Goal: Task Accomplishment & Management: Complete application form

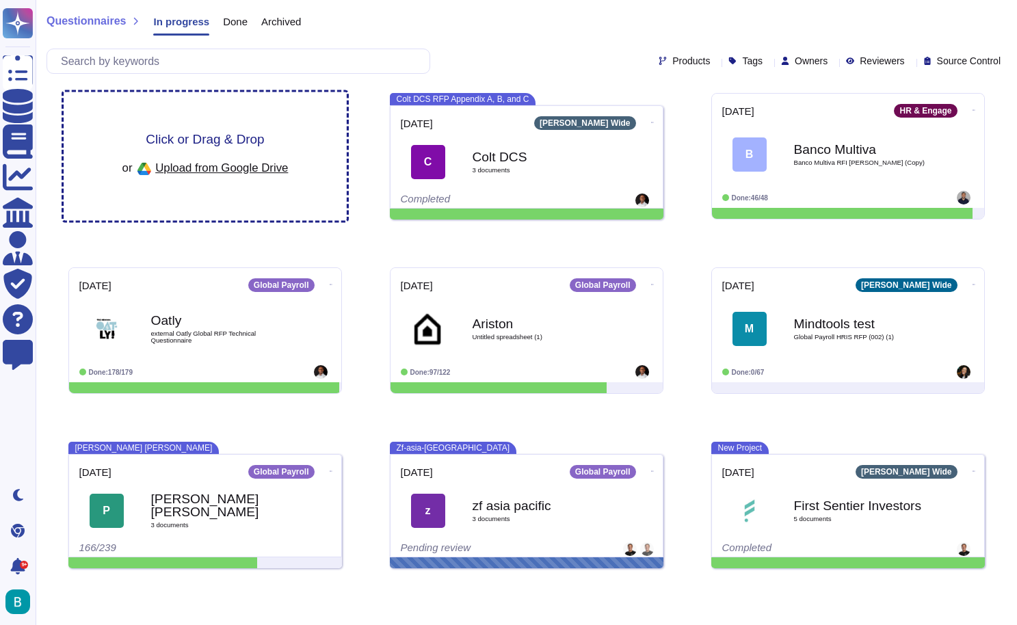
click at [305, 146] on div "Click or Drag & Drop or Upload from Google Drive" at bounding box center [205, 156] width 283 height 129
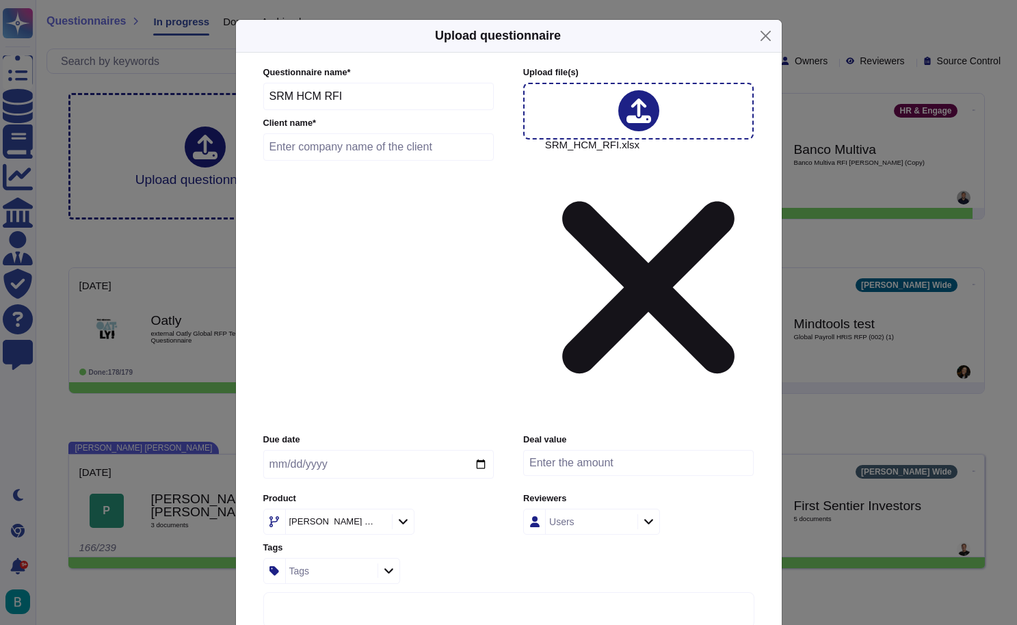
click at [421, 161] on input "text" at bounding box center [378, 146] width 231 height 27
type input "SRM"
click at [366, 450] on input "date" at bounding box center [378, 464] width 230 height 29
type input "[DATE]"
click at [462, 509] on div "[PERSON_NAME] Wide" at bounding box center [378, 522] width 230 height 26
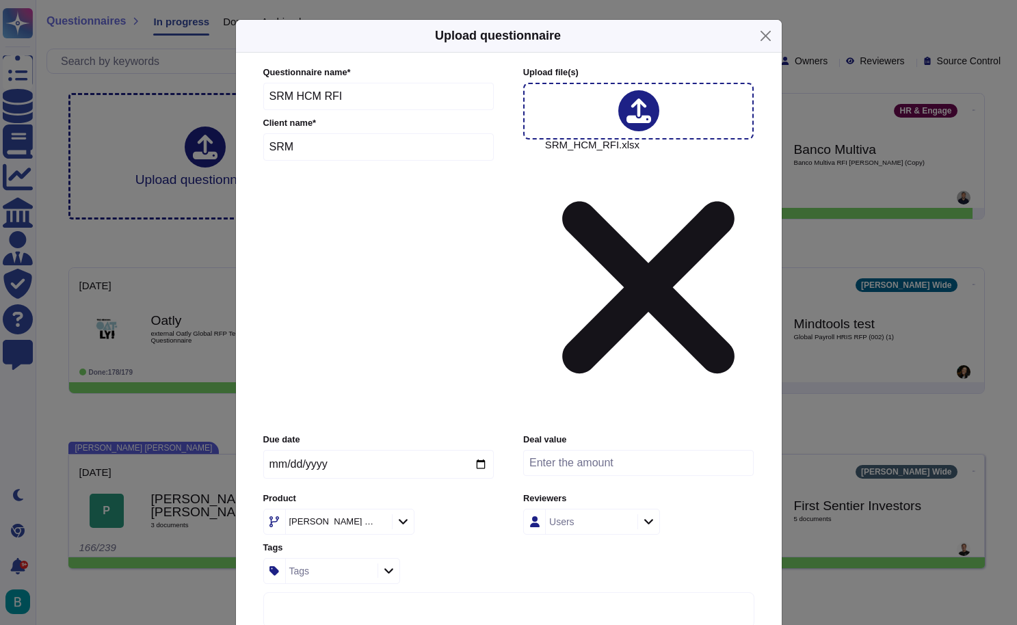
click at [398, 516] on icon at bounding box center [403, 522] width 10 height 12
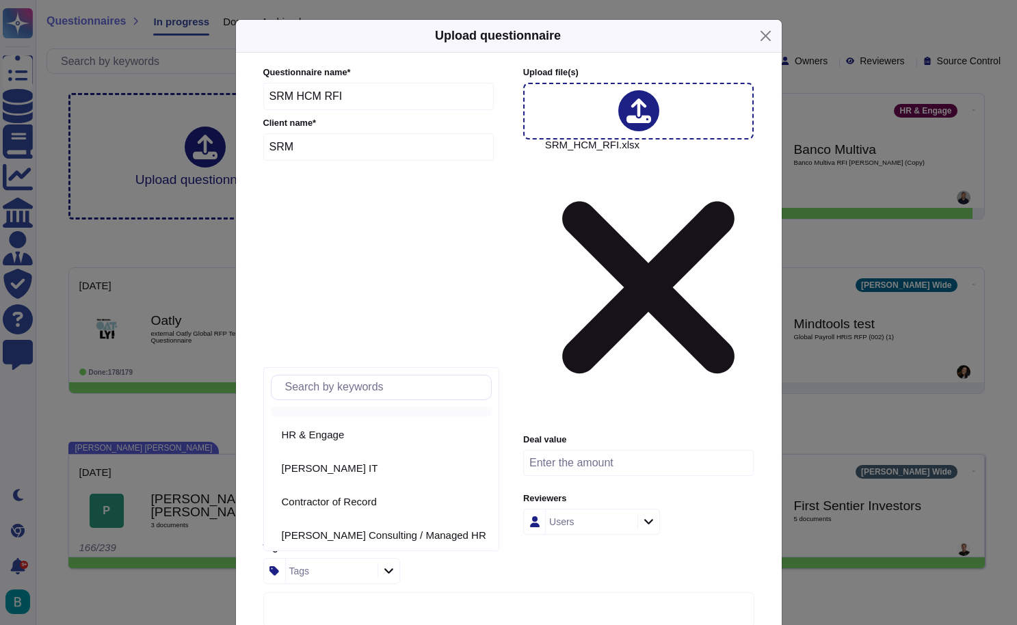
scroll to position [172, 0]
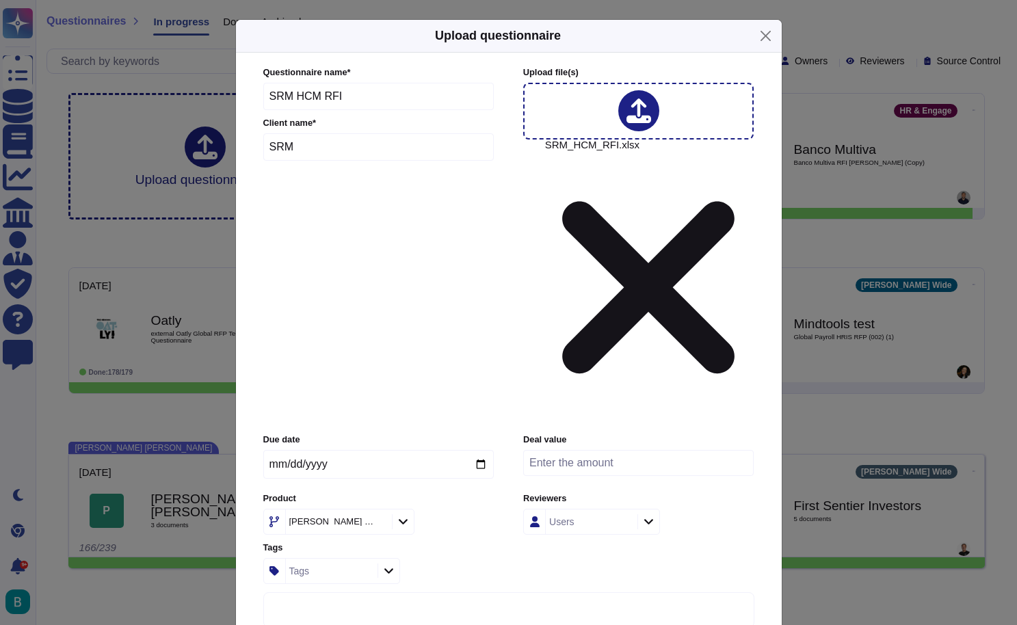
click at [475, 509] on div "[PERSON_NAME] Wide" at bounding box center [378, 522] width 230 height 26
click at [606, 509] on div "Users" at bounding box center [590, 521] width 88 height 25
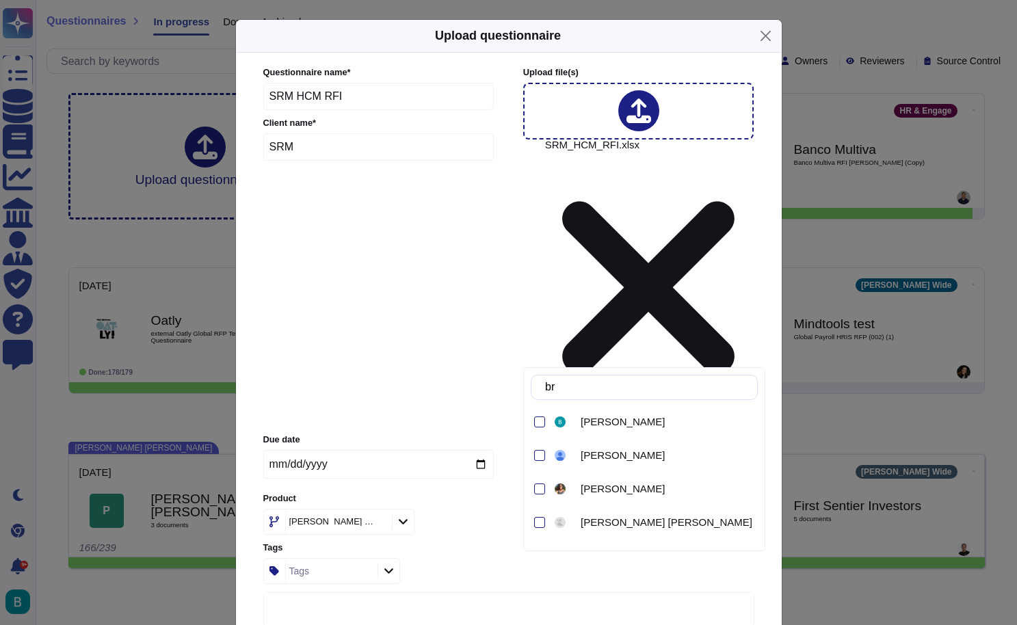
type input "brie"
click at [624, 420] on span "[PERSON_NAME]" at bounding box center [623, 422] width 84 height 12
click at [505, 434] on div "Due date [DATE] Deal value Product [PERSON_NAME] Wide Reviewers [PERSON_NAME] T…" at bounding box center [508, 509] width 491 height 150
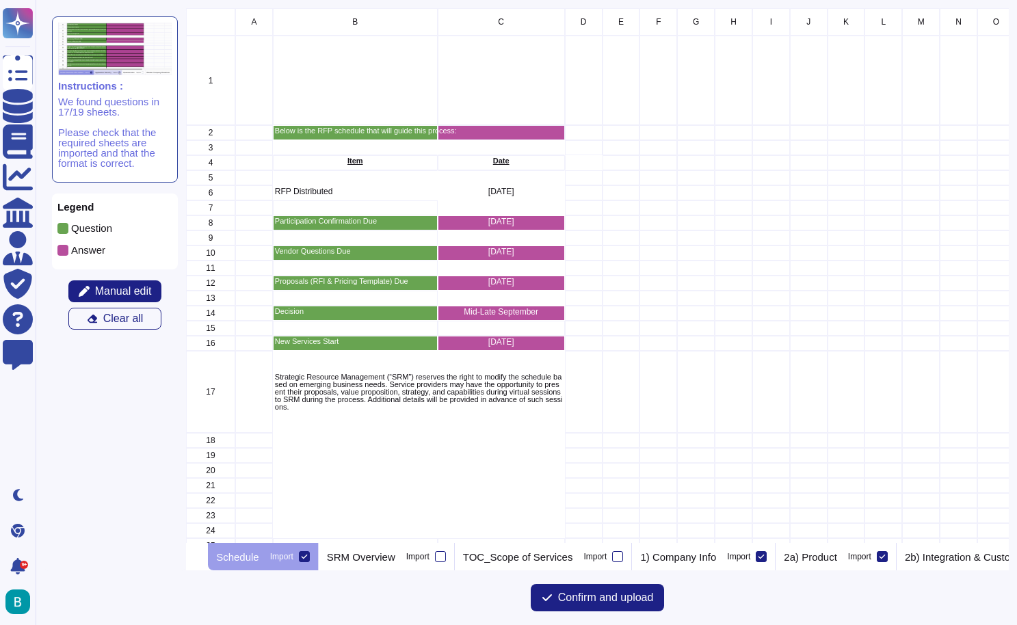
scroll to position [535, 823]
click at [308, 559] on icon at bounding box center [304, 556] width 7 height 7
click at [0, 0] on input "Import" at bounding box center [0, 0] width 0 height 0
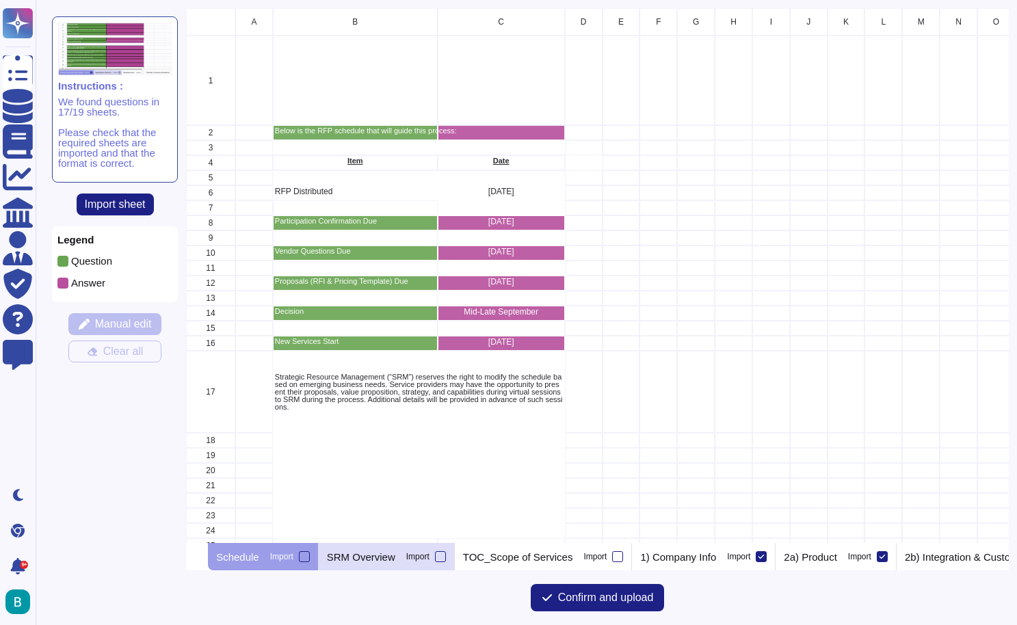
click at [366, 560] on p "SRM Overview" at bounding box center [361, 557] width 68 height 10
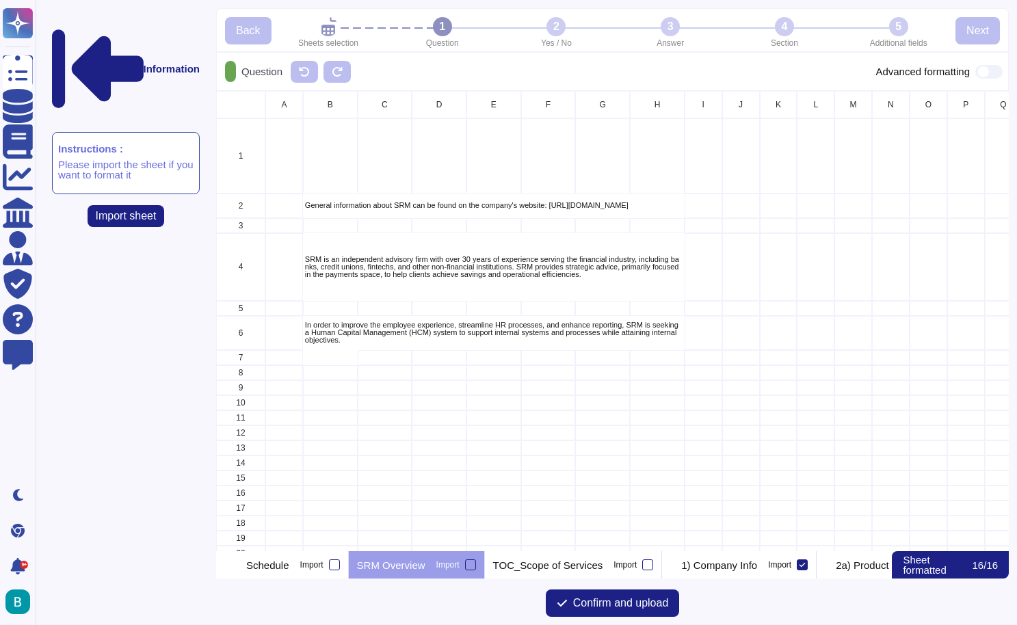
scroll to position [460, 792]
click at [523, 560] on p "TOC_Scope of Services" at bounding box center [548, 565] width 110 height 10
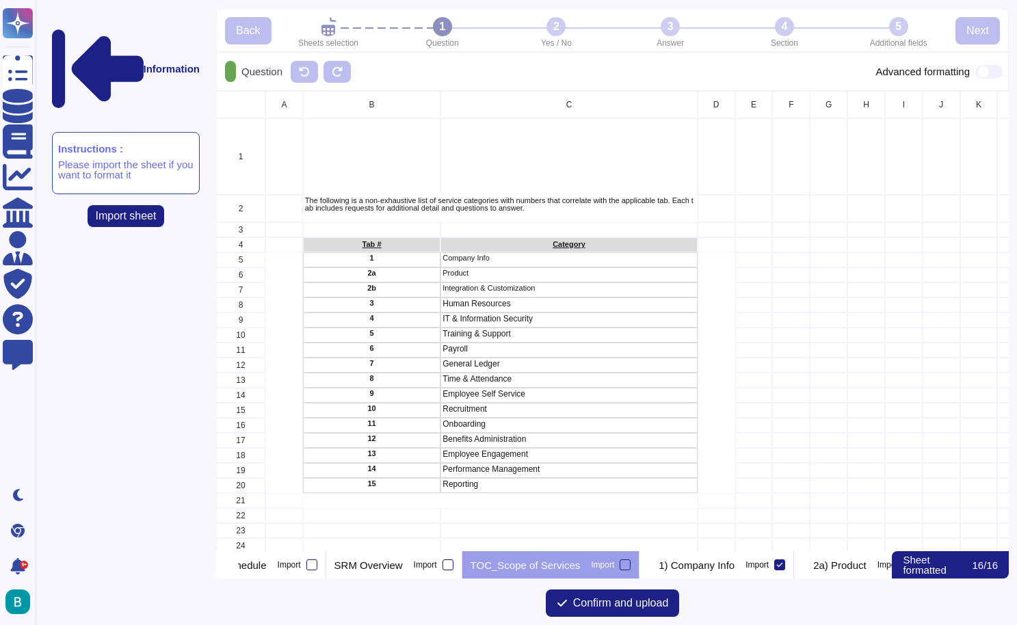
scroll to position [0, 0]
click at [734, 567] on p "1) Company Info" at bounding box center [696, 565] width 76 height 10
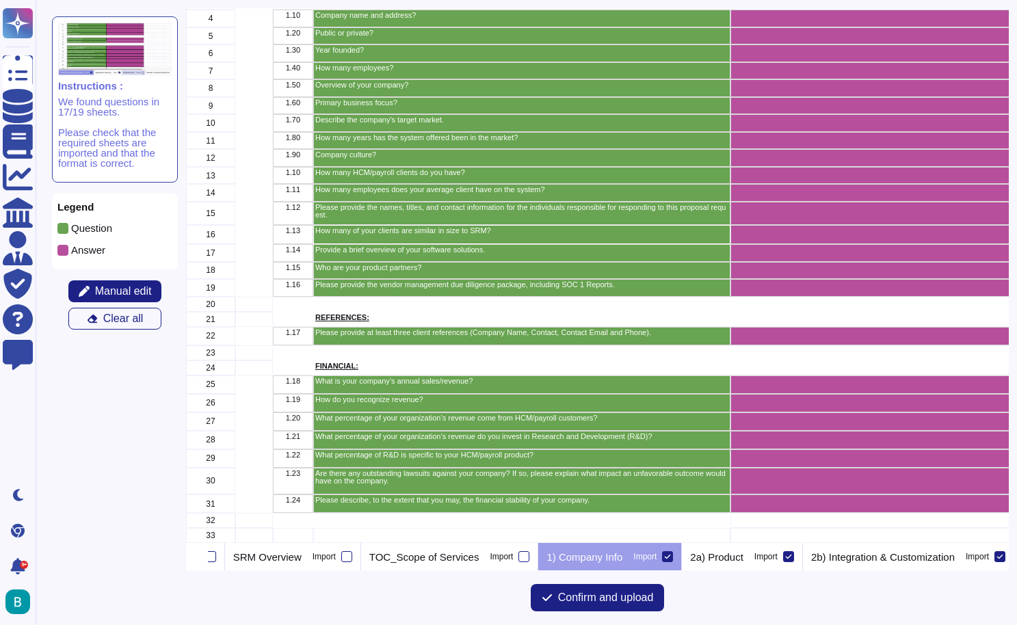
scroll to position [143, 0]
click at [743, 559] on p "2a) Product" at bounding box center [716, 557] width 53 height 10
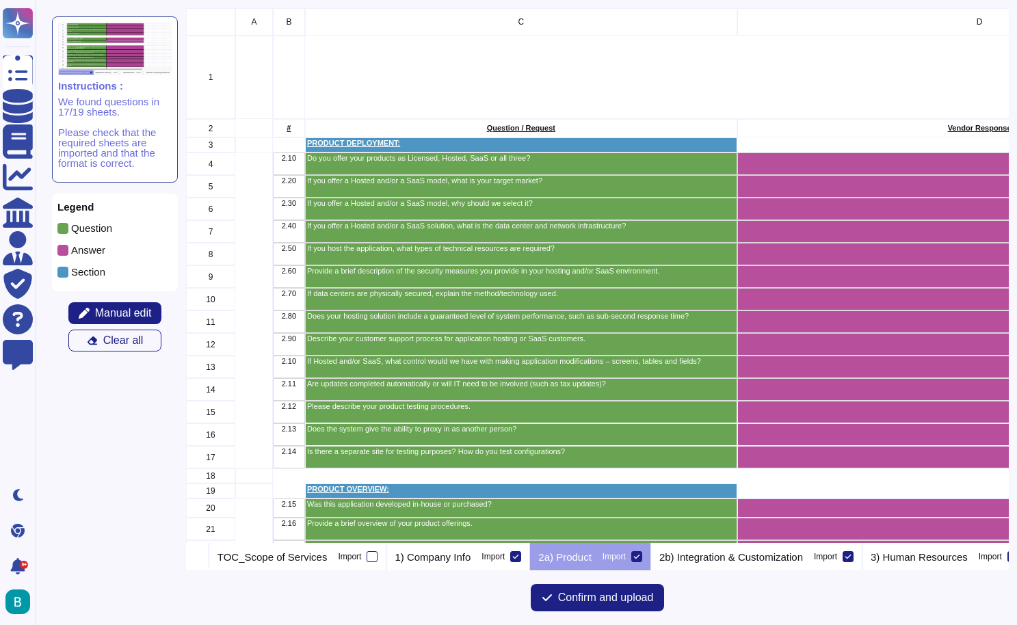
scroll to position [0, 249]
click at [766, 559] on p "2b) Integration & Customization" at bounding box center [728, 557] width 144 height 10
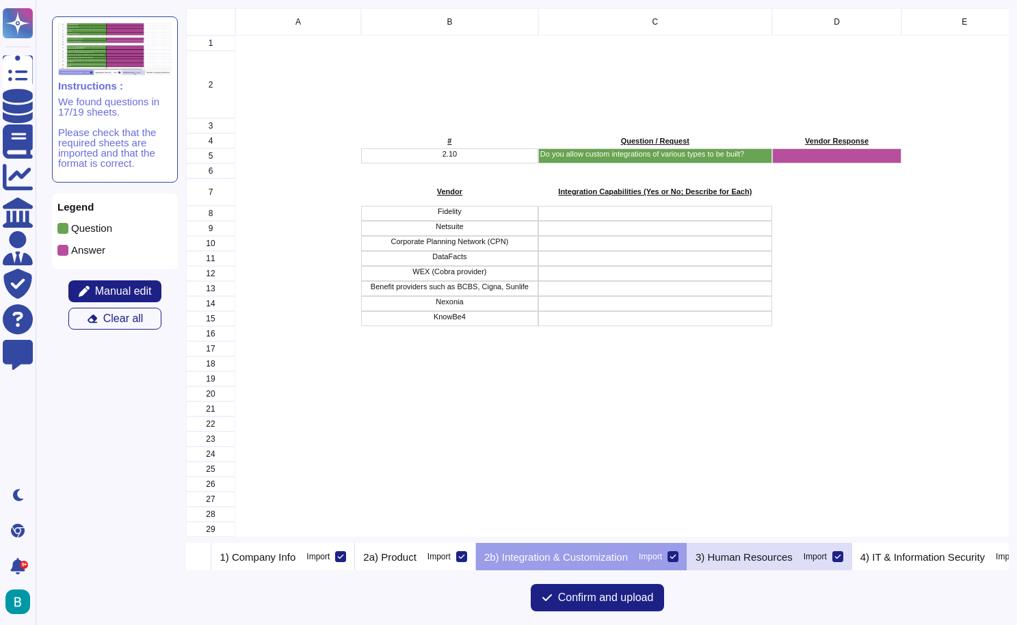
click at [766, 559] on p "3) Human Resources" at bounding box center [743, 557] width 97 height 10
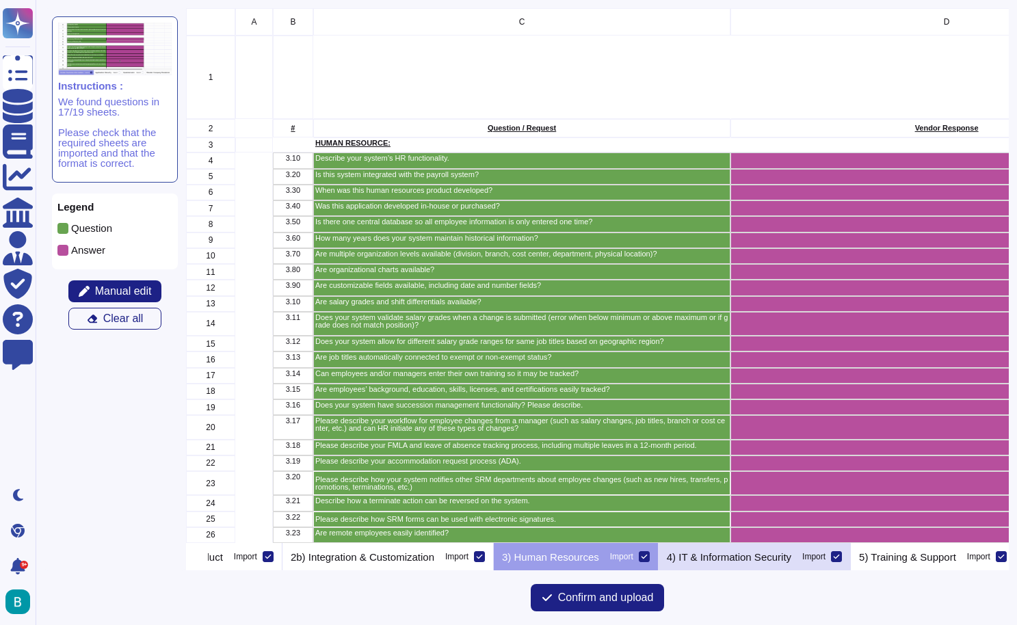
click at [766, 559] on p "4) IT & Information Security" at bounding box center [729, 557] width 124 height 10
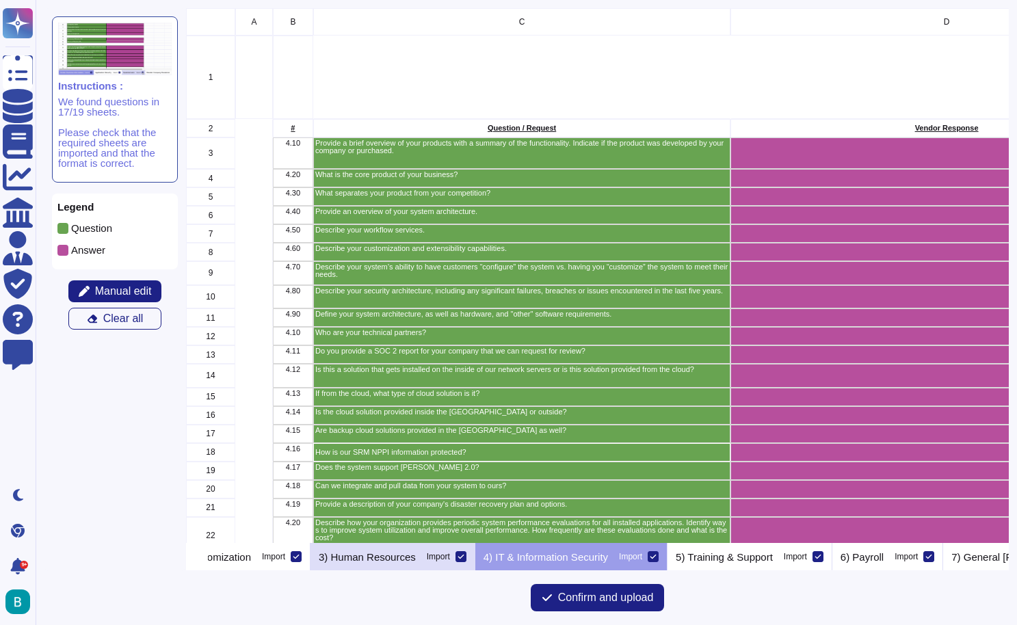
click at [416, 555] on p "3) Human Resources" at bounding box center [367, 557] width 97 height 10
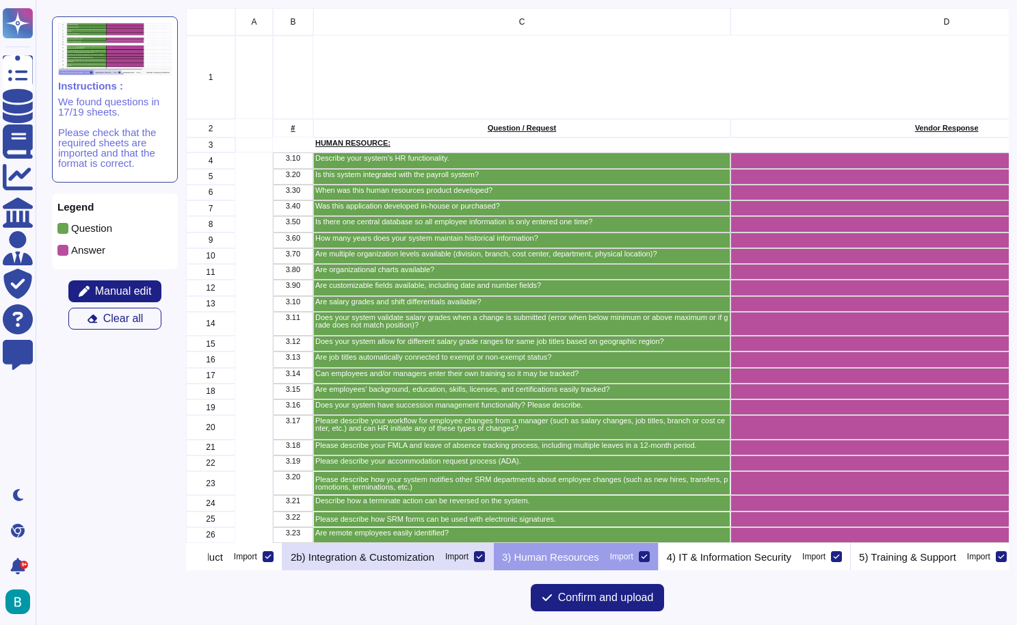
click at [434, 555] on p "2b) Integration & Customization" at bounding box center [363, 557] width 144 height 10
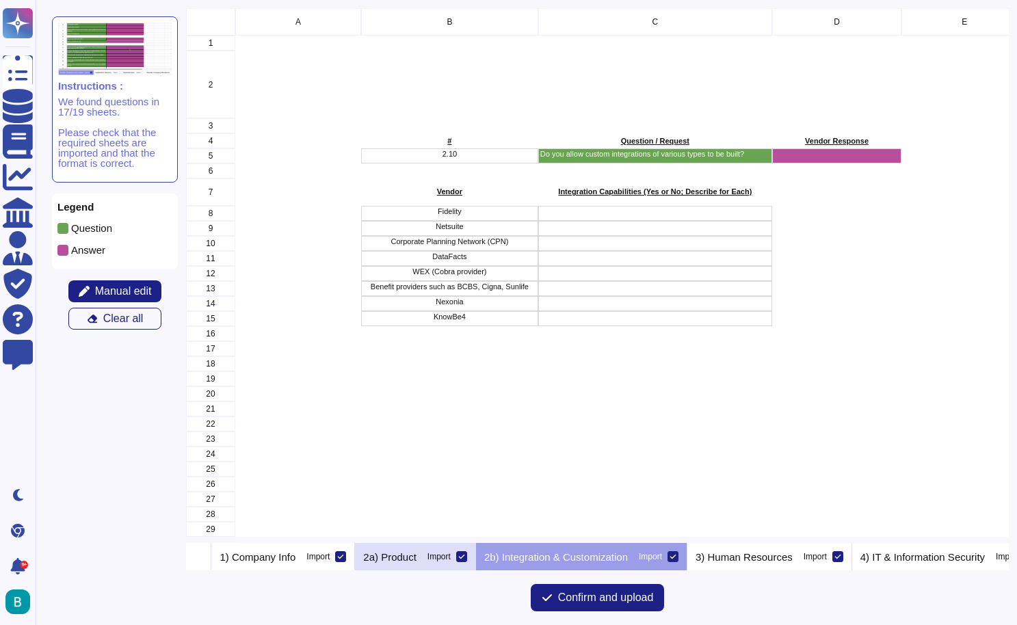
click at [416, 555] on p "2a) Product" at bounding box center [389, 557] width 53 height 10
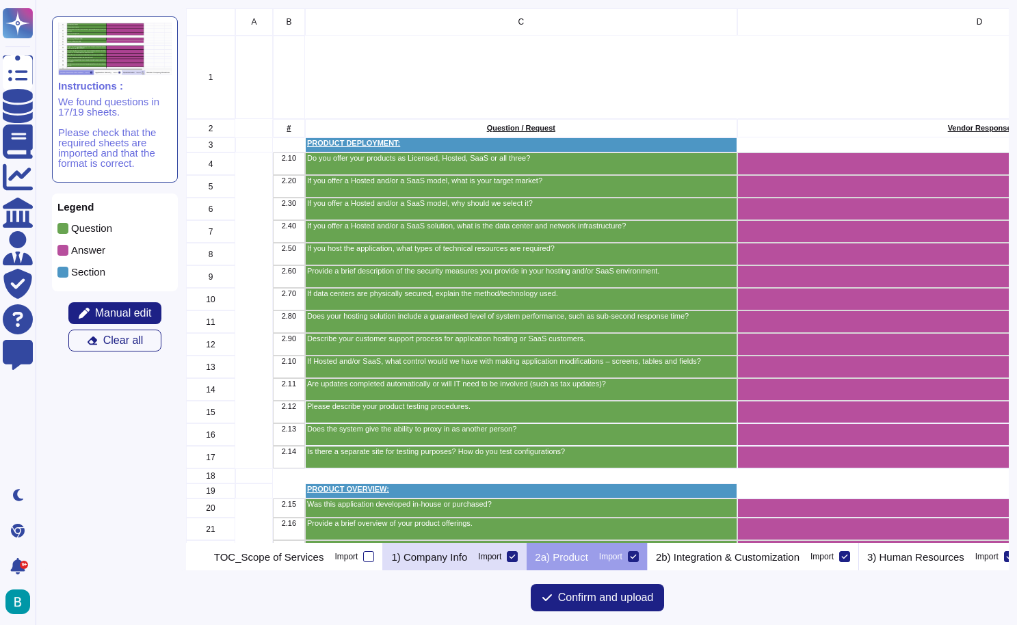
click at [437, 555] on p "1) Company Info" at bounding box center [429, 557] width 76 height 10
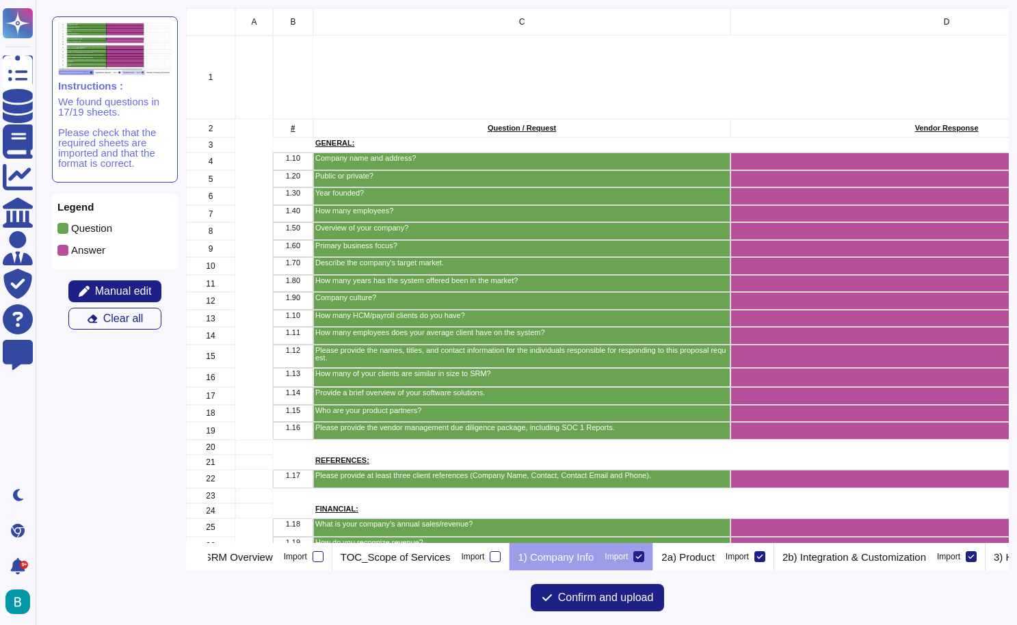
scroll to position [0, 114]
click at [349, 146] on p "GENERAL:" at bounding box center [521, 143] width 413 height 8
click at [723, 560] on p "2a) Product" at bounding box center [696, 557] width 53 height 10
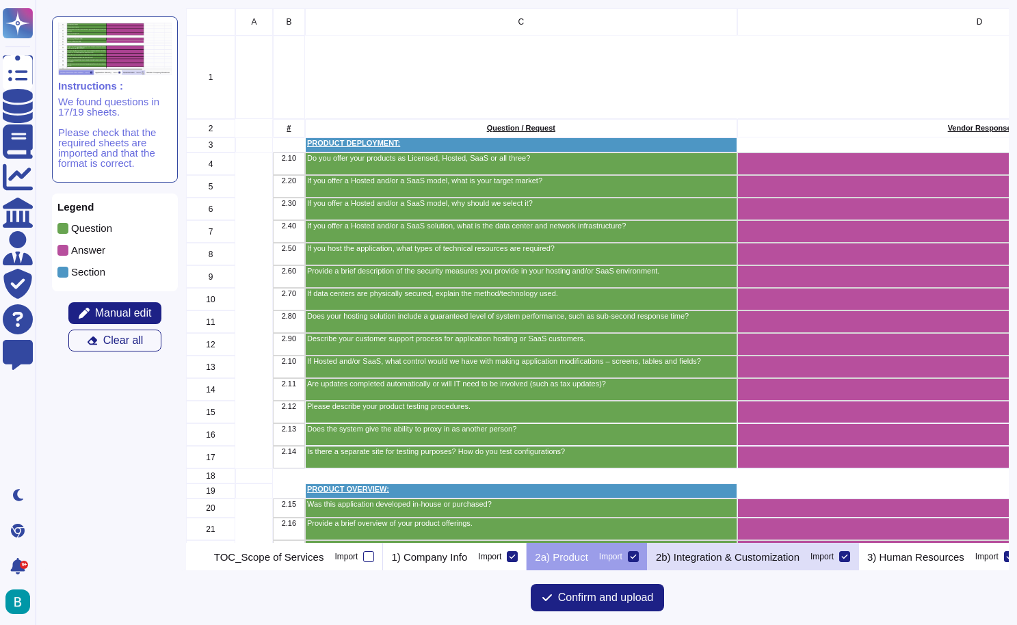
scroll to position [0, 0]
click at [765, 561] on p "2b) Integration & Customization" at bounding box center [728, 557] width 144 height 10
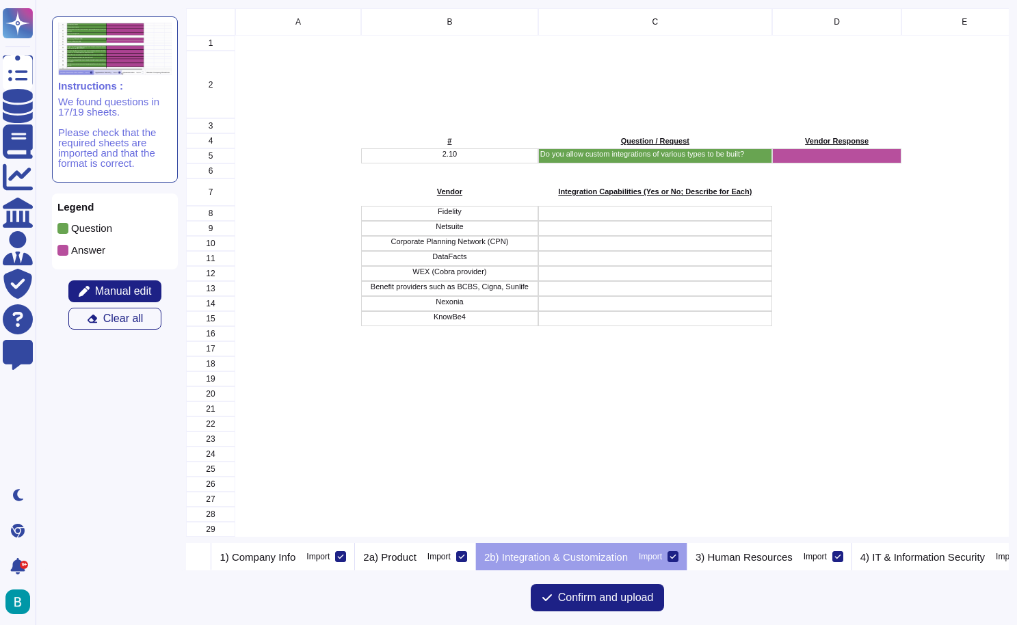
click at [509, 209] on p "Fidelity" at bounding box center [449, 212] width 173 height 8
click at [792, 558] on p "3) Human Resources" at bounding box center [743, 557] width 97 height 10
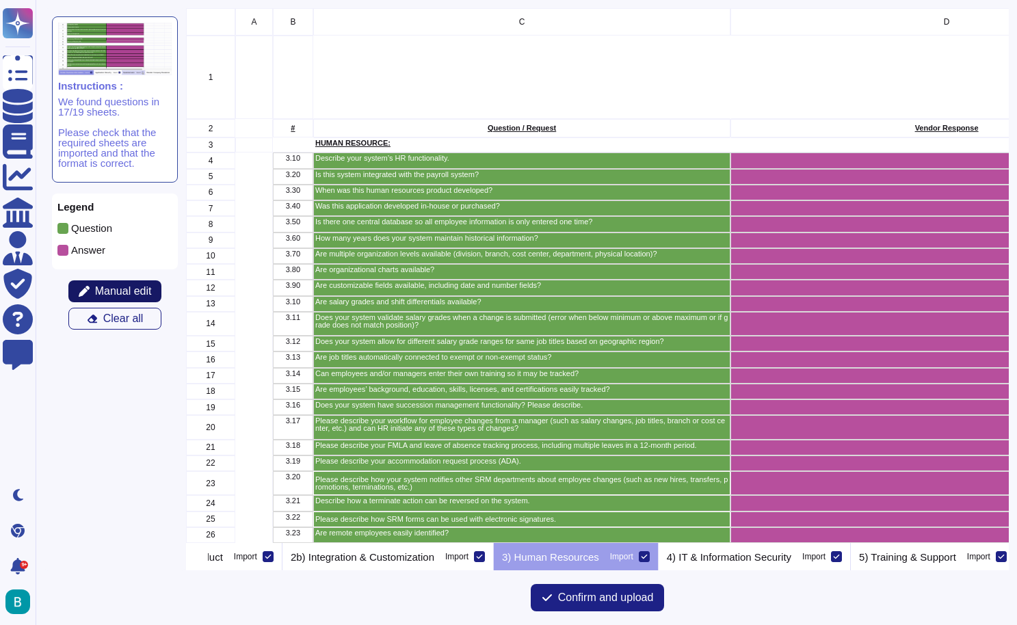
click at [144, 282] on button "Manual edit" at bounding box center [114, 291] width 93 height 22
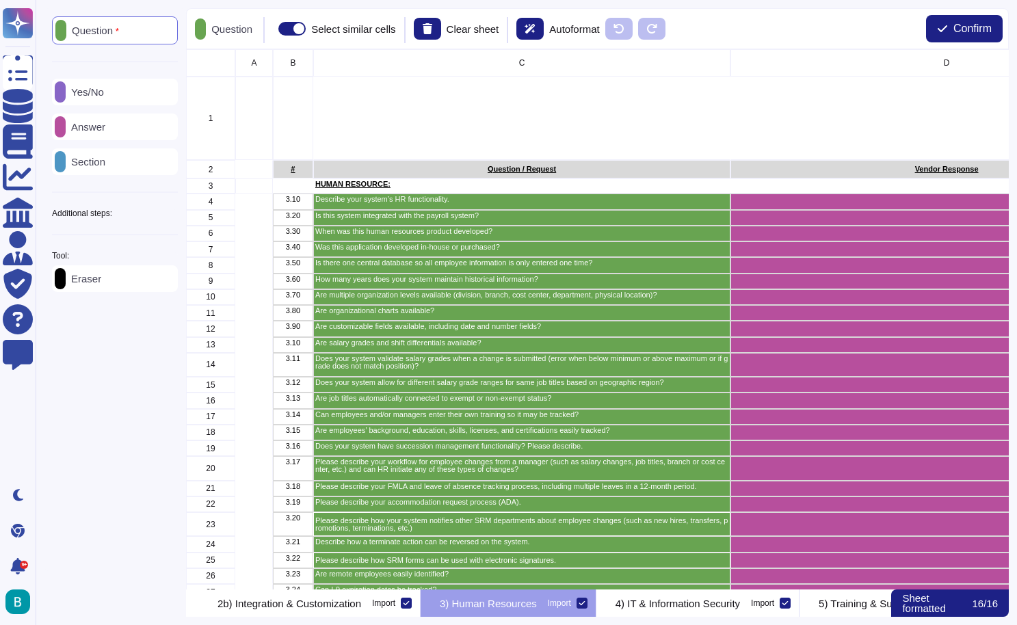
scroll to position [540, 823]
click at [395, 603] on div "Import" at bounding box center [383, 603] width 23 height 8
click at [0, 0] on input "Import" at bounding box center [0, 0] width 0 height 0
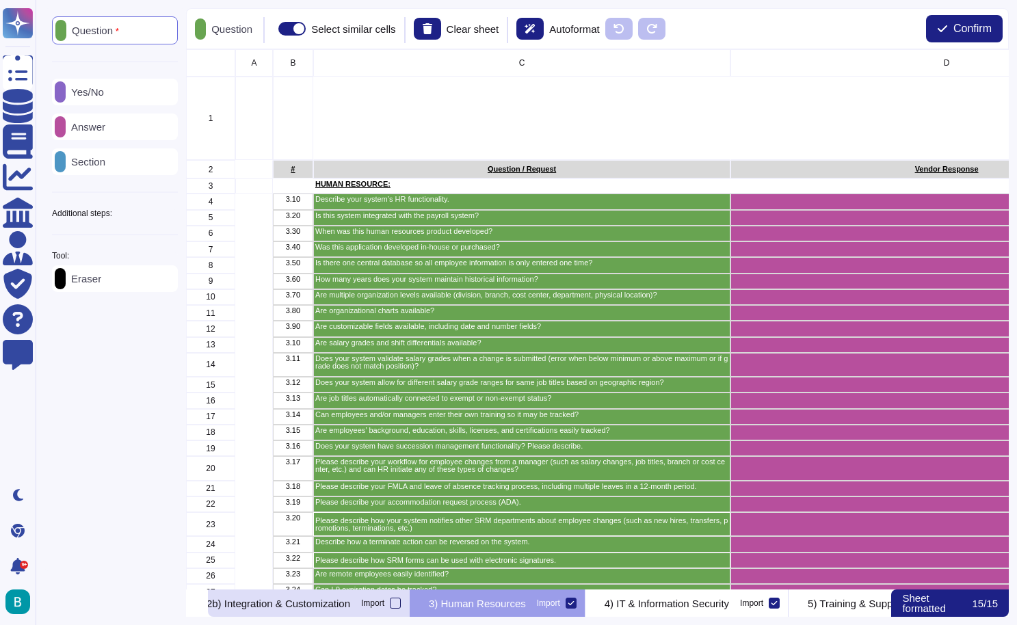
click at [401, 605] on div at bounding box center [395, 603] width 11 height 11
click at [0, 0] on input "Import" at bounding box center [0, 0] width 0 height 0
click at [361, 609] on p "2b) Integration & Customization" at bounding box center [289, 603] width 144 height 10
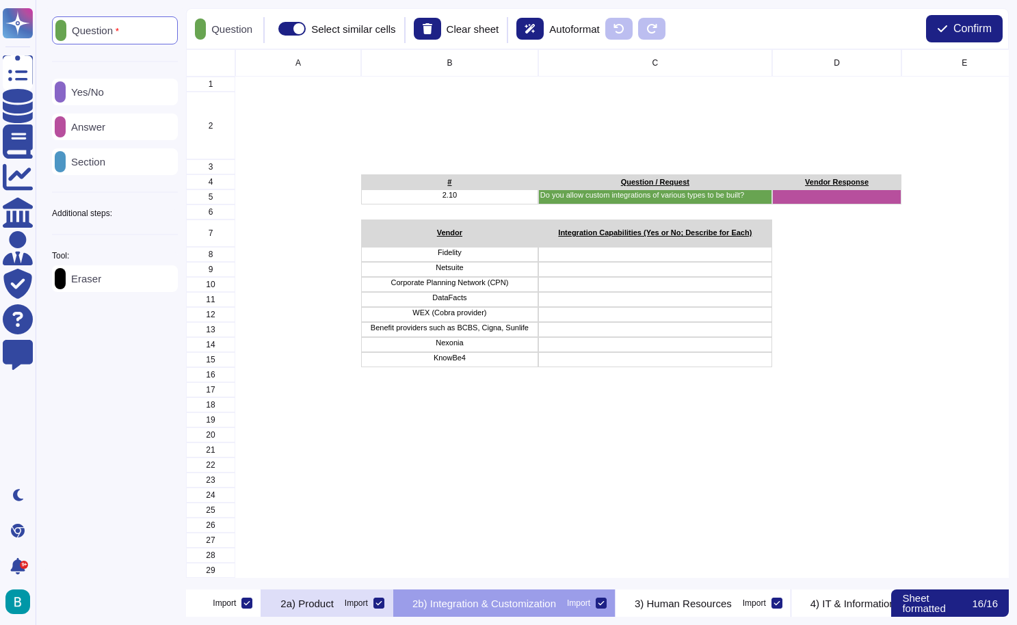
click at [382, 604] on div "2a) Product Import" at bounding box center [327, 602] width 132 height 27
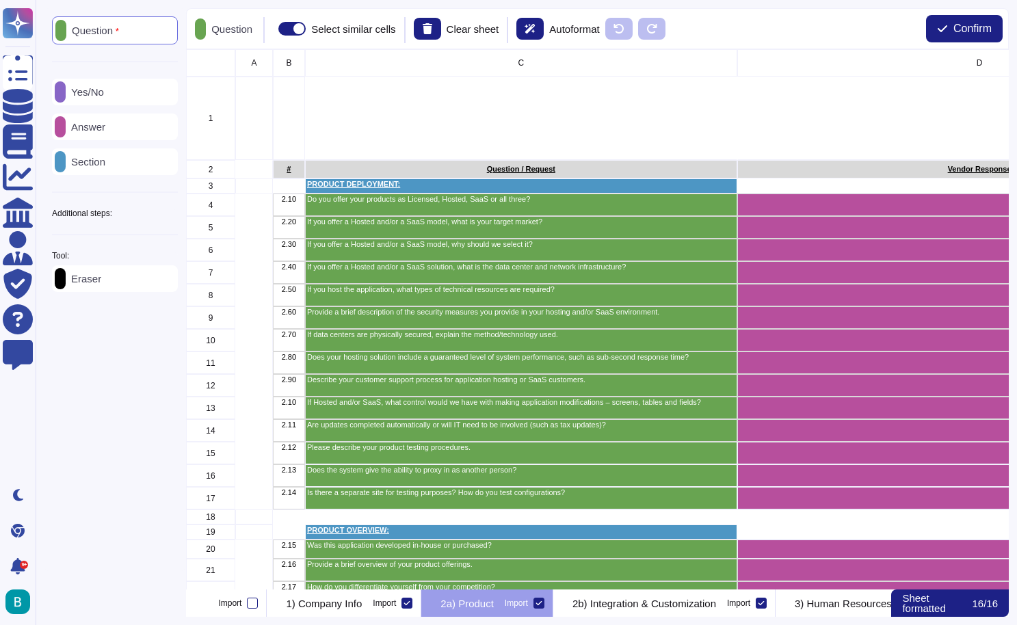
scroll to position [0, 334]
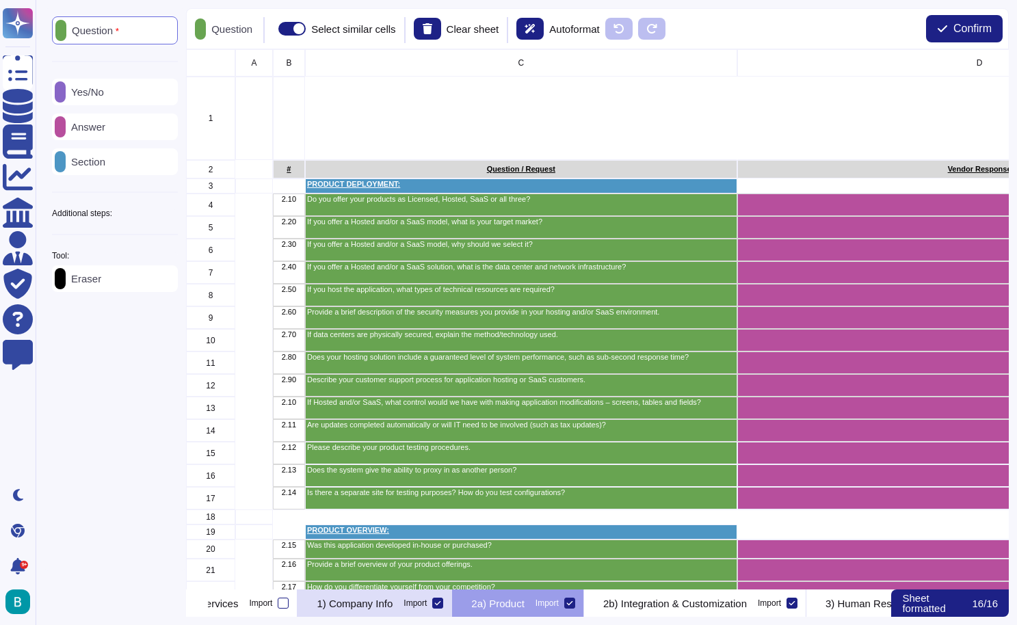
click at [382, 604] on p "1) Company Info" at bounding box center [355, 603] width 76 height 10
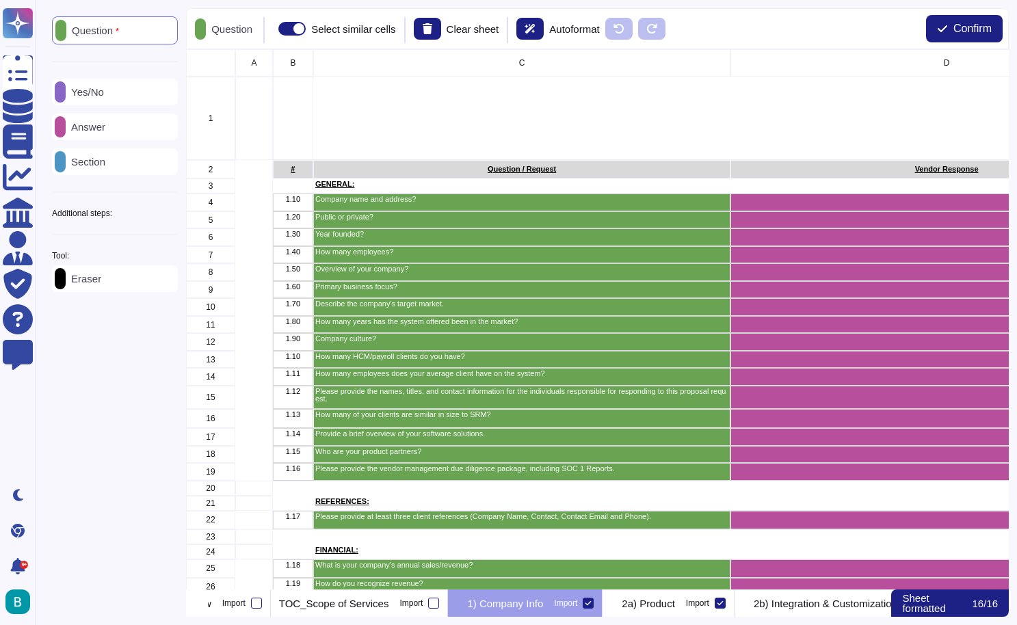
scroll to position [0, 181]
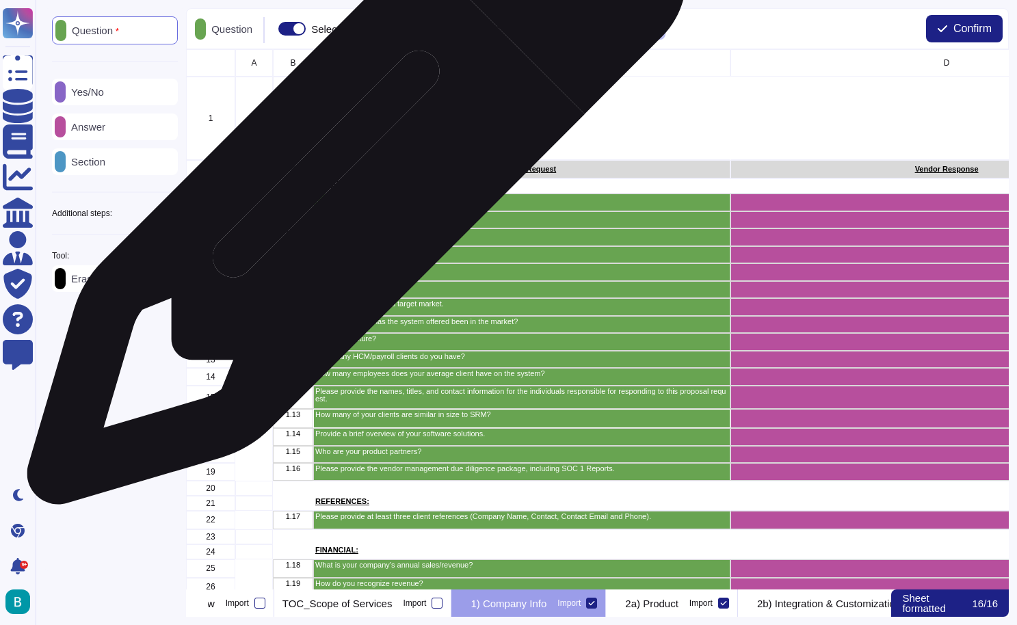
click at [351, 182] on p "GENERAL:" at bounding box center [521, 185] width 413 height 8
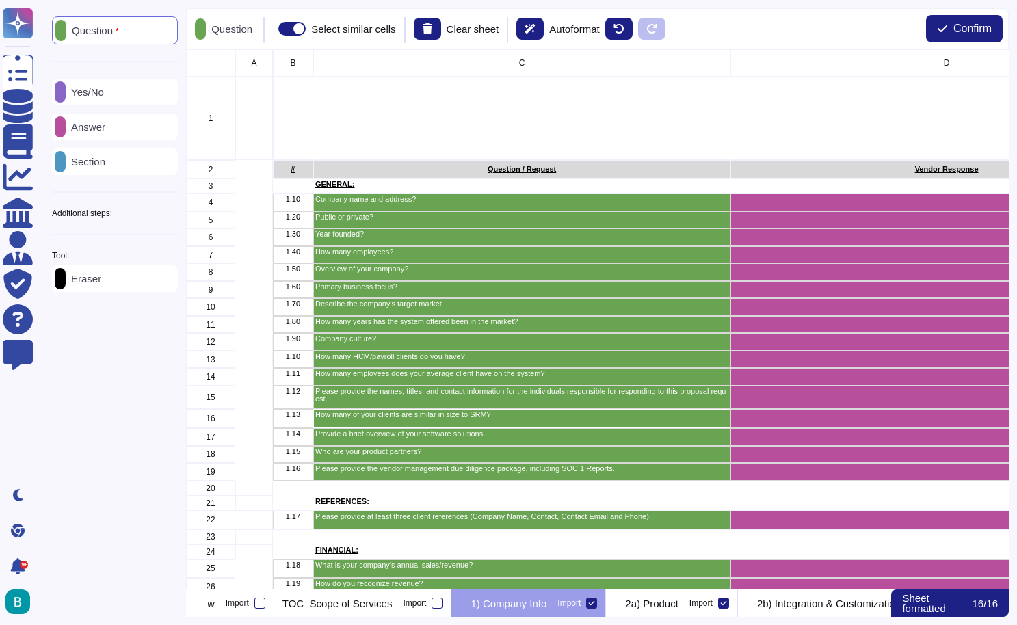
click at [98, 157] on p "Section" at bounding box center [86, 162] width 40 height 10
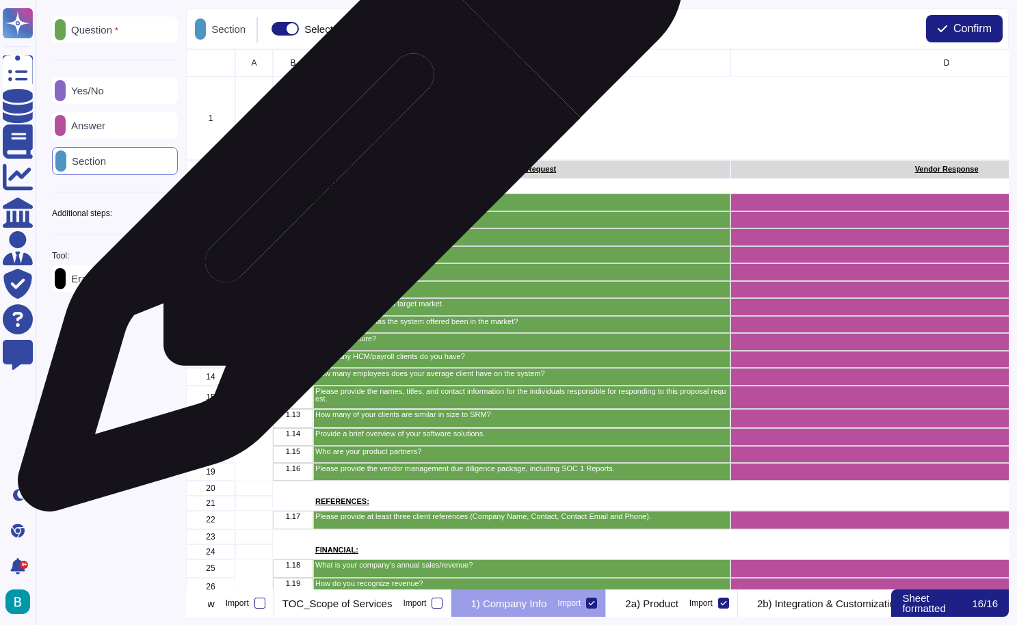
click at [345, 186] on p "GENERAL:" at bounding box center [521, 185] width 413 height 8
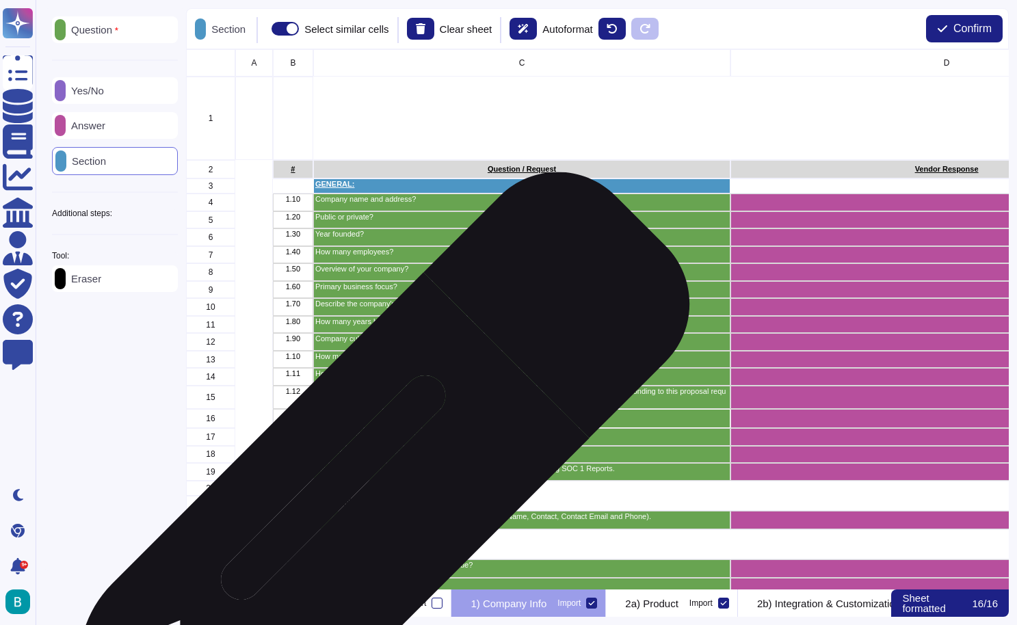
click at [359, 503] on p "REFERENCES:" at bounding box center [521, 502] width 413 height 8
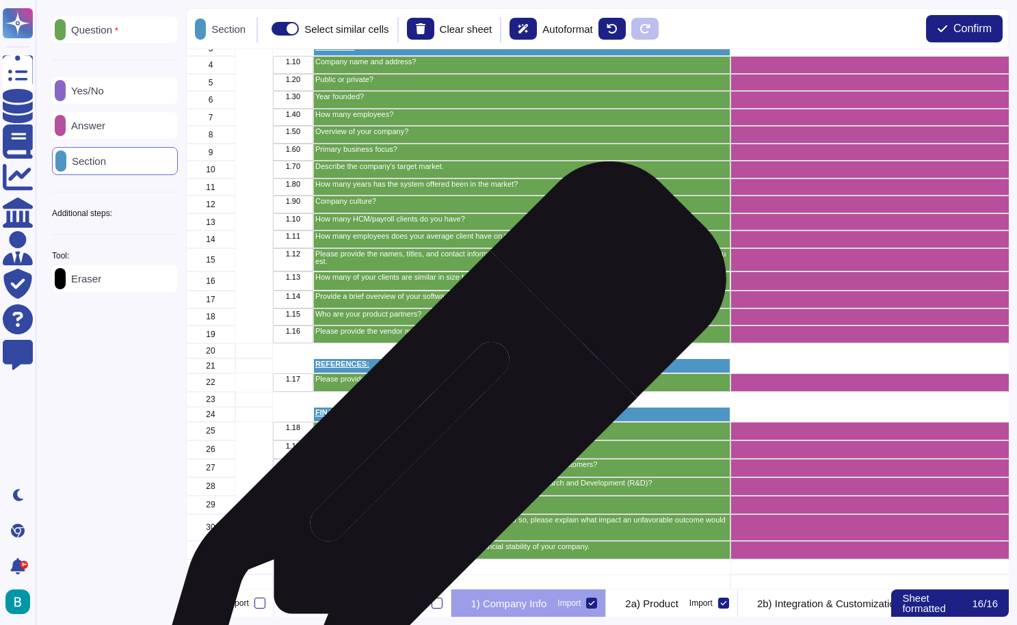
scroll to position [137, 0]
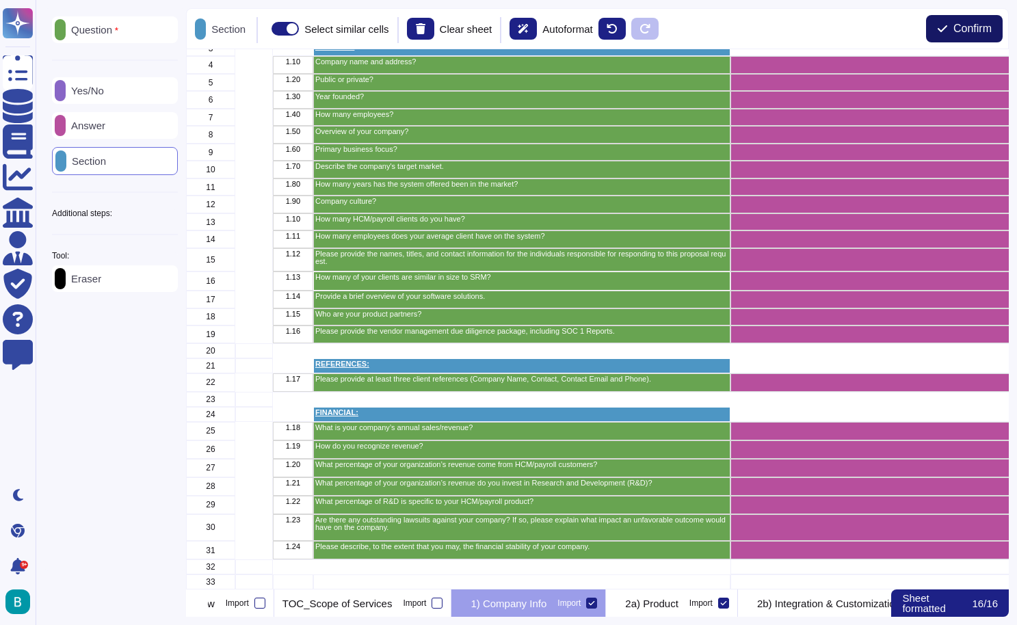
click at [959, 32] on span "Confirm" at bounding box center [972, 28] width 38 height 11
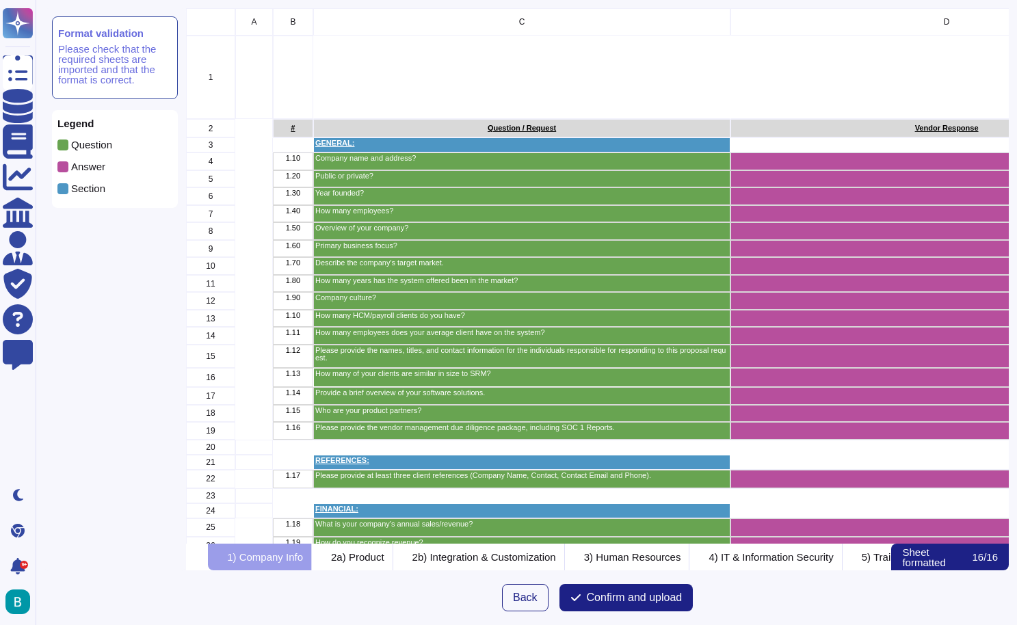
scroll to position [535, 823]
click at [384, 558] on p "2a) Product" at bounding box center [357, 557] width 53 height 10
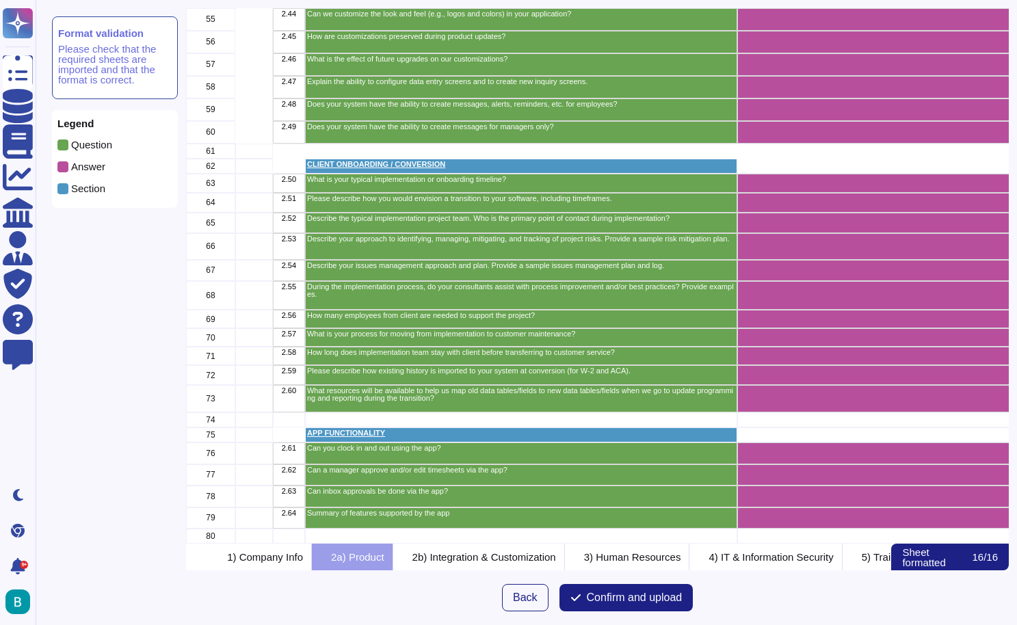
scroll to position [1241, 0]
click at [489, 561] on p "2b) Integration & Customization" at bounding box center [484, 557] width 144 height 10
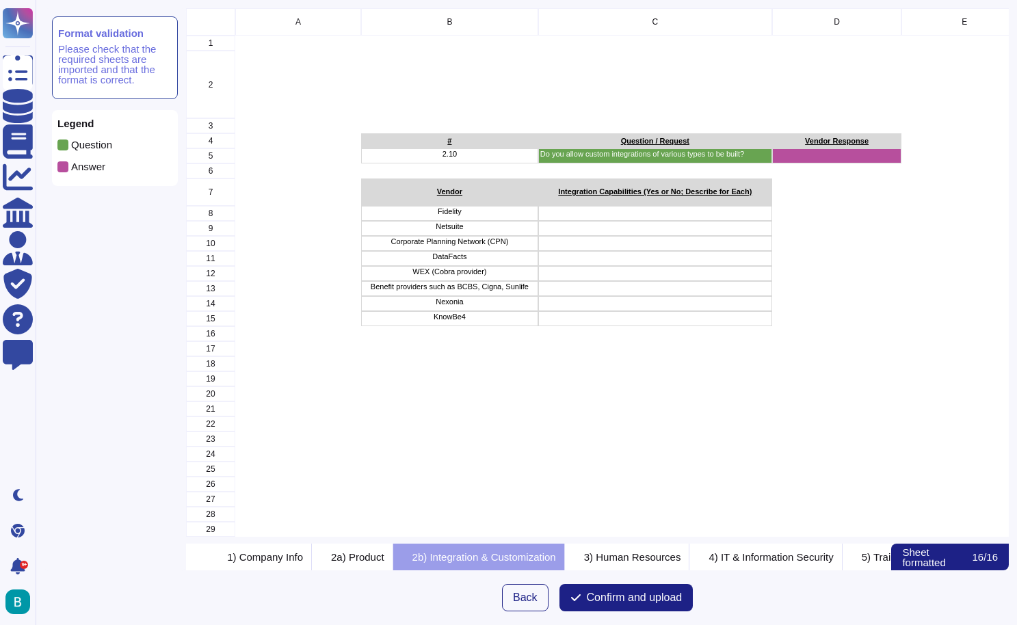
click at [485, 283] on p "Benefit providers such as BCBS, Cigna, Sunlife" at bounding box center [449, 287] width 173 height 8
click at [514, 596] on span "Back" at bounding box center [525, 597] width 25 height 11
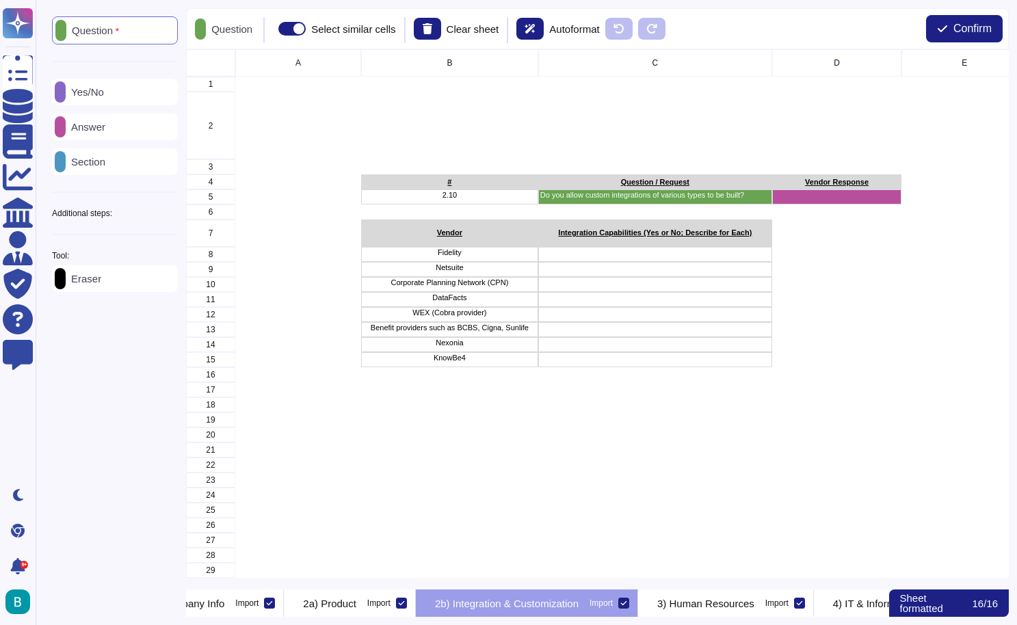
scroll to position [0, 508]
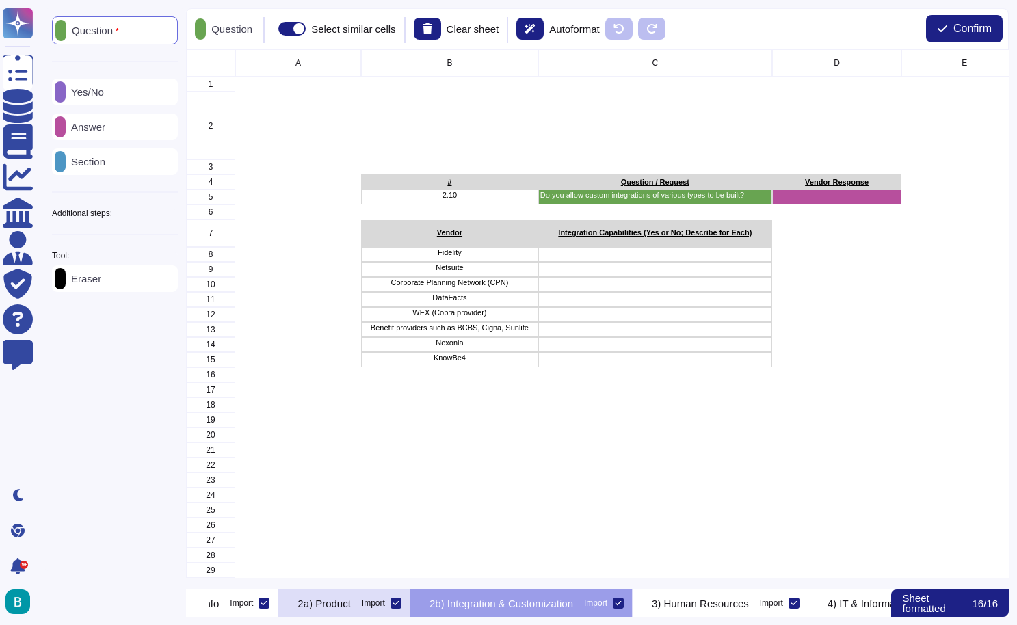
click at [410, 610] on div "2a) Product Import" at bounding box center [344, 602] width 132 height 27
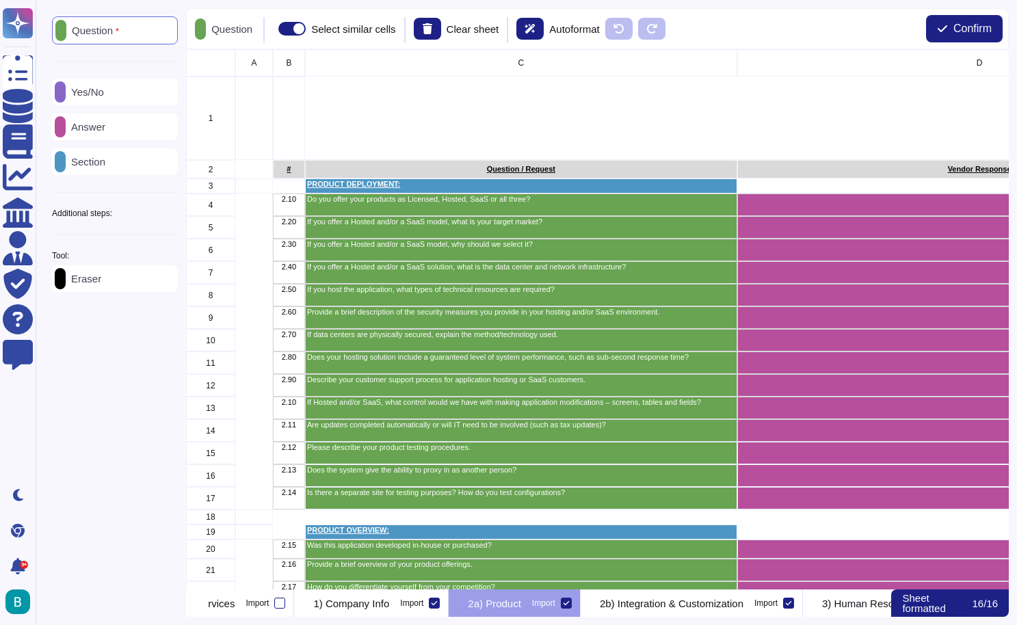
scroll to position [0, 334]
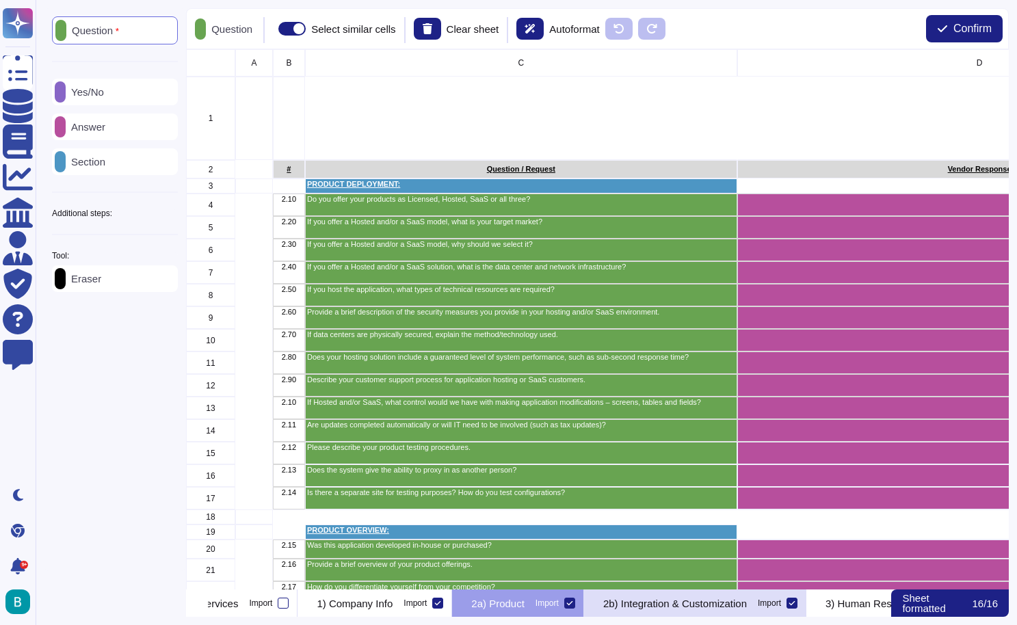
click at [695, 596] on div "2b) Integration & Customization Import" at bounding box center [695, 602] width 222 height 27
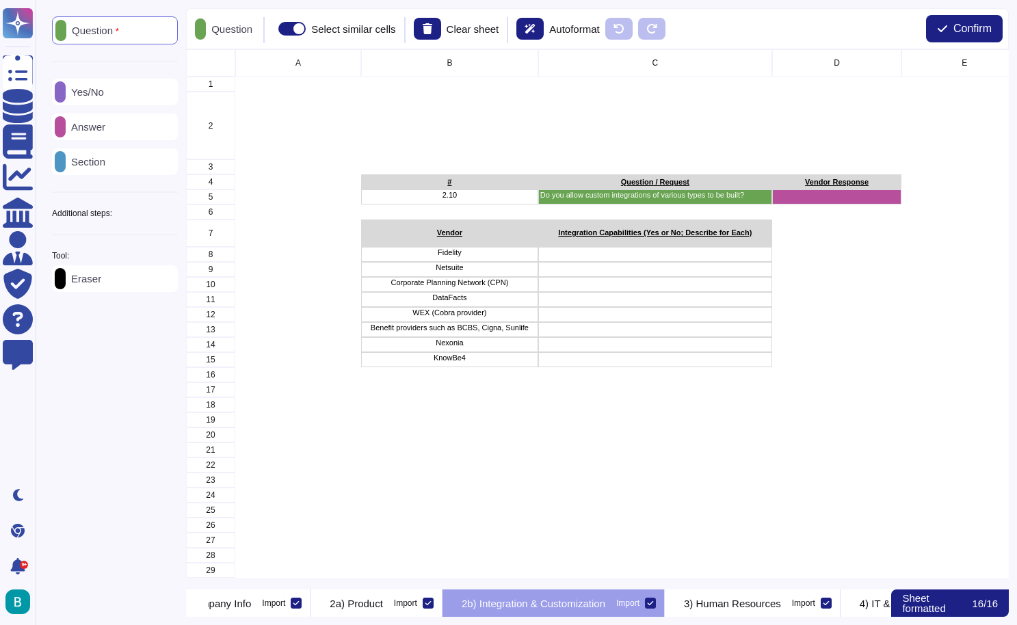
scroll to position [0, 525]
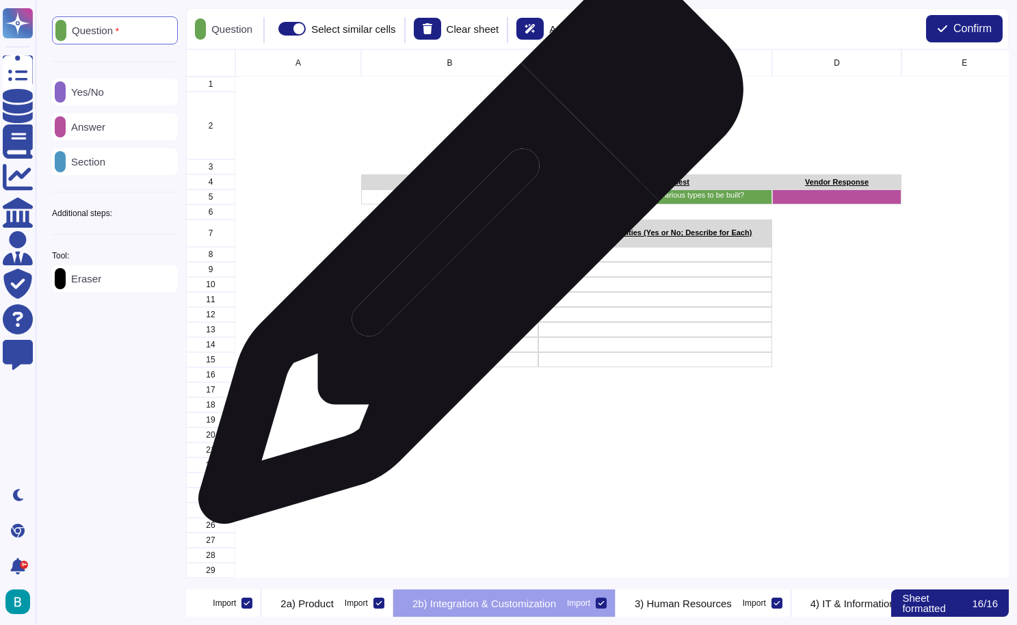
click at [466, 258] on div "Fidelity" at bounding box center [449, 254] width 177 height 15
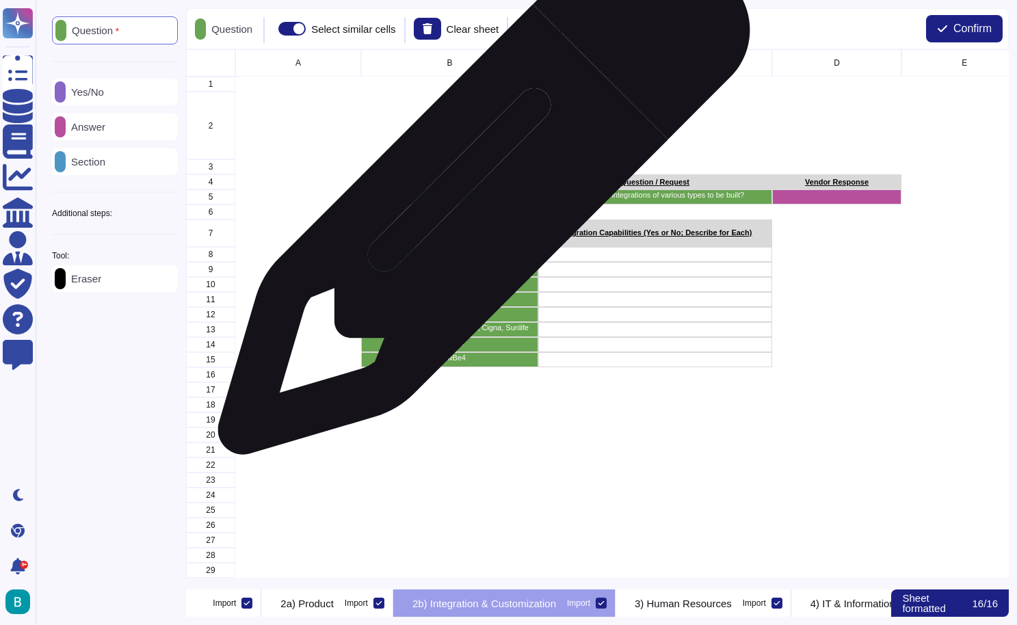
click at [479, 196] on p "2.10" at bounding box center [449, 195] width 173 height 8
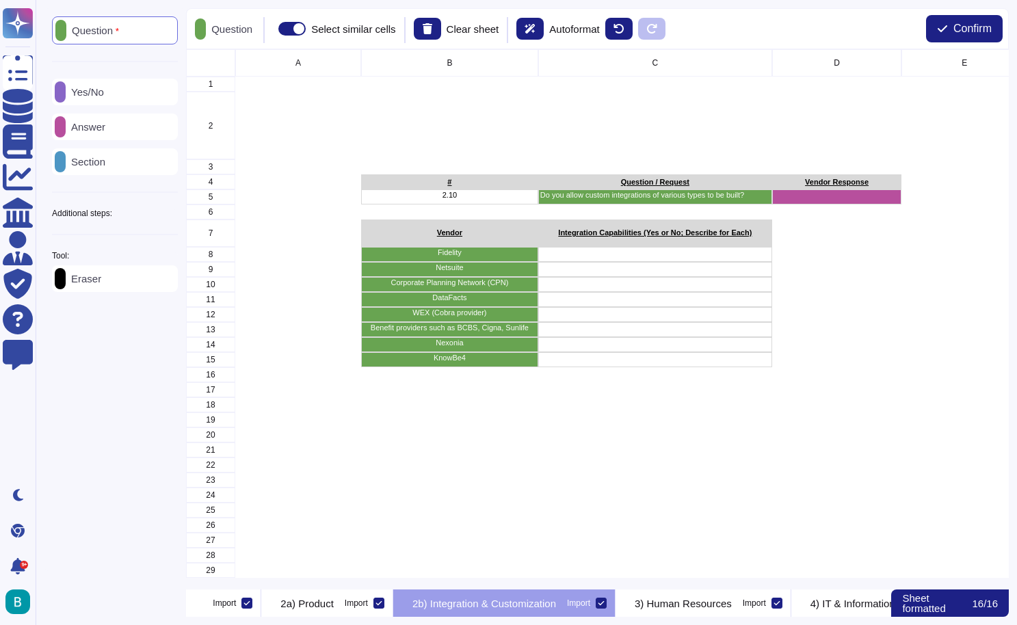
click at [120, 134] on div "Answer" at bounding box center [115, 127] width 126 height 27
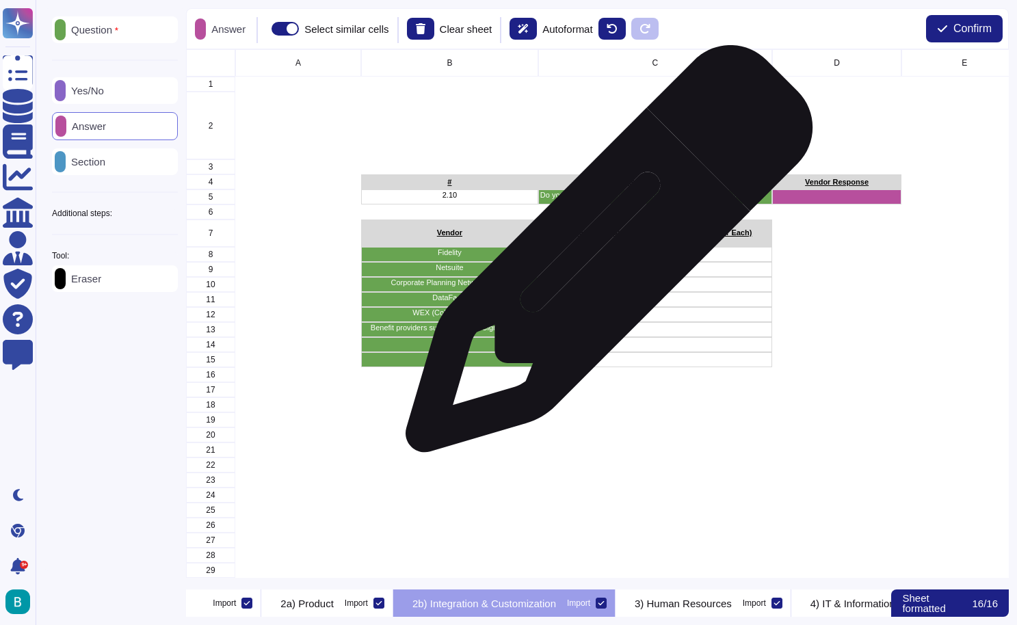
click at [604, 256] on div "grid" at bounding box center [655, 254] width 234 height 15
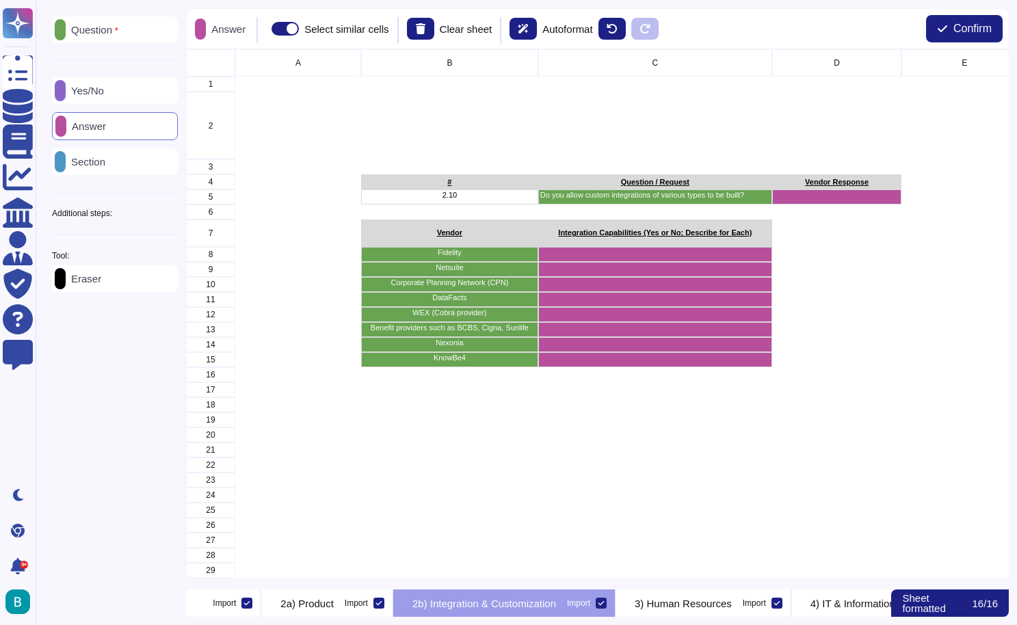
click at [176, 226] on div "Question Yes/No Answer Section Additional steps: Sub-Question Documents Instruc…" at bounding box center [115, 154] width 126 height 276
click at [178, 213] on icon at bounding box center [178, 213] width 0 height 0
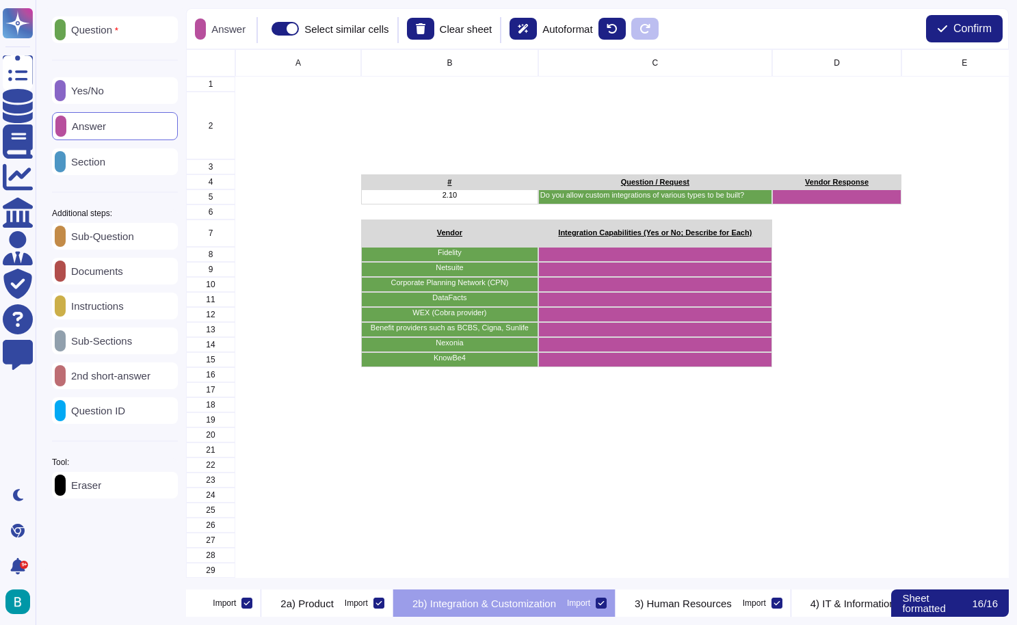
click at [105, 167] on p "Section" at bounding box center [86, 162] width 40 height 10
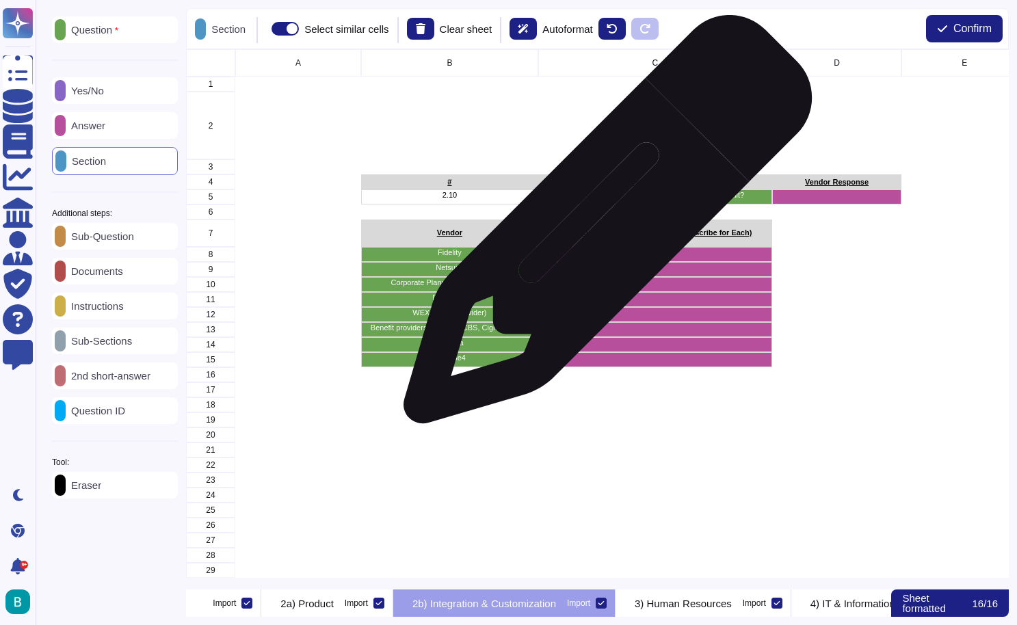
click at [602, 226] on div "Integration Capabilities (Yes or No; Describe for Each)" at bounding box center [655, 232] width 234 height 27
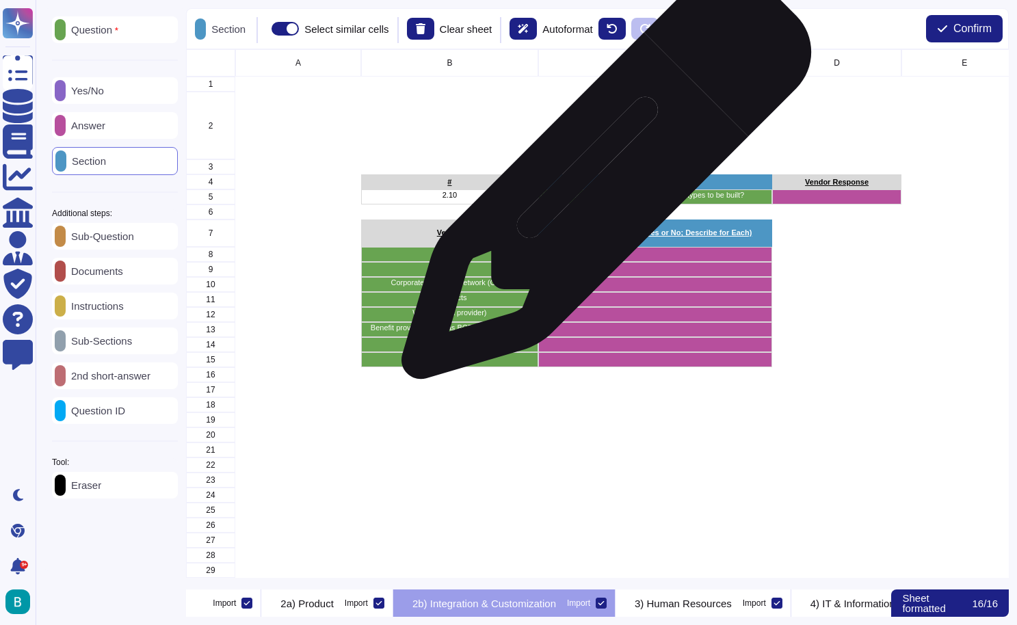
click at [601, 180] on p "Question / Request" at bounding box center [654, 182] width 231 height 8
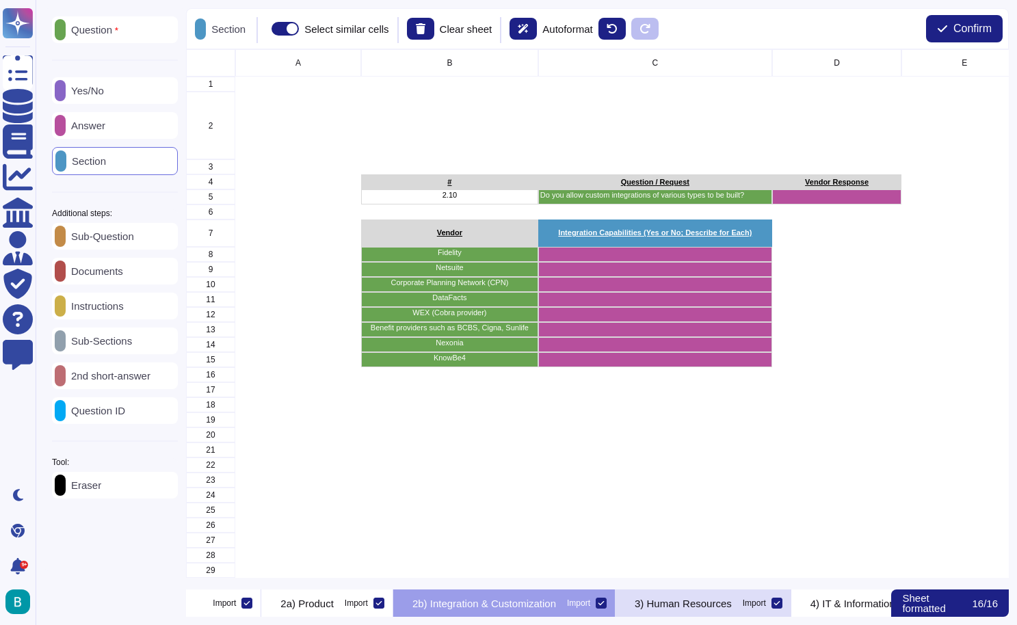
click at [732, 605] on p "3) Human Resources" at bounding box center [683, 603] width 97 height 10
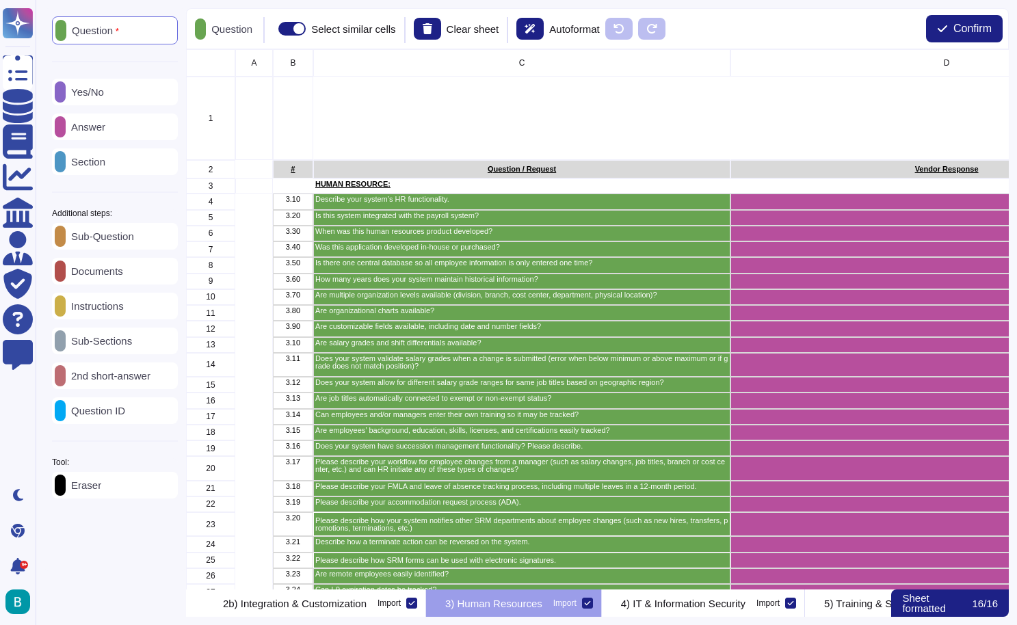
scroll to position [0, 737]
click at [105, 165] on p "Section" at bounding box center [86, 162] width 40 height 10
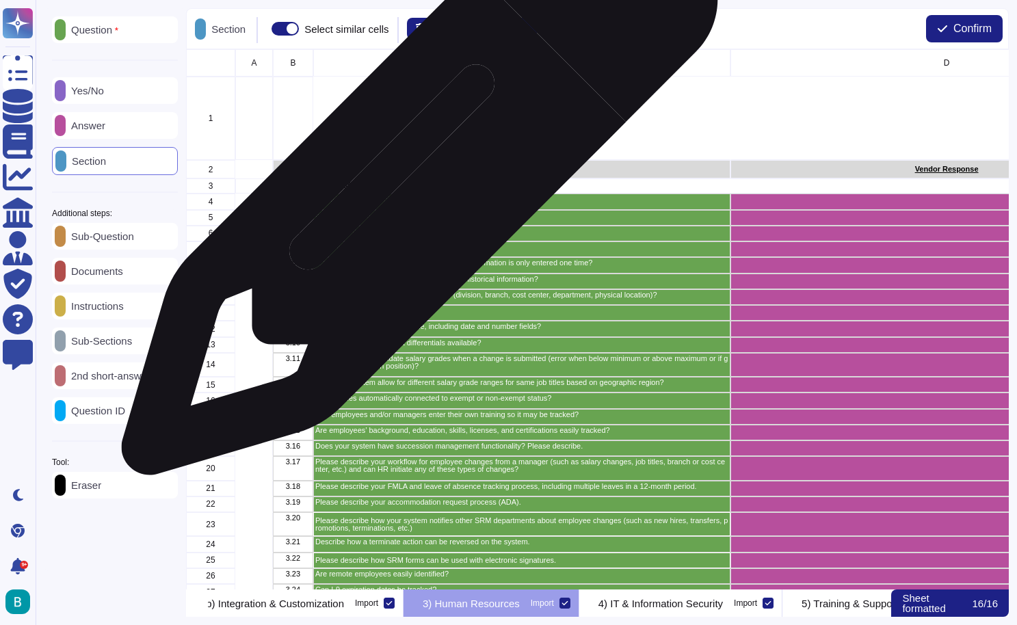
click at [414, 184] on p "HUMAN RESOURCE:" at bounding box center [521, 185] width 413 height 8
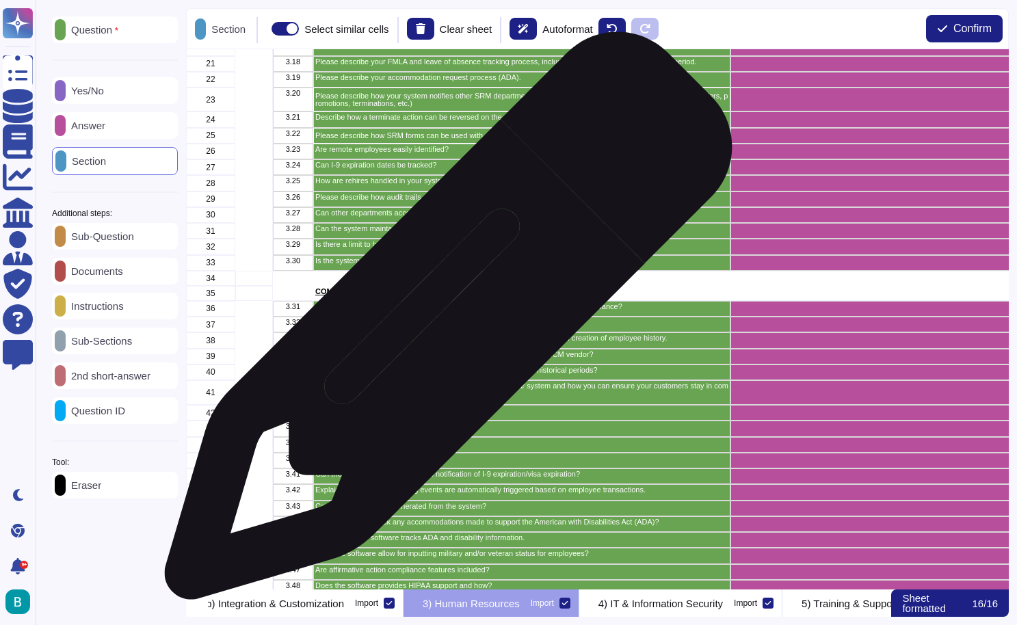
scroll to position [455, 0]
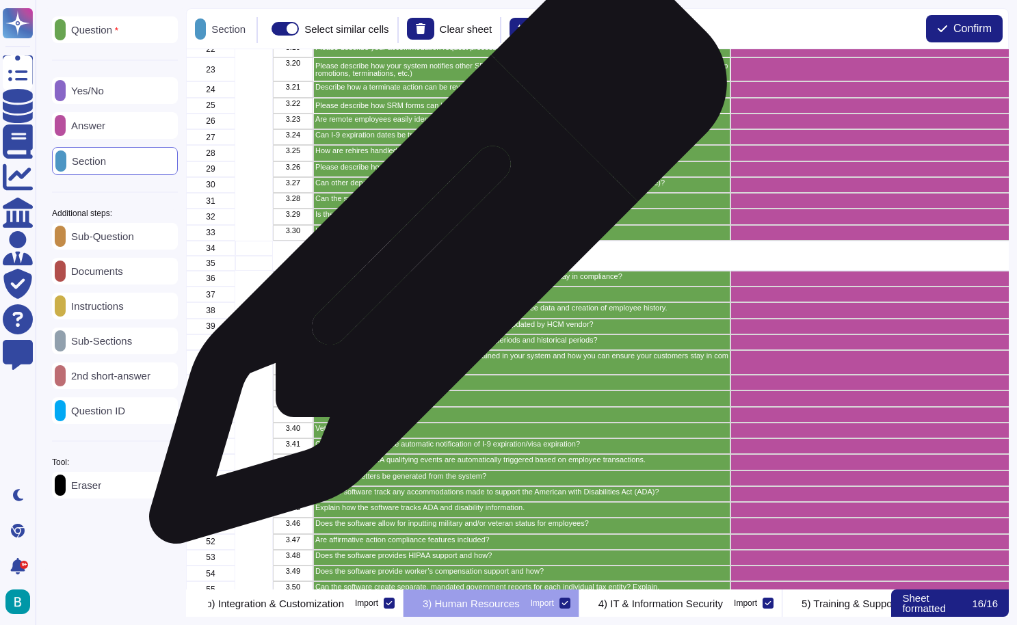
click at [433, 262] on p "COMPLIANCE:" at bounding box center [521, 262] width 413 height 8
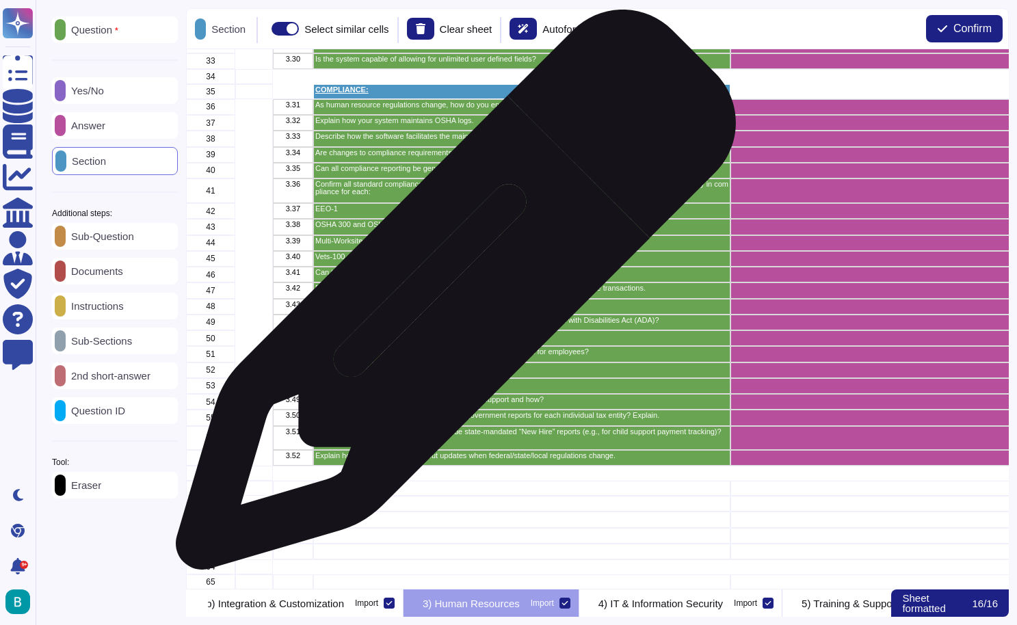
scroll to position [626, 0]
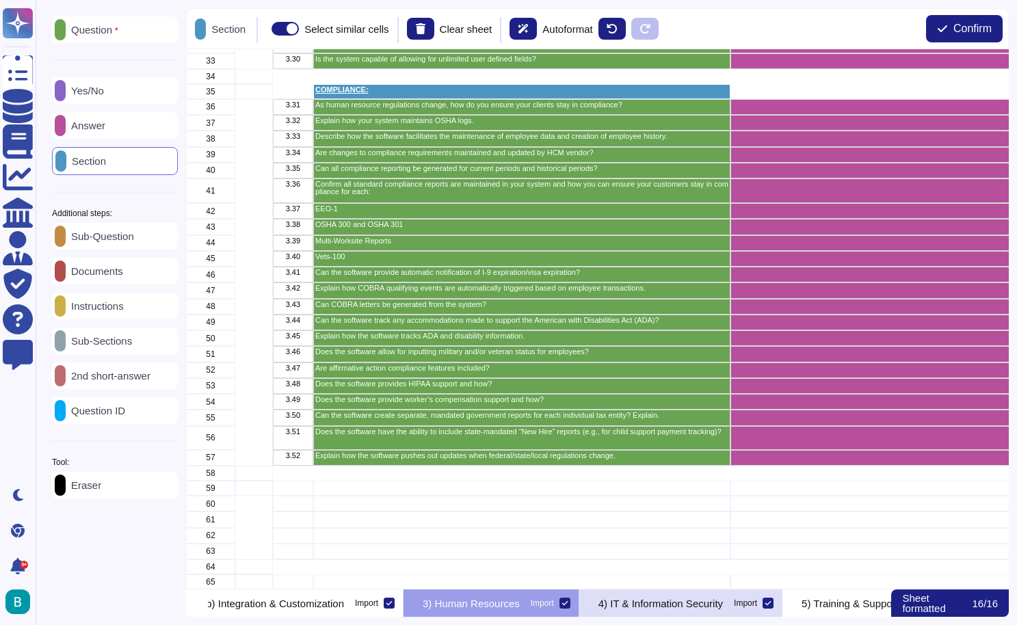
click at [723, 600] on p "4) IT & Information Security" at bounding box center [660, 603] width 124 height 10
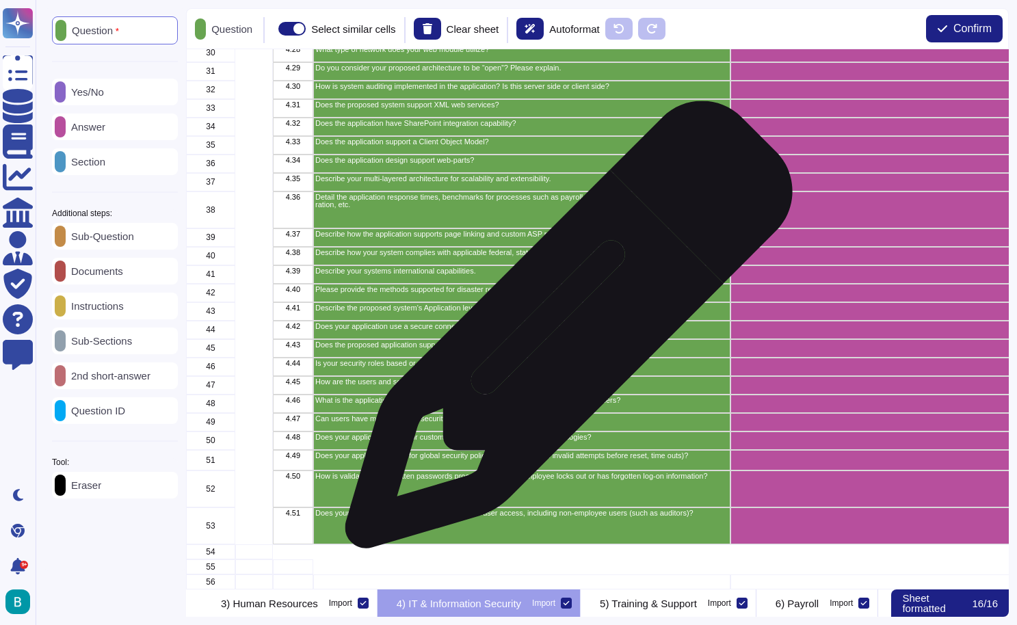
scroll to position [680, 0]
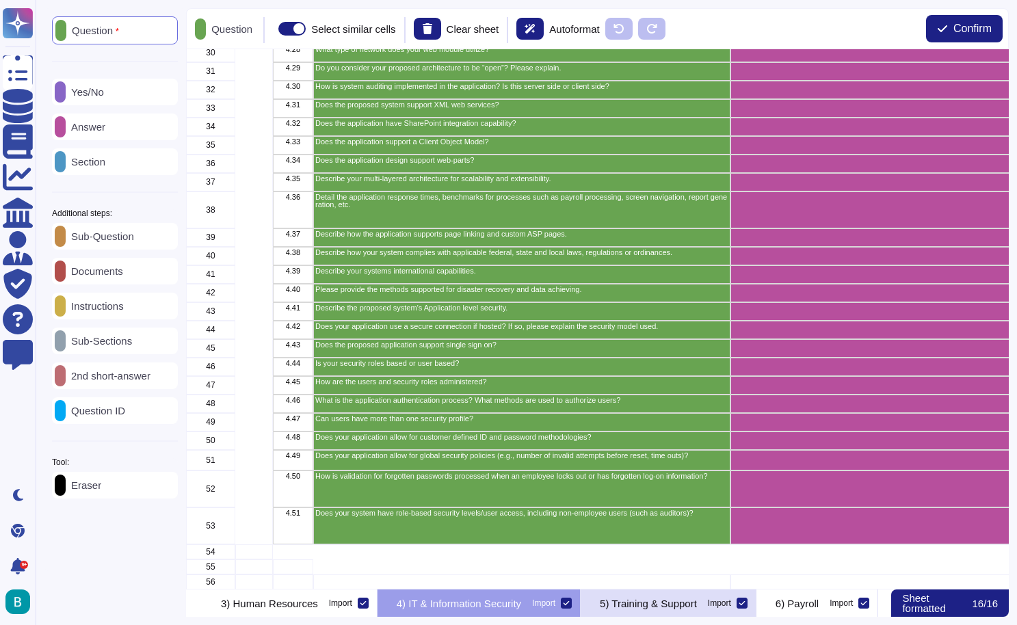
click at [697, 603] on p "5) Training & Support" at bounding box center [648, 603] width 97 height 10
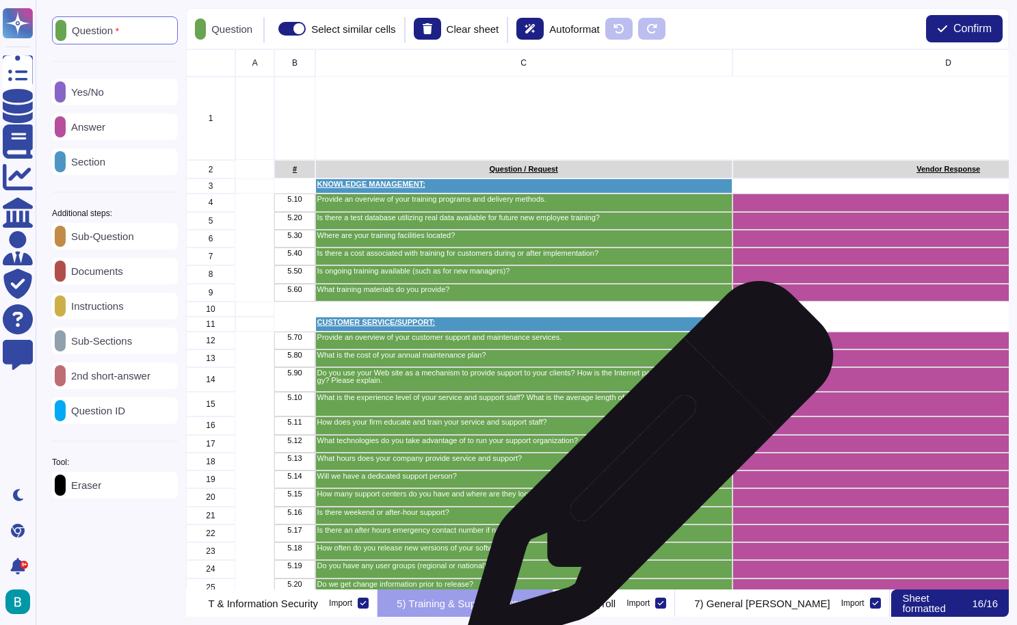
scroll to position [0, 0]
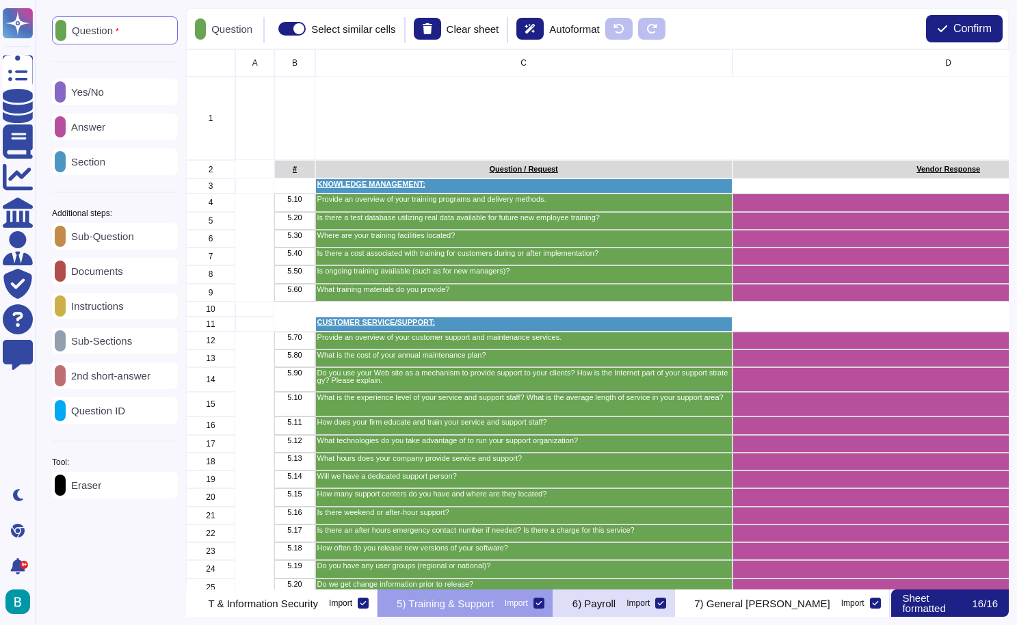
click at [615, 601] on p "6) Payroll" at bounding box center [593, 603] width 43 height 10
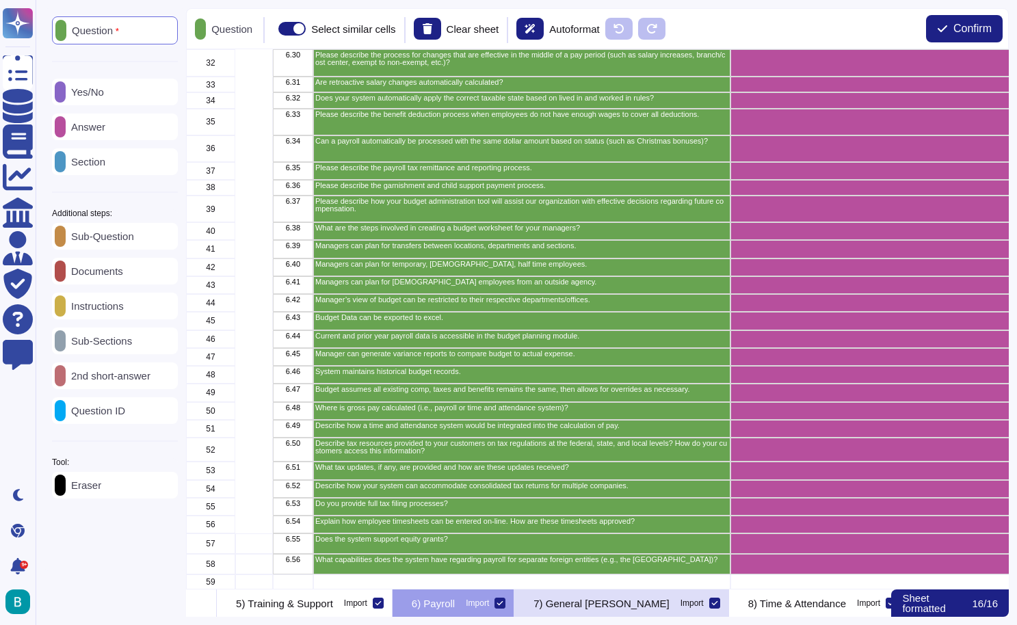
click at [669, 609] on p "7) General [PERSON_NAME]" at bounding box center [600, 603] width 135 height 10
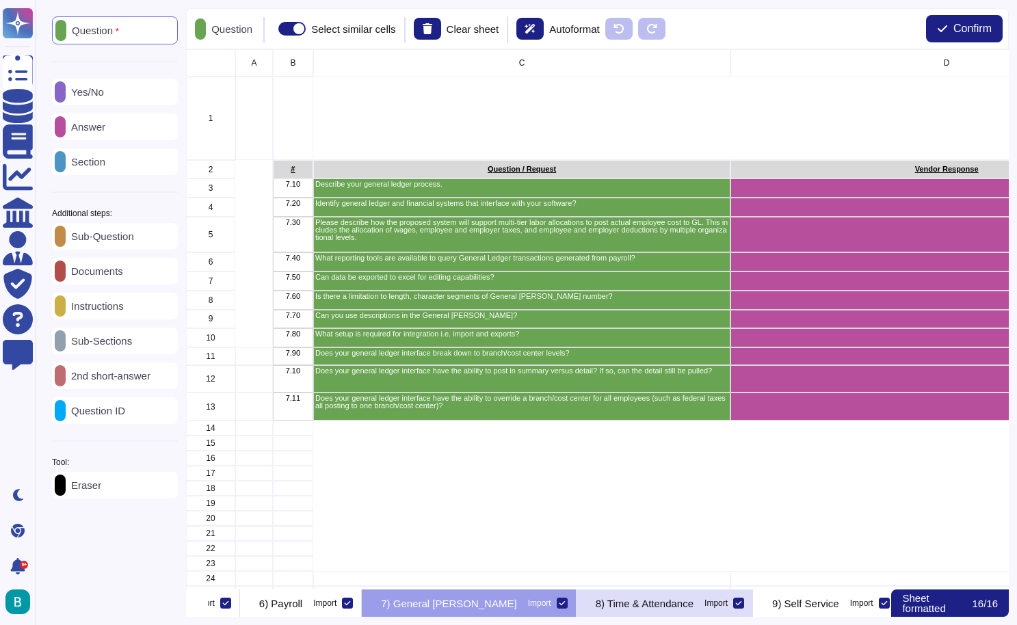
click at [693, 600] on p "8) Time & Attendance" at bounding box center [645, 603] width 98 height 10
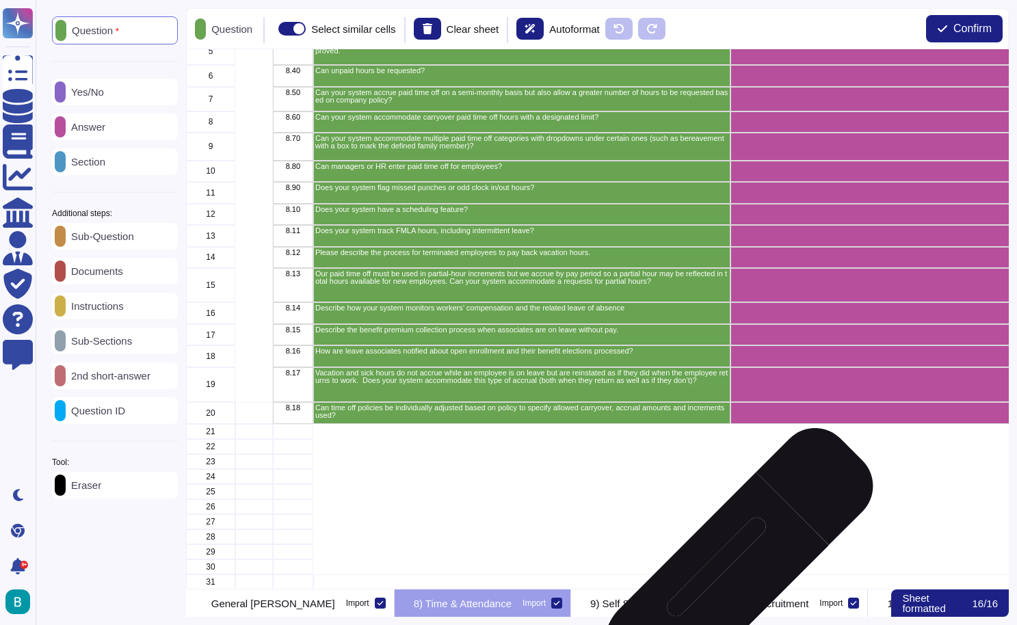
scroll to position [184, 0]
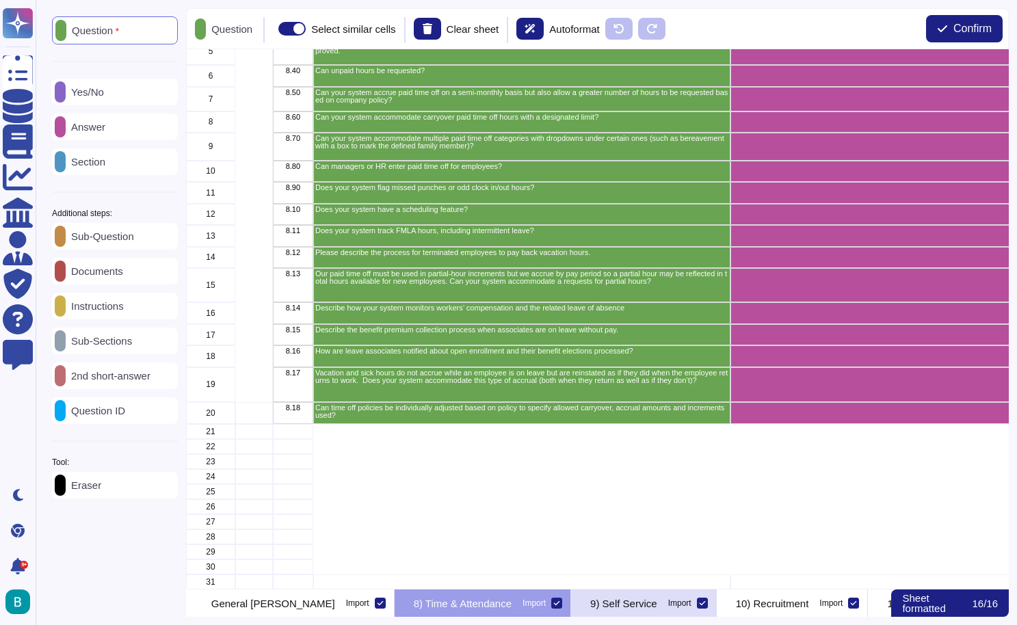
click at [657, 609] on p "9) Self Service" at bounding box center [623, 603] width 67 height 10
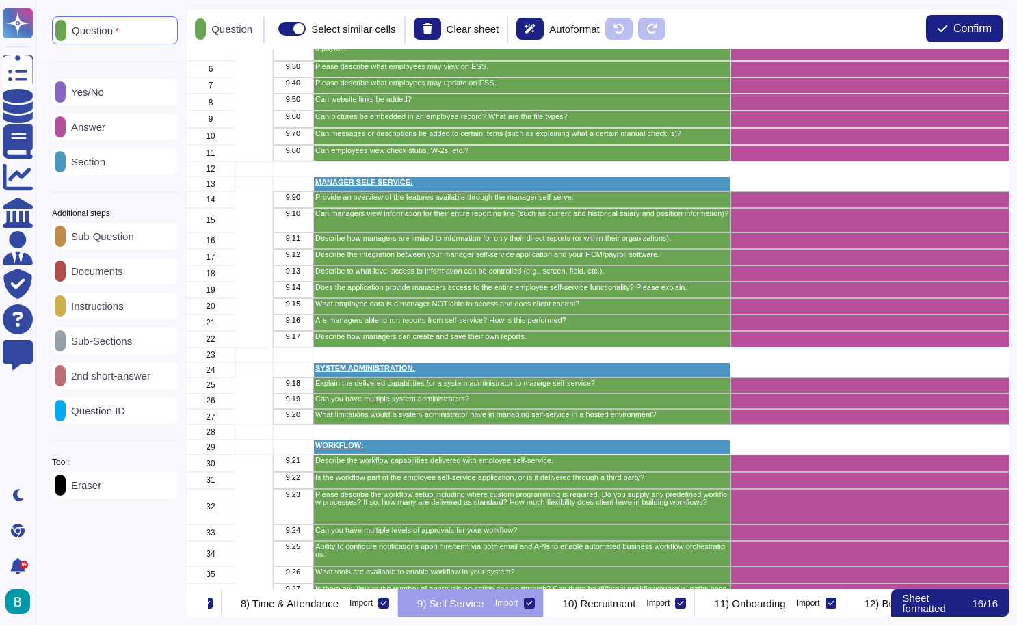
scroll to position [0, 0]
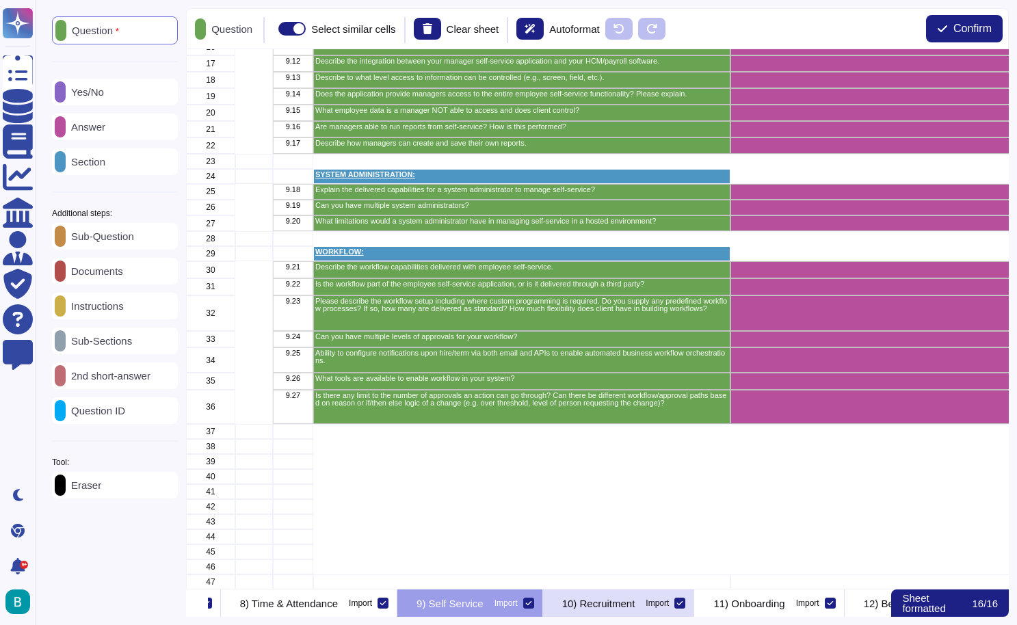
click at [635, 600] on p "10) Recruitment" at bounding box center [598, 603] width 73 height 10
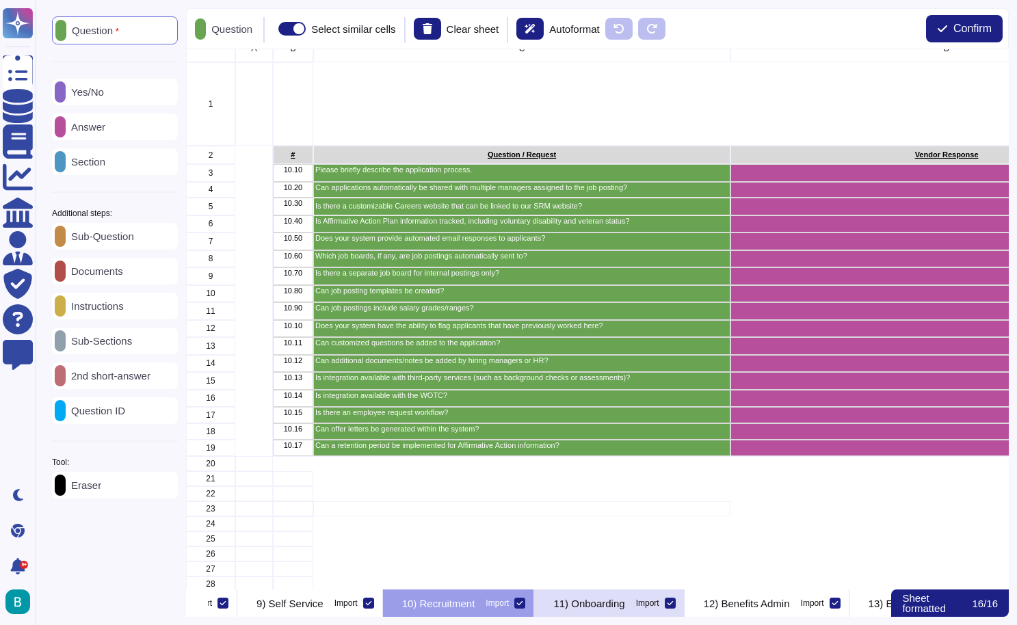
click at [684, 613] on div "11) Onboarding Import" at bounding box center [609, 602] width 150 height 27
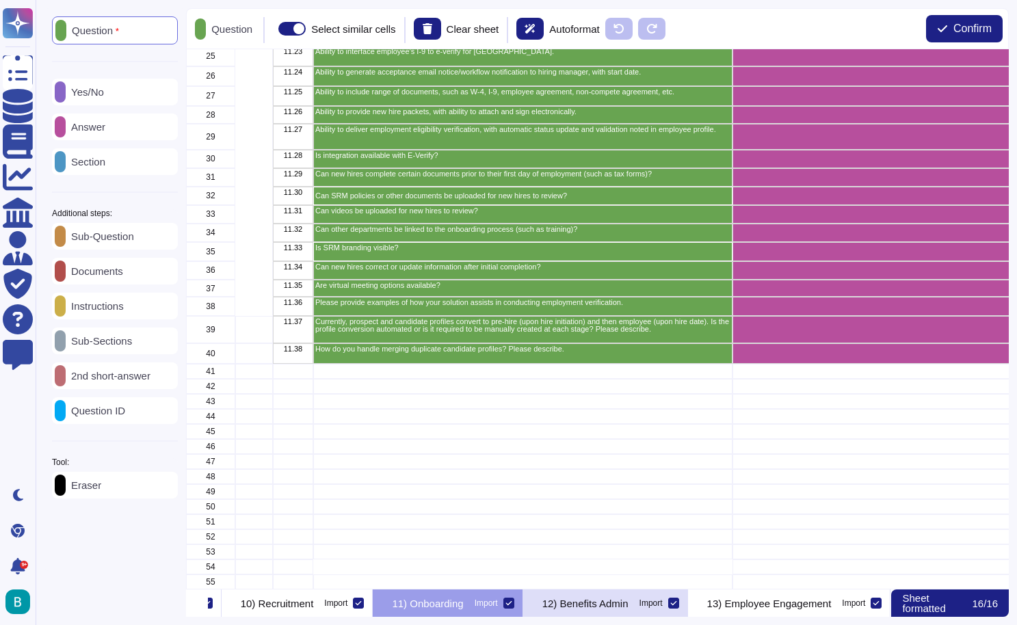
click at [628, 600] on p "12) Benefits Admin" at bounding box center [585, 603] width 86 height 10
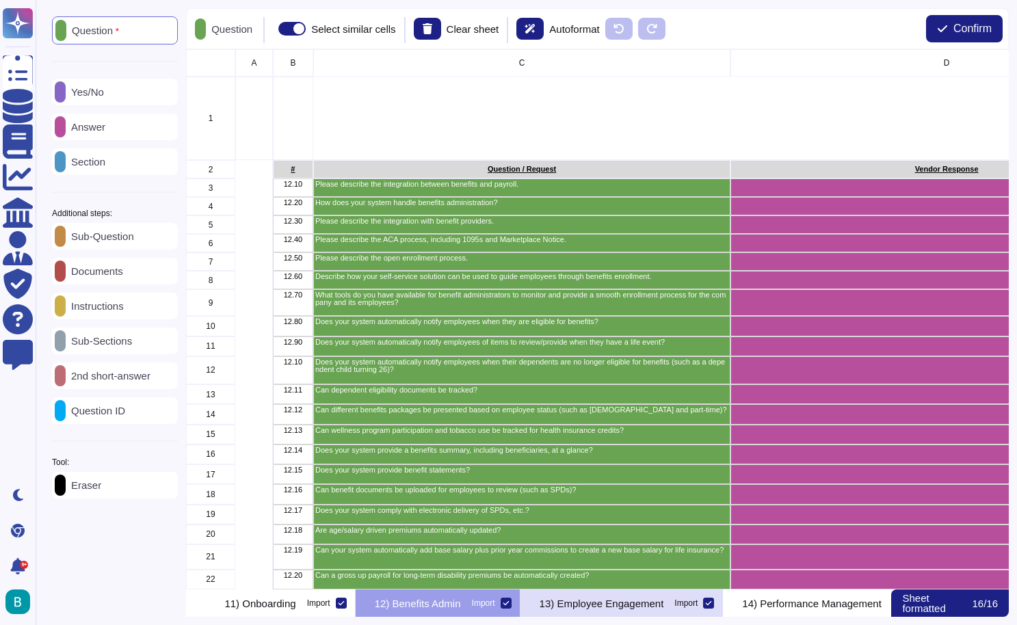
click at [664, 602] on p "13) Employee Engagement" at bounding box center [601, 603] width 124 height 10
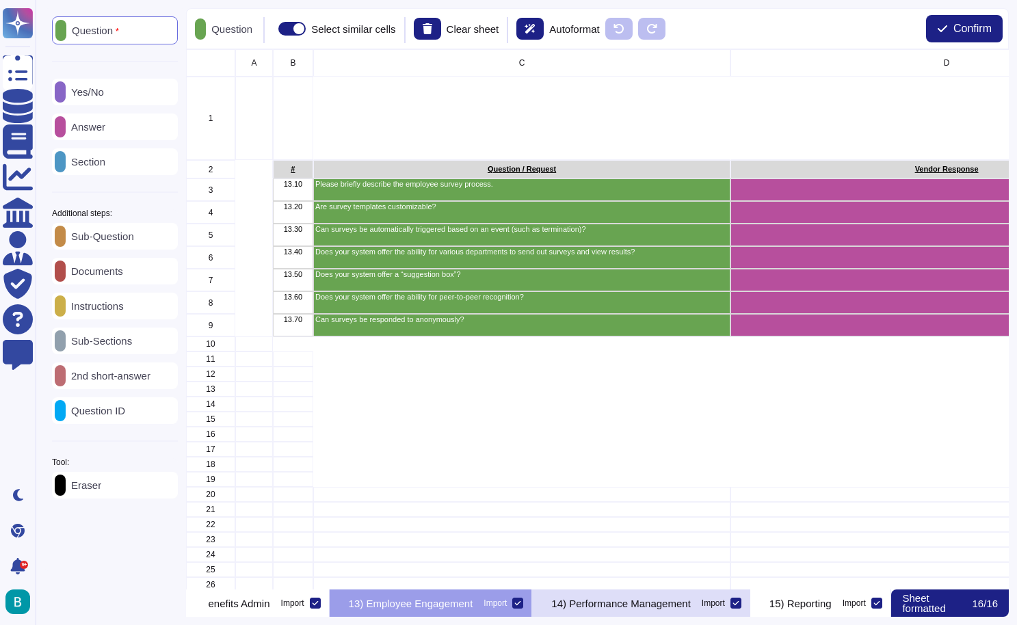
click at [690, 598] on p "14) Performance Management" at bounding box center [620, 603] width 139 height 10
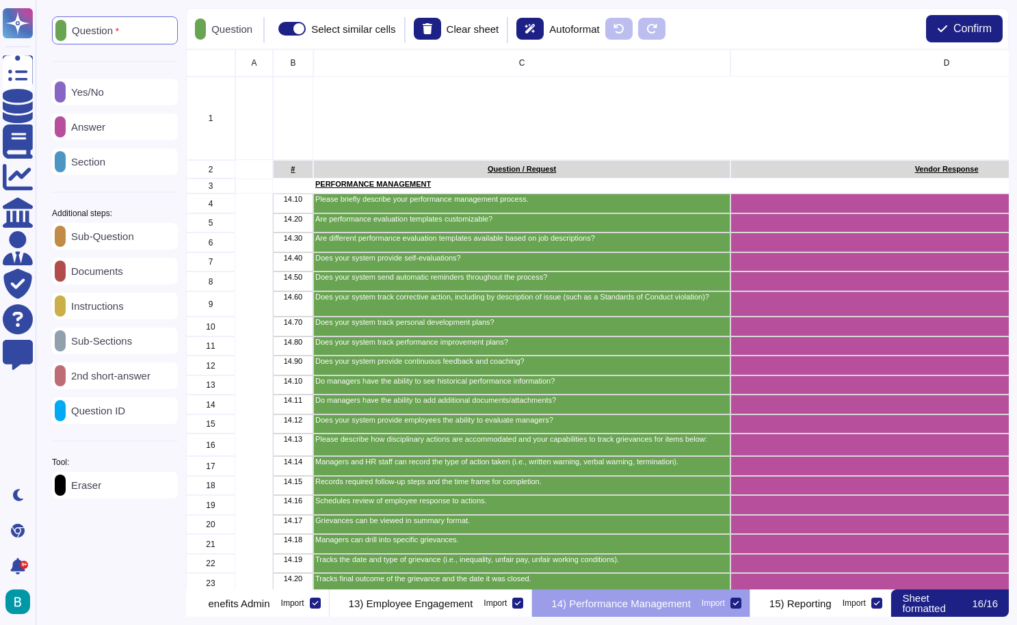
click at [127, 159] on div "Section" at bounding box center [115, 161] width 126 height 27
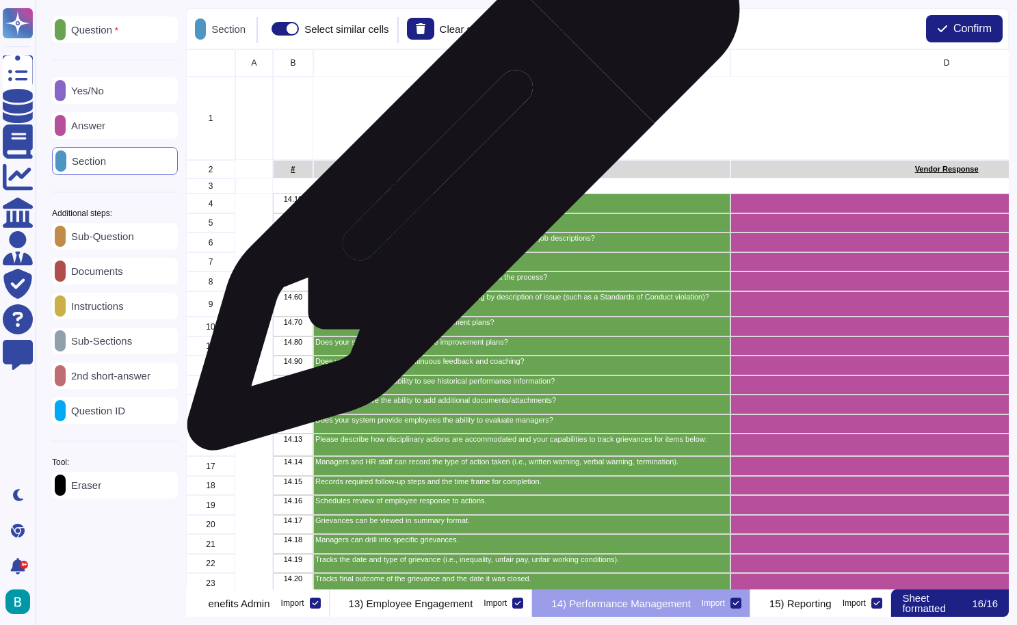
click at [460, 181] on p "PERFORMANCE MANAGEMENT" at bounding box center [521, 185] width 413 height 8
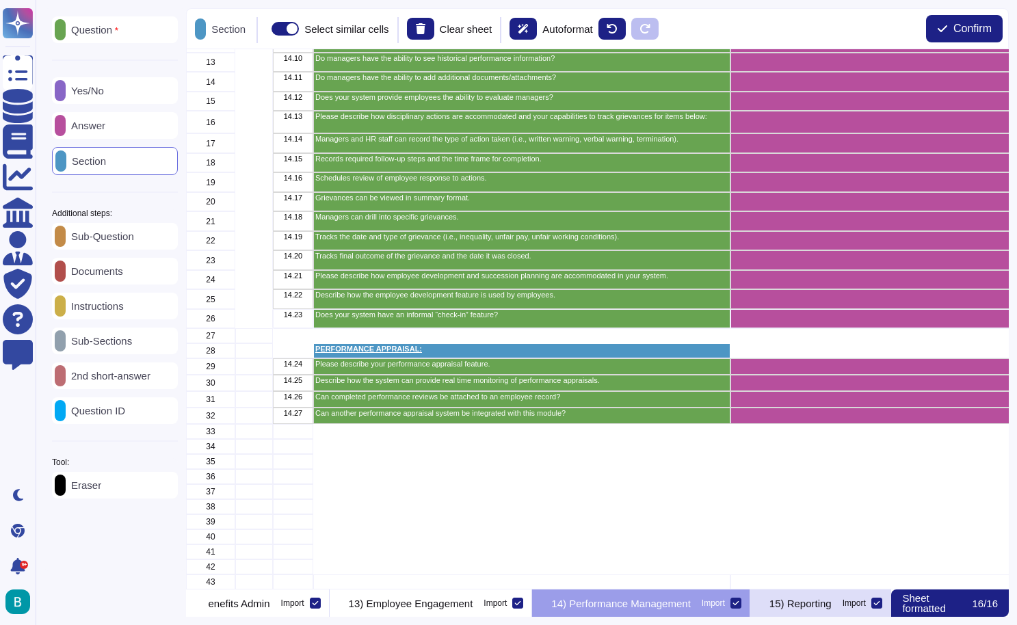
click at [808, 603] on p "15) Reporting" at bounding box center [800, 603] width 62 height 10
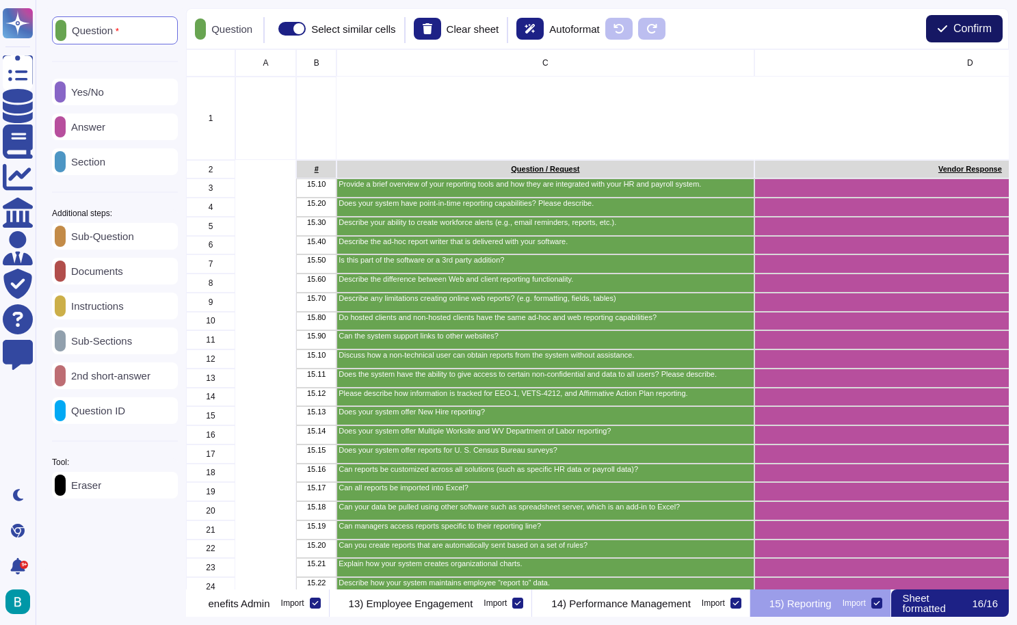
click at [967, 27] on span "Confirm" at bounding box center [972, 28] width 38 height 11
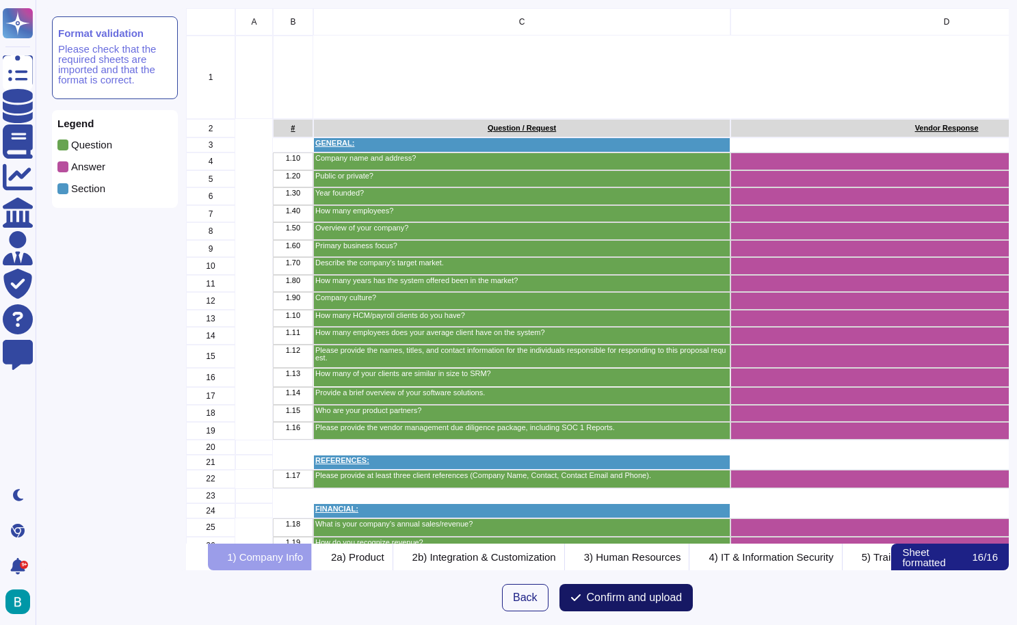
click at [645, 597] on span "Confirm and upload" at bounding box center [635, 597] width 96 height 11
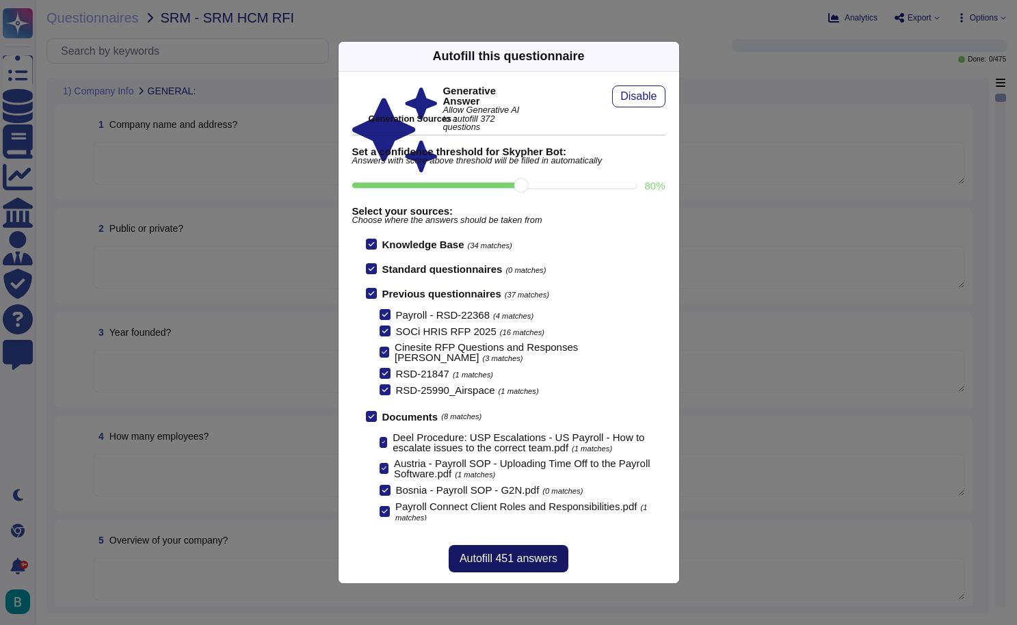
click at [496, 557] on span "Autofill 451 answers" at bounding box center [508, 558] width 98 height 11
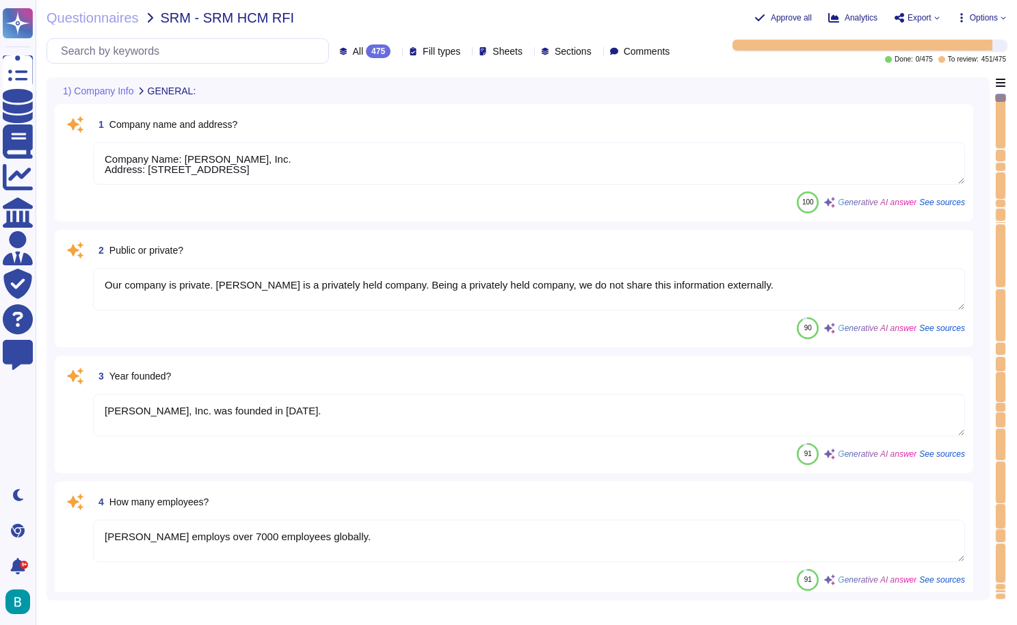
type textarea "Company Name: [PERSON_NAME], Inc. Address: [STREET_ADDRESS]"
type textarea "Our company is private. [PERSON_NAME] is a privately held company. Being a priv…"
type textarea "[PERSON_NAME], Inc. was founded in [DATE]."
type textarea "[PERSON_NAME] employs over 7000 employees globally."
type textarea "[PERSON_NAME] is a leading global payroll and compliance provider founded in [D…"
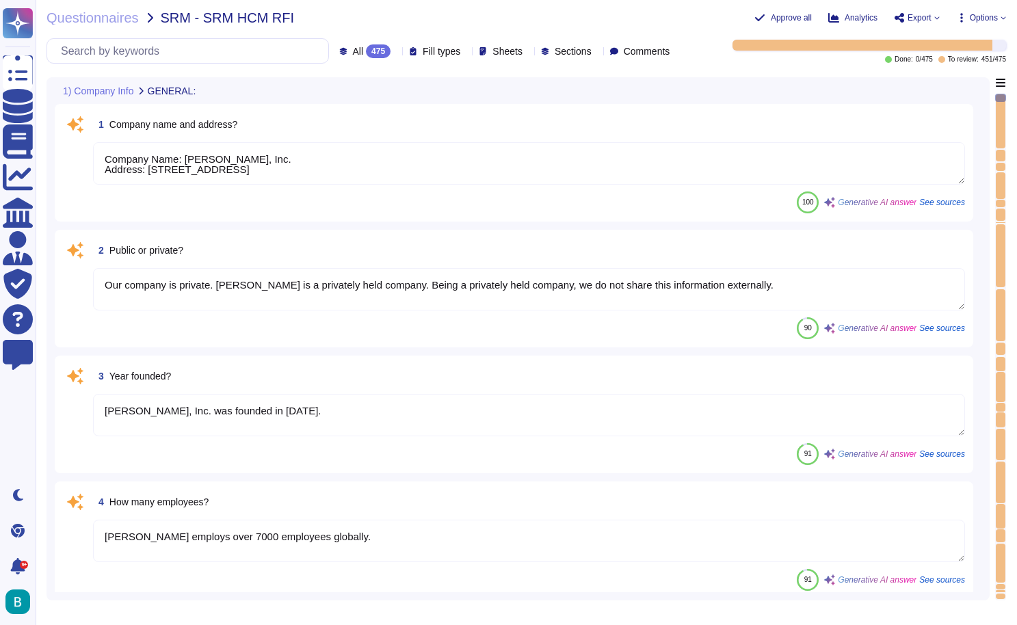
type textarea "[PERSON_NAME] primary business focus is providing global compliance and payroll…"
click at [512, 189] on div "1 Company name and address? Company Name: [PERSON_NAME], Inc. Address: [STREET_…" at bounding box center [514, 162] width 902 height 101
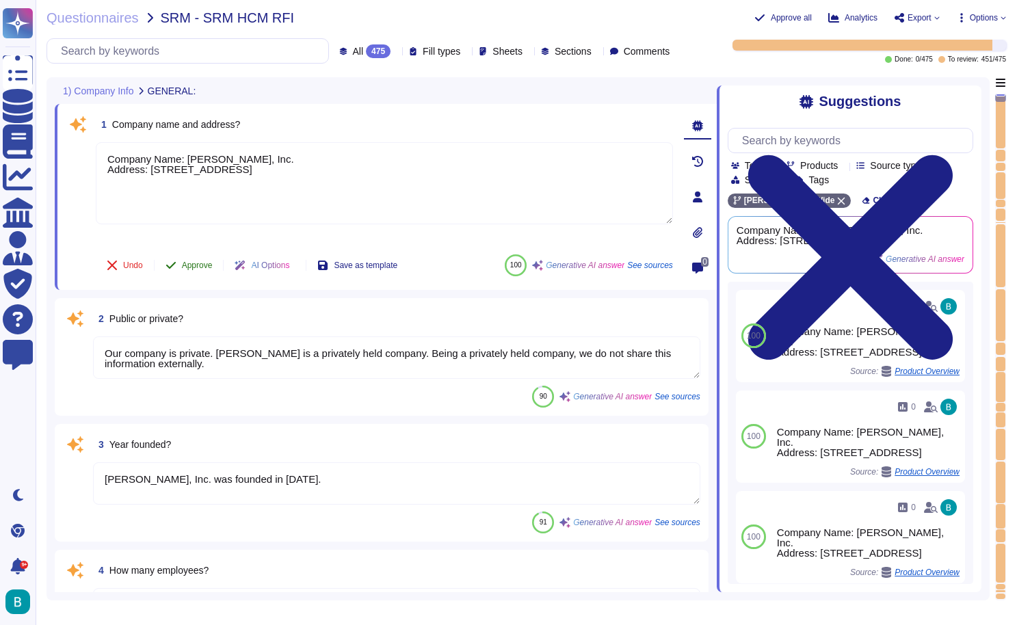
click at [203, 265] on span "Approve" at bounding box center [197, 265] width 31 height 8
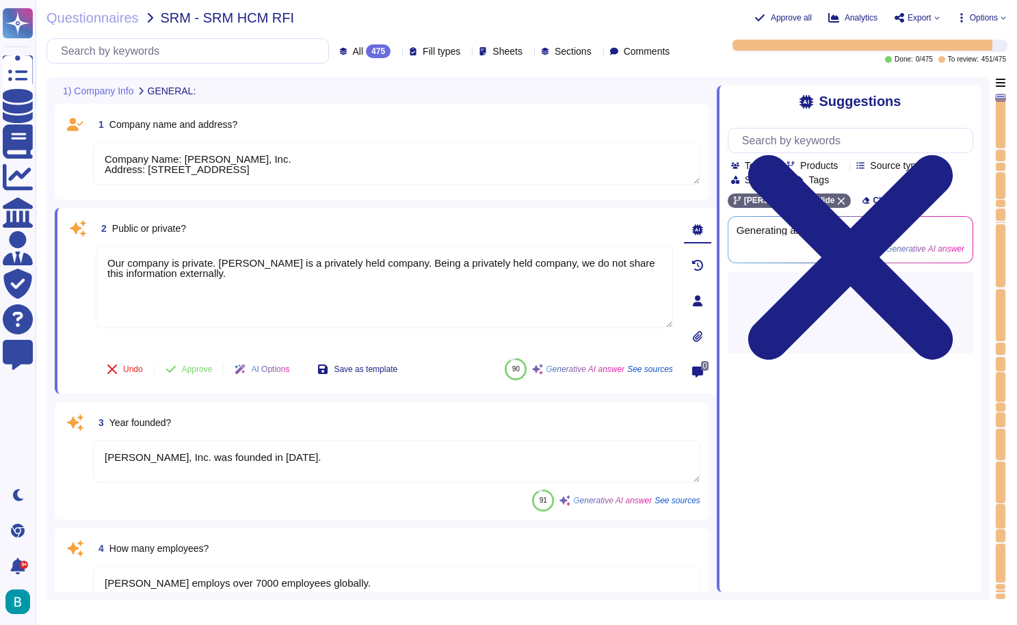
type textarea "[PERSON_NAME] primary business focus is providing global compliance and payroll…"
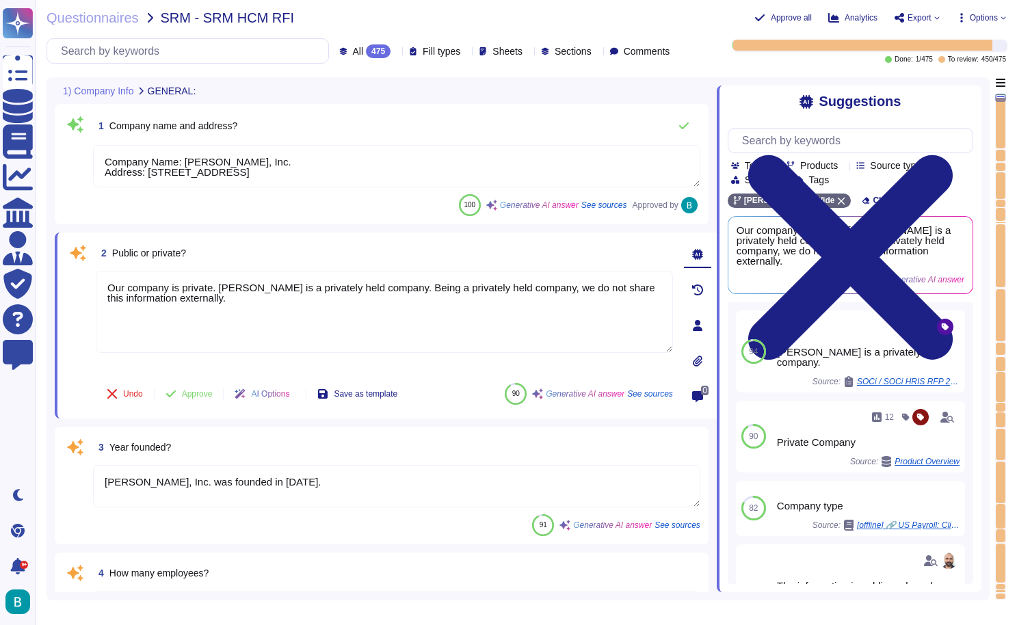
type textarea "[PERSON_NAME] primary business focus is providing global compliance and payroll…"
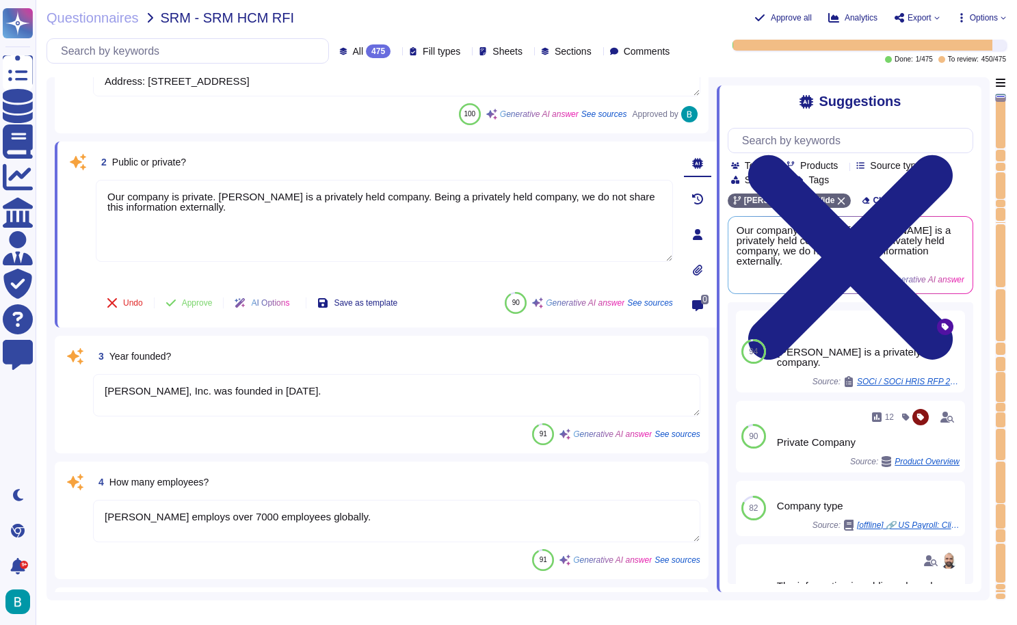
scroll to position [120, 0]
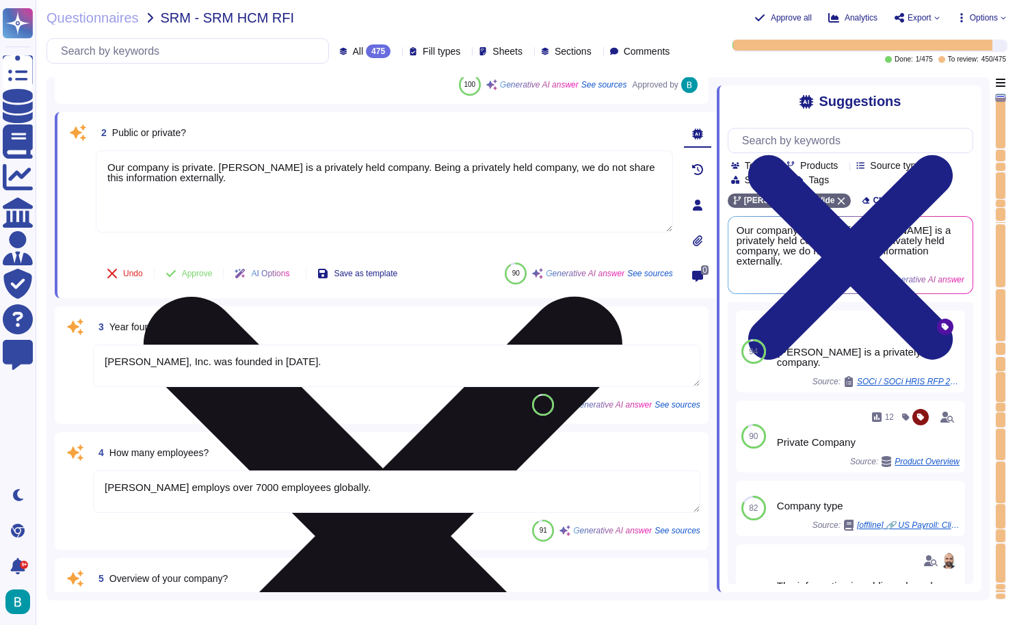
click at [377, 168] on textarea "Our company is private. [PERSON_NAME] is a privately held company. Being a priv…" at bounding box center [384, 191] width 577 height 82
drag, startPoint x: 217, startPoint y: 166, endPoint x: 112, endPoint y: 157, distance: 105.7
click at [112, 157] on textarea "Our company is private. [PERSON_NAME] is a privately held company. Being a priv…" at bounding box center [384, 191] width 577 height 82
drag, startPoint x: 263, startPoint y: 169, endPoint x: 280, endPoint y: 198, distance: 33.4
click at [280, 198] on textarea "[PERSON_NAME] is a privately held company. Being a privately held company, we d…" at bounding box center [384, 191] width 577 height 82
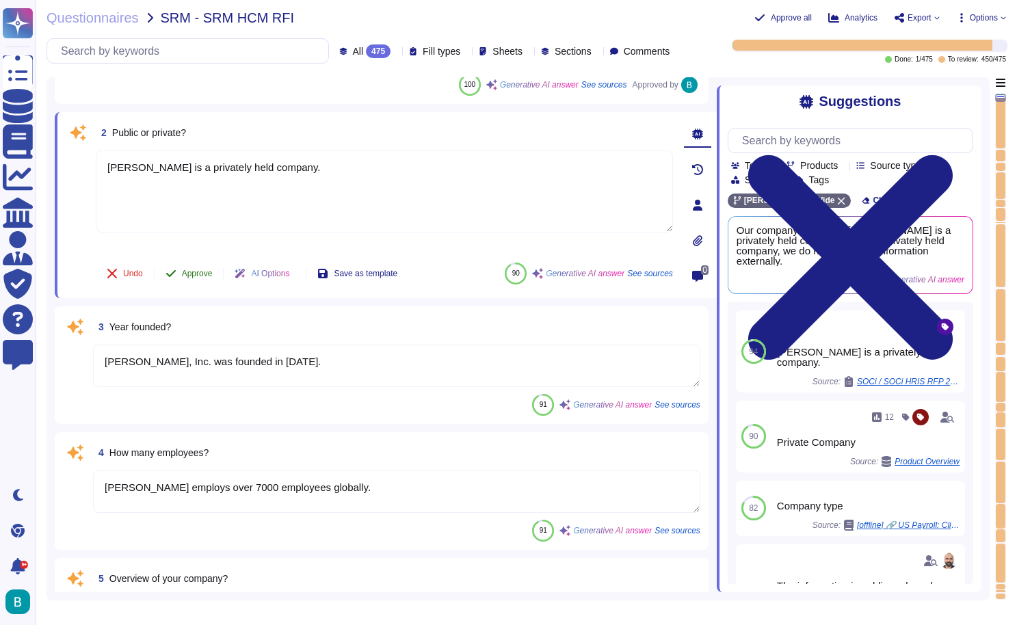
type textarea "[PERSON_NAME] is a privately held company."
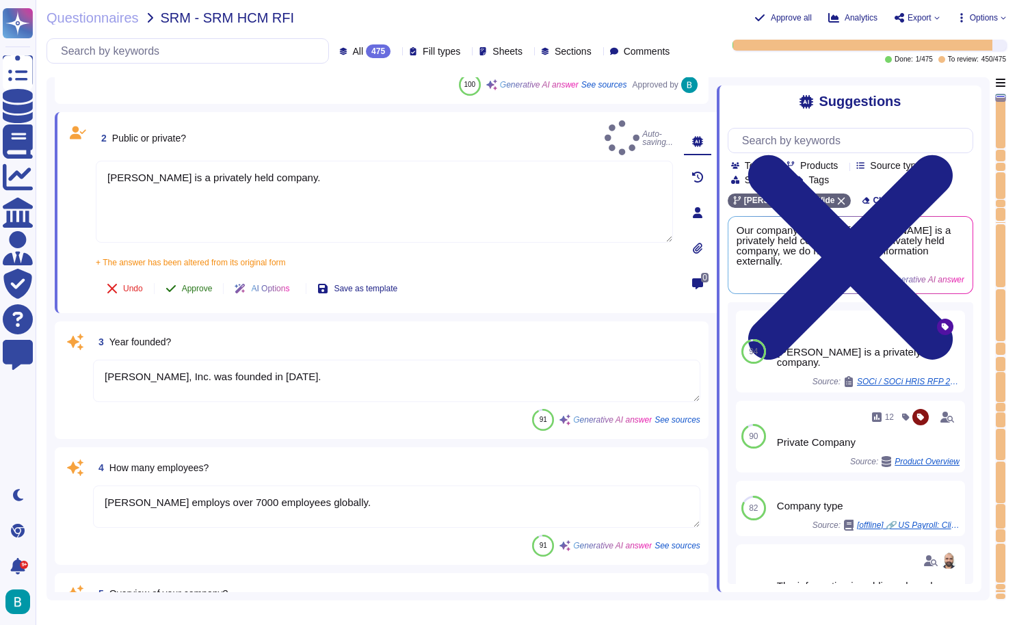
click at [192, 284] on span "Approve" at bounding box center [197, 288] width 31 height 8
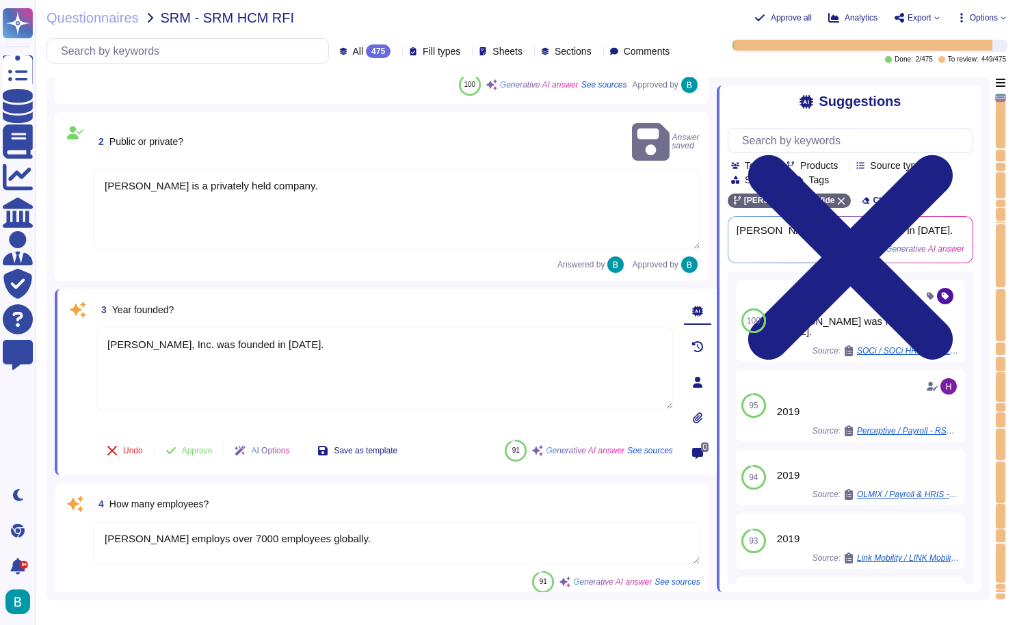
scroll to position [271, 0]
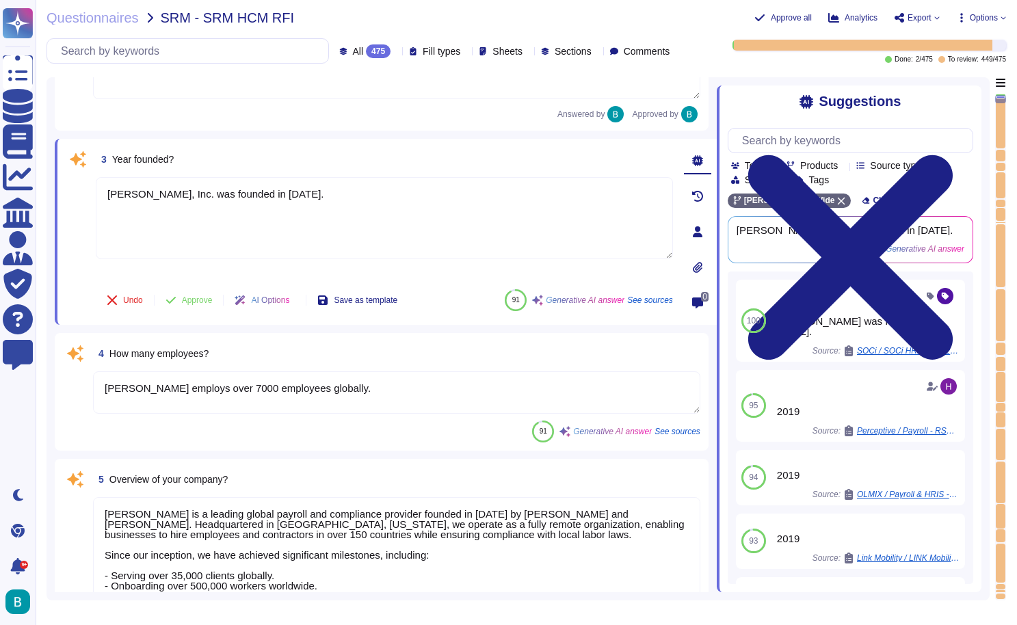
type textarea "D[PERSON_NAME]target market includes businesses of all sizes, ranging from star…"
click at [195, 296] on span "Approve" at bounding box center [197, 300] width 31 height 8
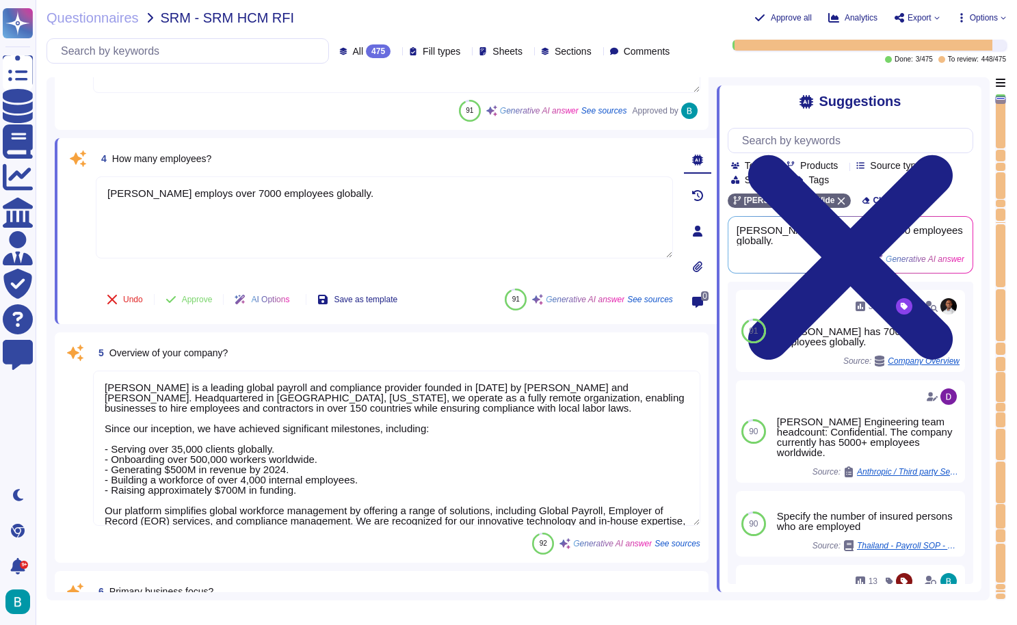
scroll to position [391, 0]
type textarea "[PERSON_NAME] has been in the market since its founding in [DATE], which means …"
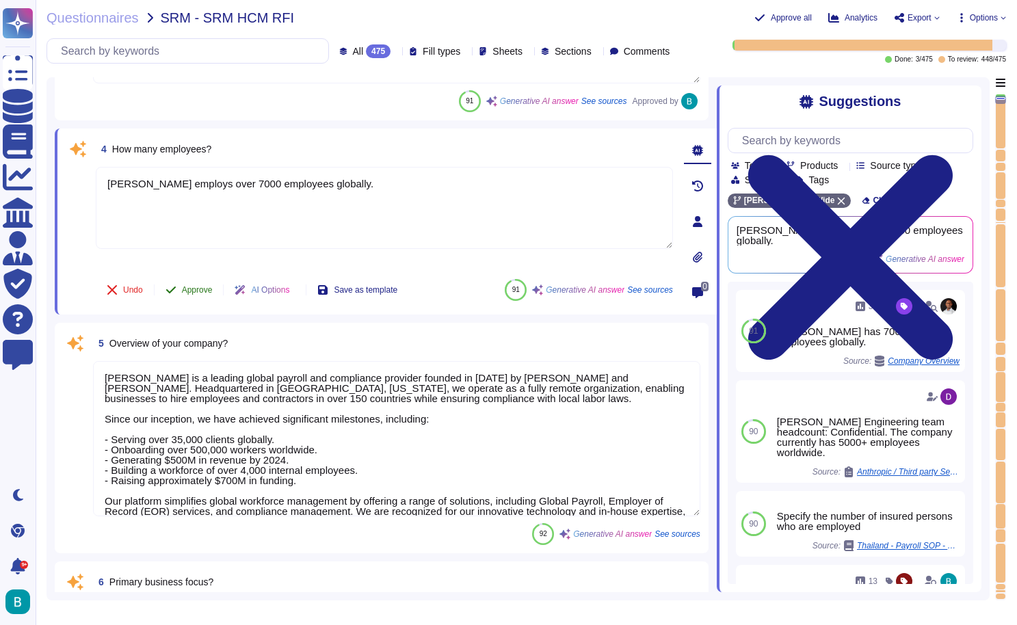
click at [200, 291] on span "Approve" at bounding box center [197, 290] width 31 height 8
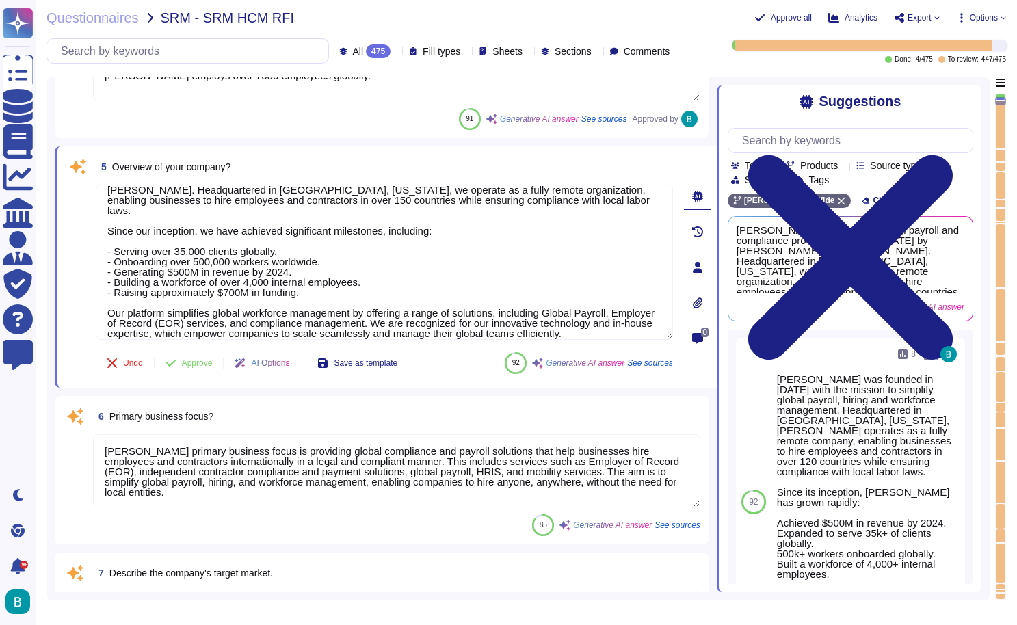
type textarea "[PERSON_NAME] company culture is built on a set of core values that guide its o…"
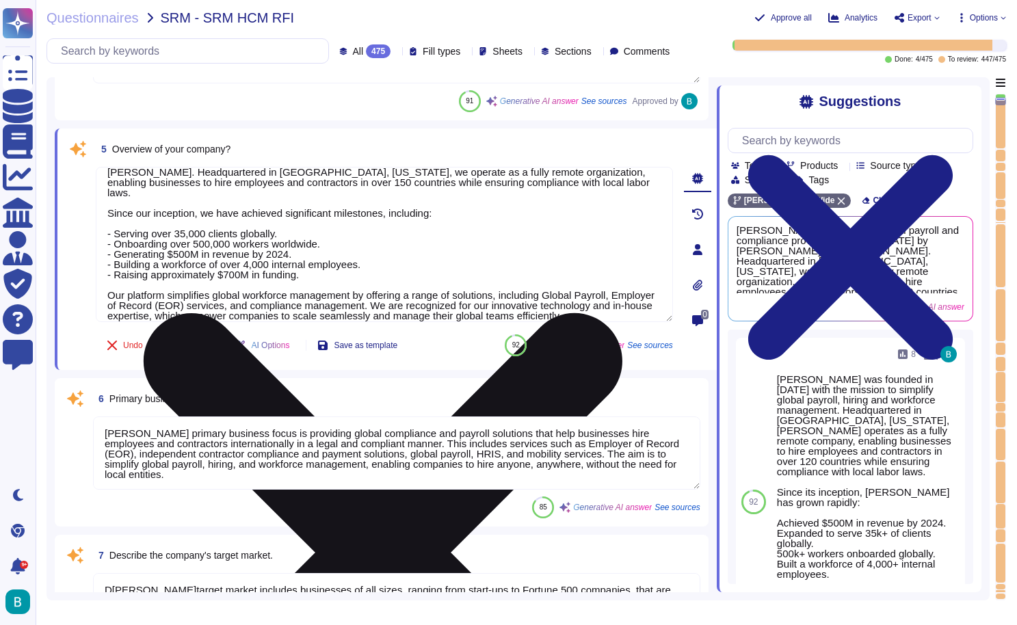
click at [183, 241] on textarea "[PERSON_NAME] is a leading global payroll and compliance provider founded in [D…" at bounding box center [384, 244] width 577 height 155
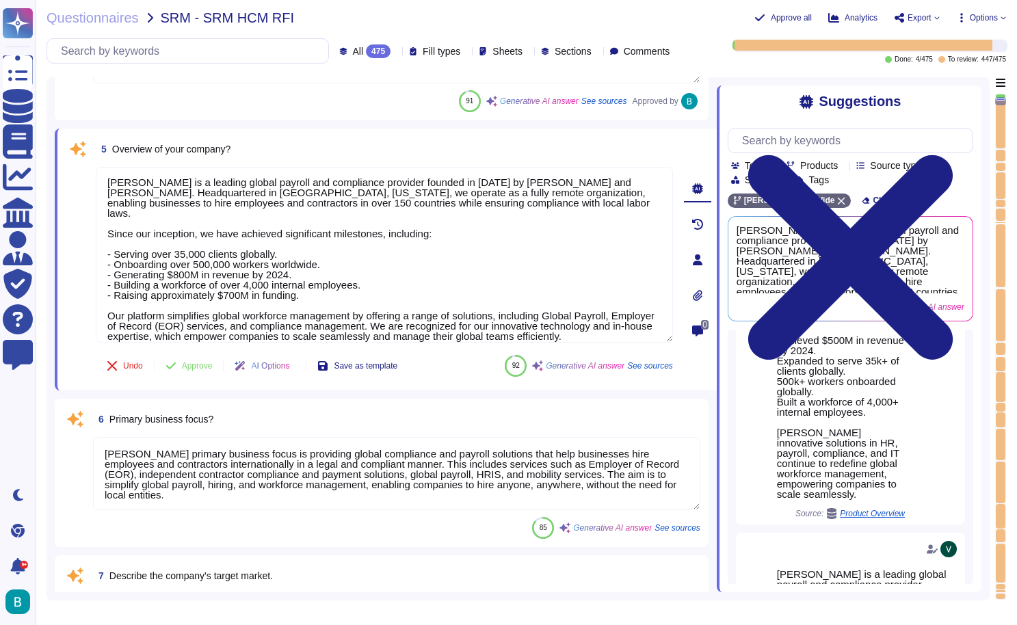
scroll to position [248, 0]
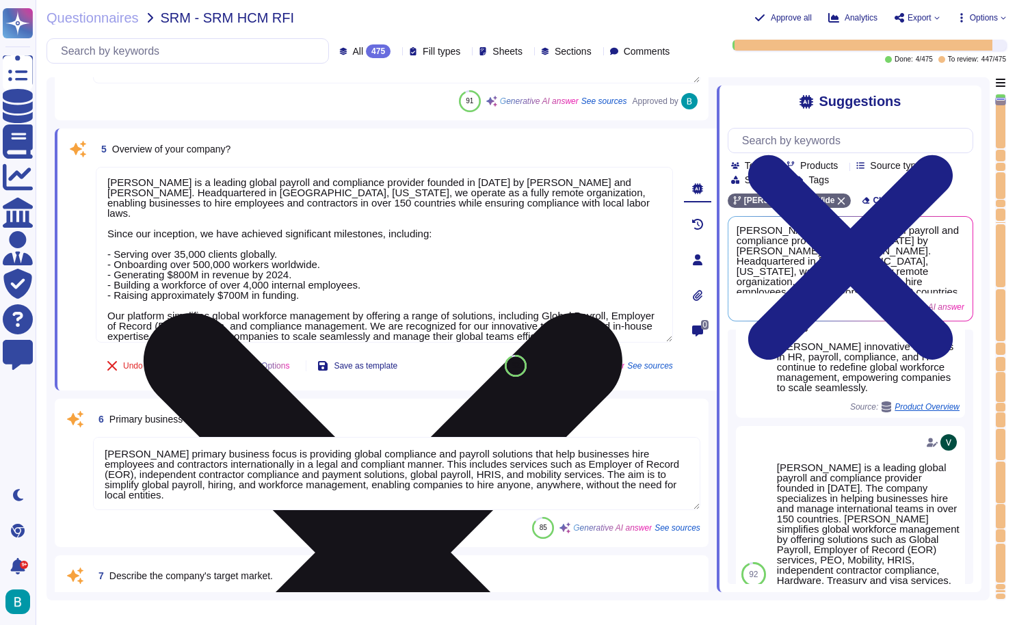
click at [250, 274] on textarea "[PERSON_NAME] is a leading global payroll and compliance provider founded in [D…" at bounding box center [384, 255] width 577 height 176
click at [324, 289] on textarea "[PERSON_NAME] is a leading global payroll and compliance provider founded in [D…" at bounding box center [384, 255] width 577 height 176
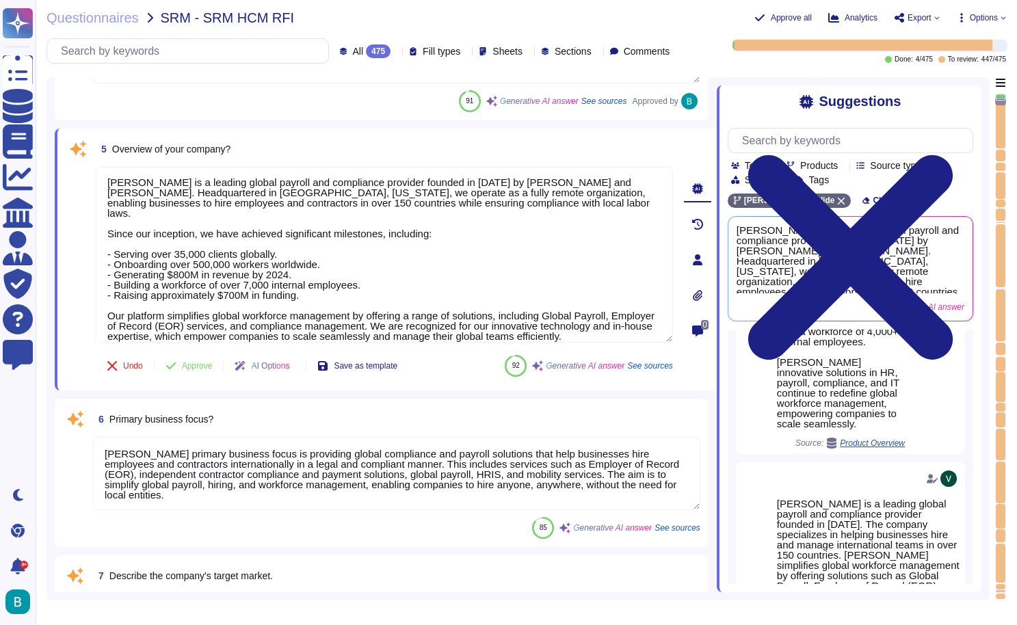
scroll to position [470, 0]
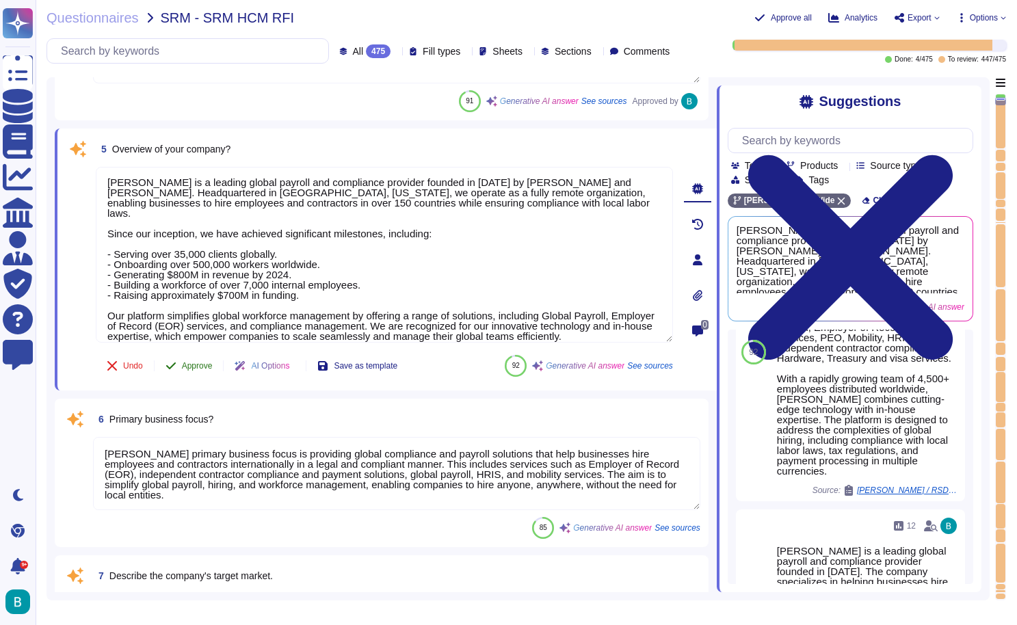
type textarea "[PERSON_NAME] is a leading global payroll and compliance provider founded in [D…"
click at [198, 365] on div "5 Overview of your company? [PERSON_NAME] is a leading global payroll and compl…" at bounding box center [369, 259] width 607 height 245
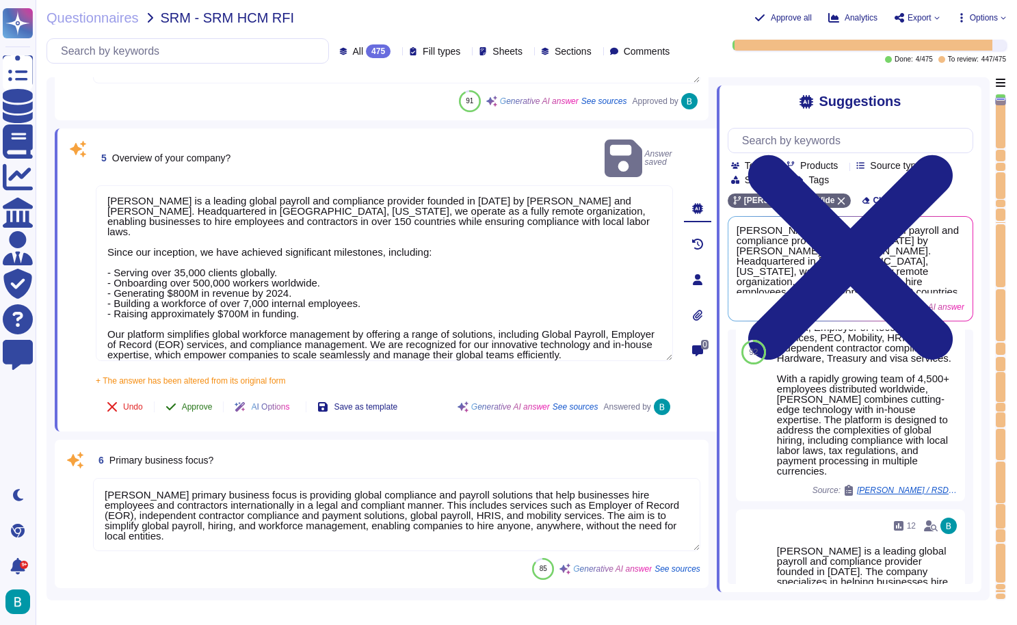
click at [202, 403] on span "Approve" at bounding box center [197, 407] width 31 height 8
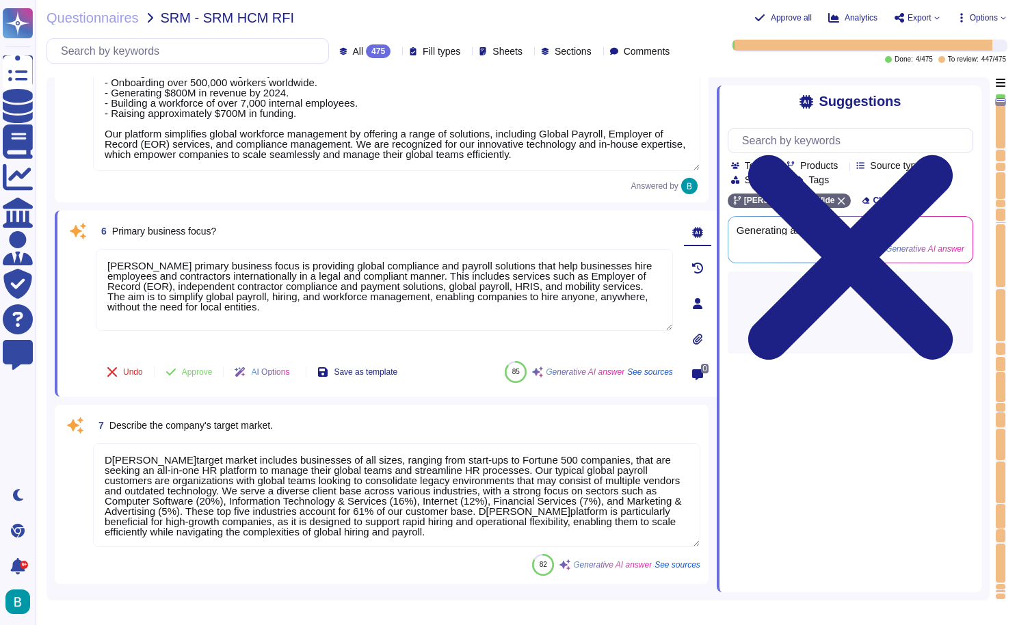
type textarea "[PERSON_NAME] serves over 15,000 customers worldwide with our payroll technolog…"
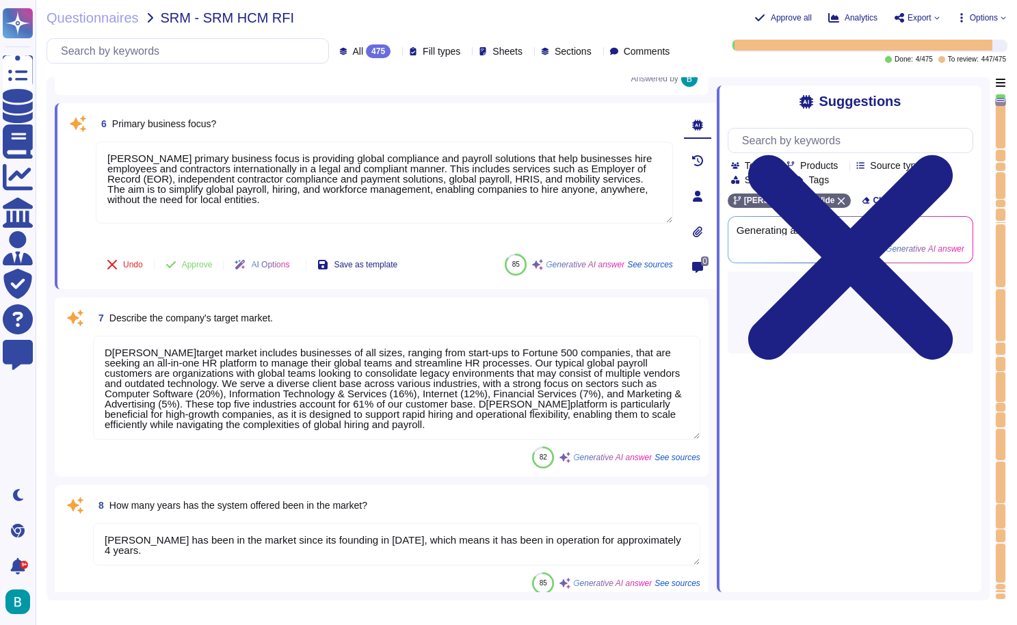
scroll to position [757, 0]
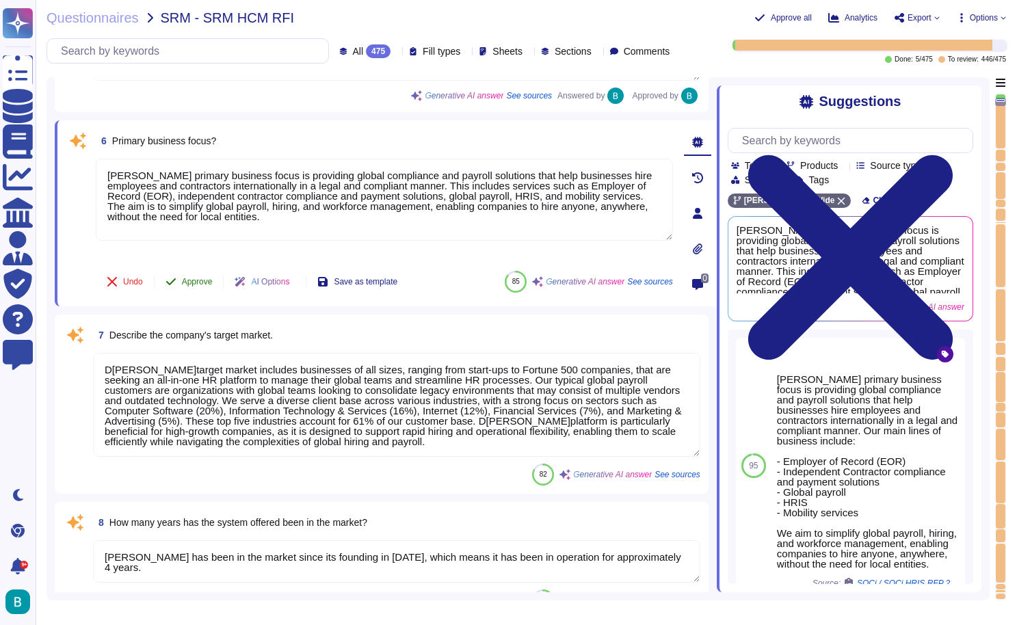
click at [217, 283] on button "Approve" at bounding box center [189, 281] width 69 height 27
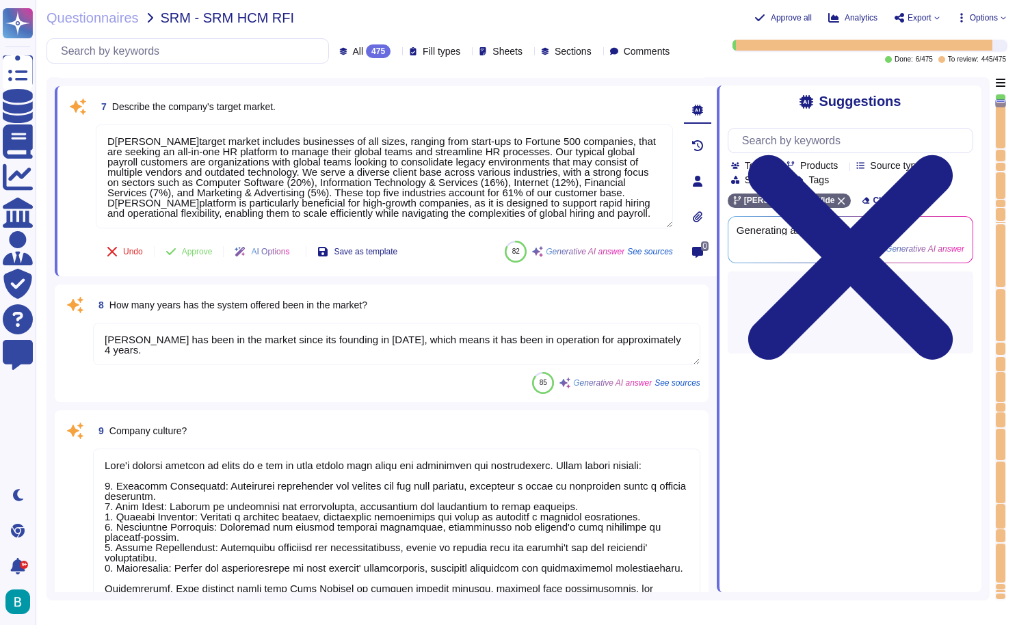
type textarea "The average size of [PERSON_NAME] clients is primarily small to medium-sized bu…"
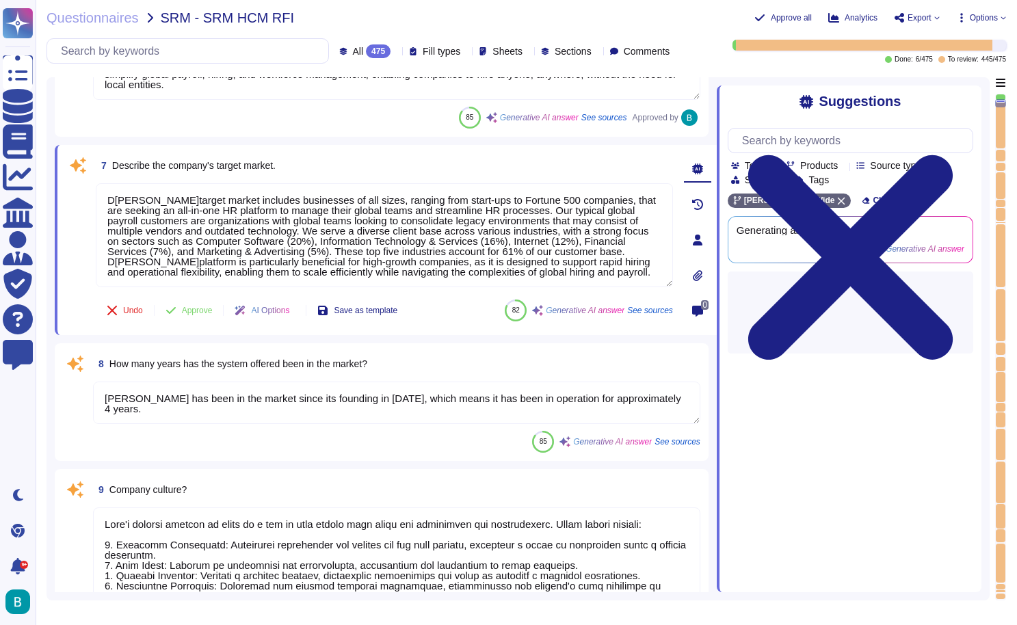
scroll to position [908, 0]
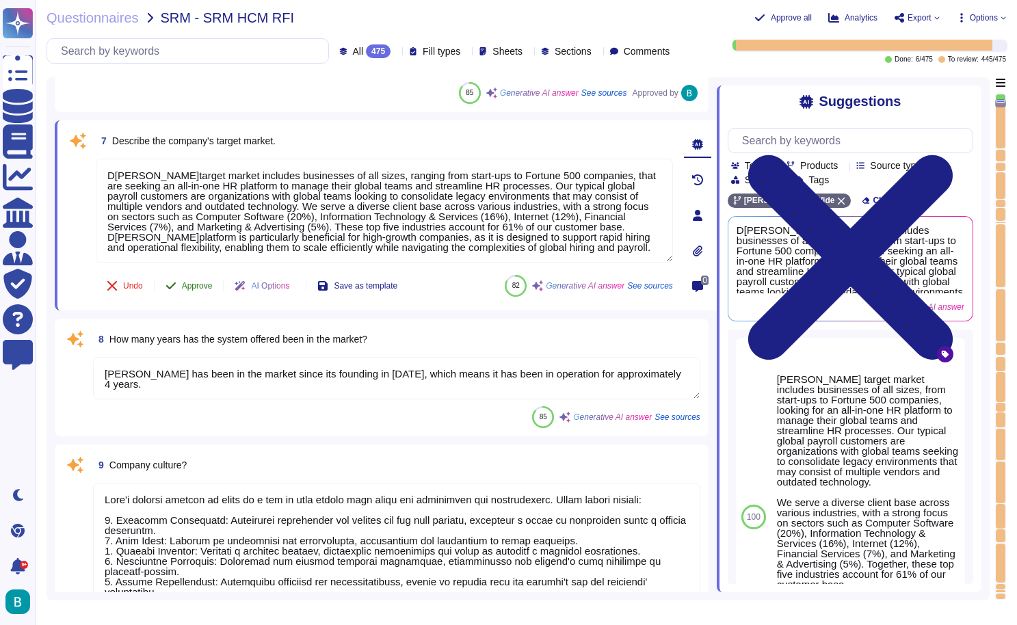
click at [211, 284] on span "Approve" at bounding box center [197, 286] width 31 height 8
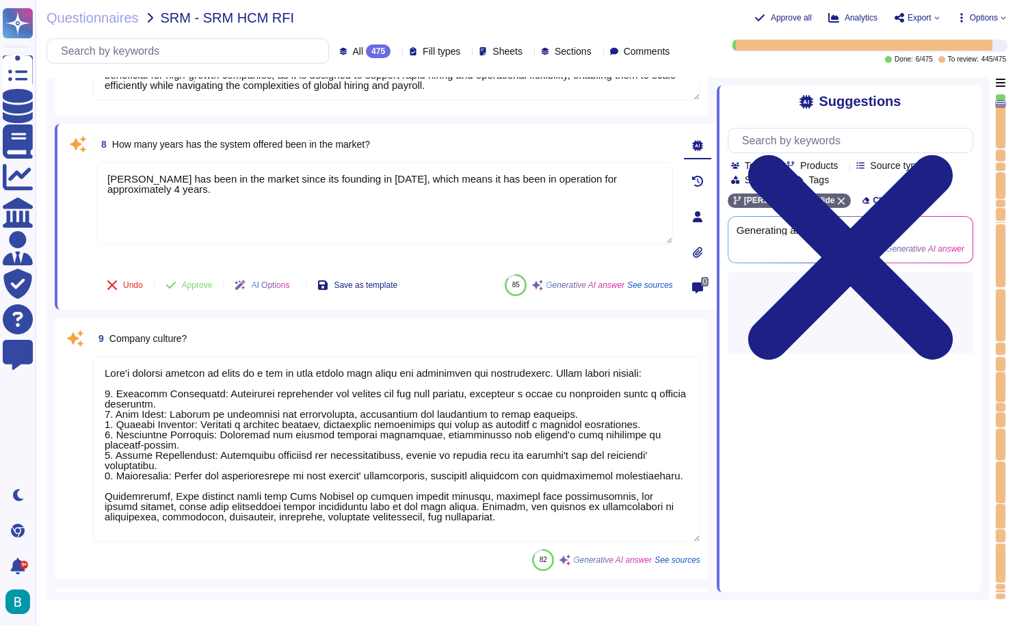
type textarea "- Contact Name: [PERSON_NAME] Job Title: Account Executive Phone Number: [PHONE…"
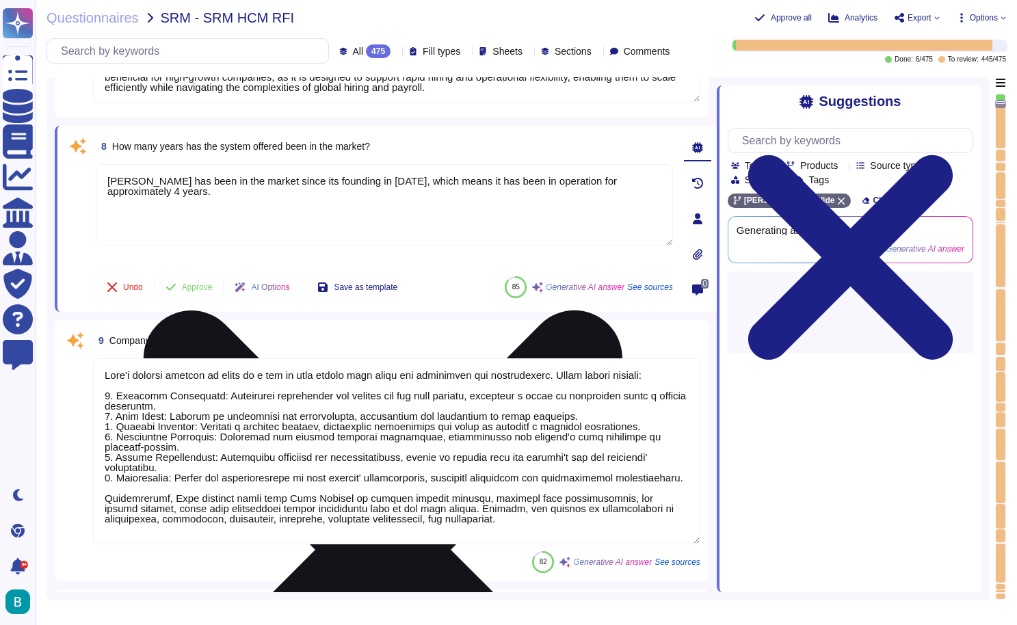
scroll to position [1065, 0]
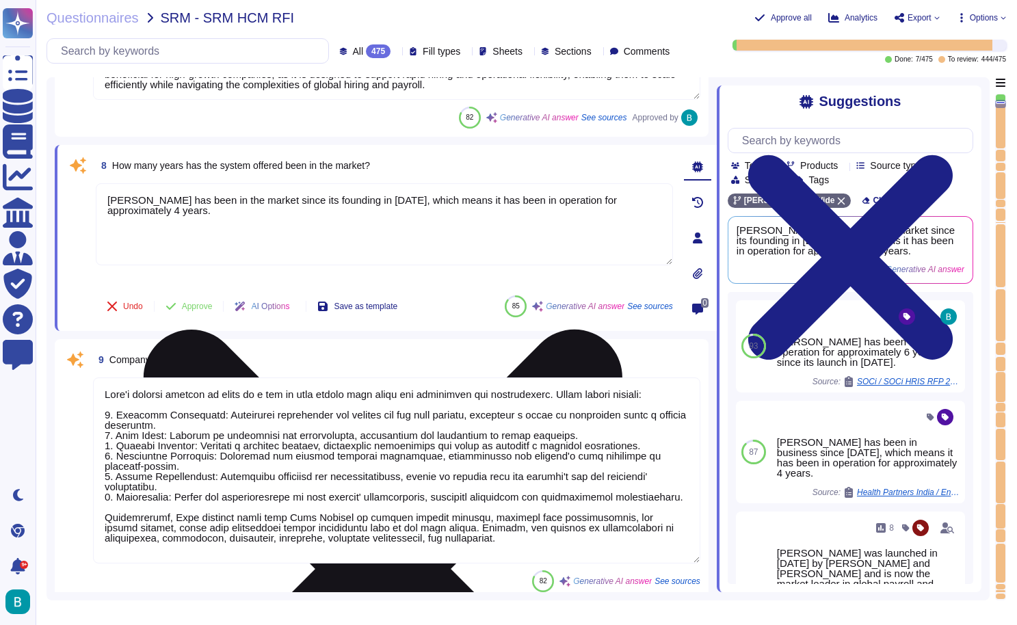
drag, startPoint x: 359, startPoint y: 200, endPoint x: 373, endPoint y: 211, distance: 17.9
click at [373, 211] on textarea "[PERSON_NAME] has been in the market since its founding in [DATE], which means …" at bounding box center [384, 224] width 577 height 82
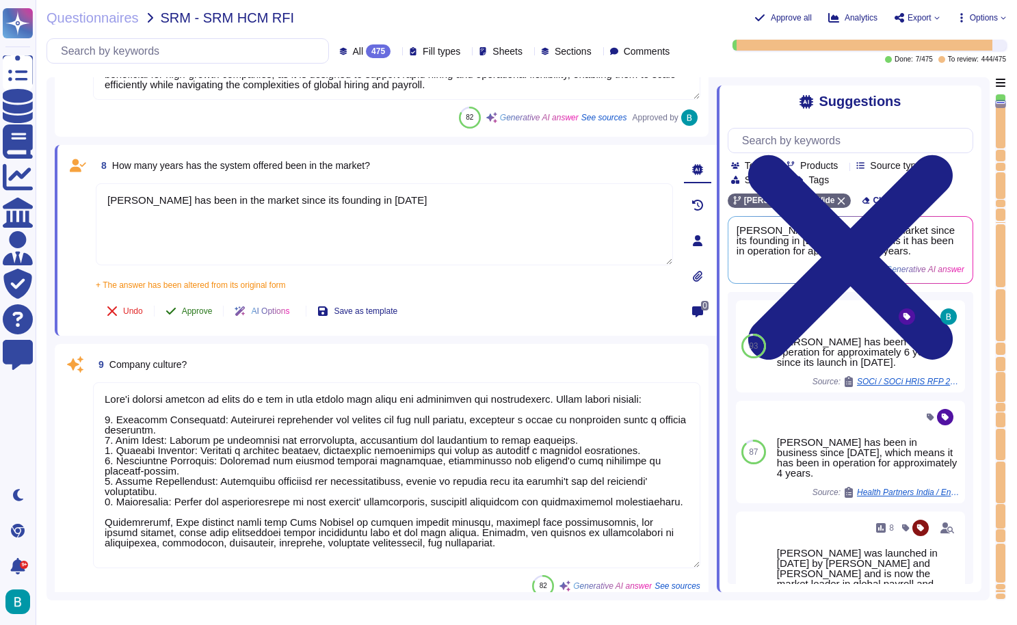
type textarea "[PERSON_NAME] has been in the market since its founding in [DATE]"
click at [198, 303] on button "Approve" at bounding box center [189, 310] width 69 height 27
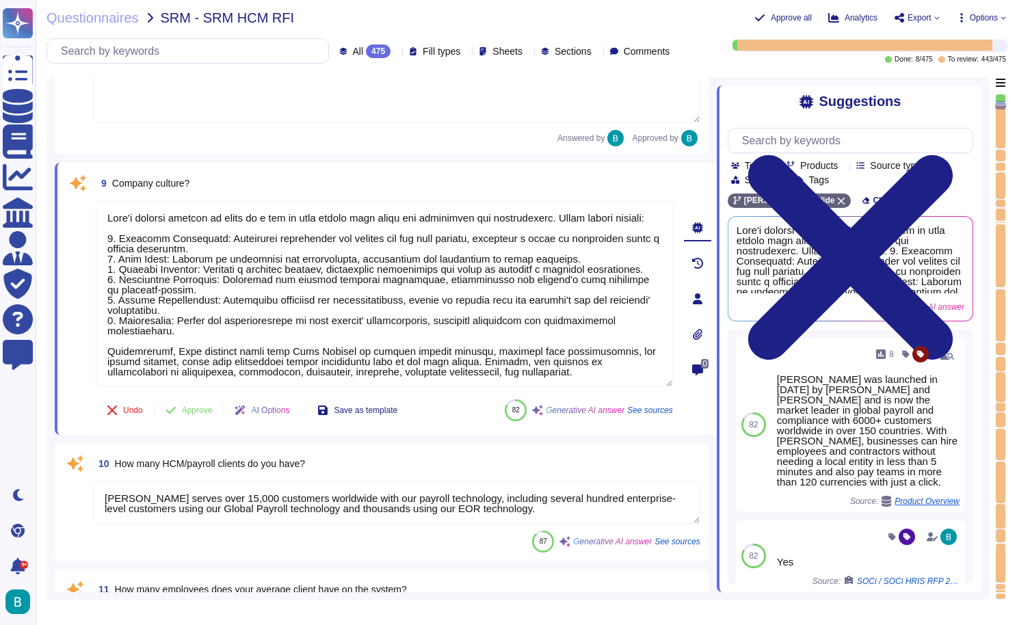
scroll to position [1240, 0]
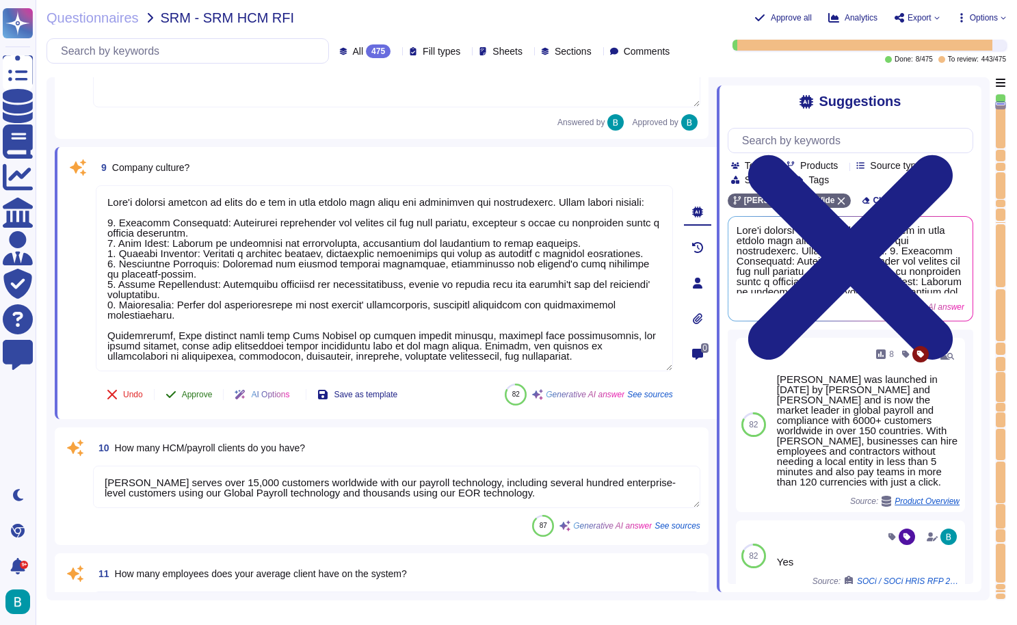
click at [209, 390] on span "Approve" at bounding box center [197, 394] width 31 height 8
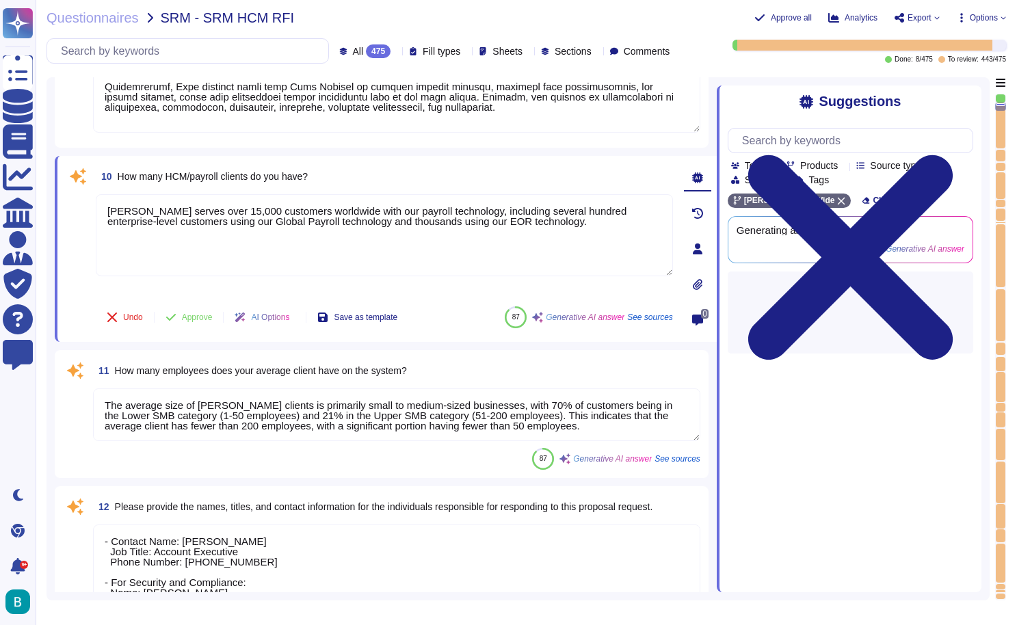
type textarea "[PERSON_NAME] primarily serves small to medium-sized businesses, with 70% of cu…"
type textarea "[PERSON_NAME] offers a comprehensive suite of software solutions designed to si…"
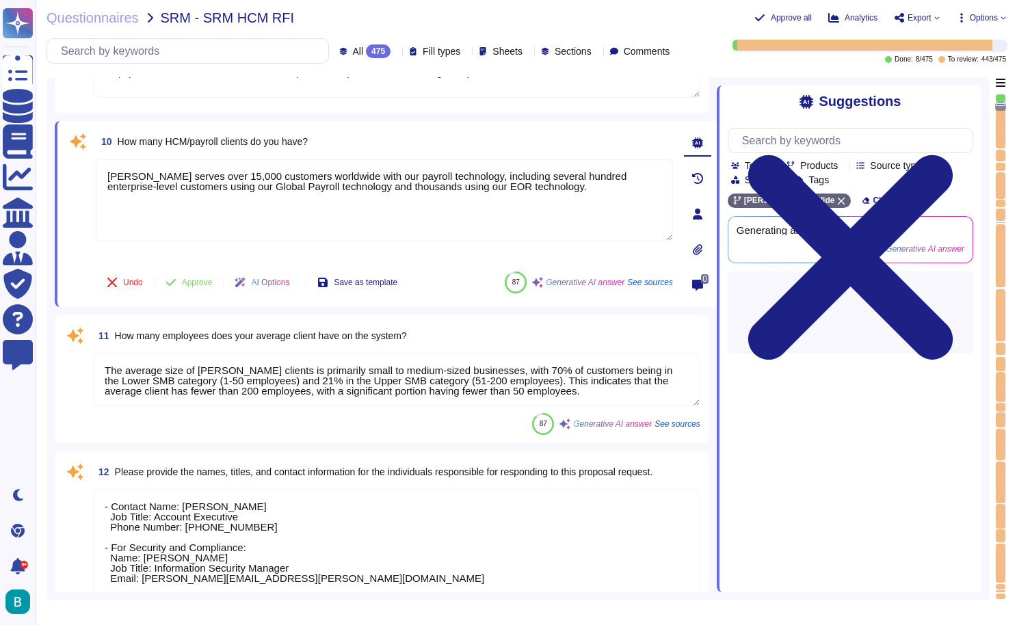
scroll to position [1504, 0]
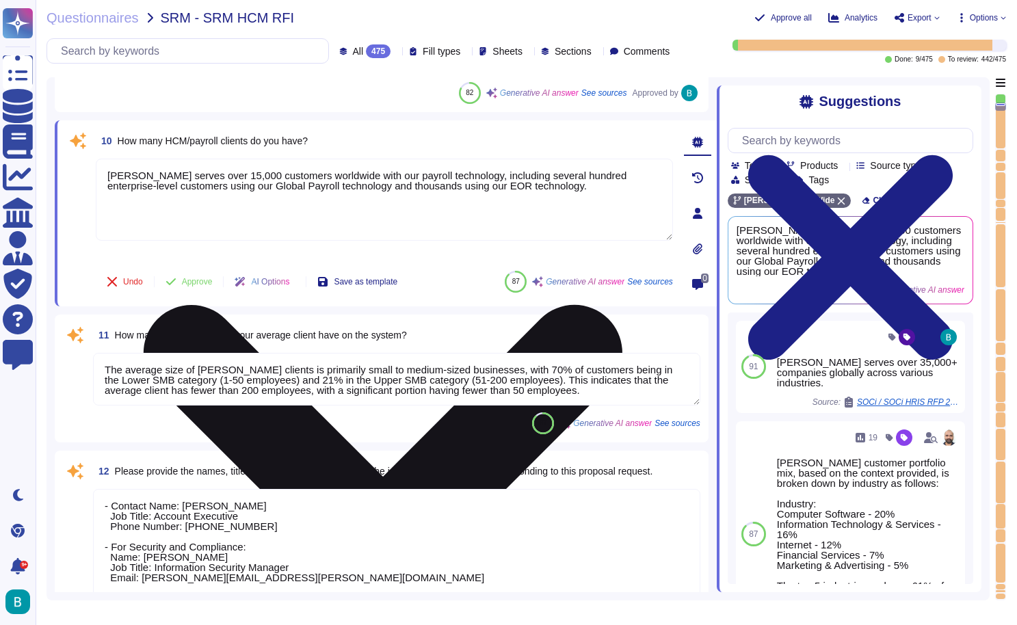
click at [667, 164] on icon at bounding box center [383, 544] width 574 height 766
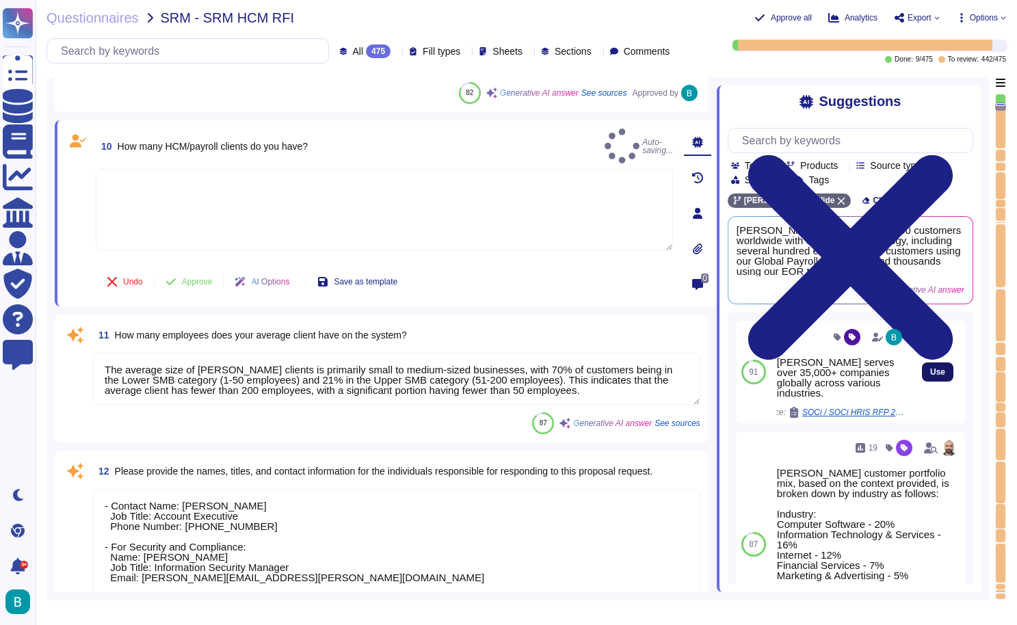
click at [934, 362] on button "Use" at bounding box center [937, 371] width 31 height 19
type textarea "[PERSON_NAME] serves over 35,000+ companies globally across various industries."
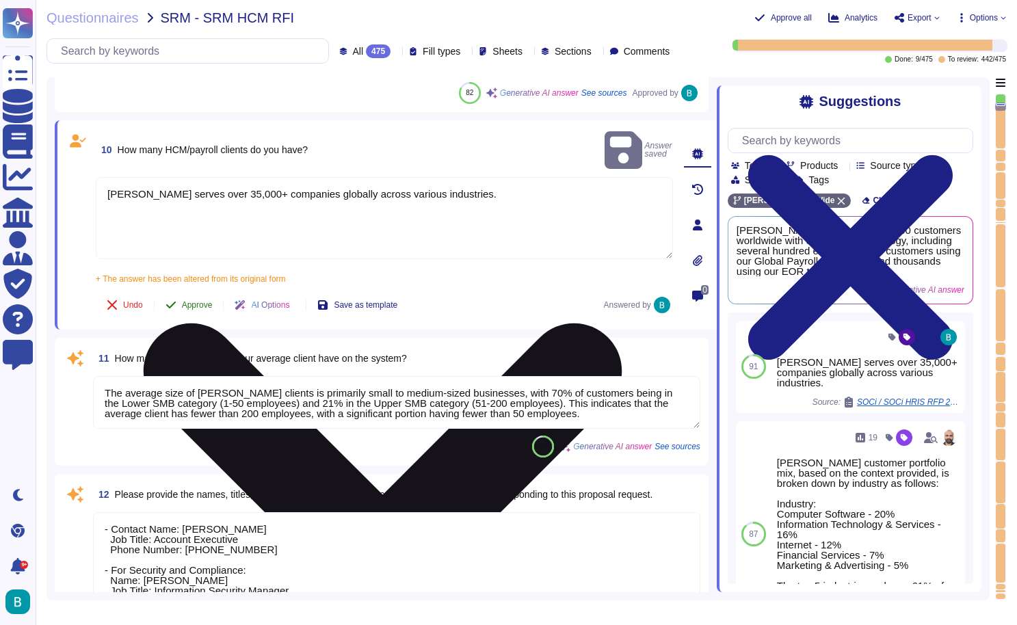
click at [199, 301] on span "Approve" at bounding box center [197, 305] width 31 height 8
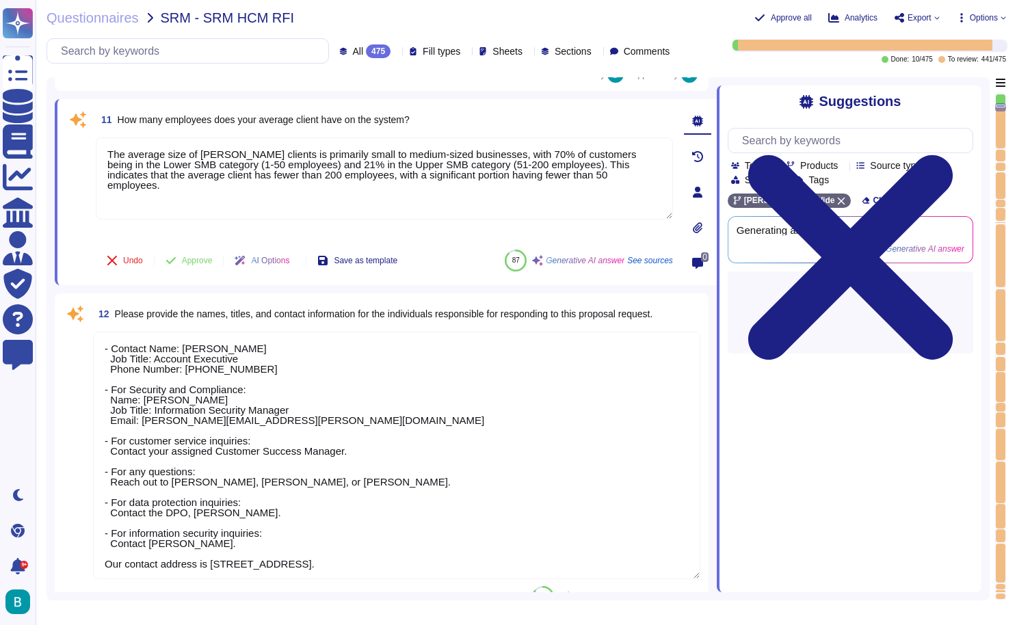
scroll to position [1655, 0]
type textarea "[PERSON_NAME] offers a comprehensive suite of software solutions designed to si…"
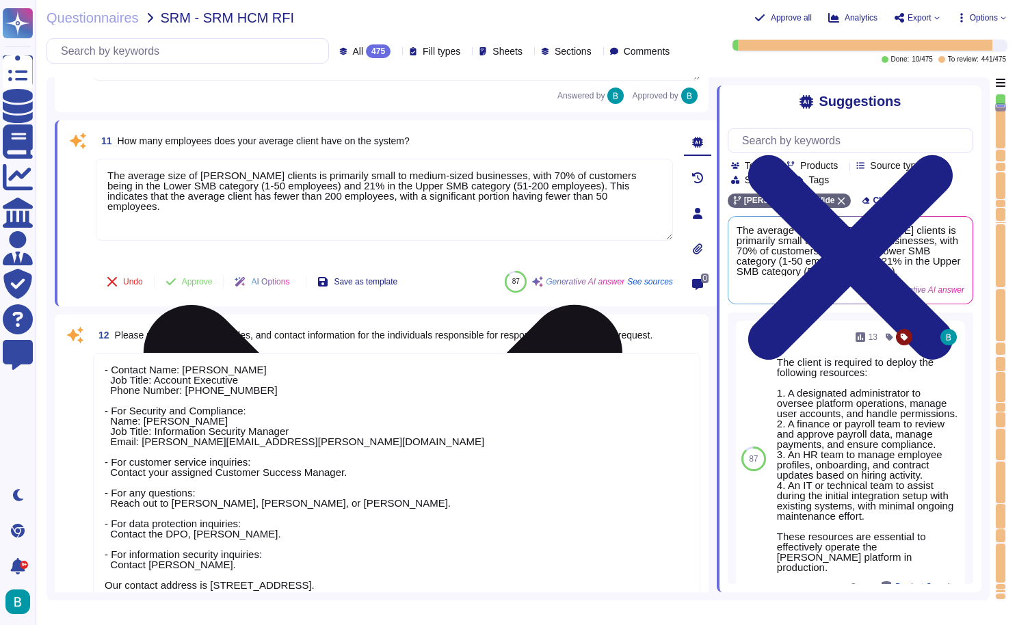
click at [622, 305] on icon at bounding box center [383, 544] width 479 height 479
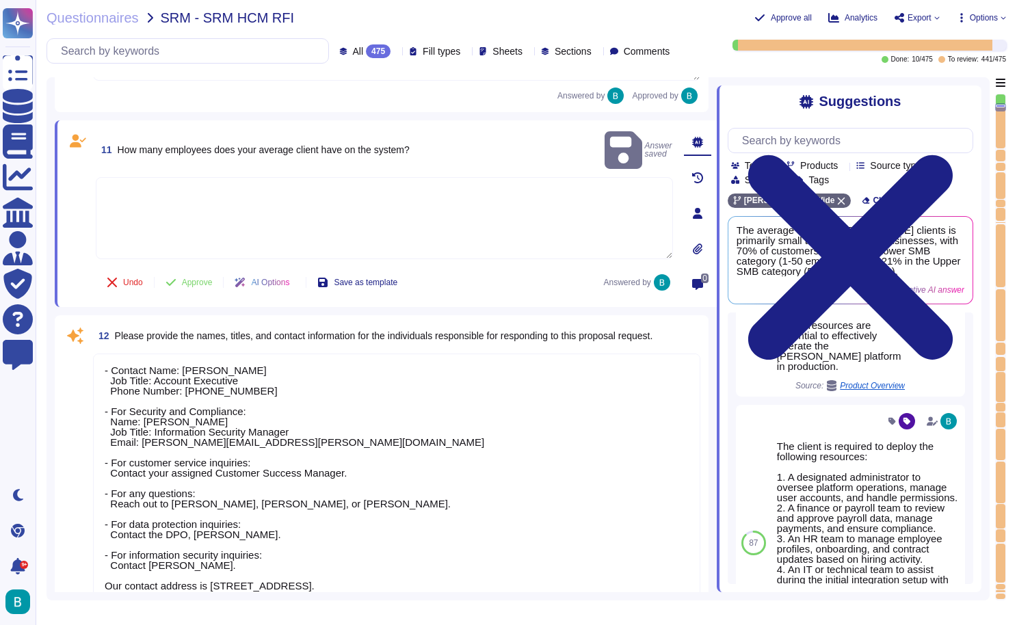
scroll to position [380, 0]
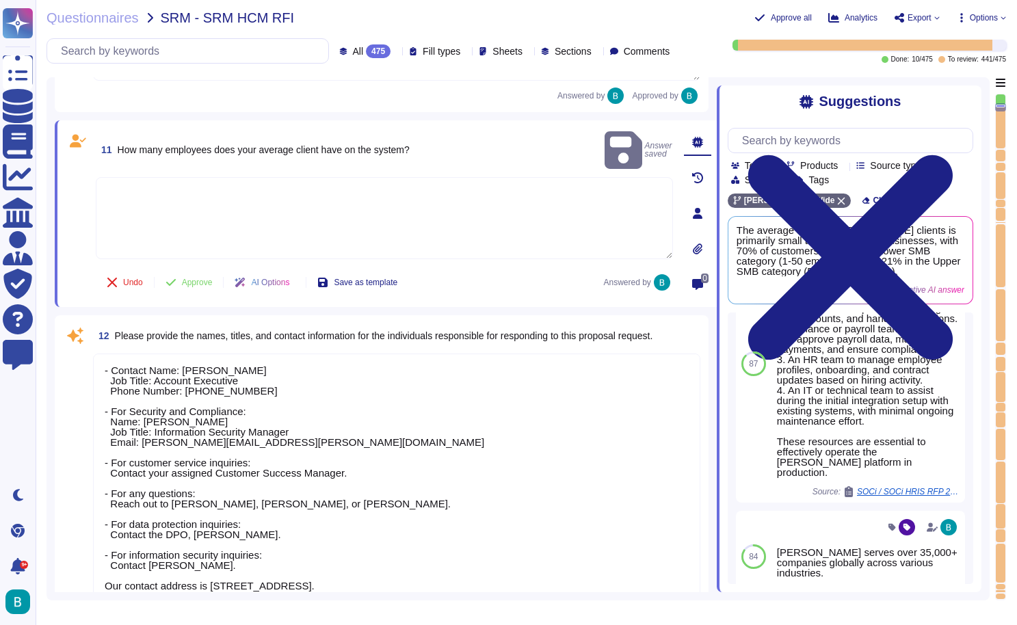
click at [531, 202] on textarea at bounding box center [384, 218] width 577 height 82
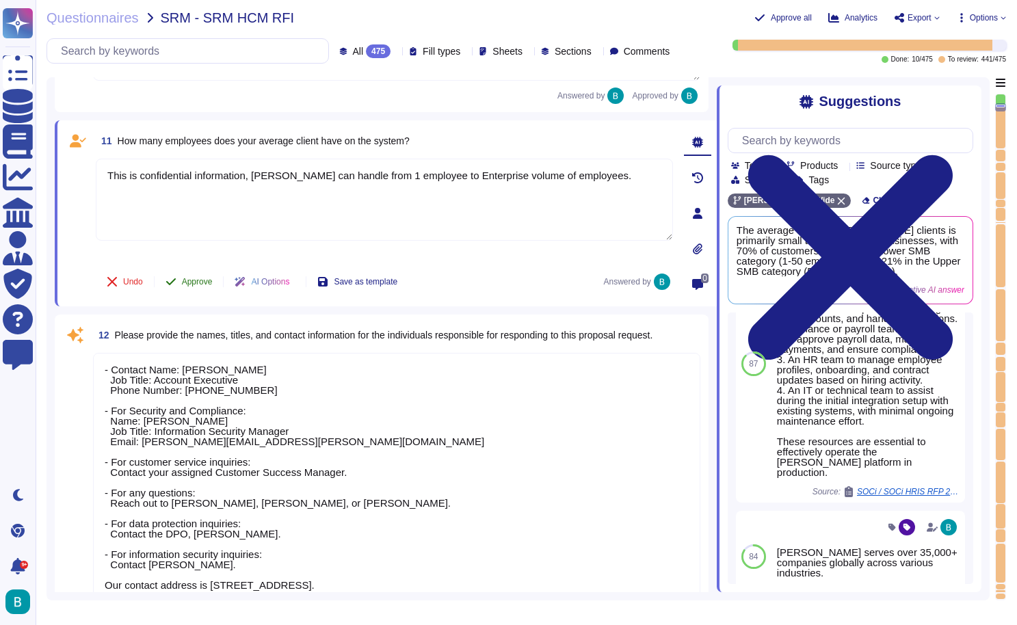
type textarea "This is confidential information, [PERSON_NAME] can handle from 1 employee to E…"
click at [194, 281] on span "Approve" at bounding box center [197, 282] width 31 height 8
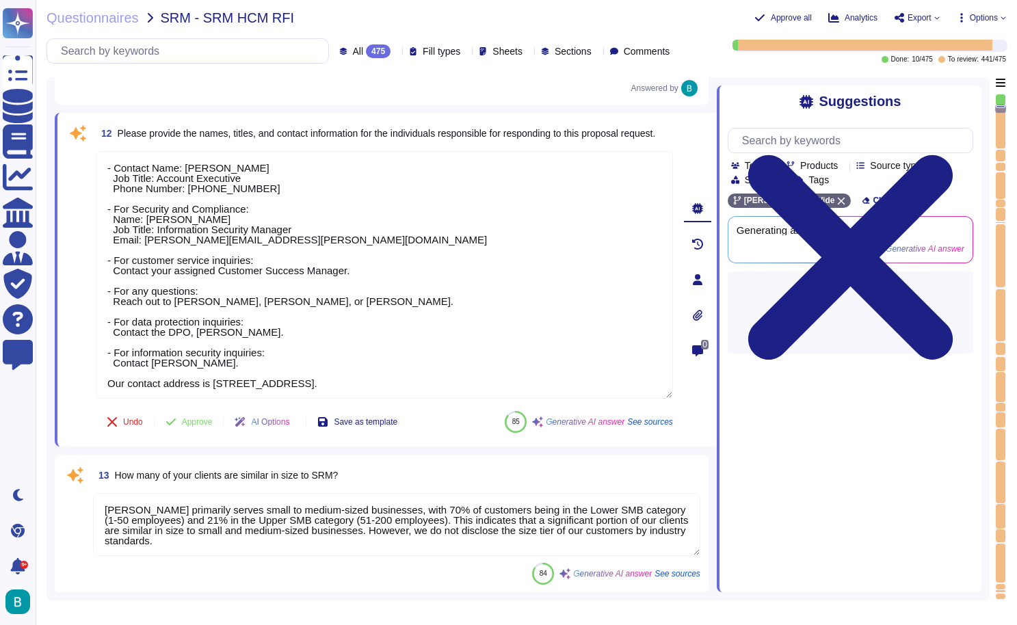
scroll to position [1805, 0]
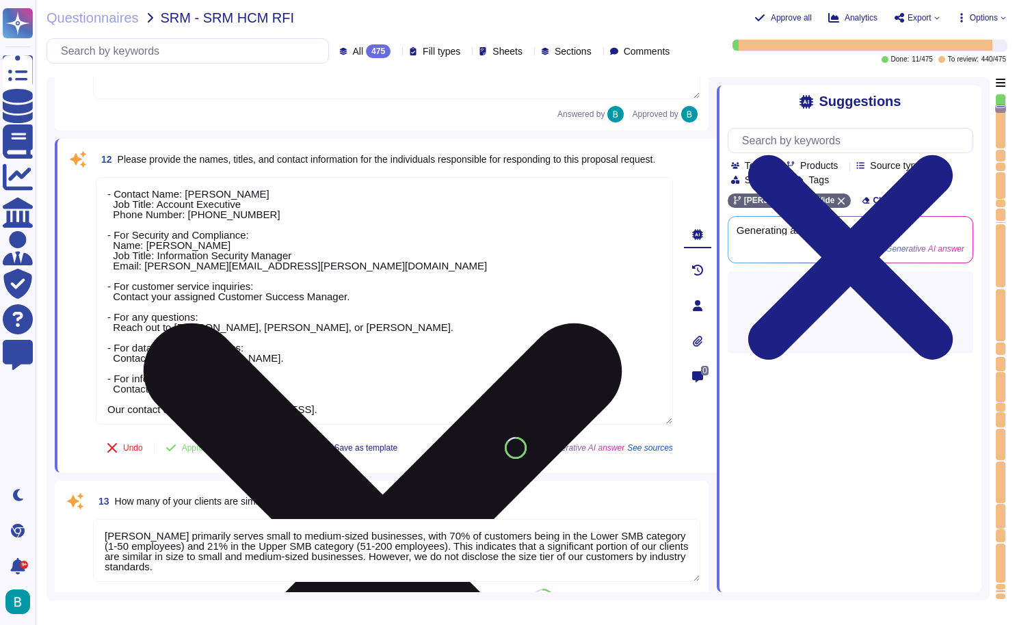
type textarea "Our product partners include Coupa, Oracle, and Ariba for procurement systems. …"
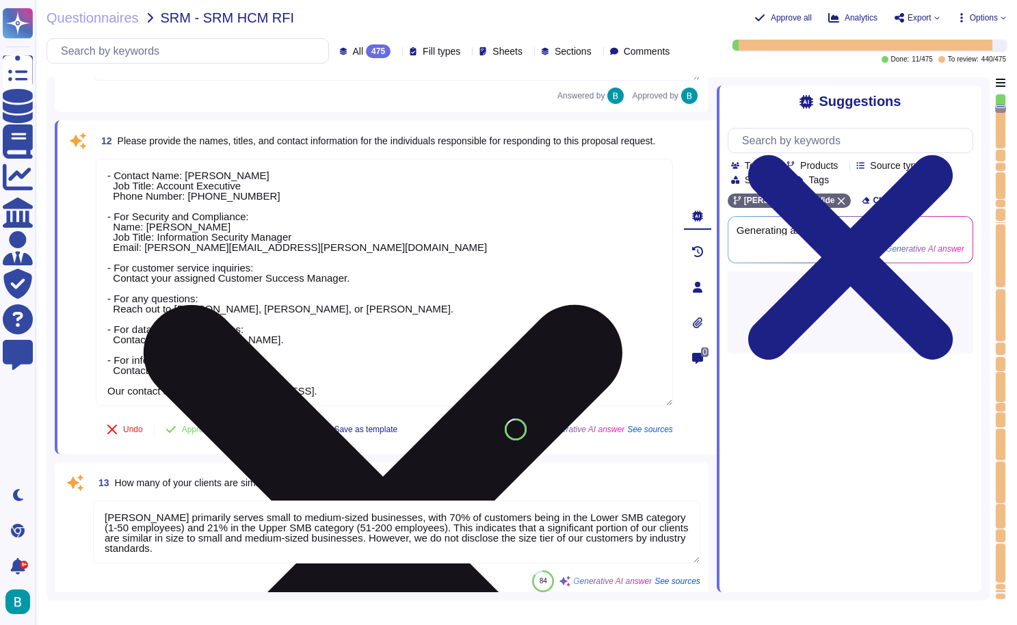
click at [622, 305] on icon at bounding box center [383, 544] width 479 height 479
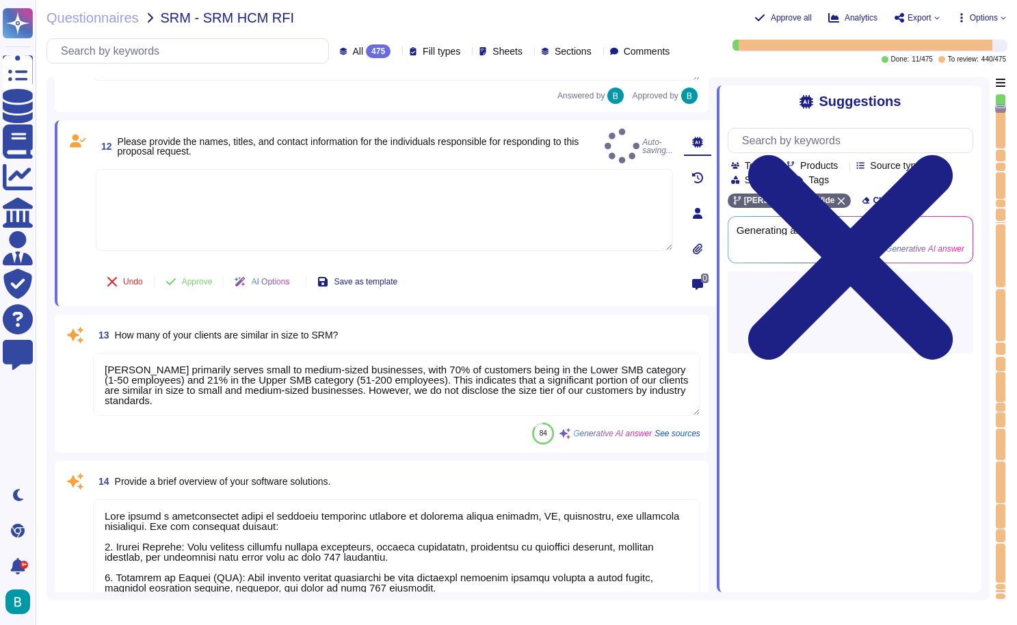
type textarea "[PERSON_NAME] is SOC 2 type II certified. I can share the SOC2 report if you wi…"
click at [406, 192] on textarea at bounding box center [384, 218] width 577 height 82
type textarea "Sales to complete."
click at [213, 274] on button "Approve" at bounding box center [189, 281] width 69 height 27
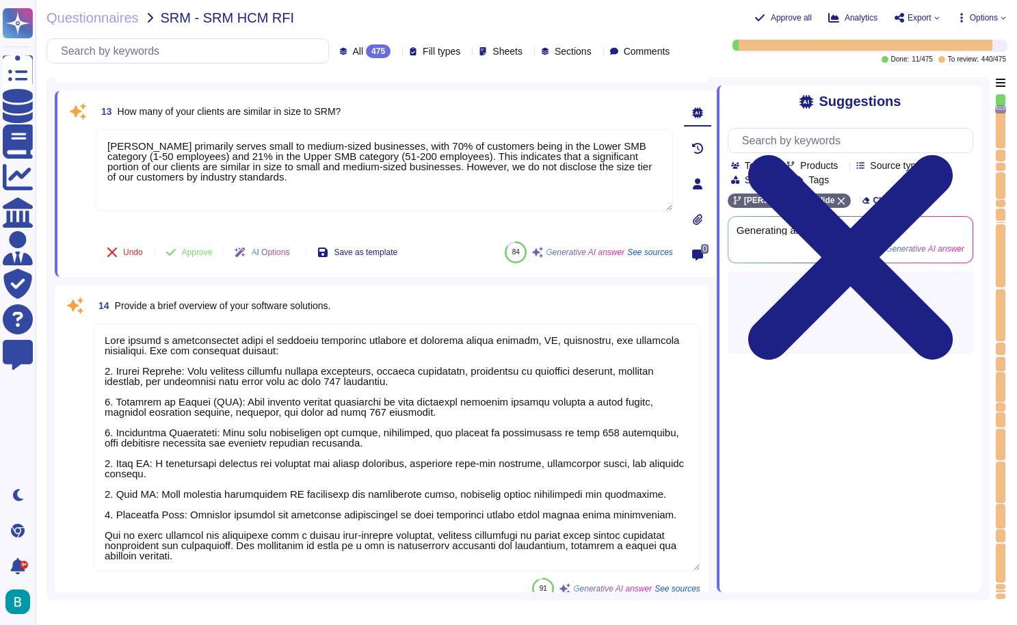
scroll to position [1956, 0]
type textarea "[PERSON_NAME] is SOC 2 type II certified. I can share the SOC2 report if you wi…"
type textarea "Please refer to our testimonials on our website for references of our satisfied…"
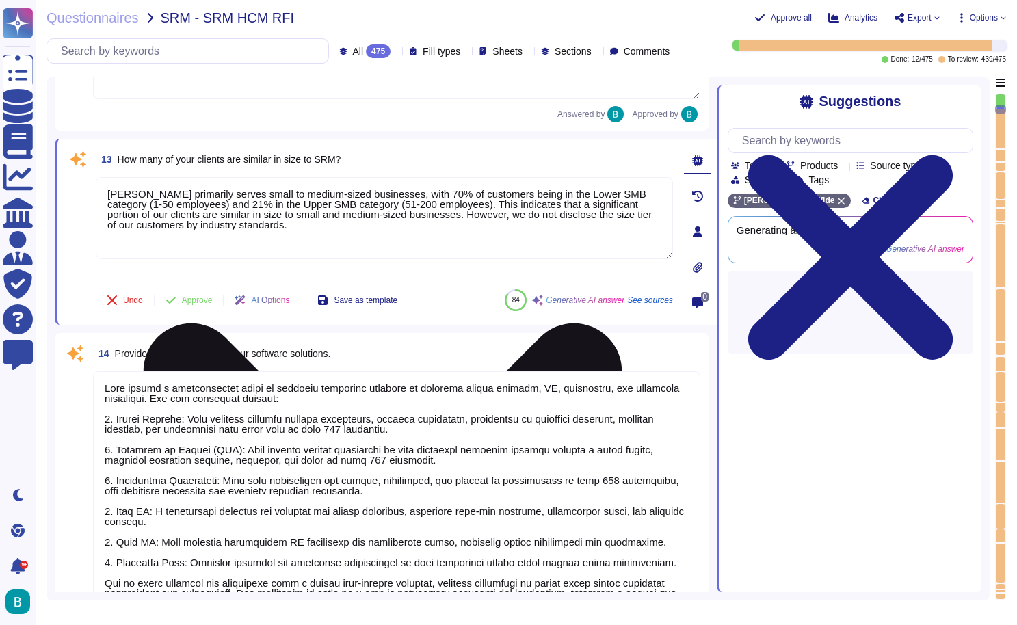
type textarea "Please refer to our testimonials on our website for references of our satisfied…"
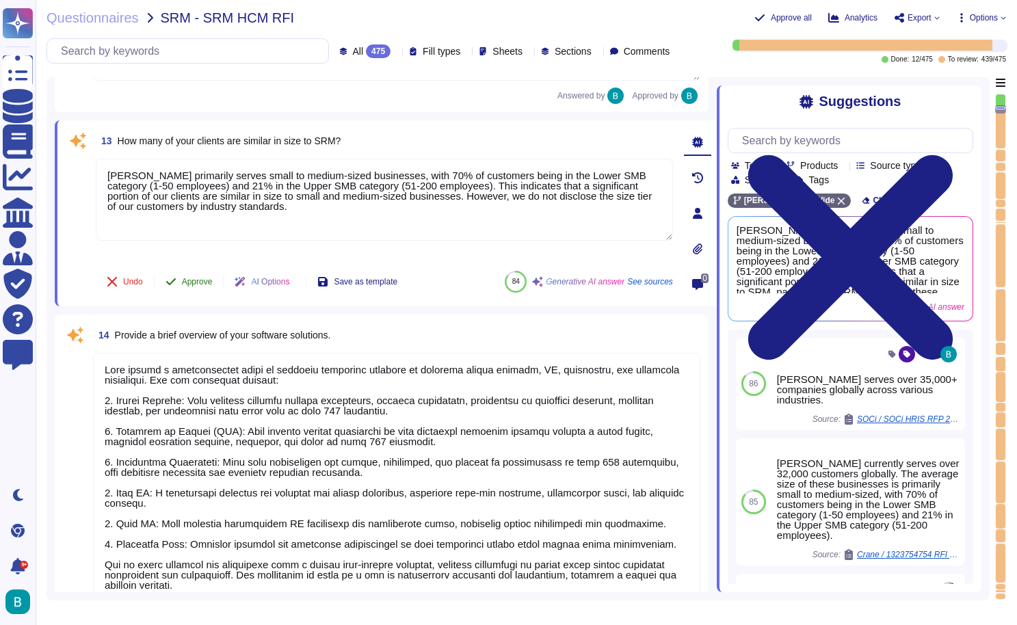
click at [210, 279] on span "Approve" at bounding box center [197, 282] width 31 height 8
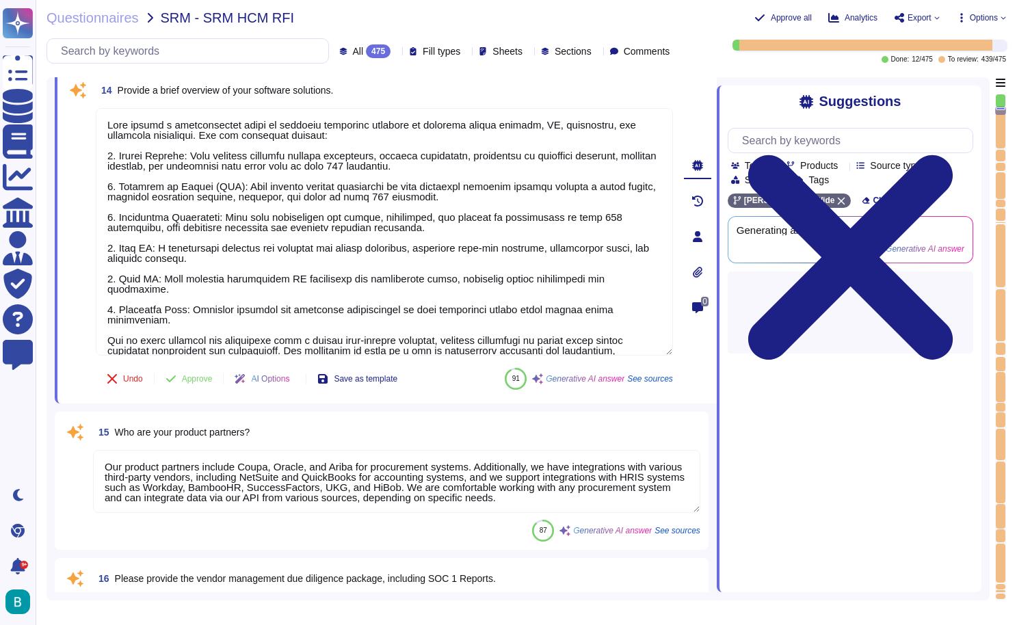
scroll to position [2072, 0]
type textarea "Our annual revenue for the last fiscal year is $500 million. Additionally, we h…"
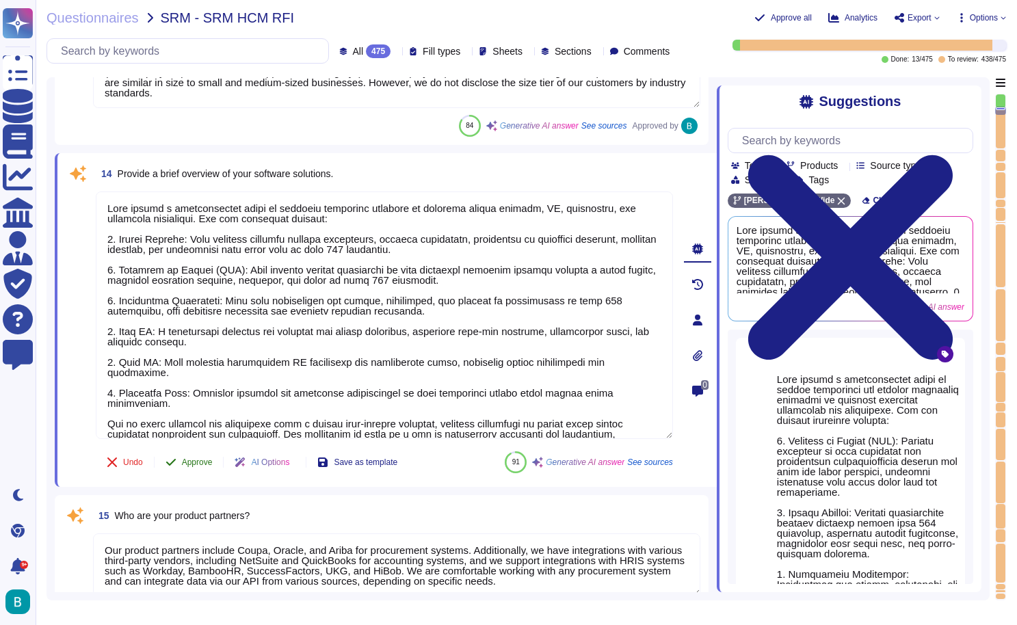
click at [213, 464] on span "Approve" at bounding box center [197, 462] width 31 height 8
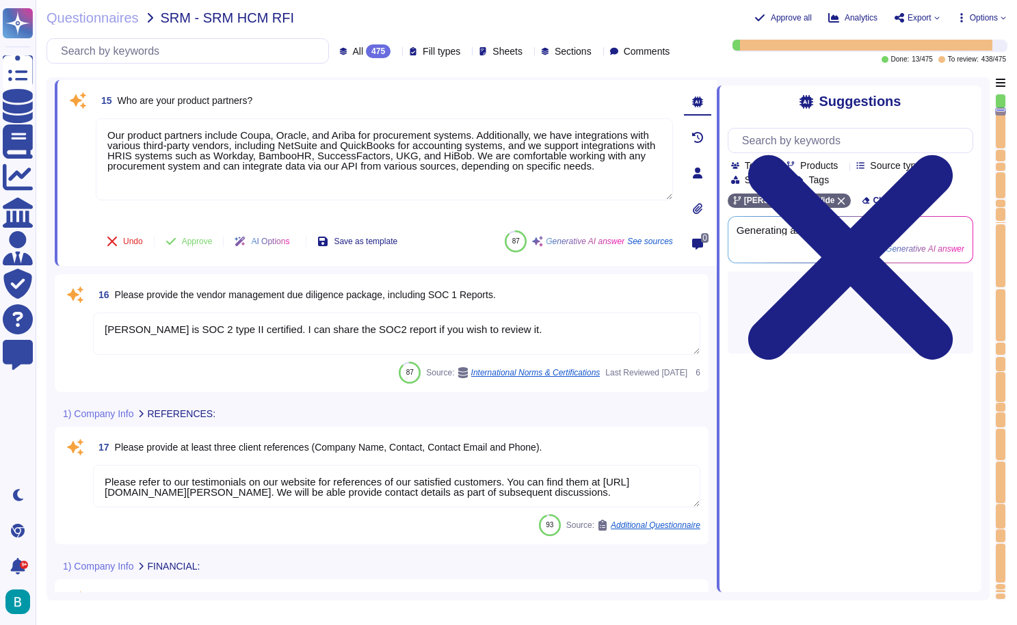
scroll to position [2397, 0]
type textarea "Our annual revenue for the last fiscal year is $500 million. Additionally, we h…"
type textarea "[PERSON_NAME] has demonstrated remarkable financial growth: [DATE]: $57M [DATE]…"
type textarea "Being a privately held company, we do not share this information externally."
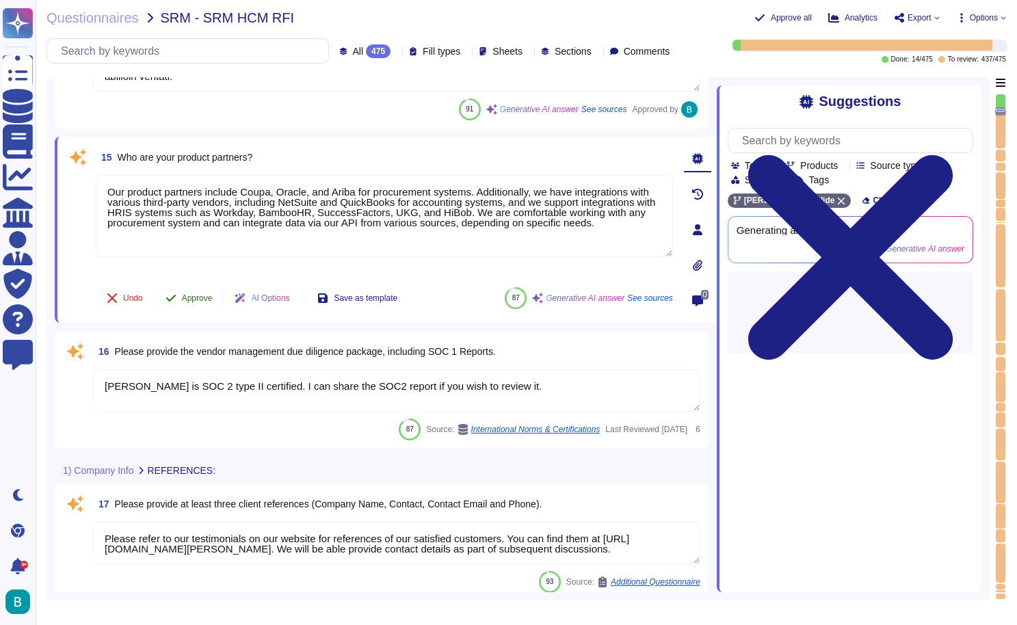
click at [198, 306] on button "Approve" at bounding box center [189, 297] width 69 height 27
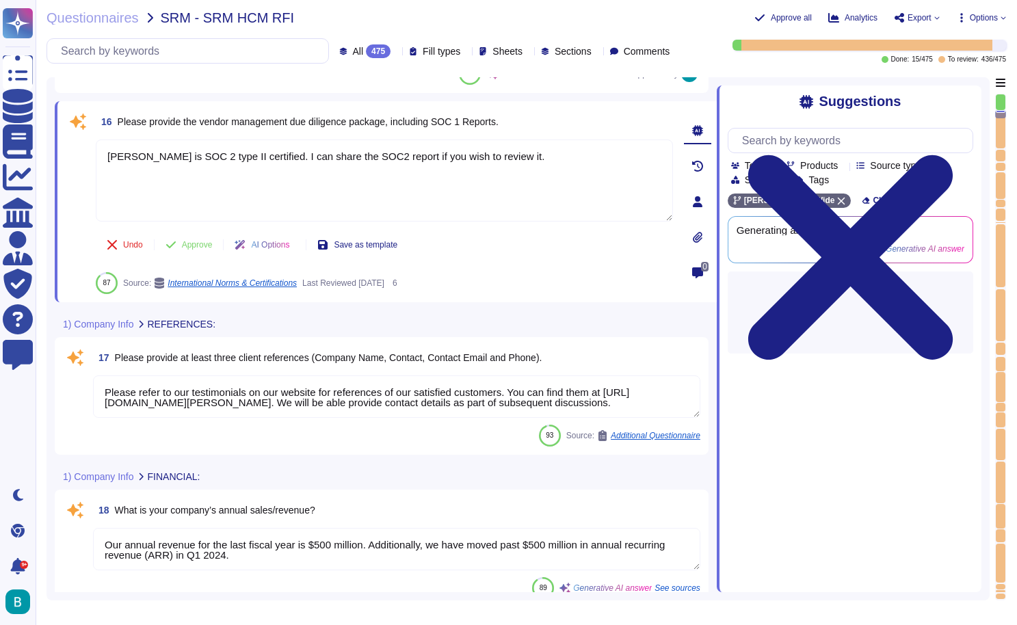
type textarea "Being a privately held company, we do not share this information externally."
type textarea "We do not share this information externally as per company policy, though from …"
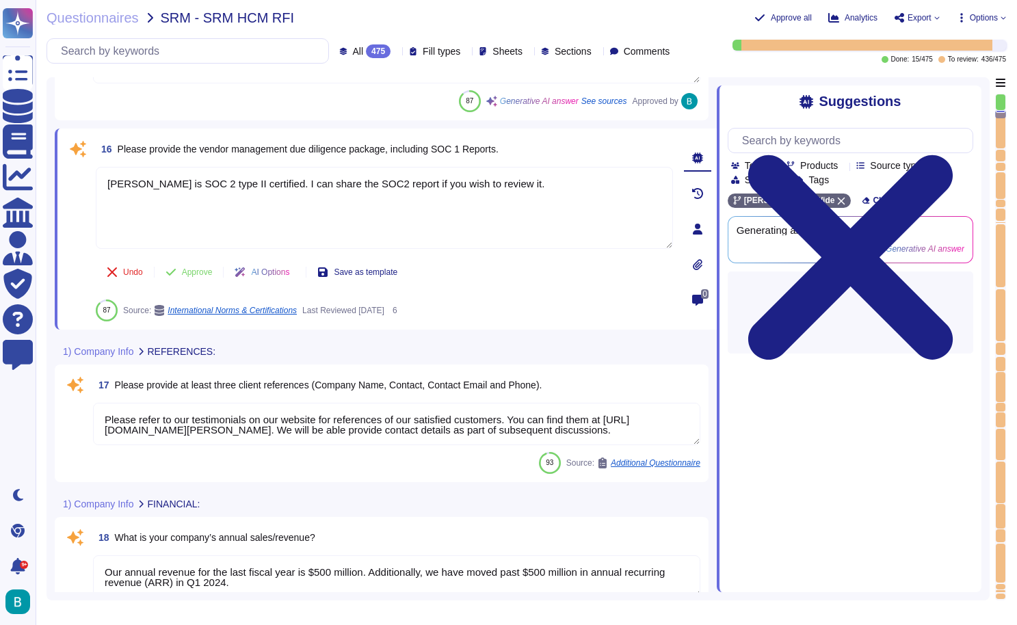
scroll to position [2563, 0]
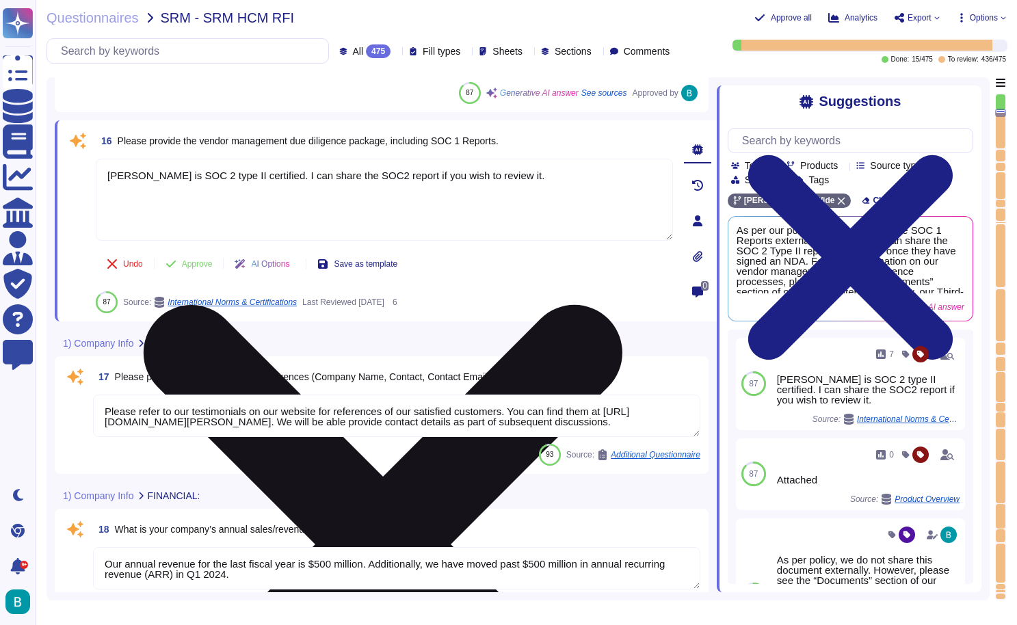
click at [622, 305] on icon at bounding box center [383, 544] width 479 height 479
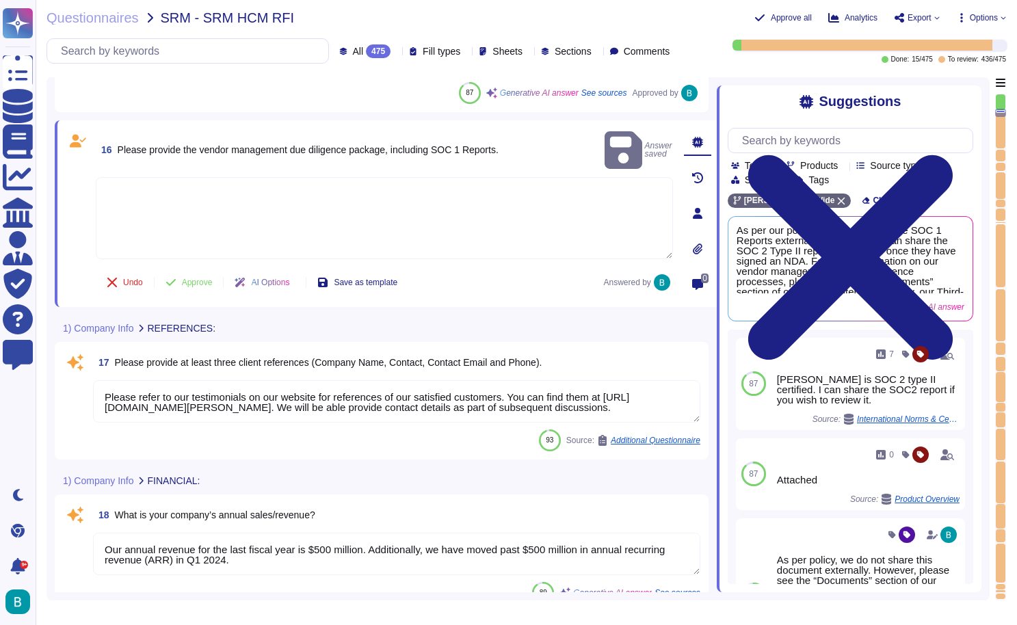
type textarea "We do not share this information externally as per company policy, though from …"
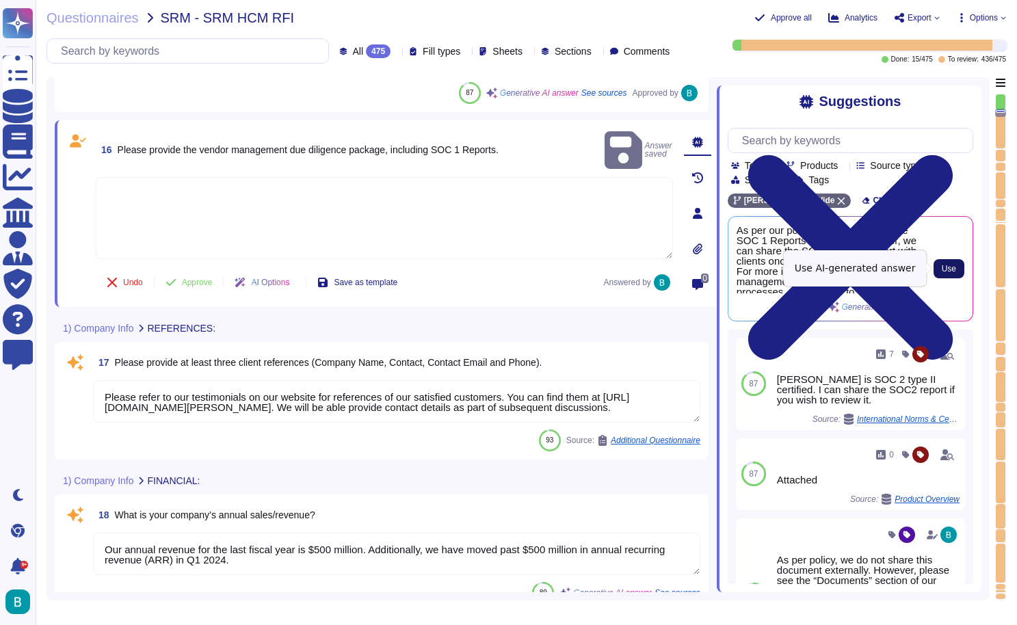
click at [950, 265] on span "Use" at bounding box center [949, 269] width 14 height 8
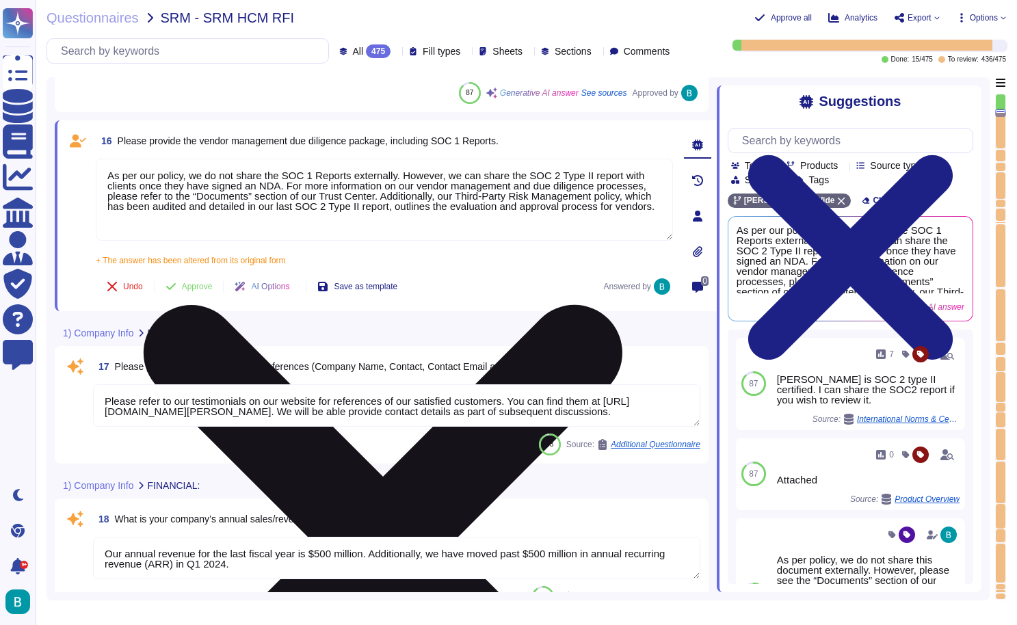
click at [390, 200] on textarea "As per our policy, we do not share the SOC 1 Reports externally. However, we ca…" at bounding box center [384, 200] width 577 height 82
click at [434, 191] on textarea "As per our policy, we do not share the SOC 1 Reports externally. However, we ca…" at bounding box center [384, 200] width 577 height 82
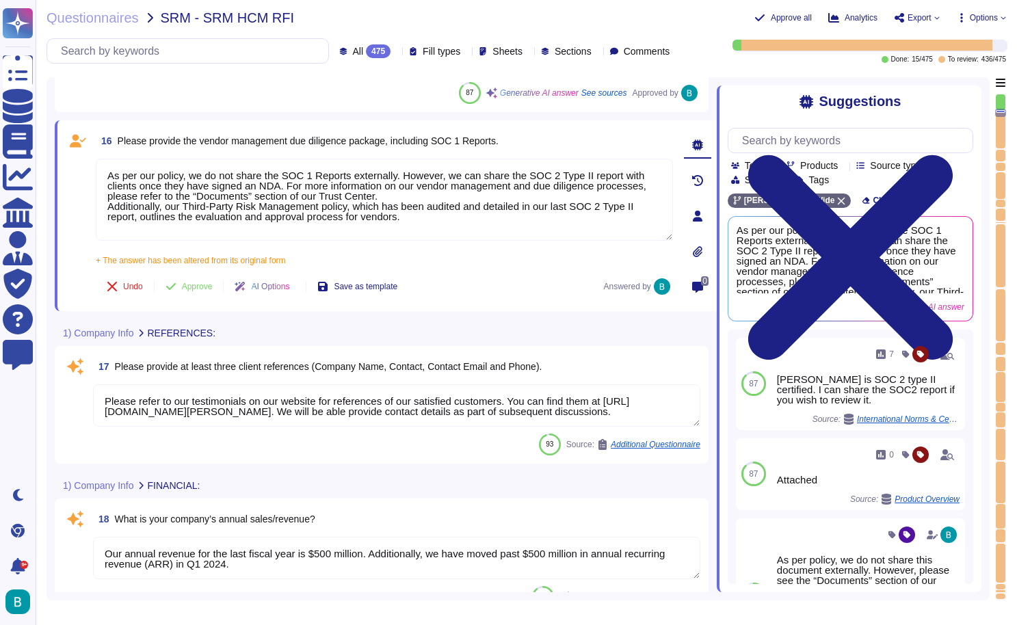
paste textarea "[URL][DOMAIN_NAME][PERSON_NAME][PERSON_NAME]"
click at [207, 276] on button "Approve" at bounding box center [189, 287] width 69 height 27
type textarea "As per our policy, we do not share the SOC 1 Reports externally. However, we ca…"
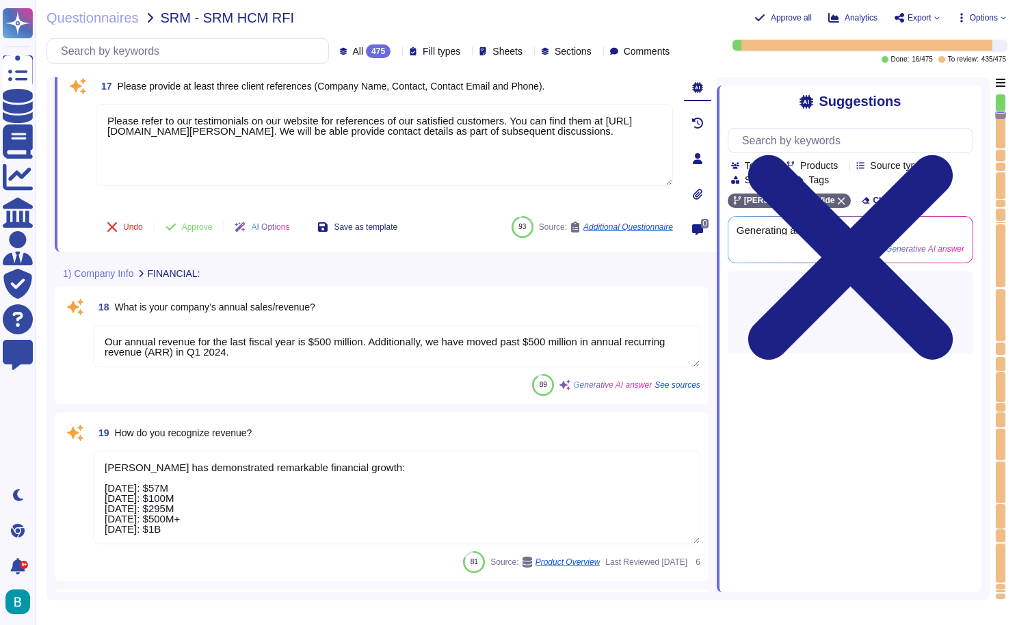
scroll to position [2743, 0]
type textarea "We do not share this information externally as per company policy, though from …"
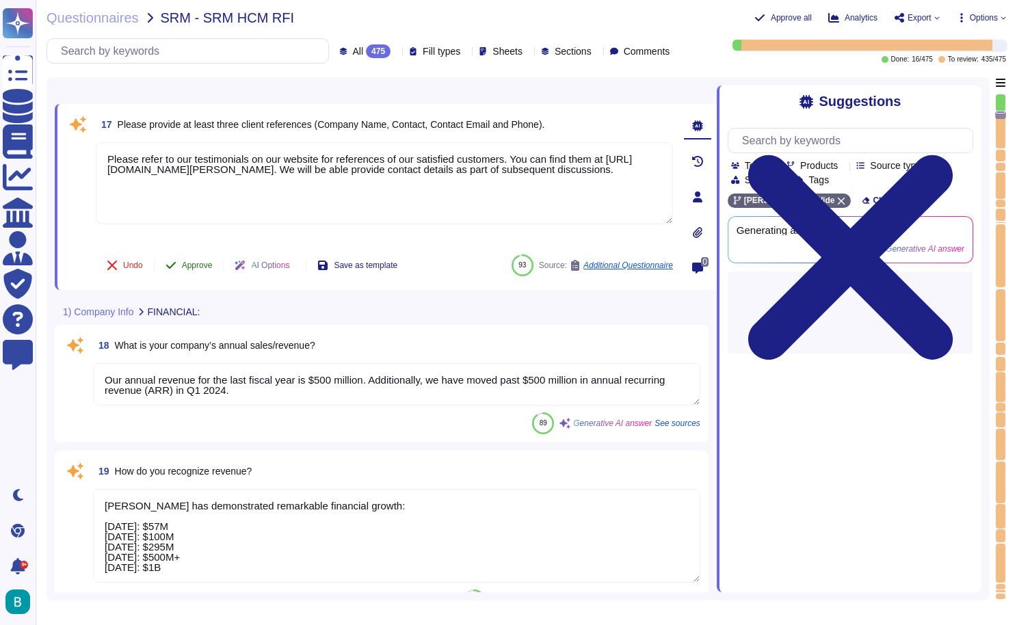
click at [180, 261] on button "Approve" at bounding box center [189, 265] width 69 height 27
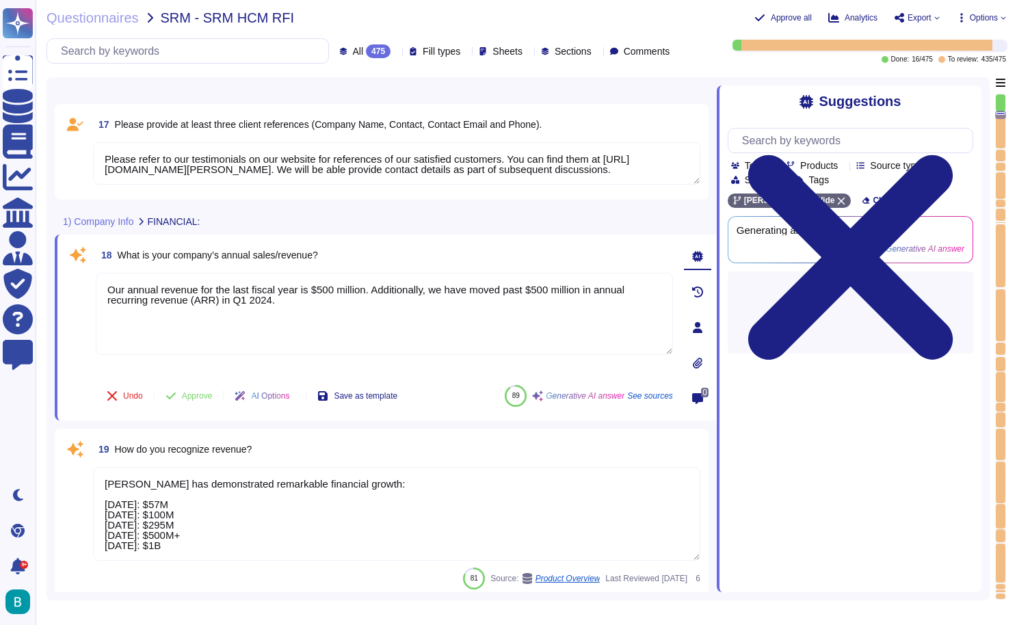
type textarea "[PERSON_NAME], Inc. is currently involved in two legal actions, both of which a…"
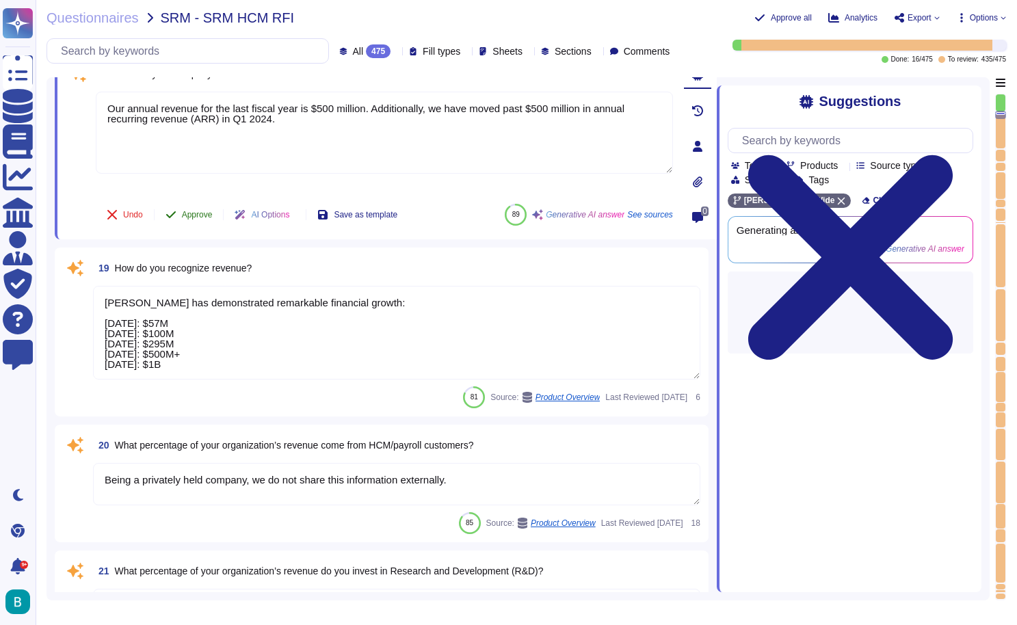
scroll to position [2865, 0]
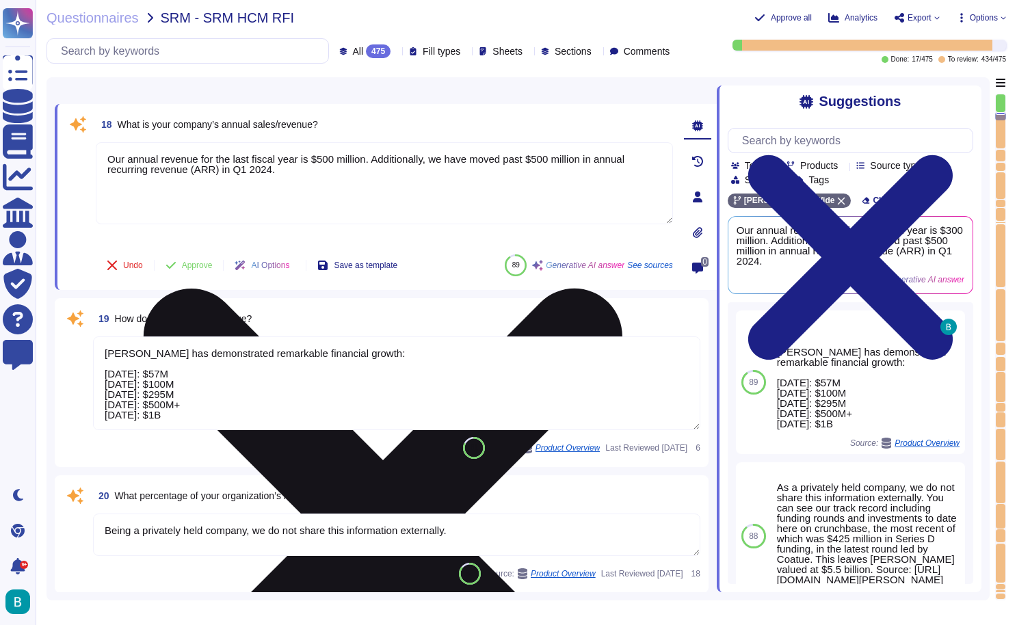
click at [622, 289] on icon at bounding box center [383, 528] width 479 height 479
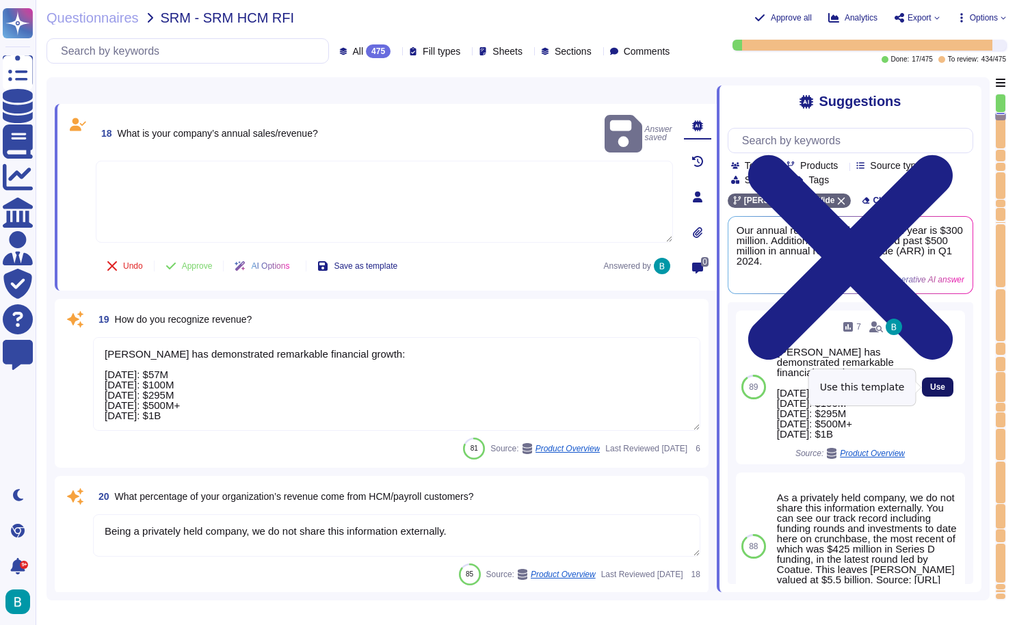
click at [935, 390] on span "Use" at bounding box center [937, 387] width 15 height 8
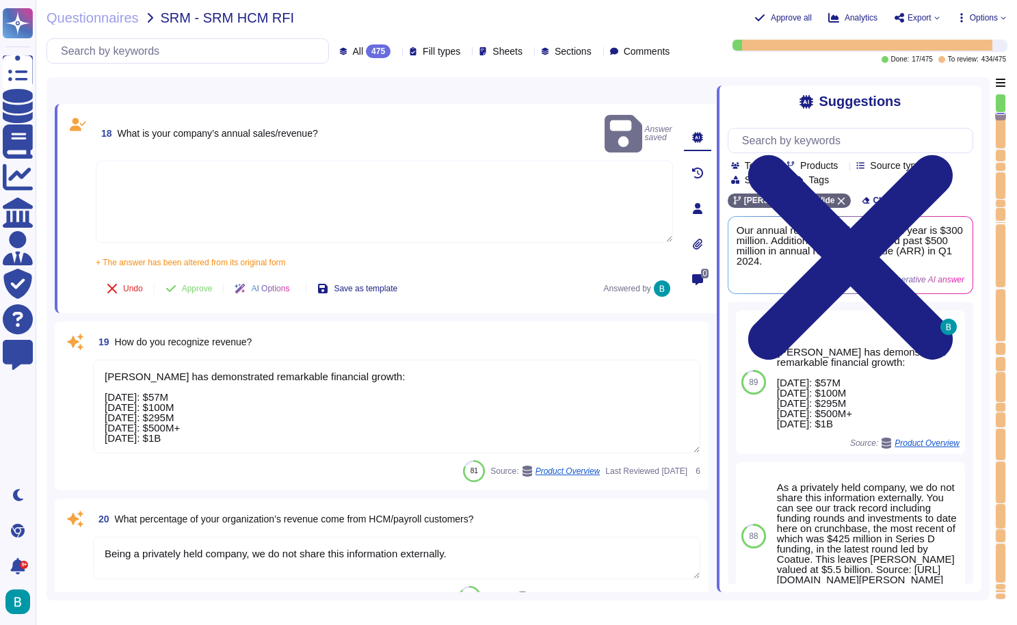
type textarea "[PERSON_NAME] has demonstrated remarkable financial growth: [DATE]: $57M [DATE]…"
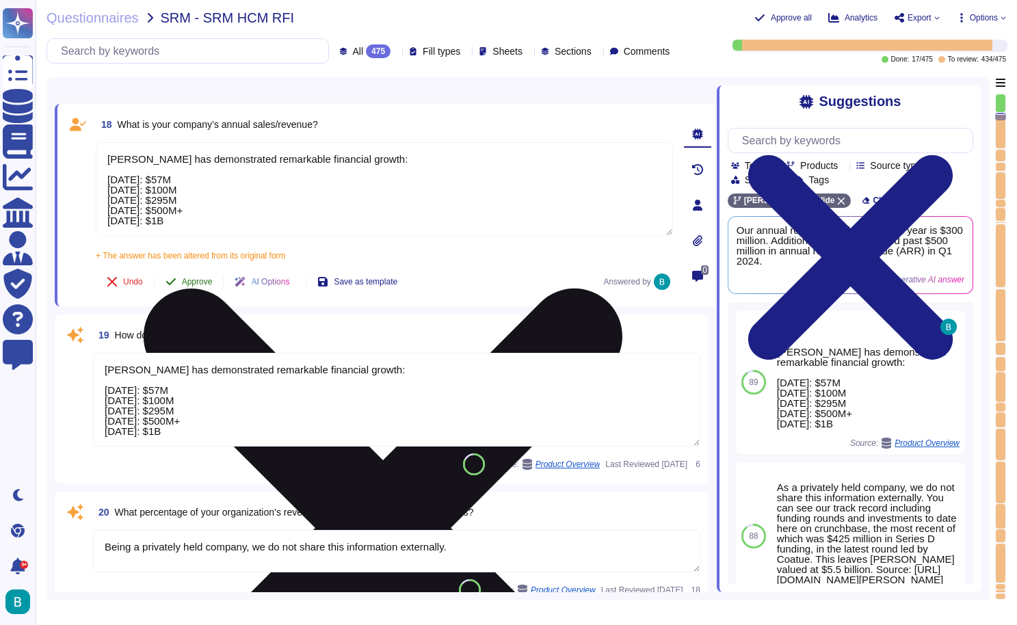
click at [204, 276] on button "Approve" at bounding box center [189, 281] width 69 height 27
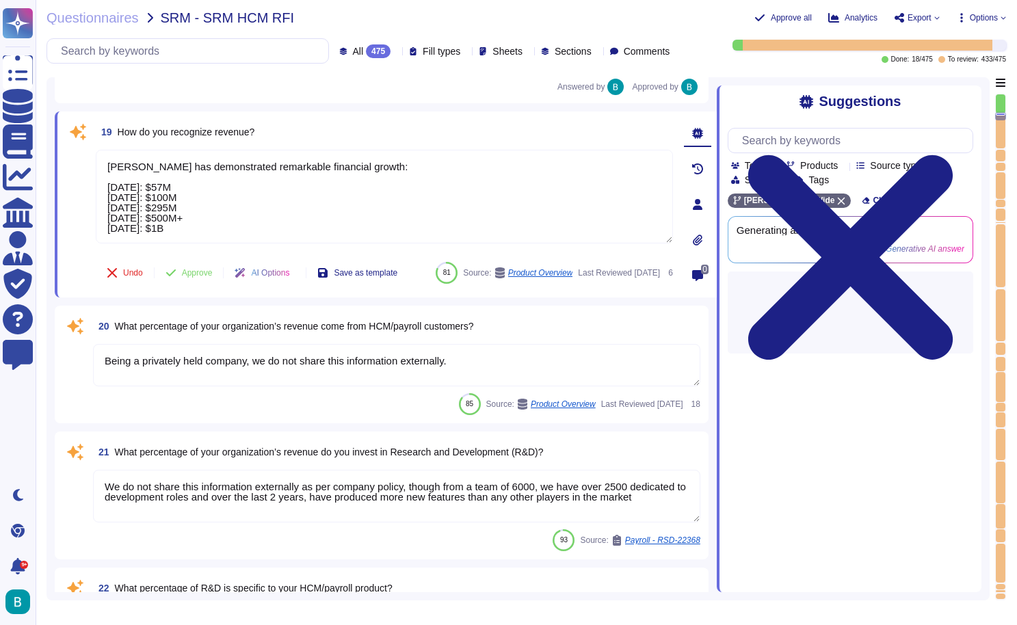
scroll to position [3028, 0]
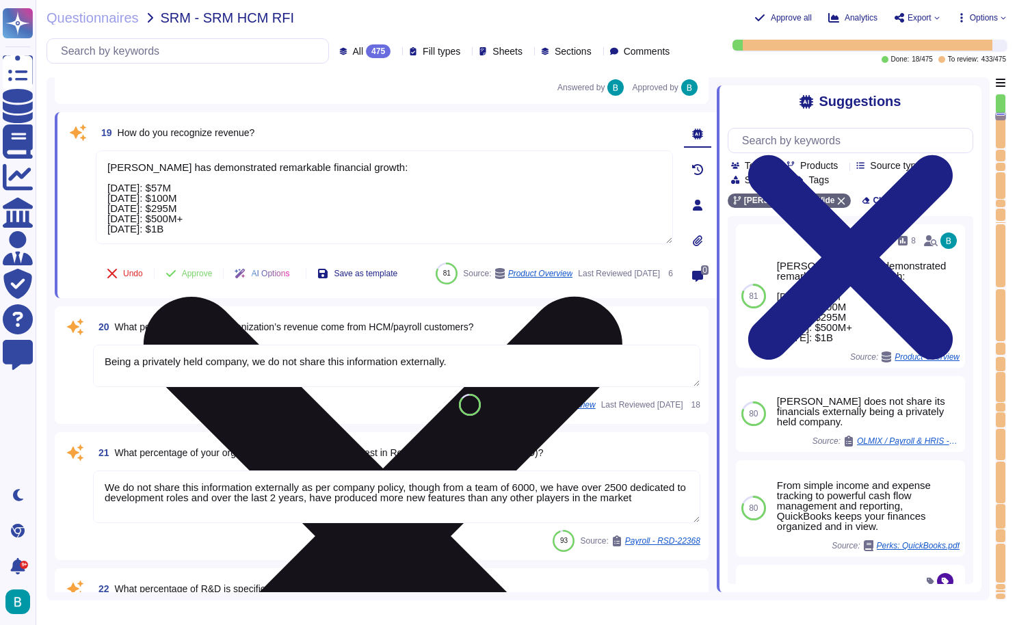
click at [663, 157] on icon at bounding box center [383, 536] width 574 height 766
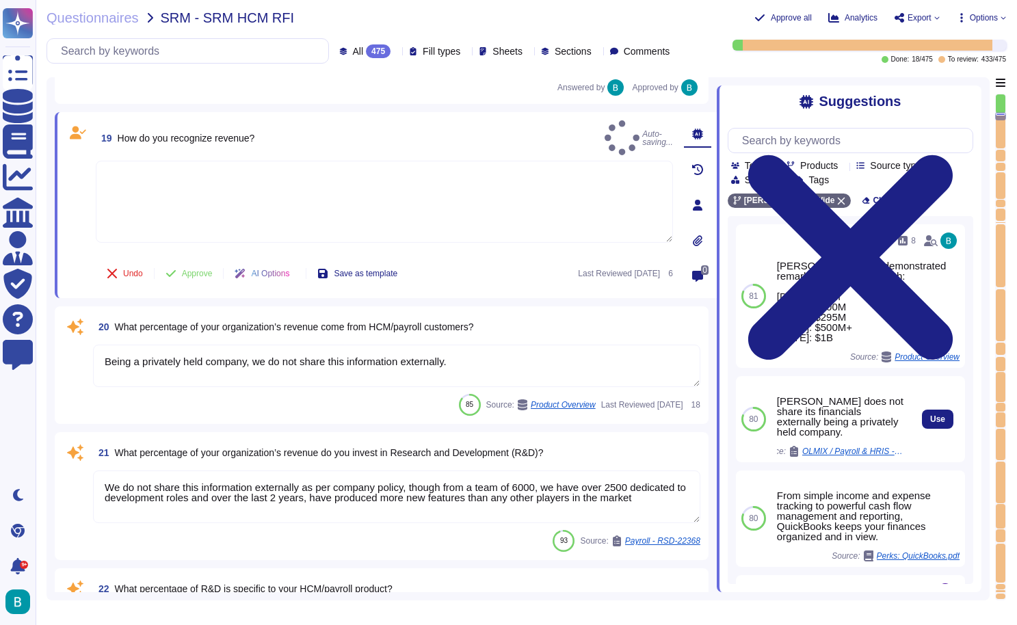
type textarea "[PERSON_NAME] has demonstrated significant financial stability and growth. We h…"
click at [935, 424] on div "Use" at bounding box center [937, 419] width 55 height 86
click at [933, 418] on span "Use" at bounding box center [937, 419] width 15 height 8
type textarea "[PERSON_NAME] does not share its financials externally being a privately held c…"
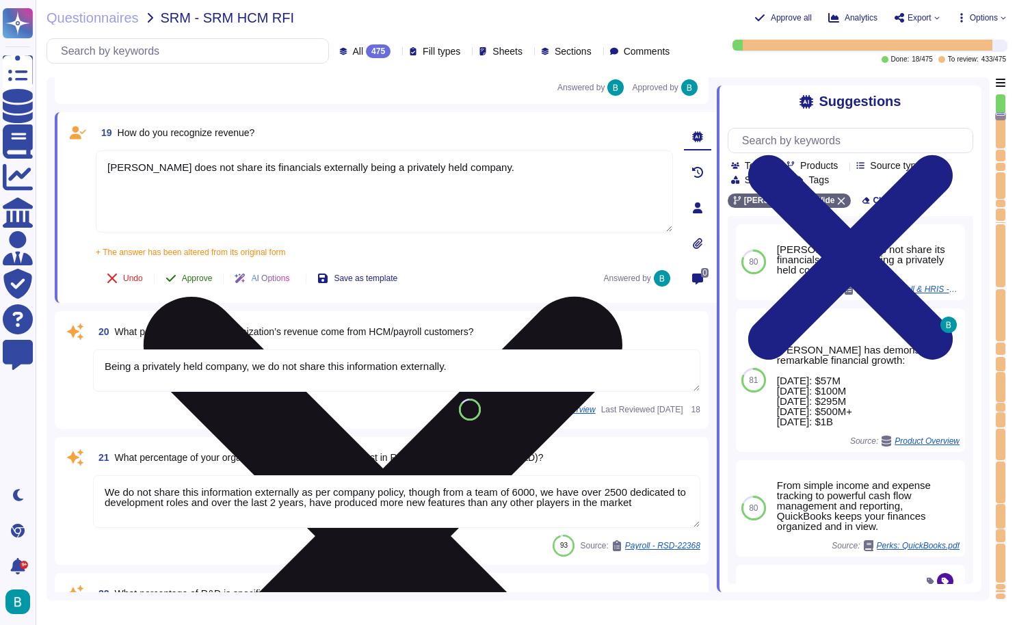
click at [198, 284] on button "Approve" at bounding box center [189, 278] width 69 height 27
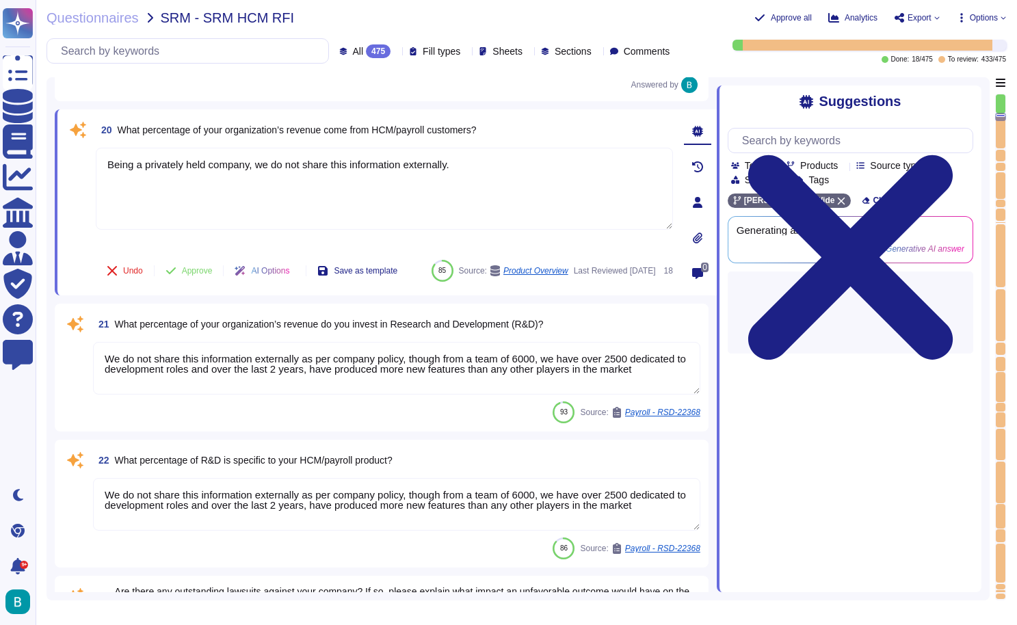
type textarea "[PERSON_NAME] has demonstrated significant financial stability and growth. We h…"
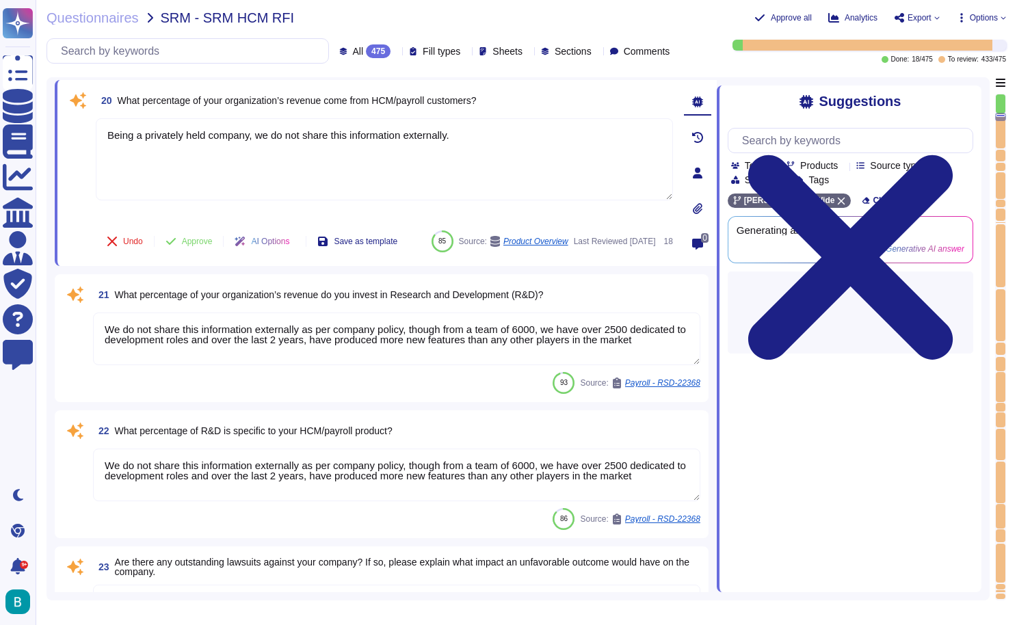
scroll to position [3179, 0]
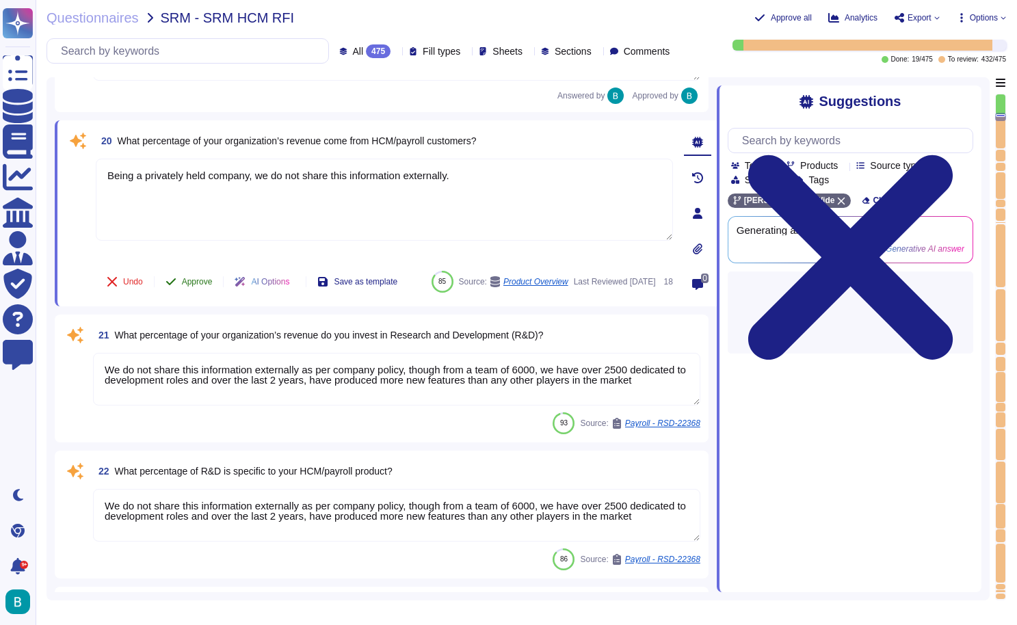
click at [198, 268] on button "Approve" at bounding box center [189, 281] width 69 height 27
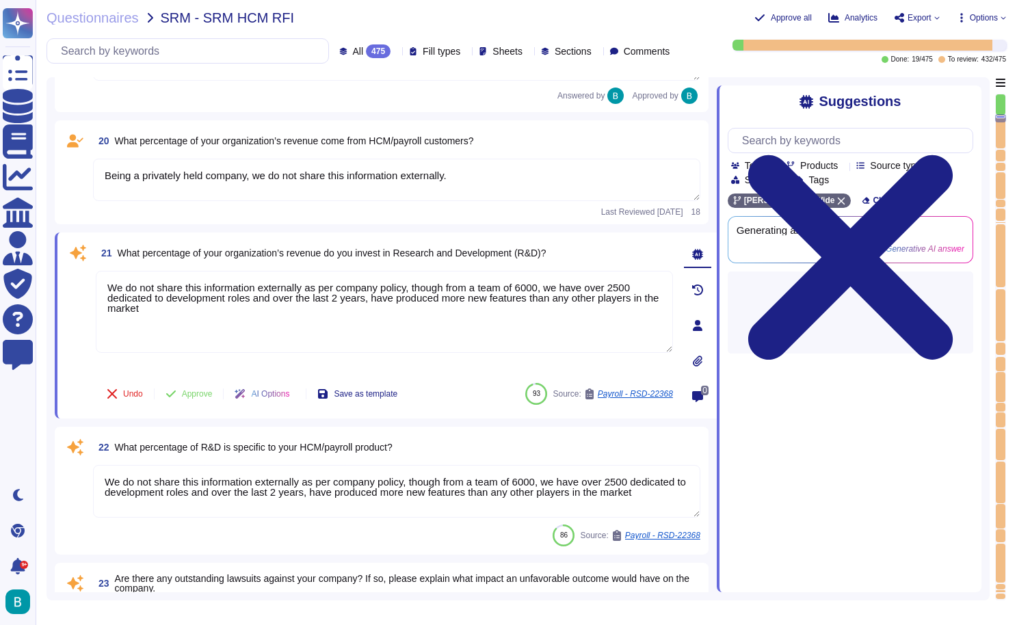
type textarea "[PERSON_NAME] primarily offers its products as Software as a Service (SaaS) and…"
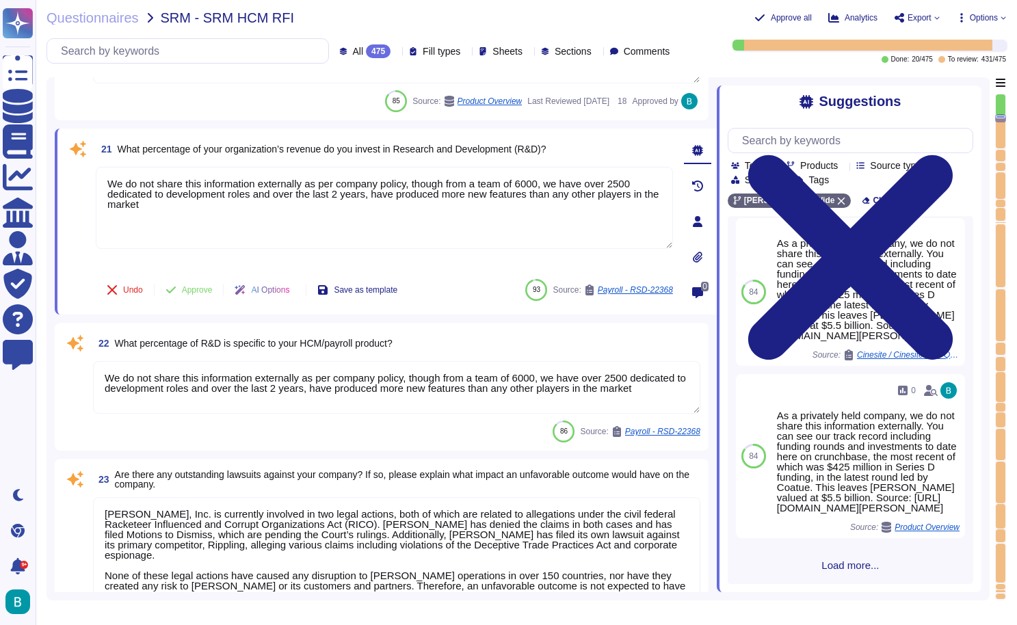
scroll to position [412, 0]
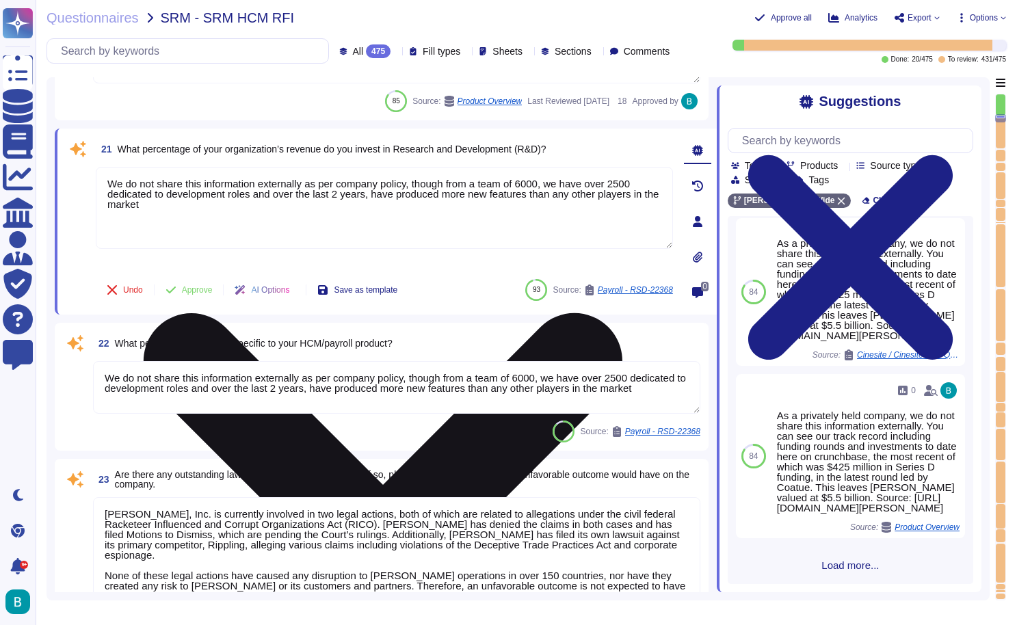
click at [664, 174] on icon at bounding box center [383, 553] width 574 height 766
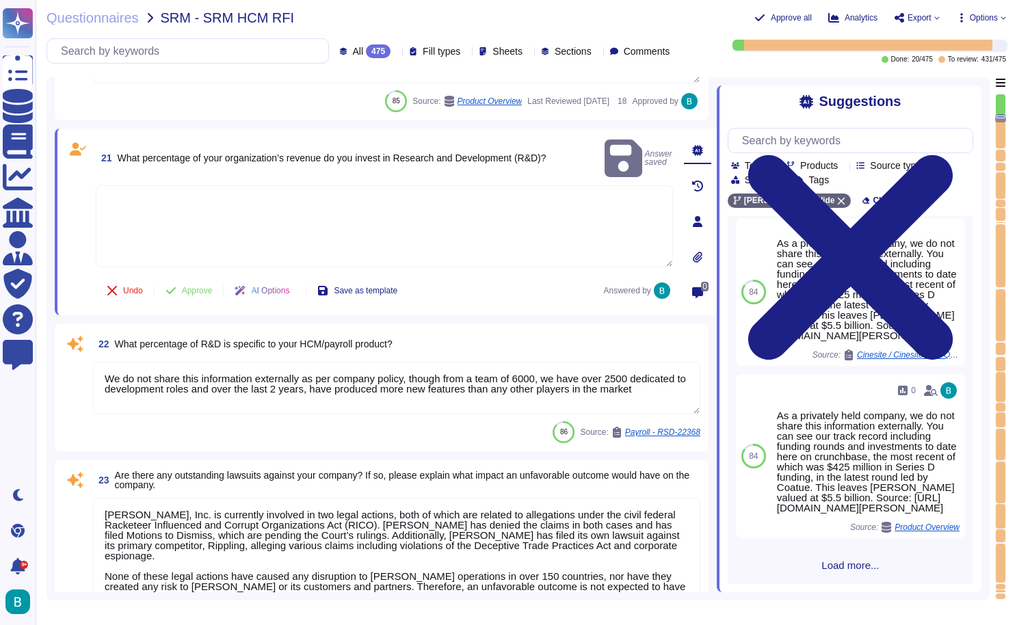
click at [544, 202] on textarea at bounding box center [384, 226] width 577 height 82
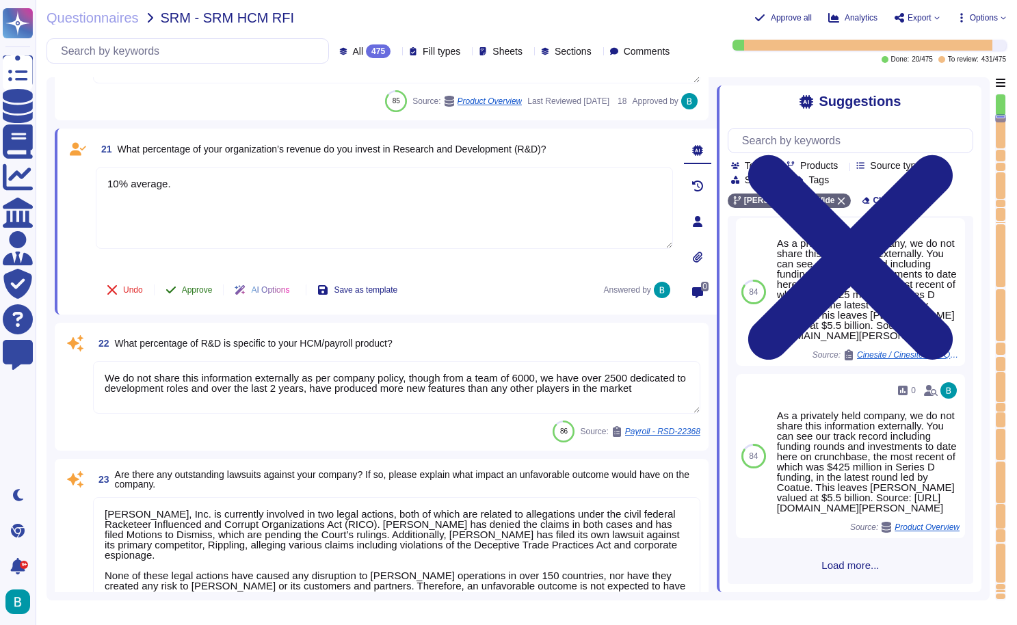
type textarea "10% average."
click at [200, 289] on button "Approve" at bounding box center [189, 289] width 69 height 27
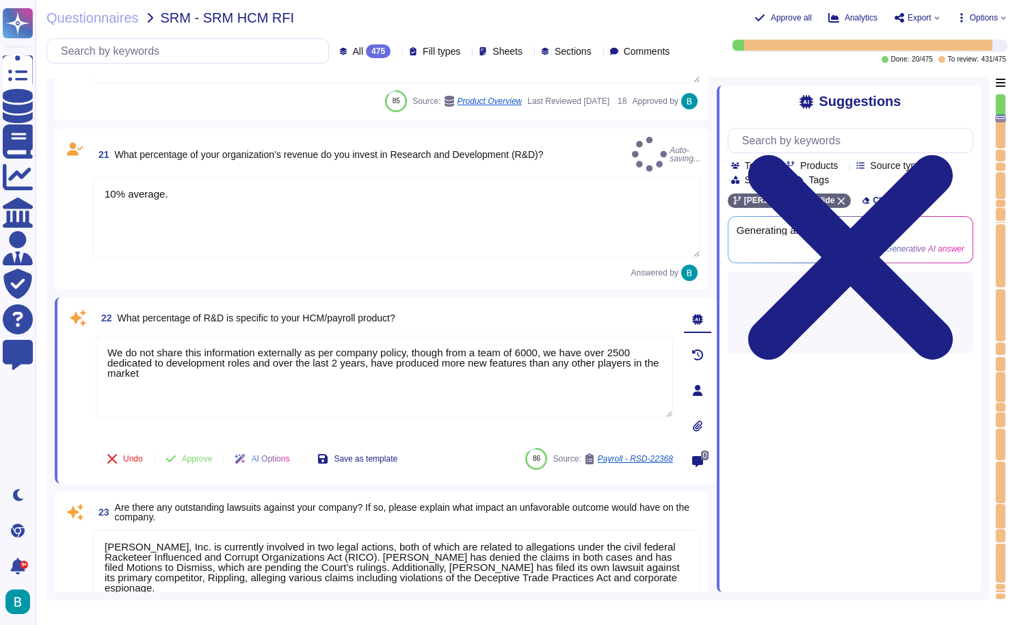
scroll to position [0, 0]
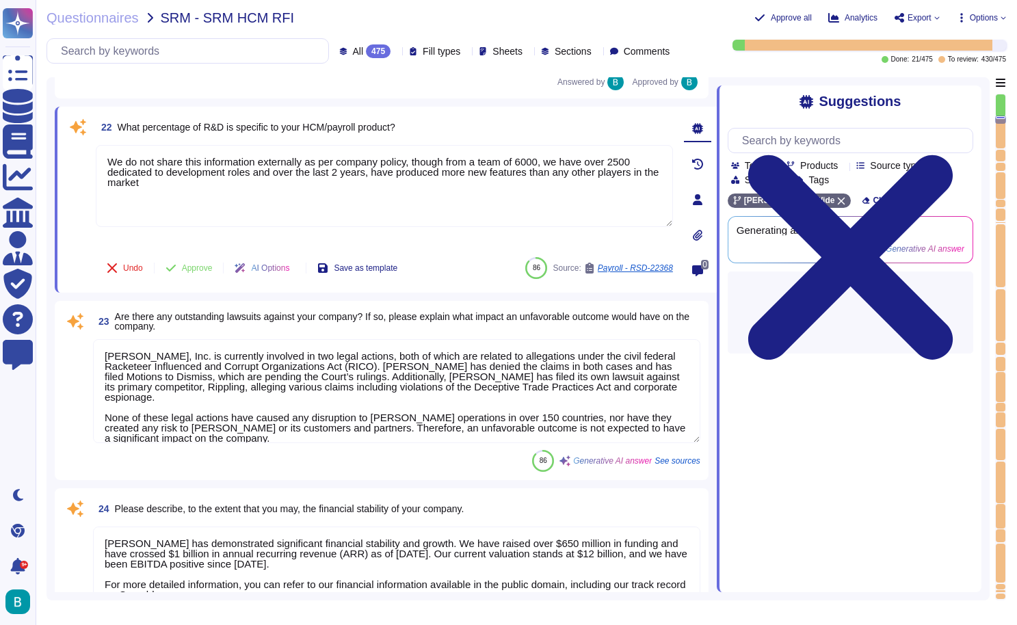
type textarea "[PERSON_NAME] primarily offers its services as Software as a Service (SaaS) and…"
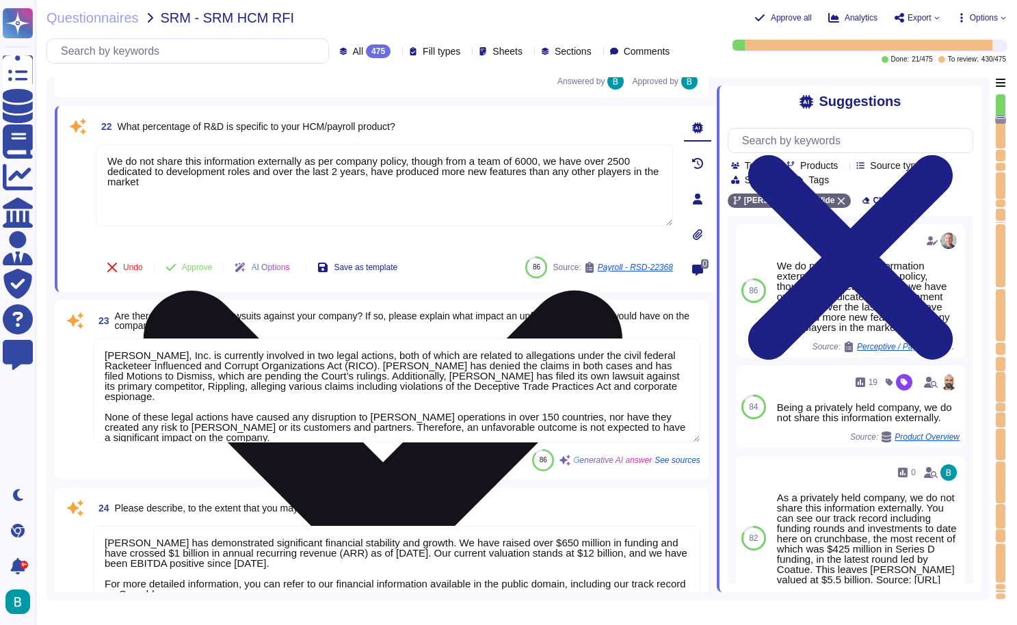
drag, startPoint x: 417, startPoint y: 162, endPoint x: 438, endPoint y: 202, distance: 45.0
click at [438, 202] on textarea "We do not share this information externally as per company policy, though from …" at bounding box center [384, 185] width 577 height 82
click at [662, 152] on icon at bounding box center [383, 530] width 574 height 766
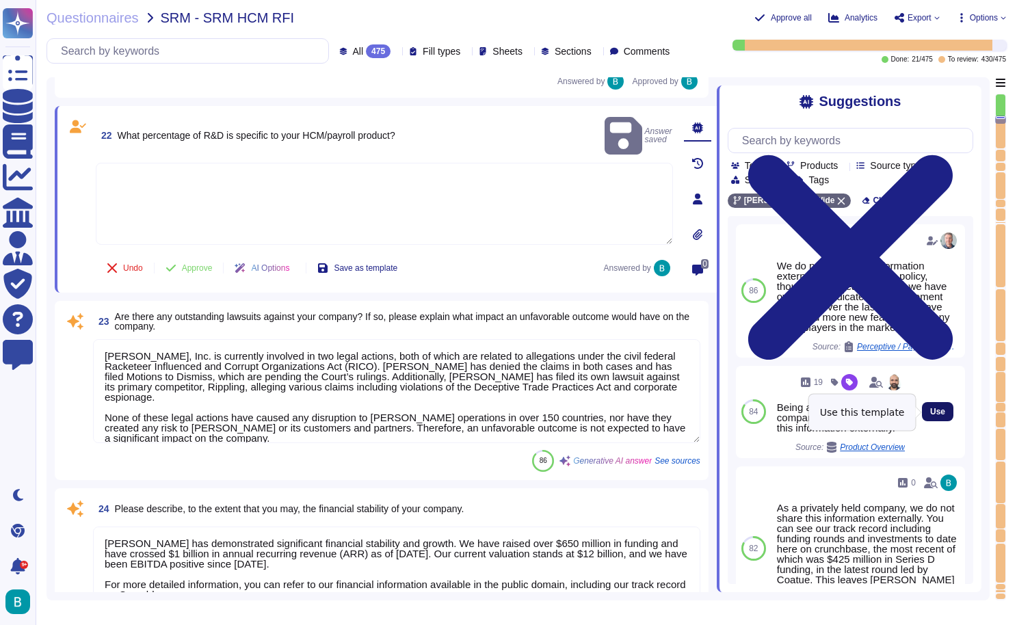
click at [926, 412] on button "Use" at bounding box center [937, 411] width 31 height 19
type textarea "Being a privately held company, we do not share this information externally."
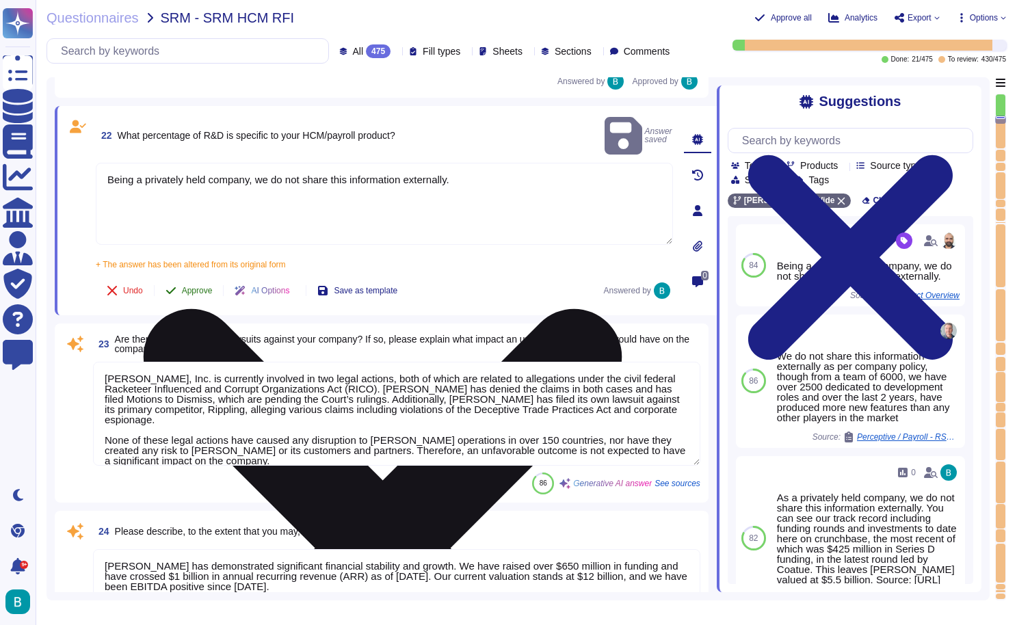
click at [197, 286] on span "Approve" at bounding box center [197, 290] width 31 height 8
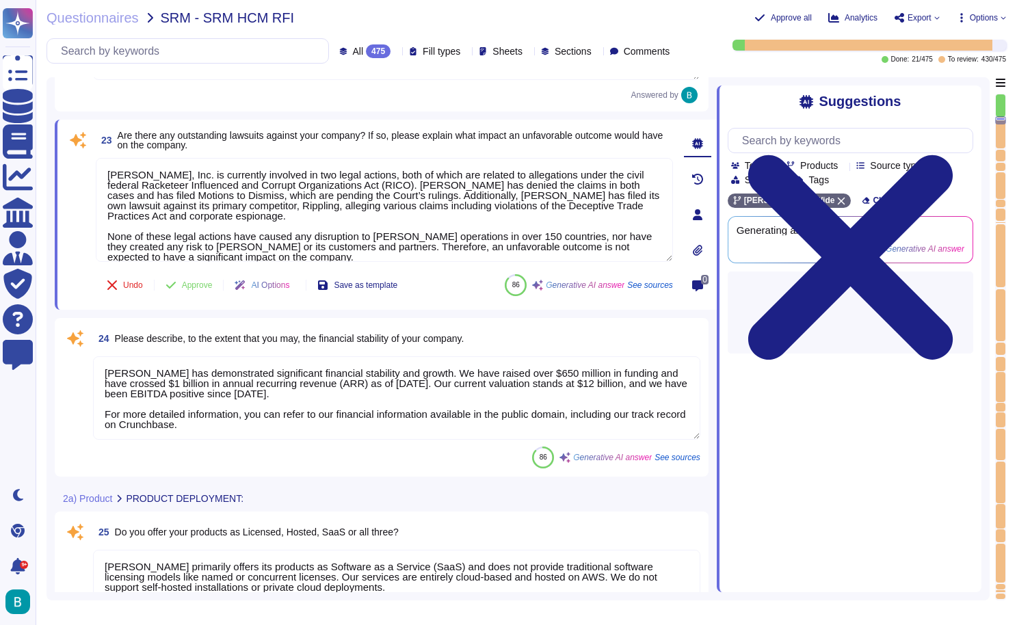
type textarea "[PERSON_NAME] offers a robust Software as a Service (SaaS) model hosted on Amaz…"
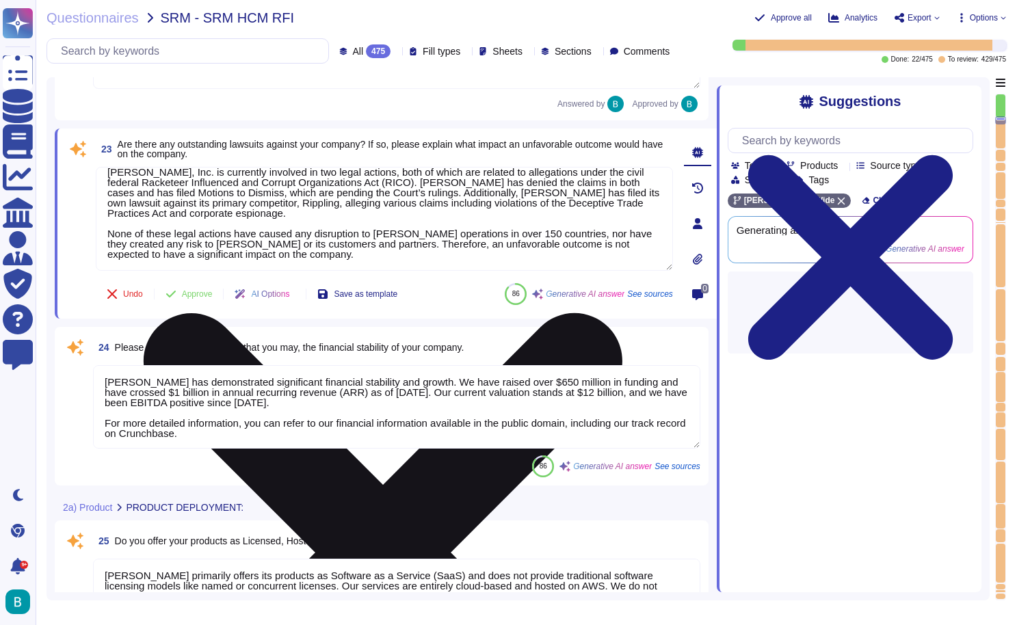
scroll to position [12, 0]
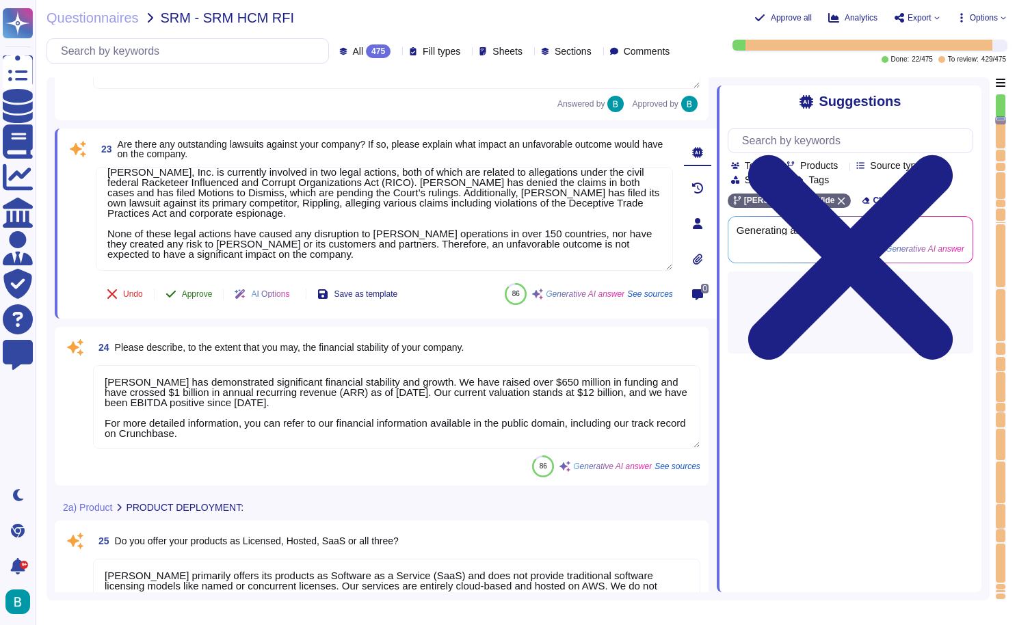
click at [202, 287] on button "Approve" at bounding box center [189, 293] width 69 height 27
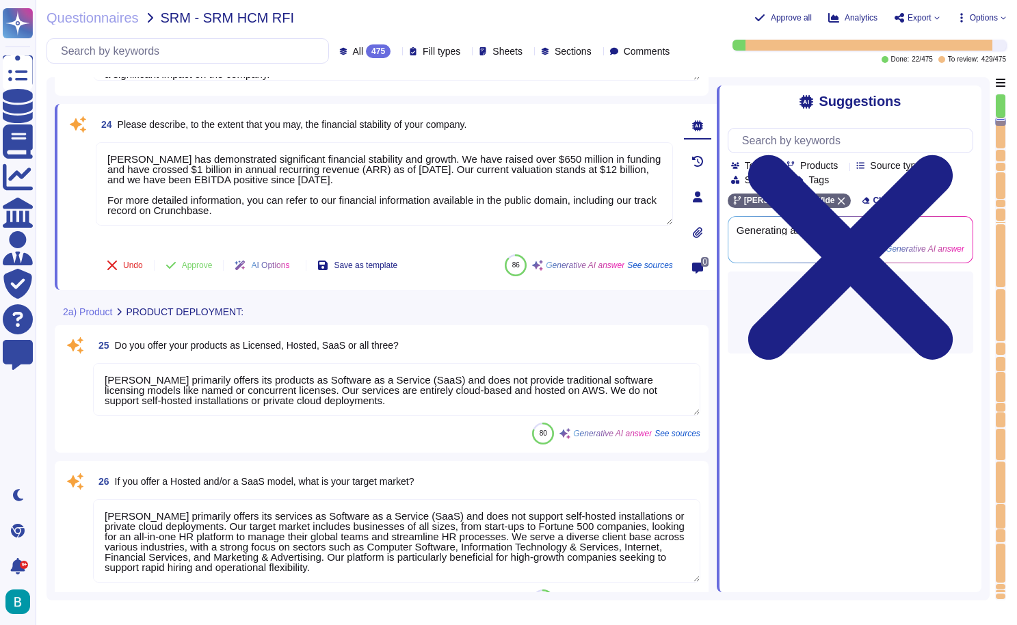
scroll to position [3782, 0]
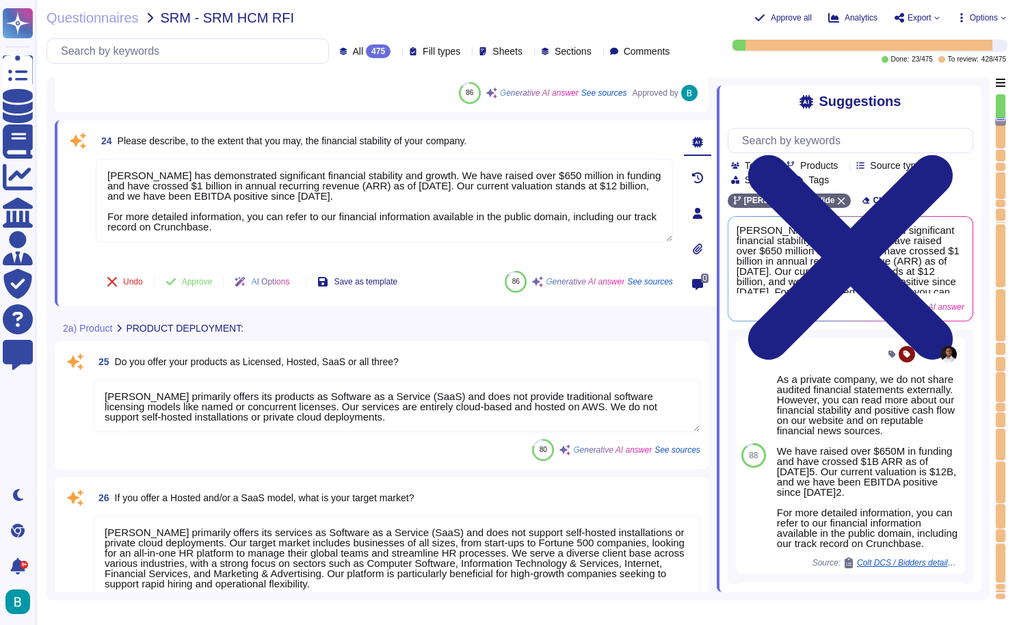
drag, startPoint x: 289, startPoint y: 229, endPoint x: 92, endPoint y: 214, distance: 196.8
click at [92, 214] on div "24 Please describe, to the extent that you may, the financial stability of your…" at bounding box center [369, 214] width 607 height 170
type textarea "[PERSON_NAME] has demonstrated significant financial stability and growth. We h…"
click at [200, 286] on span "Approve" at bounding box center [197, 282] width 31 height 8
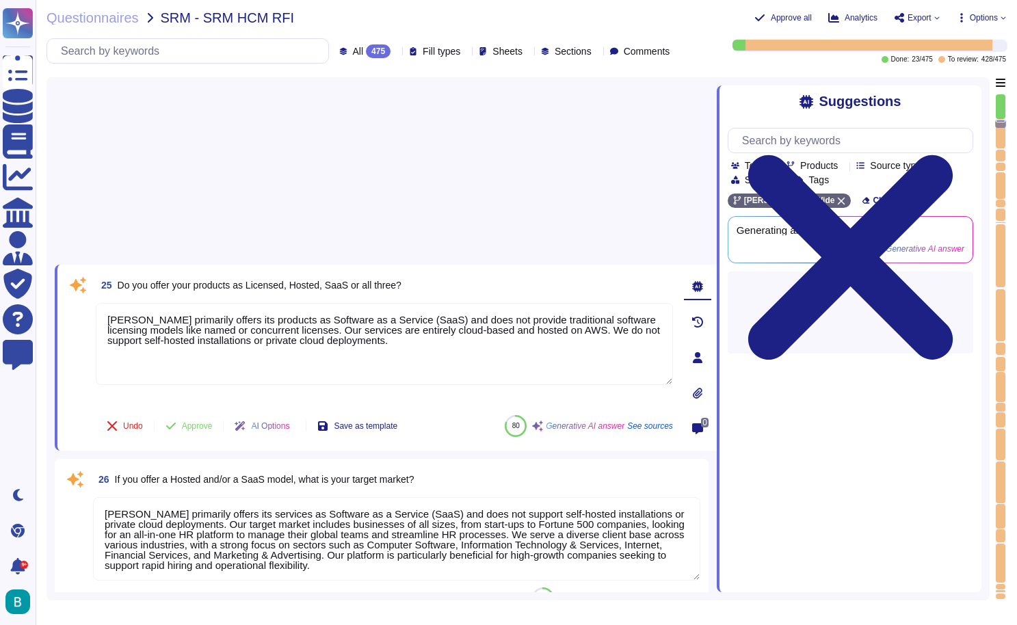
type textarea "[PERSON_NAME] offers a Software-as-a-Service (SaaS) solution hosted on a public…"
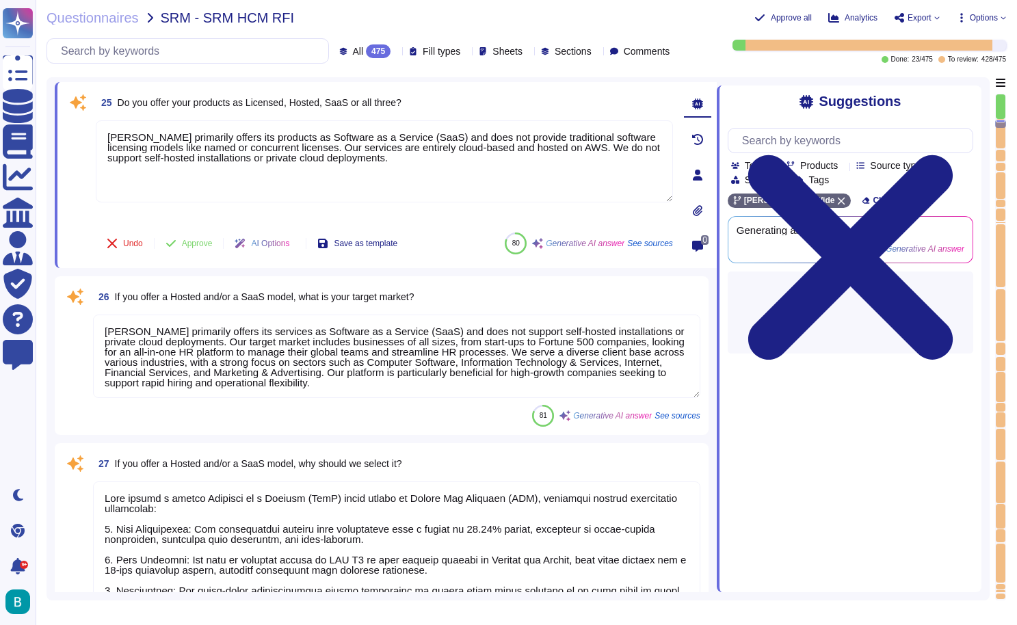
scroll to position [3943, 0]
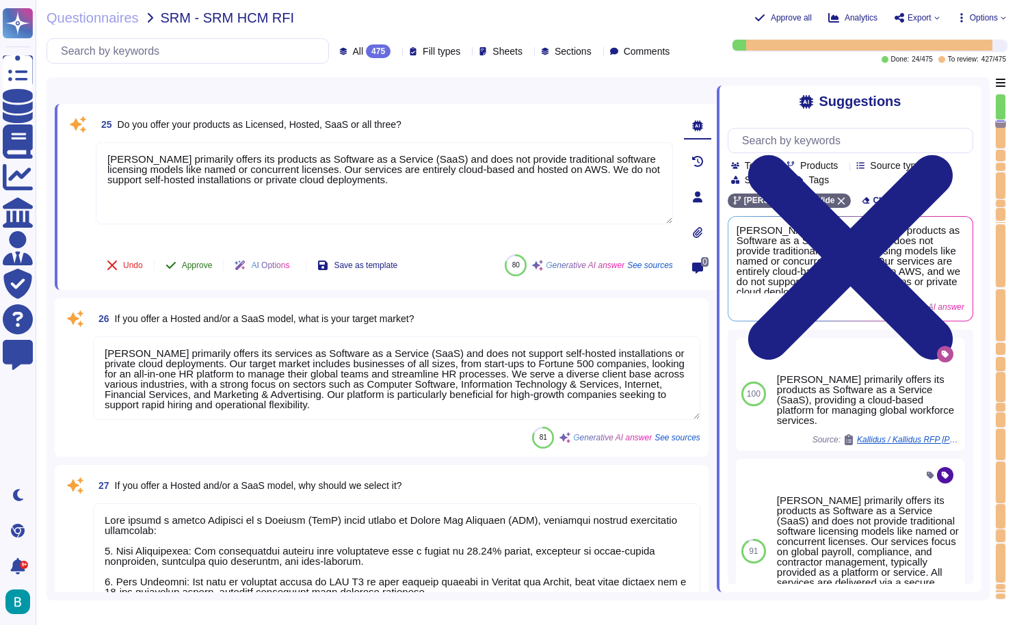
click at [192, 266] on span "Approve" at bounding box center [197, 265] width 31 height 8
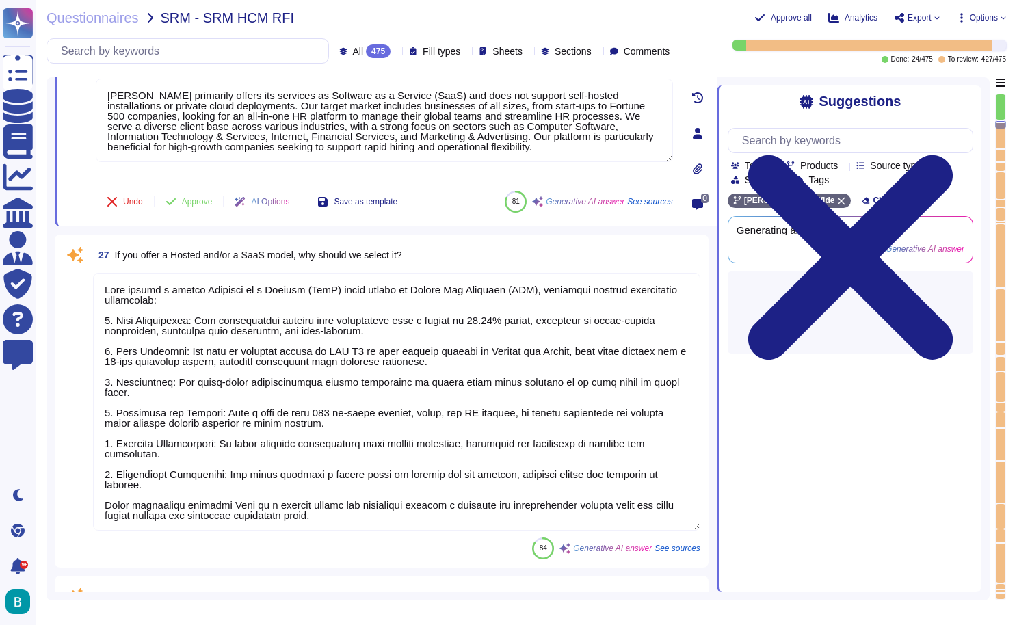
type textarea "To effectively host the [PERSON_NAME] application, the following technical reso…"
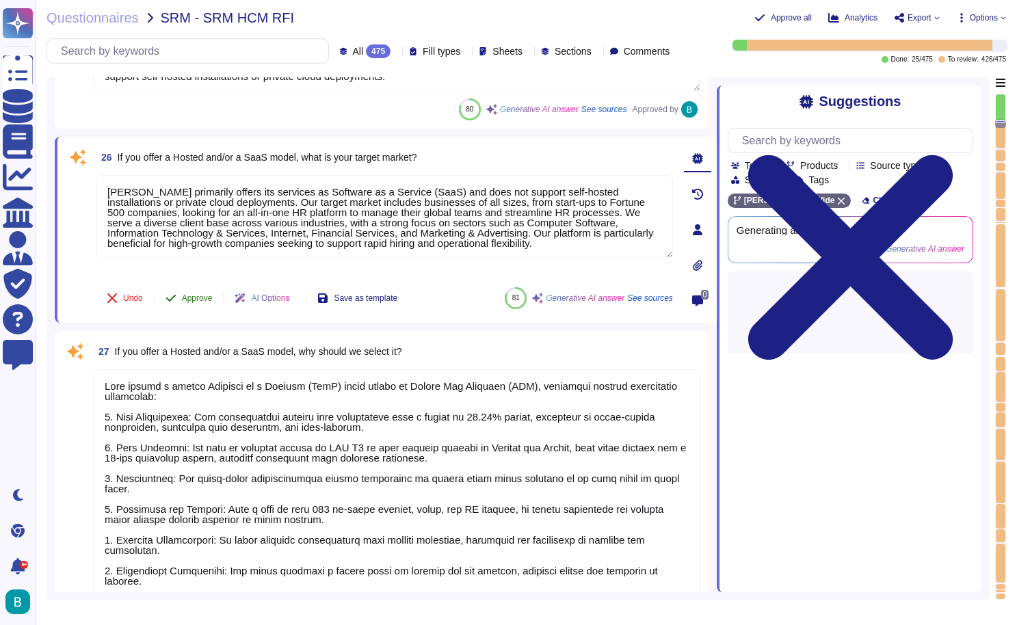
click at [194, 296] on span "Approve" at bounding box center [197, 298] width 31 height 8
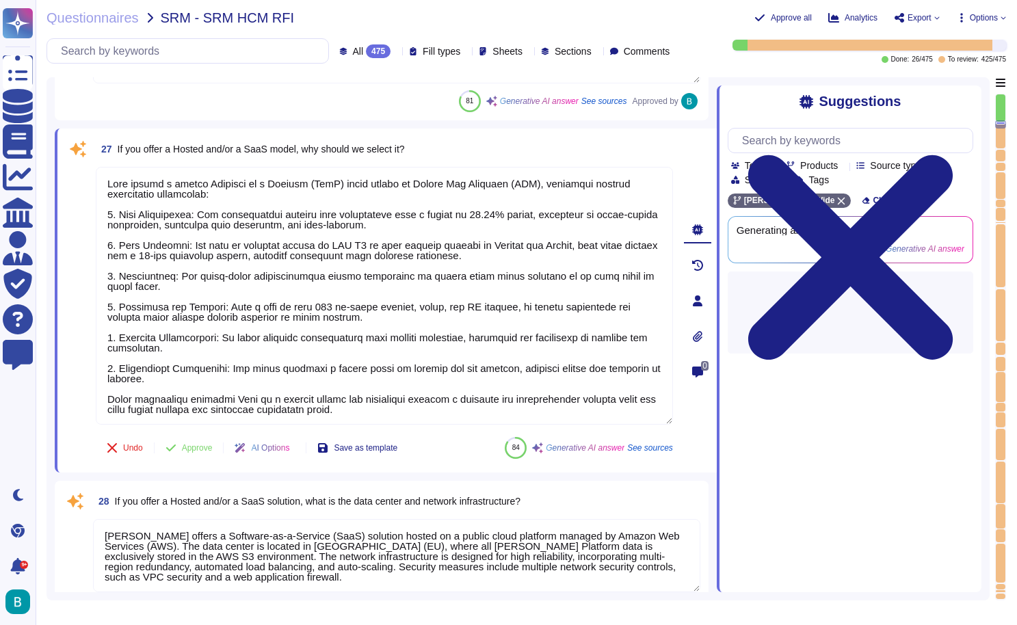
scroll to position [4235, 0]
type textarea "[PERSON_NAME] implements robust security measures in its hosting and SaaS envir…"
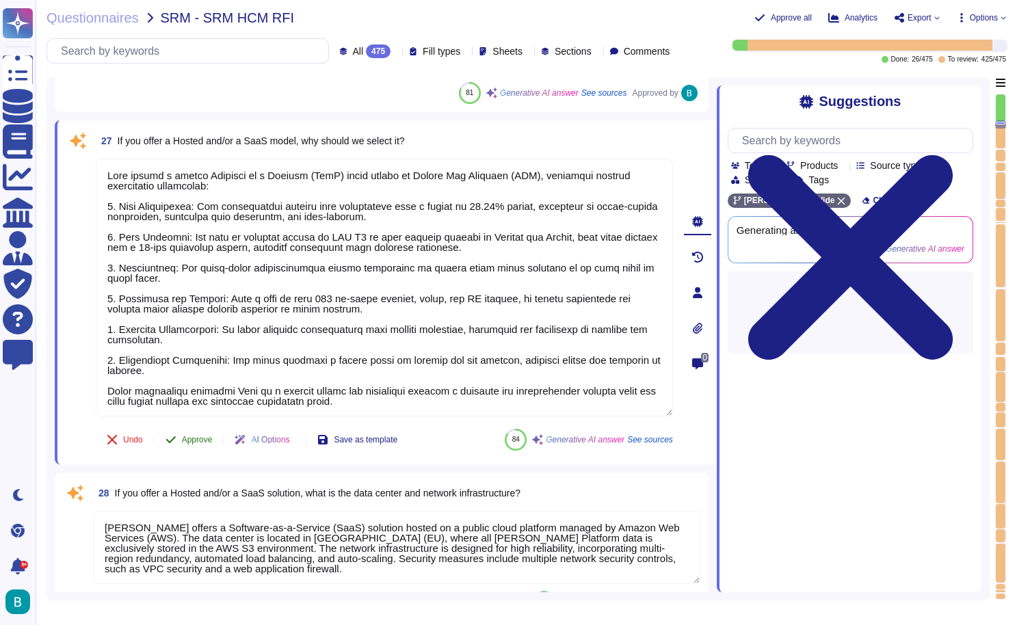
click at [205, 441] on span "Approve" at bounding box center [197, 440] width 31 height 8
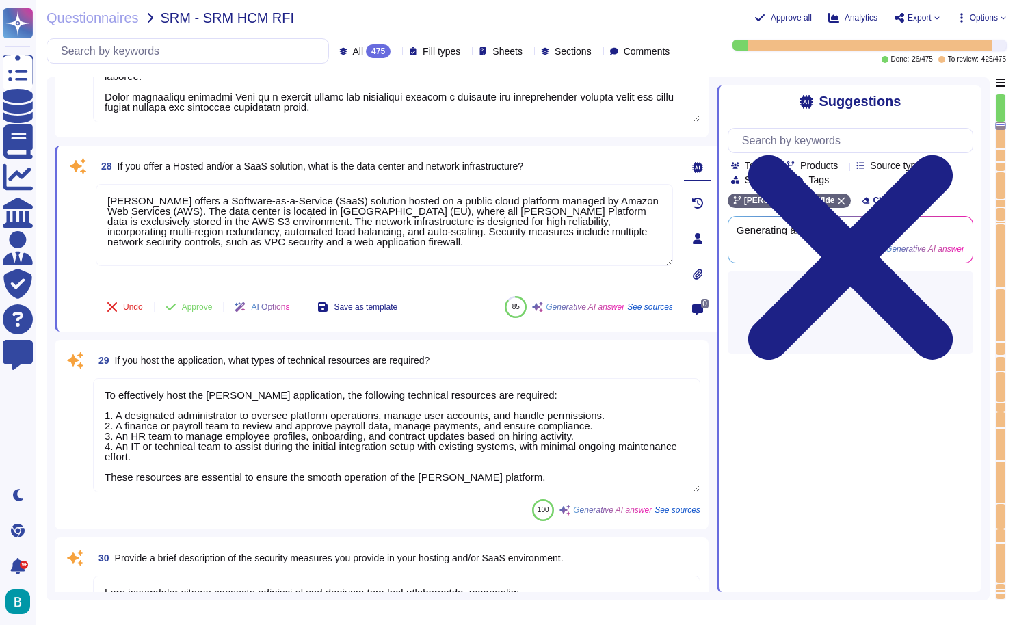
type textarea "Data centers are physically secured through a variety of measures, including: 1…"
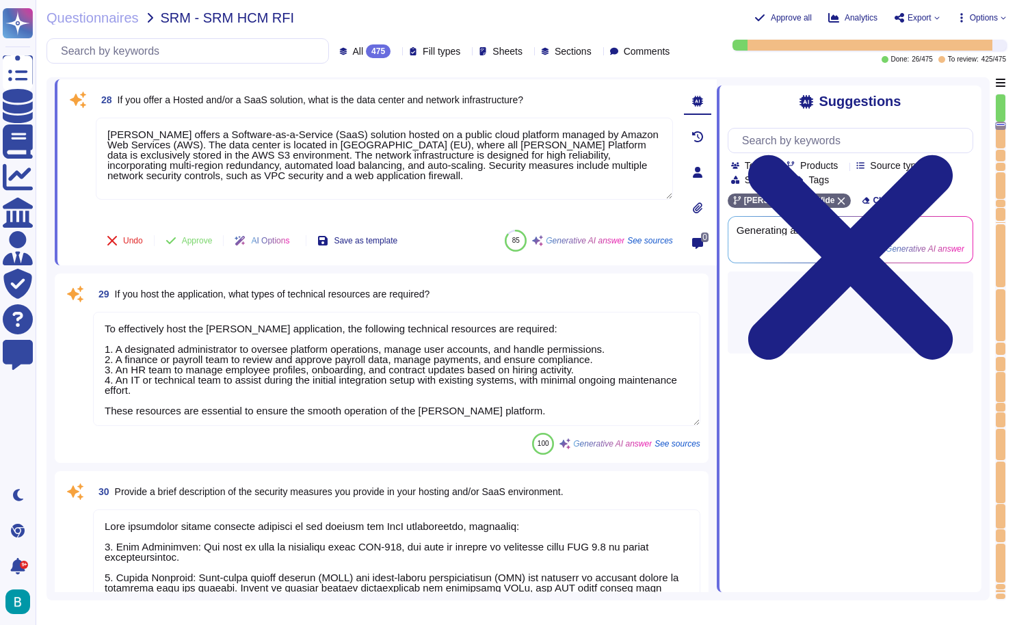
scroll to position [4546, 0]
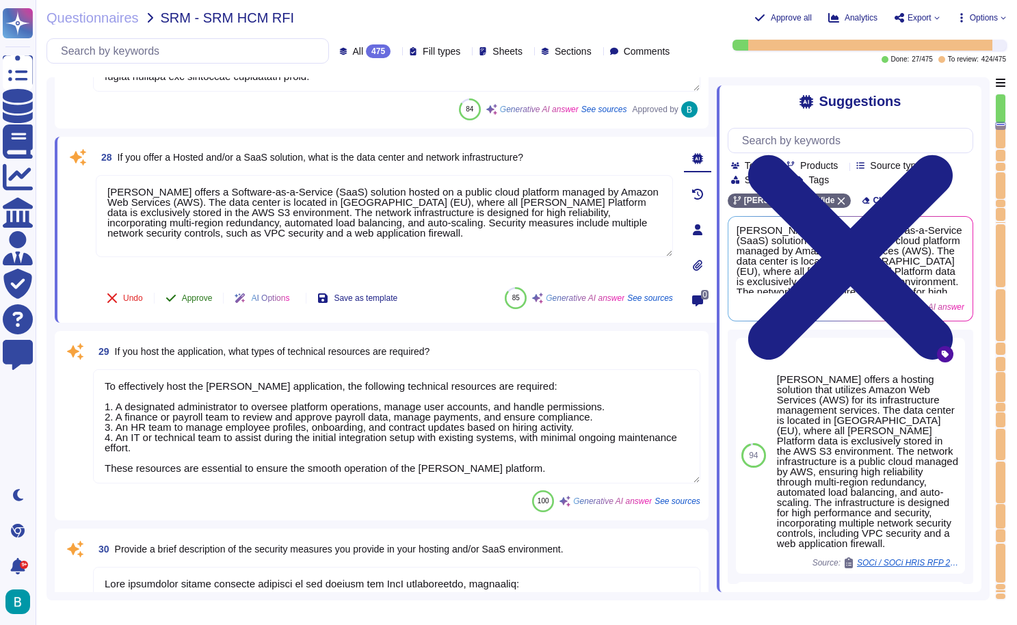
click at [204, 298] on span "Approve" at bounding box center [197, 298] width 31 height 8
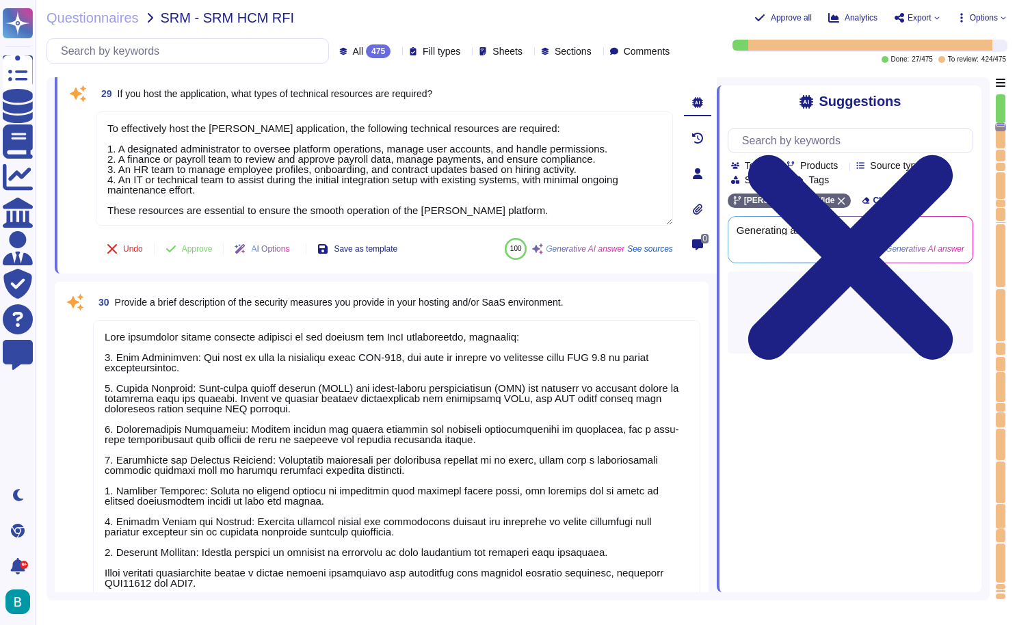
scroll to position [4697, 0]
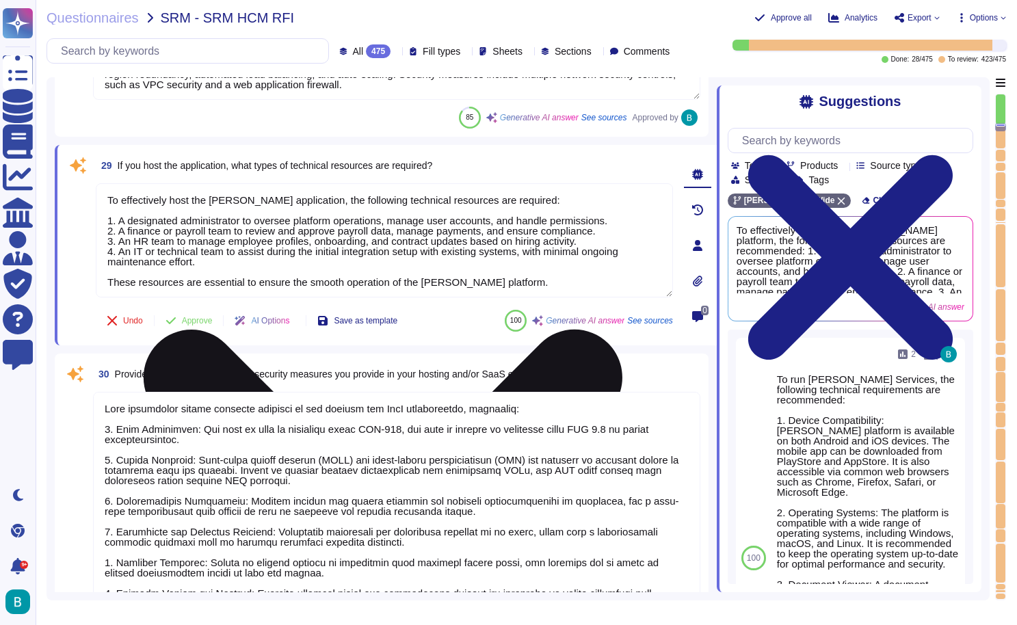
click at [666, 193] on icon at bounding box center [383, 569] width 574 height 766
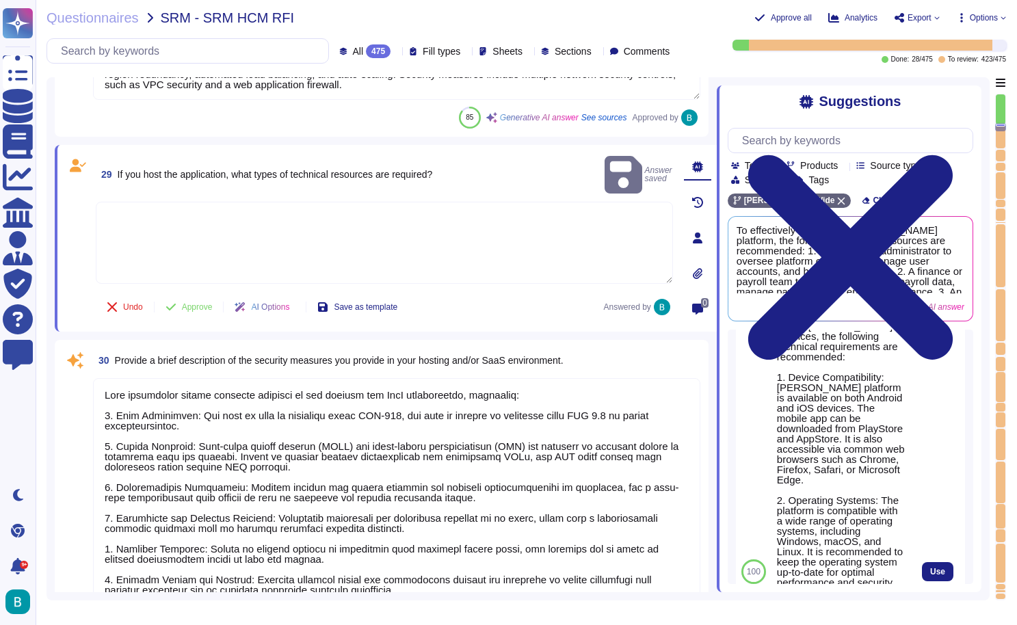
scroll to position [61, 0]
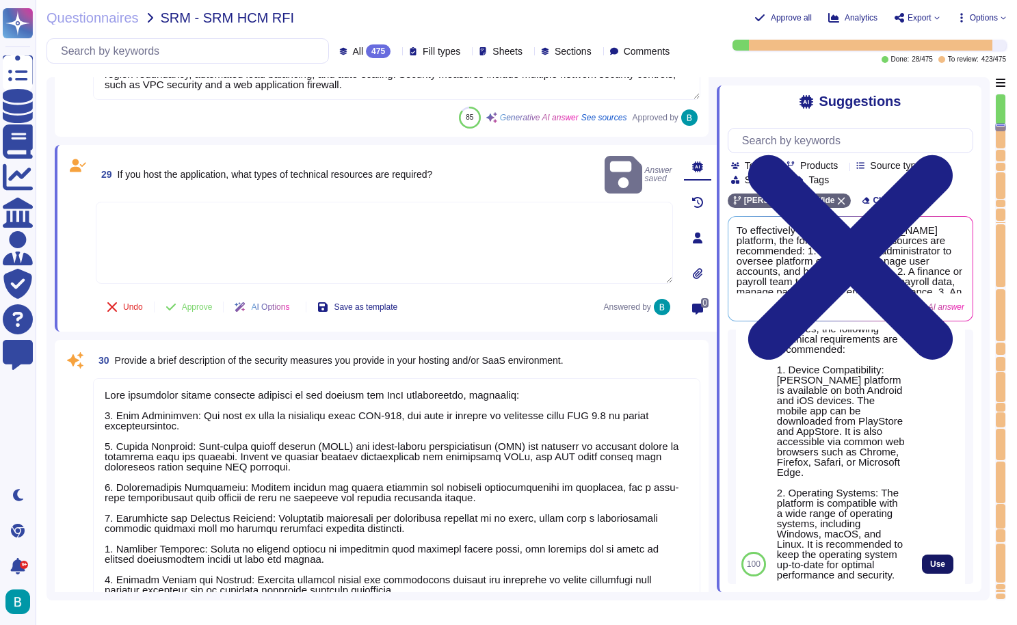
click at [942, 560] on span "Use" at bounding box center [937, 564] width 15 height 8
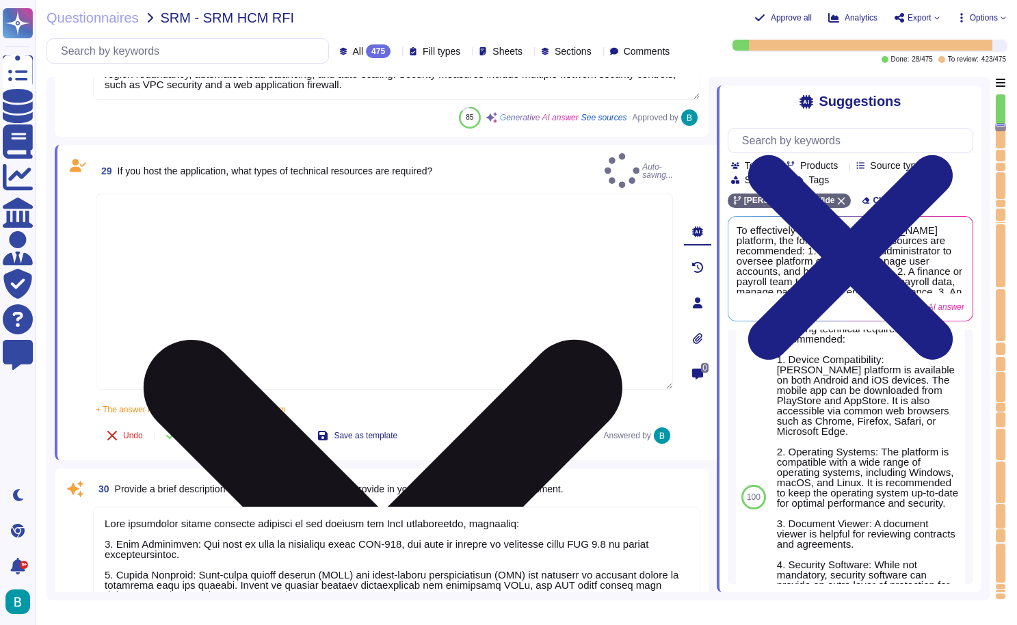
type textarea "To run [PERSON_NAME] Services, the following technical requirements are recomme…"
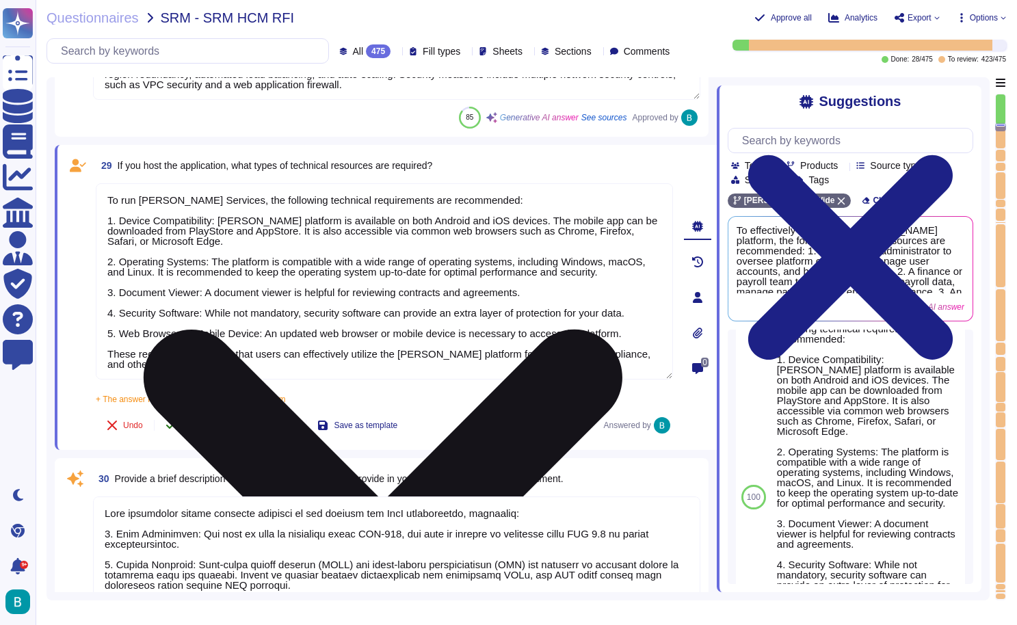
click at [198, 429] on span "Approve" at bounding box center [197, 425] width 31 height 8
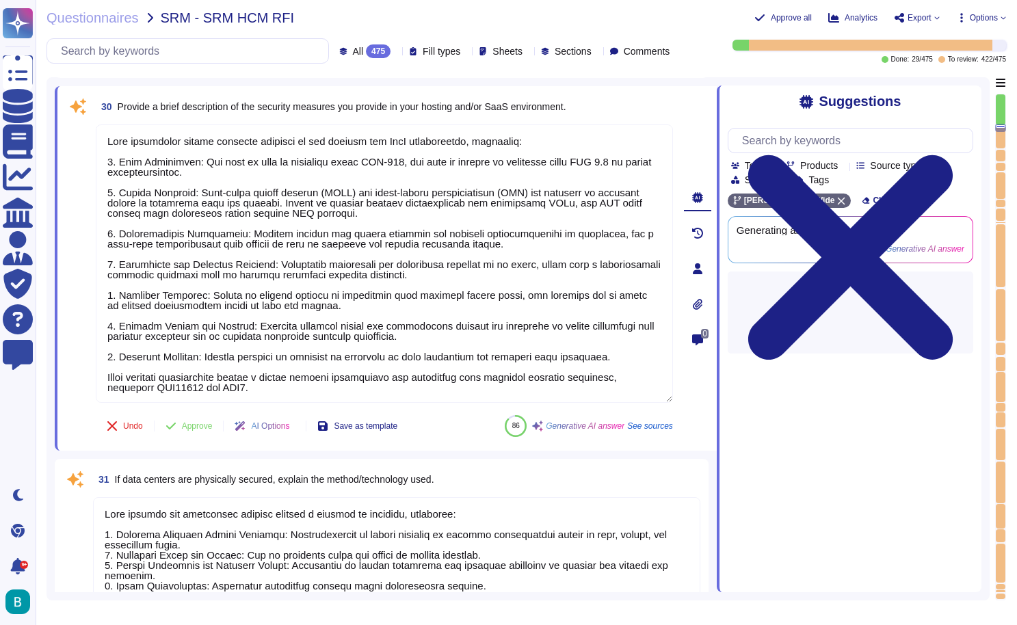
scroll to position [4987, 0]
type textarea "[PERSON_NAME] guarantees a monthly uptime of at least 99%. While we do not spec…"
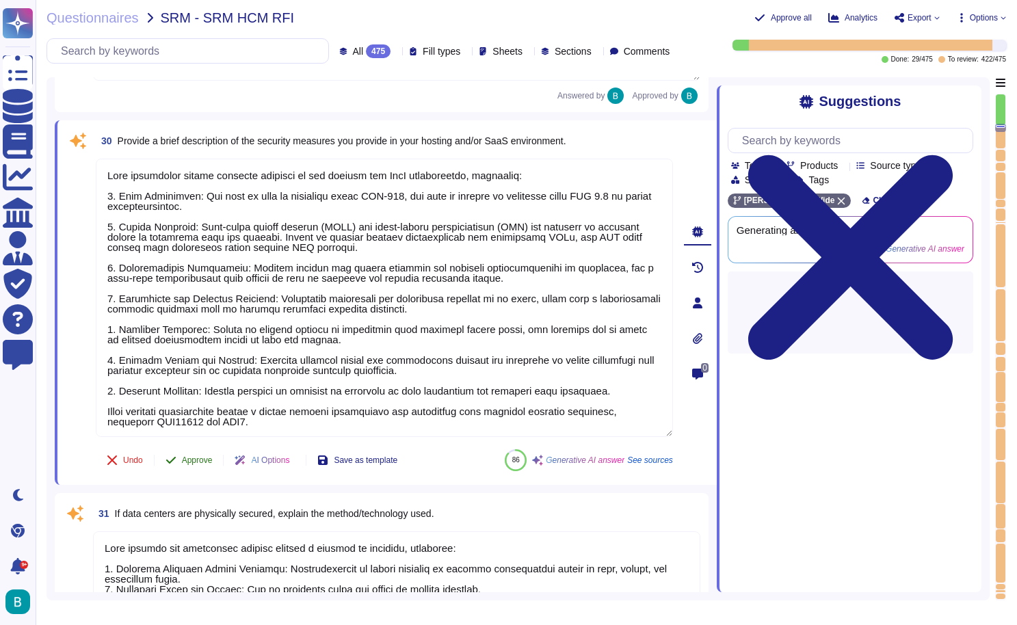
click at [198, 457] on span "Approve" at bounding box center [197, 460] width 31 height 8
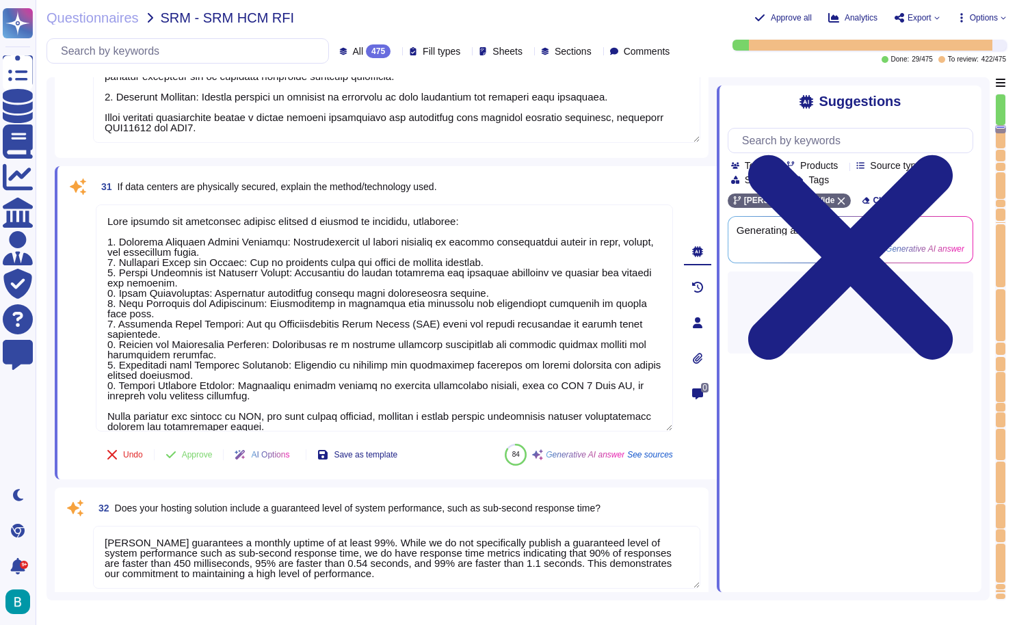
scroll to position [5344, 0]
type textarea "[PERSON_NAME] customer support process for application hosting or SaaS customer…"
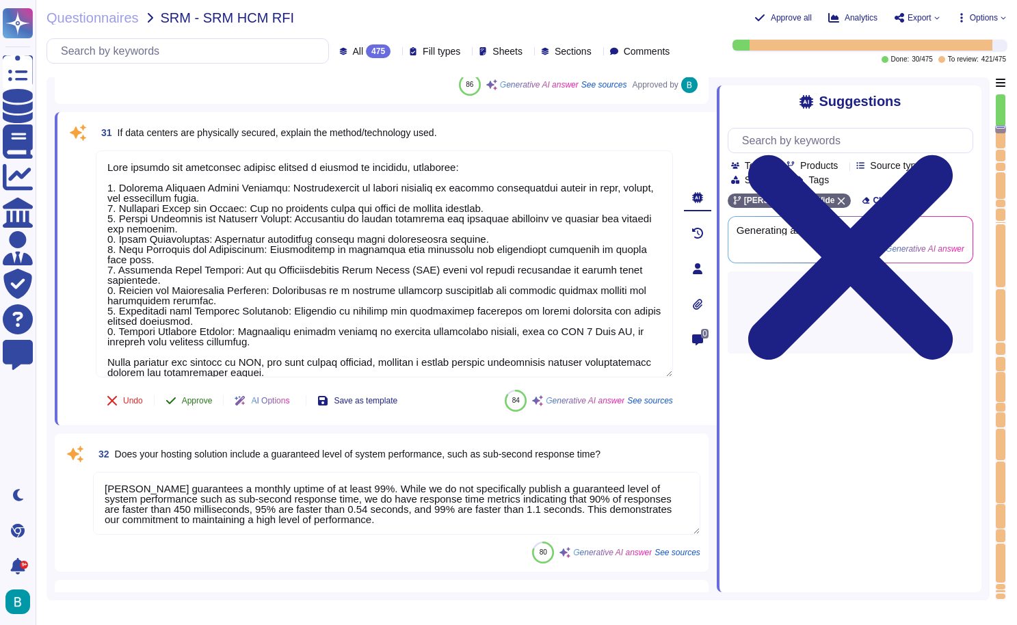
click at [203, 397] on span "Approve" at bounding box center [197, 401] width 31 height 8
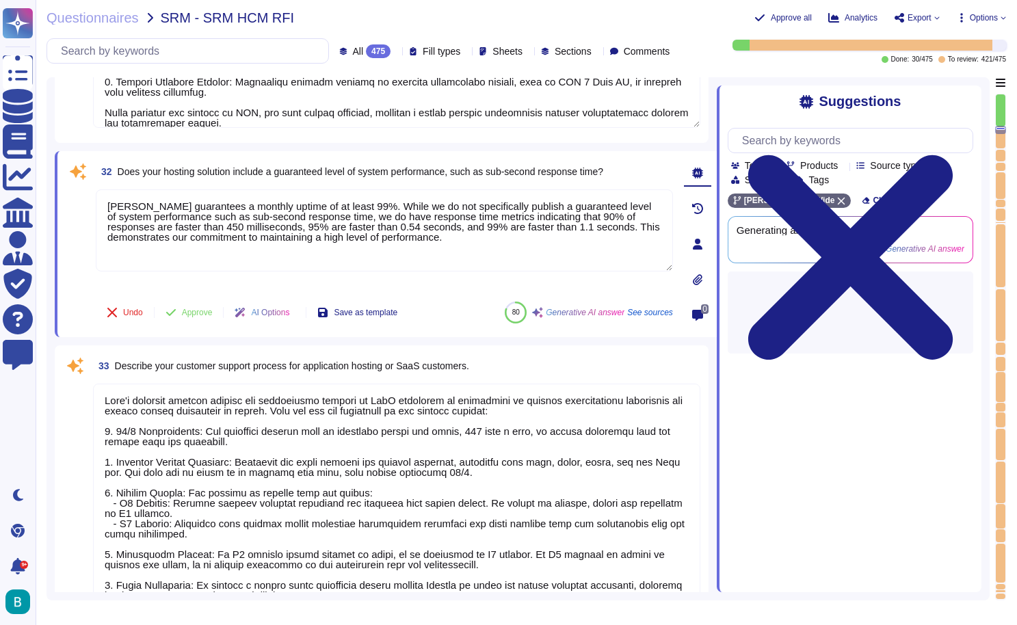
type textarea "Lore’i dolorsit am consecte adi elitseddoe, temporincid, utl etdolorema, aliqu …"
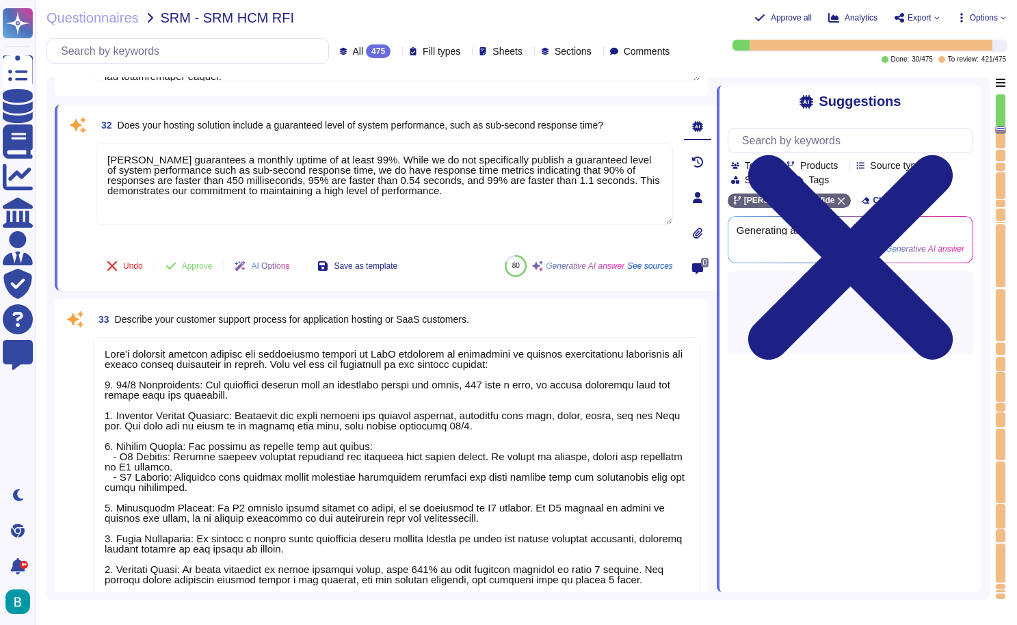
scroll to position [5649, 0]
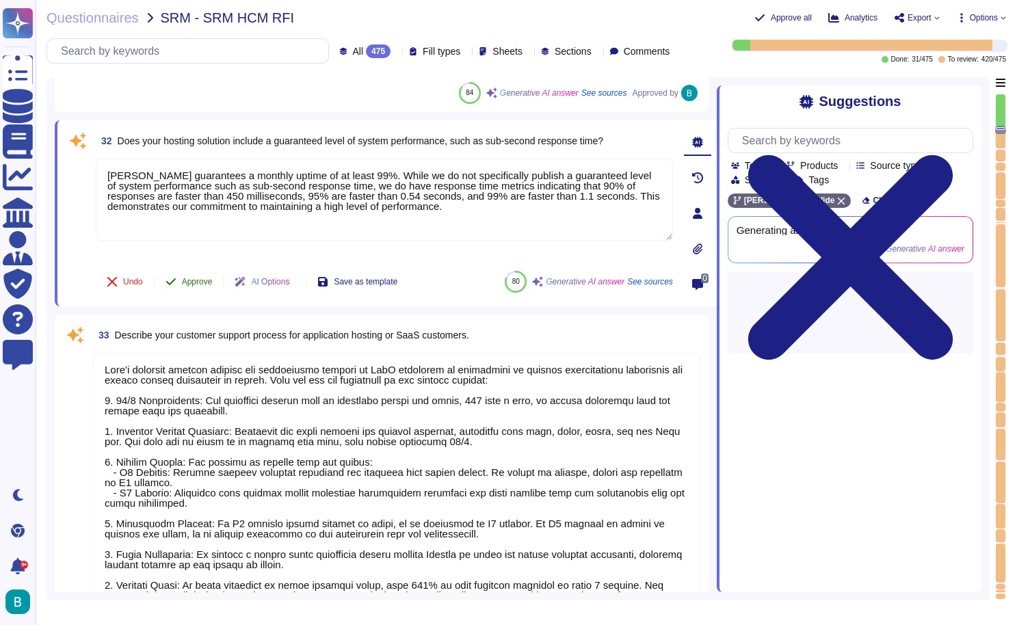
click at [200, 279] on span "Approve" at bounding box center [197, 282] width 31 height 8
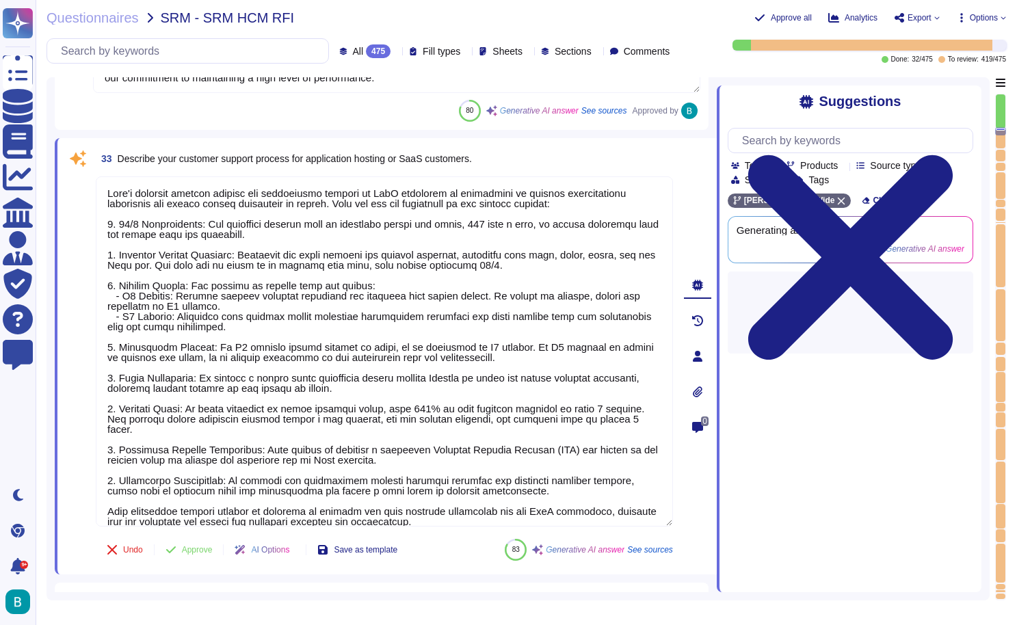
type textarea "Updates are completed automatically through the [PERSON_NAME] platform, which i…"
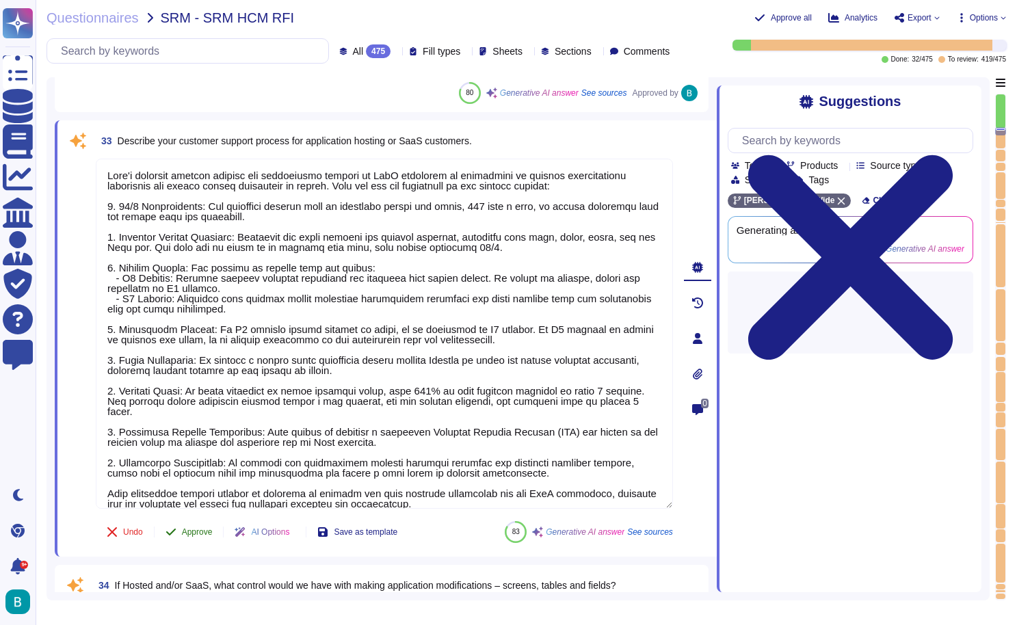
click at [205, 539] on button "Approve" at bounding box center [189, 531] width 69 height 27
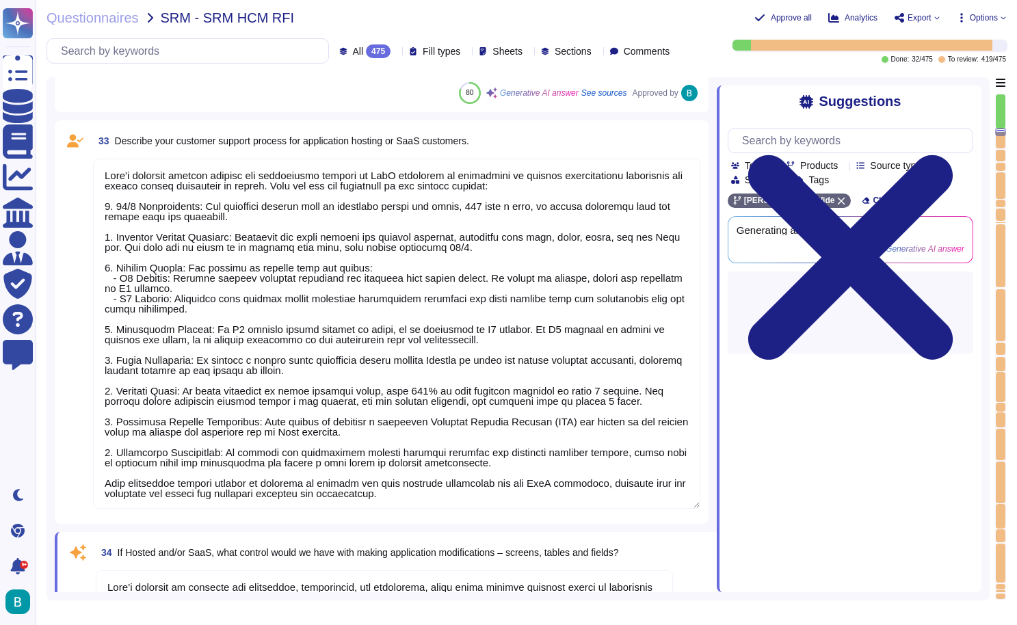
type textarea "[PERSON_NAME] product testing procedures are structured to ensure thorough vali…"
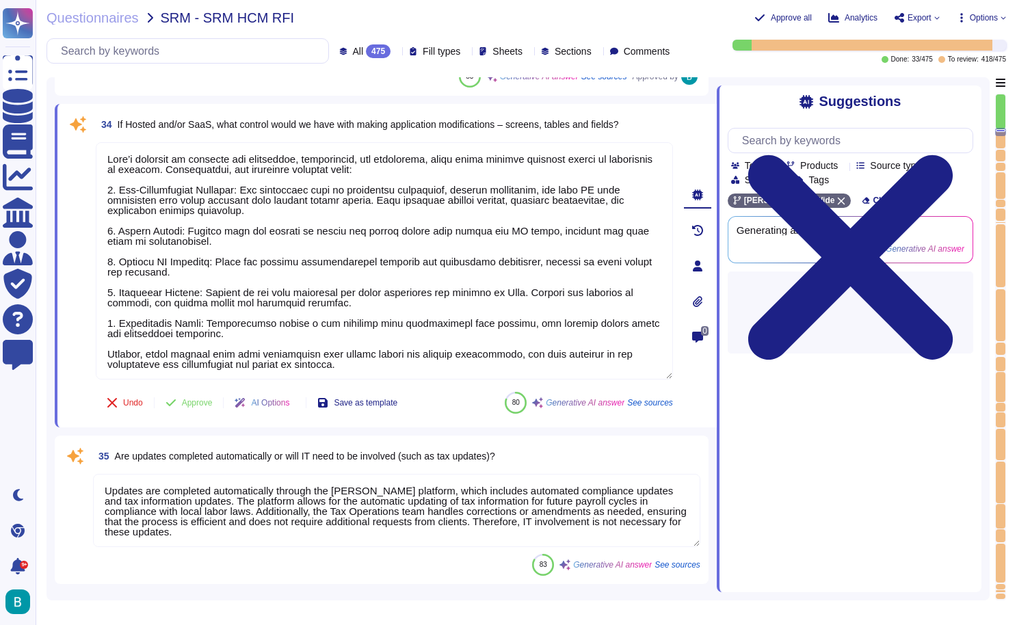
scroll to position [6217, 0]
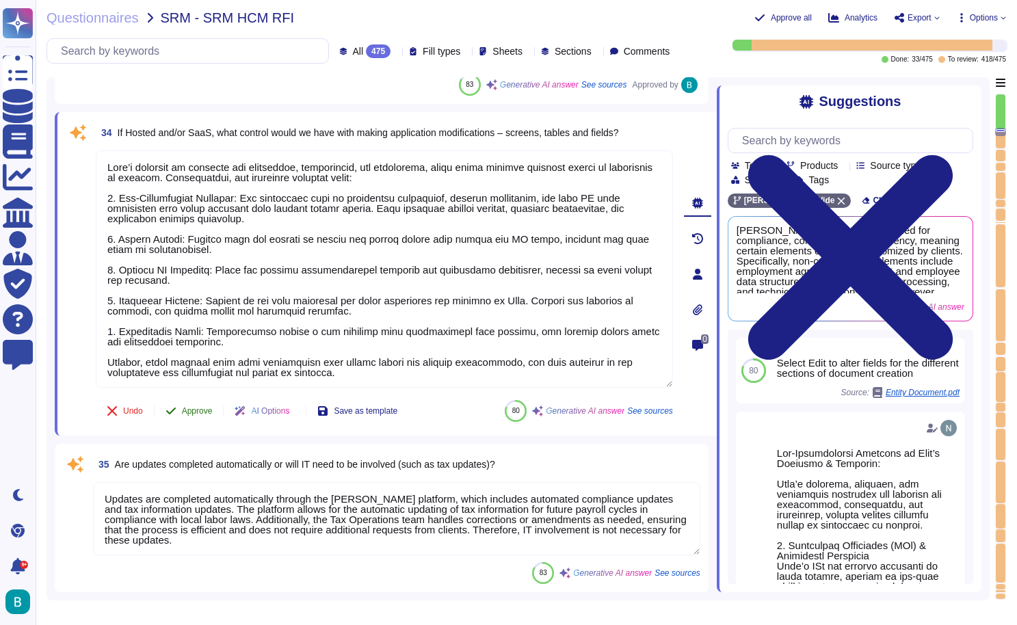
click at [211, 408] on span "Approve" at bounding box center [197, 411] width 31 height 8
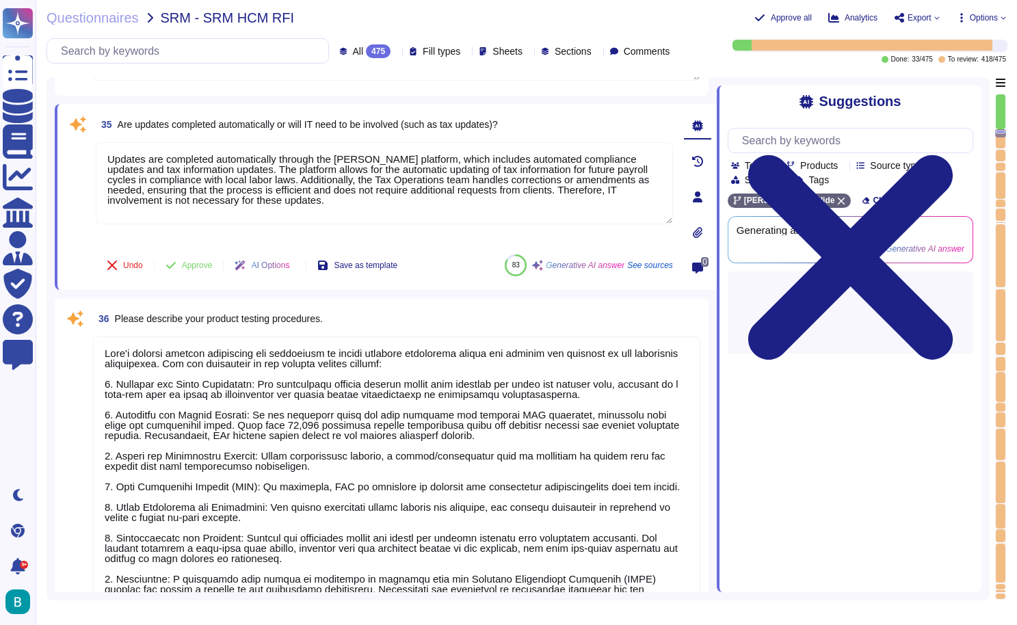
type textarea "[PERSON_NAME] does not offer full user impersonation or proxy login, administra…"
type textarea "Yes, we have a separate test environment that is segregated from the production…"
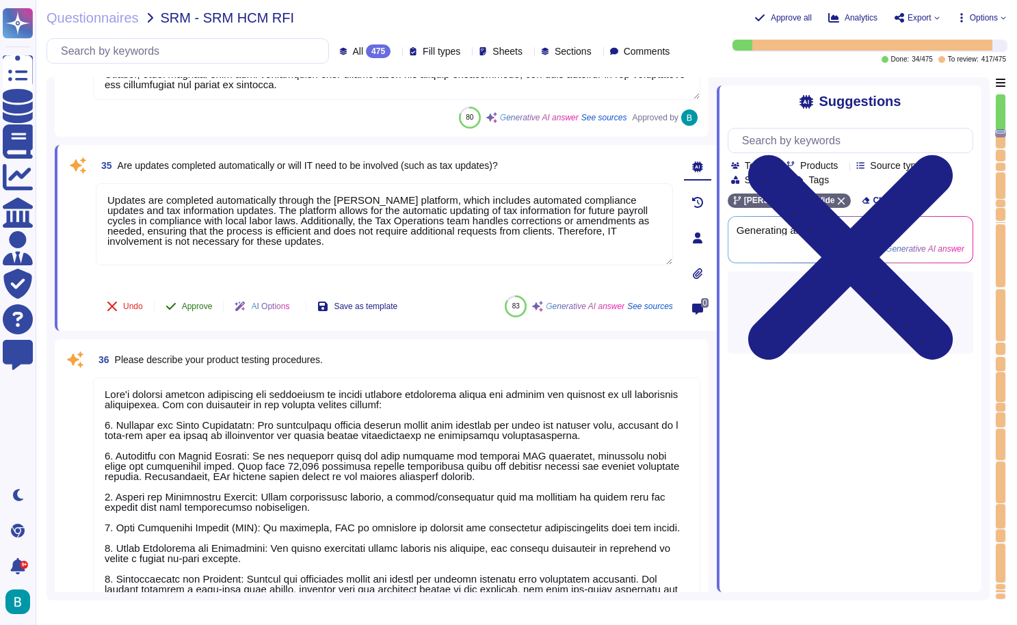
click at [211, 309] on span "Approve" at bounding box center [197, 306] width 31 height 8
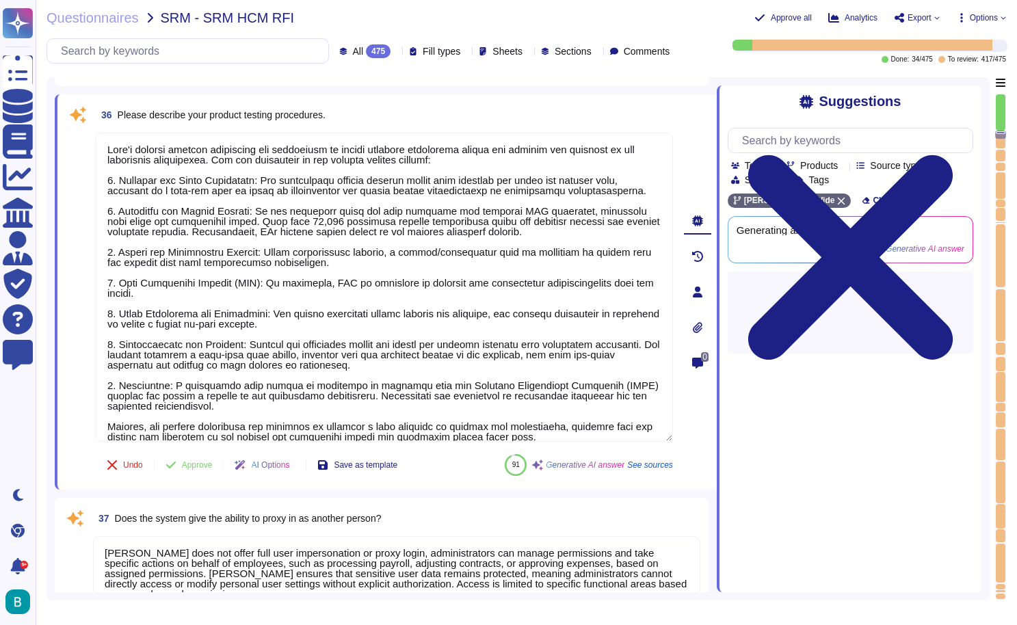
scroll to position [6684, 0]
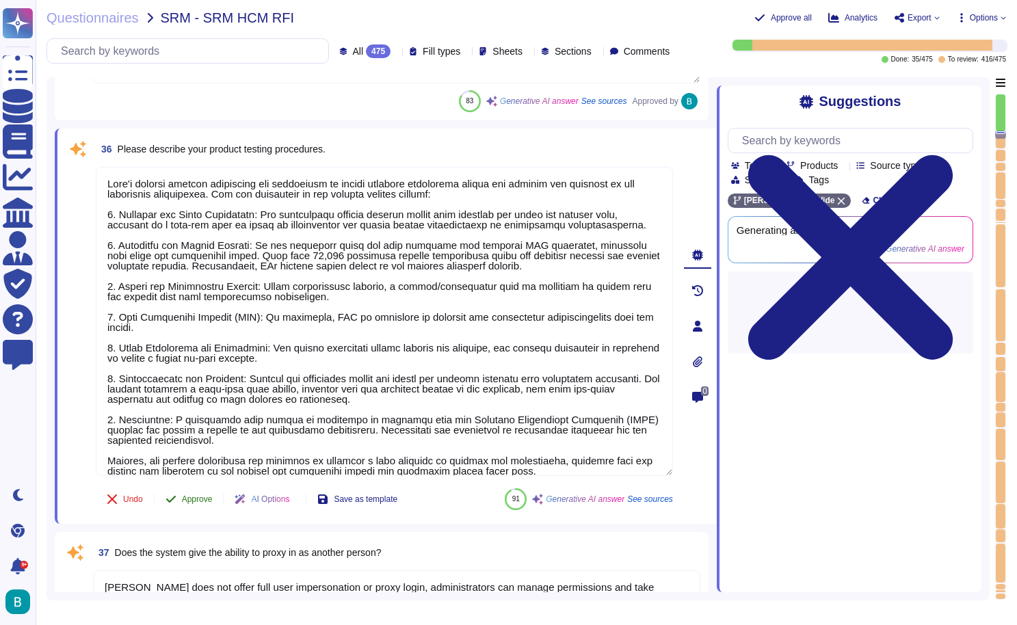
click at [204, 496] on span "Approve" at bounding box center [197, 499] width 31 height 8
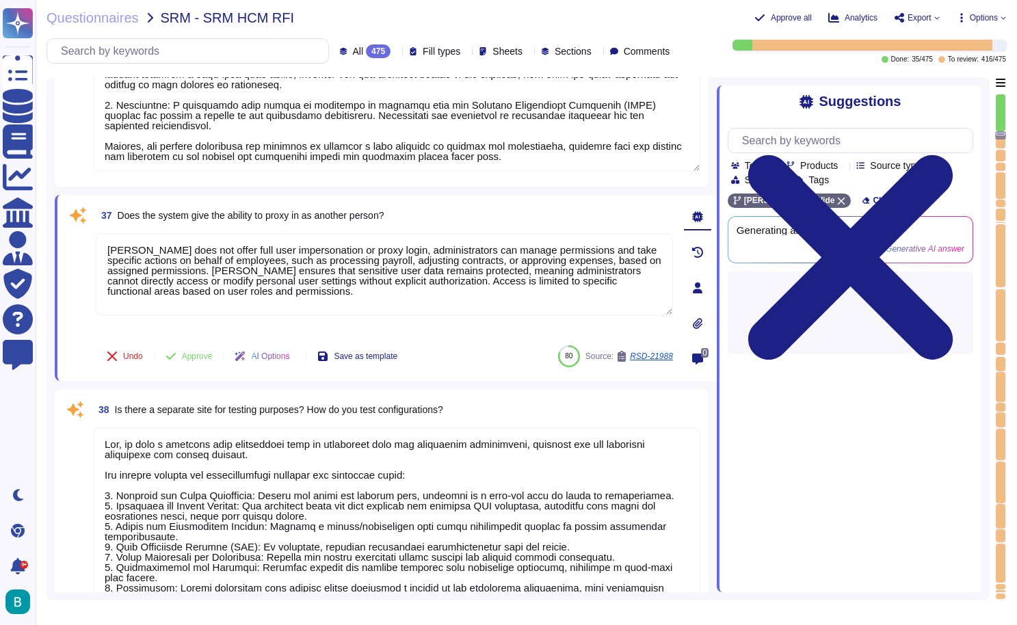
type textarea "The application was developed in-house by a team of [PERSON_NAME] engineers."
type textarea "[PERSON_NAME] offers a comprehensive suite of global compliance and payroll sol…"
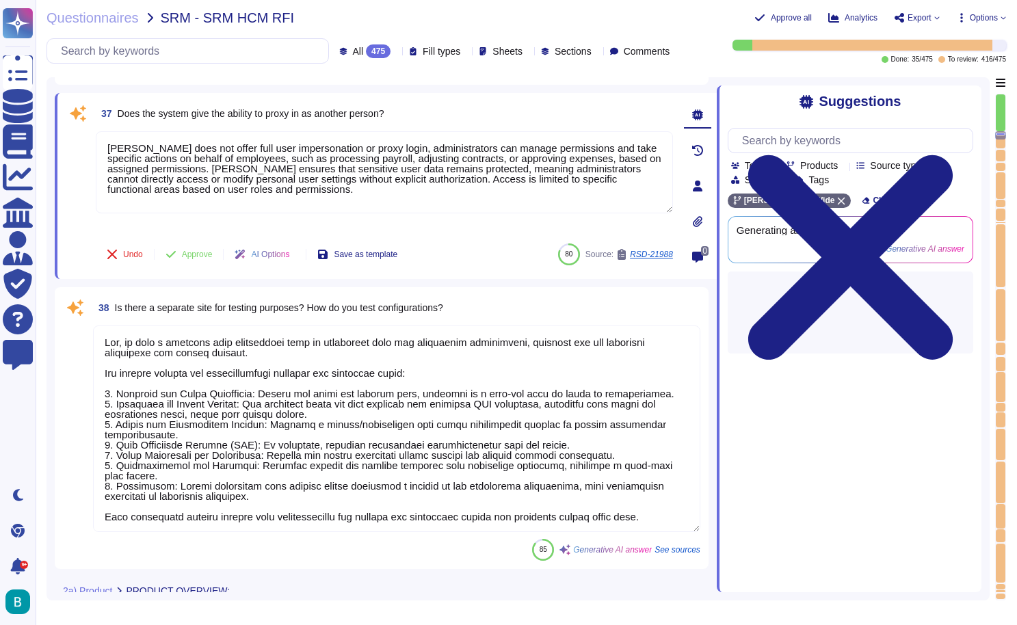
scroll to position [7046, 0]
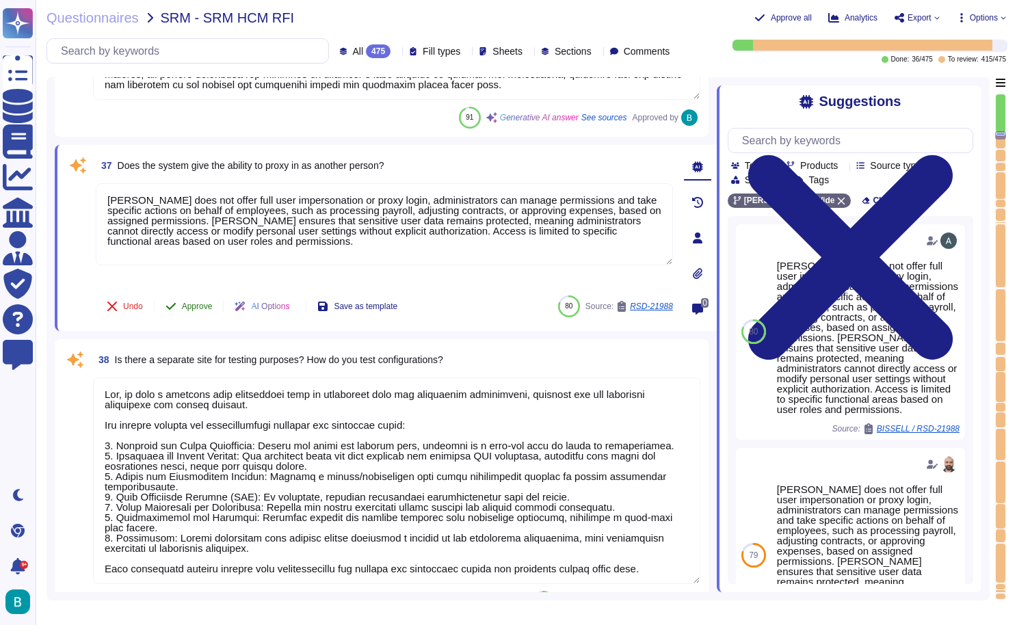
click at [191, 304] on span "Approve" at bounding box center [197, 306] width 31 height 8
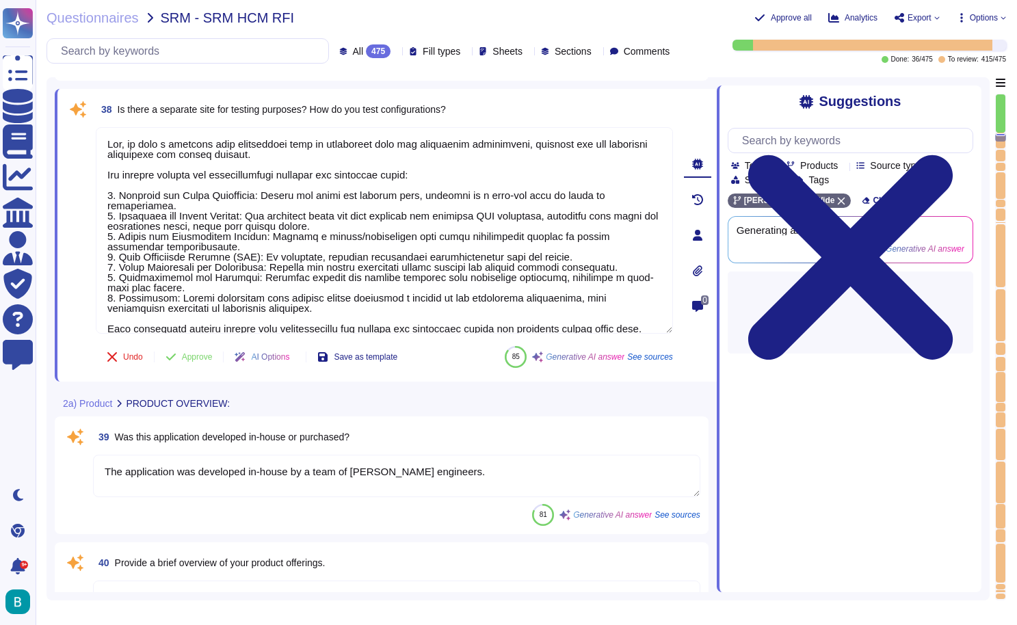
type textarea "[PERSON_NAME] differentiates itself from its competition through several key ad…"
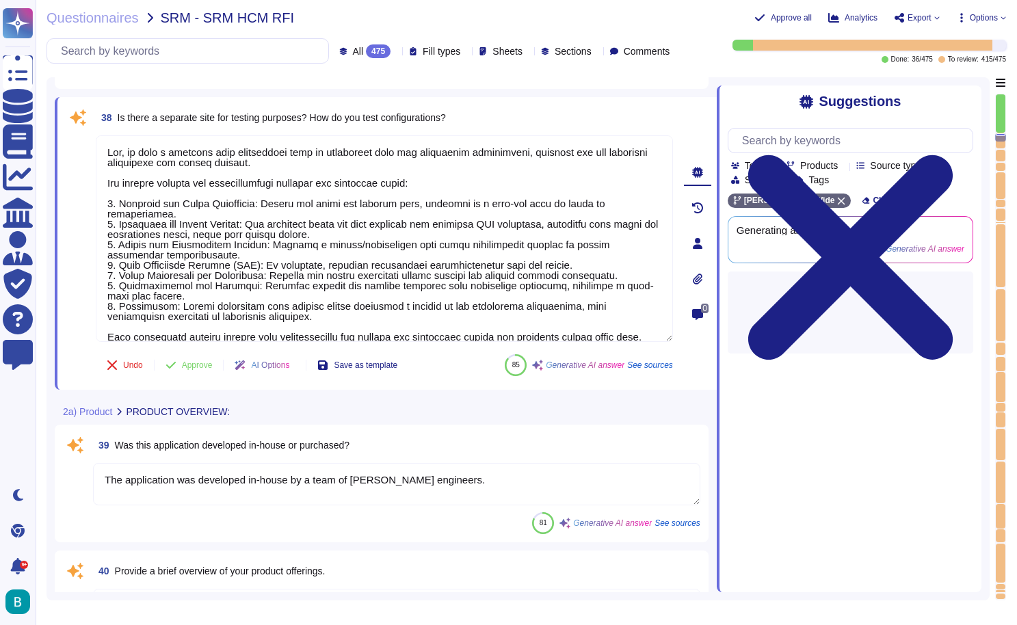
scroll to position [7197, 0]
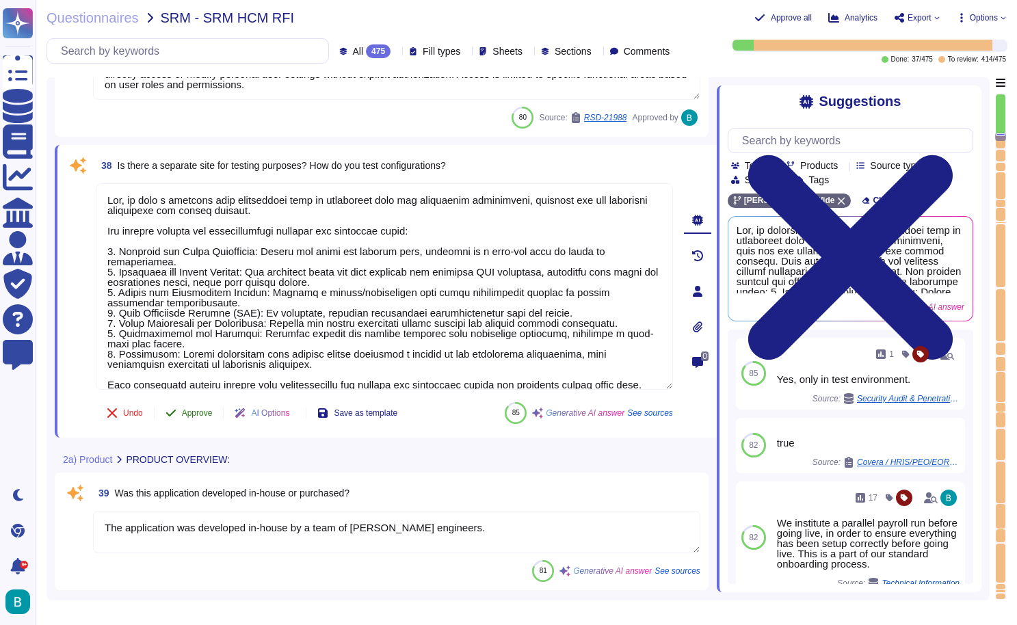
click at [202, 410] on span "Approve" at bounding box center [197, 413] width 31 height 8
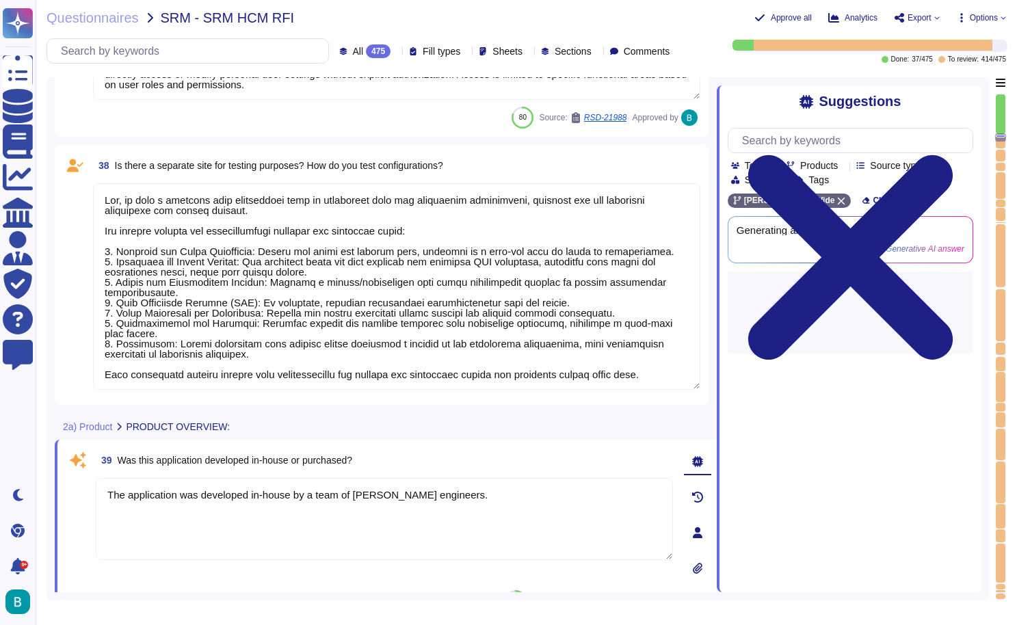
type textarea "[PERSON_NAME] differentiates itself from its competition through several key ad…"
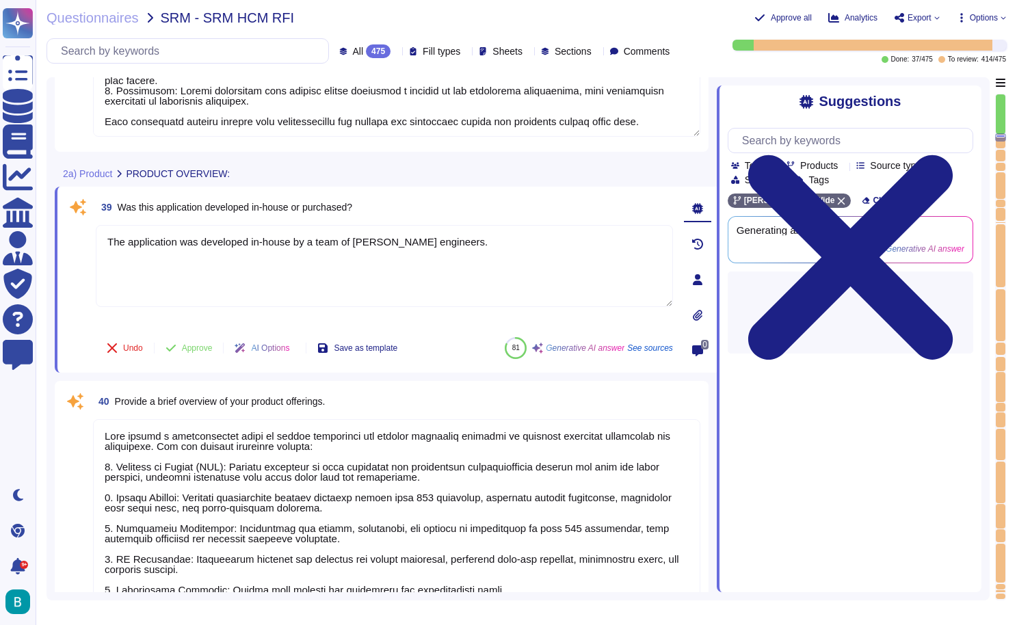
scroll to position [7508, 0]
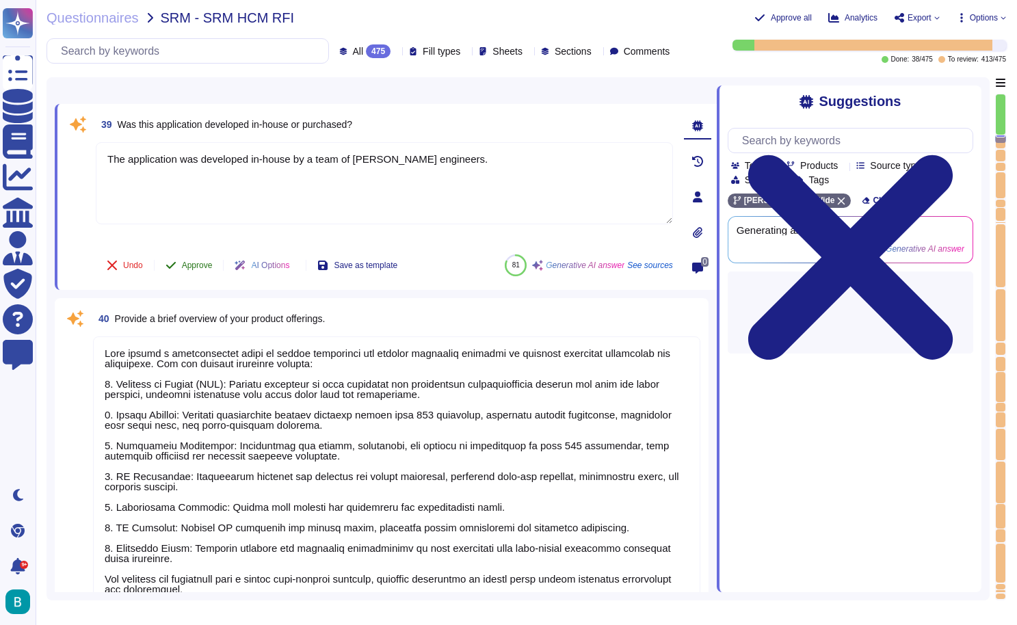
click at [209, 262] on span "Approve" at bounding box center [197, 265] width 31 height 8
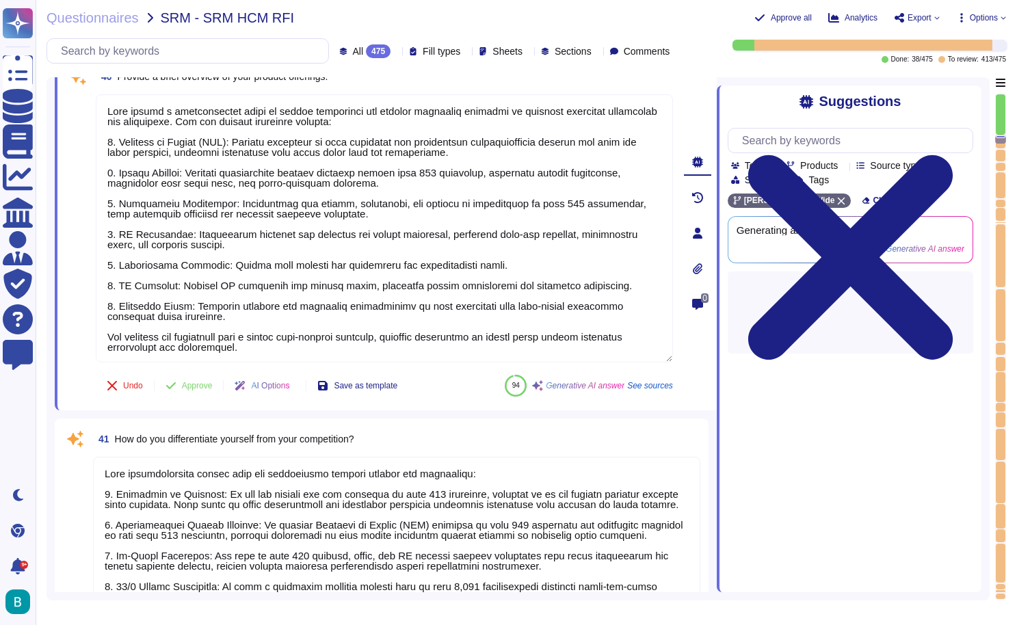
type textarea "[PERSON_NAME] stays current with changes in human resources through a comprehen…"
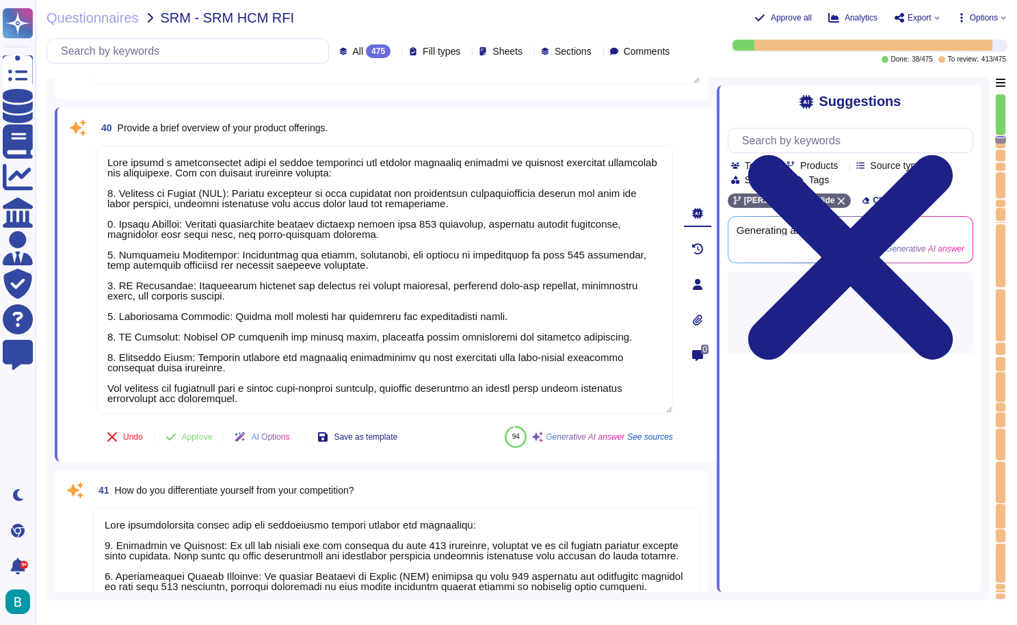
scroll to position [7629, 0]
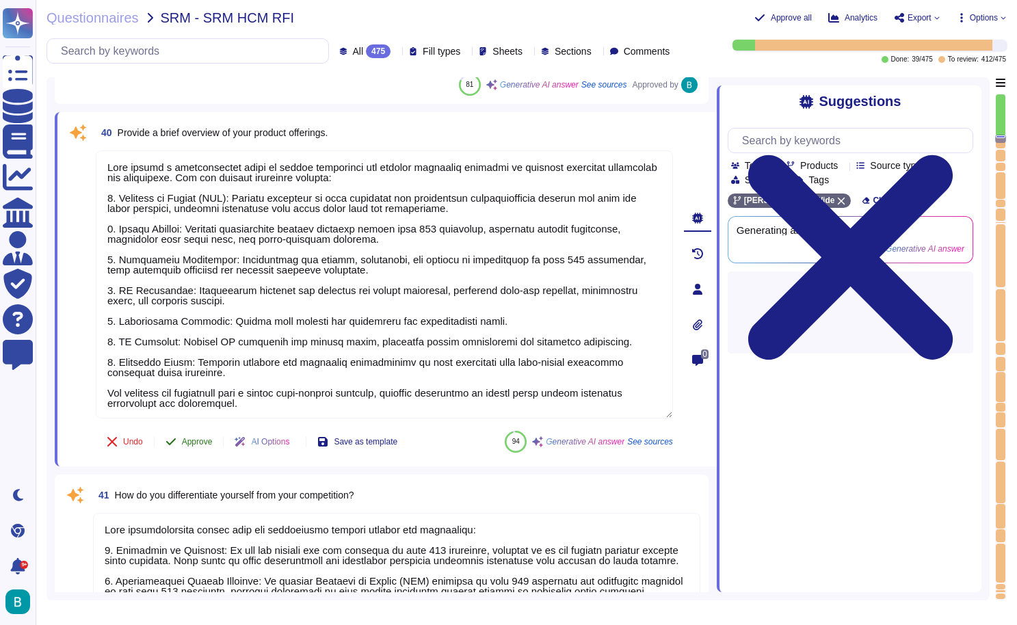
click at [196, 442] on span "Approve" at bounding box center [197, 442] width 31 height 8
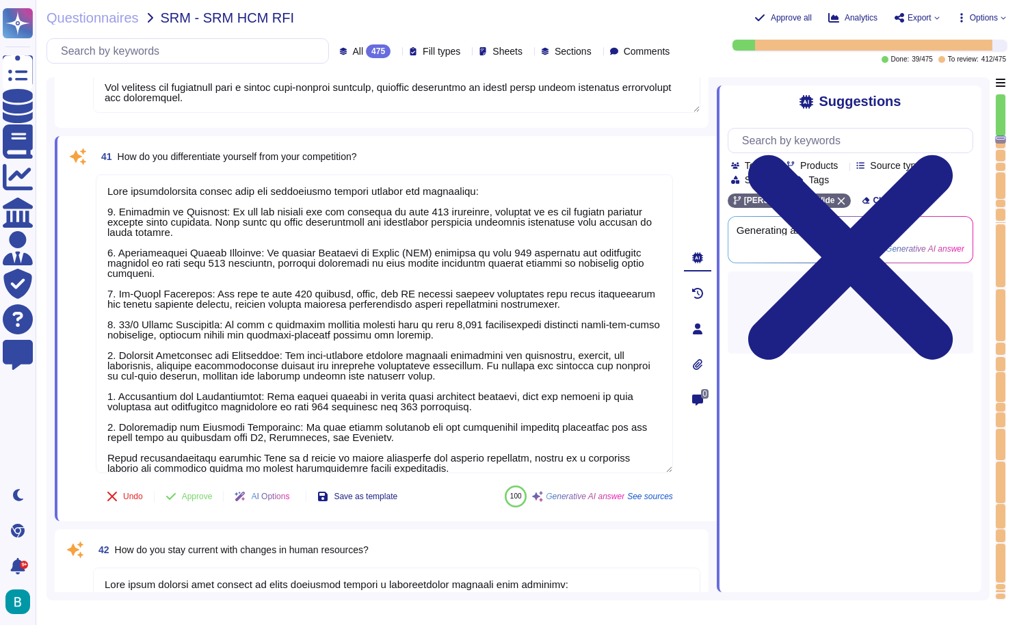
scroll to position [7975, 0]
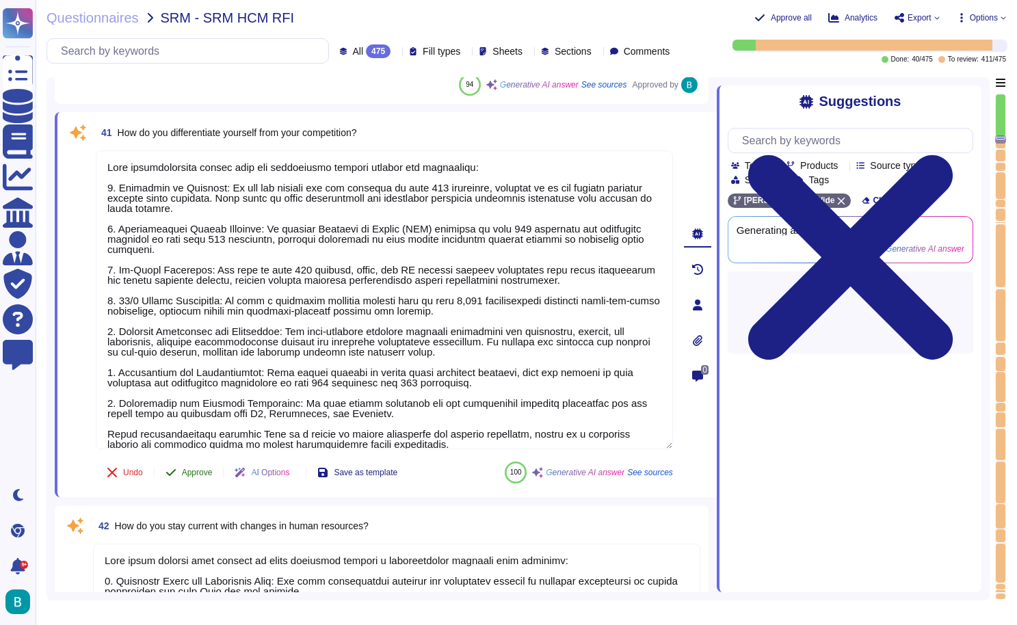
click at [201, 468] on span "Approve" at bounding box center [197, 472] width 31 height 8
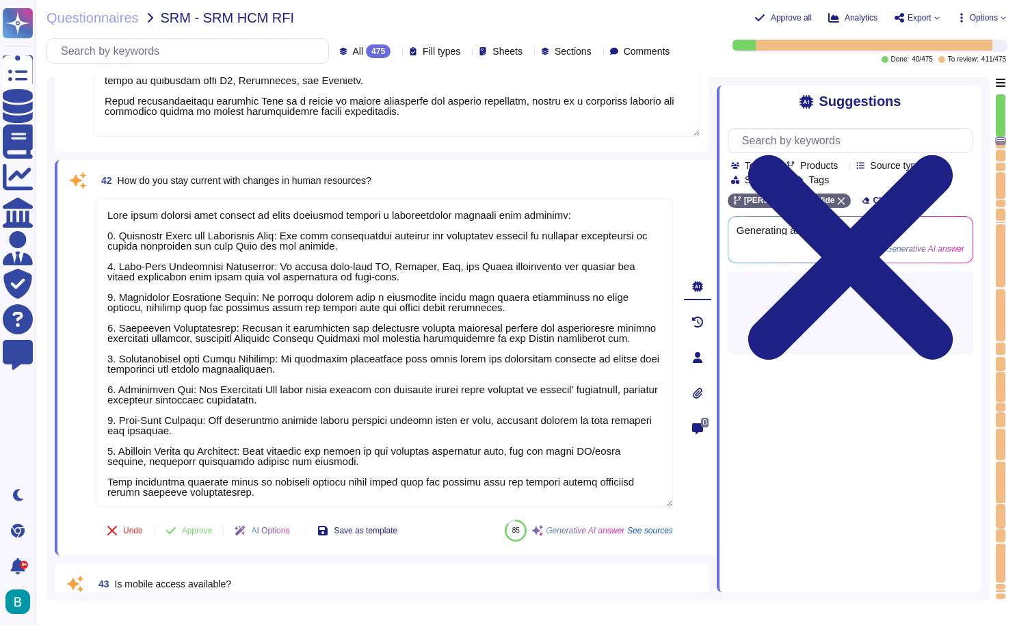
type textarea "Yes, mobile access is available through [PERSON_NAME] mobile-optimized app, whi…"
type textarea "The software is upgraded with enhancements approximately twice a week, typicall…"
type textarea "[PERSON_NAME] product enhancements planned over the next three years include: 1…"
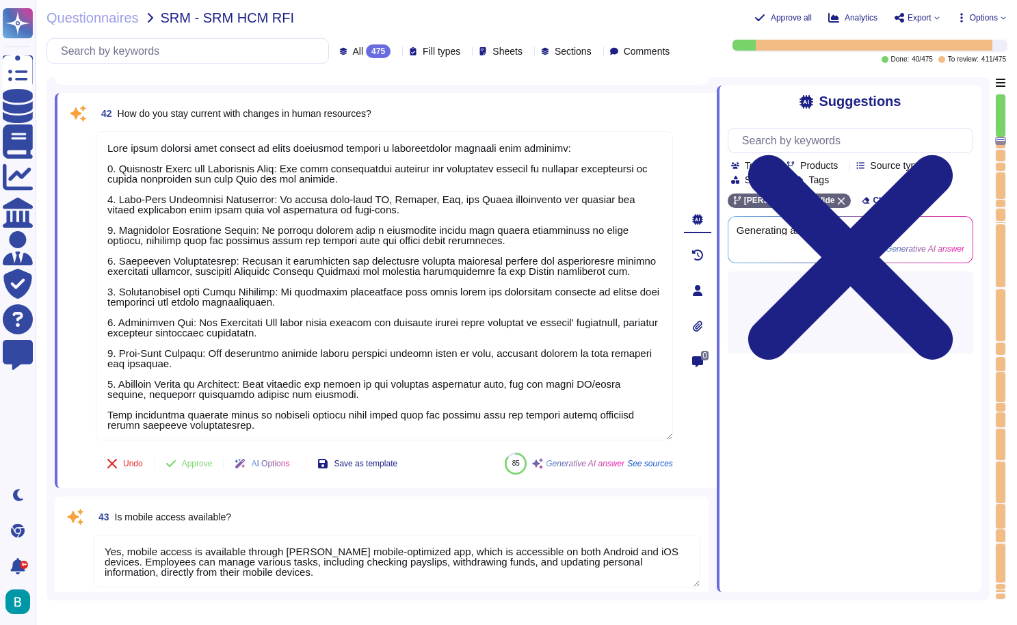
scroll to position [8351, 0]
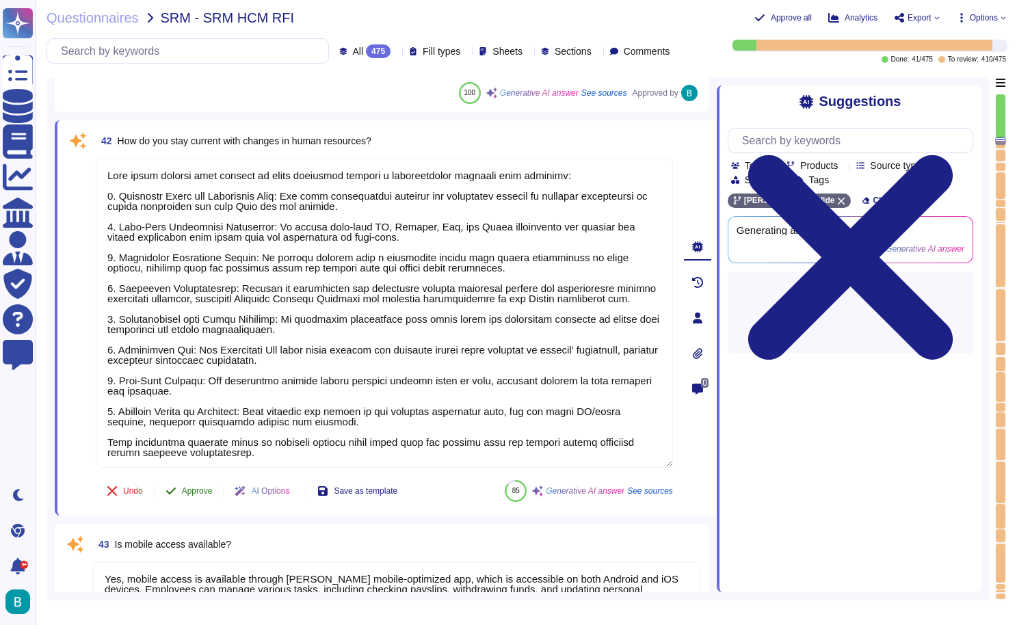
click at [203, 490] on span "Approve" at bounding box center [197, 491] width 31 height 8
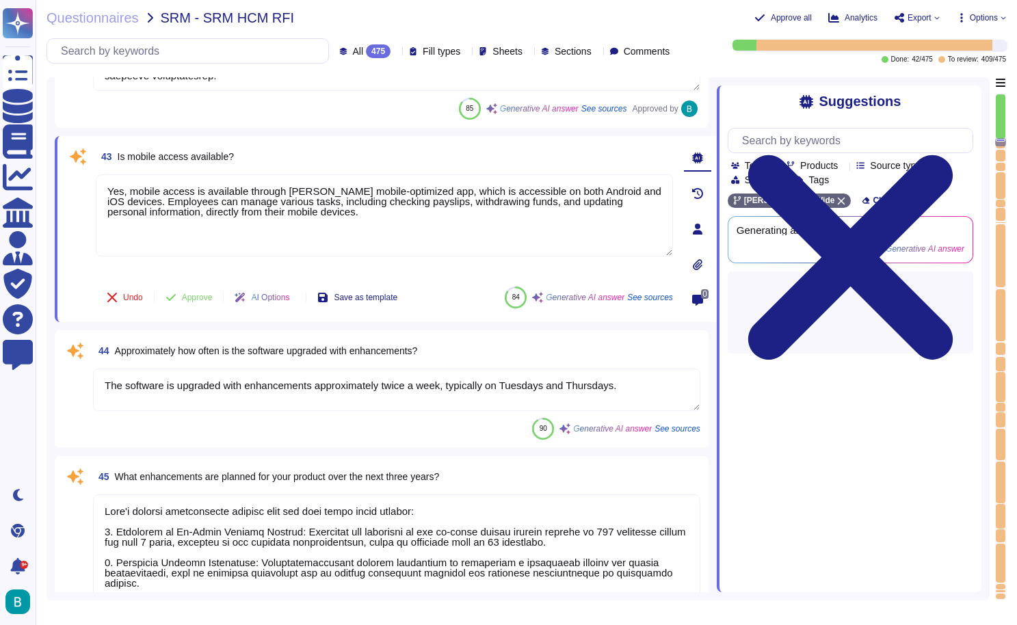
scroll to position [8738, 0]
type textarea "Software Vendor: [PERSON_NAME], Inc. Product Name: [PERSON_NAME] tech suite"
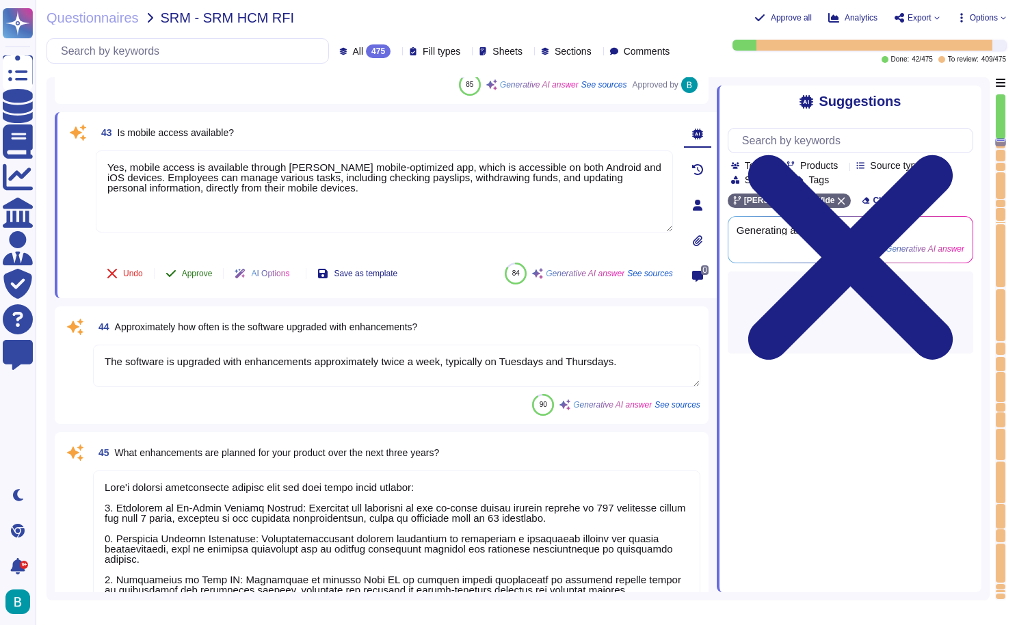
click at [203, 274] on span "Approve" at bounding box center [197, 273] width 31 height 8
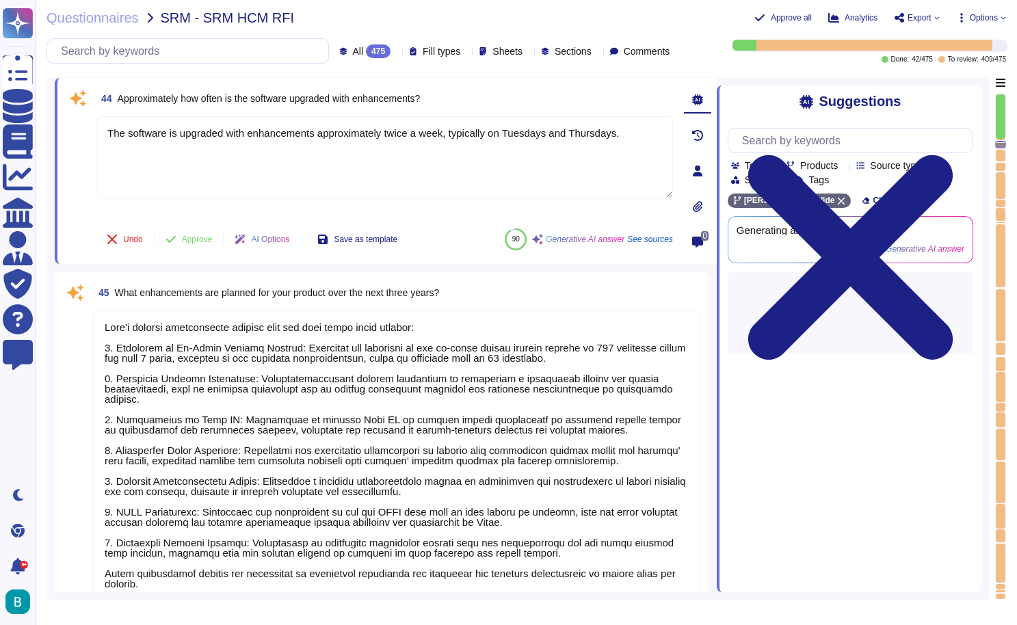
type textarea "Yes"
type textarea "[PERSON_NAME] maintains comprehensive employee records that include essential i…"
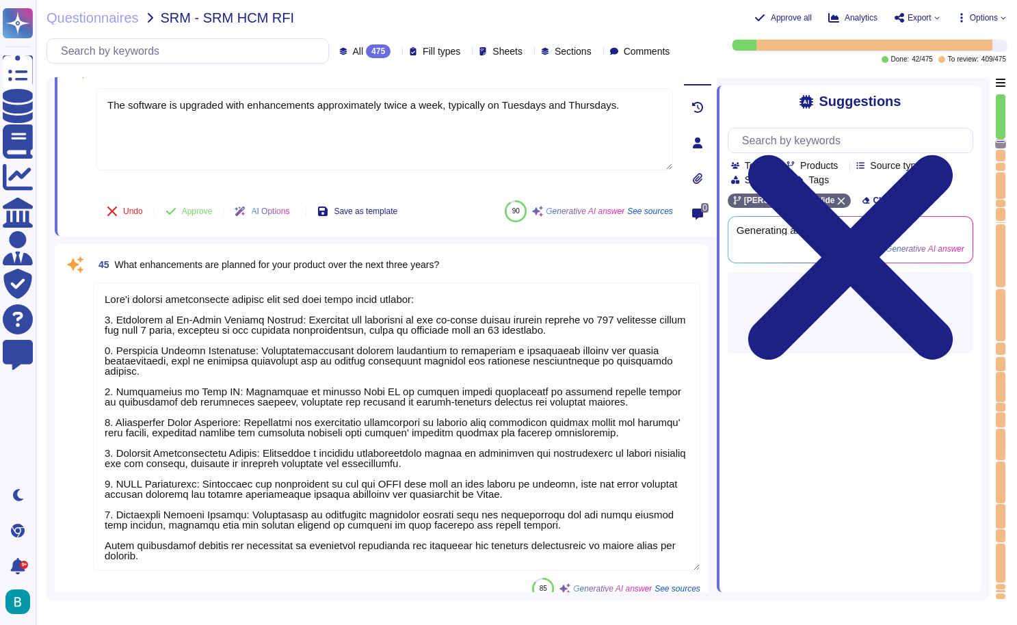
scroll to position [8869, 0]
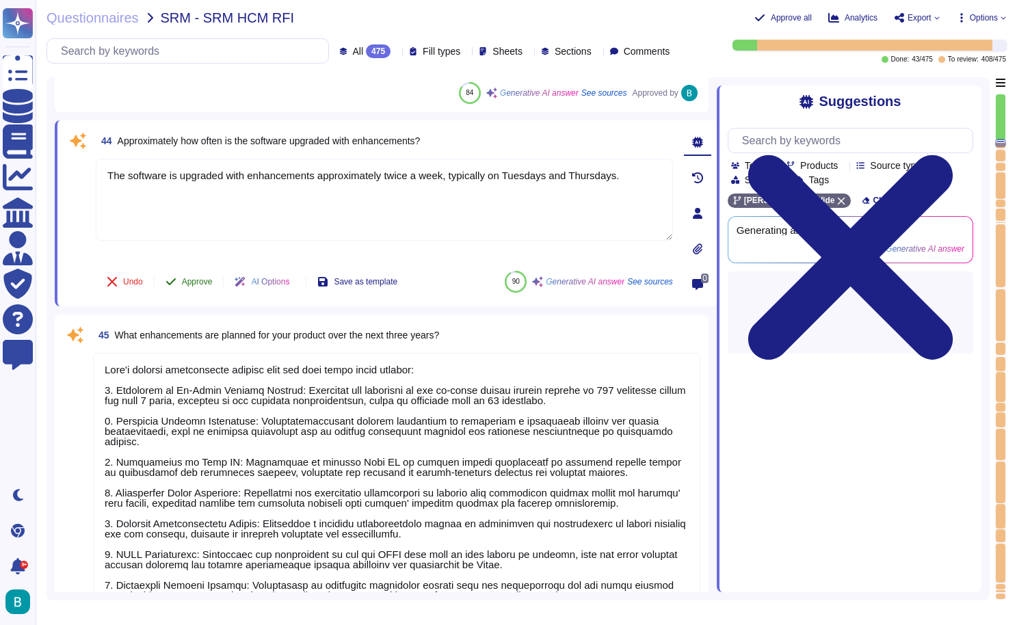
click at [198, 279] on span "Approve" at bounding box center [197, 282] width 31 height 8
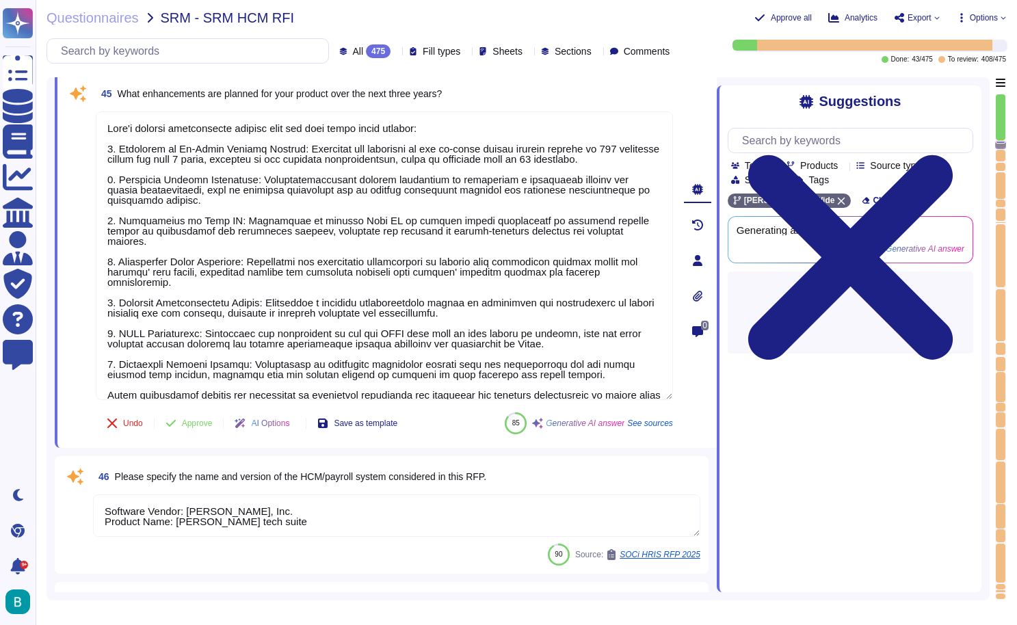
type textarea "[PERSON_NAME] maintains comprehensive employee records that include essential i…"
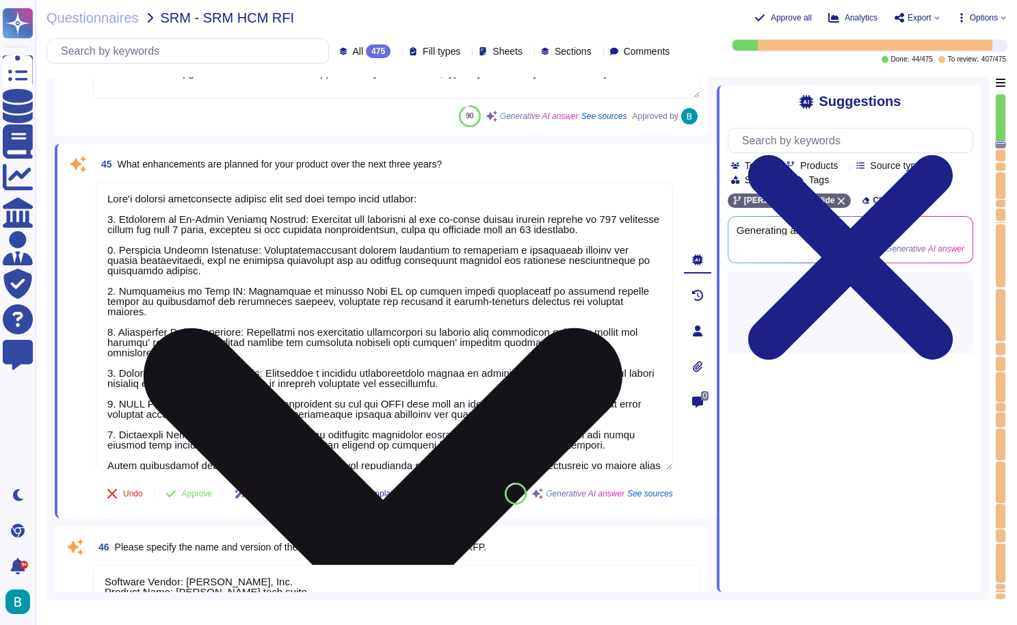
scroll to position [8989, 0]
type textarea "[PERSON_NAME] stays current with changes in human resources through a comprehen…"
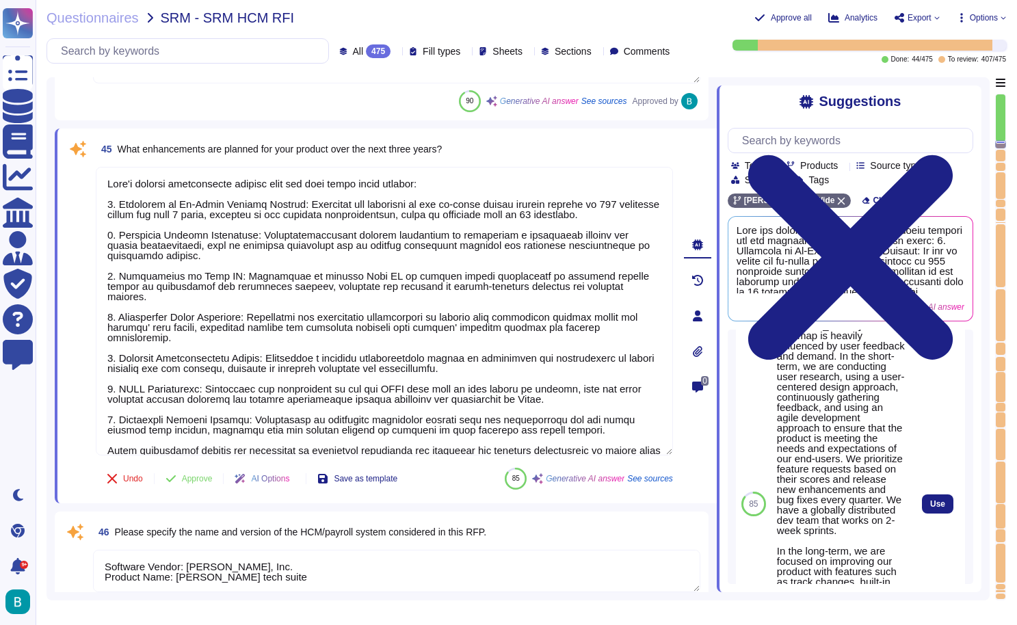
scroll to position [1957, 0]
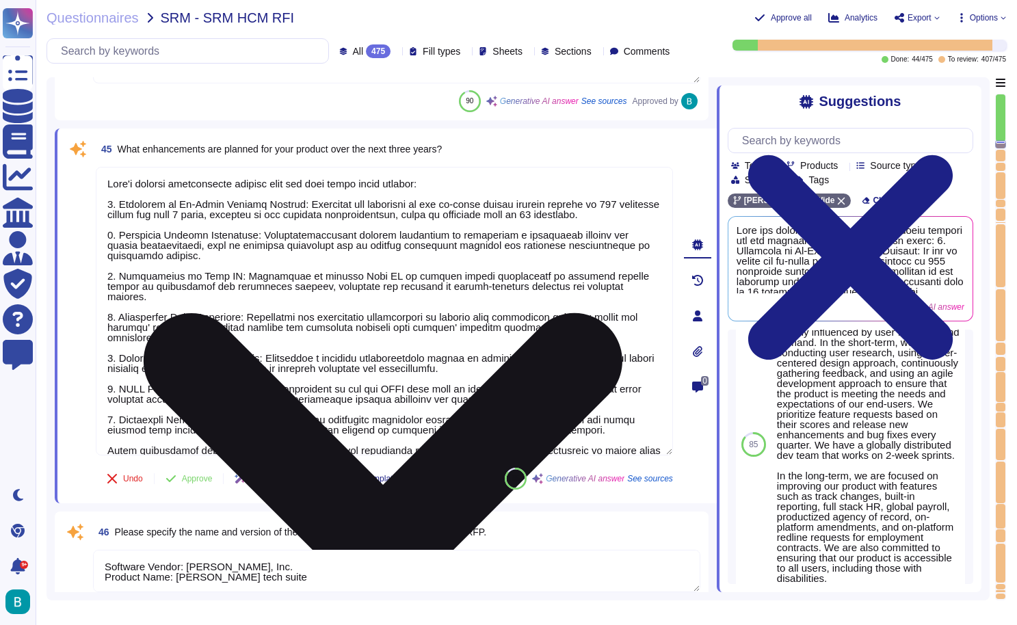
drag, startPoint x: 609, startPoint y: 203, endPoint x: 151, endPoint y: 219, distance: 458.4
click at [151, 219] on textarea at bounding box center [384, 311] width 577 height 289
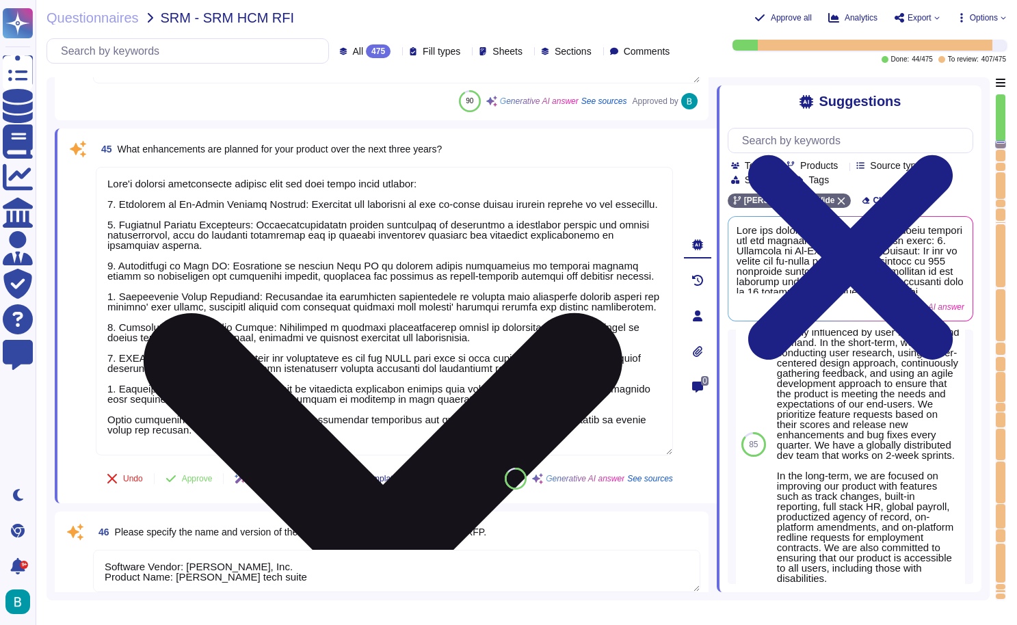
click at [200, 314] on textarea at bounding box center [384, 311] width 577 height 289
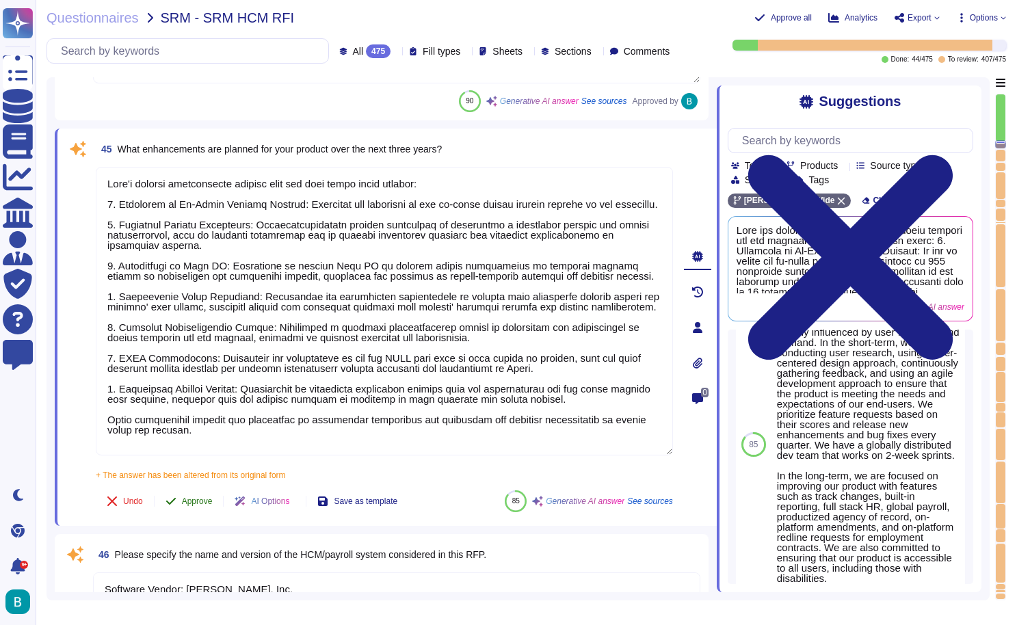
click at [198, 474] on div "45 What enhancements are planned for your product over the next three years? + …" at bounding box center [369, 327] width 607 height 381
type textarea "[PERSON_NAME] product enhancements planned over the next three years include: 1…"
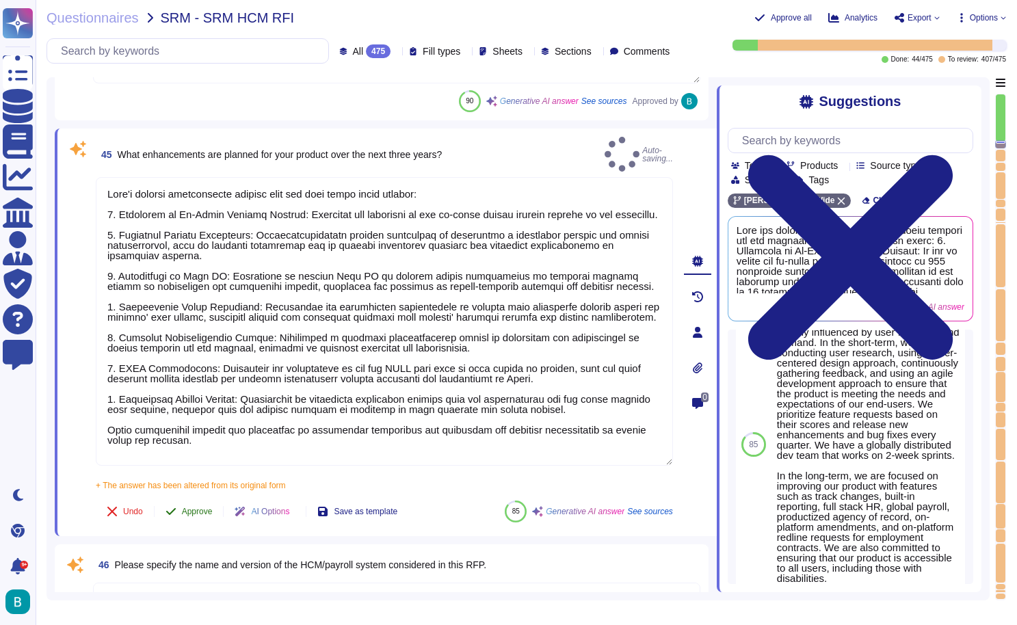
click at [200, 507] on span "Approve" at bounding box center [197, 511] width 31 height 8
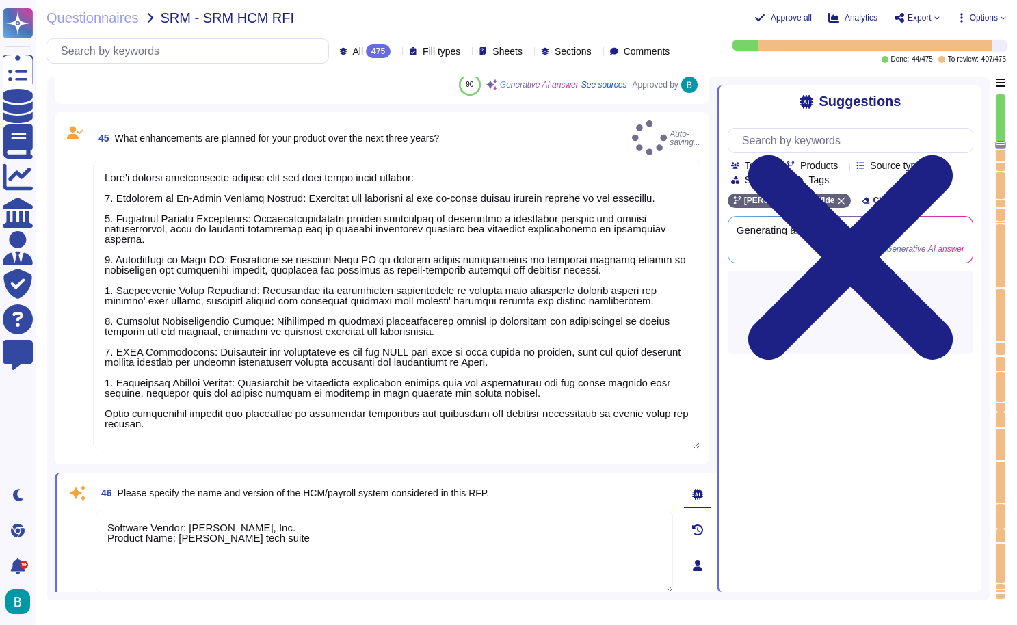
scroll to position [0, 0]
type textarea "[PERSON_NAME] provides a standard Global General Ledger (GL) report as part of …"
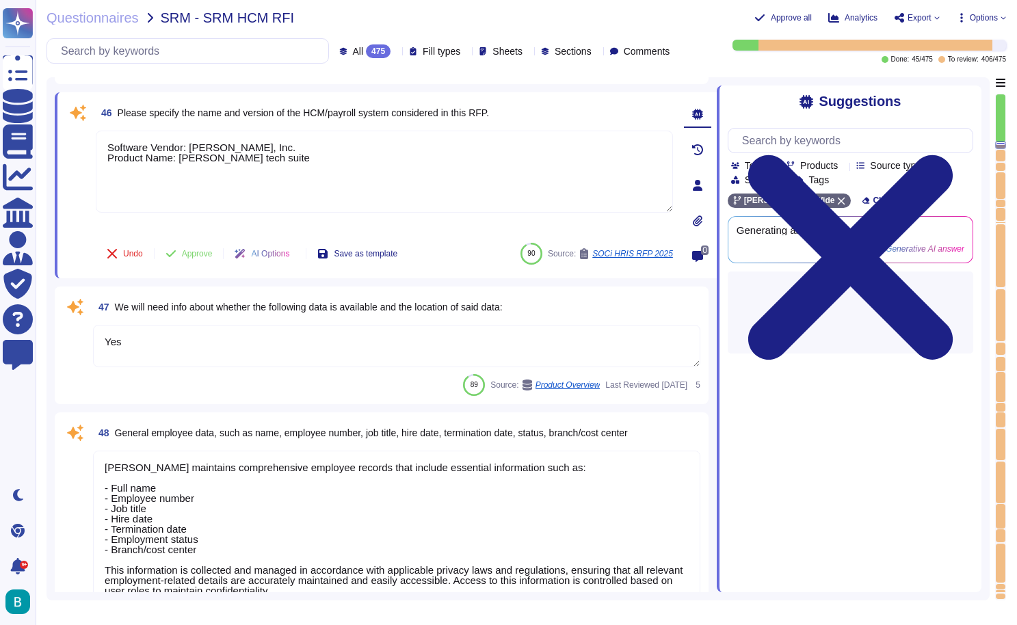
scroll to position [9348, 0]
type textarea "D[PERSON_NAME]maintains a comprehensive system for tracking various types of ti…"
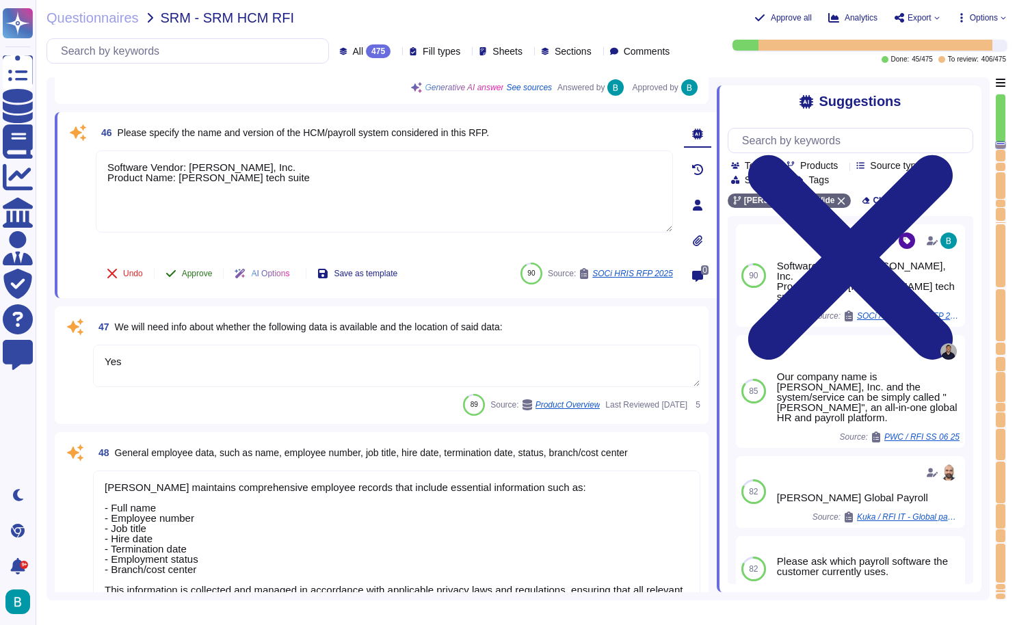
click at [202, 278] on span "Approve" at bounding box center [197, 273] width 31 height 8
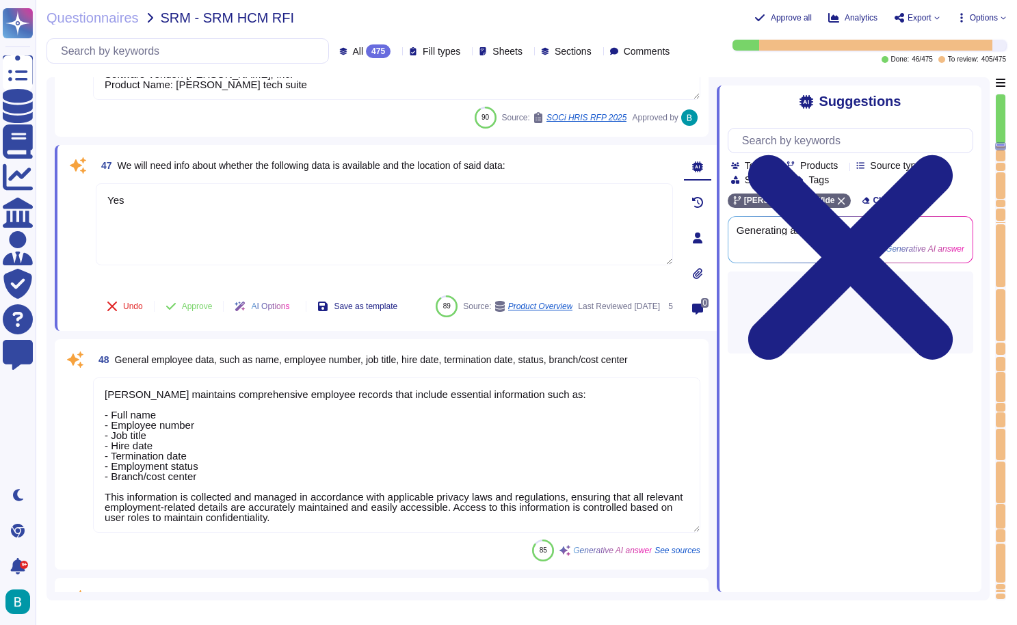
scroll to position [9468, 0]
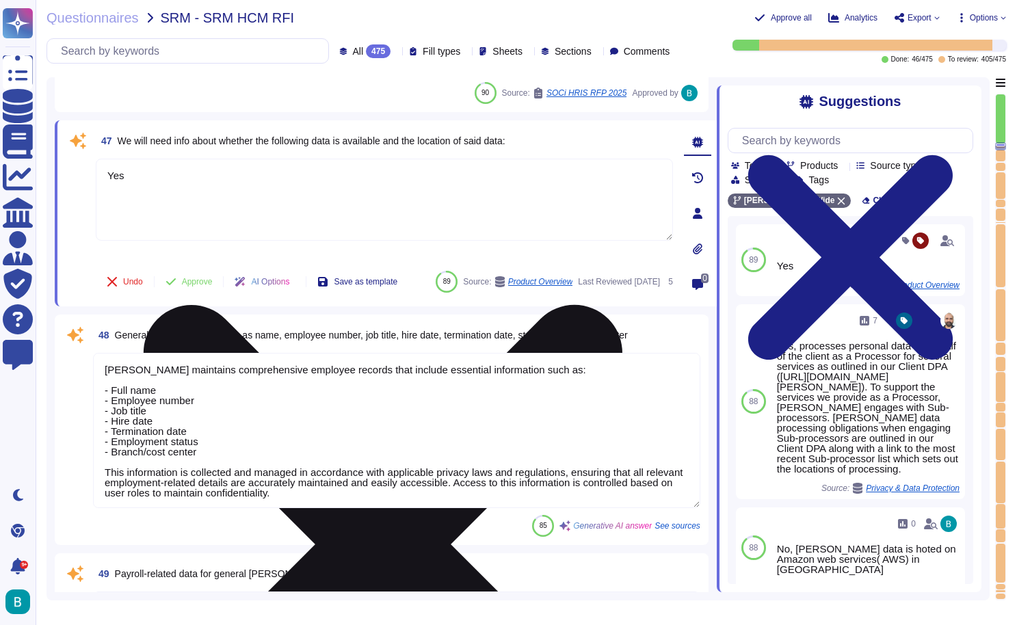
click at [622, 305] on icon at bounding box center [383, 544] width 479 height 479
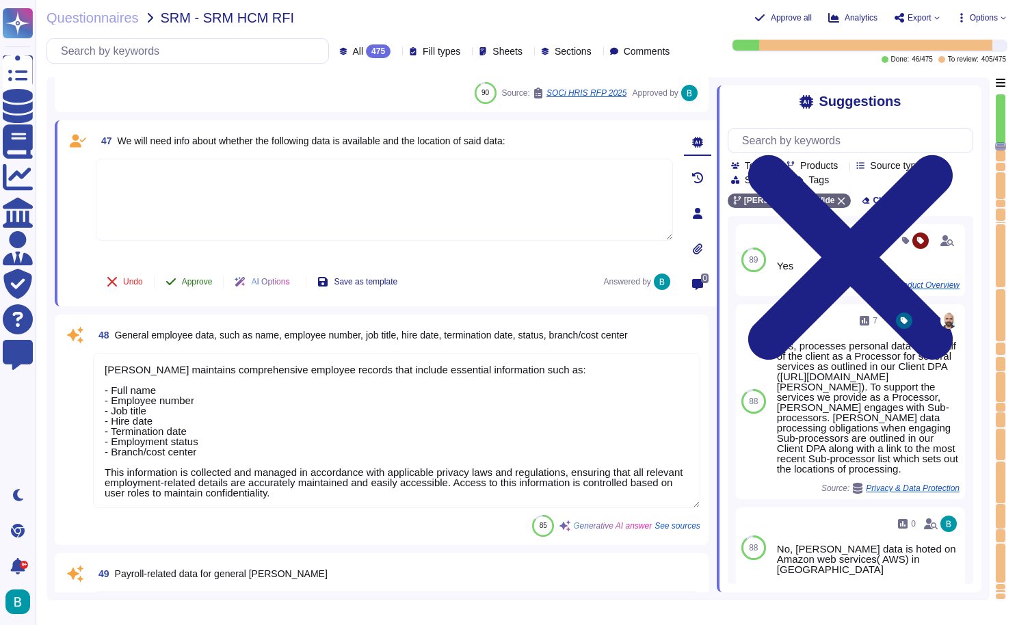
click at [206, 288] on button "Approve" at bounding box center [189, 281] width 69 height 27
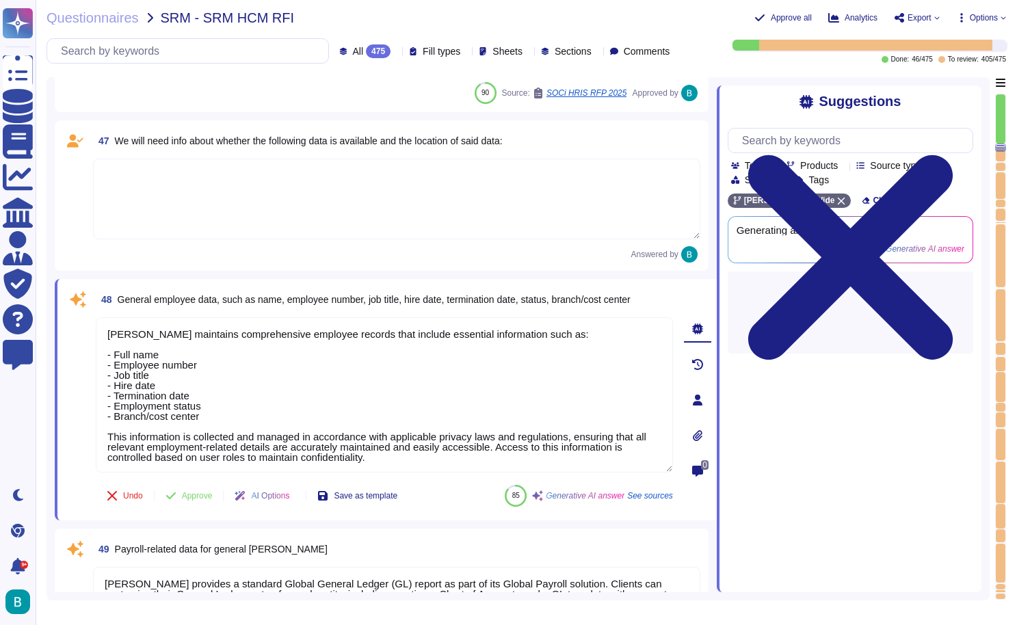
type textarea "Yes, [PERSON_NAME] employs a robust role-based access control (RBAC) system to …"
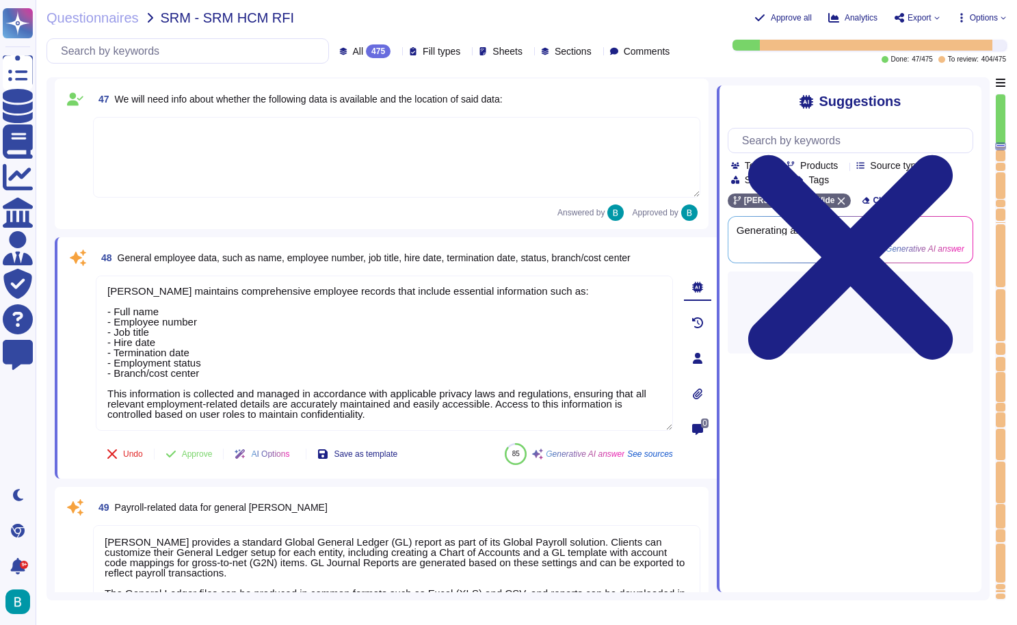
scroll to position [9566, 0]
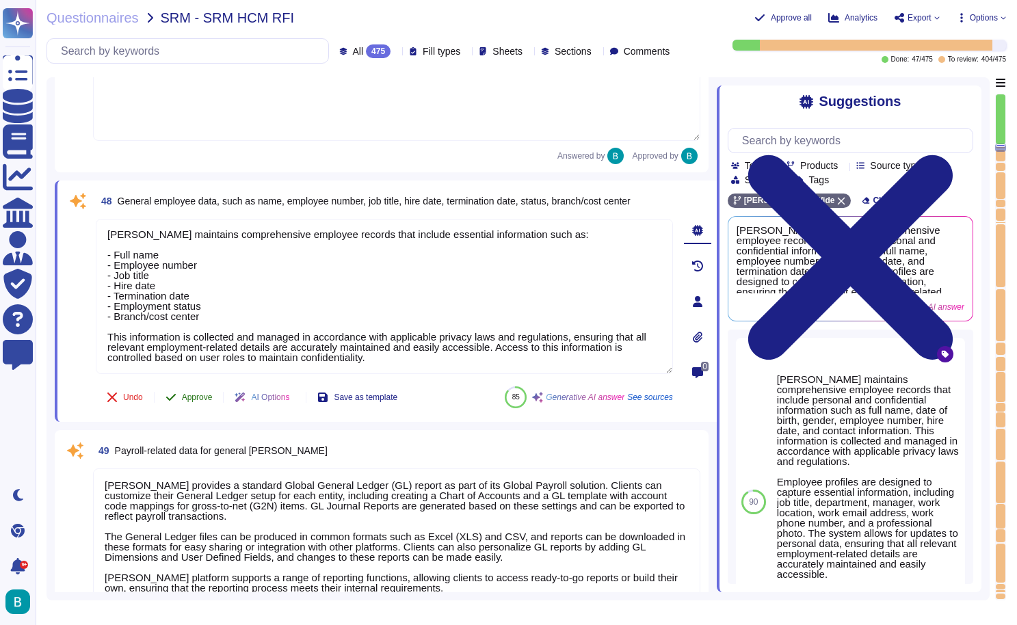
click at [212, 399] on span "Approve" at bounding box center [197, 397] width 31 height 8
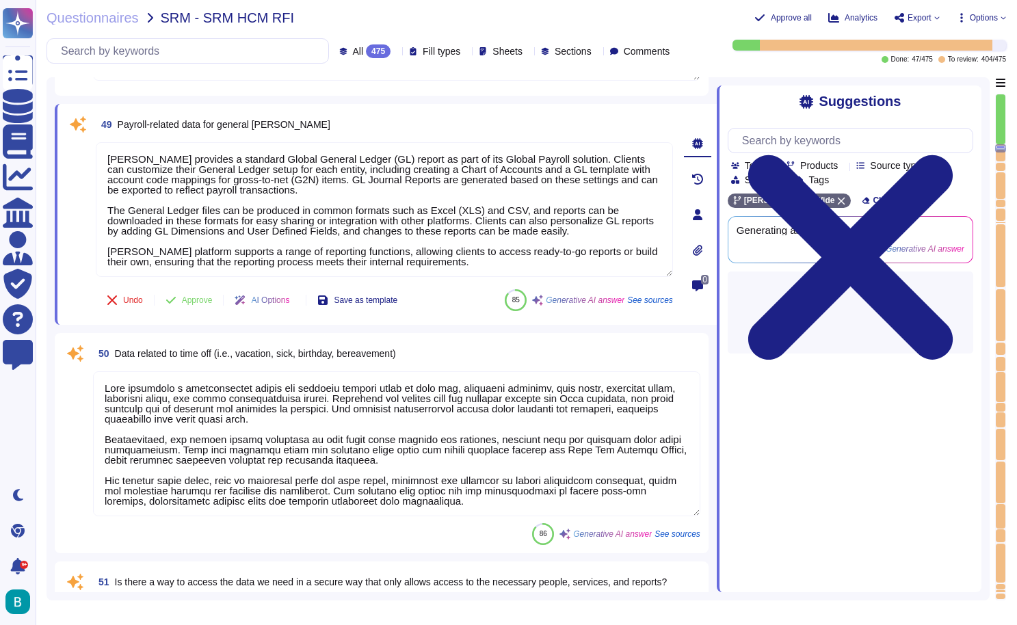
scroll to position [9852, 0]
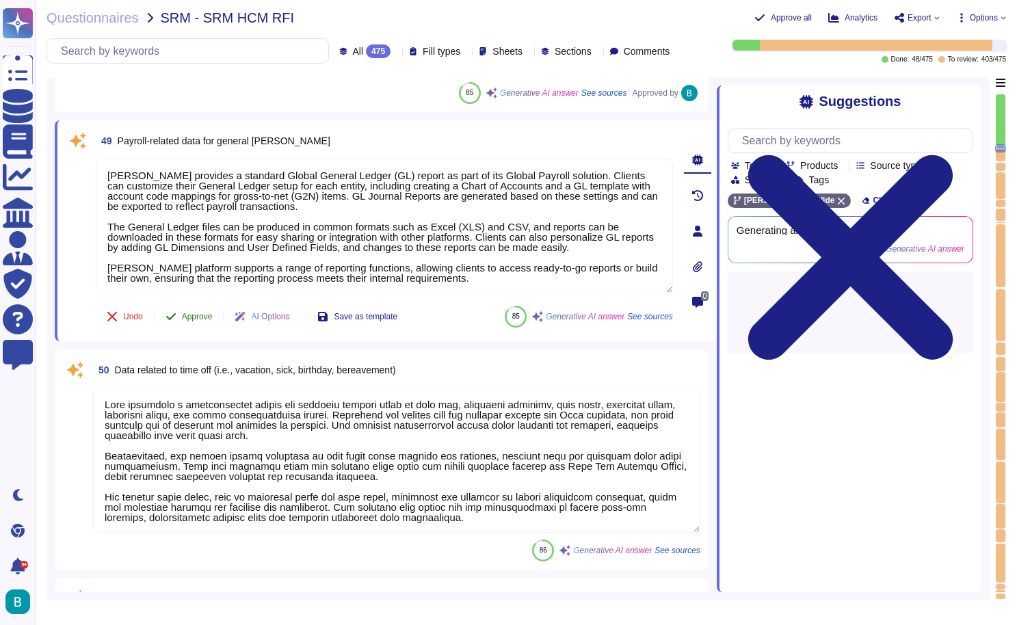
click at [199, 320] on span "Approve" at bounding box center [197, 316] width 31 height 8
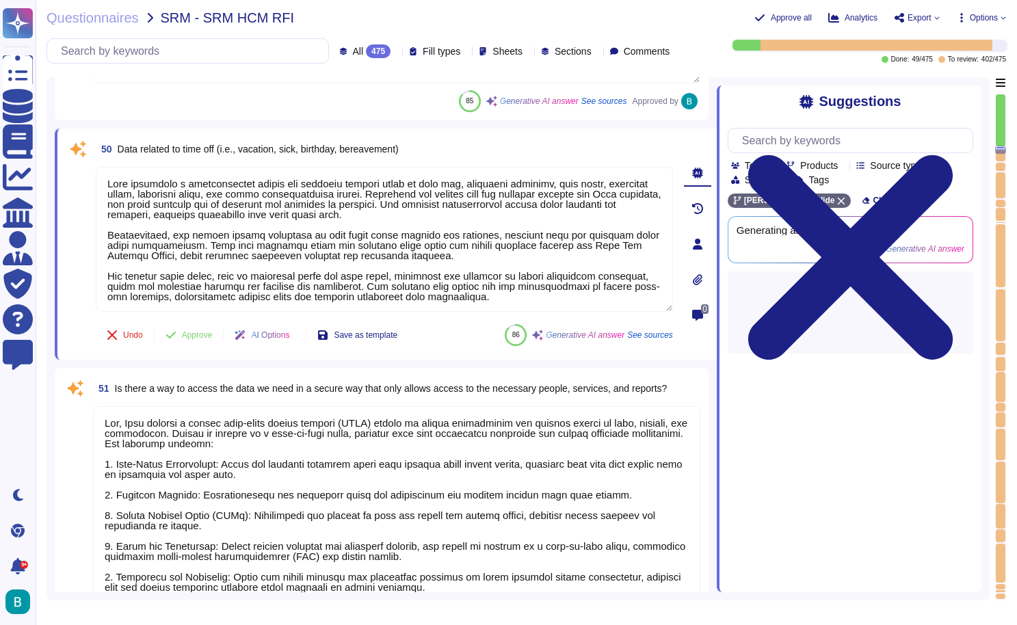
type textarea "Employee information, including name, job title, and branch description, is sto…"
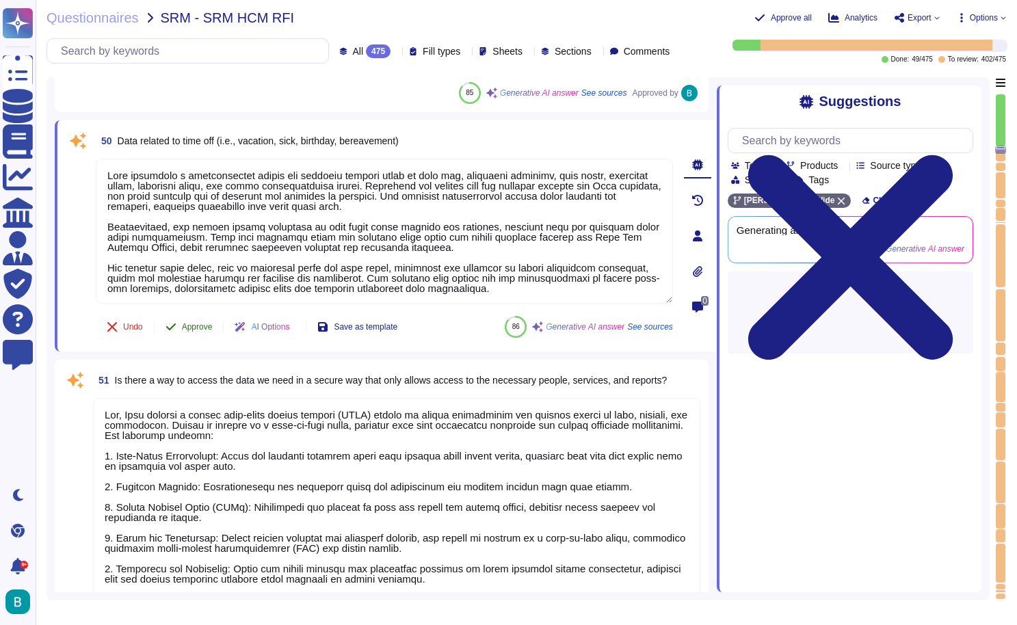
click at [199, 320] on button "Approve" at bounding box center [189, 326] width 69 height 27
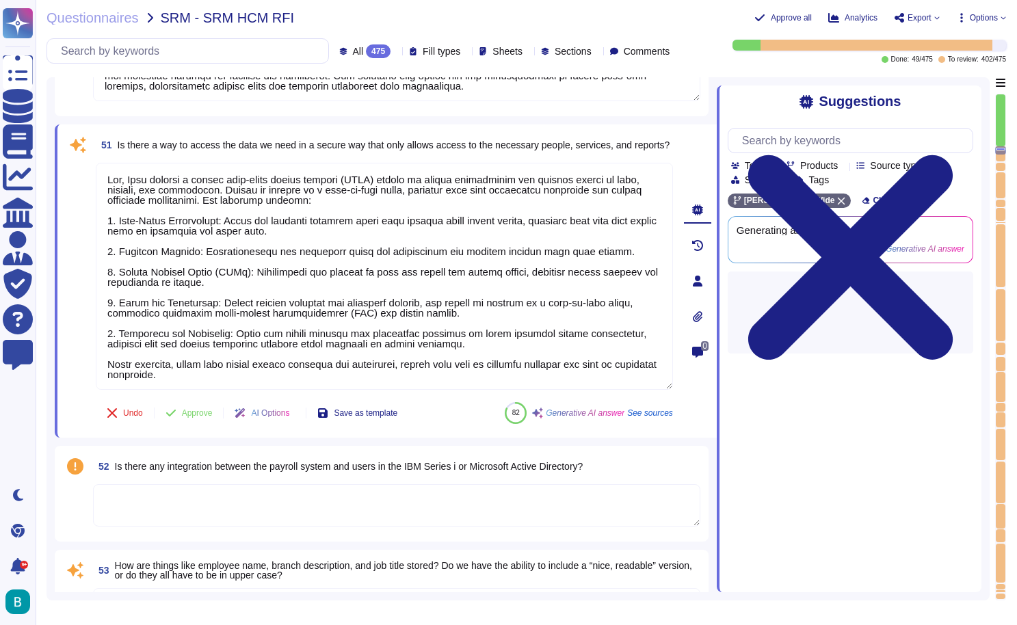
scroll to position [10287, 0]
type textarea "[PERSON_NAME] primarily utilizes relational databases, specifically PostgreSQL,…"
type textarea "[PERSON_NAME] typically facilitates comprehensive historical payroll imports co…"
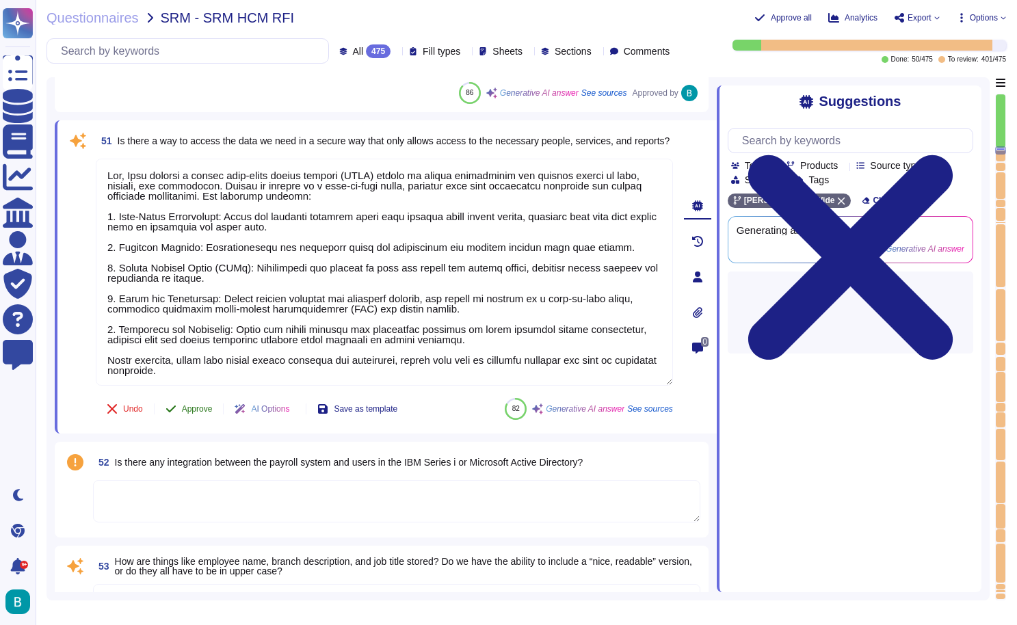
click at [195, 408] on span "Approve" at bounding box center [197, 409] width 31 height 8
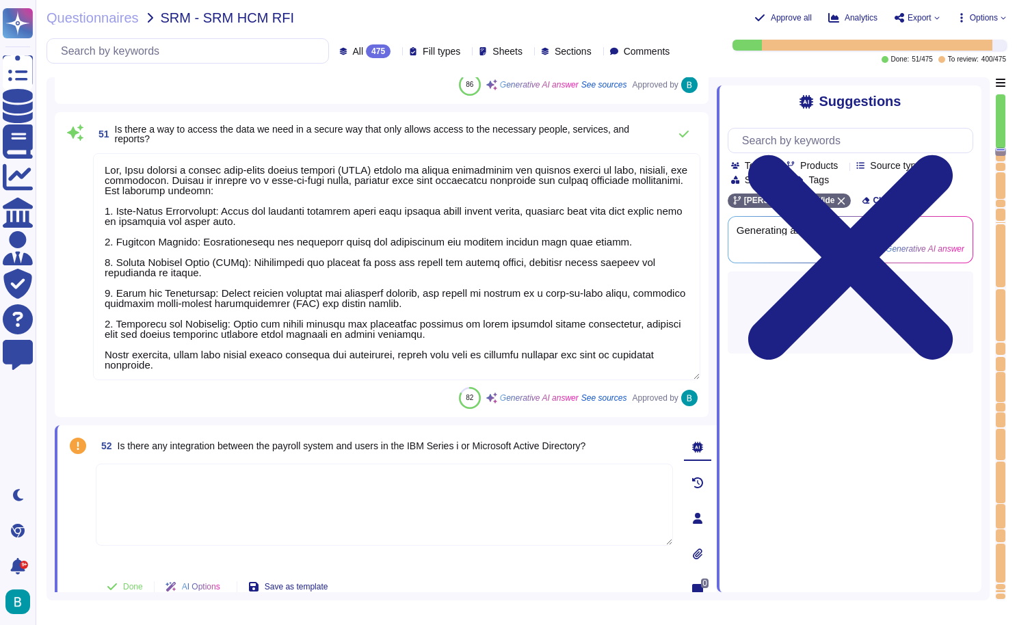
type textarea "[PERSON_NAME] typically facilitates comprehensive historical payroll imports co…"
type textarea "[PERSON_NAME] maintains a comprehensive history for each employee on payroll, w…"
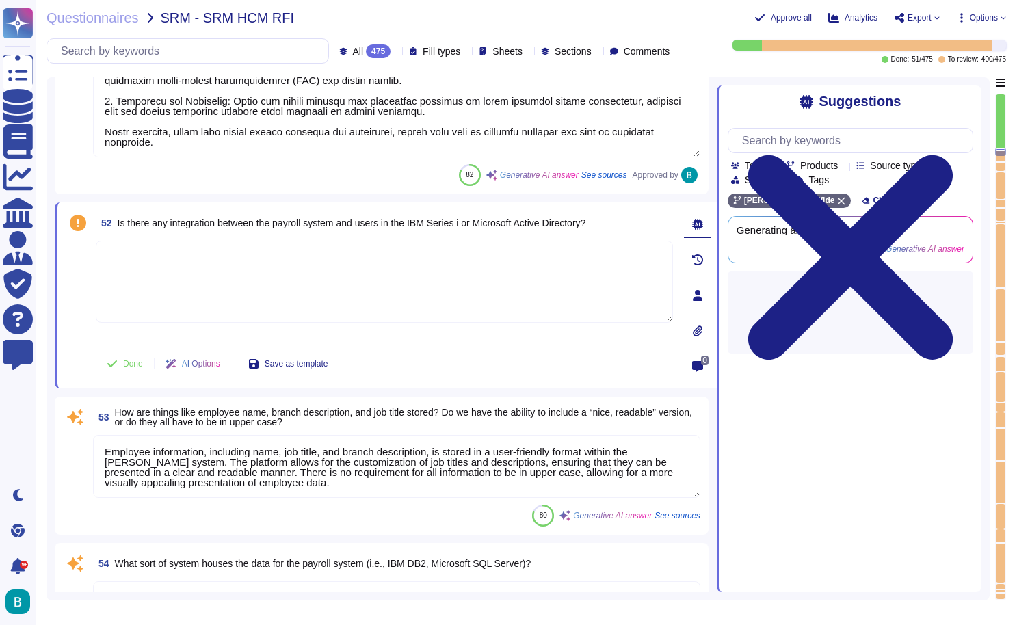
scroll to position [10508, 0]
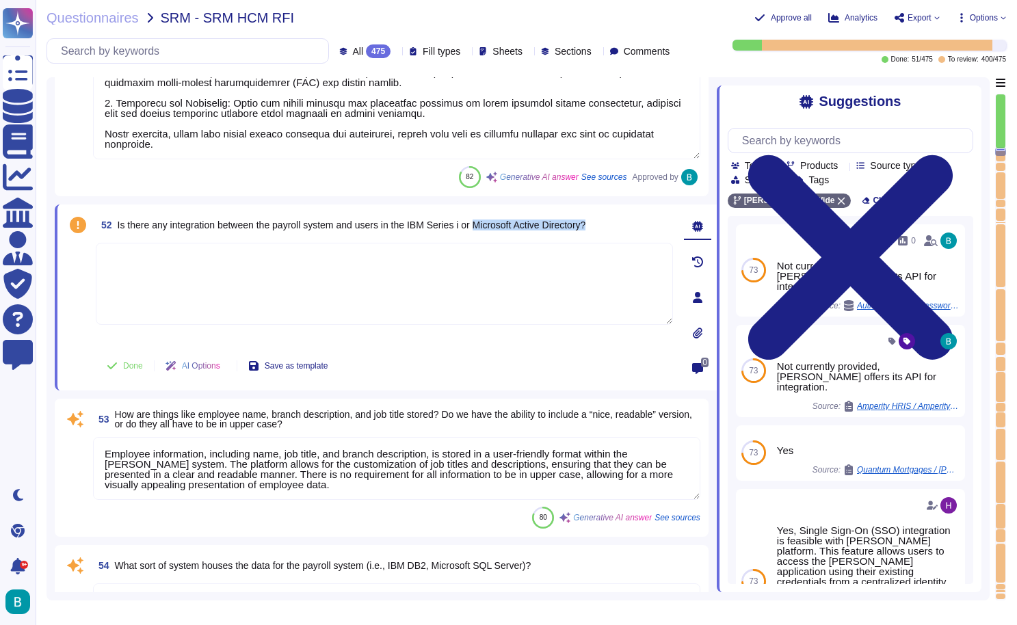
drag, startPoint x: 620, startPoint y: 224, endPoint x: 495, endPoint y: 228, distance: 125.2
click at [495, 228] on div "52 Is there any integration between the payroll system and users in the IBM Ser…" at bounding box center [384, 225] width 577 height 25
copy span "Microsoft Active Directory?"
click at [440, 281] on textarea at bounding box center [384, 284] width 577 height 82
paste textarea "[PERSON_NAME] has an integration with Microsoft Entra ID (formerly Azure Active…"
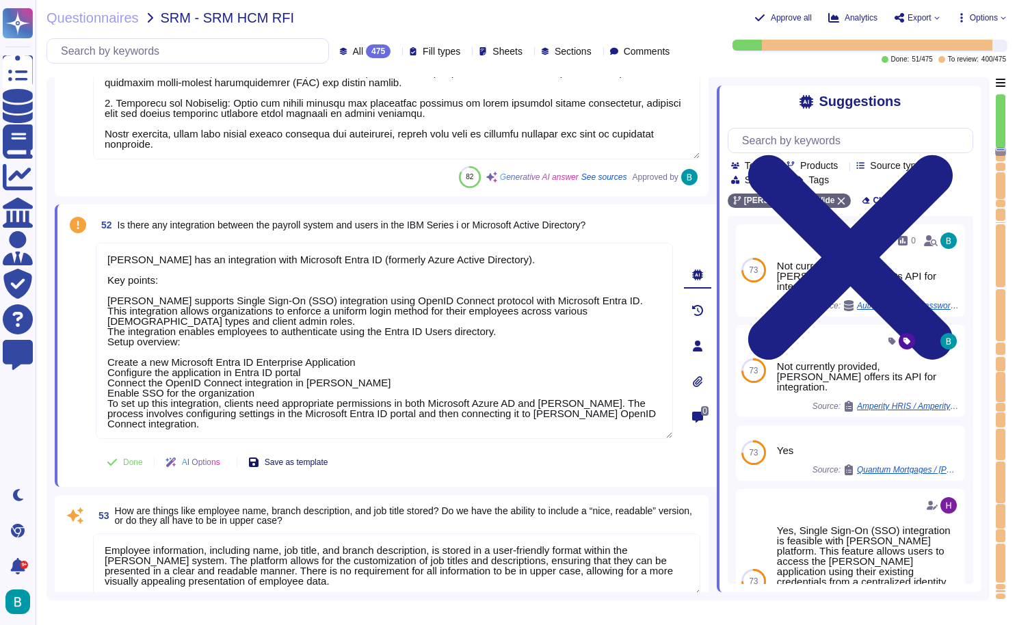
click at [323, 463] on span "Save as template" at bounding box center [297, 462] width 64 height 8
type textarea "[PERSON_NAME] has an integration with Microsoft Entra ID (formerly Azure Active…"
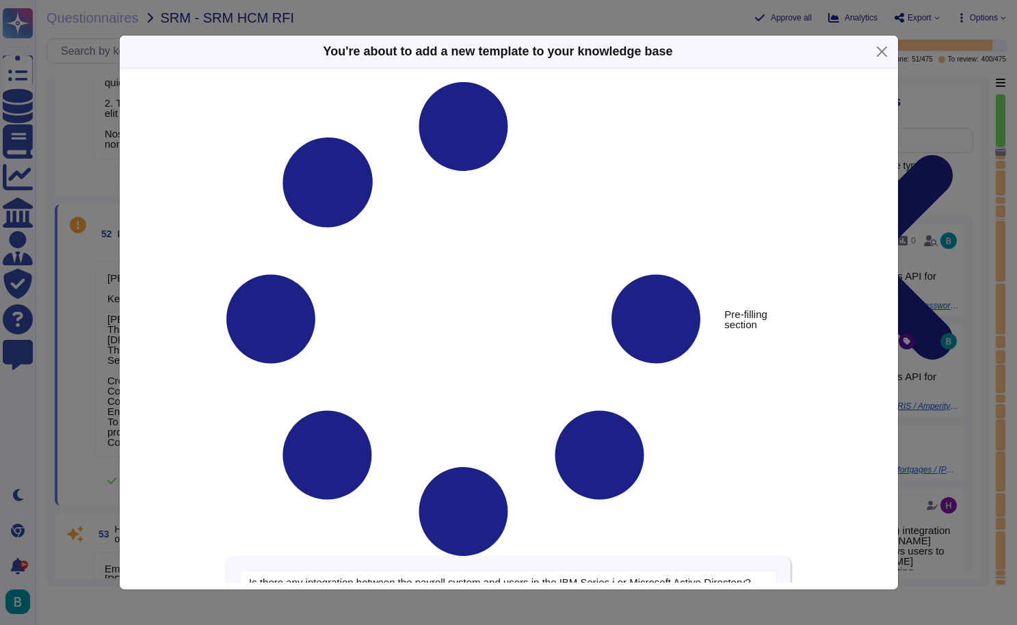
type textarea "Is there any integration between the payroll system and users in the IBM Series…"
type textarea "[PERSON_NAME] has an integration with Microsoft Entra ID (formerly Azure Active…"
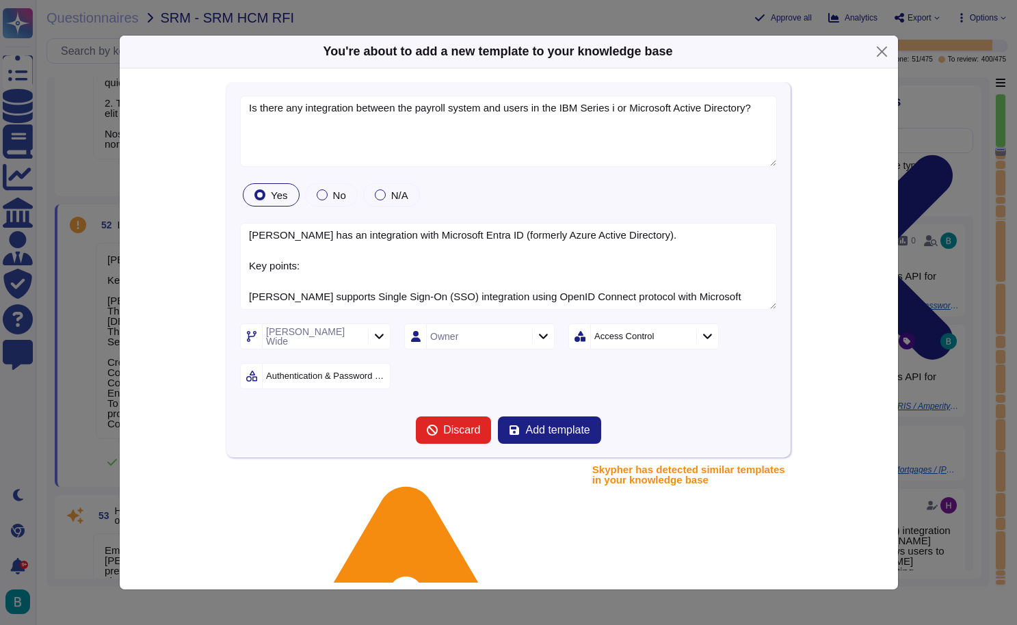
click at [623, 350] on div "[PERSON_NAME] Wide Owner Access Control Authentication & Password Policy" at bounding box center [508, 356] width 537 height 66
click at [550, 421] on button "Add template" at bounding box center [549, 429] width 103 height 27
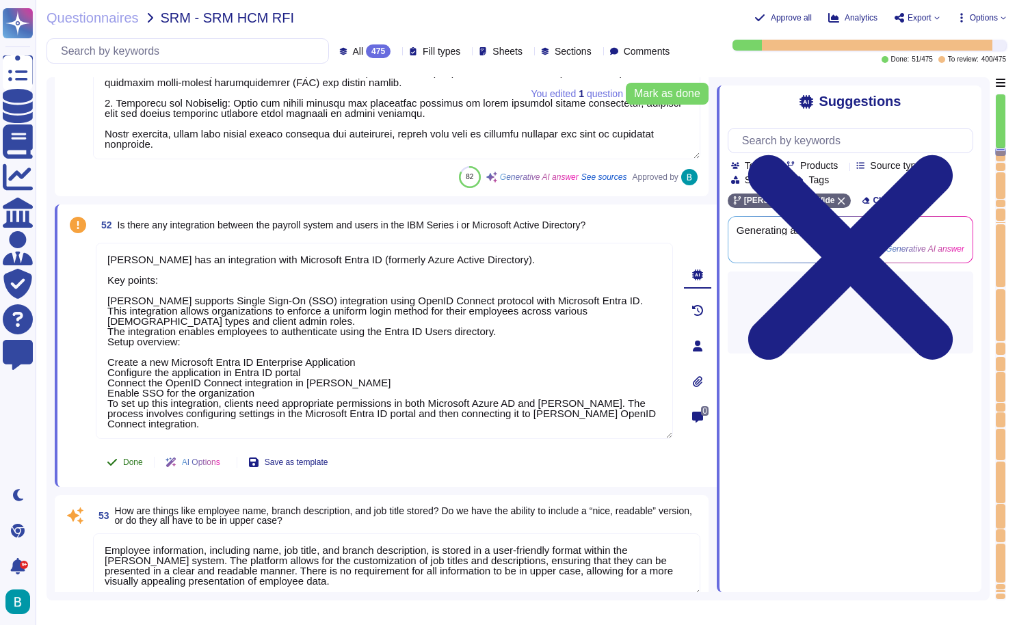
click at [139, 463] on span "Done" at bounding box center [133, 462] width 20 height 8
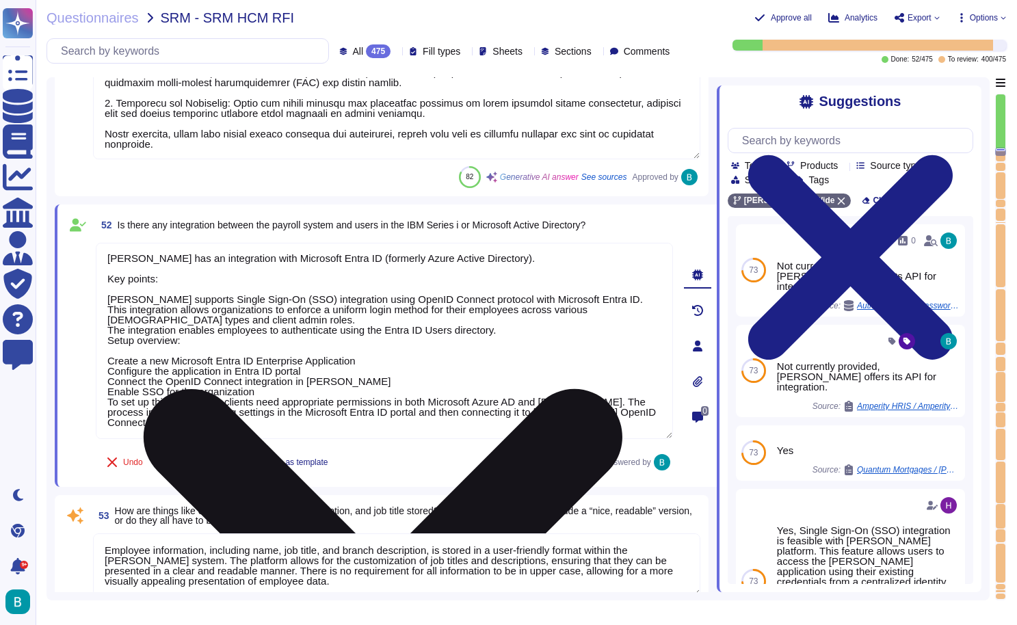
scroll to position [1, 0]
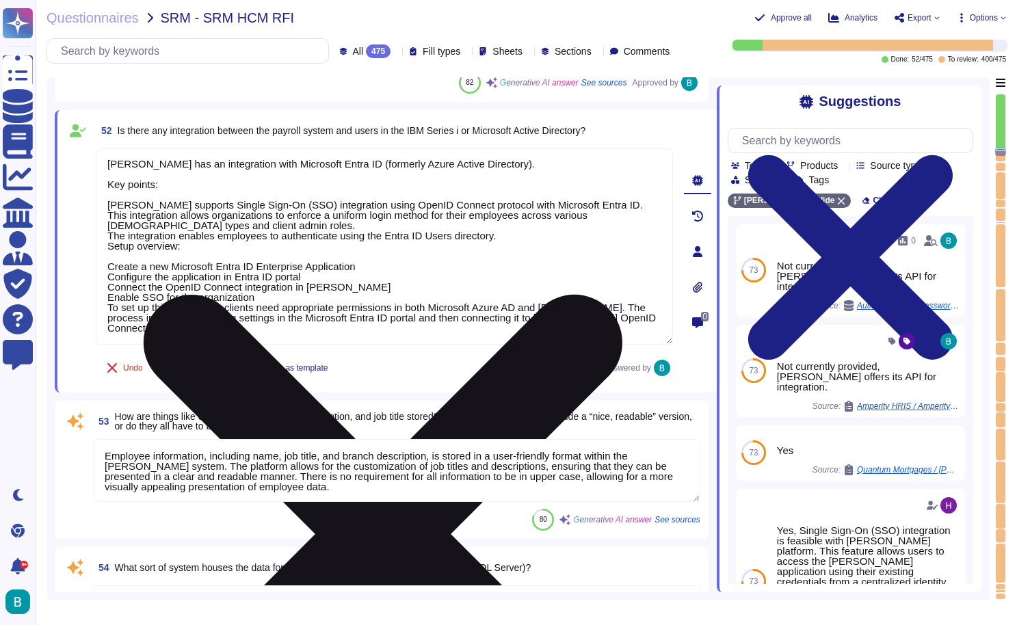
type textarea "[PERSON_NAME] maintains a comprehensive history for each employee on payroll, w…"
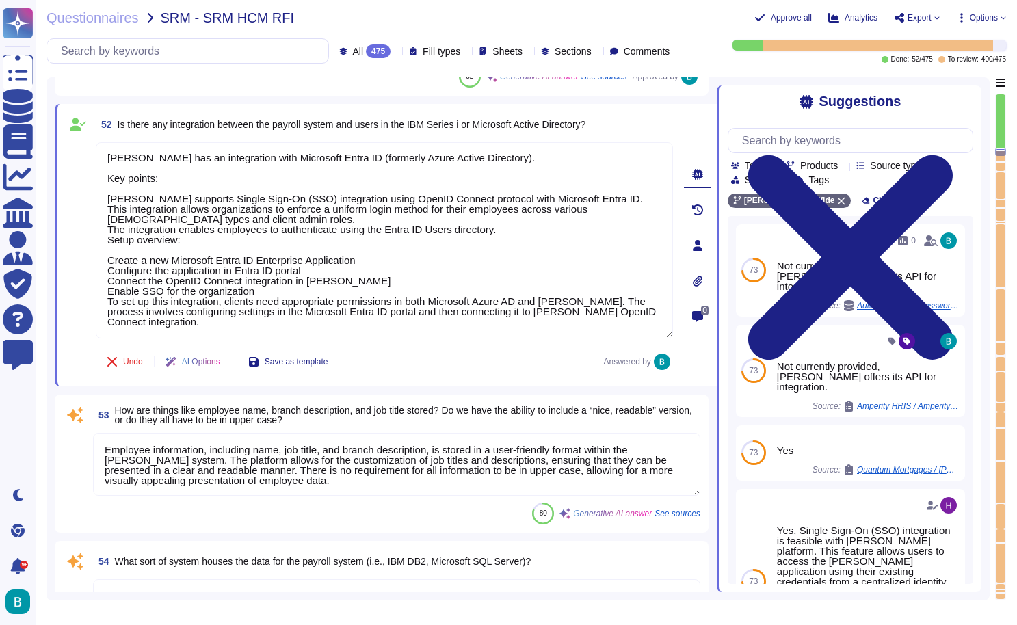
click at [386, 442] on textarea "Employee information, including name, job title, and branch description, is sto…" at bounding box center [396, 464] width 607 height 63
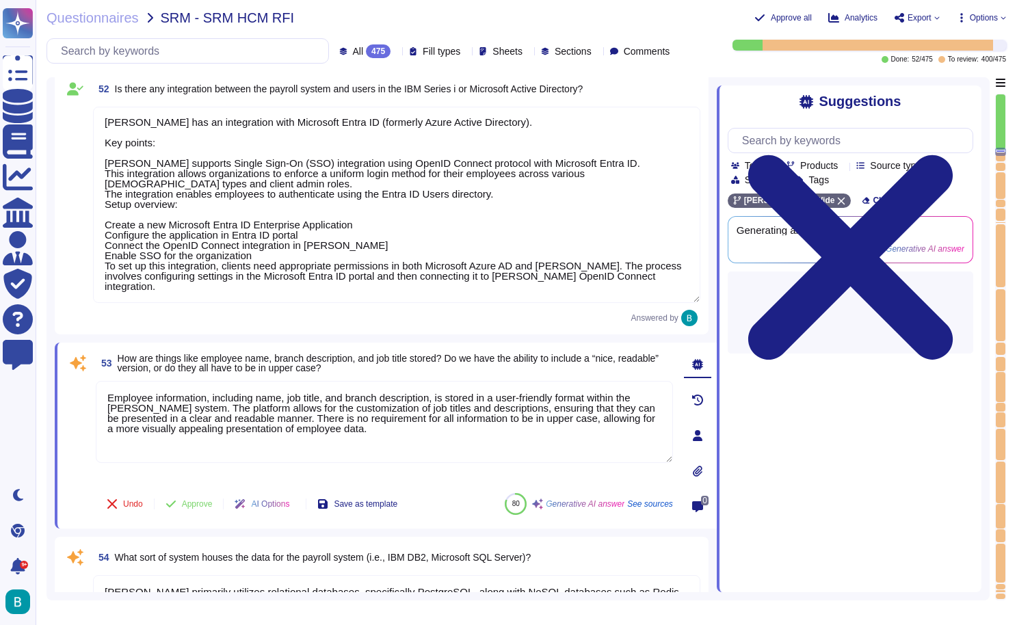
scroll to position [10765, 0]
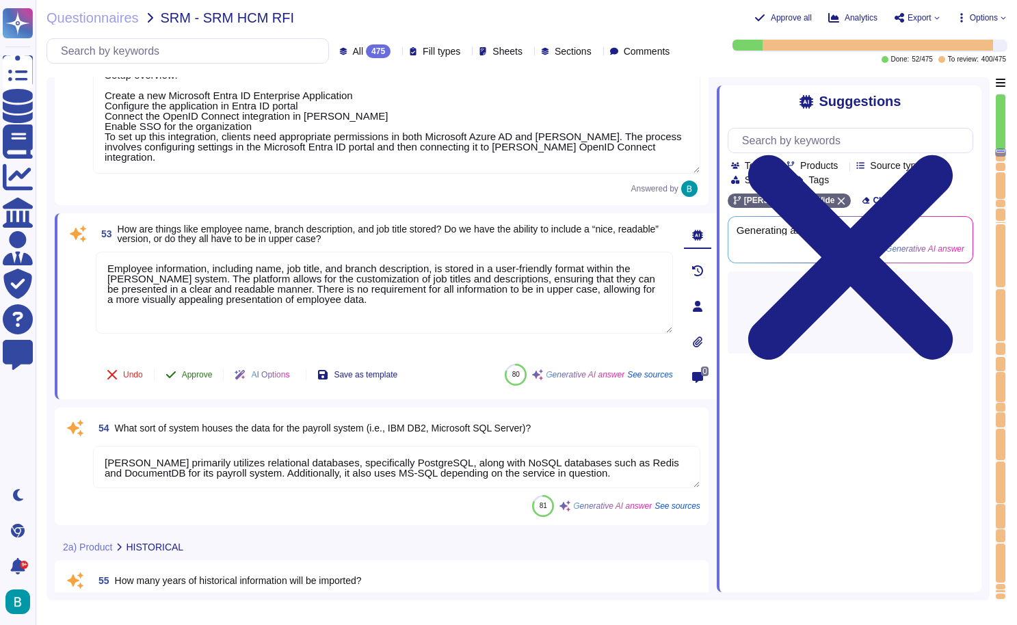
click at [200, 374] on span "Approve" at bounding box center [197, 375] width 31 height 8
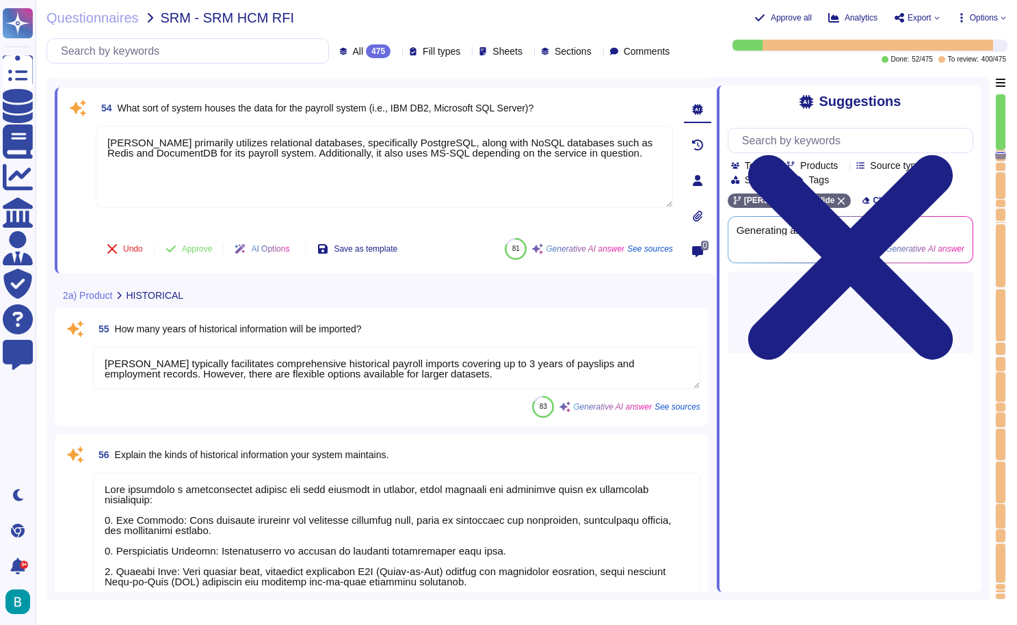
type textarea "The question is not clear, [PERSON_NAME] maintains a full history for each empl…"
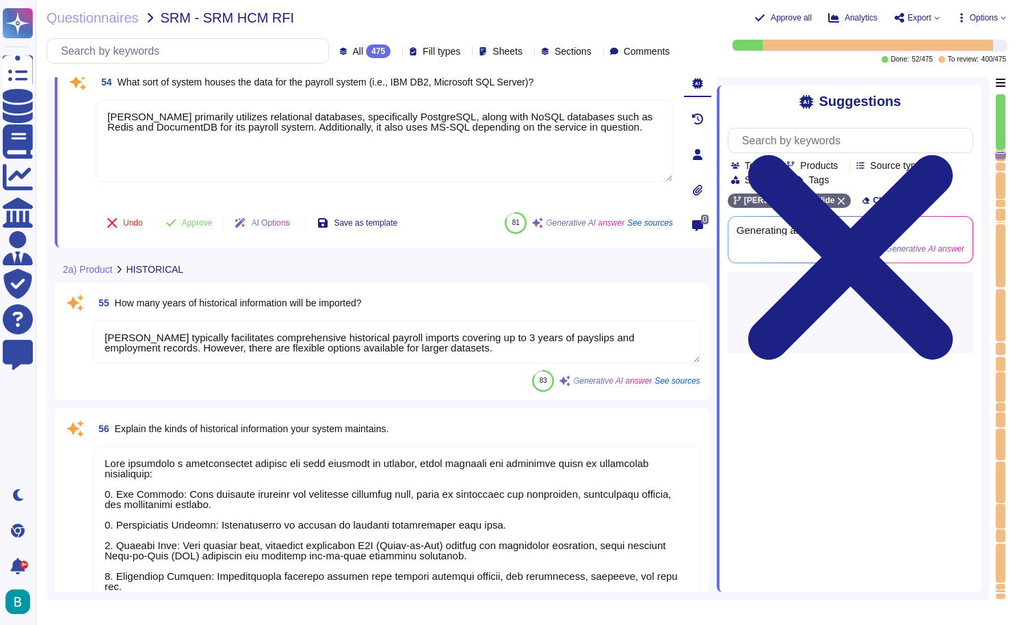
scroll to position [10999, 0]
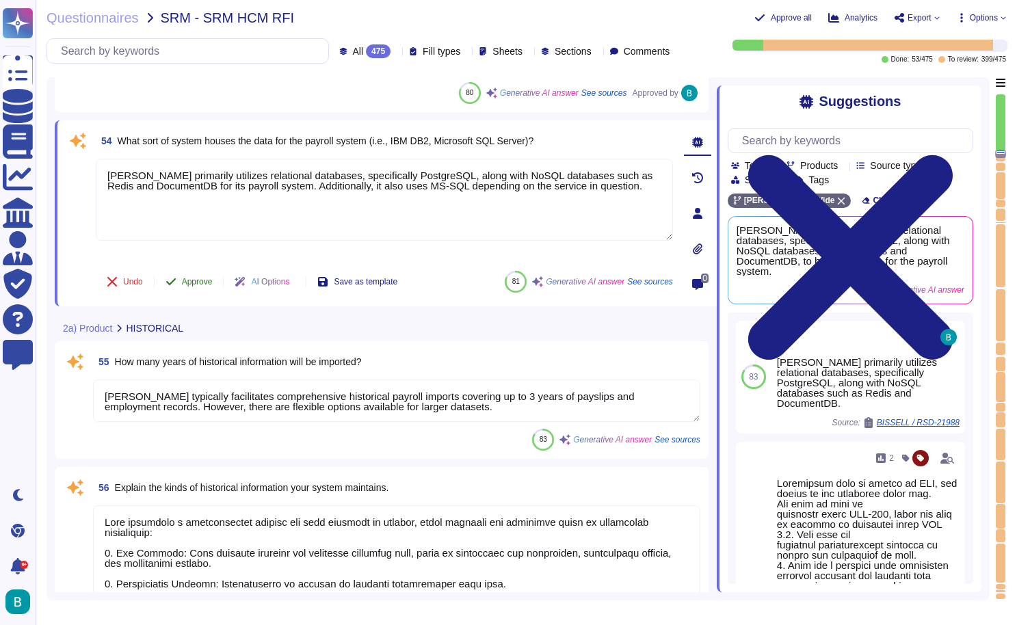
click at [201, 284] on span "Approve" at bounding box center [197, 282] width 31 height 8
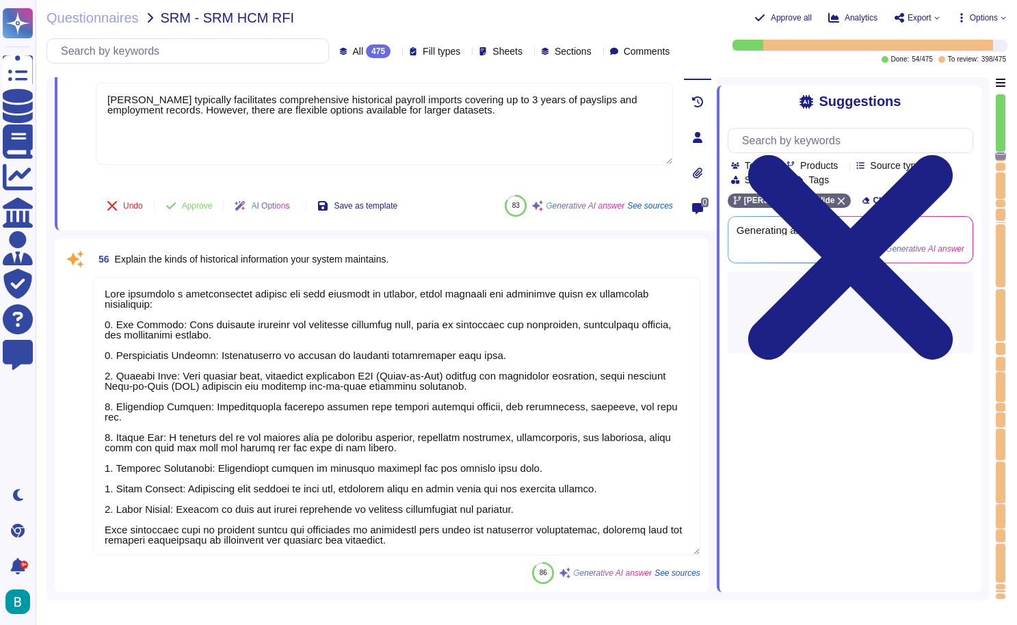
scroll to position [11121, 0]
type textarea "Your records are available immediately in the reports section, since it's your …"
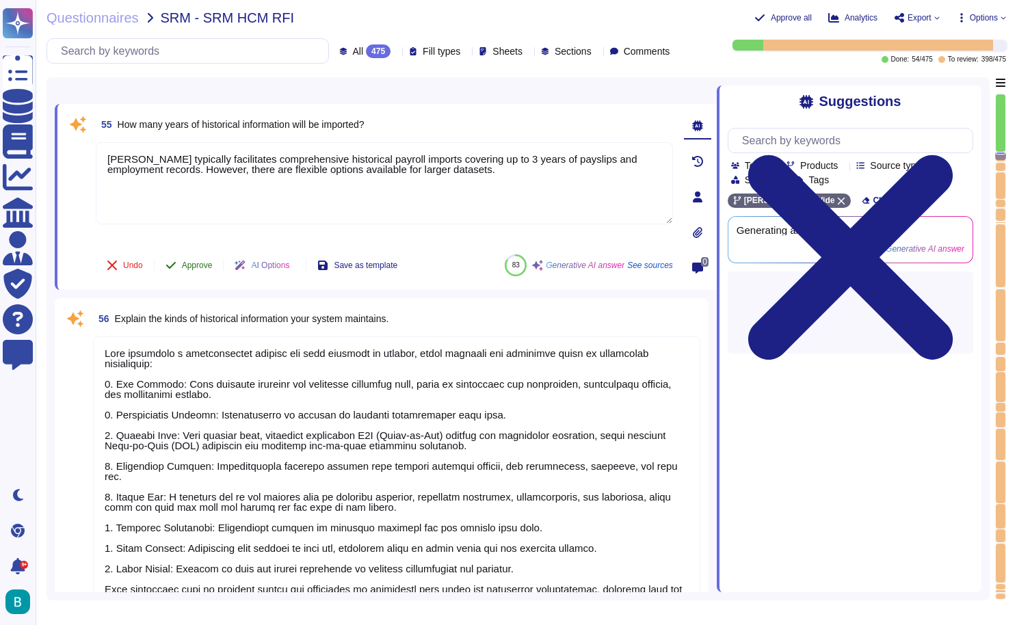
click at [207, 265] on span "Approve" at bounding box center [197, 265] width 31 height 8
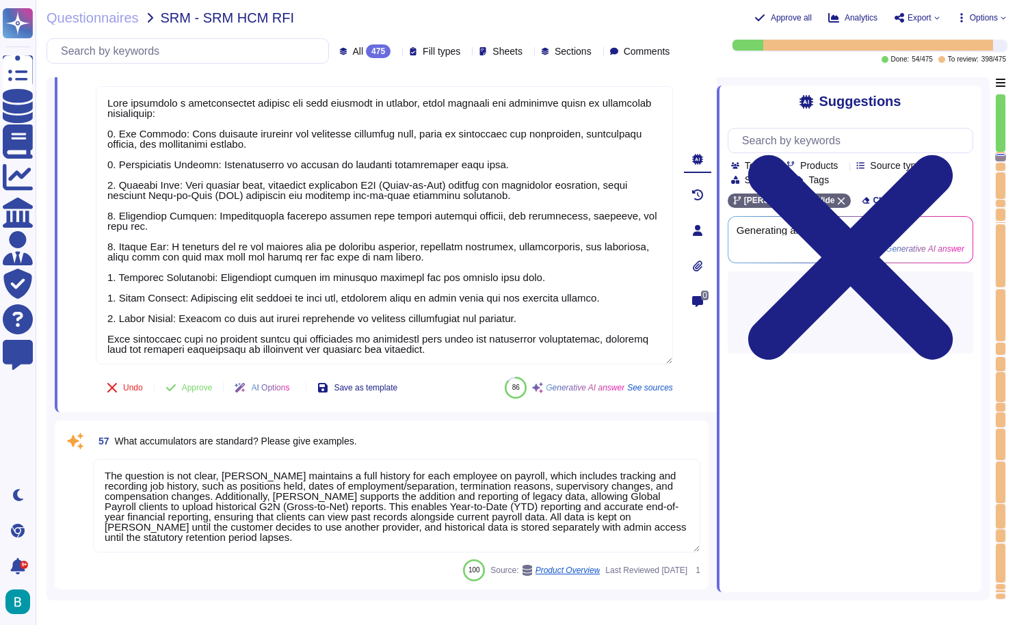
type textarea "The infrastructure is configured in a way that enables auto-scaling capabilitie…"
type textarea "[PERSON_NAME] application primarily supports relational databases, specifically…"
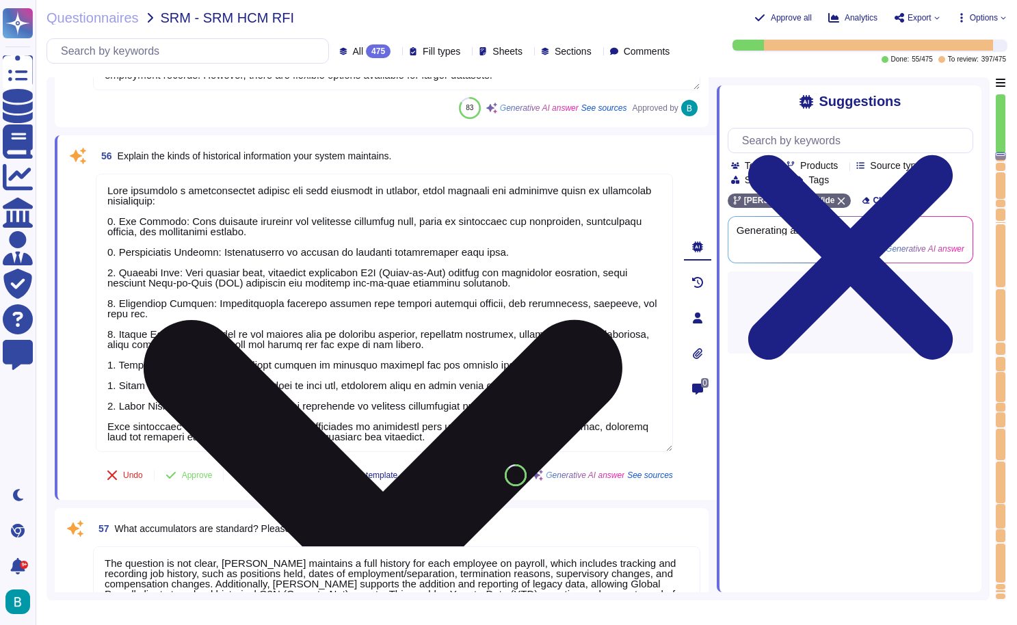
scroll to position [11242, 0]
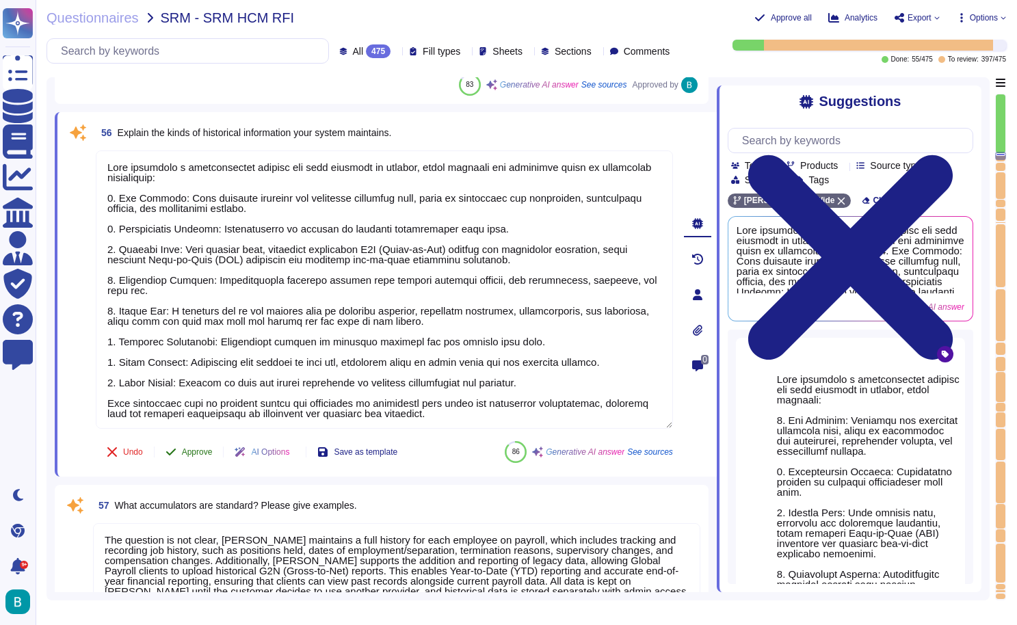
click at [210, 455] on span "Approve" at bounding box center [197, 452] width 31 height 8
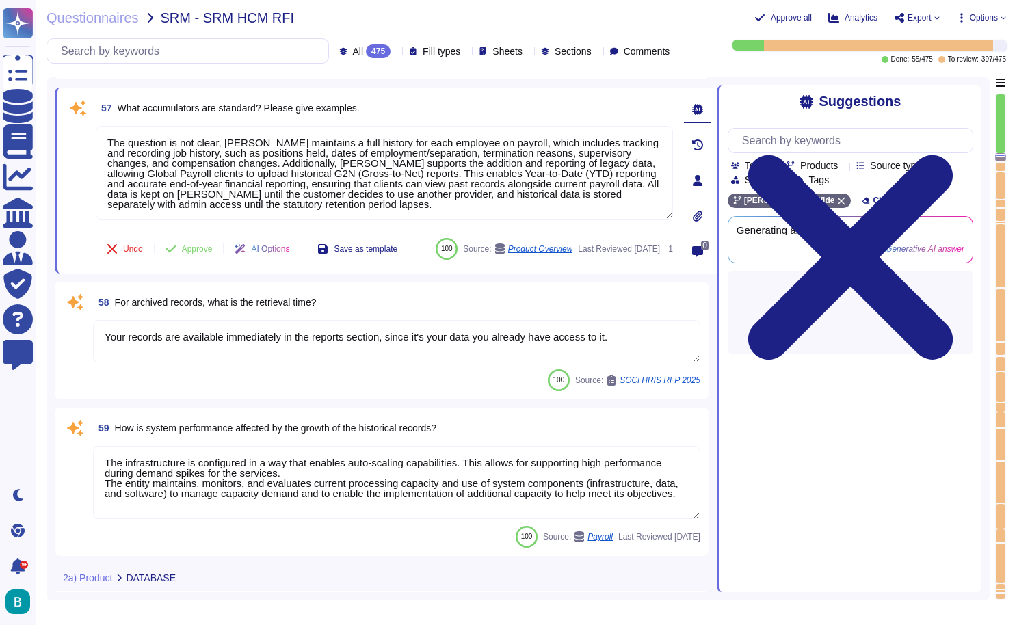
type textarea "[PERSON_NAME] application primarily supports relational databases, specifically…"
type textarea "[PERSON_NAME] responsibilities in maintaining and managing the databases includ…"
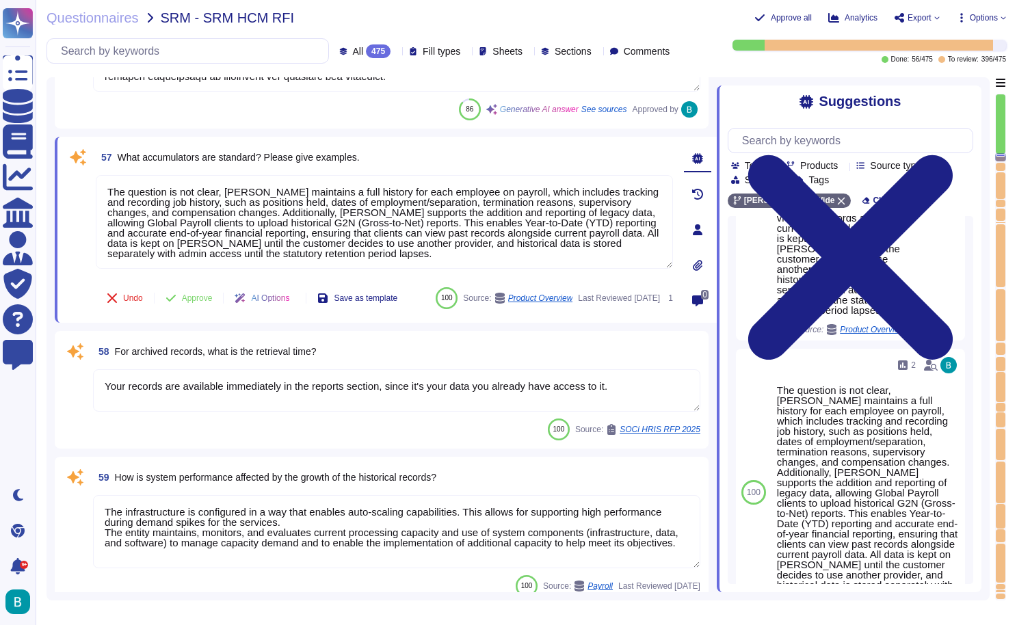
scroll to position [388, 0]
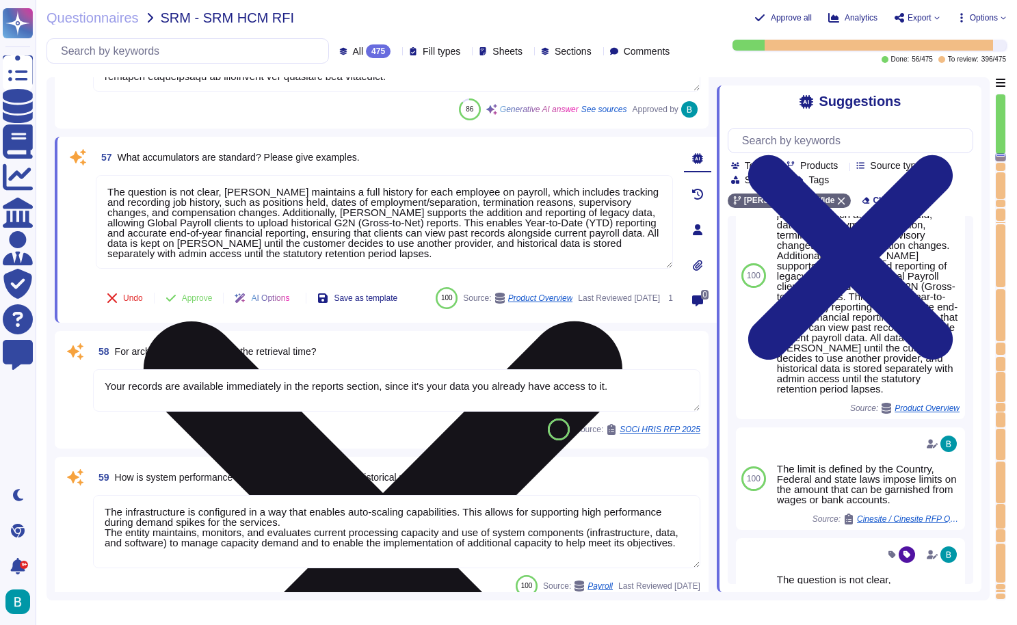
drag, startPoint x: 226, startPoint y: 193, endPoint x: 111, endPoint y: 185, distance: 114.4
click at [111, 185] on textarea "The question is not clear, [PERSON_NAME] maintains a full history for each empl…" at bounding box center [384, 222] width 577 height 94
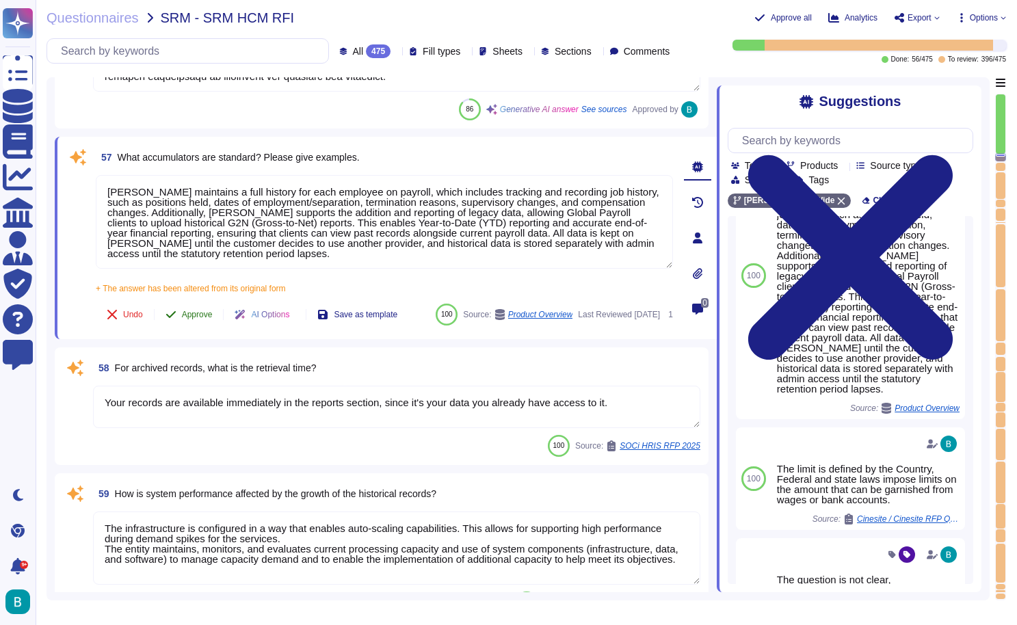
click at [194, 291] on div "57 What accumulators are standard? Please give examples. [PERSON_NAME] maintain…" at bounding box center [369, 238] width 607 height 186
type textarea "[PERSON_NAME] maintains a full history for each employee on payroll, which incl…"
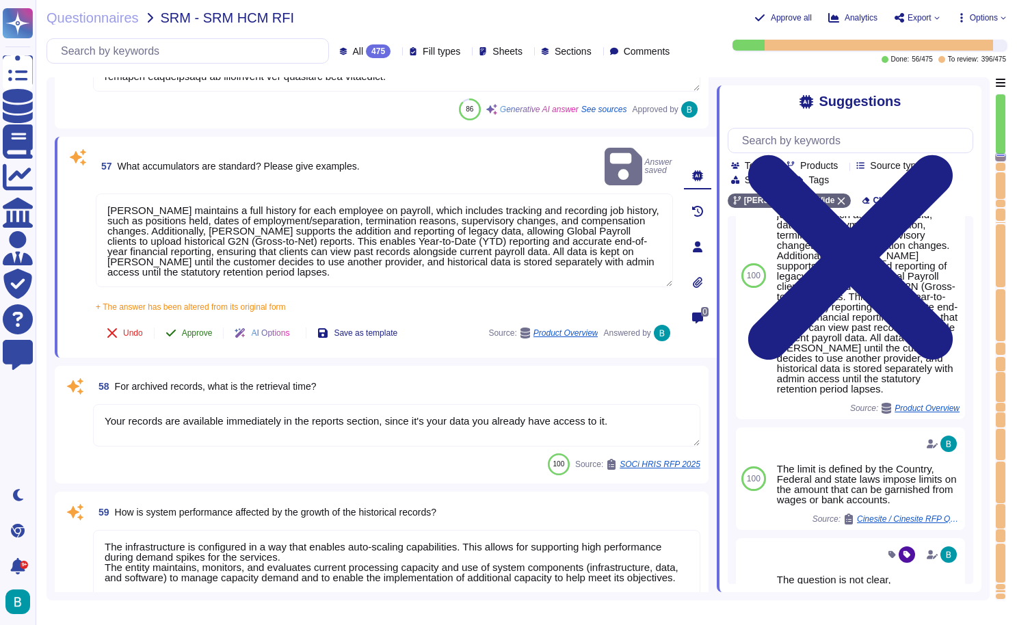
click at [192, 329] on span "Approve" at bounding box center [197, 333] width 31 height 8
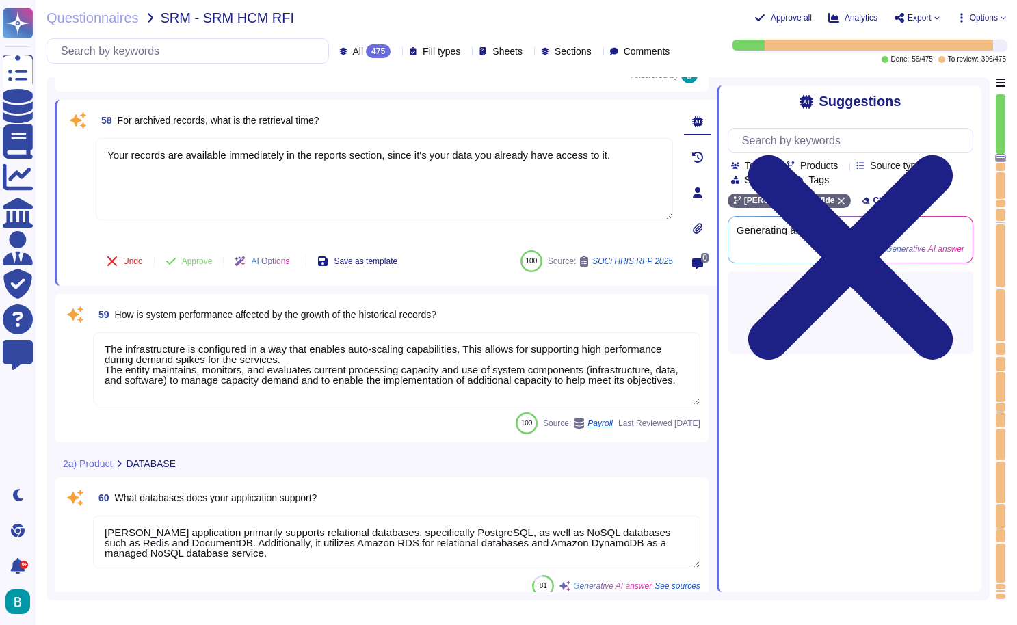
scroll to position [11761, 0]
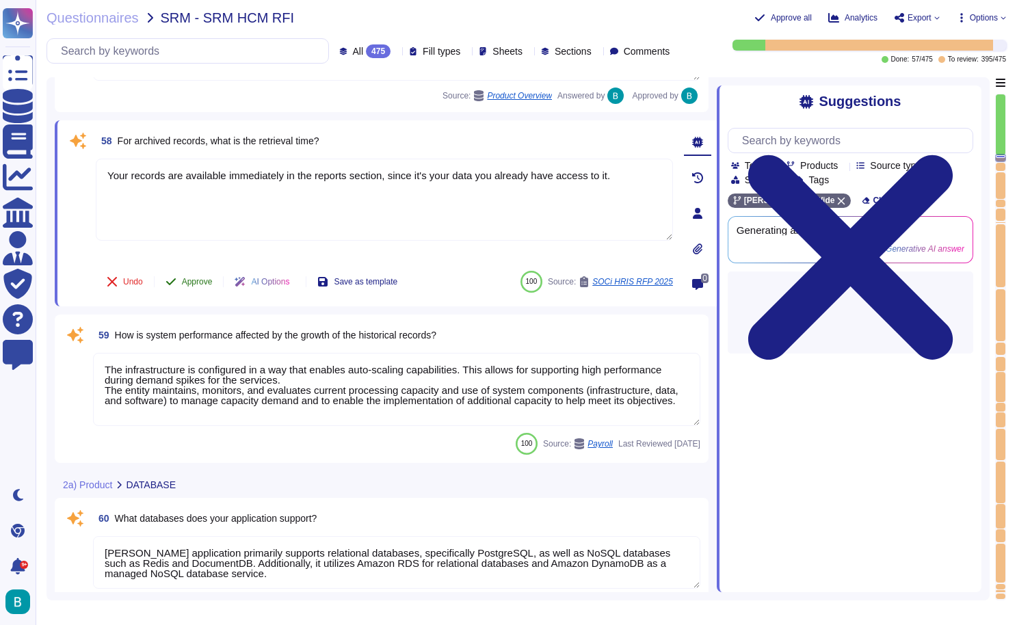
click at [198, 289] on button "Approve" at bounding box center [189, 281] width 69 height 27
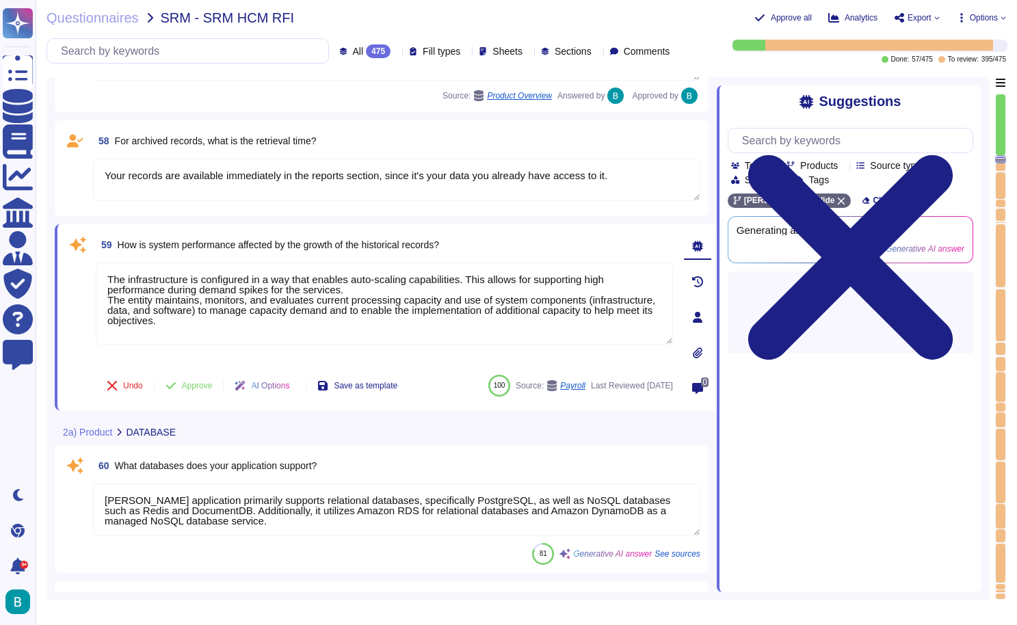
type textarea "Our system allows for backups with no downtime through the use of Multi-AZ DB d…"
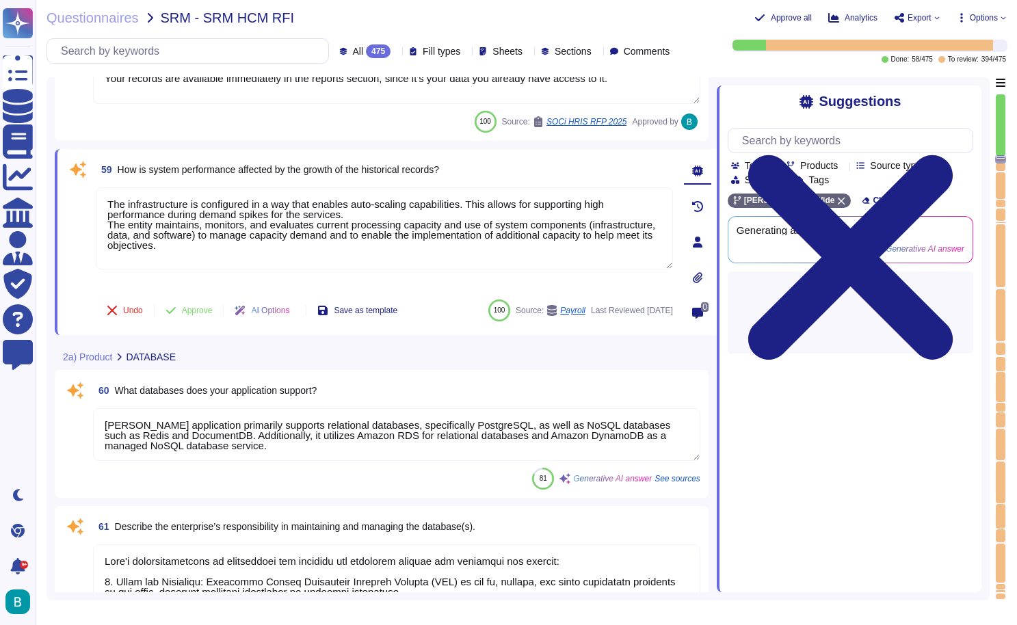
type textarea "[PERSON_NAME] maintains a comprehensive history for each employee on payroll, w…"
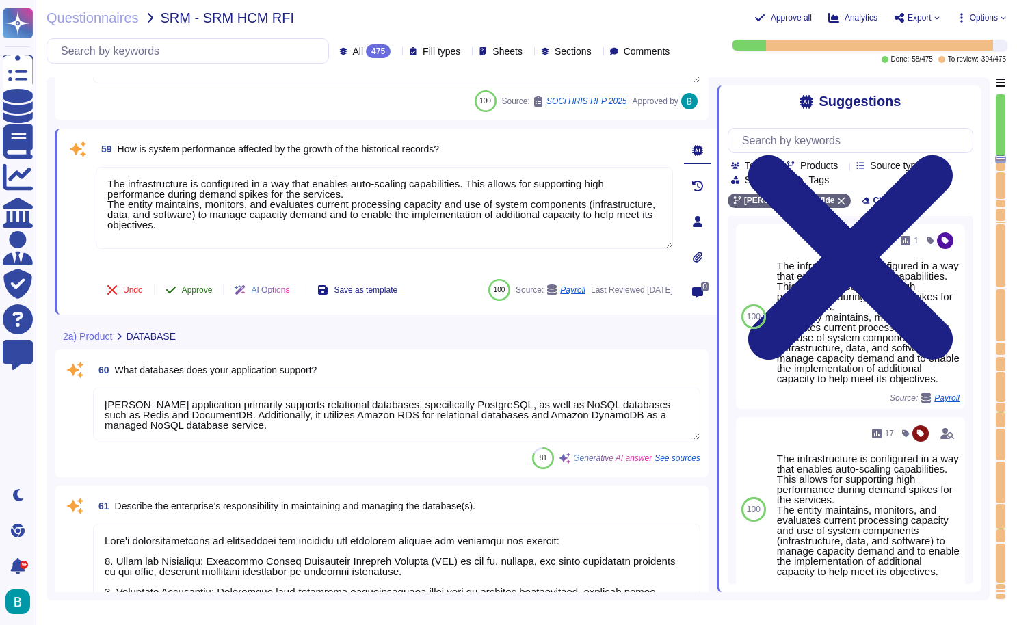
click at [198, 289] on span "Approve" at bounding box center [197, 290] width 31 height 8
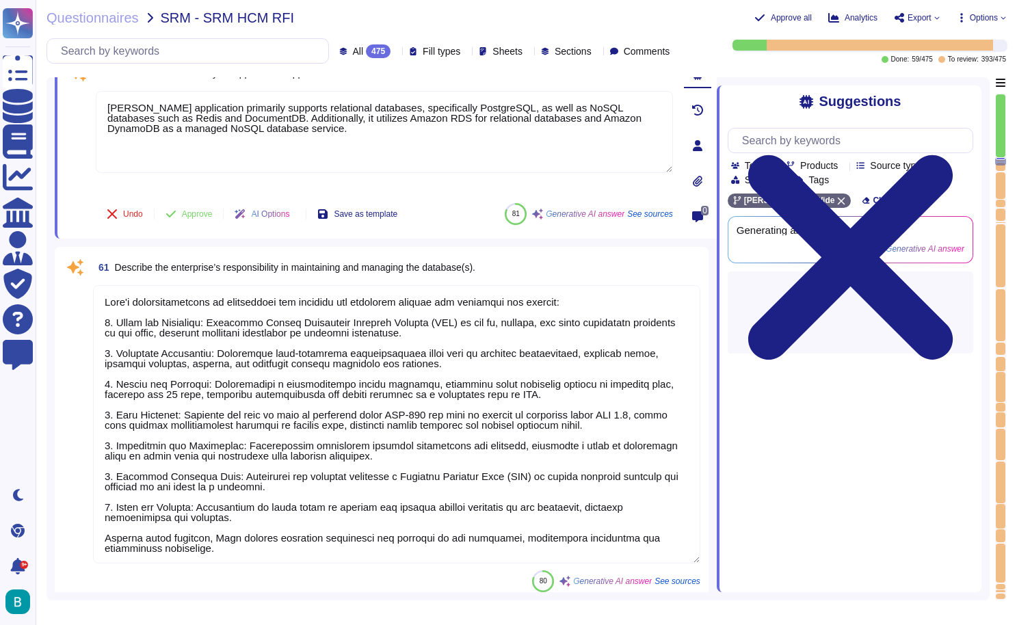
scroll to position [12043, 0]
type textarea "[PERSON_NAME] offers a range of features that enhance the ease and flexibility …"
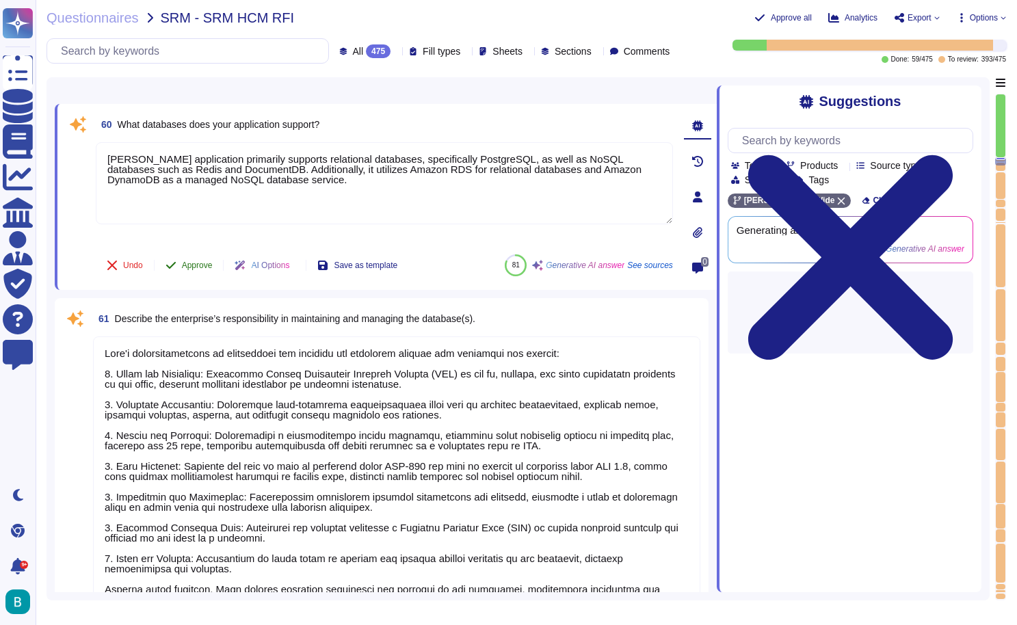
click at [194, 265] on span "Approve" at bounding box center [197, 265] width 31 height 8
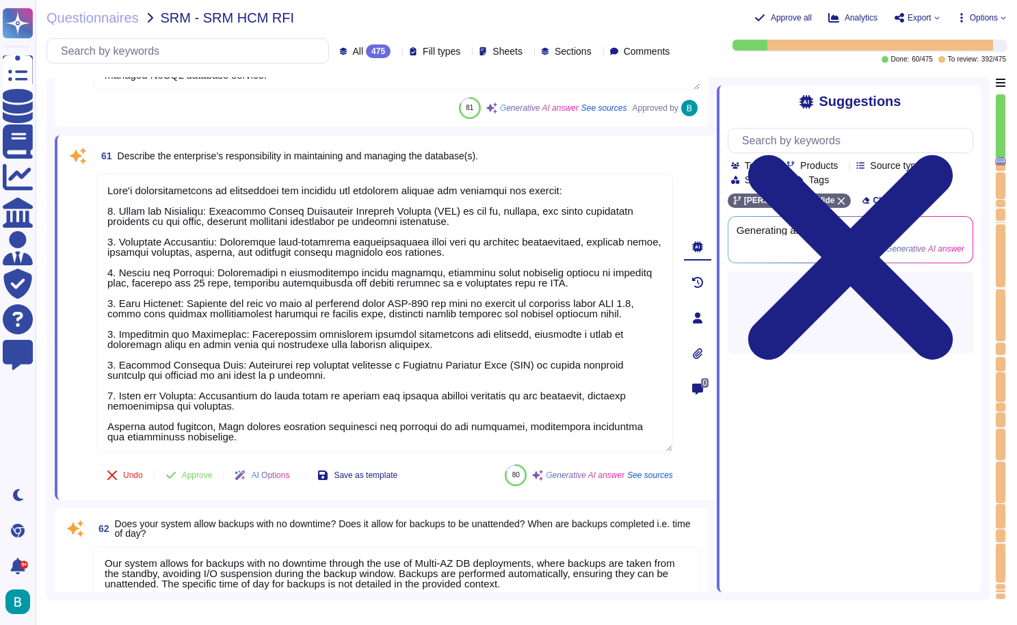
scroll to position [12174, 0]
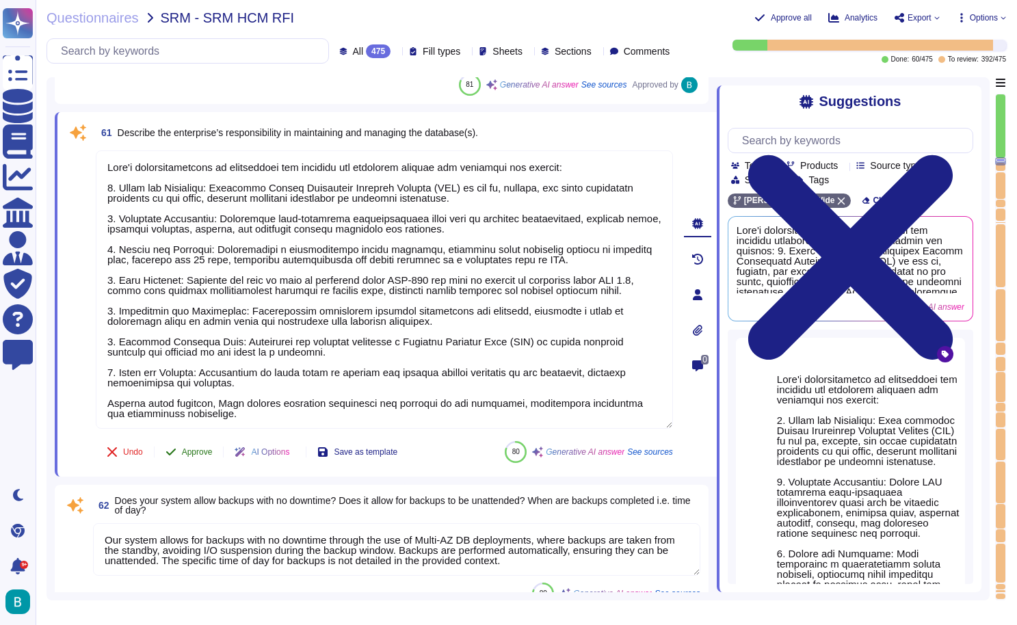
click at [190, 448] on span "Approve" at bounding box center [197, 452] width 31 height 8
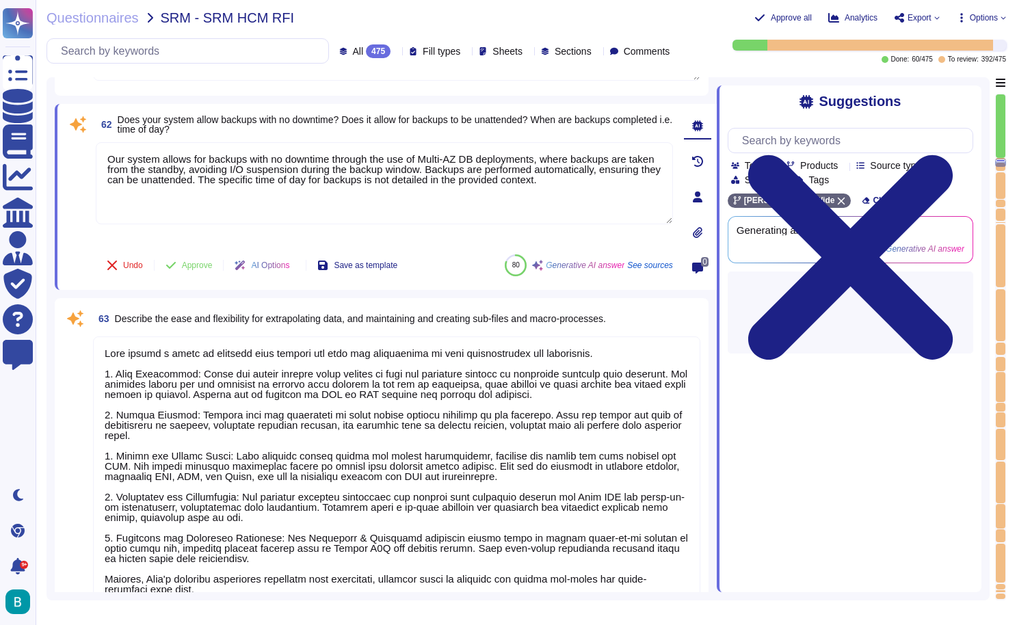
type textarea "The application is designed to maintain data consistency and handle concurrent …"
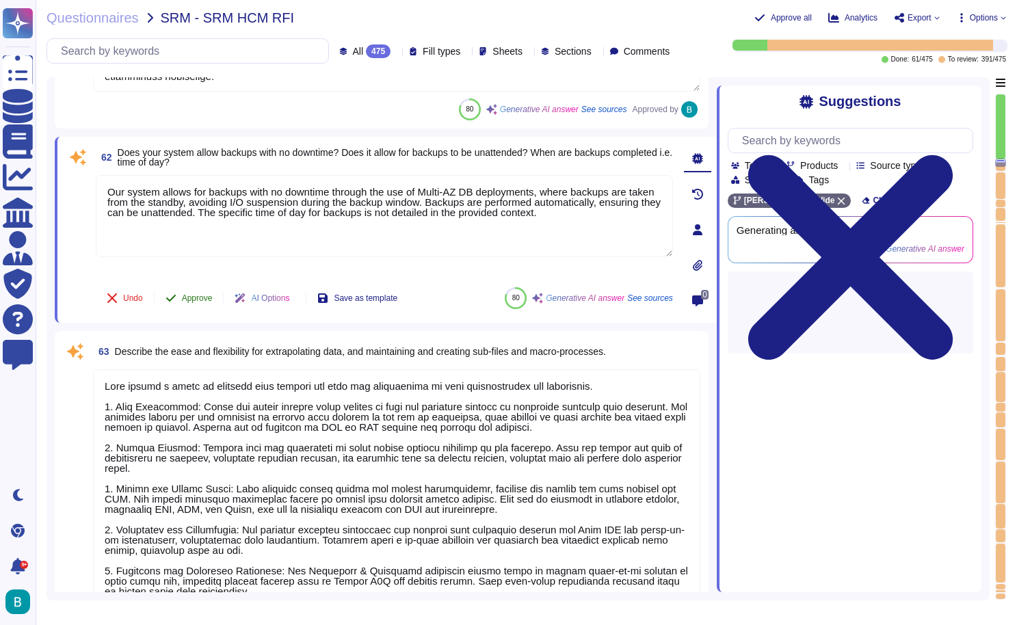
click at [203, 295] on span "Approve" at bounding box center [197, 298] width 31 height 8
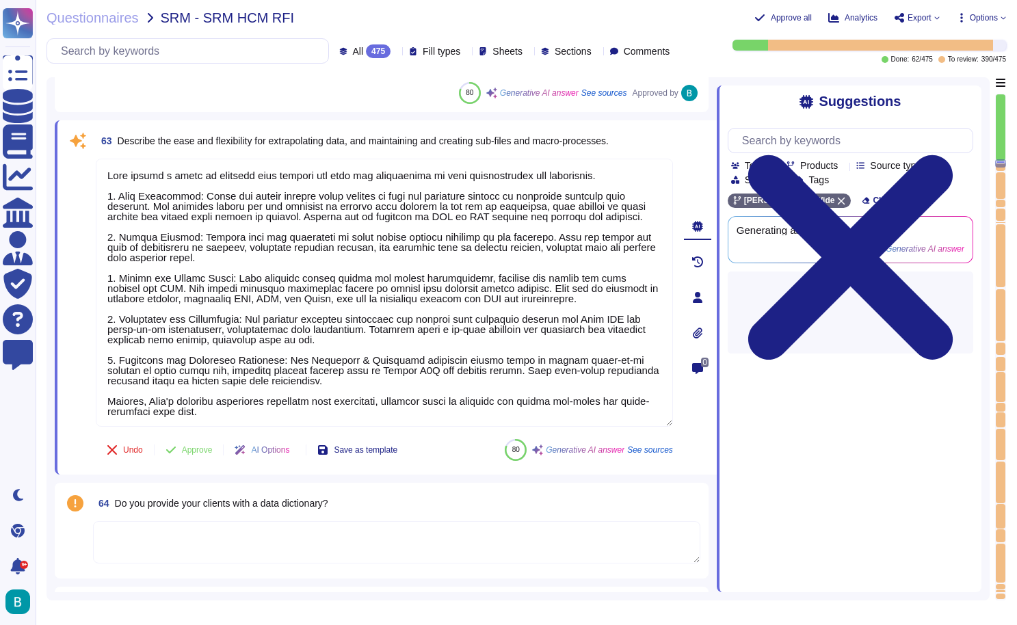
type textarea "[PERSON_NAME] provides a range of tools and methods for clients to customize th…"
click at [200, 446] on span "Approve" at bounding box center [197, 450] width 31 height 8
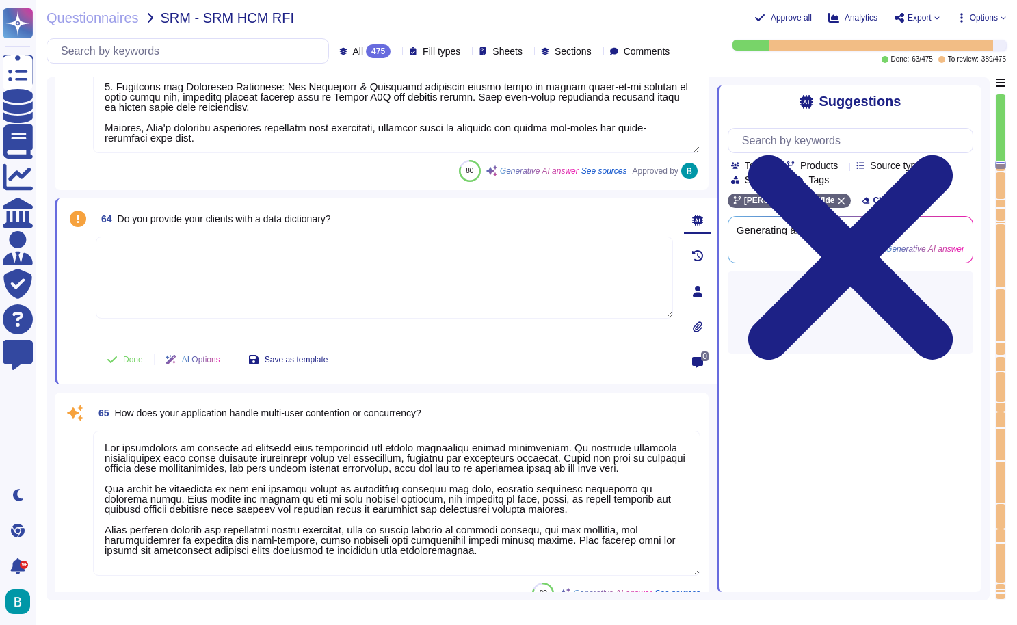
type textarea "[PERSON_NAME] provides a range of tools and methods for clients to customize th…"
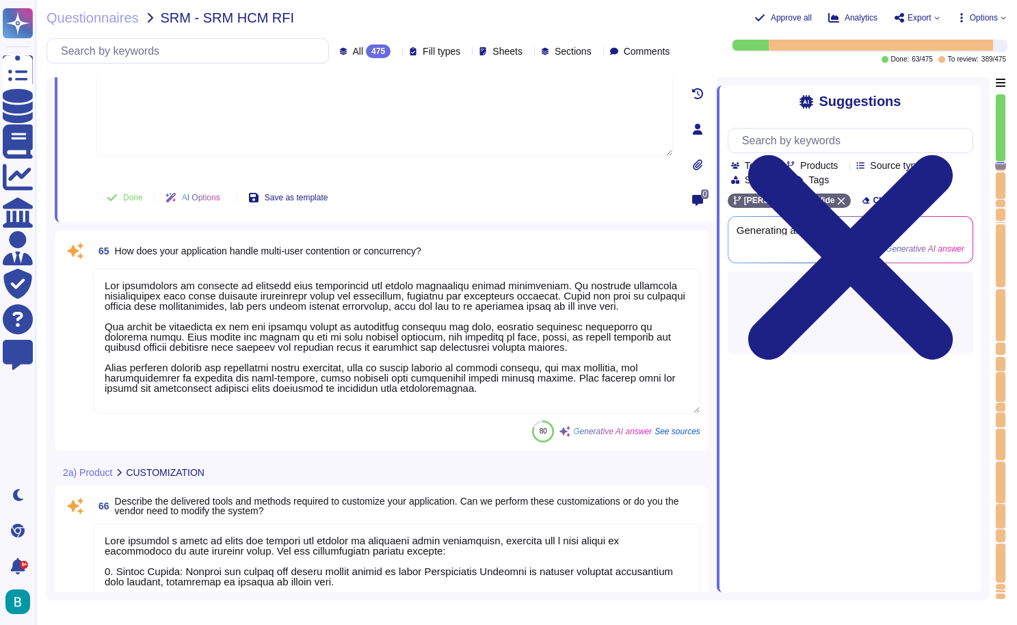
type textarea "Customer configuration allows clients to make various adjustments and customiza…"
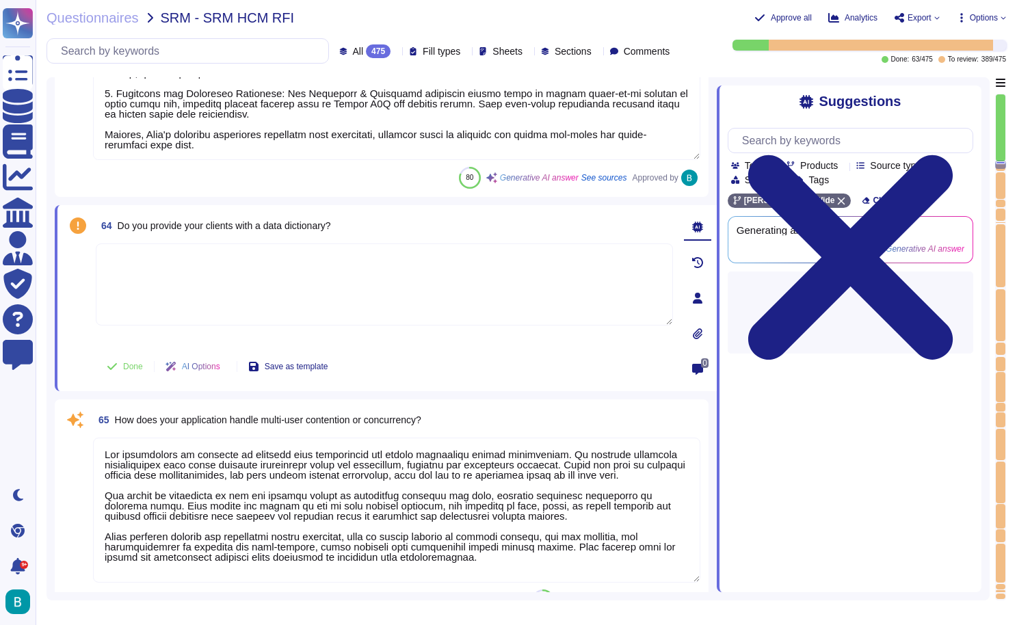
type textarea "Our system allows for backups with no downtime through the use of Multi-AZ DB d…"
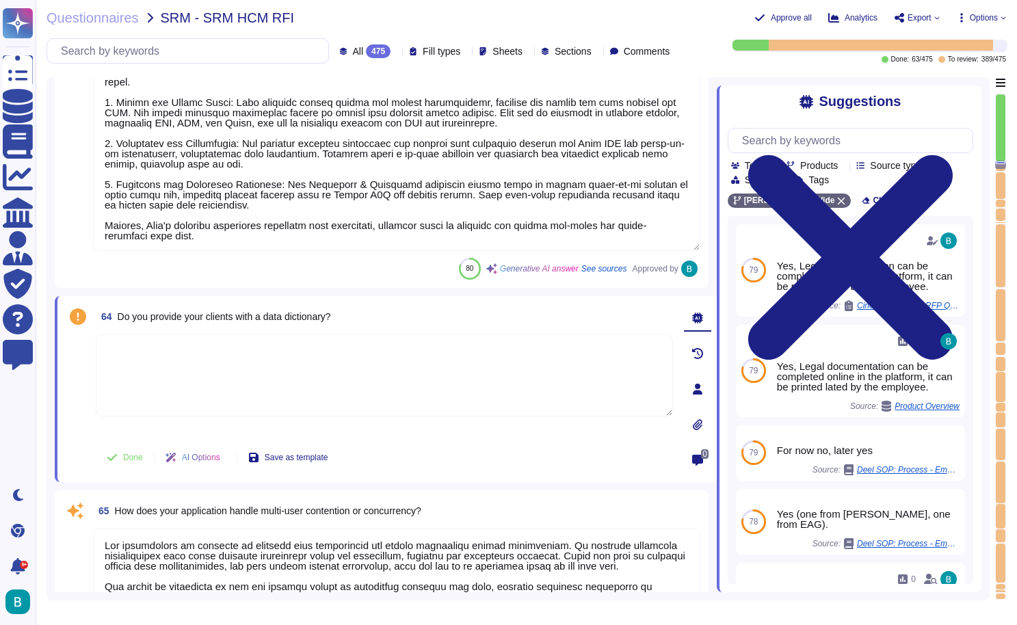
type textarea "[PERSON_NAME] responsibilities in maintaining and managing the databases includ…"
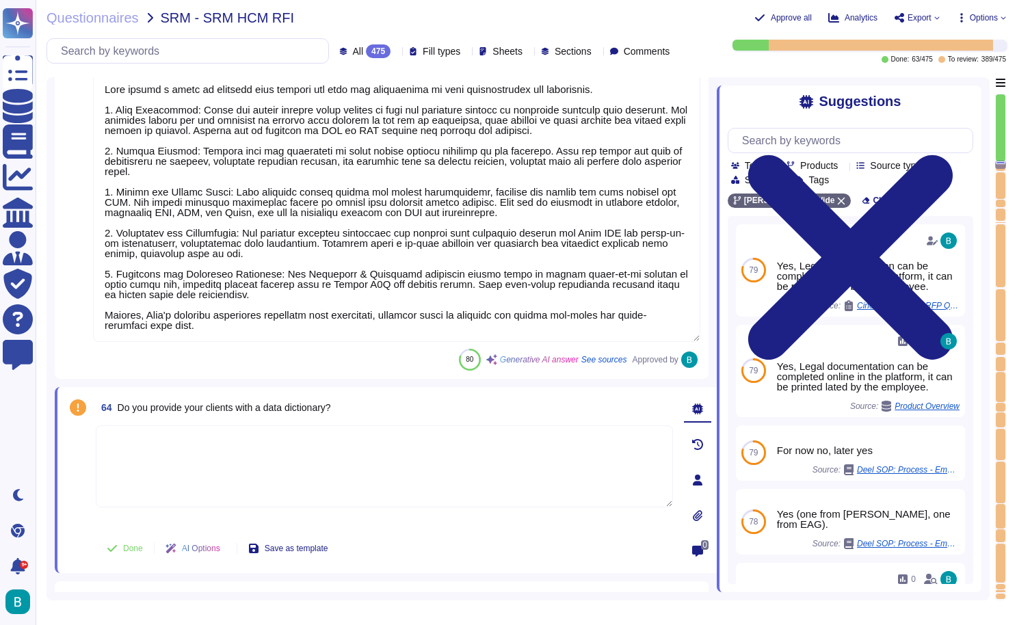
scroll to position [12765, 0]
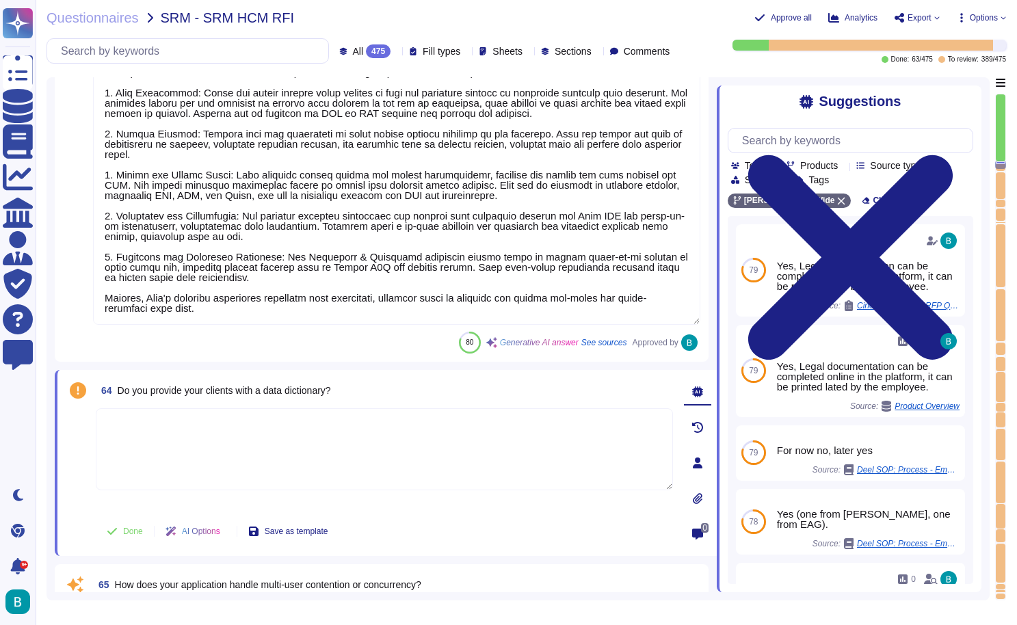
click at [514, 428] on textarea at bounding box center [384, 449] width 577 height 82
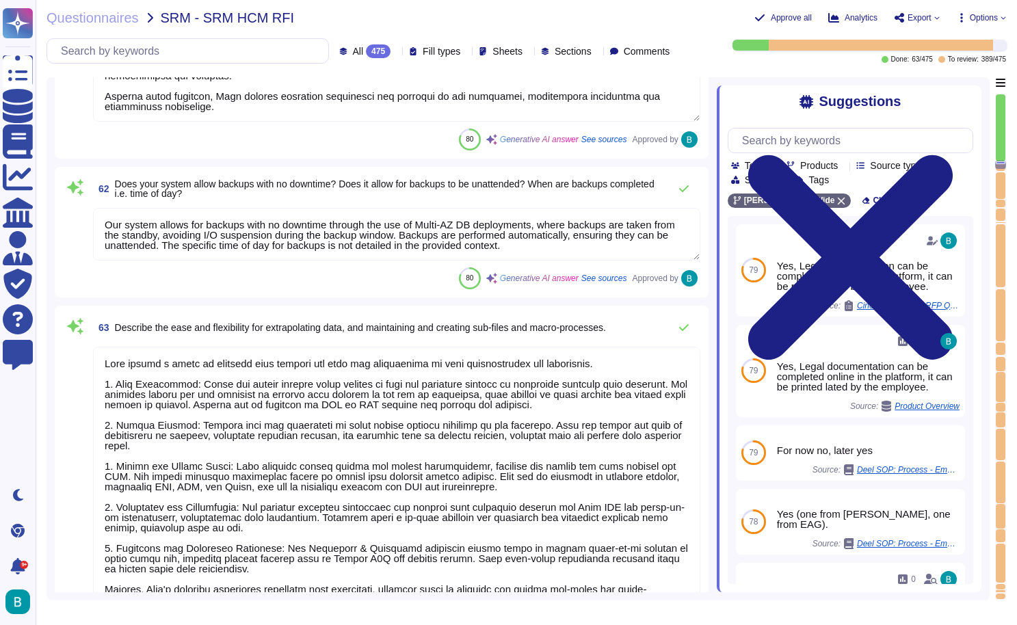
scroll to position [12425, 0]
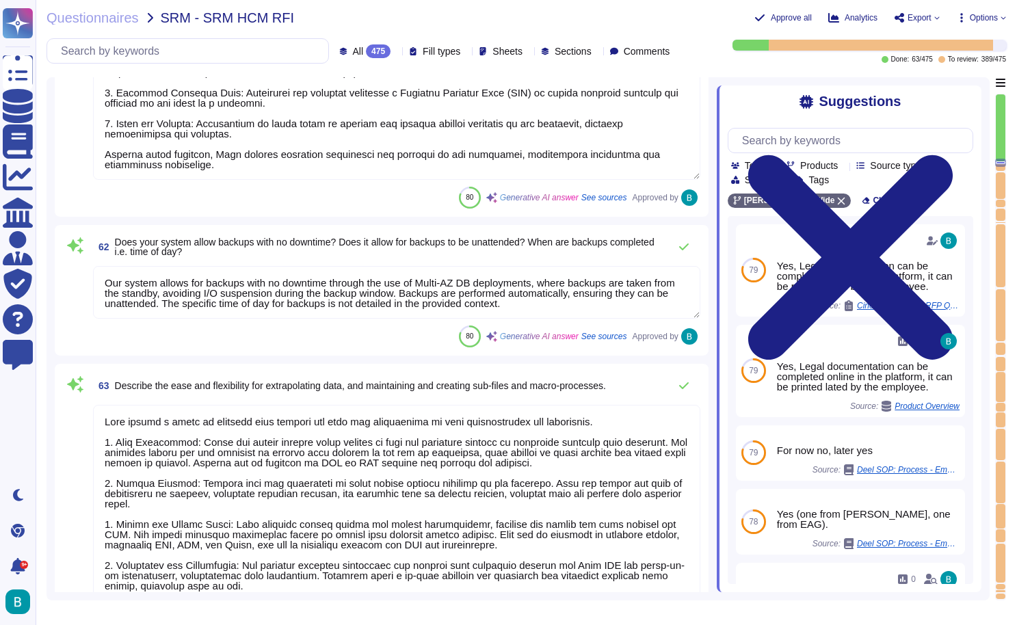
type textarea "[PERSON_NAME] application primarily supports relational databases, specifically…"
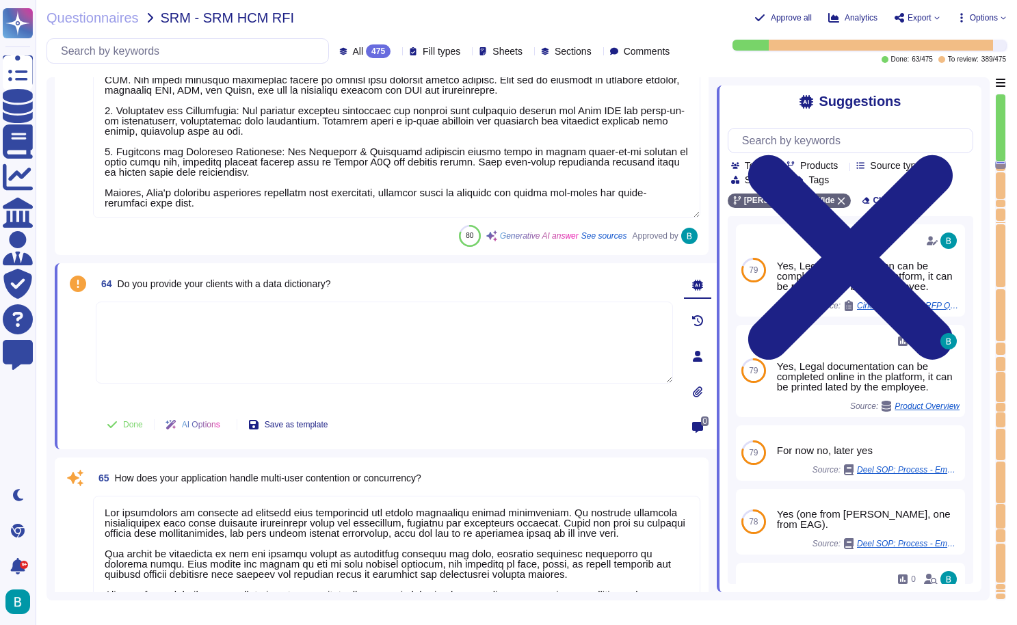
type textarea "[PERSON_NAME] provides a range of tools and methods for clients to customize th…"
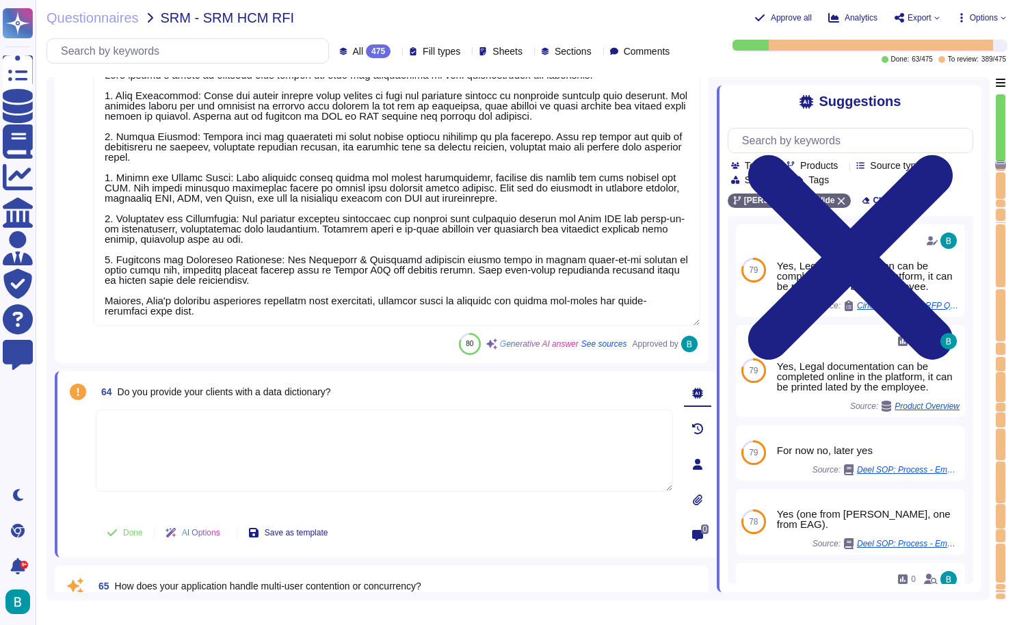
type textarea "[PERSON_NAME] responsibilities in maintaining and managing the databases includ…"
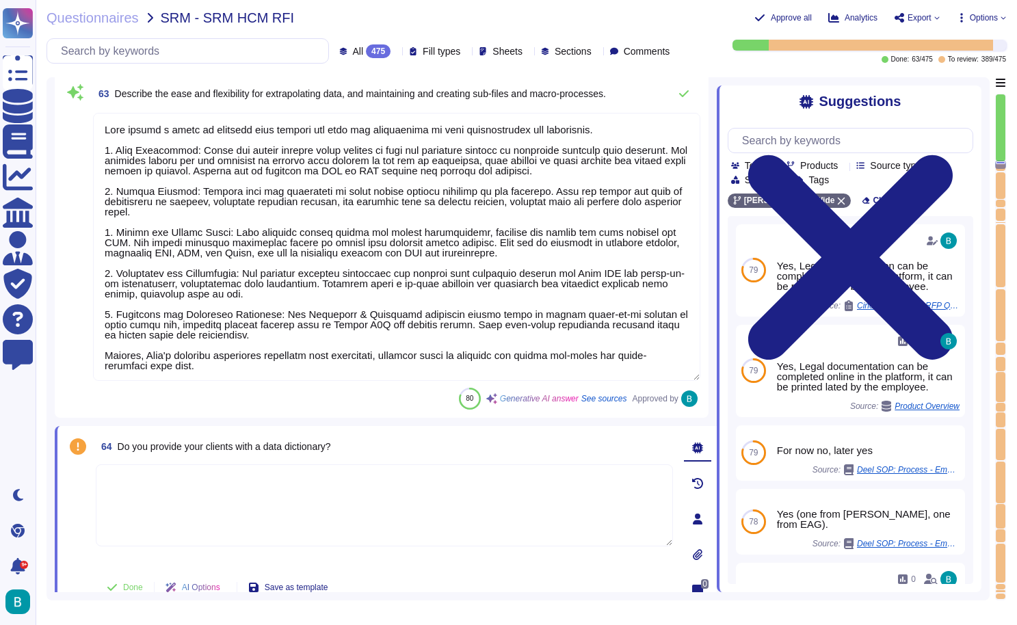
scroll to position [12707, 0]
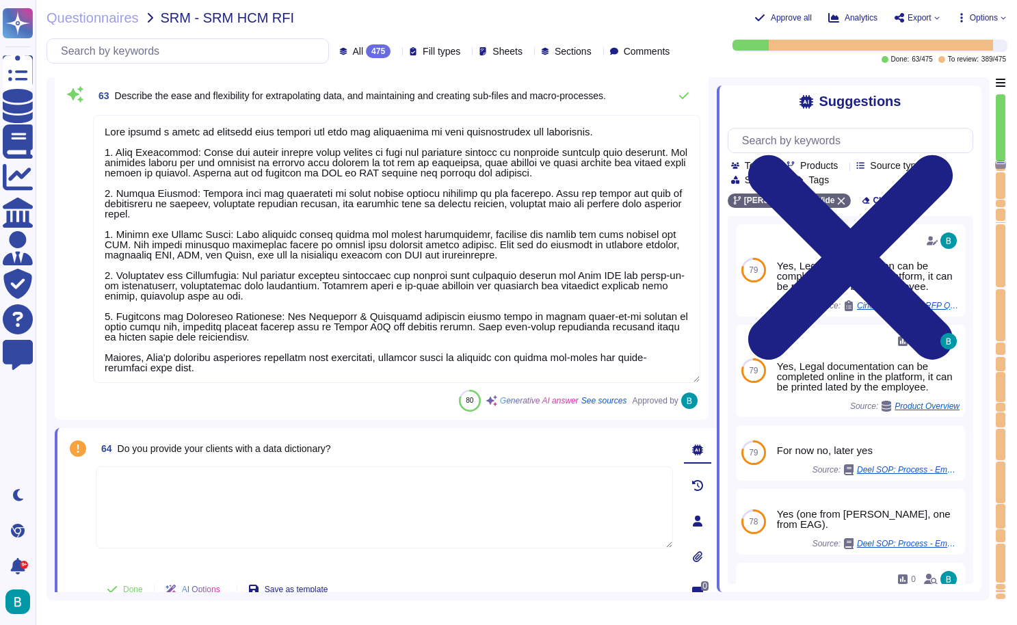
click at [308, 446] on span "Do you provide your clients with a data dictionary?" at bounding box center [224, 448] width 213 height 11
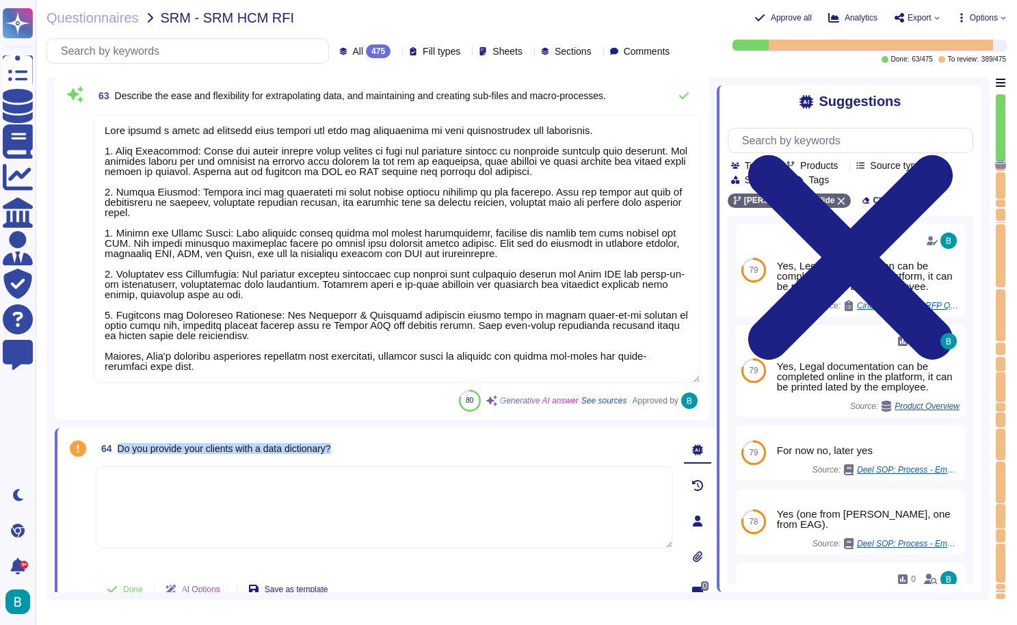
scroll to position [1, 0]
click at [389, 503] on textarea at bounding box center [384, 507] width 577 height 82
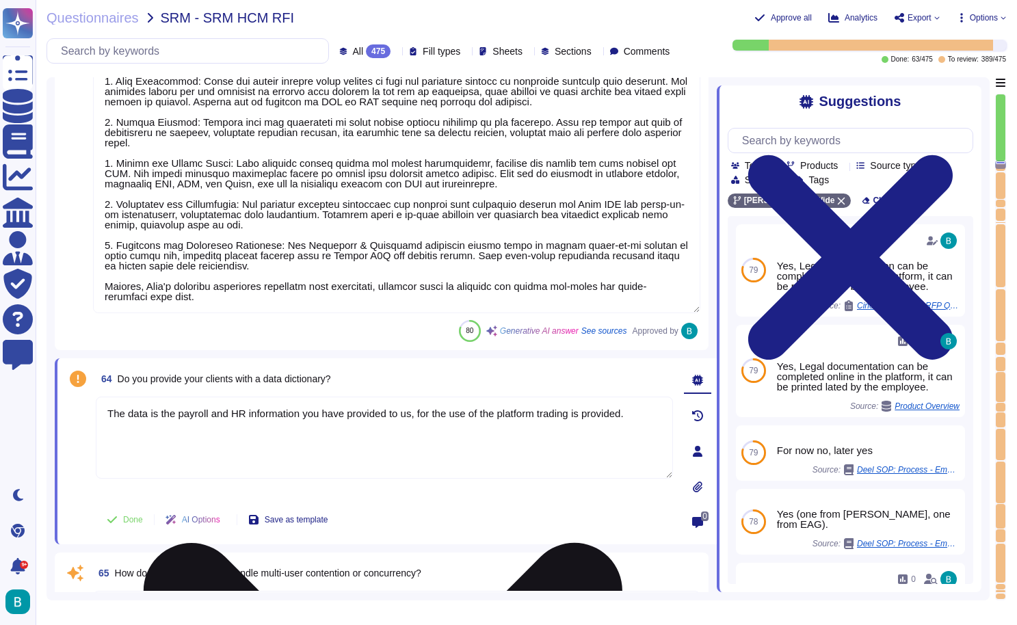
scroll to position [12848, 0]
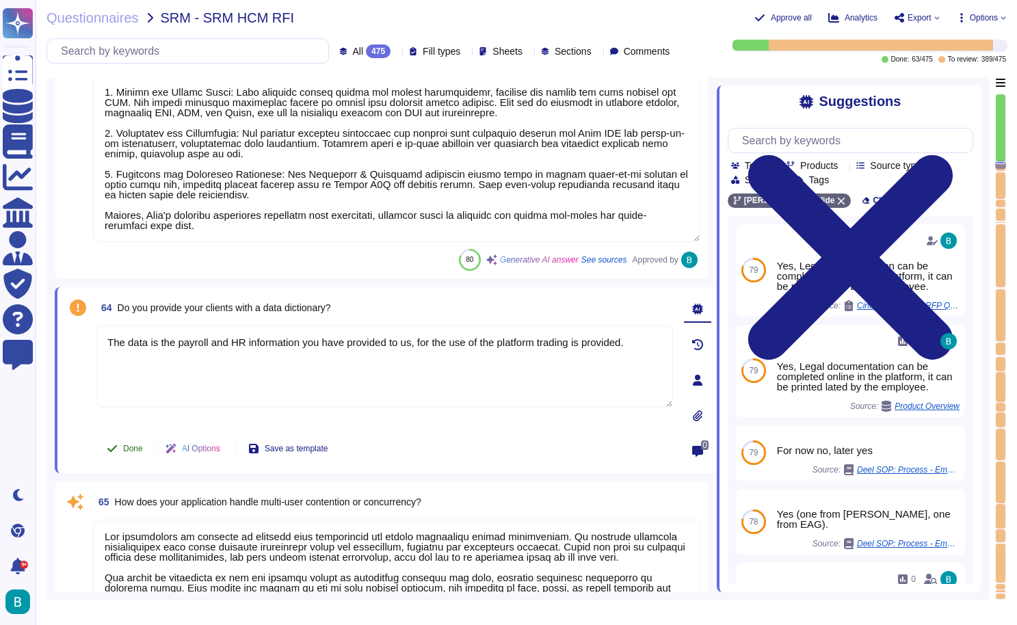
type textarea "The data is the payroll and HR information you have provided to us, for the use…"
click at [127, 452] on span "Done" at bounding box center [133, 448] width 20 height 8
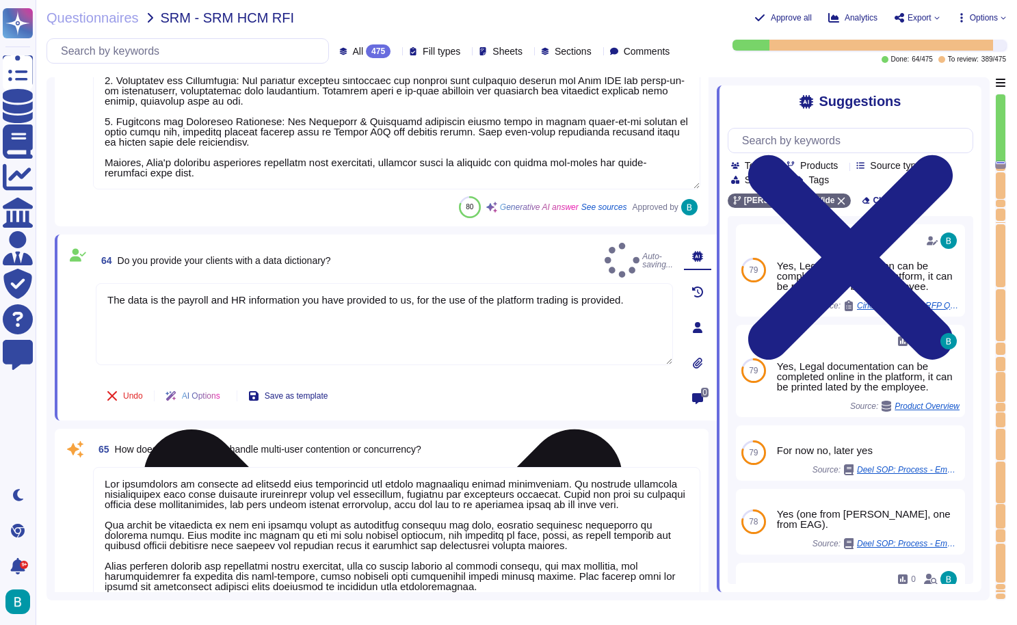
scroll to position [12980, 0]
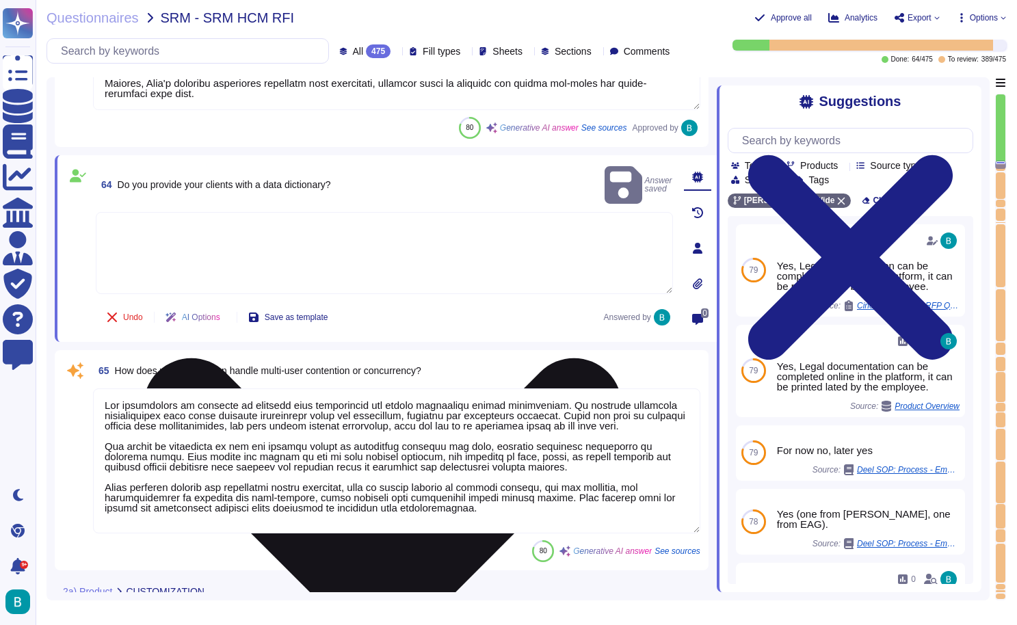
type textarea "The data is the payroll and HR information you have provided to us, for the use…"
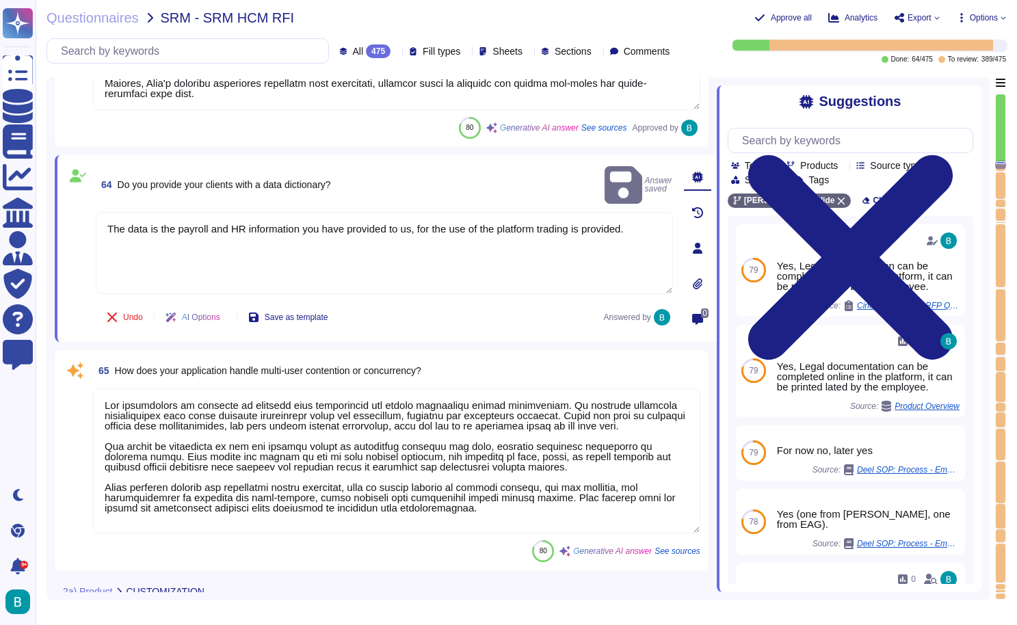
scroll to position [1, 0]
click at [327, 424] on textarea at bounding box center [396, 460] width 607 height 145
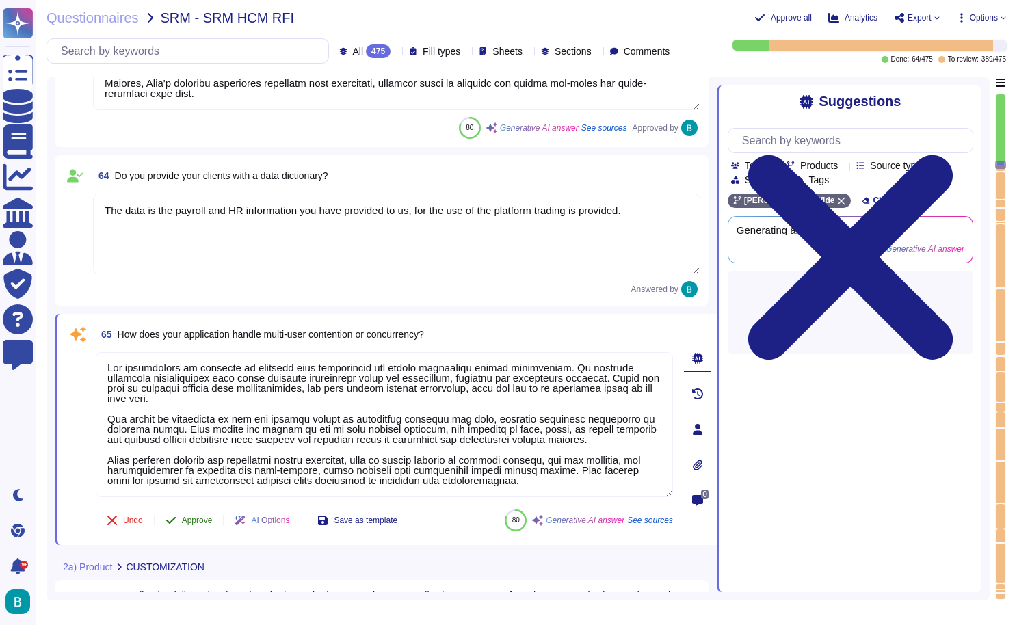
click at [200, 519] on span "Approve" at bounding box center [197, 520] width 31 height 8
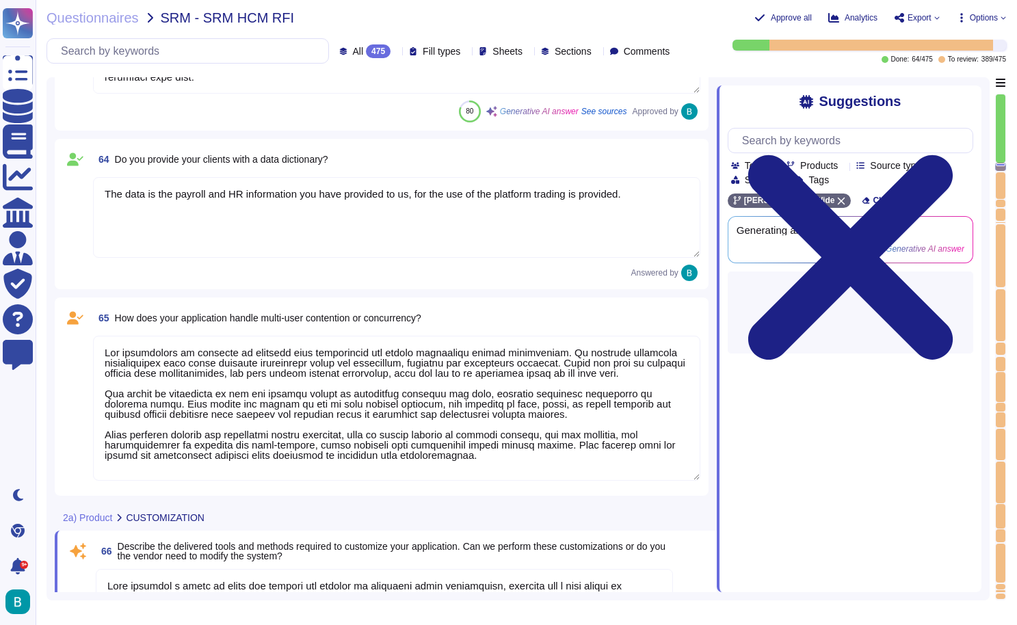
type textarea "Customer configuration allows clients to make various adjustments and customiza…"
type textarea "Yes, the platform can be customized with your brand look and feel. [PERSON_NAME…"
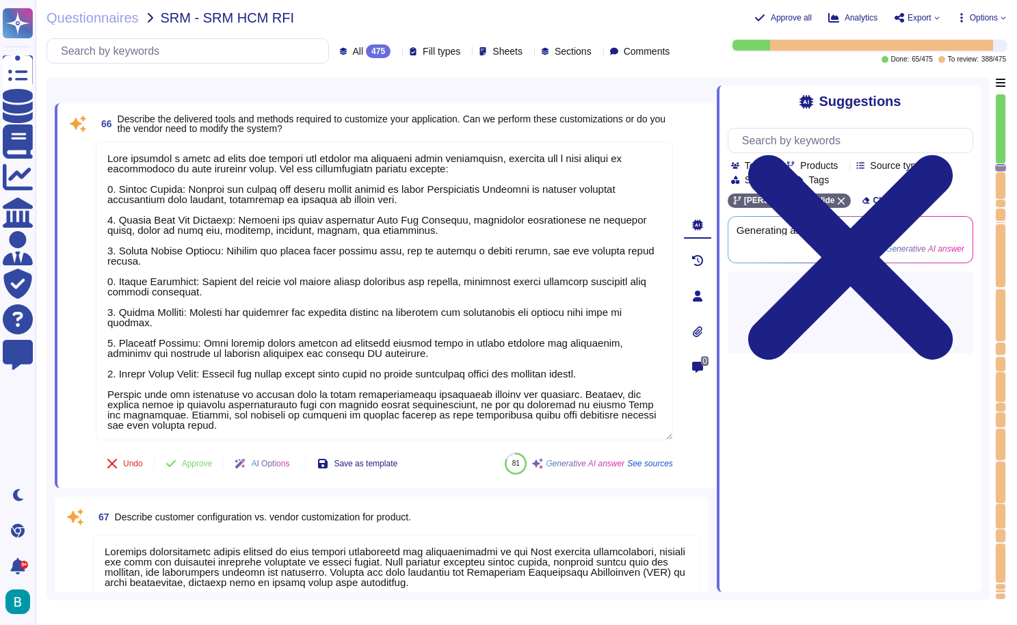
scroll to position [13382, 0]
type textarea "Customizations are preserved during product updates as product updates do not a…"
click at [201, 462] on span "Approve" at bounding box center [197, 464] width 31 height 8
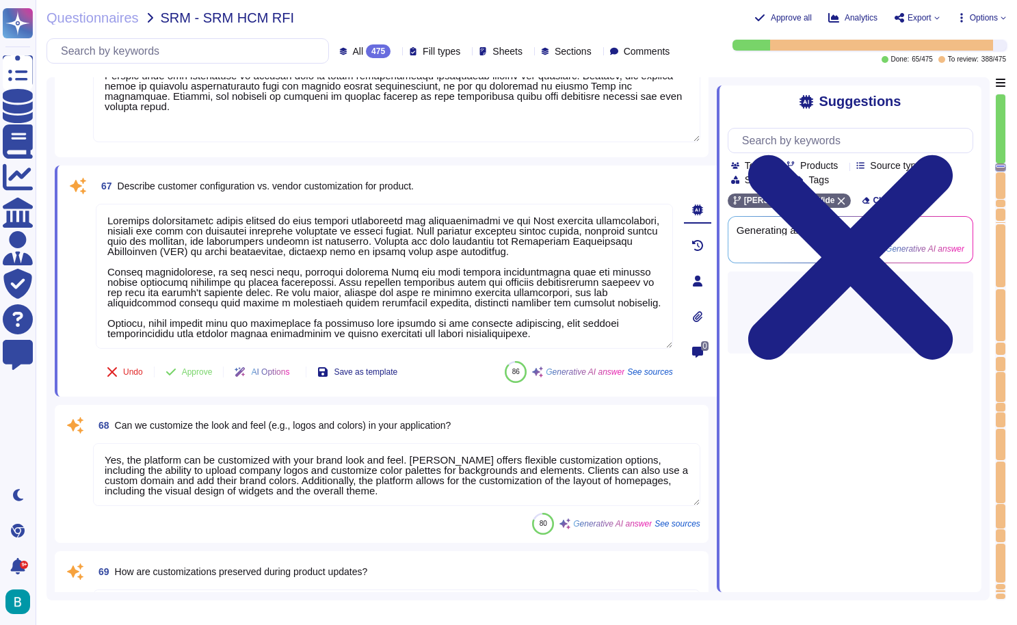
type textarea "Future upgrades will not affect customizations. [PERSON_NAME] ensures that any …"
type textarea "[PERSON_NAME] product allows for configuring and customizing screens and forms …"
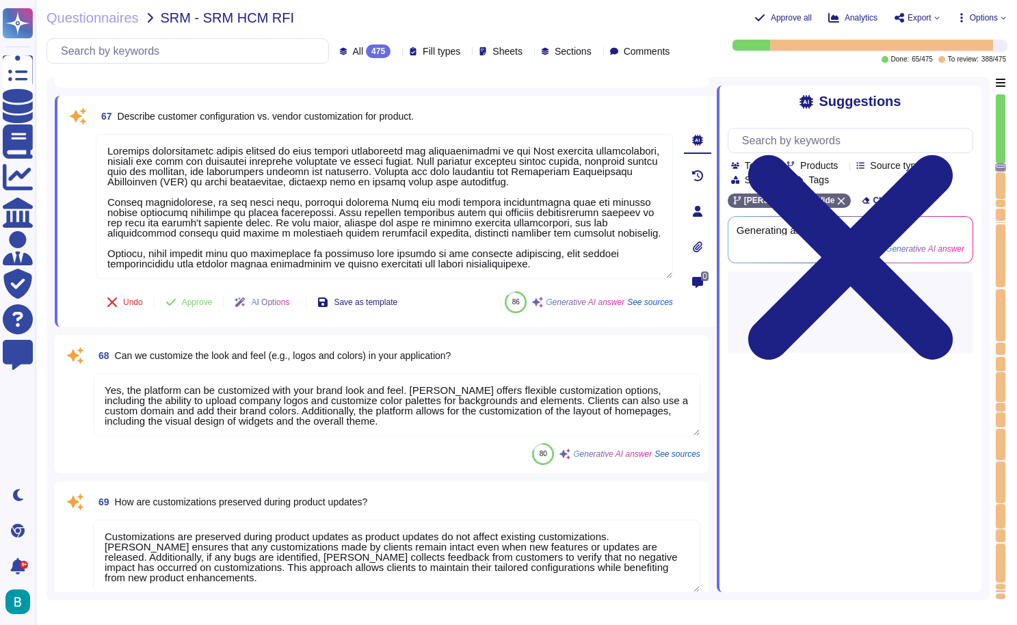
scroll to position [13734, 0]
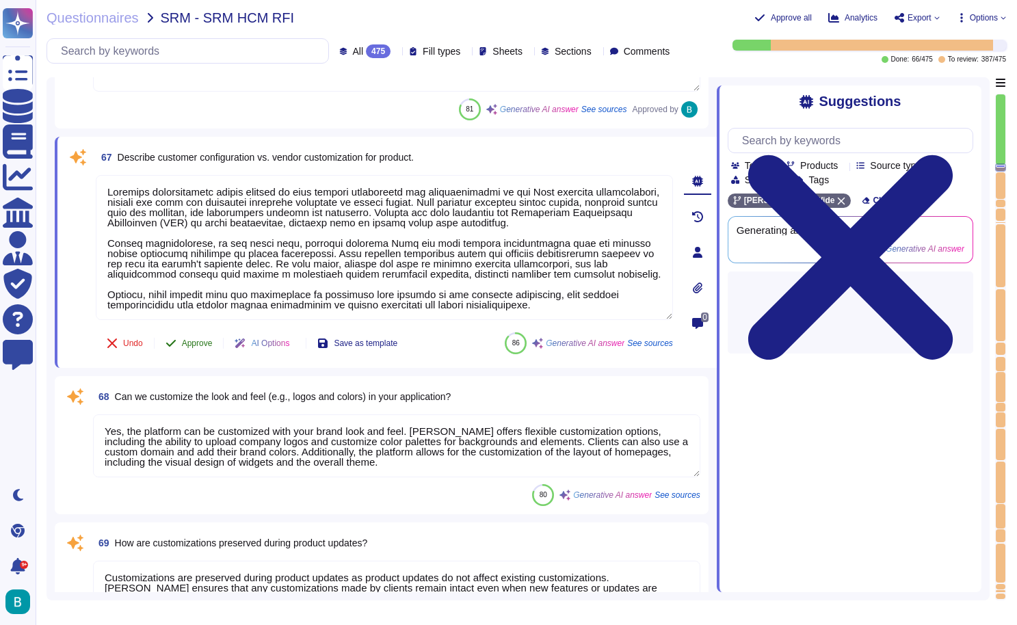
click at [198, 339] on span "Approve" at bounding box center [197, 343] width 31 height 8
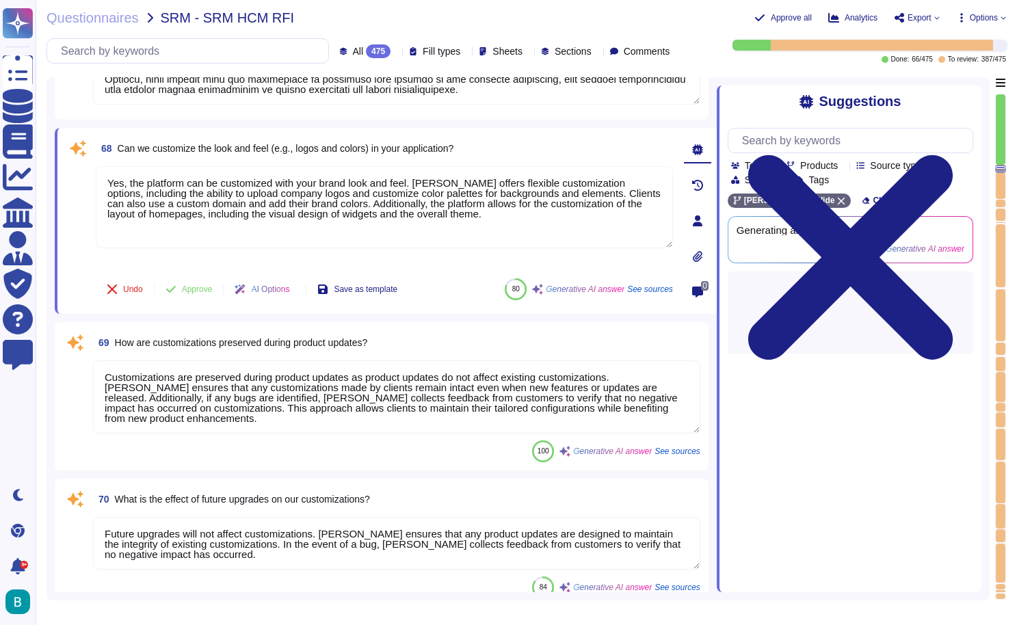
scroll to position [13957, 0]
type textarea "Yes, [PERSON_NAME] solution offers configurable reminders for various events, i…"
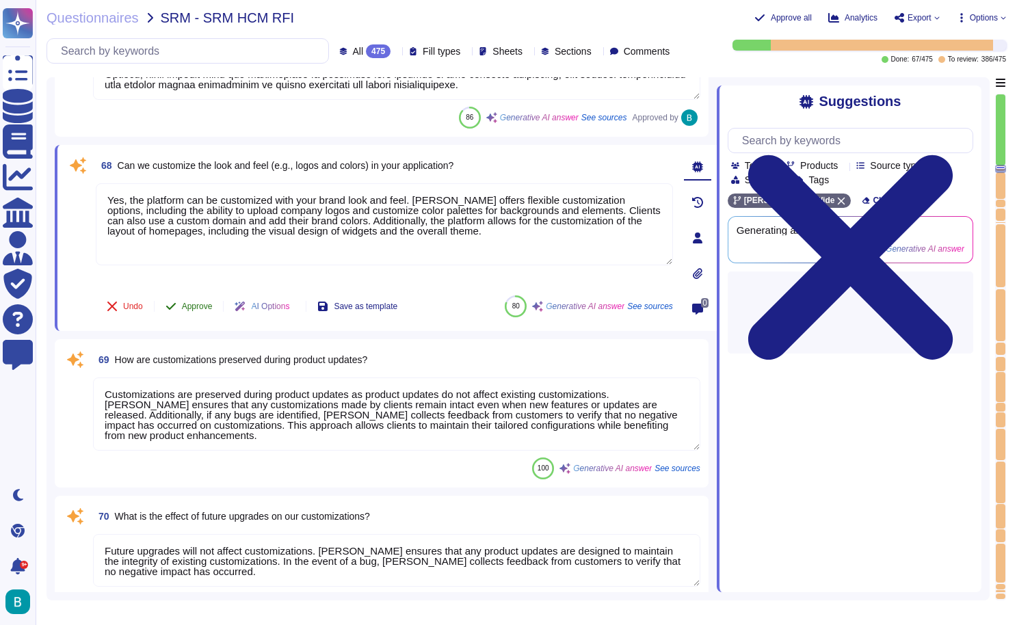
click at [196, 303] on span "Approve" at bounding box center [197, 306] width 31 height 8
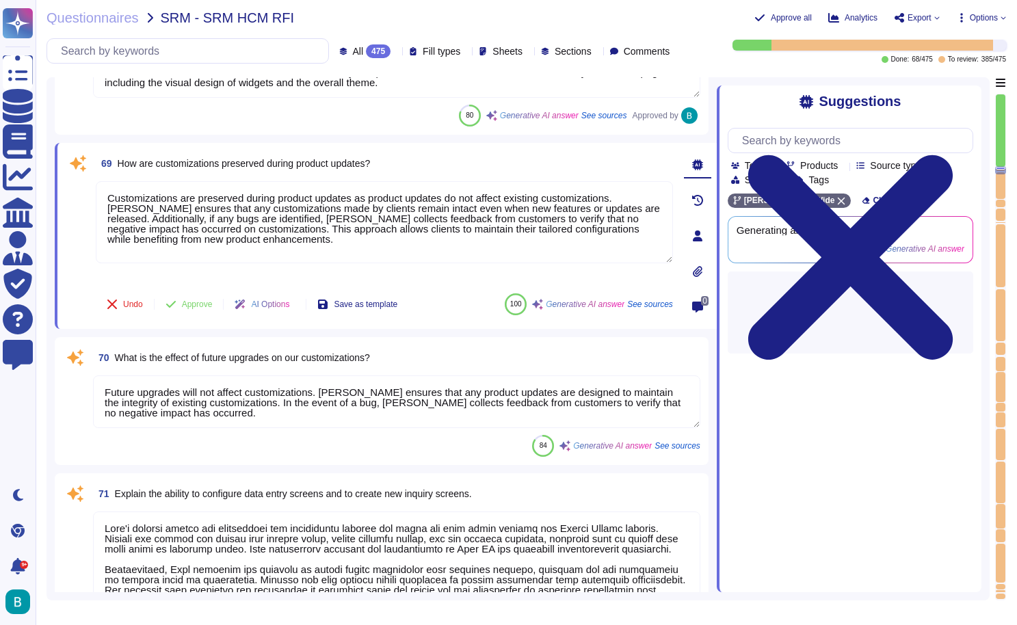
scroll to position [14122, 0]
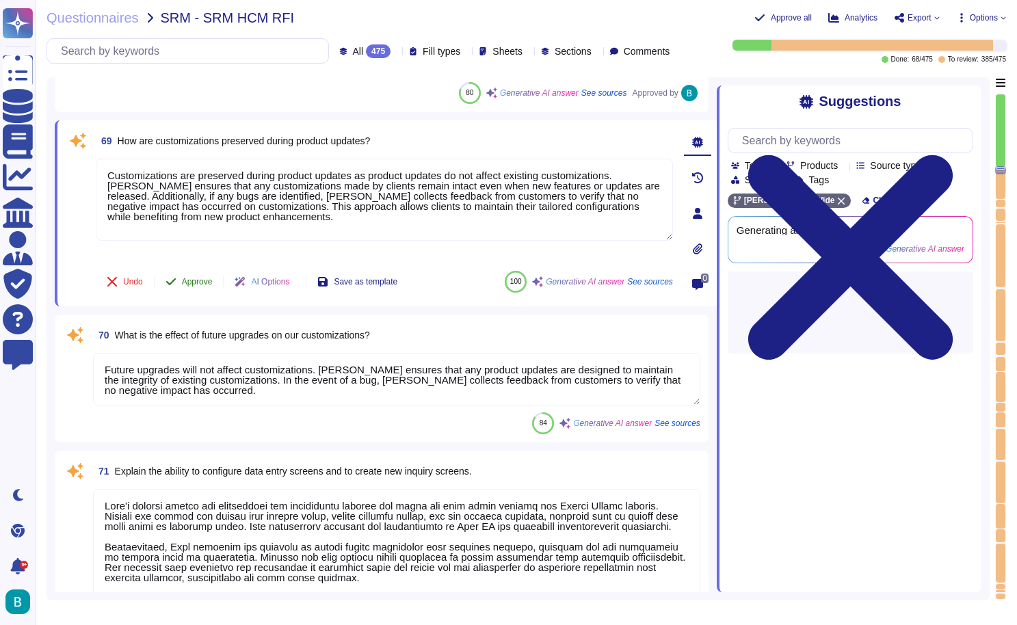
click at [197, 284] on span "Approve" at bounding box center [197, 282] width 31 height 8
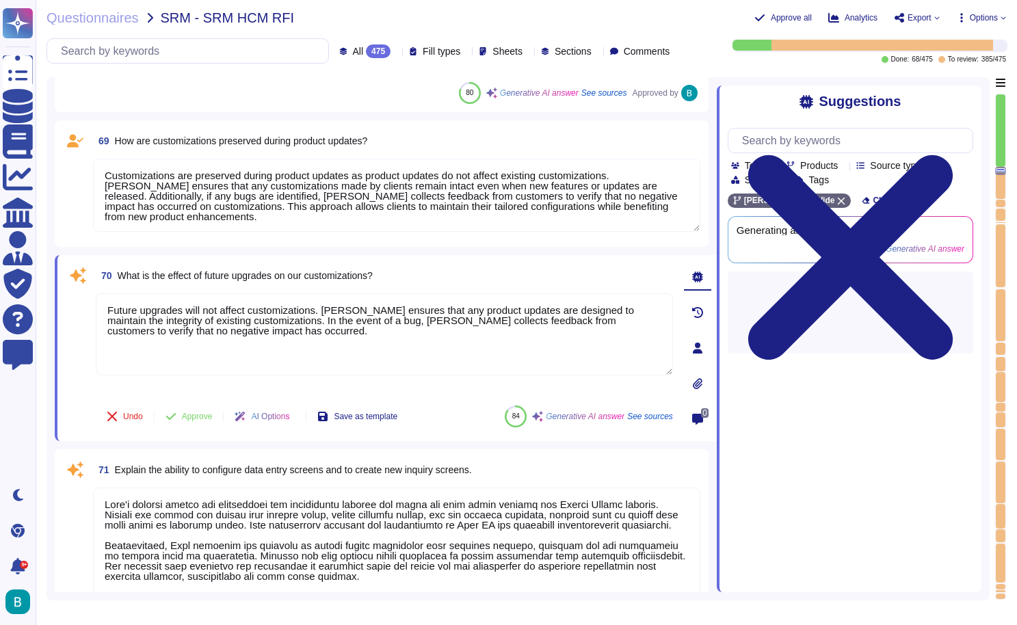
type textarea "Our typical implementation or onboarding timeline ranges from 1 to 3 months, de…"
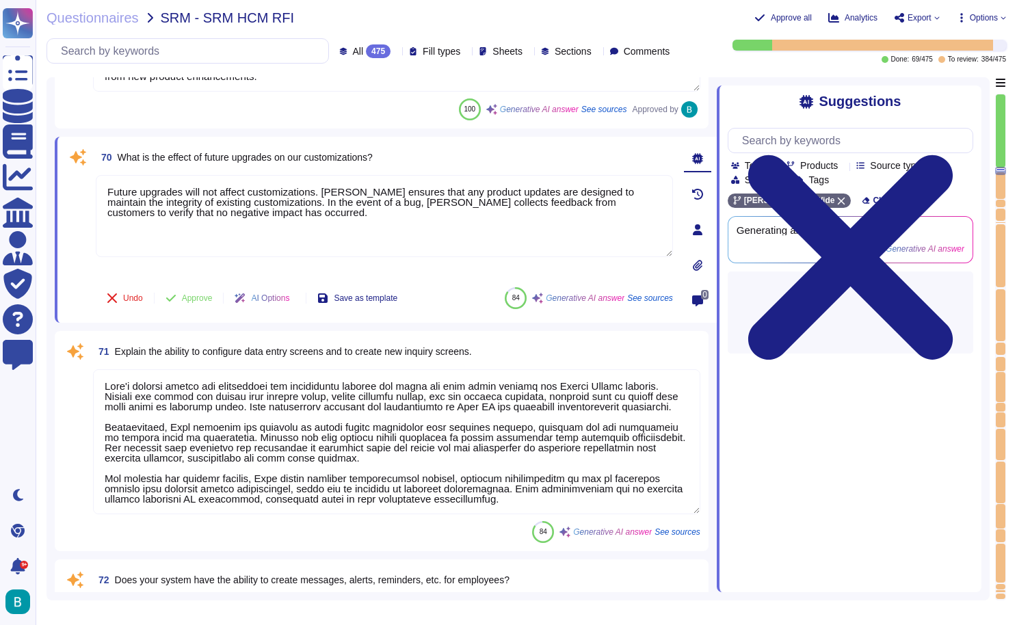
scroll to position [14273, 0]
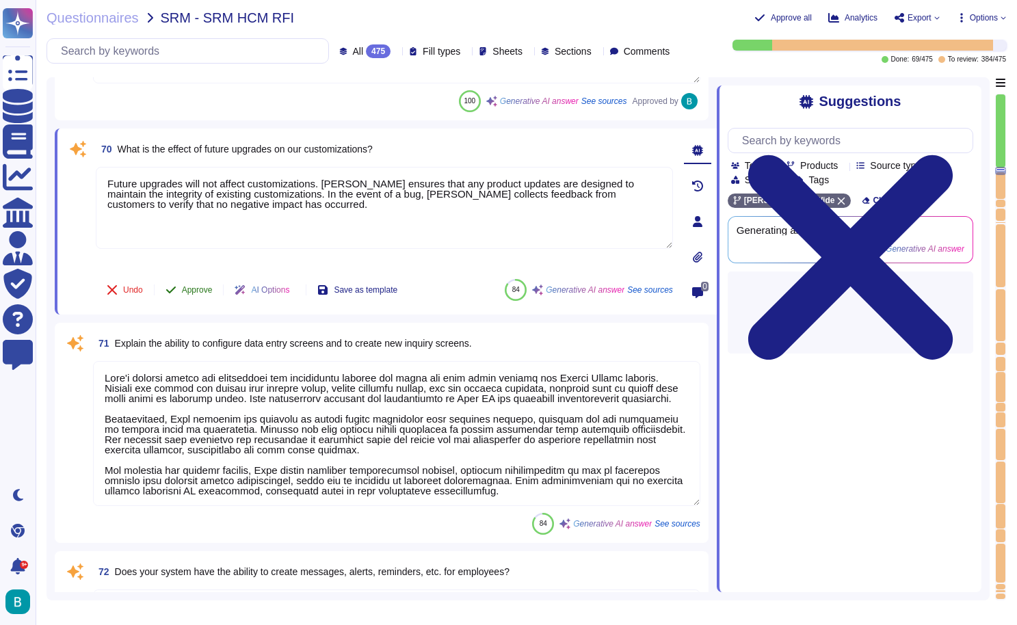
click at [199, 290] on span "Approve" at bounding box center [197, 290] width 31 height 8
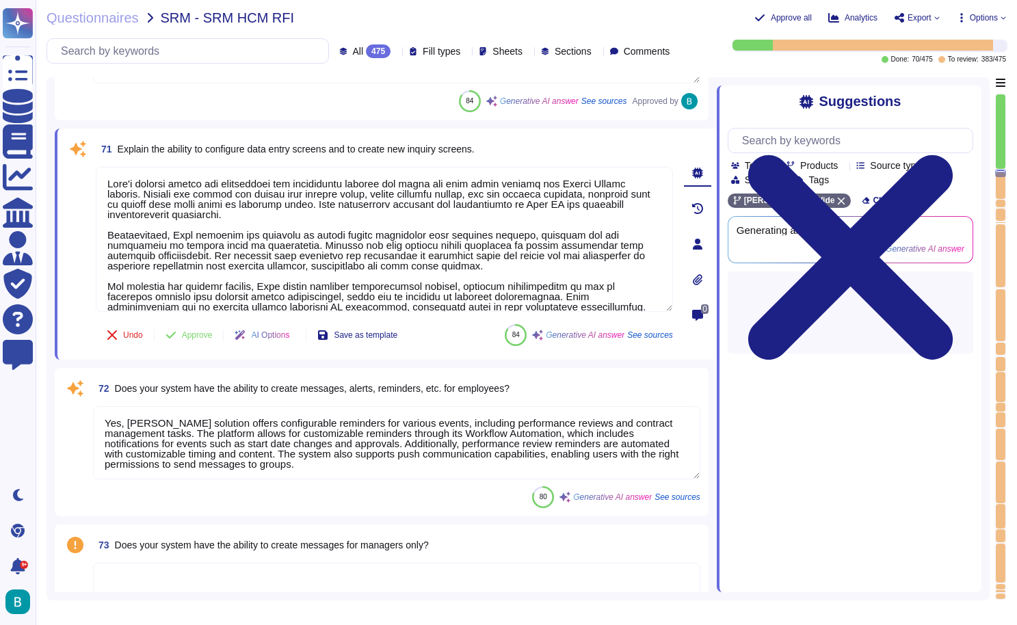
scroll to position [14404, 0]
type textarea "Yes, the platform can be customized with your brand look and feel. [PERSON_NAME…"
click at [201, 338] on span "Approve" at bounding box center [197, 335] width 31 height 8
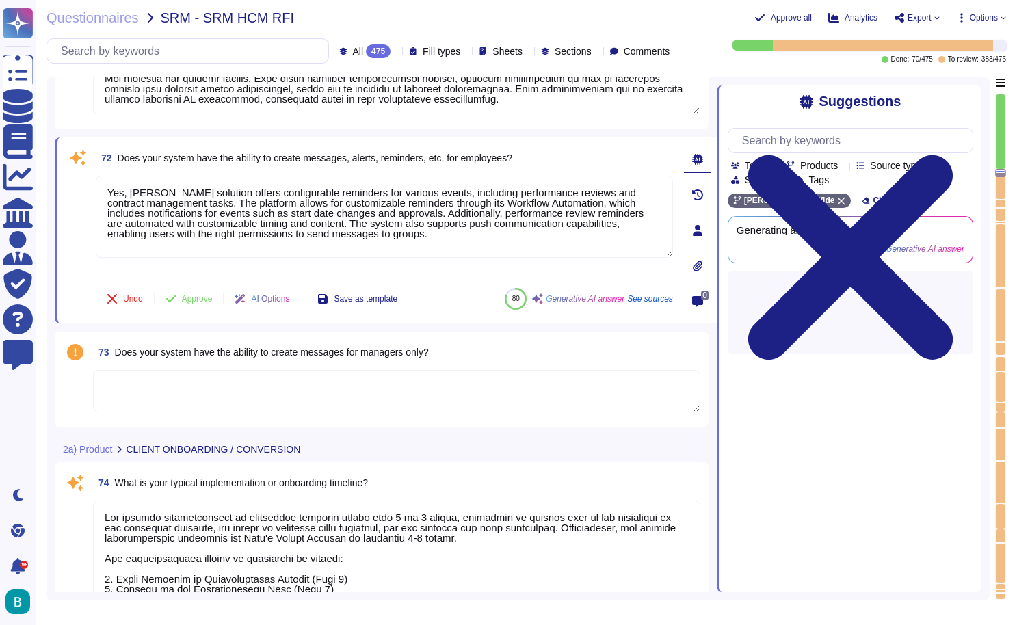
type textarea "Lor ipsumdolor si ame consecte adipisc e seddoeiusm temporincididu utlabor etdo…"
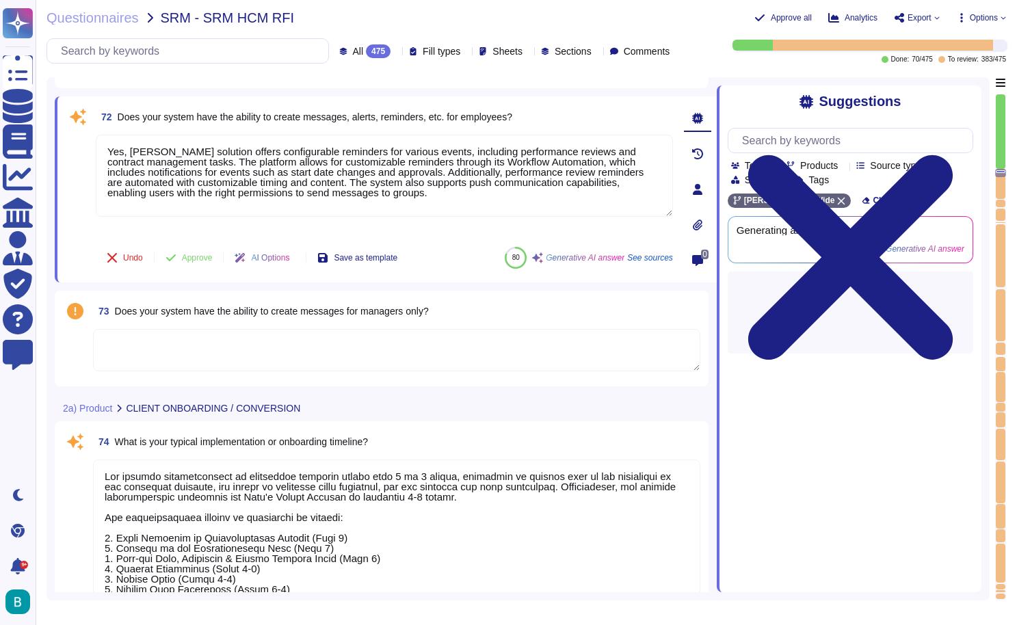
scroll to position [14627, 0]
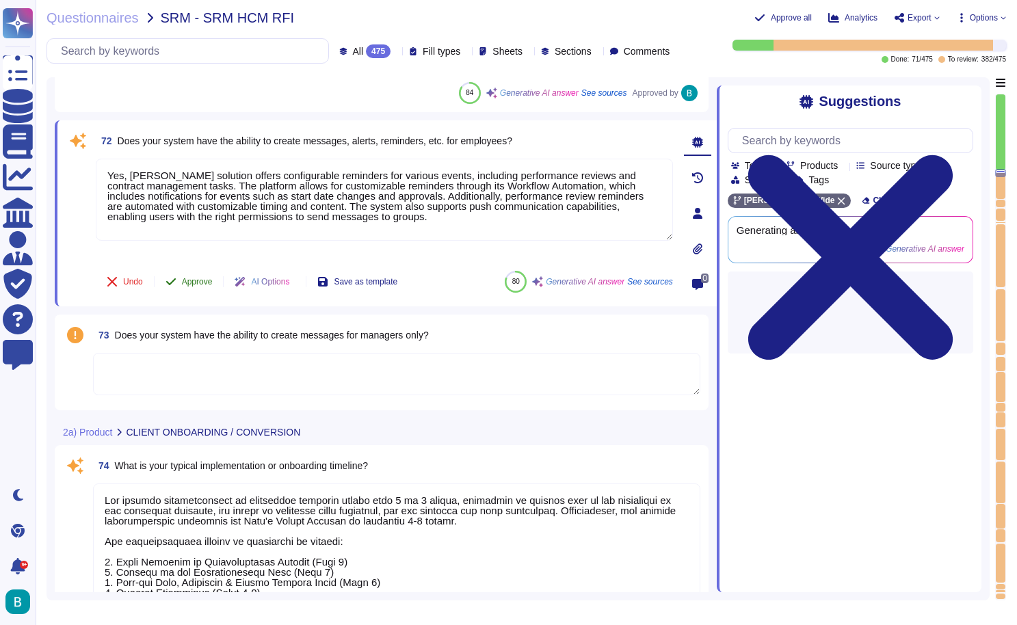
click at [191, 280] on span "Approve" at bounding box center [197, 282] width 31 height 8
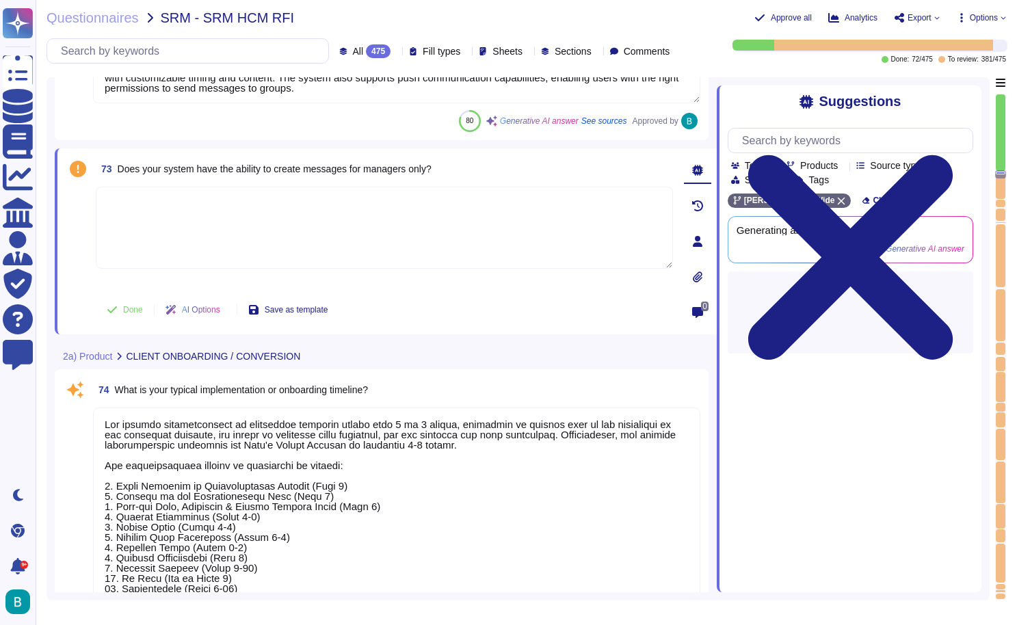
scroll to position [14778, 0]
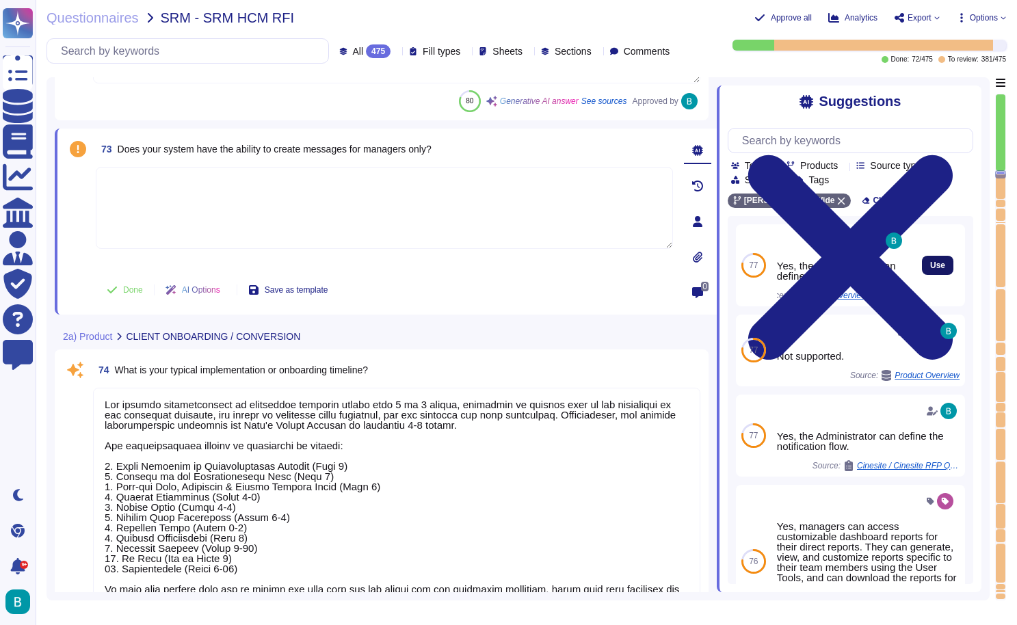
click at [930, 261] on span "Use" at bounding box center [937, 265] width 15 height 8
type textarea "Yes, the Administrator can define the notification flow."
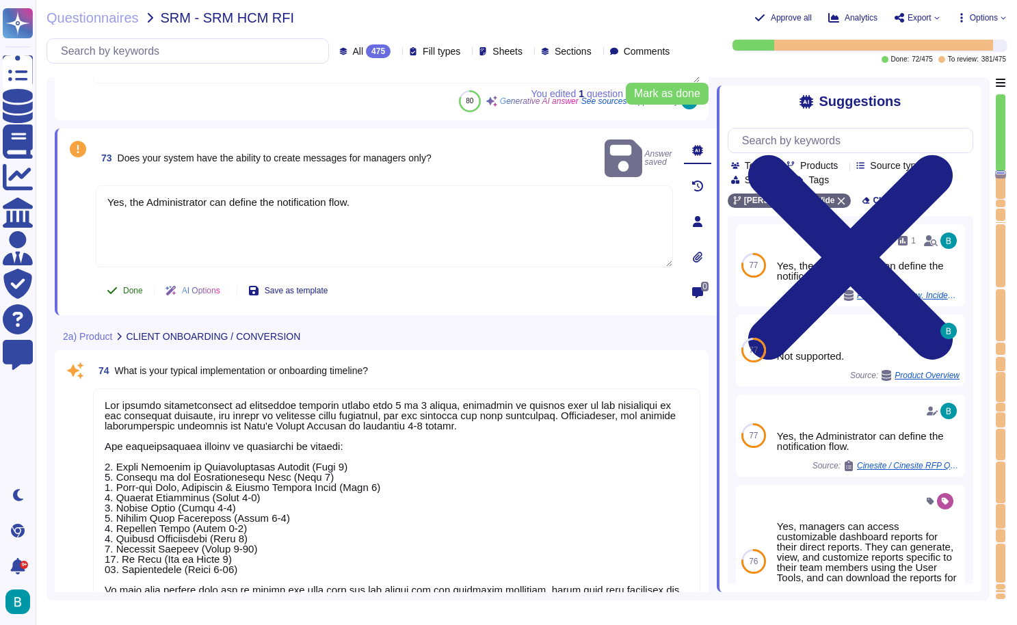
click at [130, 284] on button "Done" at bounding box center [125, 290] width 58 height 27
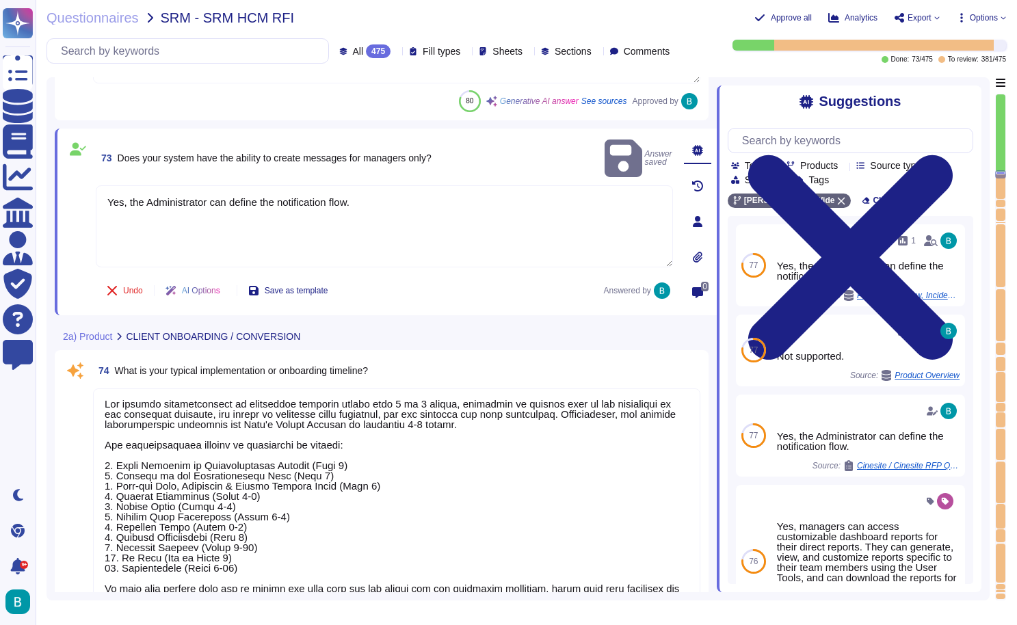
scroll to position [1, 0]
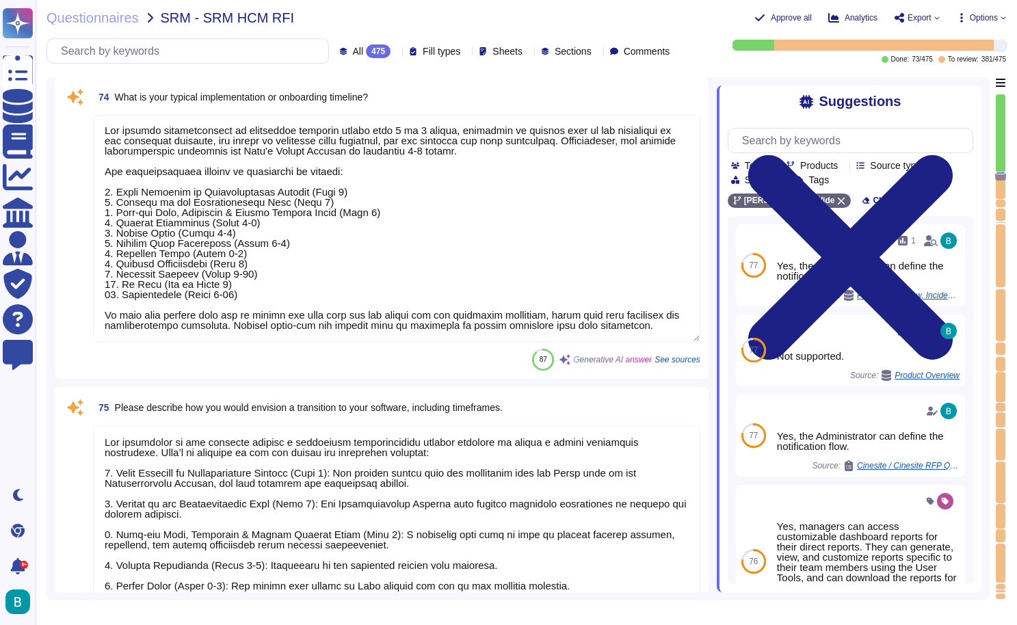
type textarea "The typical implementation project team includes the following roles: - Onboard…"
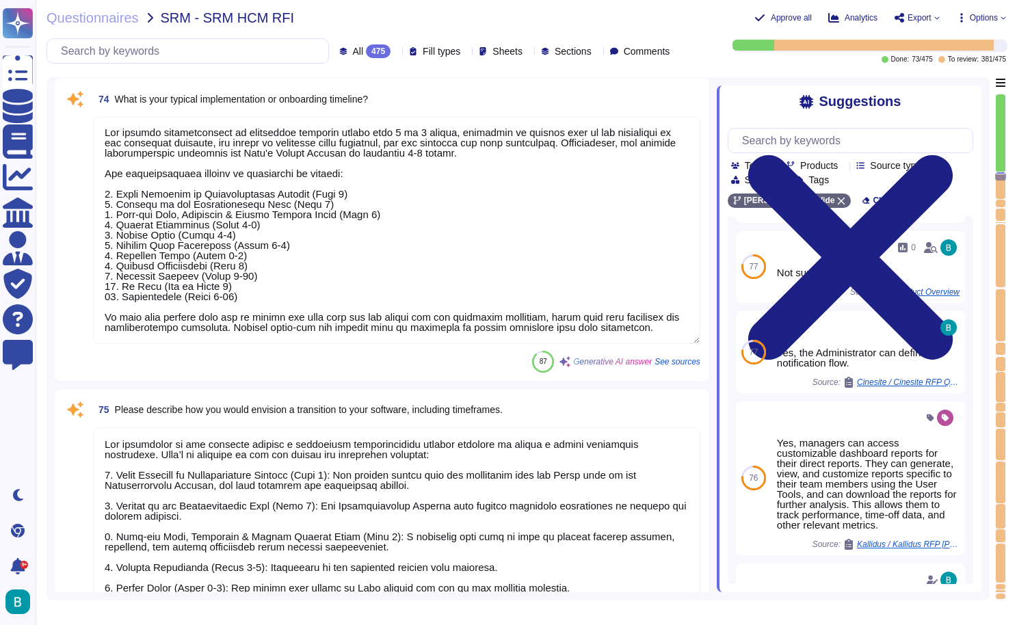
scroll to position [158, 0]
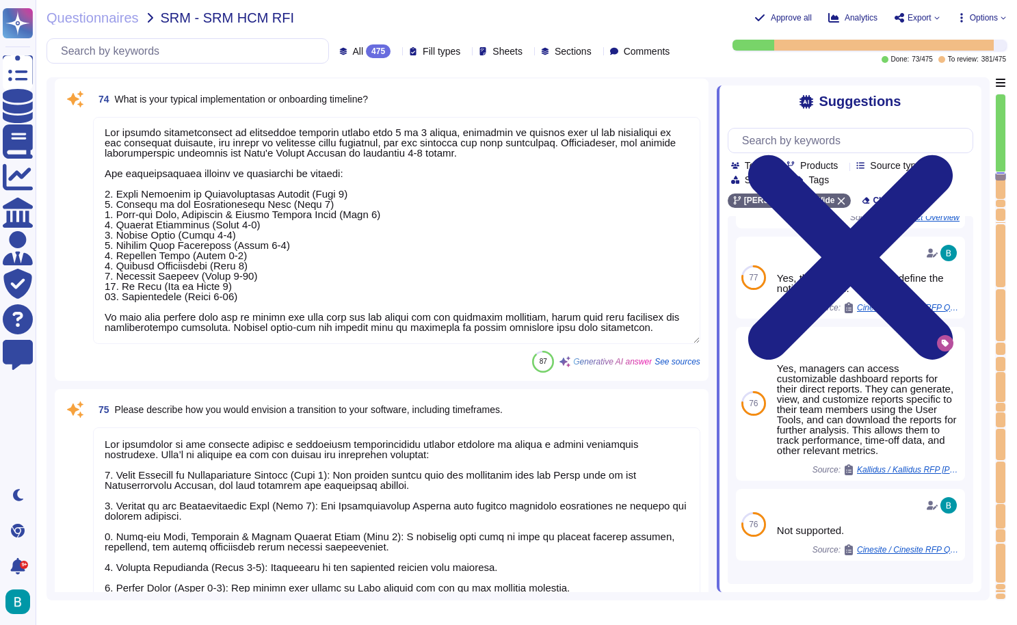
drag, startPoint x: 382, startPoint y: 150, endPoint x: 319, endPoint y: 155, distance: 63.1
click at [319, 155] on textarea at bounding box center [396, 230] width 607 height 227
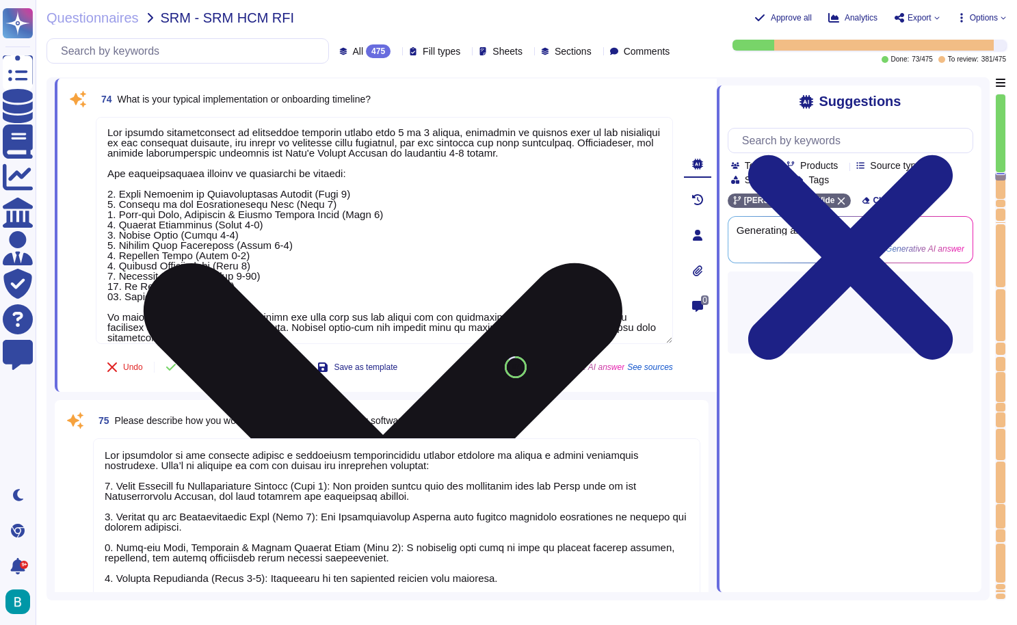
scroll to position [0, 0]
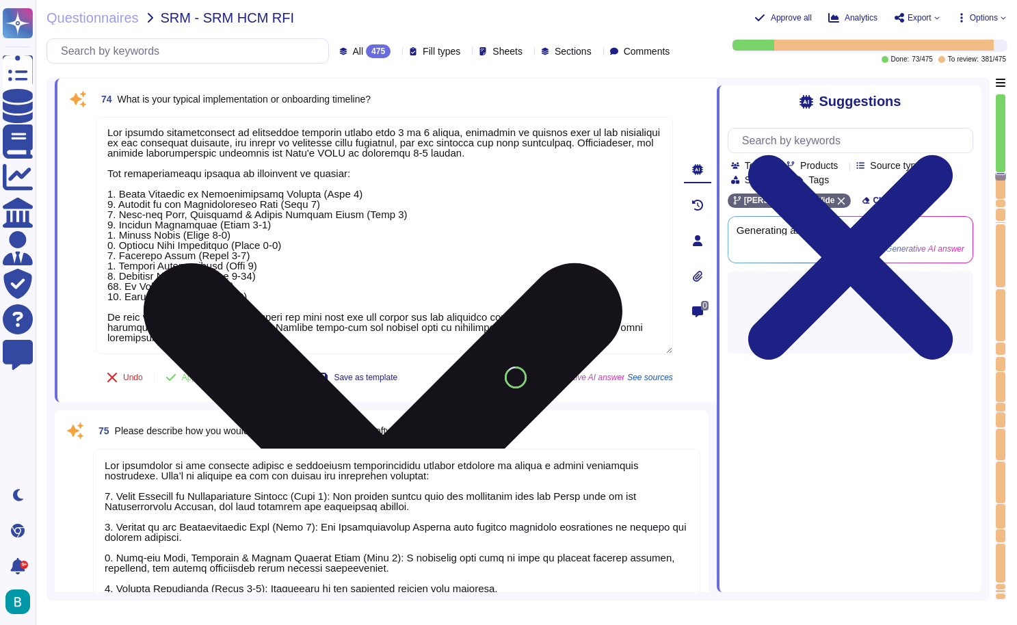
click at [364, 237] on textarea at bounding box center [384, 235] width 577 height 237
drag, startPoint x: 276, startPoint y: 213, endPoint x: 256, endPoint y: 213, distance: 19.8
click at [256, 213] on textarea at bounding box center [384, 235] width 577 height 237
click at [271, 253] on textarea at bounding box center [384, 235] width 577 height 237
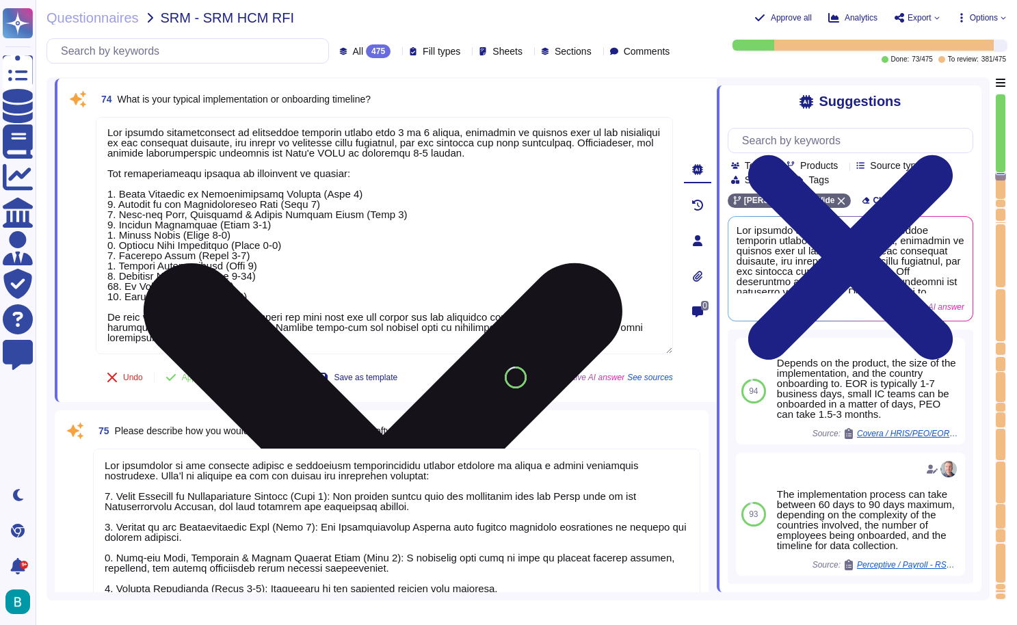
drag, startPoint x: 305, startPoint y: 211, endPoint x: 243, endPoint y: 215, distance: 61.6
click at [243, 215] on textarea at bounding box center [384, 235] width 577 height 237
type textarea "Our typical implementation or onboarding timeline ranges from 1 to 3 months, de…"
click at [286, 236] on textarea at bounding box center [384, 235] width 577 height 237
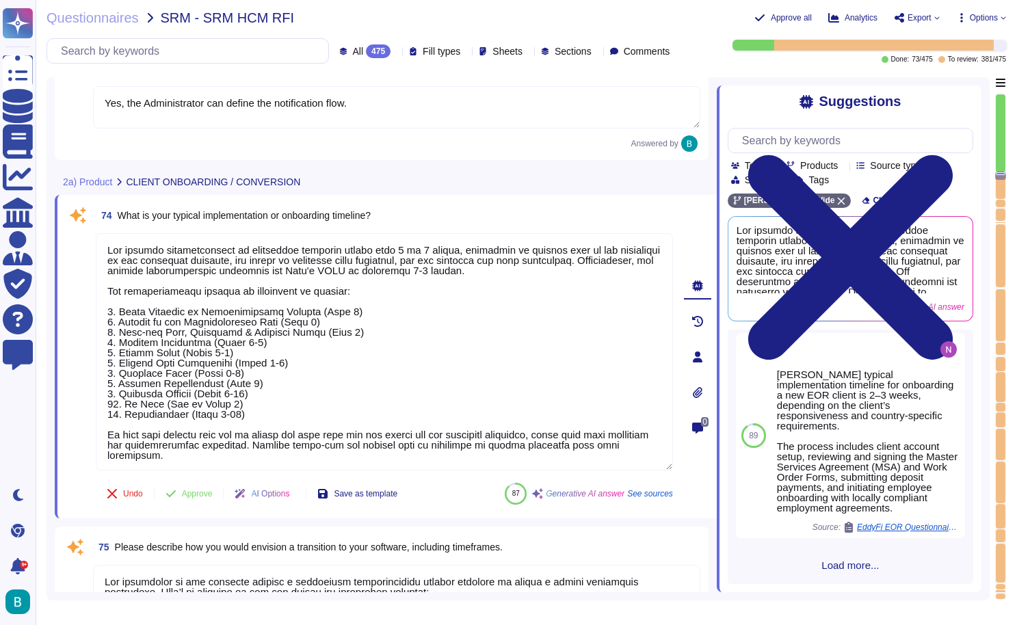
scroll to position [14844, 0]
type textarea "[PERSON_NAME] product allows for configuring and customizing screens and forms …"
type textarea "Yes, [PERSON_NAME] solution offers configurable reminders for various events, i…"
type textarea "Yes, the Administrator can define the notification flow."
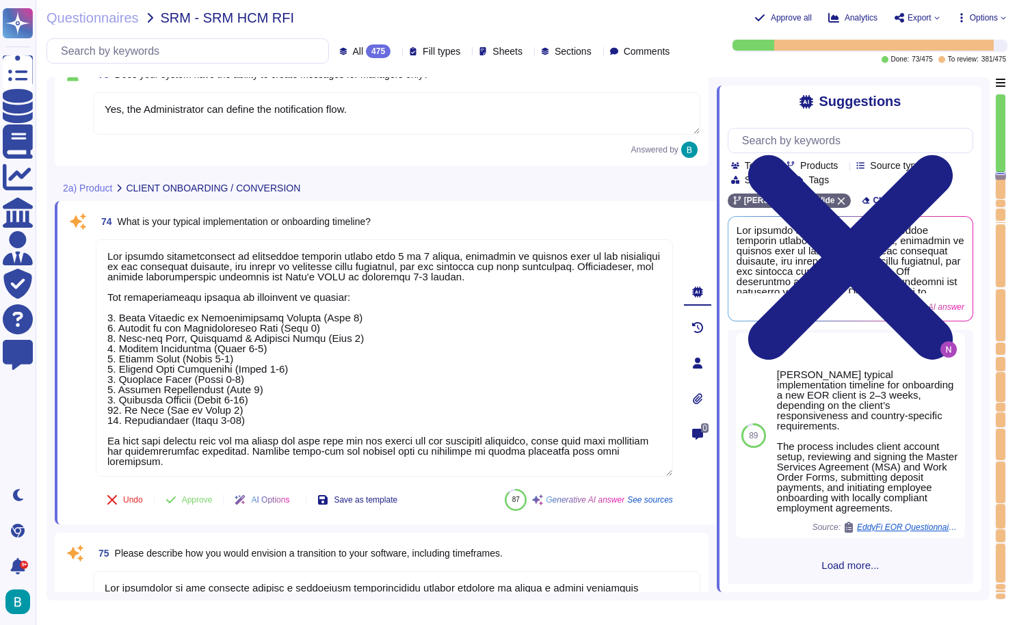
scroll to position [0, -1]
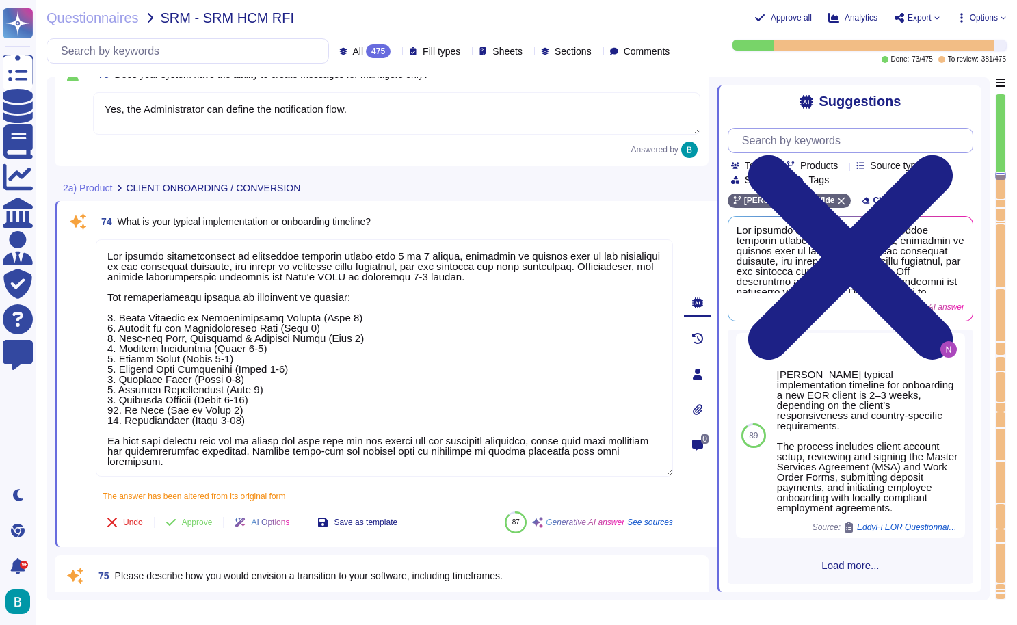
click at [819, 142] on input "text" at bounding box center [853, 141] width 237 height 24
type textarea "Our typical implementation or onboarding timeline ranges from 1 to 3 months, de…"
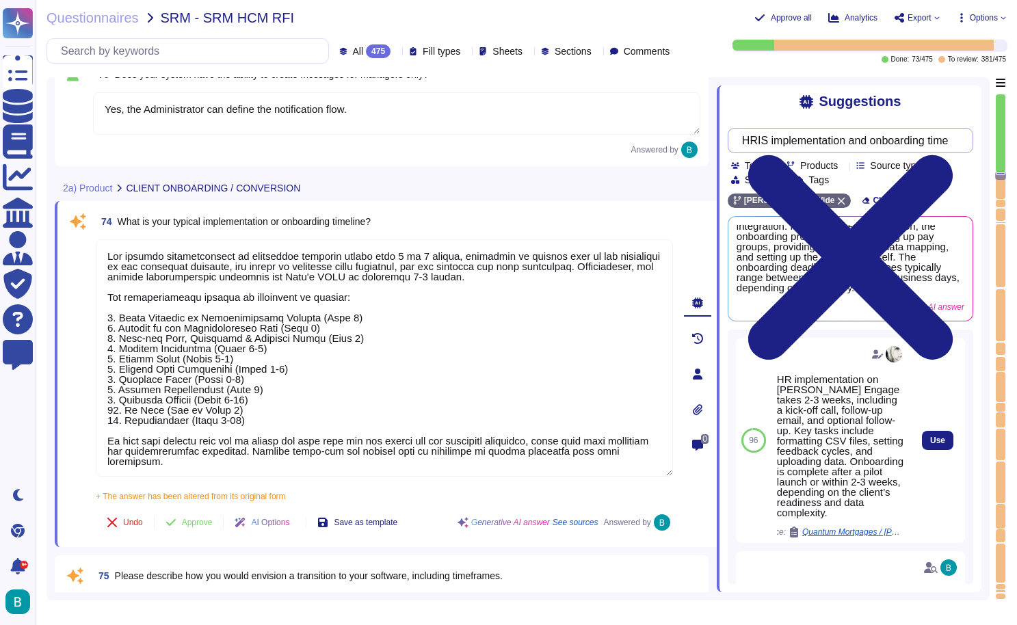
scroll to position [117, 0]
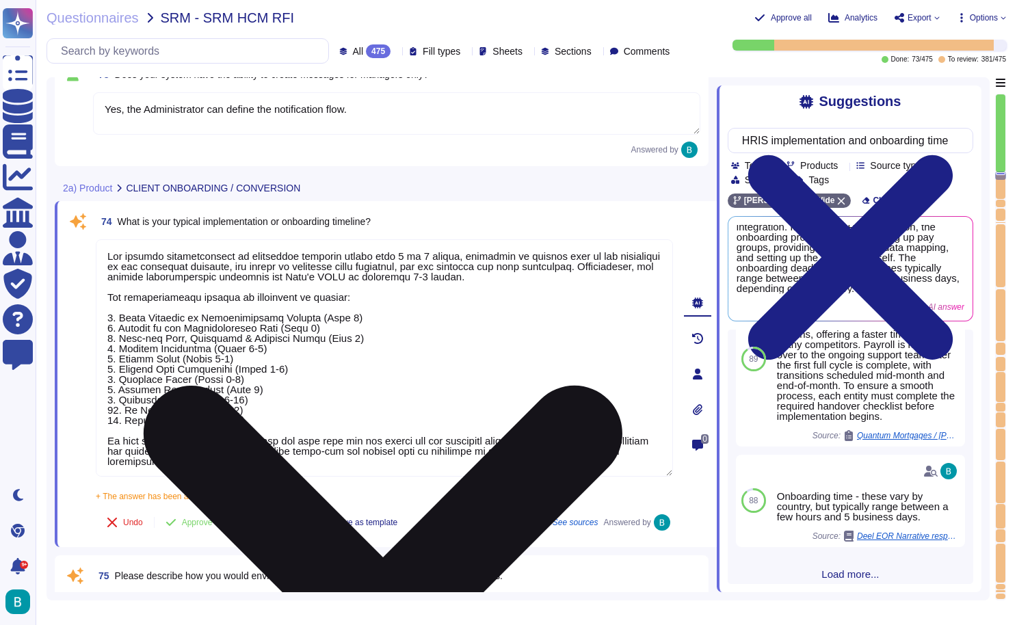
type input "HRIS implementation and onboarding time"
click at [153, 368] on textarea at bounding box center [384, 357] width 577 height 237
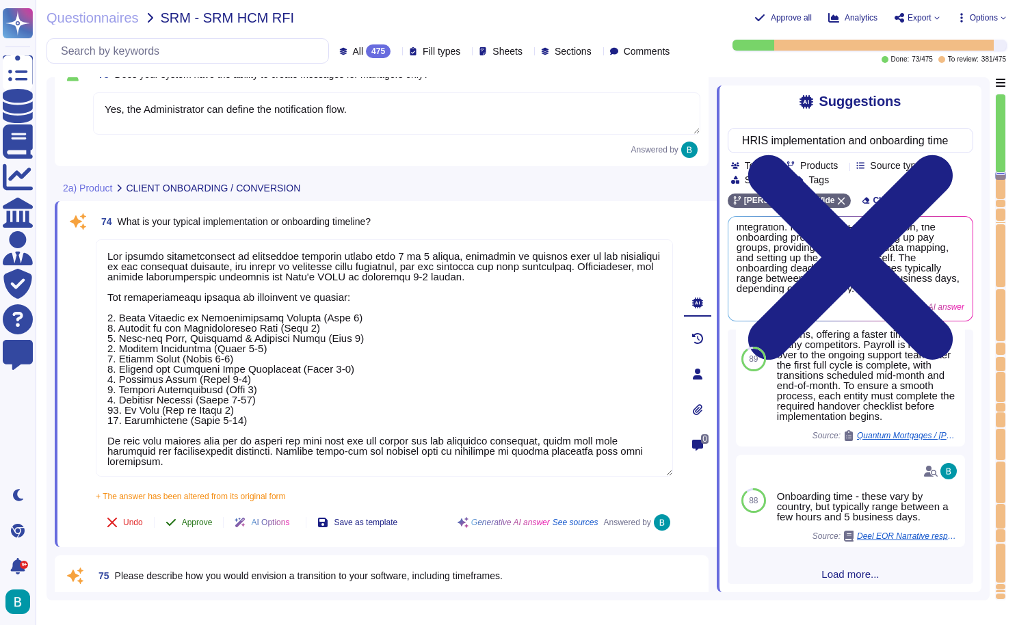
click at [213, 522] on span "Approve" at bounding box center [197, 522] width 31 height 8
type textarea "Our typical implementation or onboarding timeline ranges from 1 to 3 months, de…"
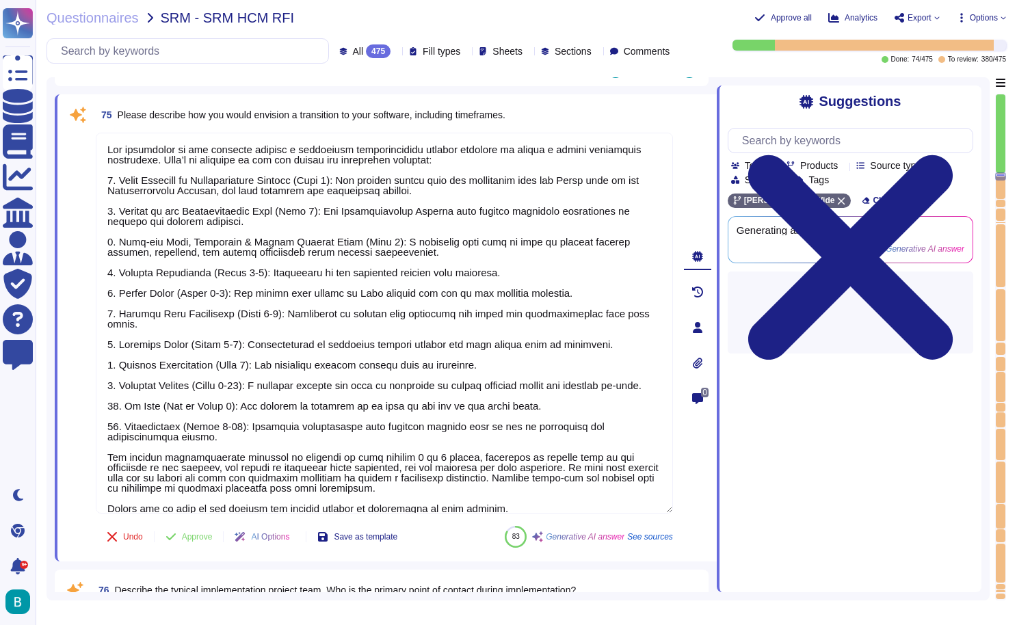
type textarea "The typical implementation project team includes the following roles: - Onboard…"
type textarea "[PERSON_NAME] employs a structured approach to identifying, managing, mitigatin…"
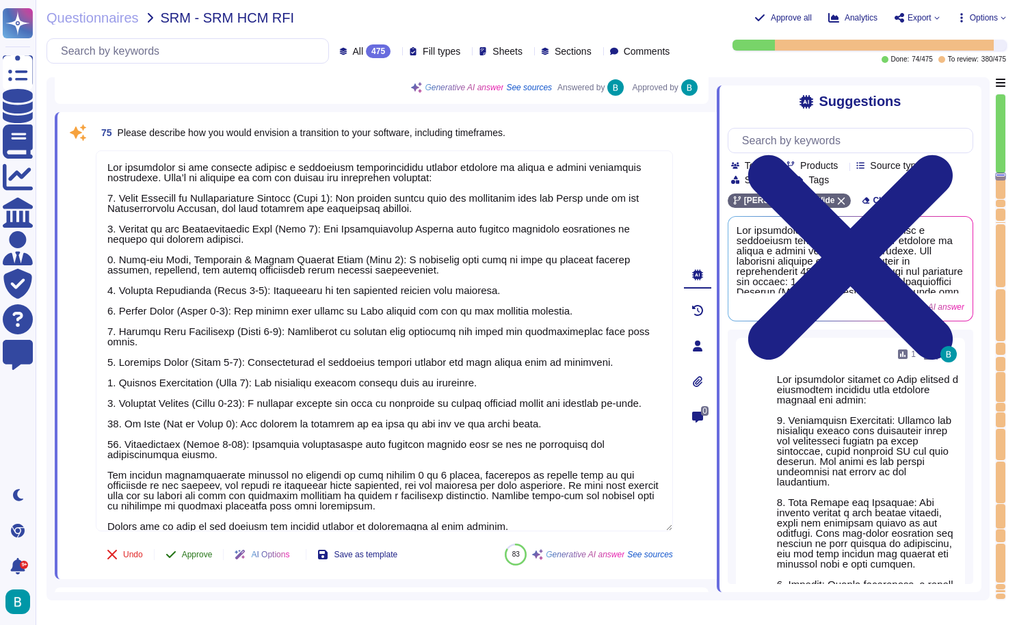
click at [204, 552] on span "Approve" at bounding box center [197, 554] width 31 height 8
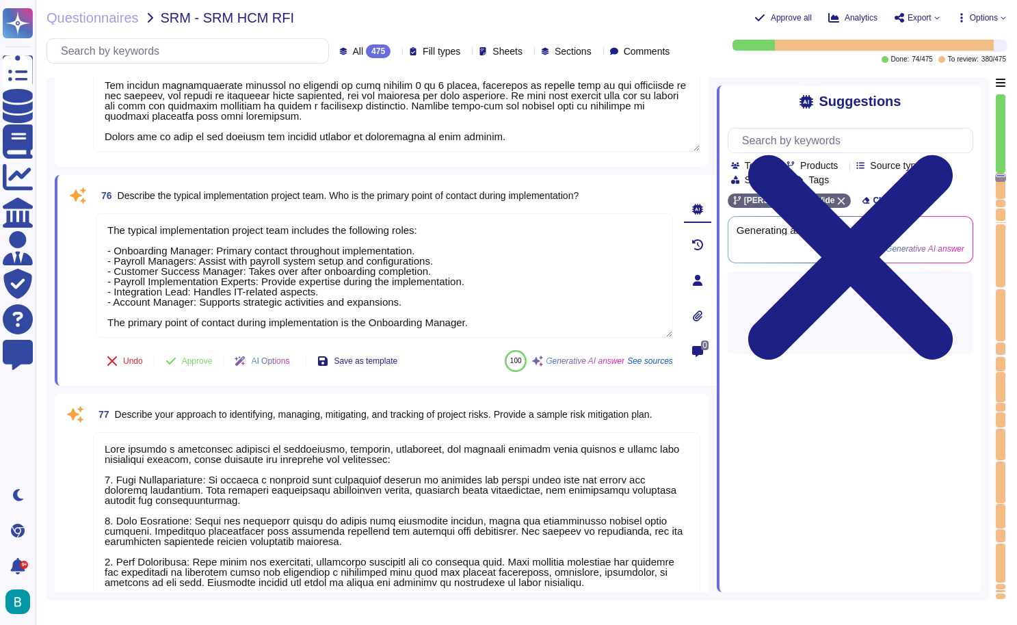
scroll to position [15658, 0]
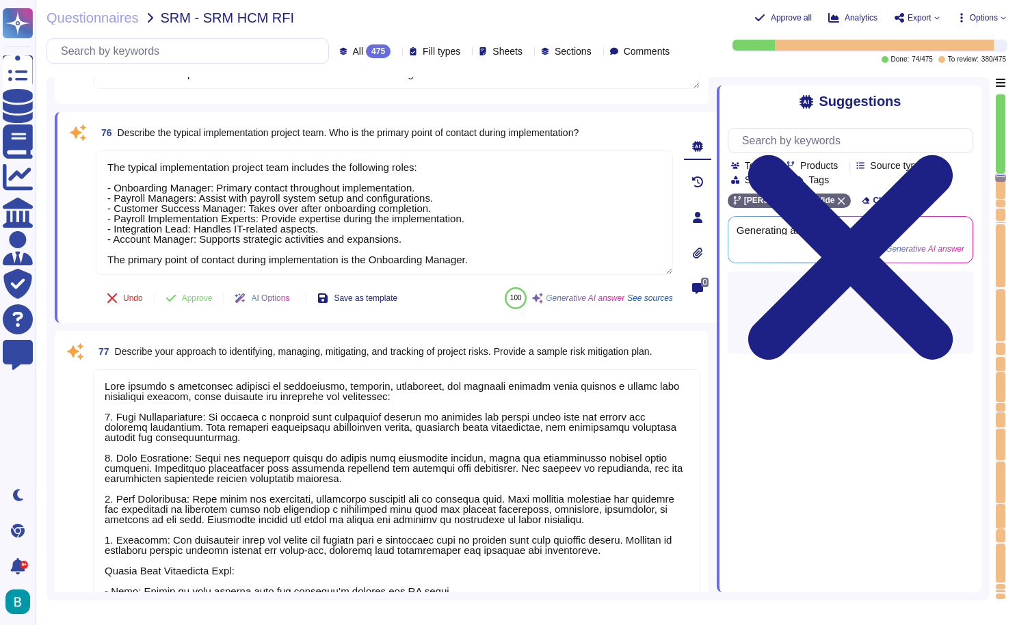
type textarea "Our issues management approach is structured and efficient, ensuring timely res…"
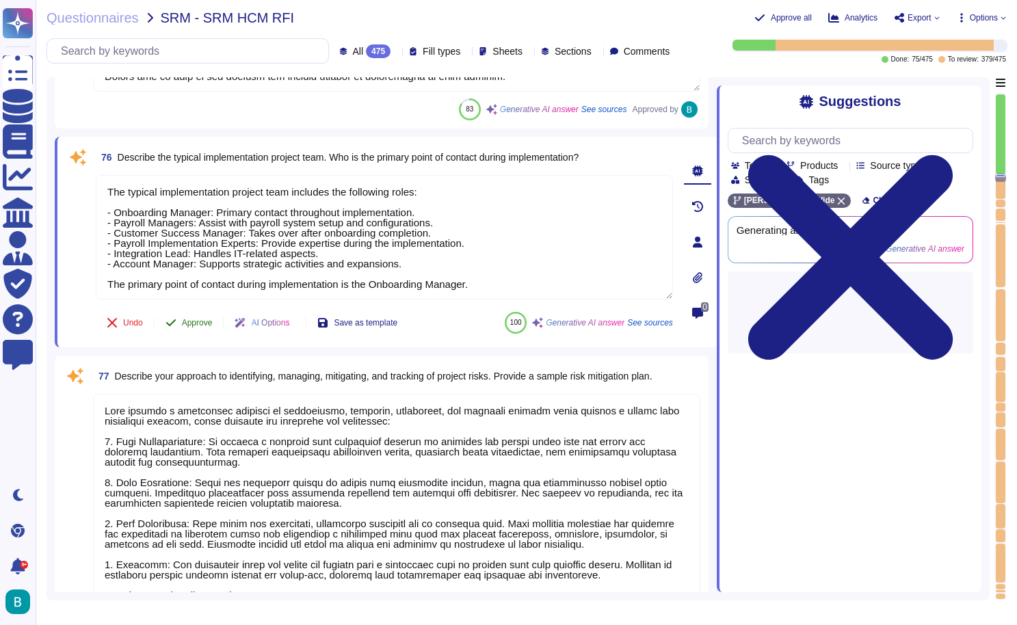
click at [194, 330] on button "Approve" at bounding box center [189, 322] width 69 height 27
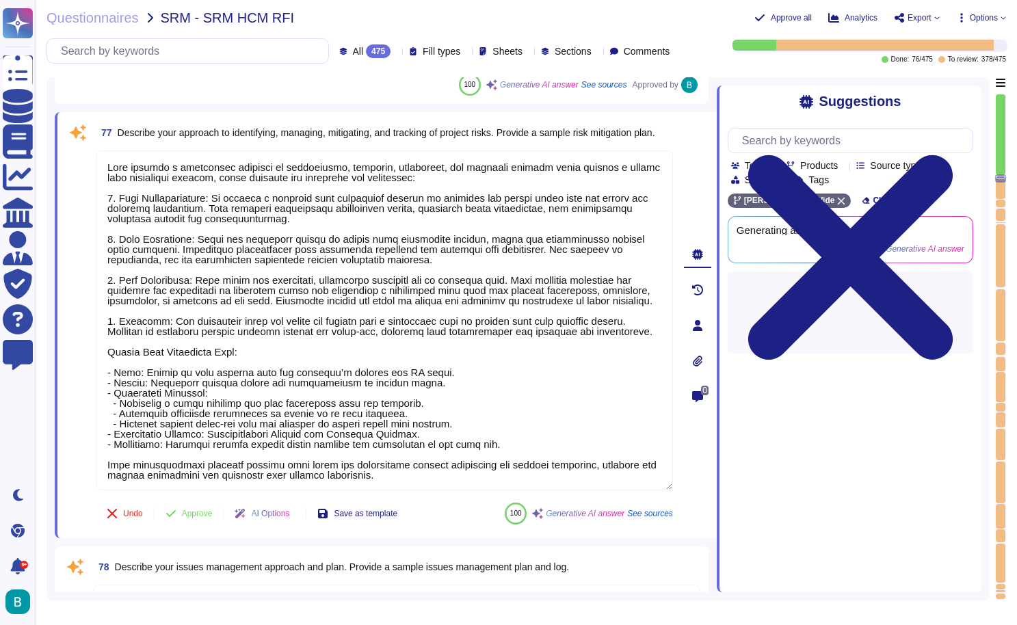
scroll to position [15885, 0]
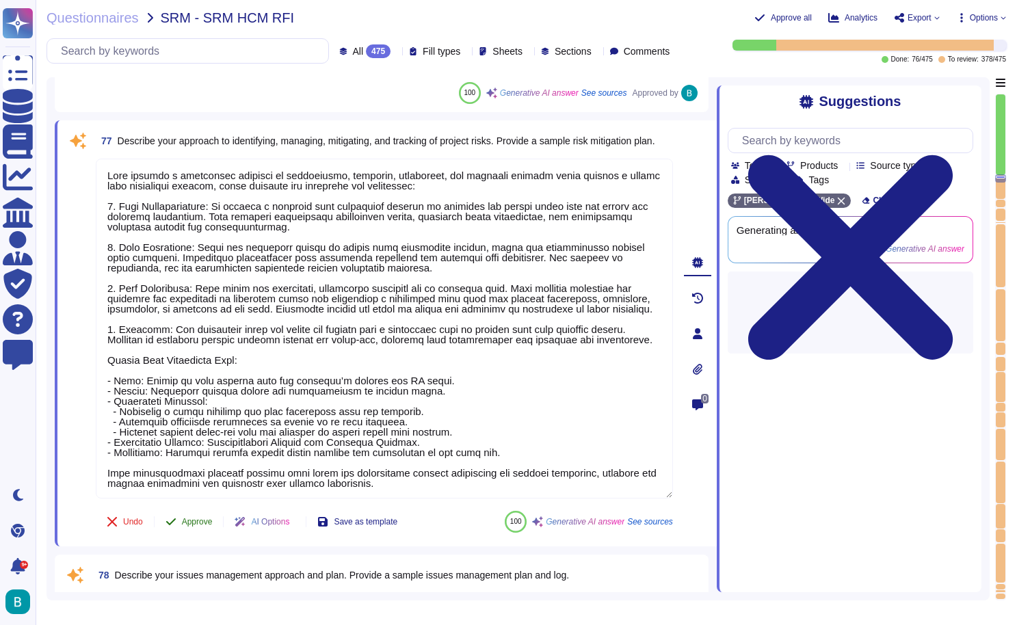
click at [187, 522] on span "Approve" at bounding box center [197, 522] width 31 height 8
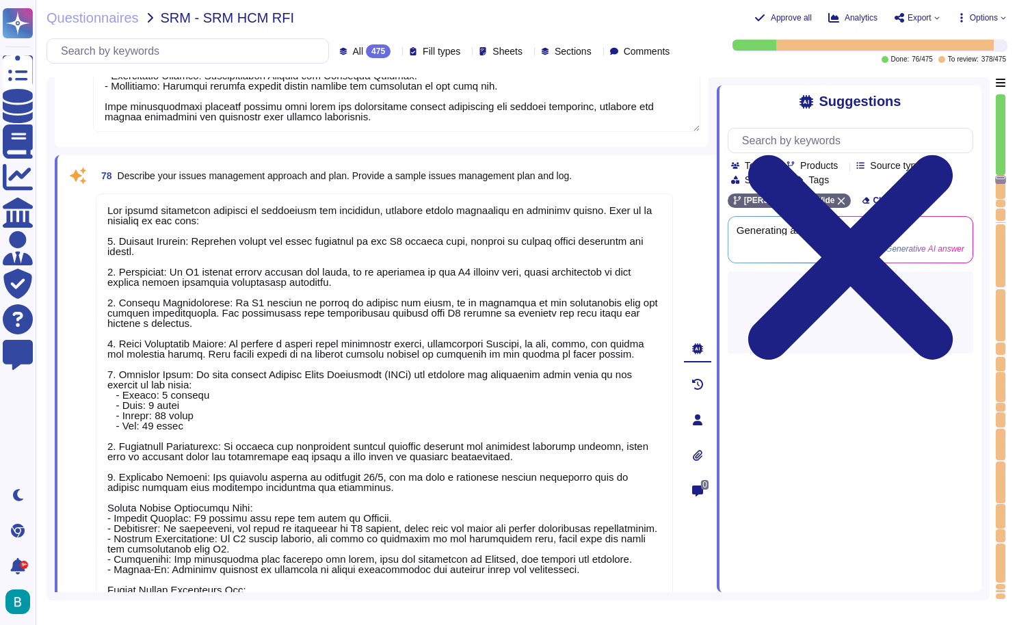
type textarea "Yes, our consultants assist with process improvement and best practices during …"
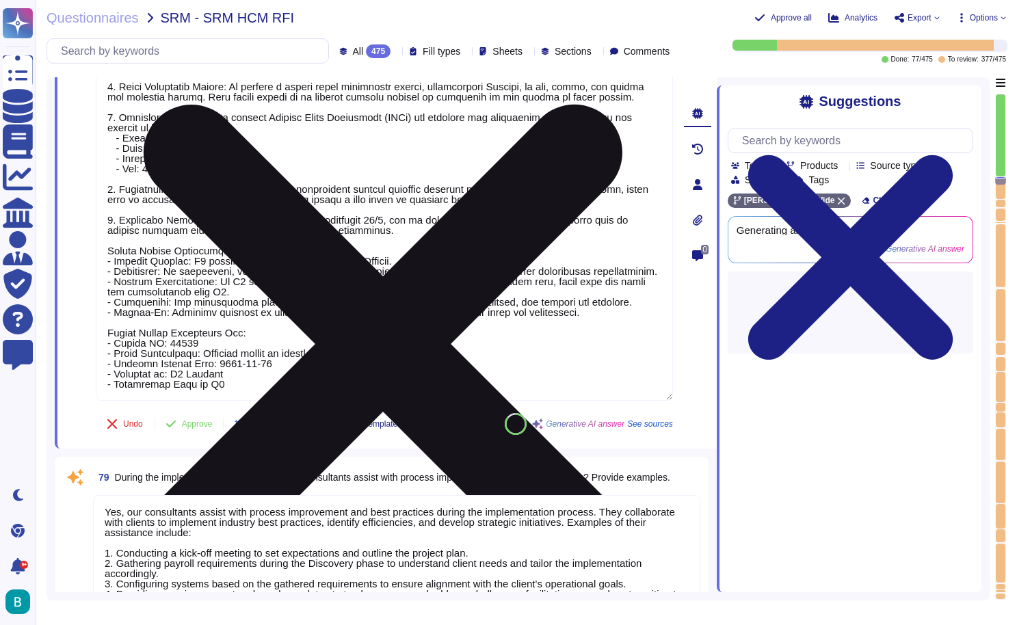
scroll to position [16507, 0]
type textarea "To support the project, the client is required to deploy the following resource…"
type textarea "The process for moving from implementation to customer maintenance at [PERSON_N…"
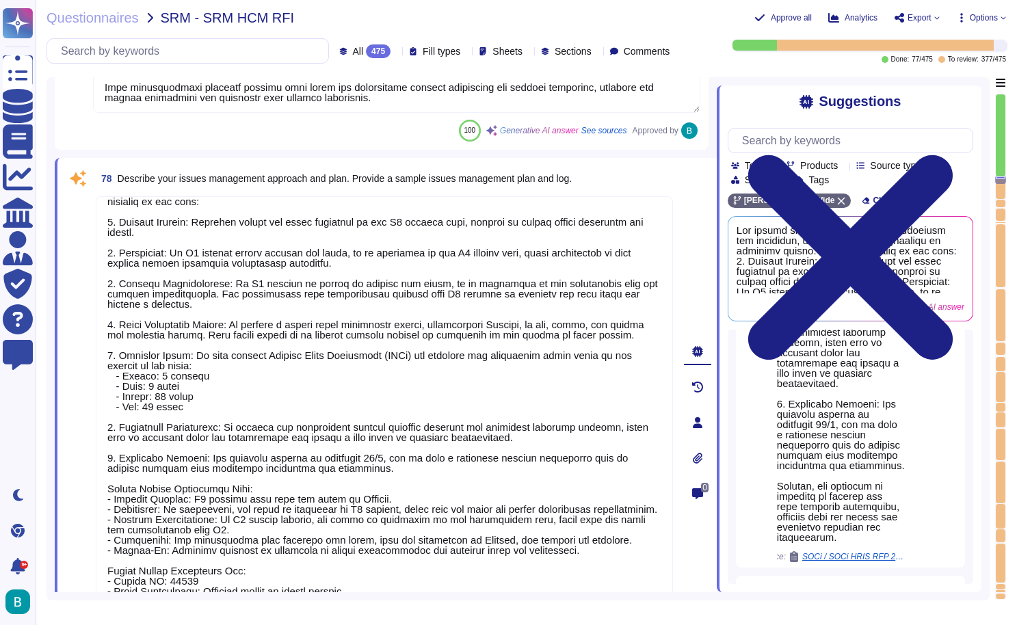
scroll to position [689, 0]
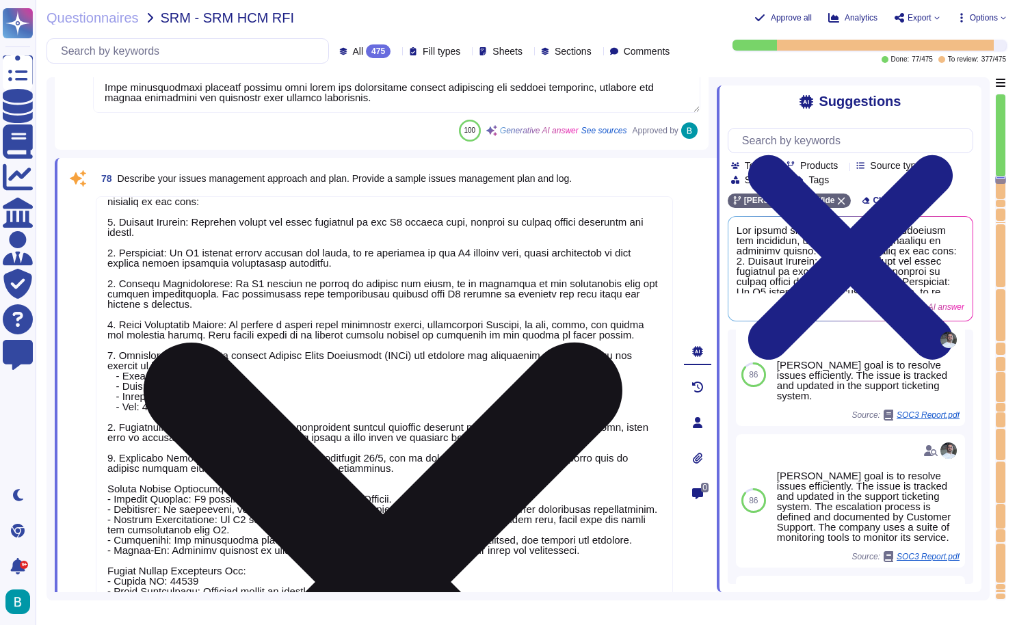
click at [665, 208] on icon at bounding box center [383, 582] width 574 height 766
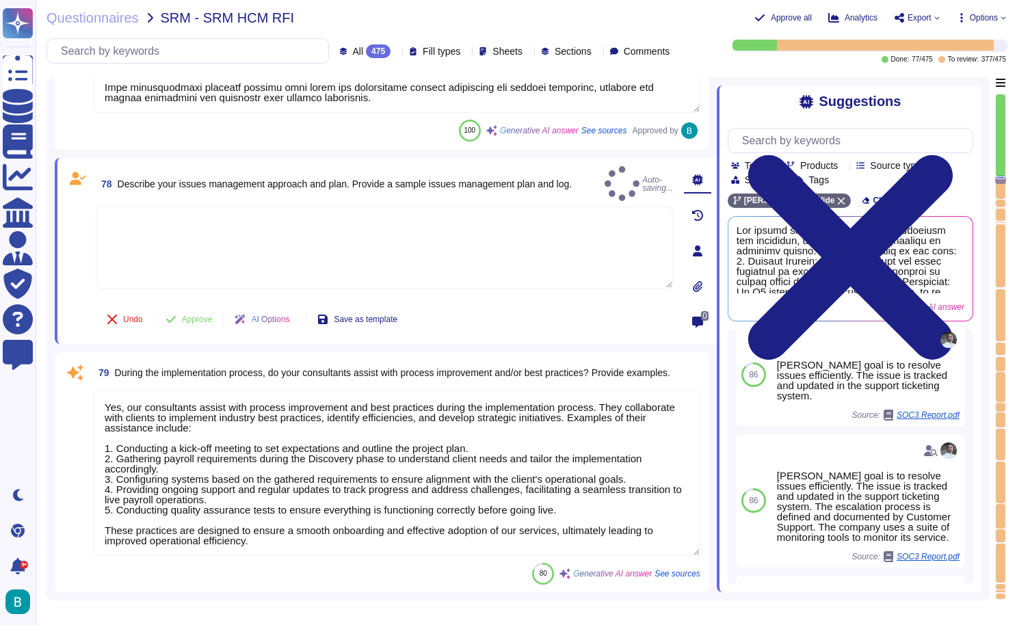
type textarea "The dedicated implementation team stays with the client for the duration of the…"
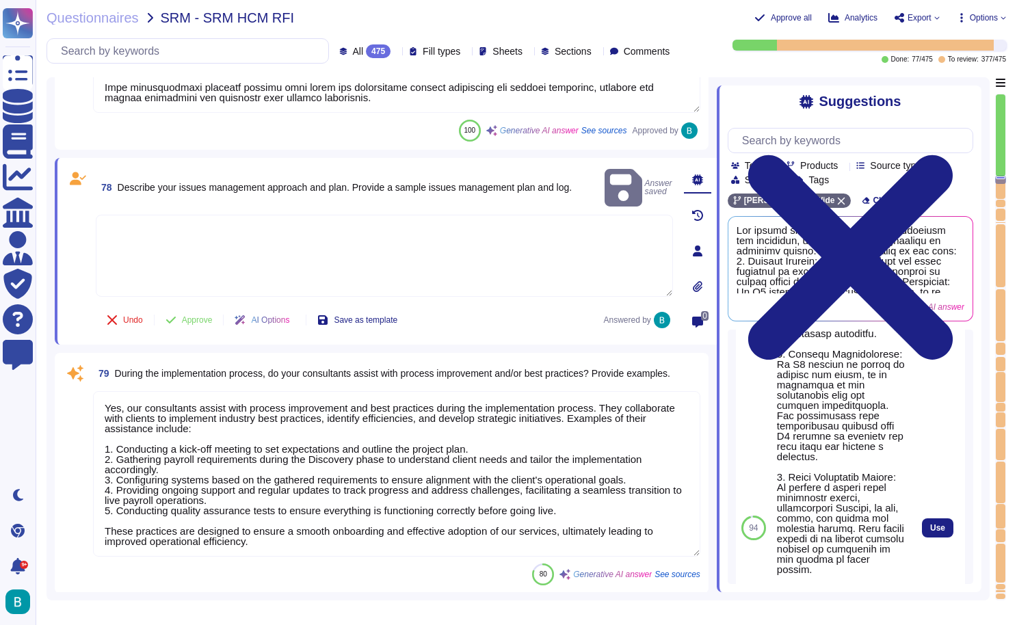
scroll to position [247, 0]
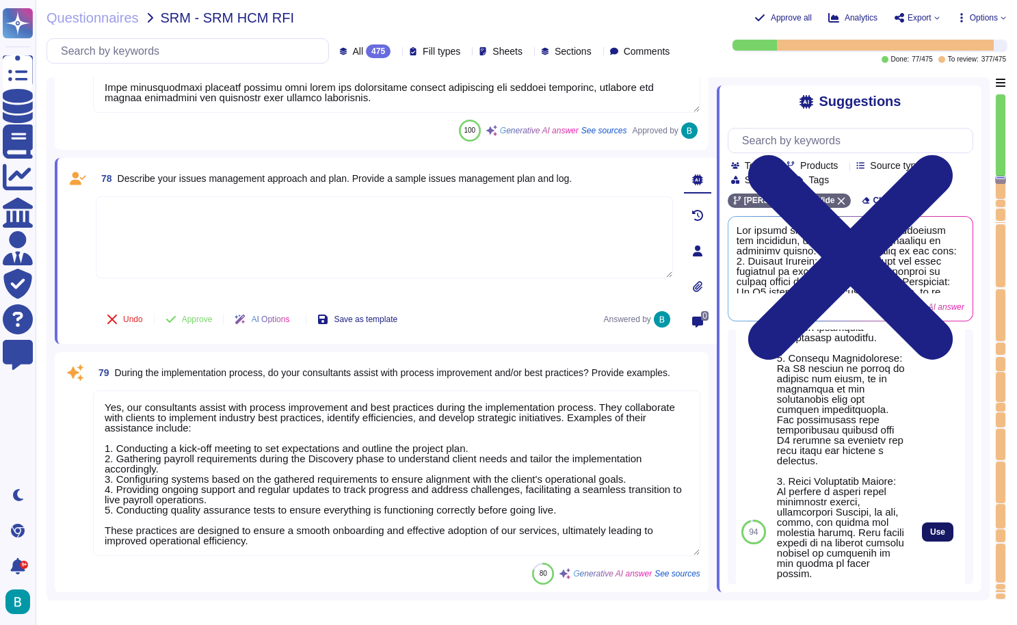
click at [933, 530] on span "Use" at bounding box center [937, 532] width 15 height 8
type textarea "Our issues management approach is structured and efficient, ensuring timely res…"
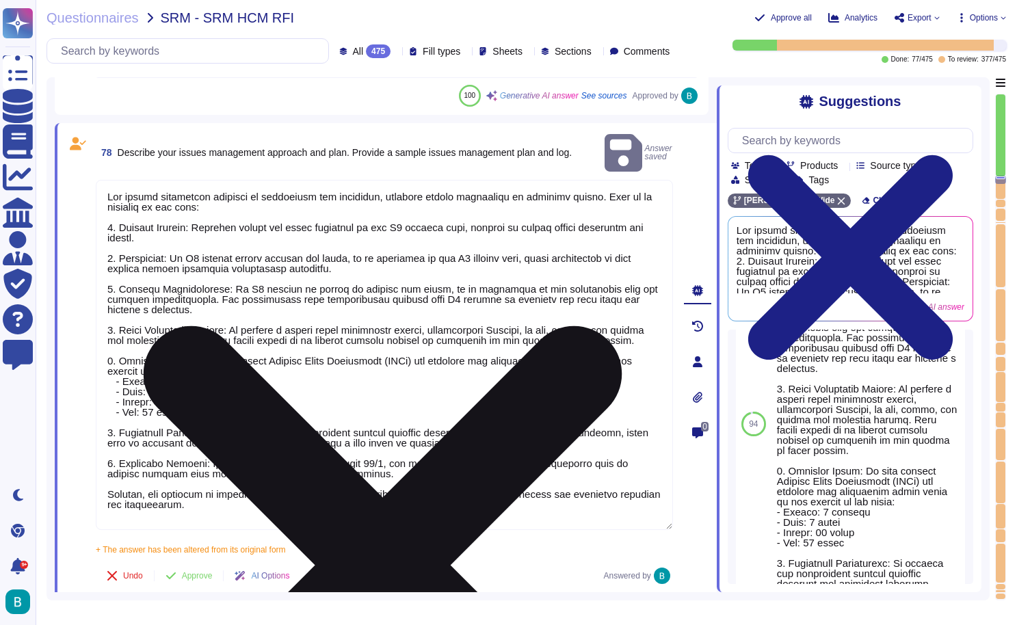
scroll to position [16345, 0]
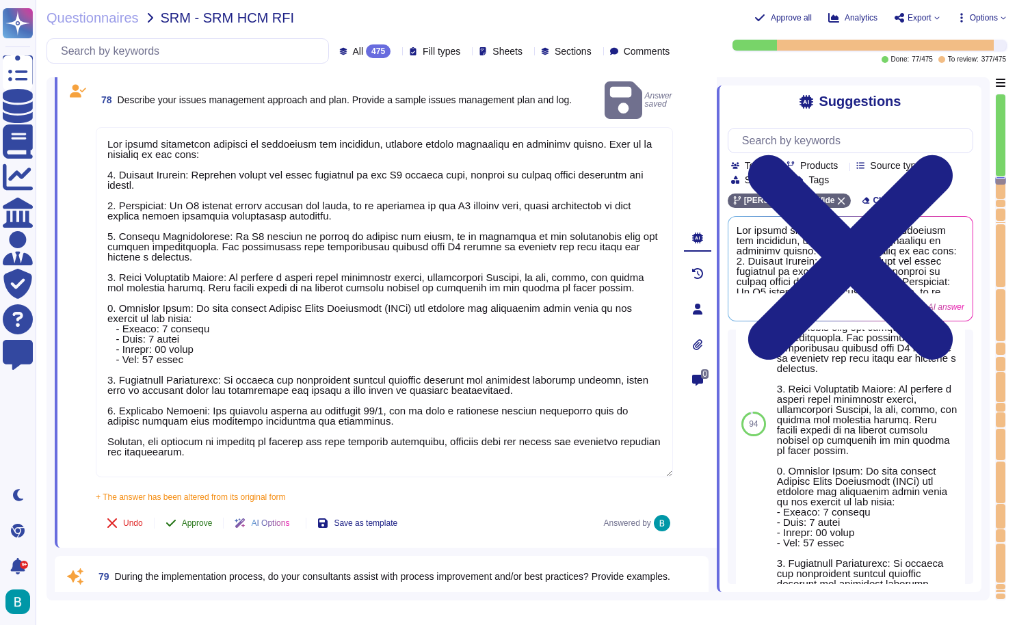
click at [209, 509] on button "Approve" at bounding box center [189, 522] width 69 height 27
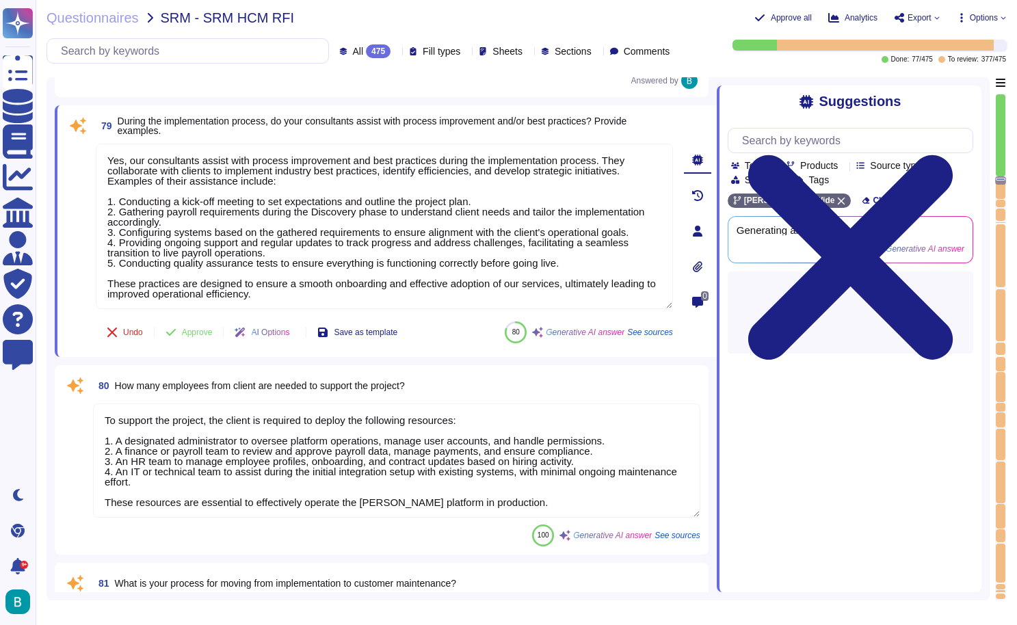
scroll to position [16723, 0]
type textarea "The dedicated implementation team stays with the client for the duration of the…"
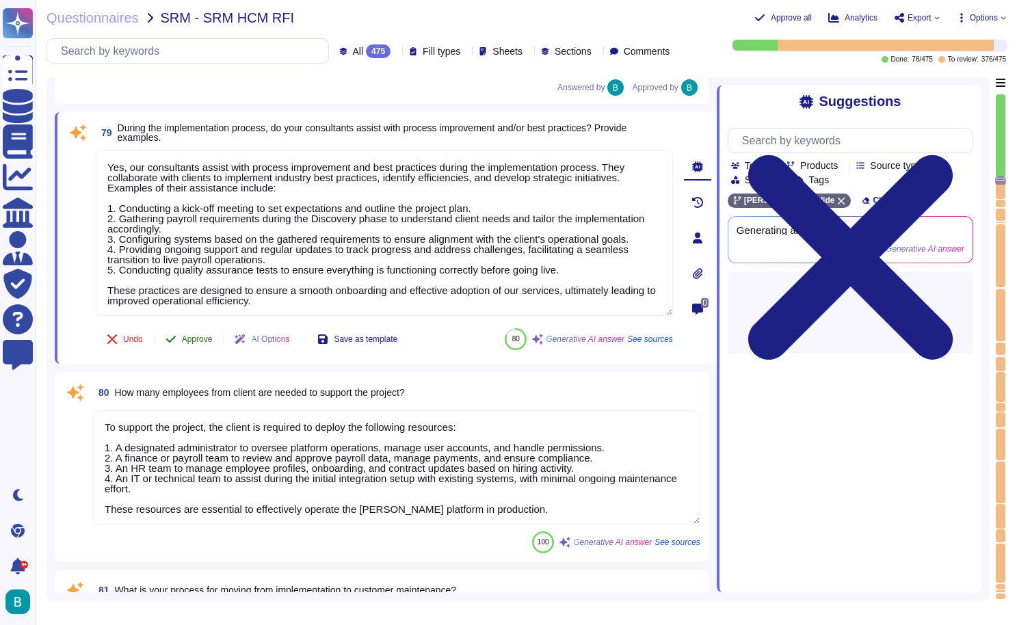
click at [196, 339] on span "Approve" at bounding box center [197, 339] width 31 height 8
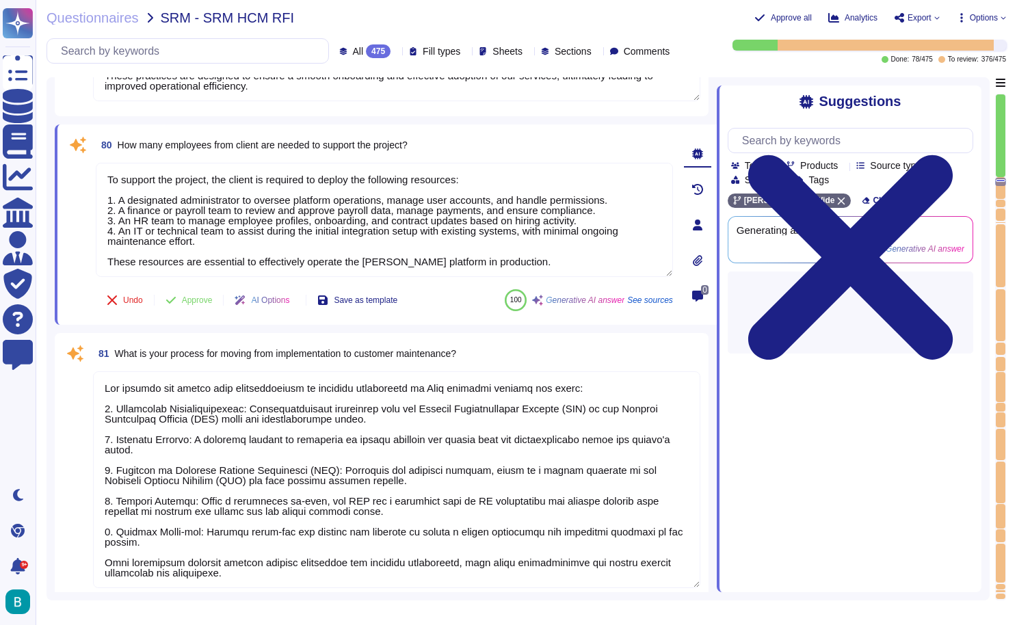
type textarea "Existing history can be imported into our system through several methods during…"
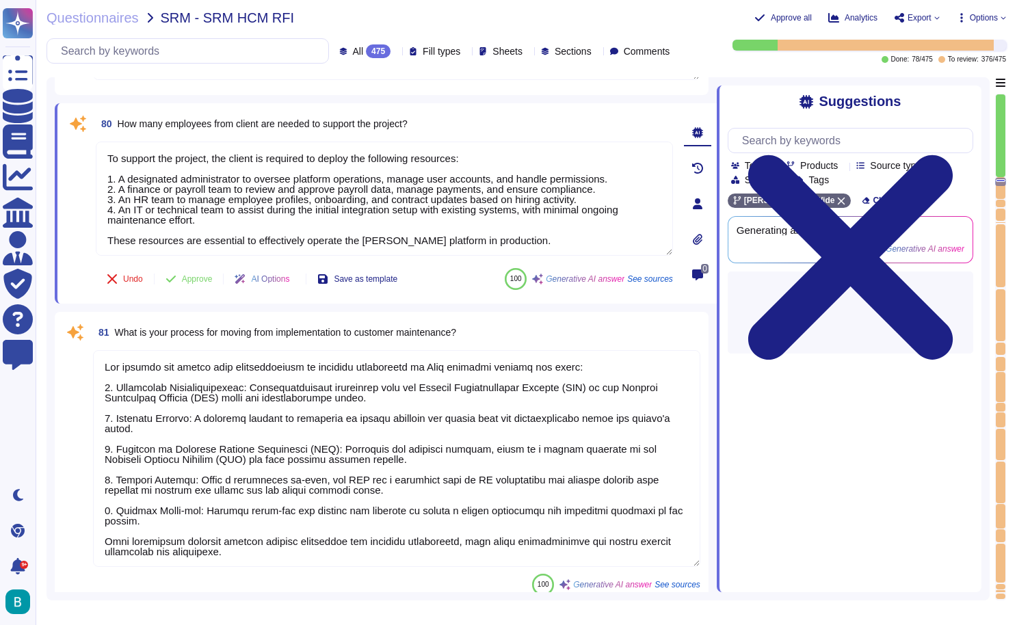
scroll to position [16966, 0]
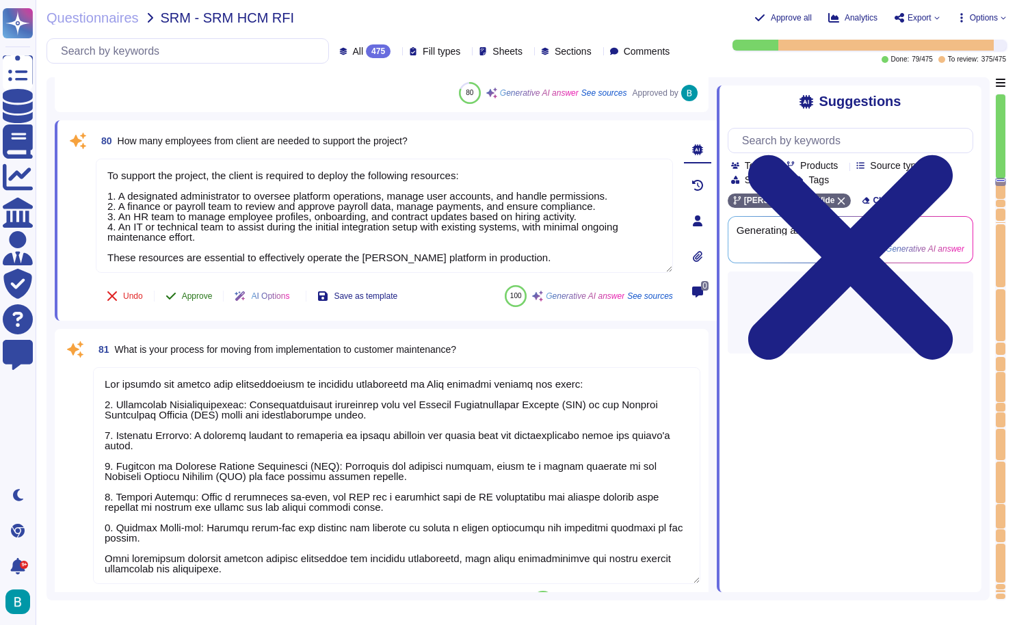
click at [192, 294] on span "Approve" at bounding box center [197, 296] width 31 height 8
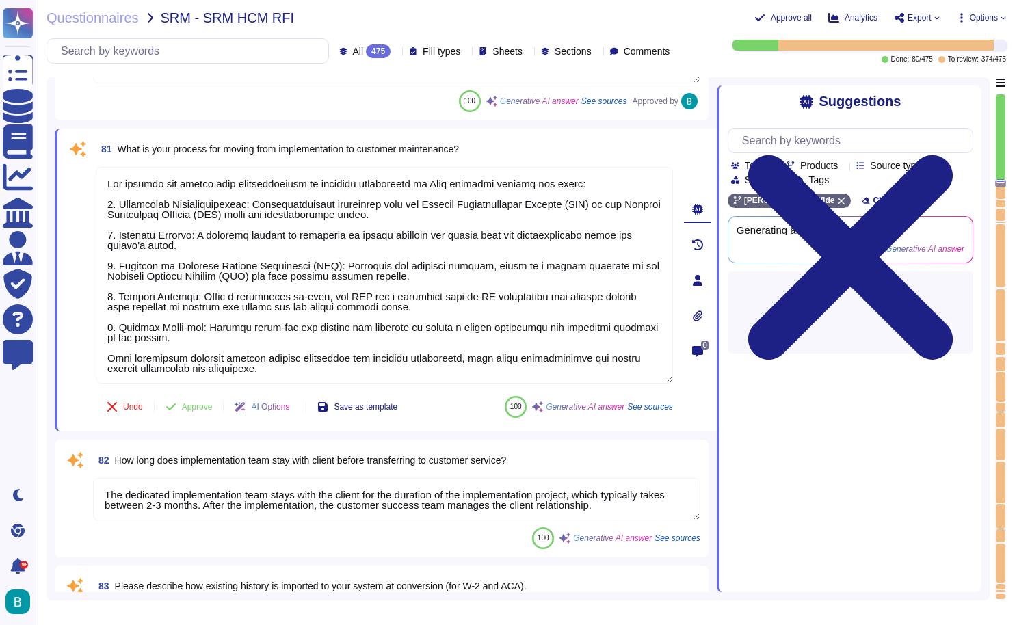
type textarea "Loremi dol sitametcon, adi elit sedd eiusmo te inc utlaboree doloremag al enim …"
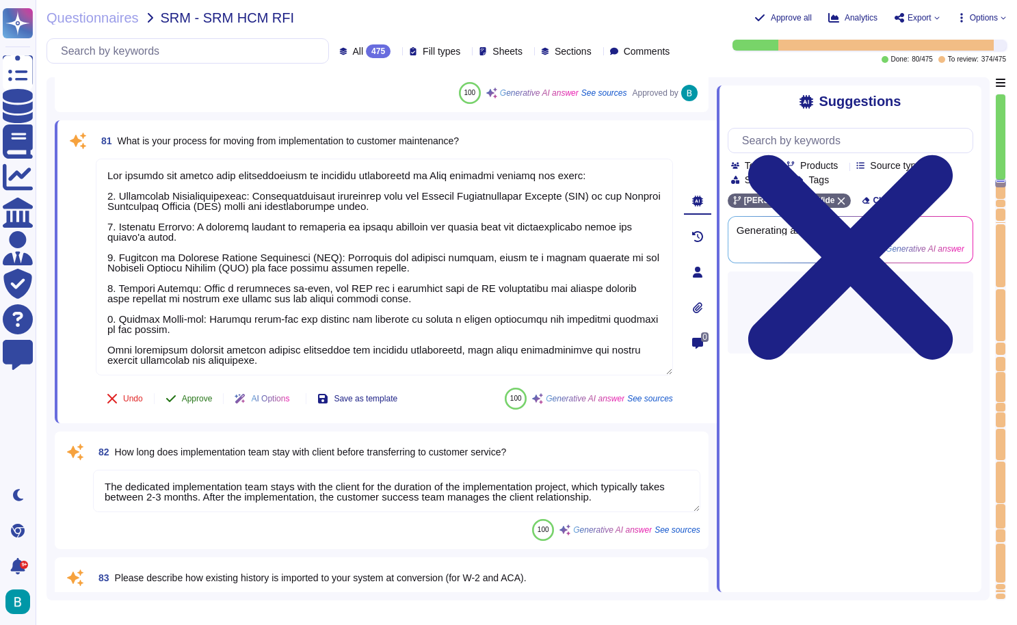
click at [212, 397] on span "Approve" at bounding box center [197, 399] width 31 height 8
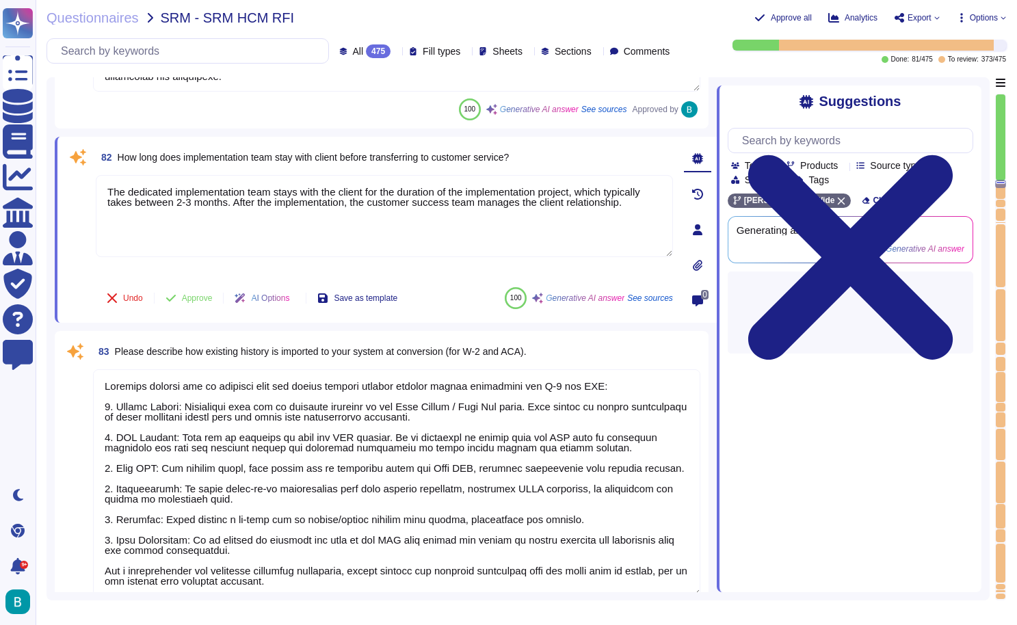
scroll to position [17453, 0]
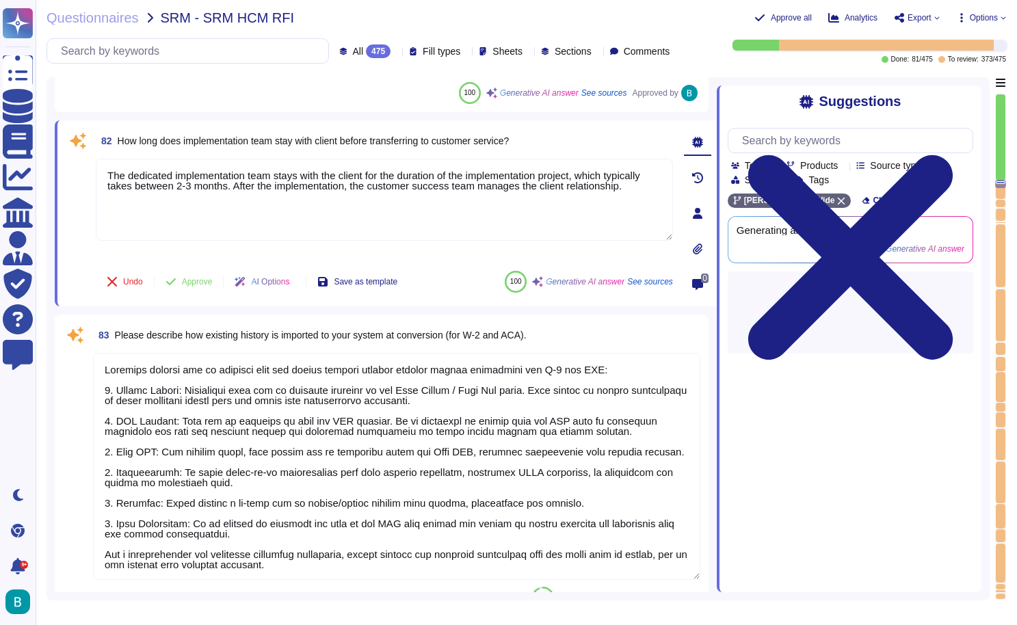
type textarea "To support the project, the client is required to deploy the following resource…"
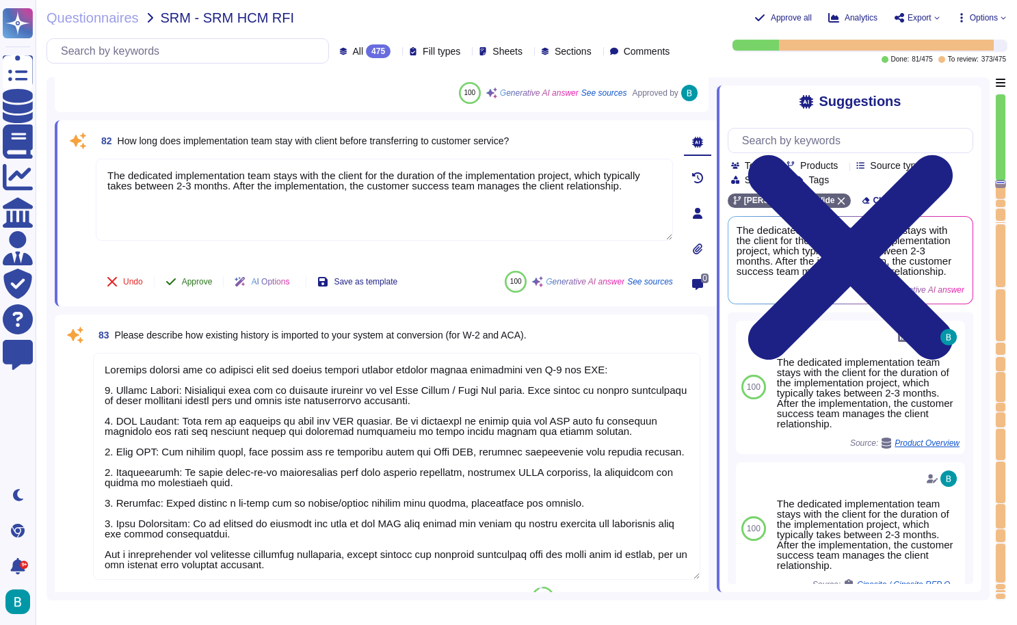
click at [196, 287] on button "Approve" at bounding box center [189, 281] width 69 height 27
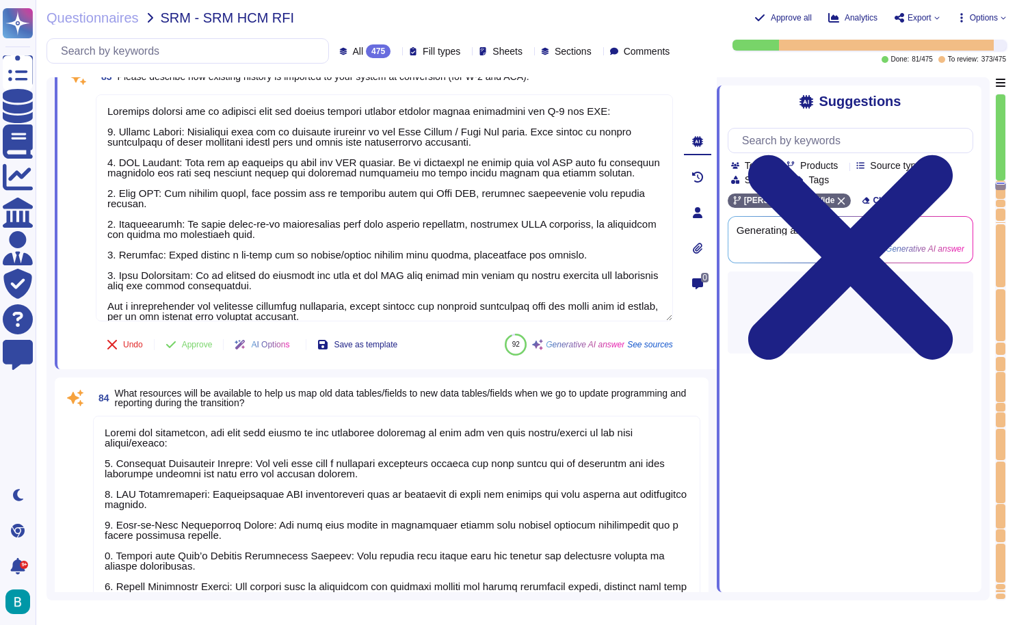
type textarea "Yes, you can clock in and out using the app. [PERSON_NAME] offers a Clock-in Wi…"
type textarea "Yes, managers can approve timesheets via the [PERSON_NAME] platform. However, t…"
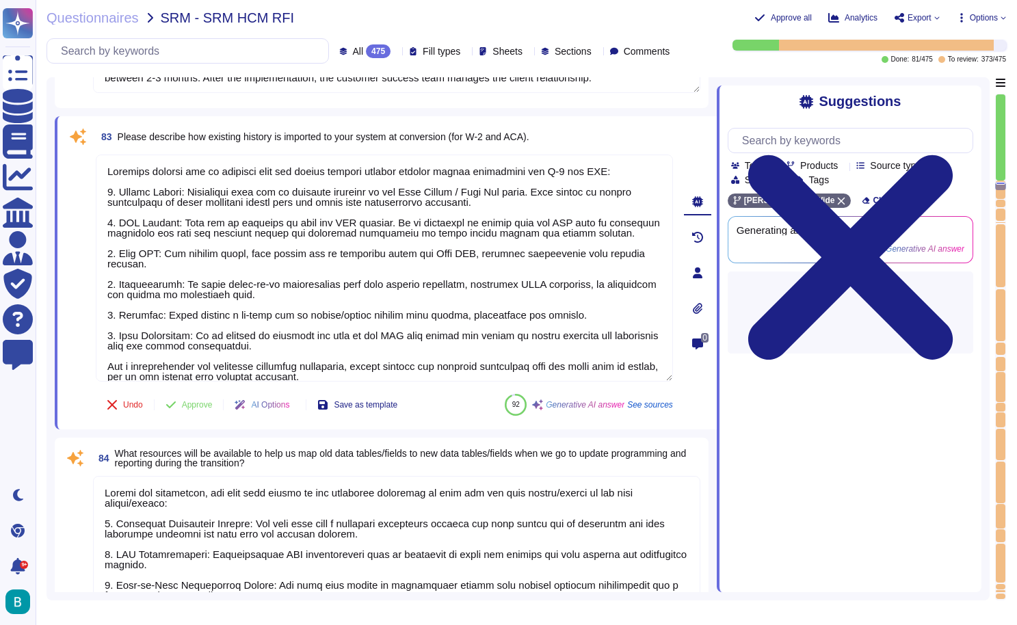
scroll to position [17573, 0]
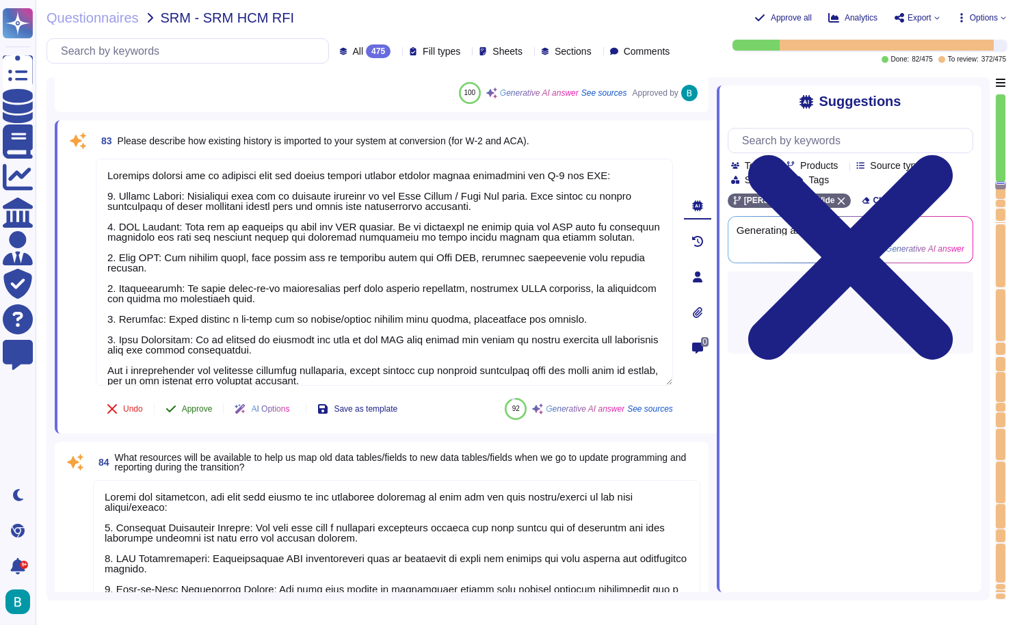
click at [200, 407] on span "Approve" at bounding box center [197, 409] width 31 height 8
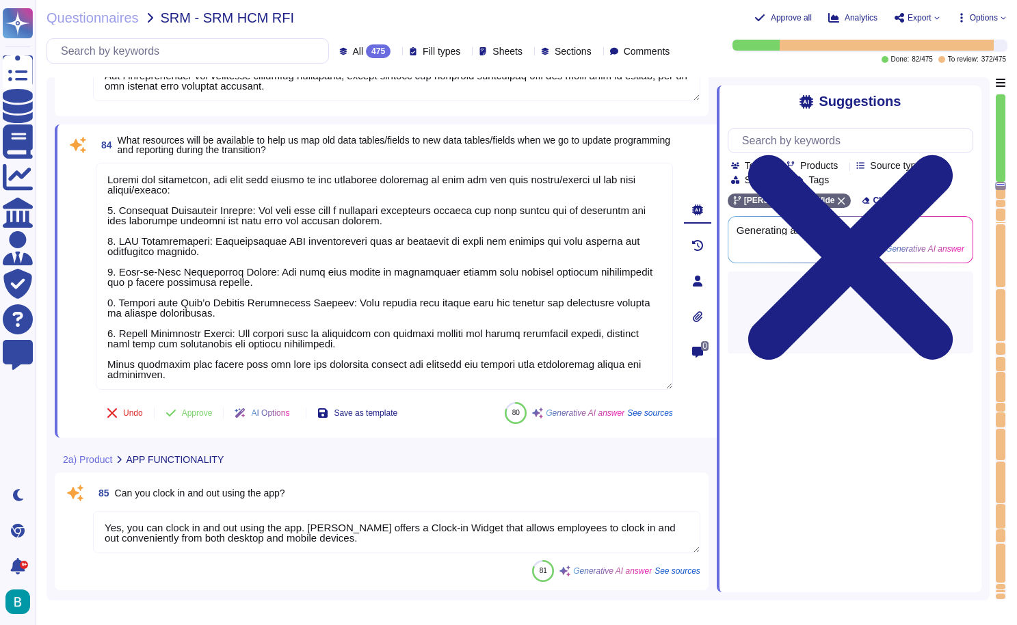
type textarea "[PERSON_NAME] offers a mobile app that allows employees to view and download pa…"
type textarea "The [PERSON_NAME] mobile app offers the following features: 1. Secure Access: U…"
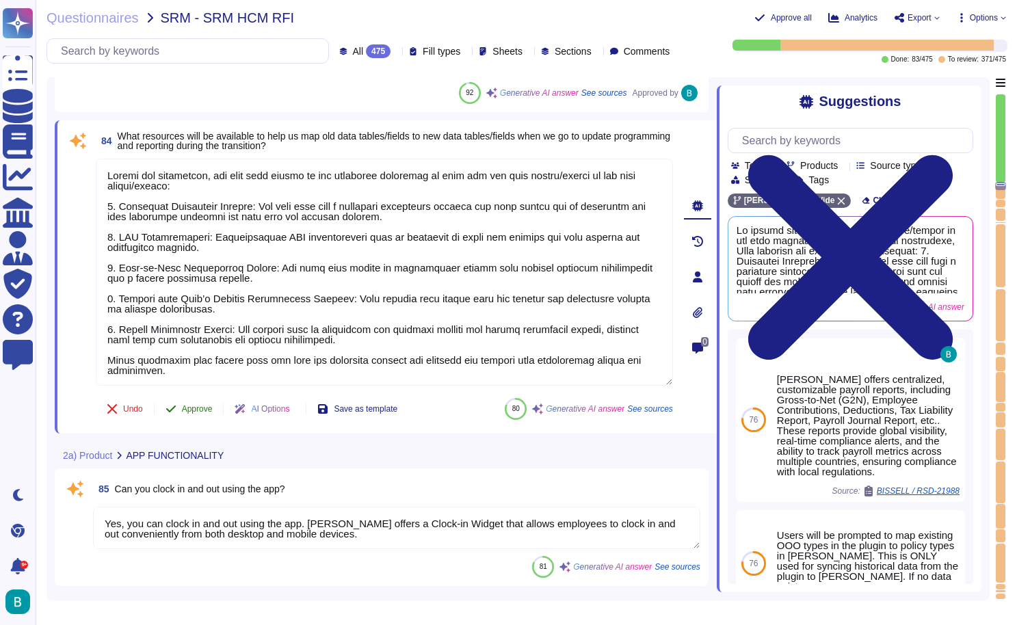
click at [205, 405] on span "Approve" at bounding box center [197, 409] width 31 height 8
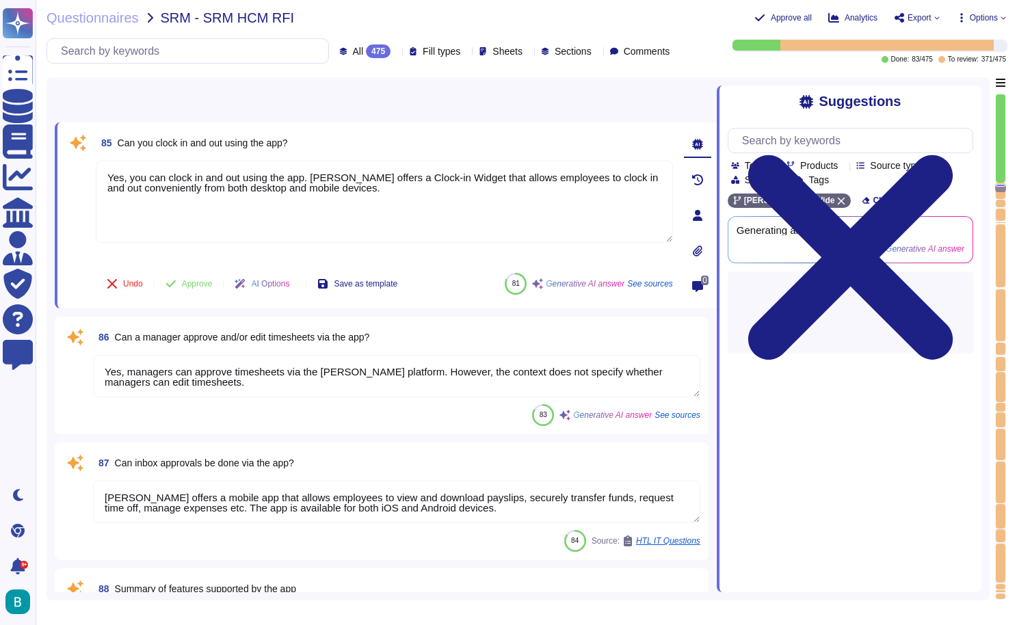
scroll to position [18185, 0]
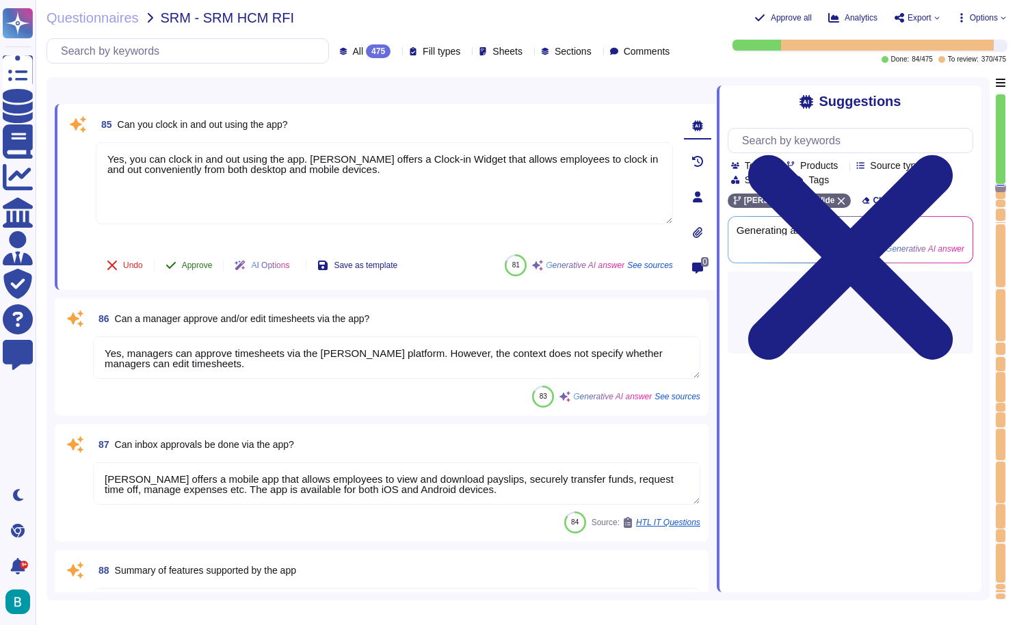
click at [198, 263] on span "Approve" at bounding box center [197, 265] width 31 height 8
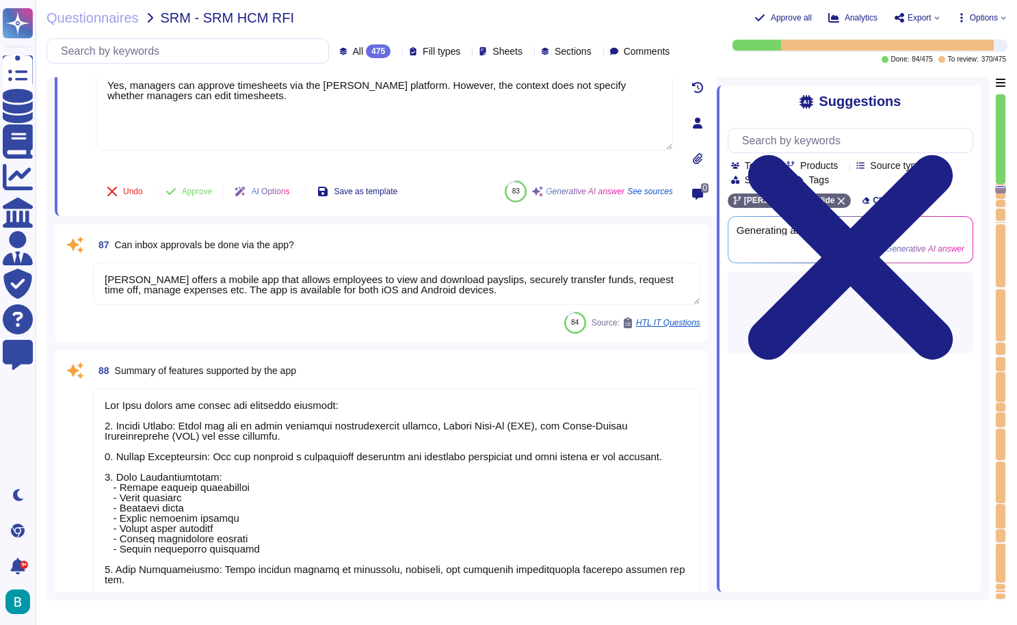
type textarea "Yes, [PERSON_NAME] supports custom integrations through APIs, enabling seamless…"
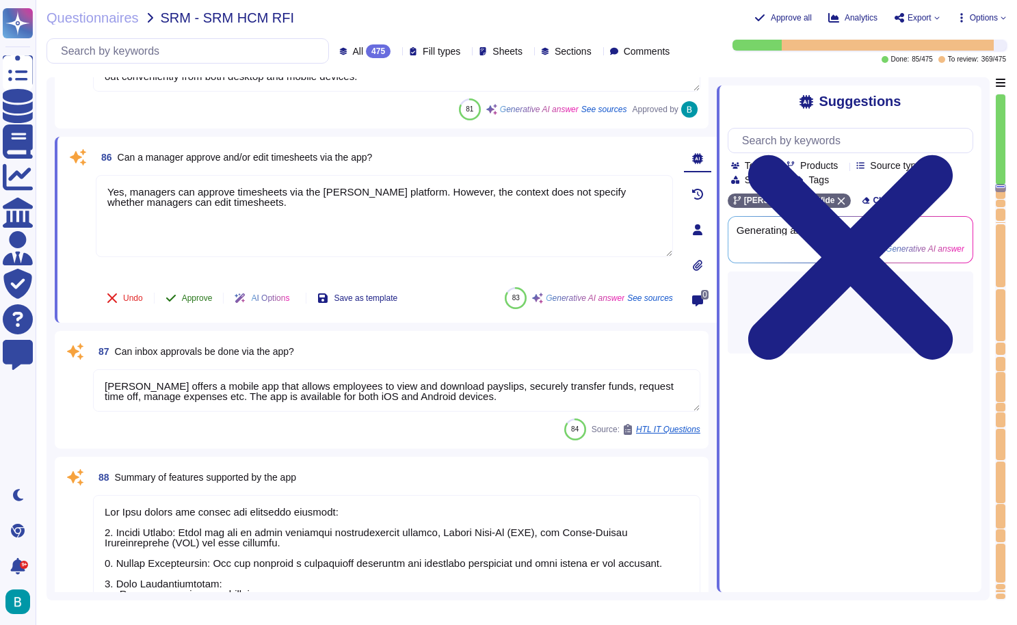
click at [190, 296] on span "Approve" at bounding box center [197, 298] width 31 height 8
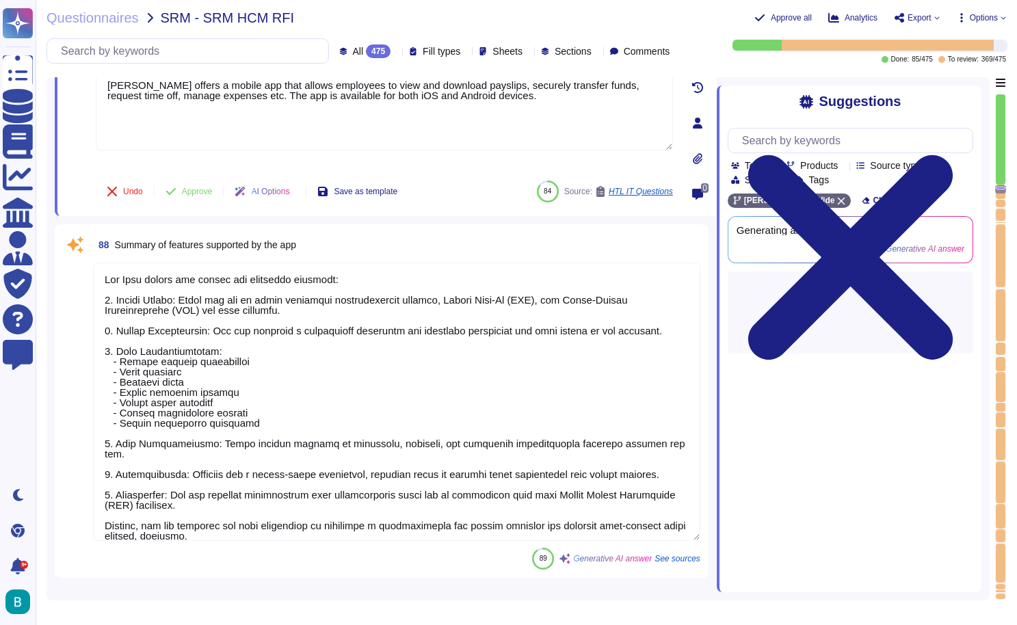
type textarea "We will have SFTP for Fidelity towards the beginning of Q4."
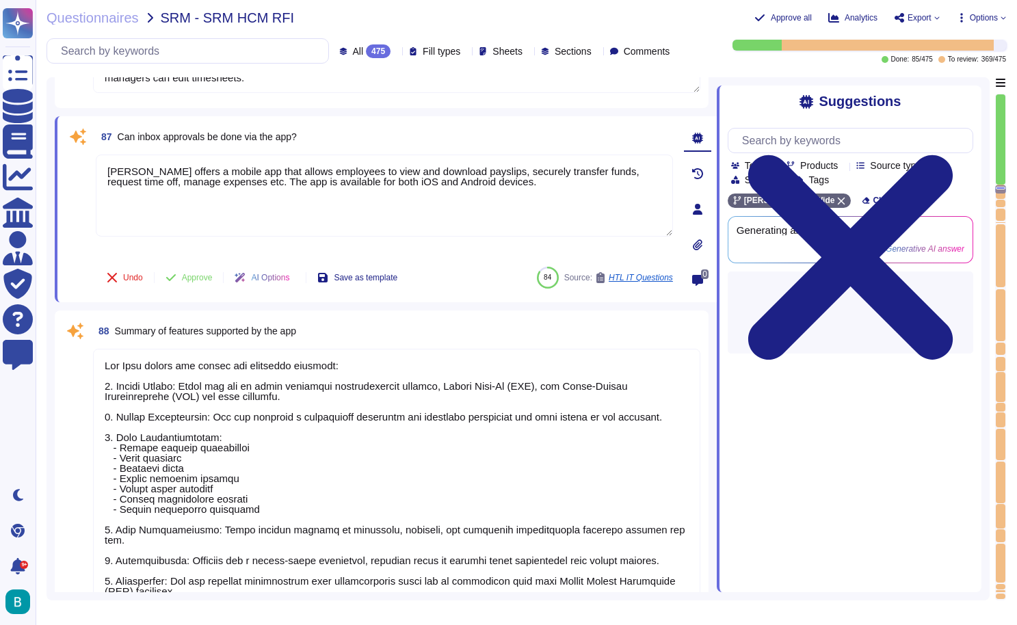
scroll to position [18401, 0]
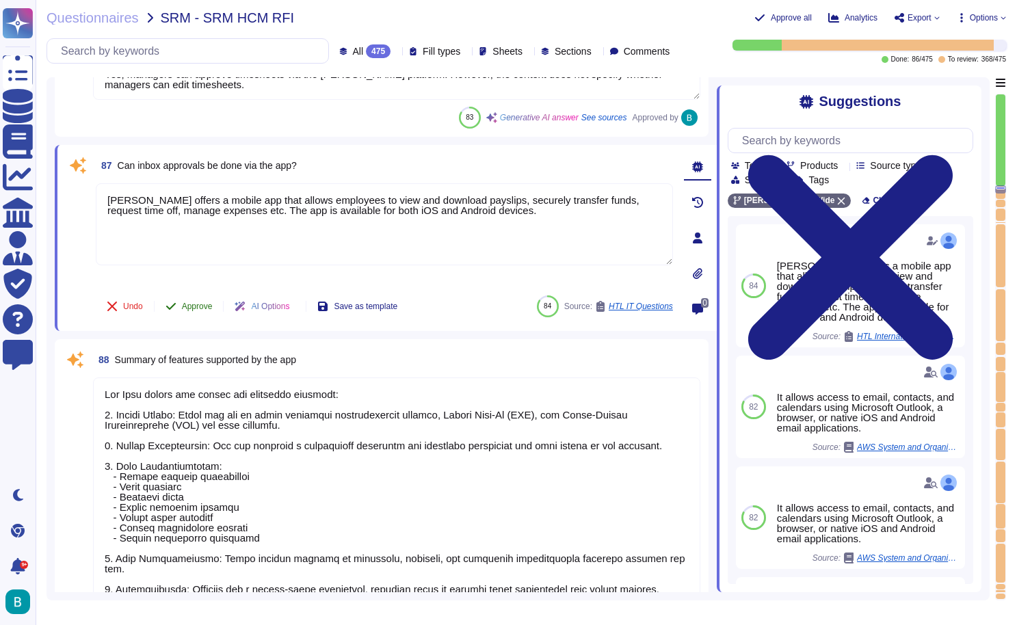
click at [194, 310] on span "Approve" at bounding box center [197, 306] width 31 height 8
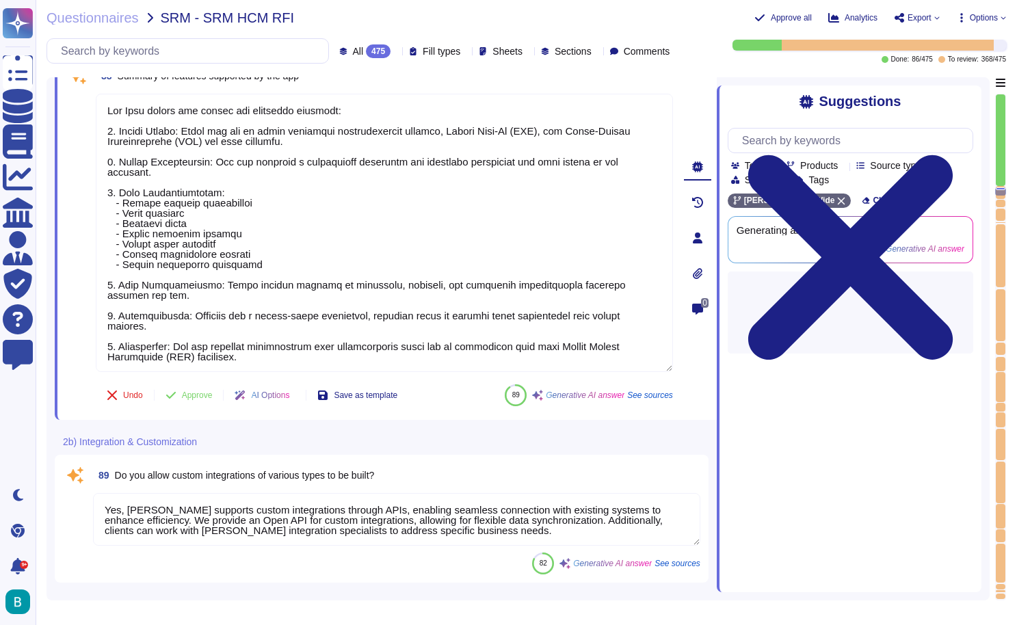
type textarea "[PERSON_NAME] offers a native integration with NetSuite as part of its accounti…"
type textarea "Yes"
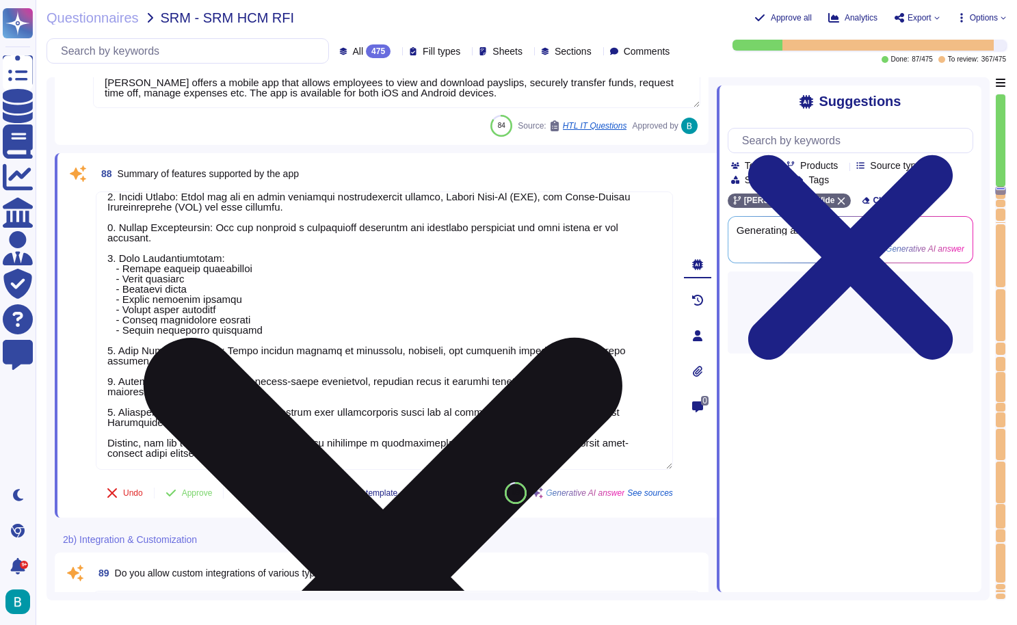
scroll to position [32, 0]
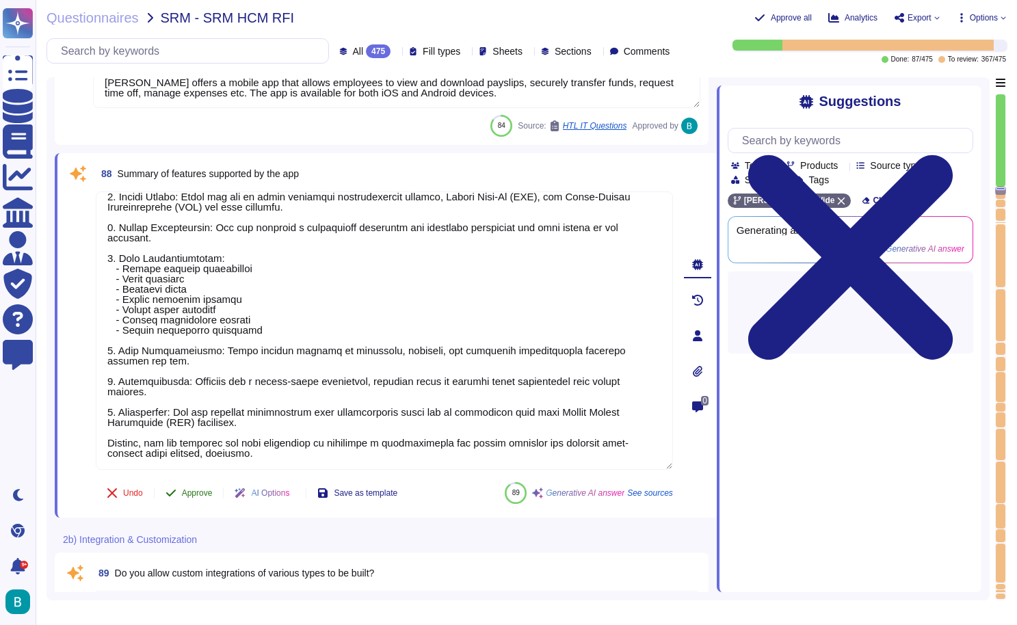
click at [204, 494] on span "Approve" at bounding box center [197, 493] width 31 height 8
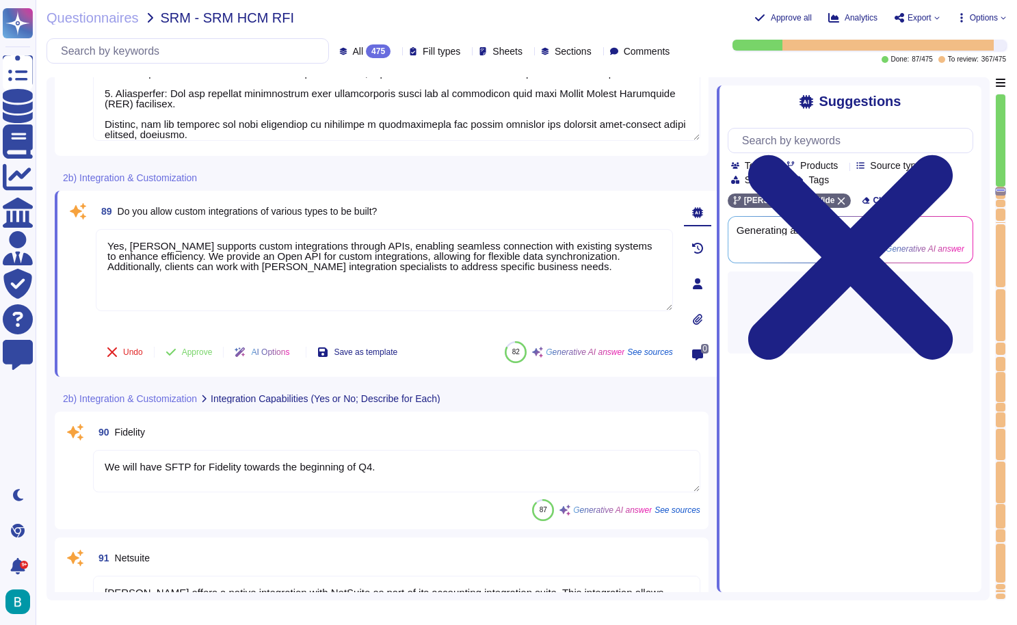
type textarea "Yes"
type textarea "Data Ticket is here"
type textarea "TBC"
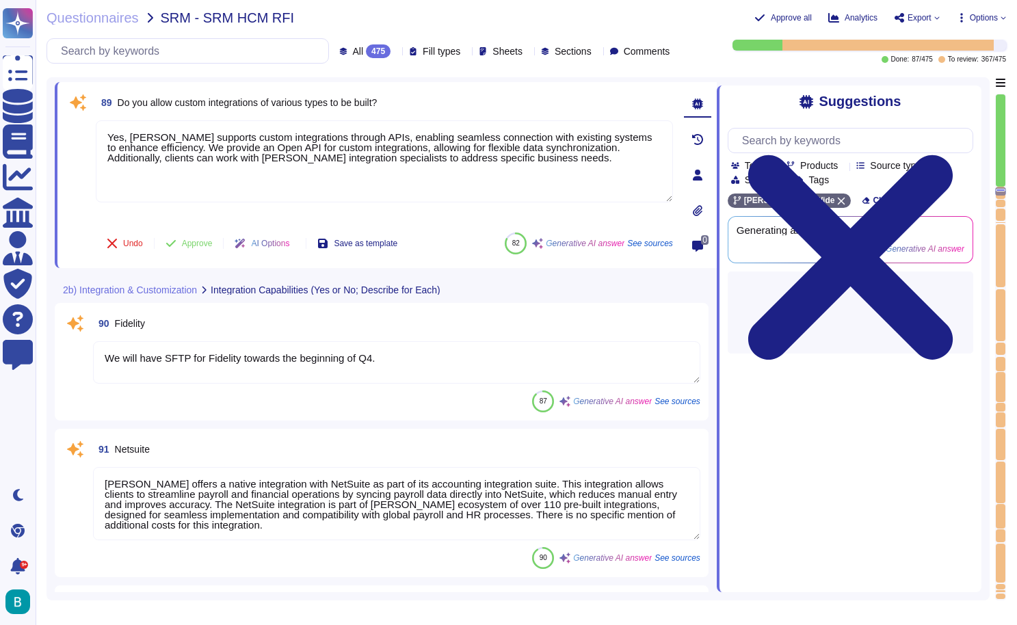
scroll to position [18905, 0]
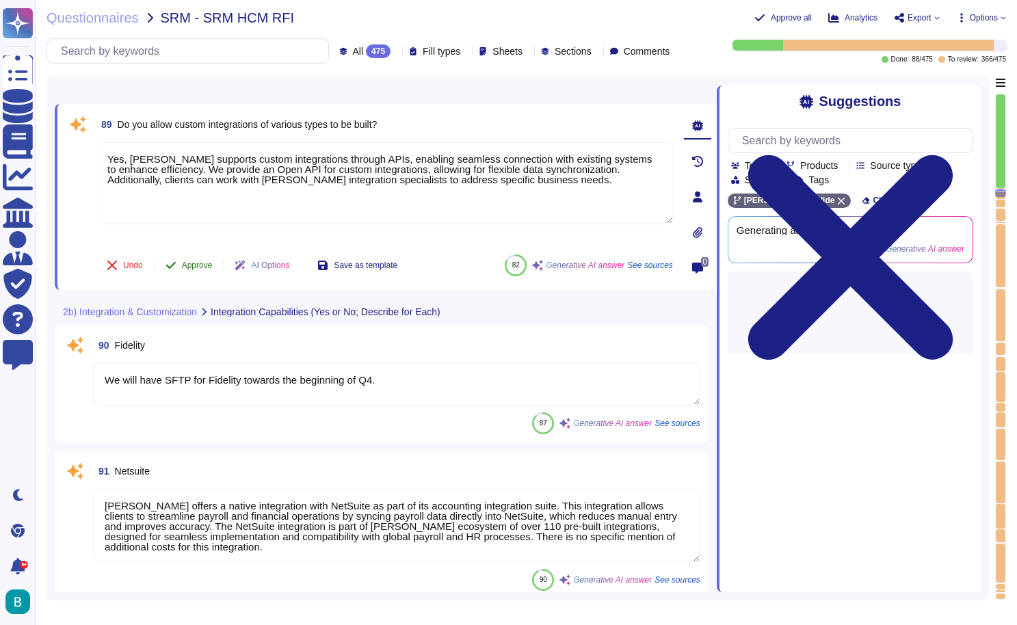
click at [196, 255] on button "Approve" at bounding box center [189, 265] width 69 height 27
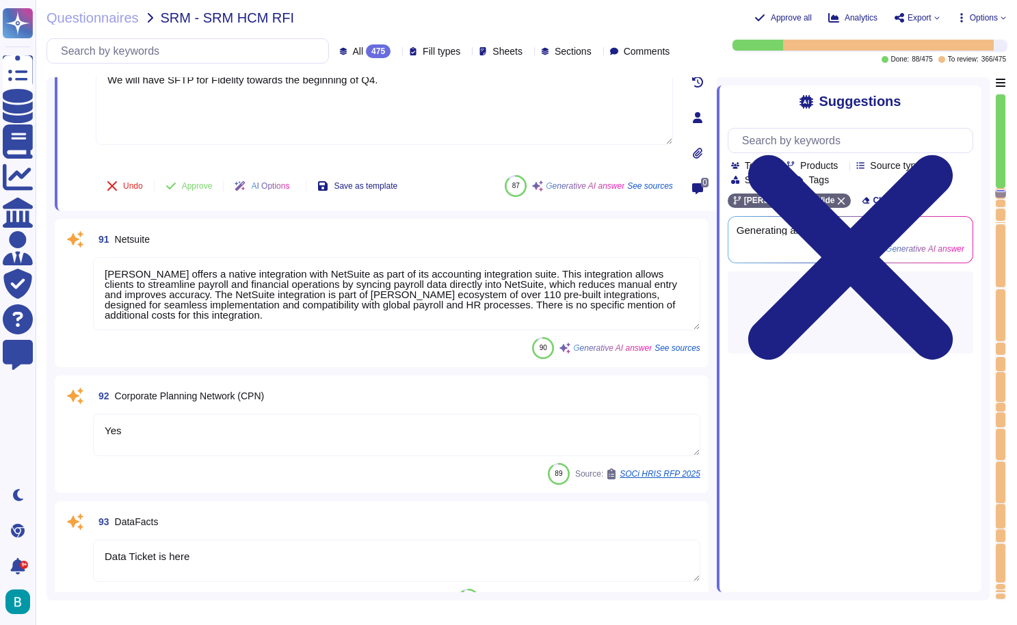
scroll to position [19037, 0]
type textarea "Newfront Insurance Services"
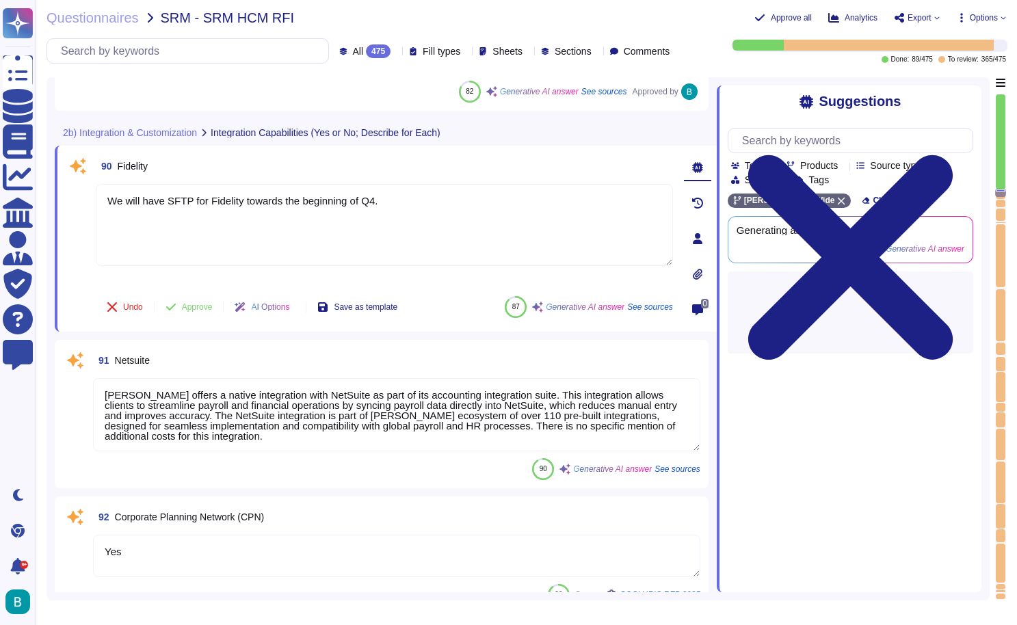
type textarea "Yes, [PERSON_NAME] supports custom integrations through APIs, enabling seamless…"
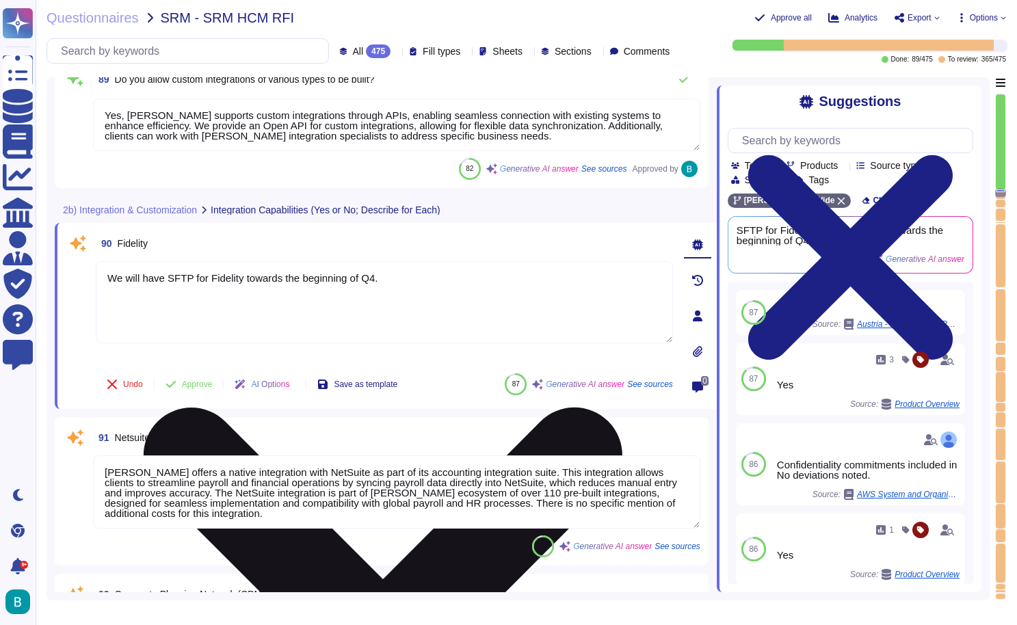
scroll to position [18941, 0]
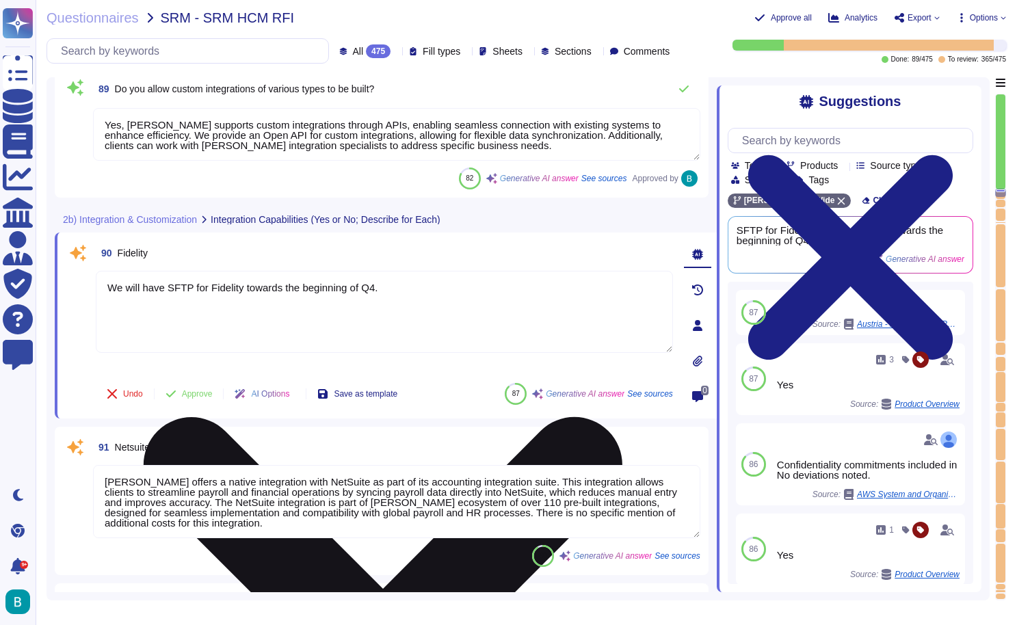
click at [356, 291] on textarea "We will have SFTP for Fidelity towards the beginning of Q4." at bounding box center [384, 312] width 577 height 82
type textarea "N"
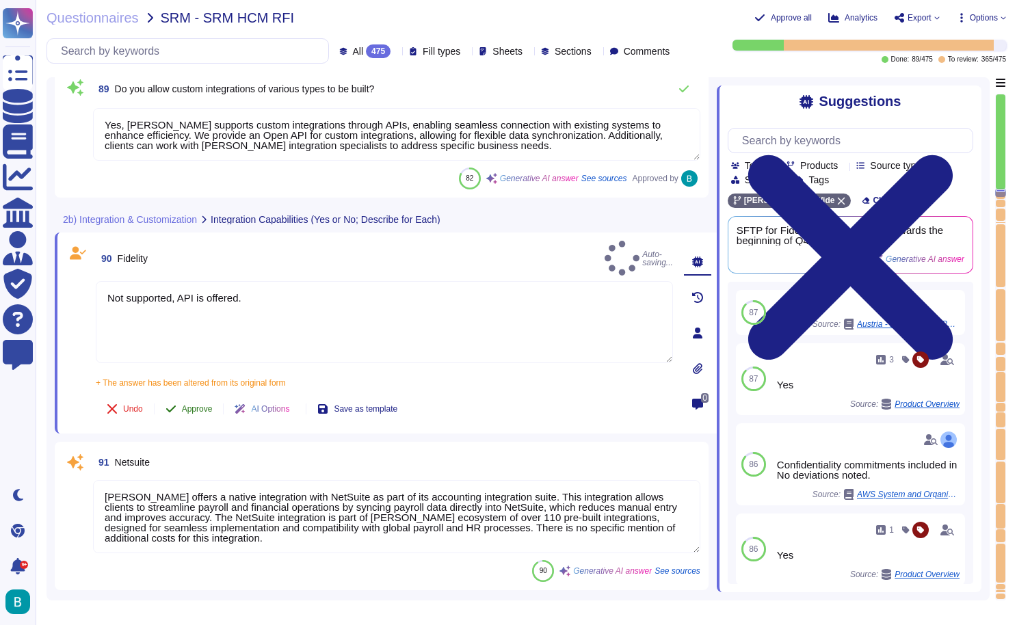
type textarea "Not supported, API is offered."
click at [202, 395] on button "Approve" at bounding box center [189, 408] width 69 height 27
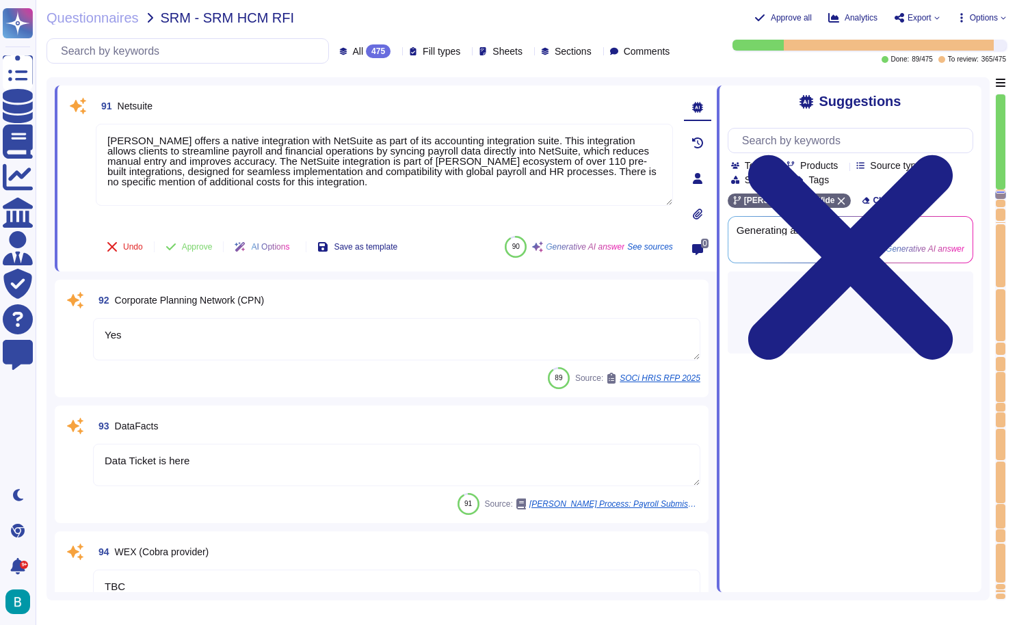
type textarea "Newfront Insurance Services"
type textarea "[PERSON_NAME], Inc. is a US HQ Company. As the servers of the [PERSON_NAME] Pla…"
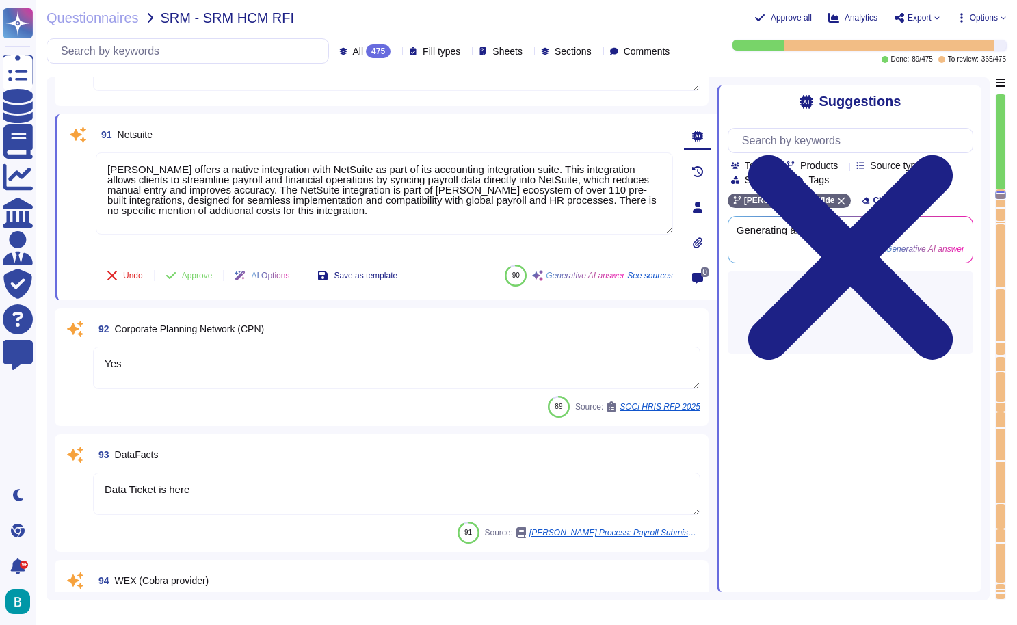
scroll to position [19196, 0]
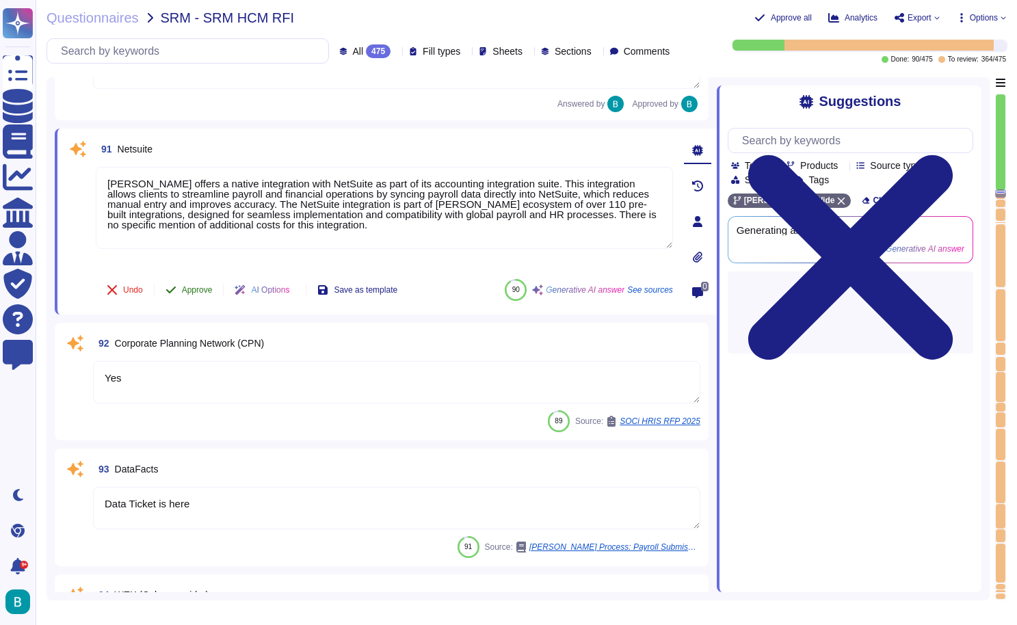
click at [206, 289] on span "Approve" at bounding box center [197, 290] width 31 height 8
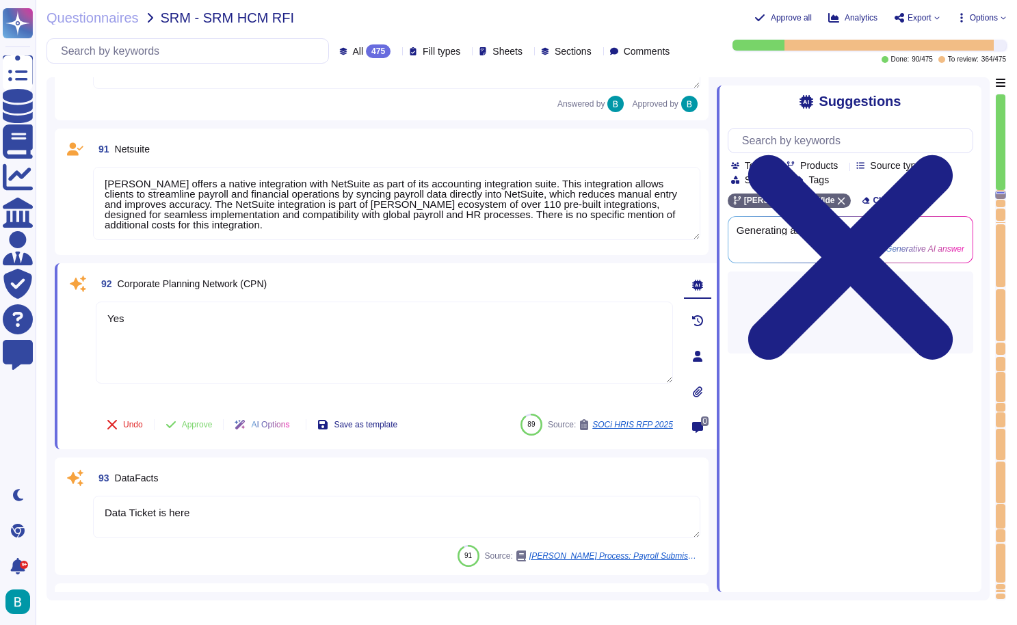
type textarea "[PERSON_NAME] does not currently list a native integration with KnowBe4 for com…"
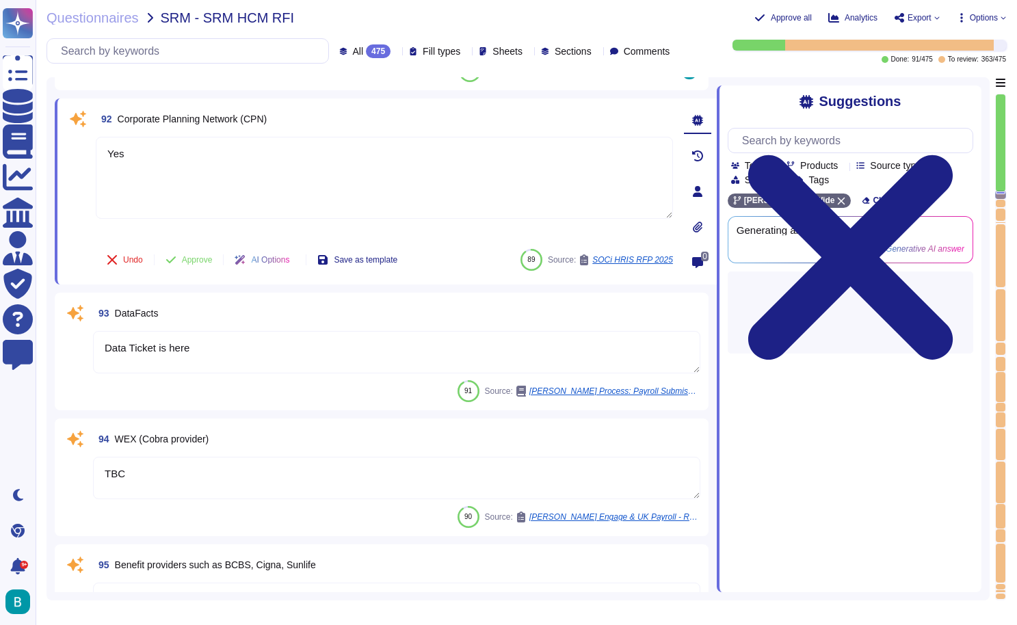
scroll to position [19363, 0]
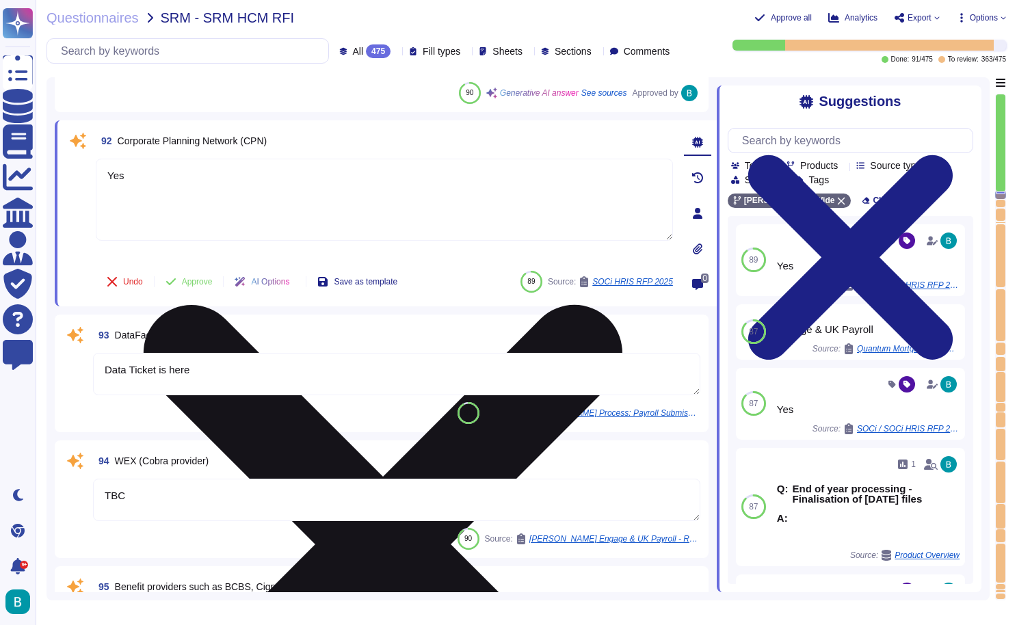
click at [265, 171] on textarea "Yes" at bounding box center [384, 200] width 577 height 82
paste textarea "Not supported, API is offered."
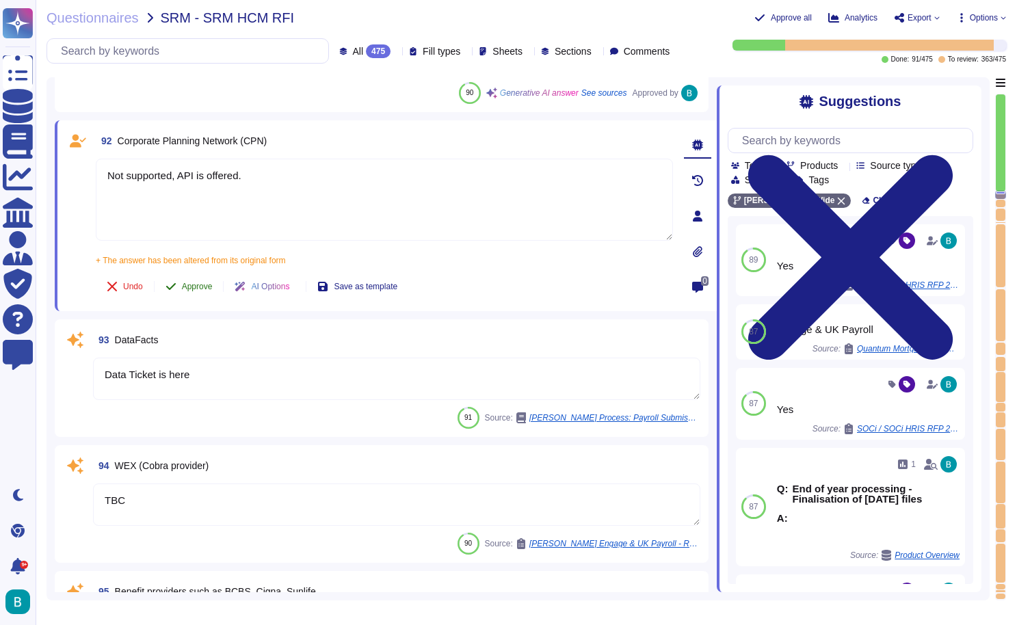
type textarea "Not supported, API is offered."
click at [206, 282] on span "Approve" at bounding box center [197, 286] width 31 height 8
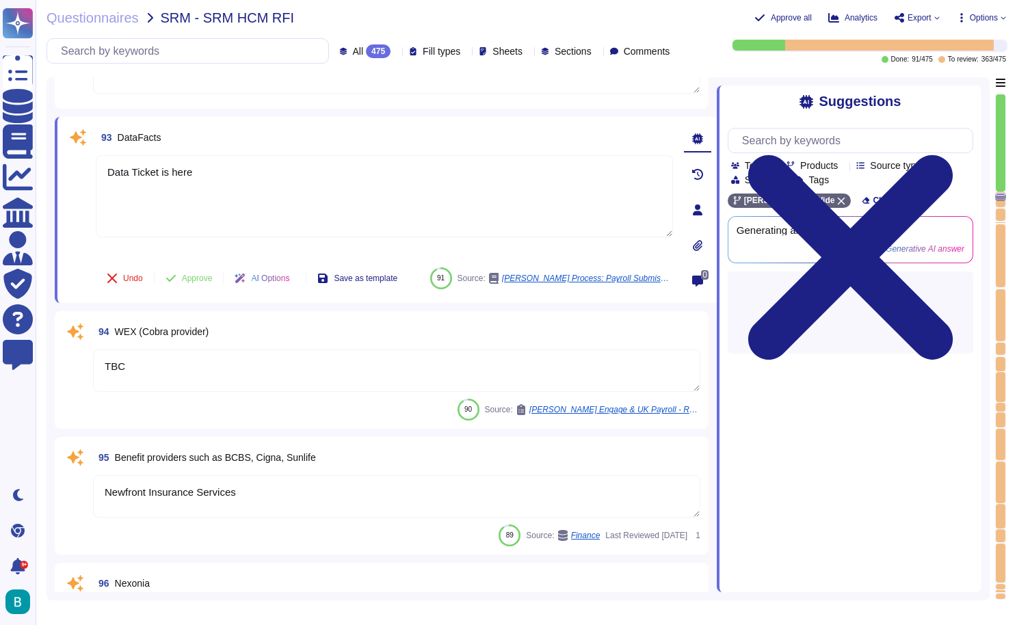
type textarea "[PERSON_NAME] Human Capital Management (HCM) functionality is comprehensive and…"
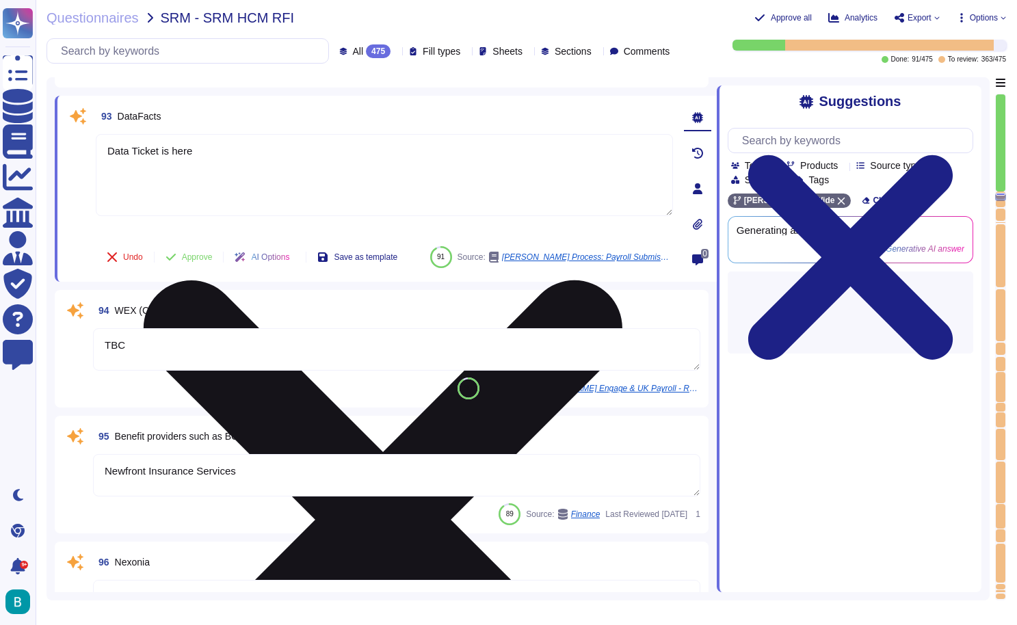
scroll to position [19497, 0]
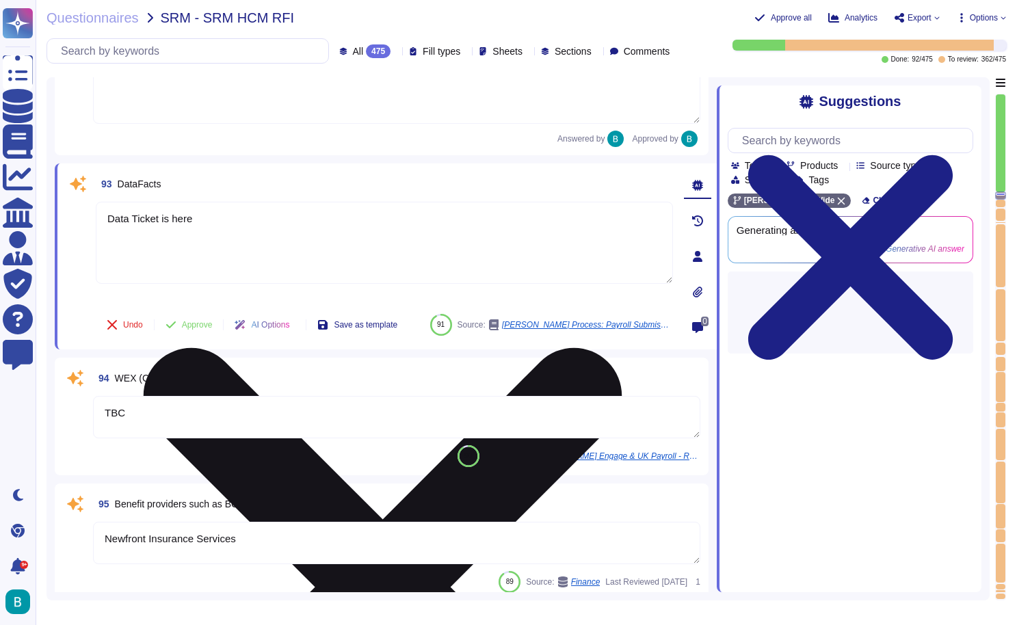
click at [265, 204] on textarea "Data Ticket is here" at bounding box center [384, 243] width 577 height 82
paste textarea "Not supported, API is offered."
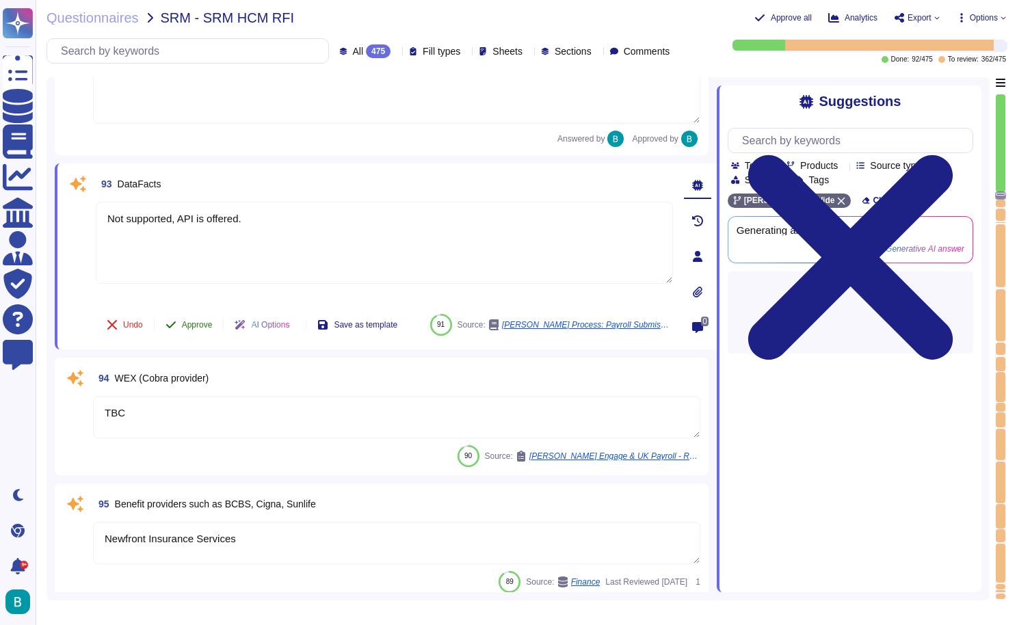
type textarea "Not supported, API is offered."
click at [200, 292] on div "93 DataFacts Not supported, API is offered. Undo Approve AI Options Save as tem…" at bounding box center [369, 257] width 607 height 170
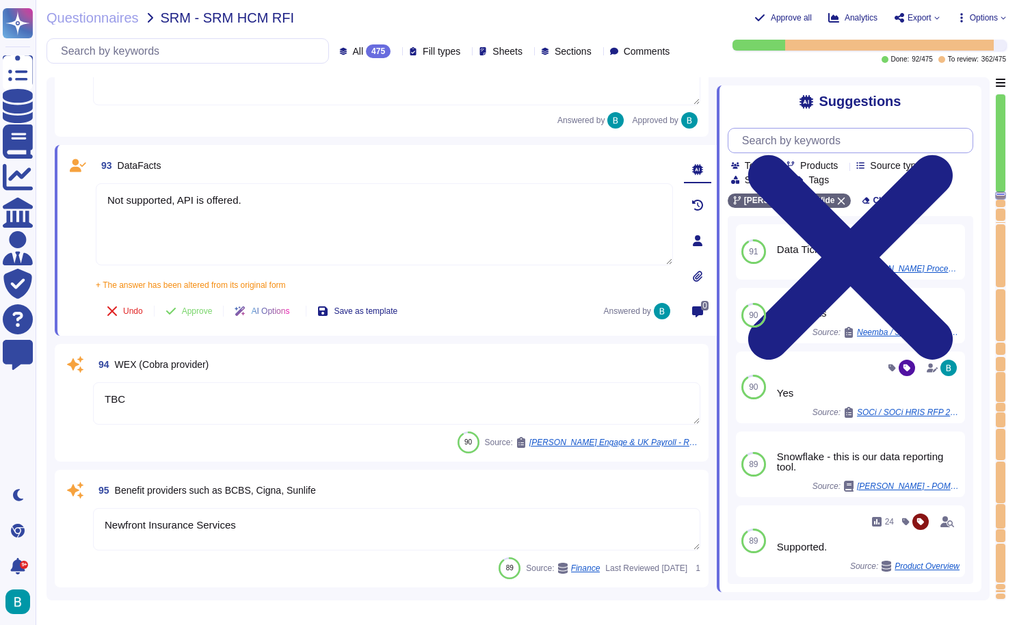
click at [792, 141] on input "text" at bounding box center [853, 141] width 237 height 24
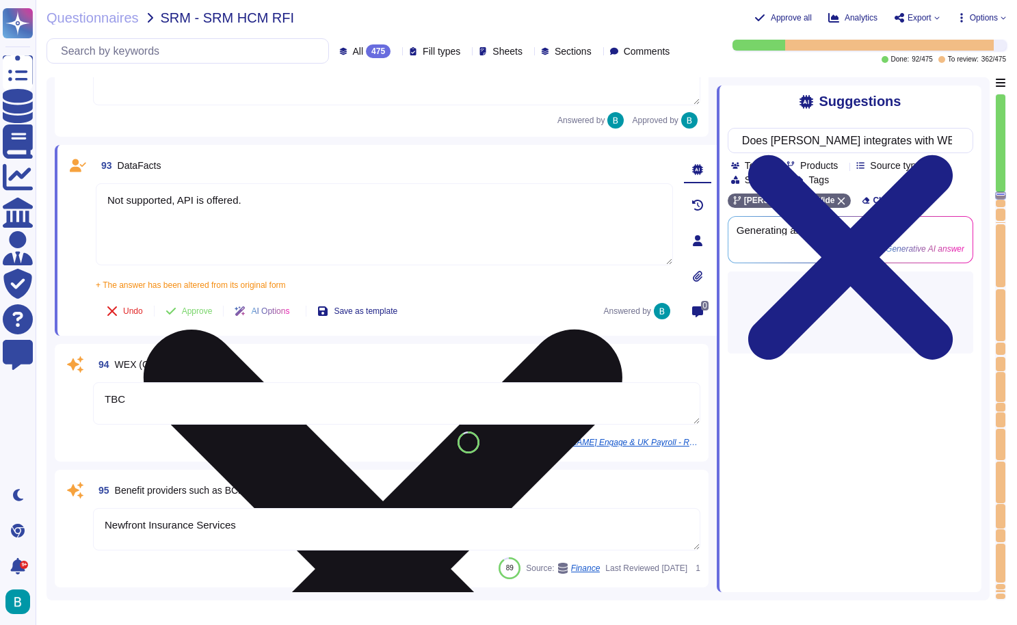
type input "Does [PERSON_NAME] integrates with WEX (Cobra provider)"
click at [403, 207] on textarea "Not supported, API is offered." at bounding box center [384, 224] width 577 height 82
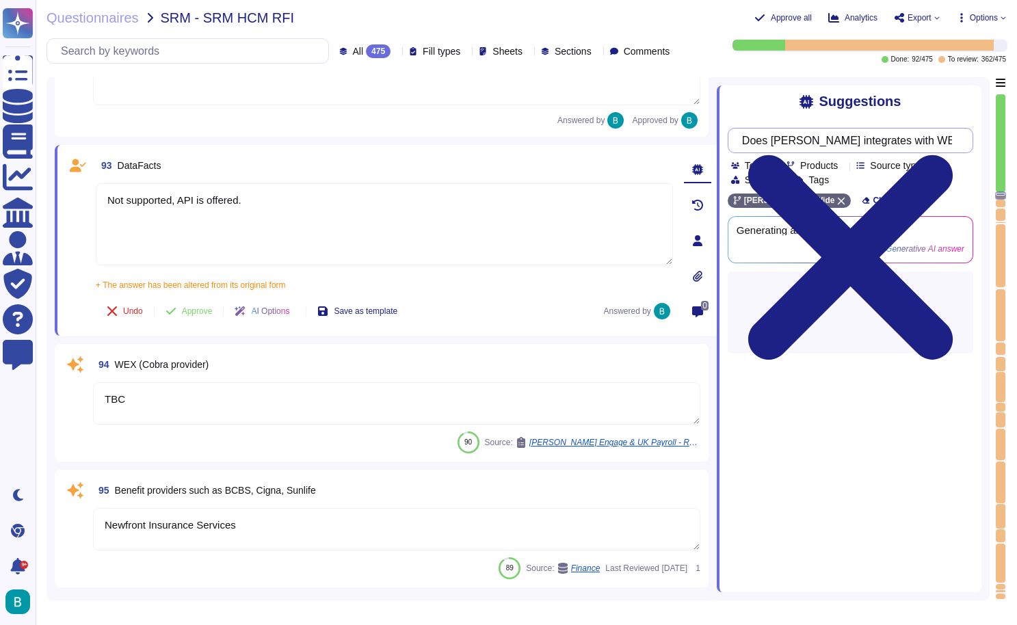
click at [826, 142] on input "Does [PERSON_NAME] integrates with WEX (Cobra provider)" at bounding box center [847, 141] width 224 height 24
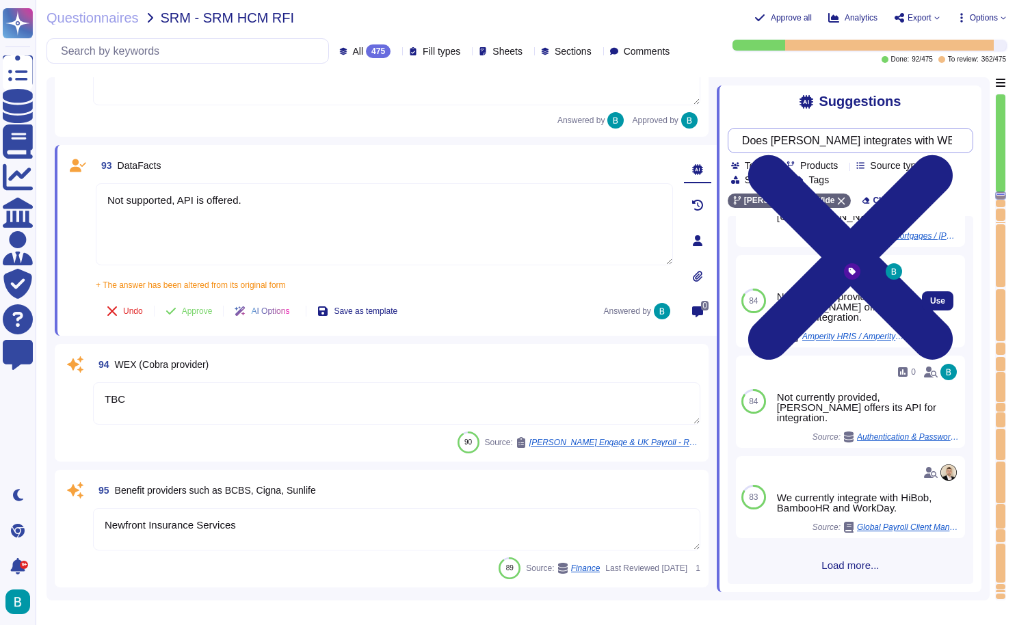
scroll to position [490, 0]
click at [198, 310] on span "Approve" at bounding box center [197, 311] width 31 height 8
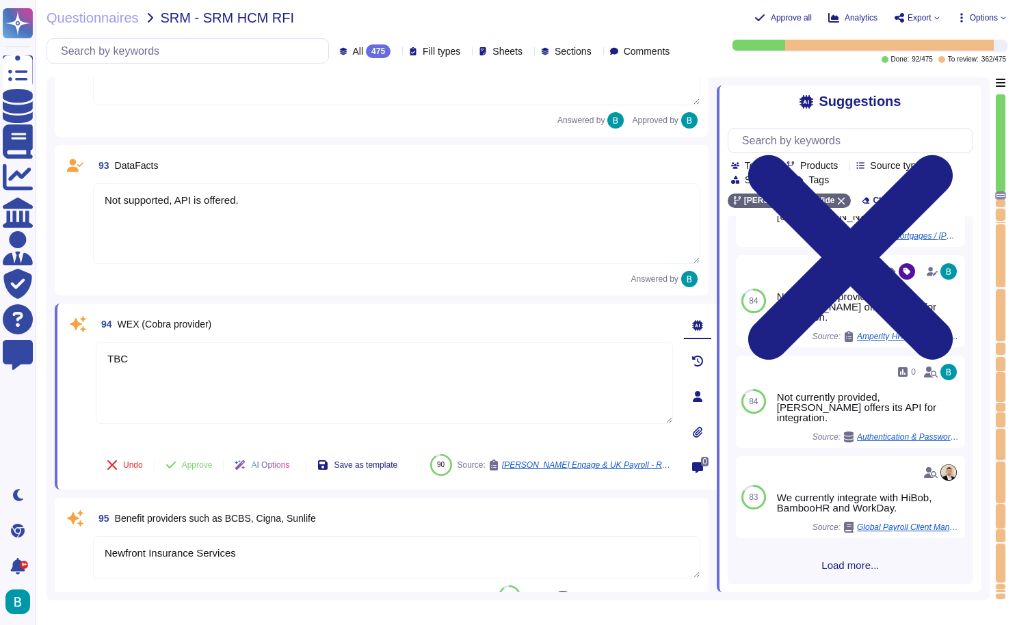
scroll to position [0, 0]
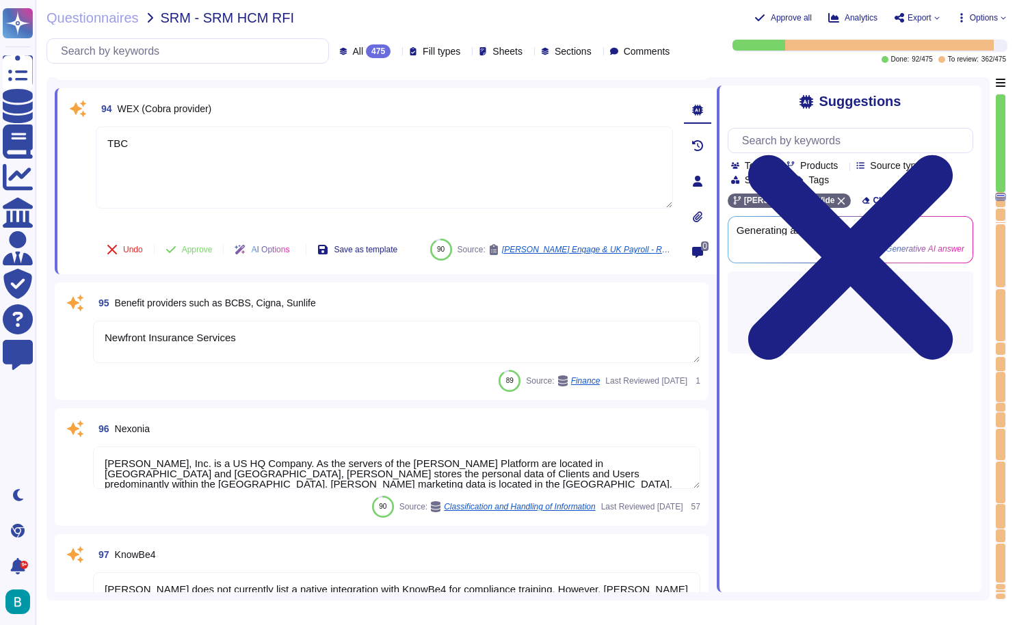
type textarea "[PERSON_NAME] Human Capital Management (HCM) functionality is comprehensive and…"
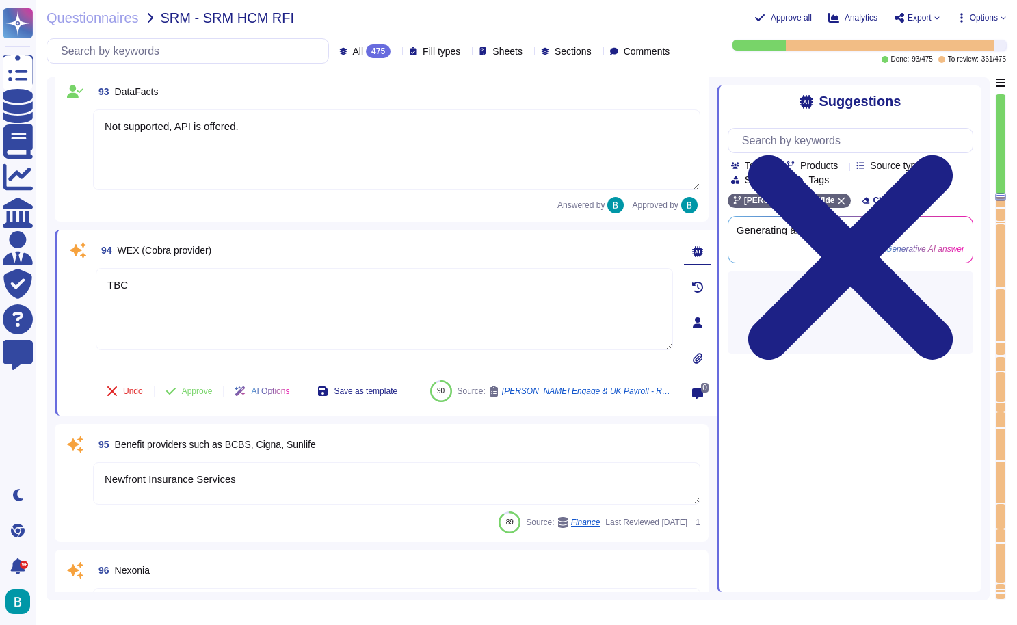
scroll to position [19551, 0]
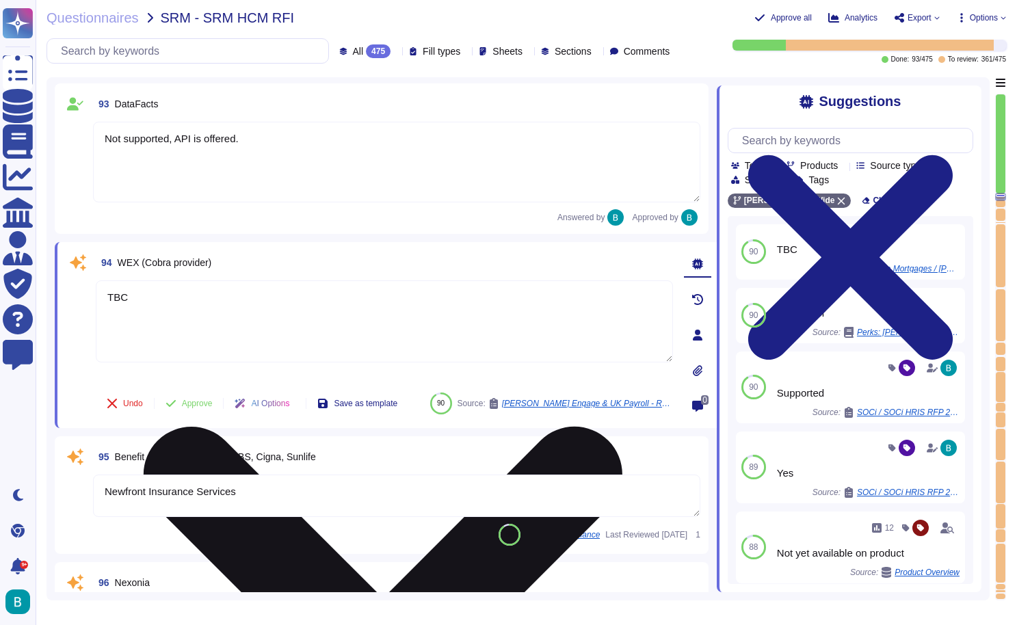
click at [275, 311] on textarea "TBC" at bounding box center [384, 321] width 577 height 82
paste textarea "[PERSON_NAME] uses Thrivepass for COBRA administration for employees on its mas…"
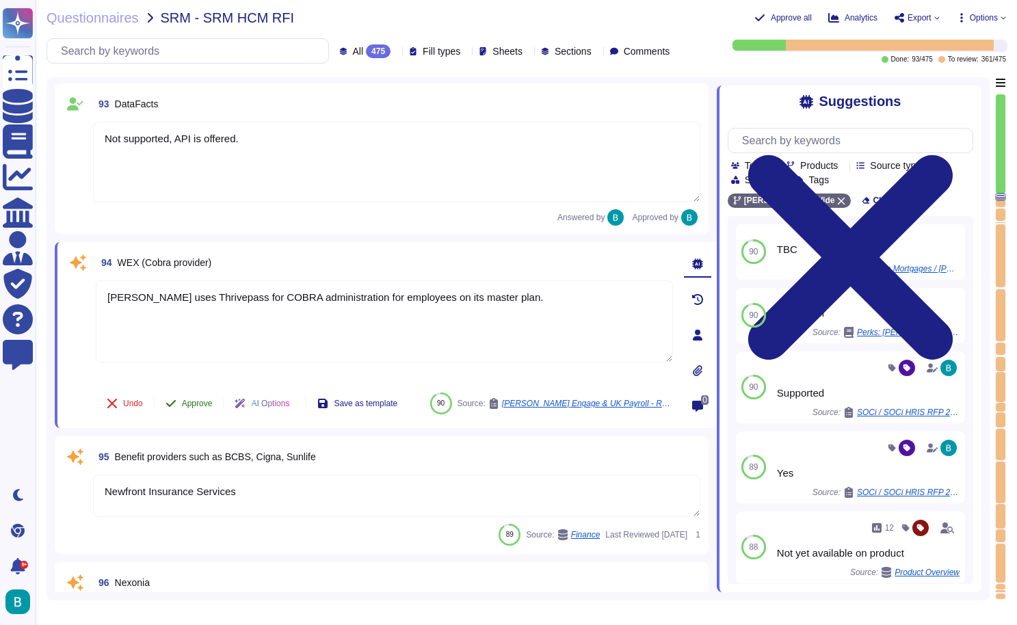
click at [191, 395] on button "Approve" at bounding box center [189, 403] width 69 height 27
type textarea "[PERSON_NAME] uses Thrivepass for COBRA administration for employees on its mas…"
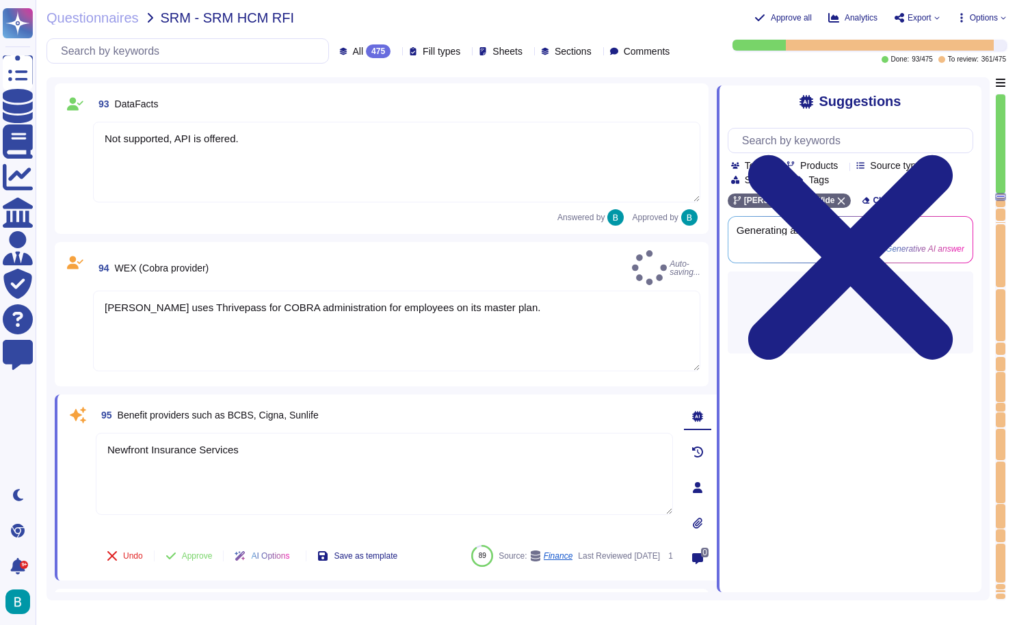
type textarea "[PERSON_NAME] Human Capital Management (HCM) functionality is comprehensive and…"
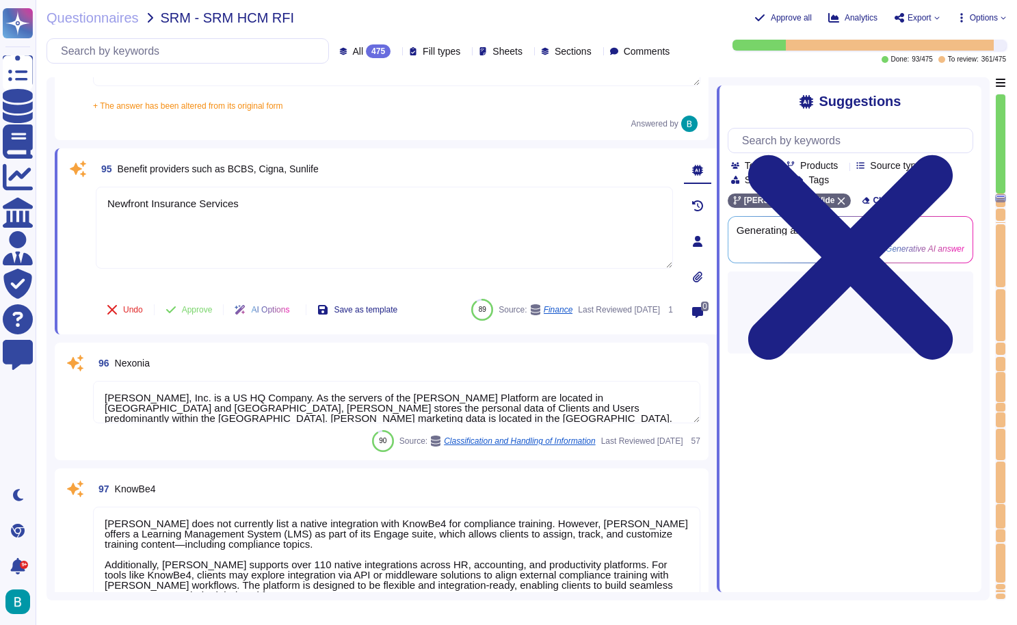
scroll to position [19798, 0]
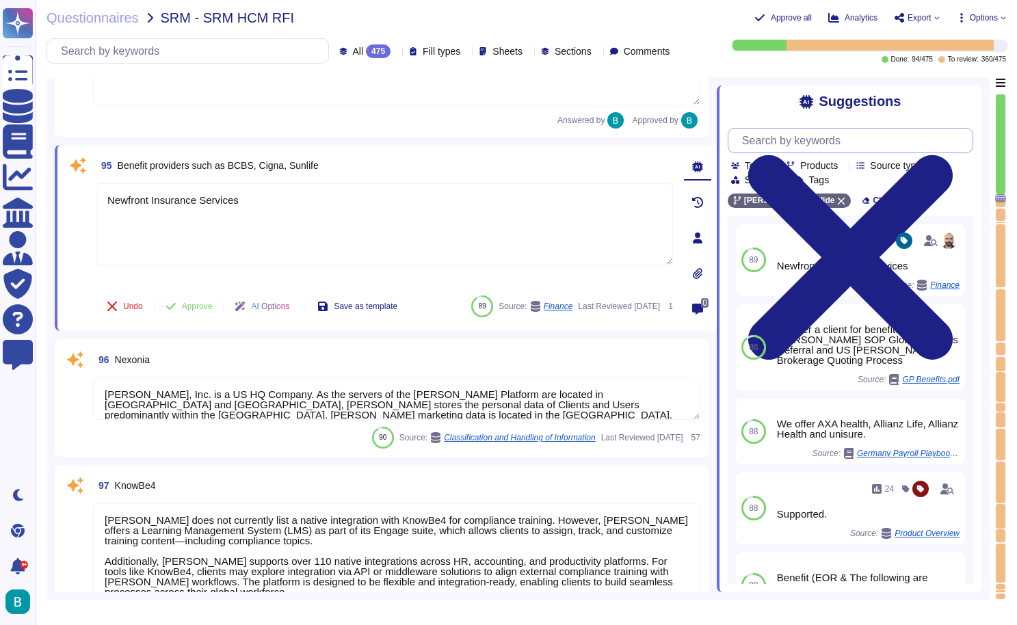
click at [834, 137] on input "text" at bounding box center [853, 141] width 237 height 24
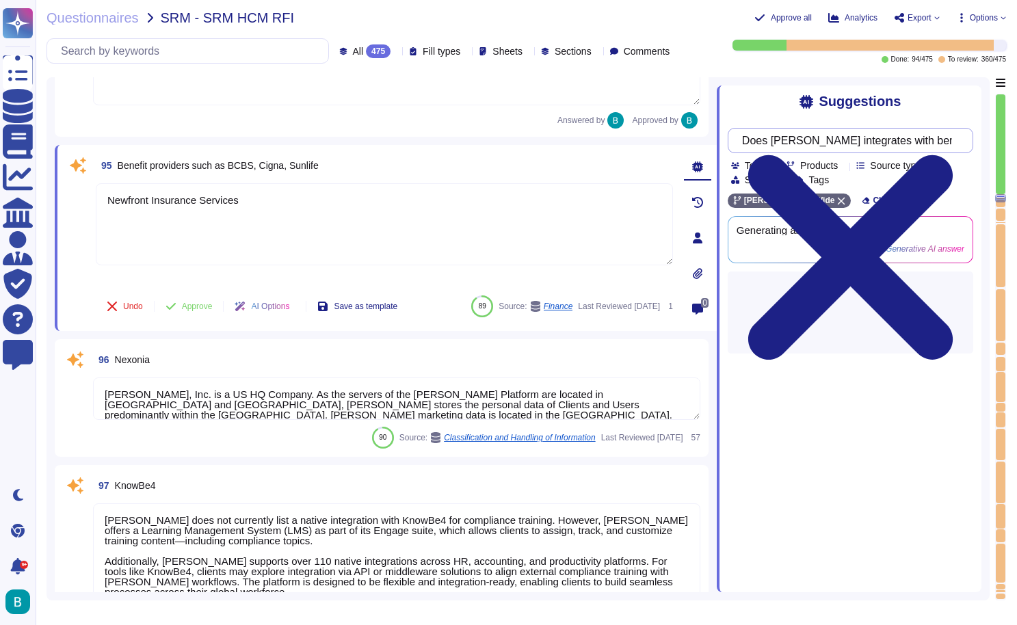
type input "Does [PERSON_NAME] integrates with benefit providers?"
click at [932, 93] on div "Suggestions Does [PERSON_NAME] integrates with benefit providers? Team Products…" at bounding box center [849, 338] width 265 height 507
click at [432, 3] on div "Questionnaires SRM - SRM HCM RFI Approve all Analytics Export Options All 475 F…" at bounding box center [526, 312] width 981 height 625
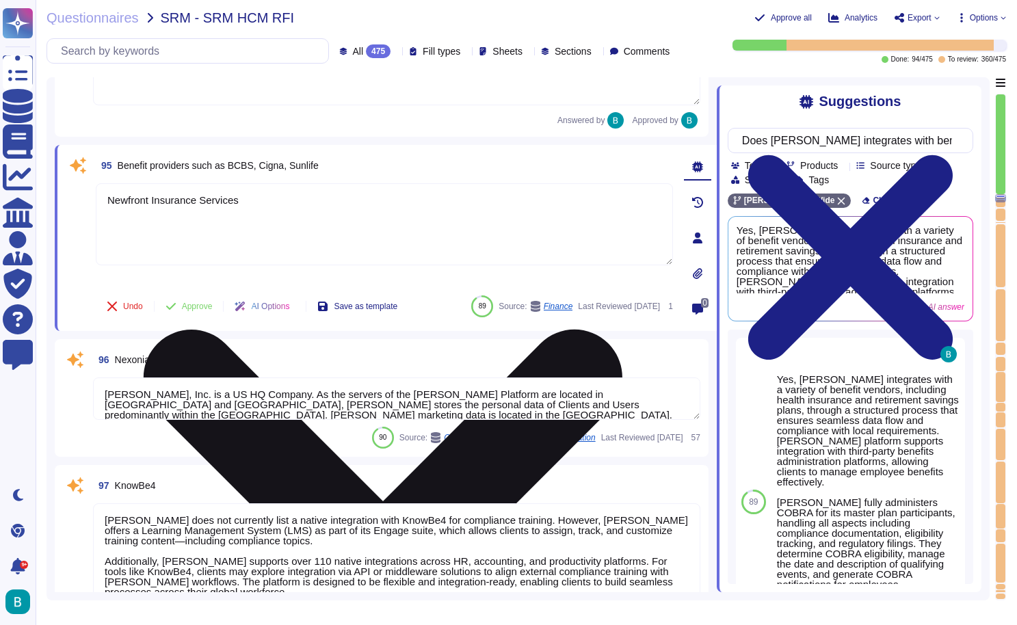
click at [669, 191] on icon at bounding box center [383, 569] width 574 height 766
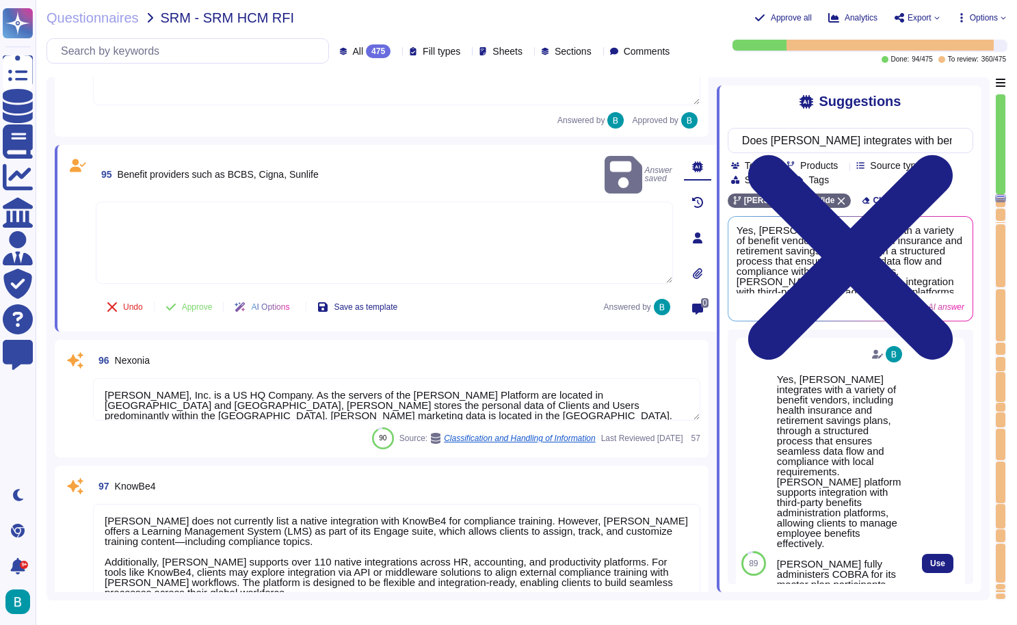
scroll to position [0, -1]
click at [930, 559] on span "Use" at bounding box center [937, 563] width 15 height 8
type textarea "Yes, [PERSON_NAME] integrates with a variety of benefit vendors, including heal…"
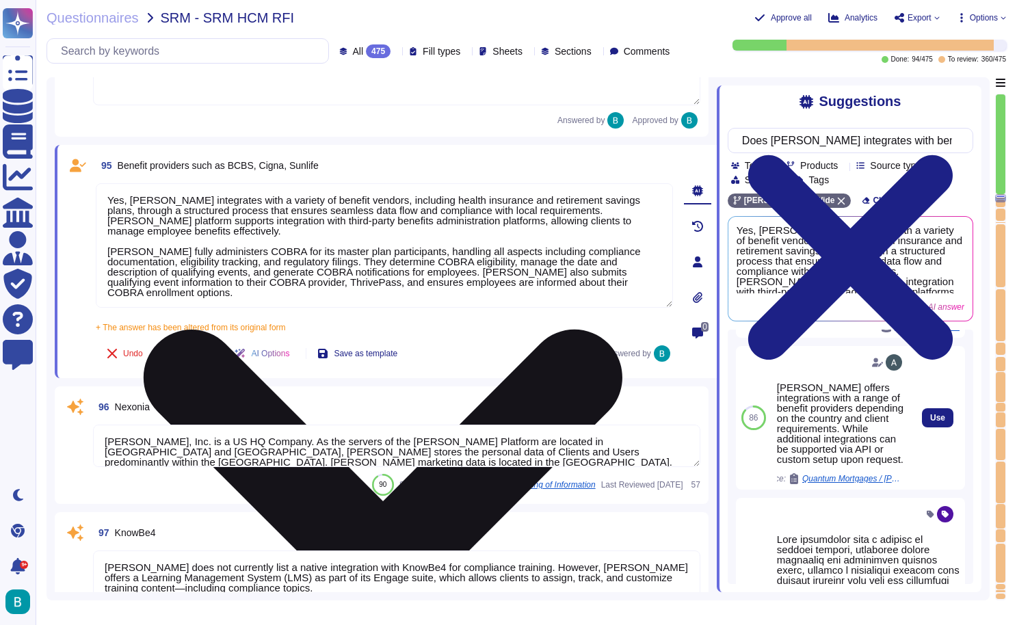
scroll to position [559, 0]
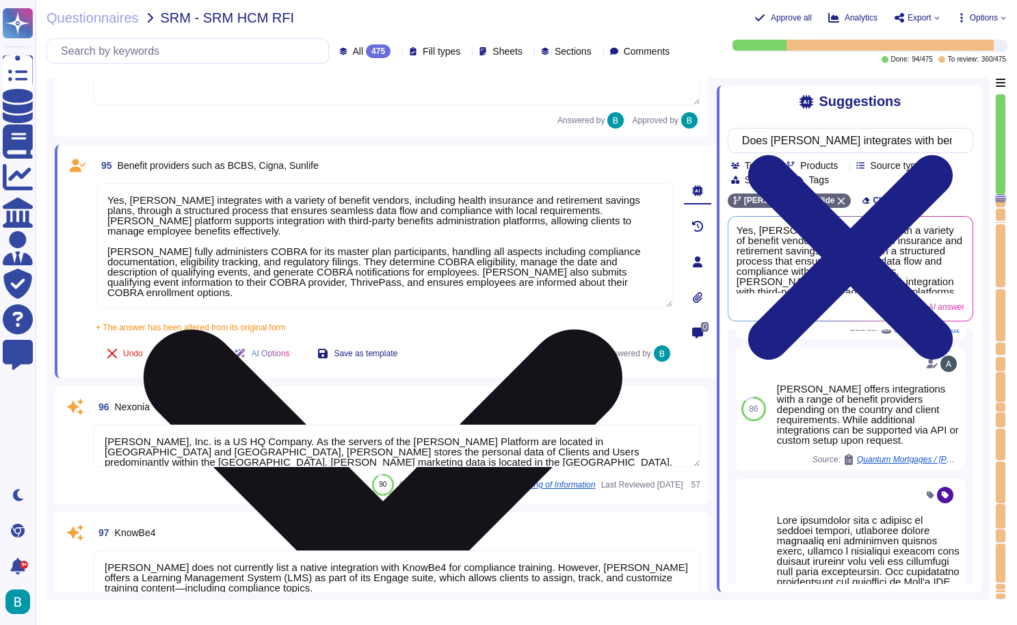
click at [197, 356] on span "Approve" at bounding box center [197, 353] width 31 height 8
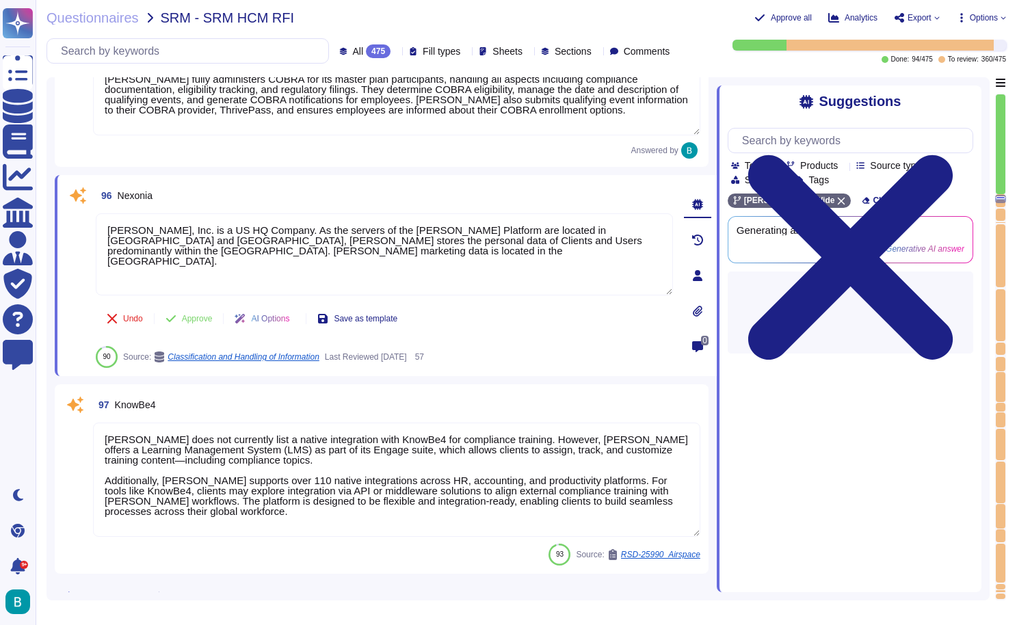
scroll to position [20009, 0]
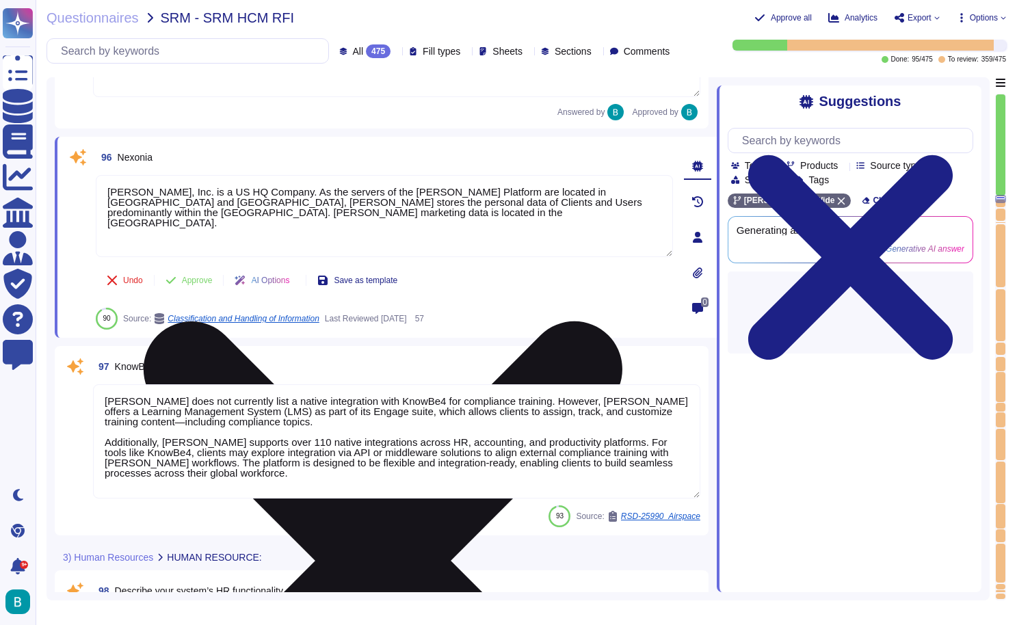
click at [663, 181] on icon at bounding box center [383, 561] width 574 height 766
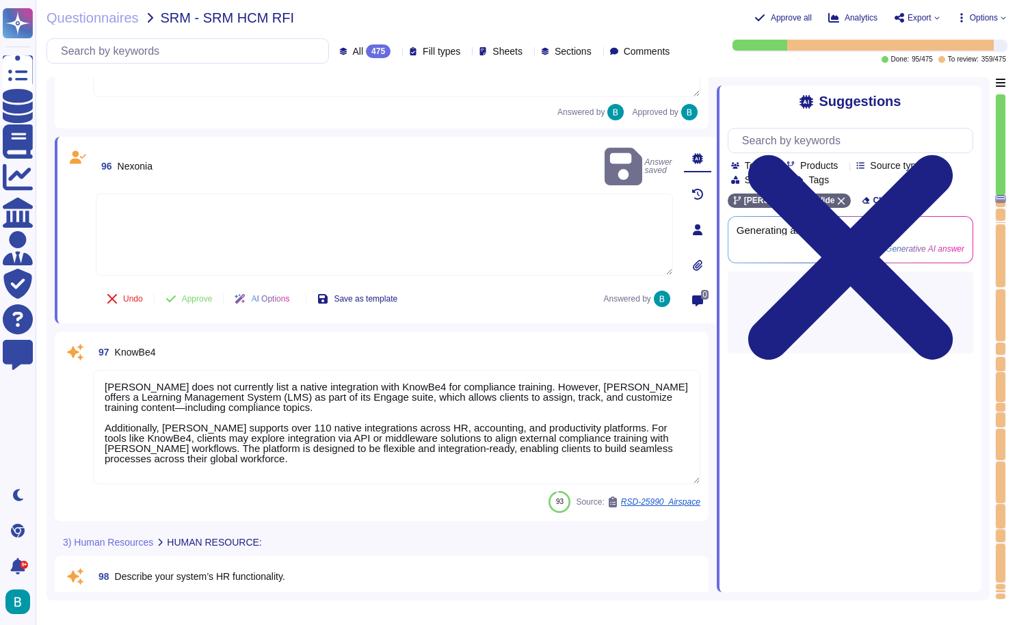
click at [459, 210] on textarea at bounding box center [384, 235] width 577 height 82
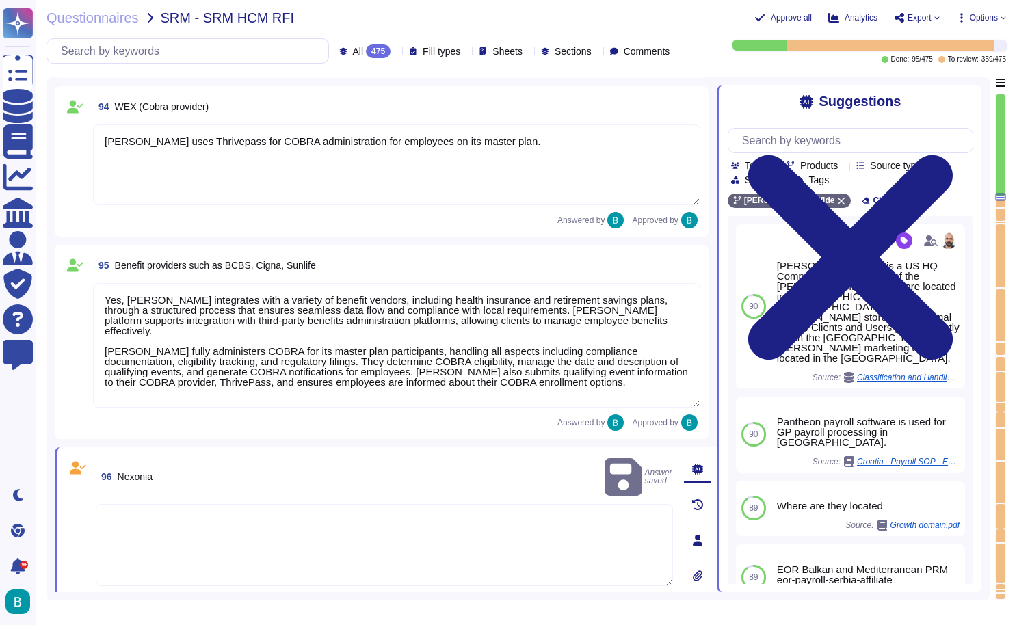
scroll to position [19691, 0]
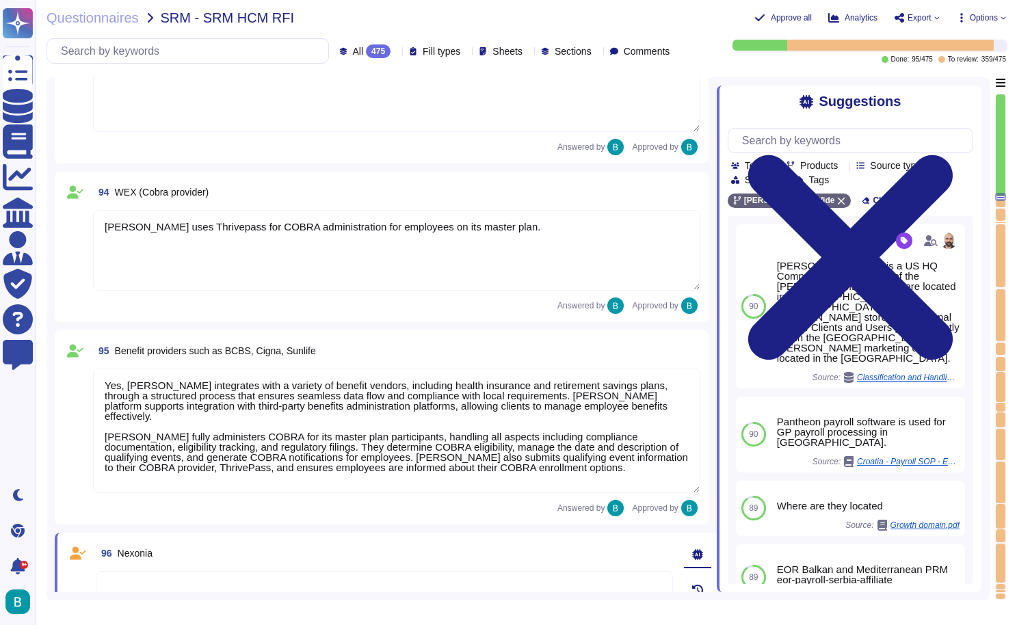
type textarea "[PERSON_NAME] offers a native integration with NetSuite as part of its accounti…"
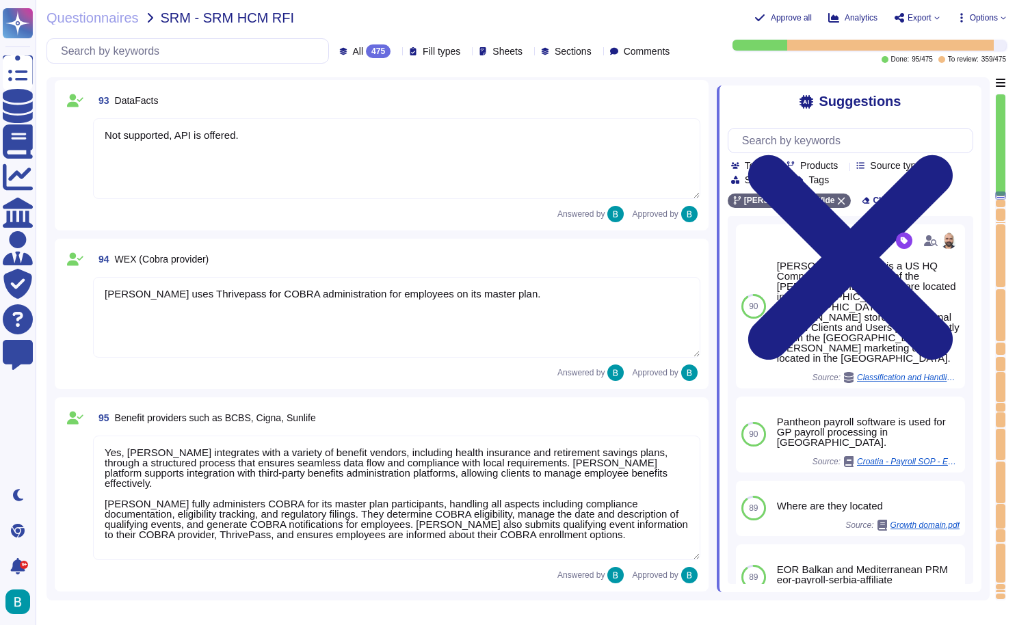
scroll to position [19500, 0]
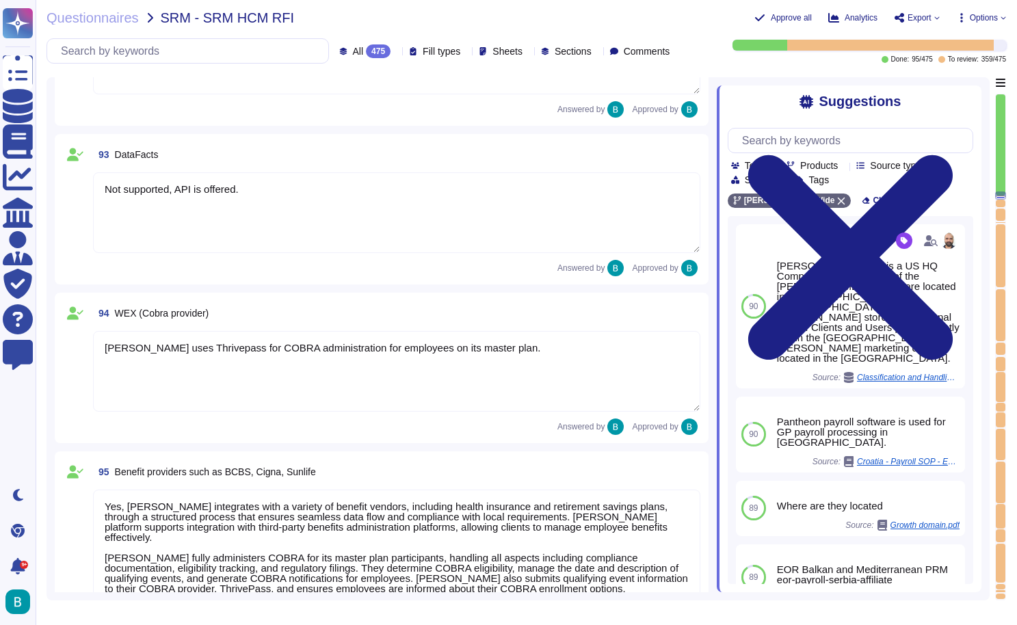
click at [200, 184] on textarea "Not supported, API is offered." at bounding box center [396, 212] width 607 height 81
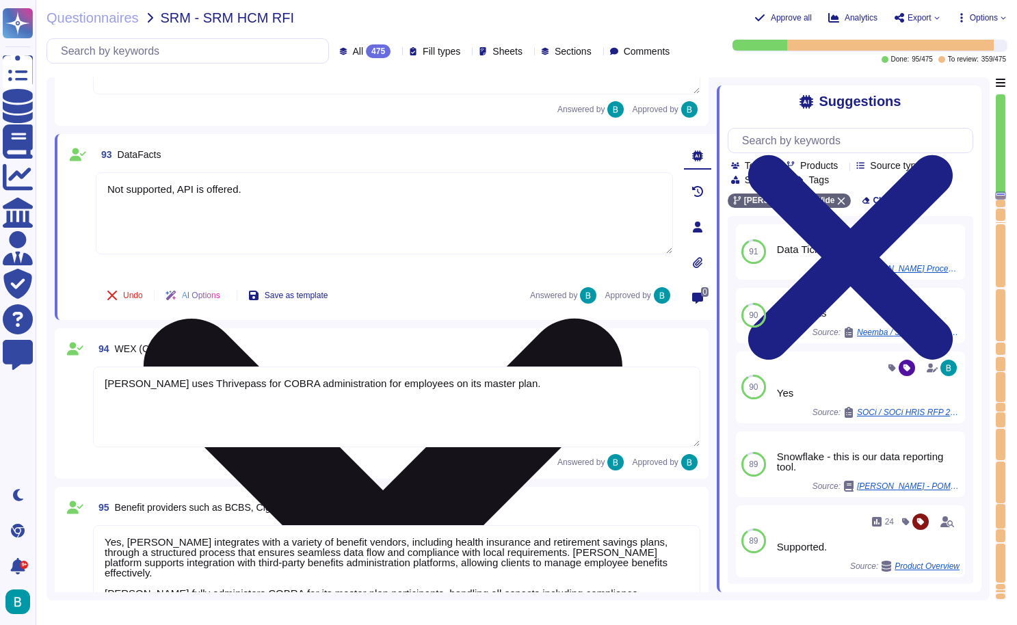
click at [200, 184] on textarea "Not supported, API is offered." at bounding box center [384, 213] width 577 height 82
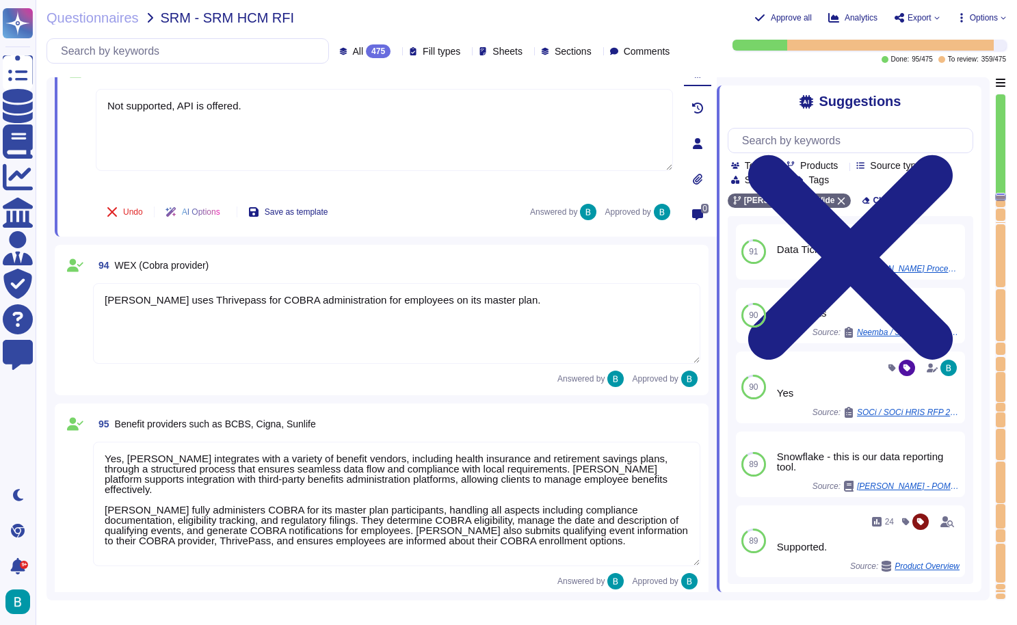
type textarea "[PERSON_NAME] Human Capital Management (HCM) functionality is comprehensive and…"
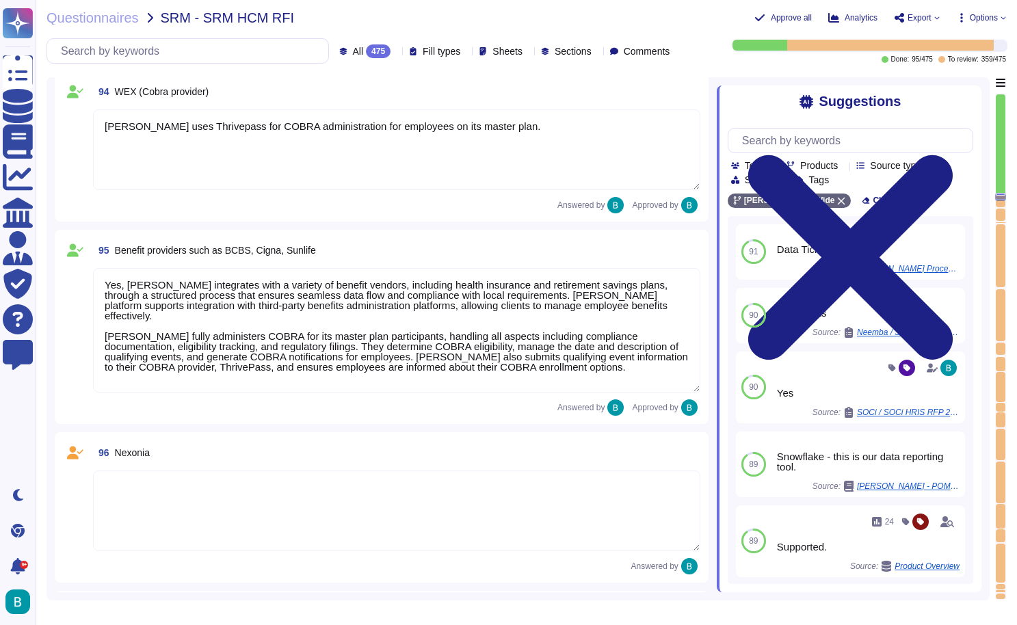
scroll to position [19831, 0]
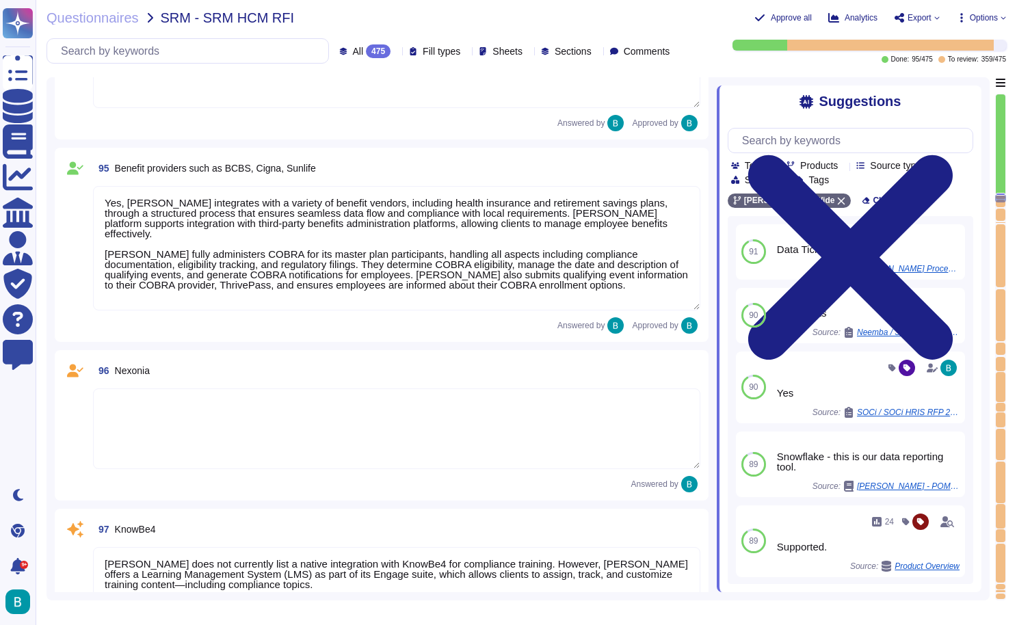
click at [188, 391] on textarea at bounding box center [396, 428] width 607 height 81
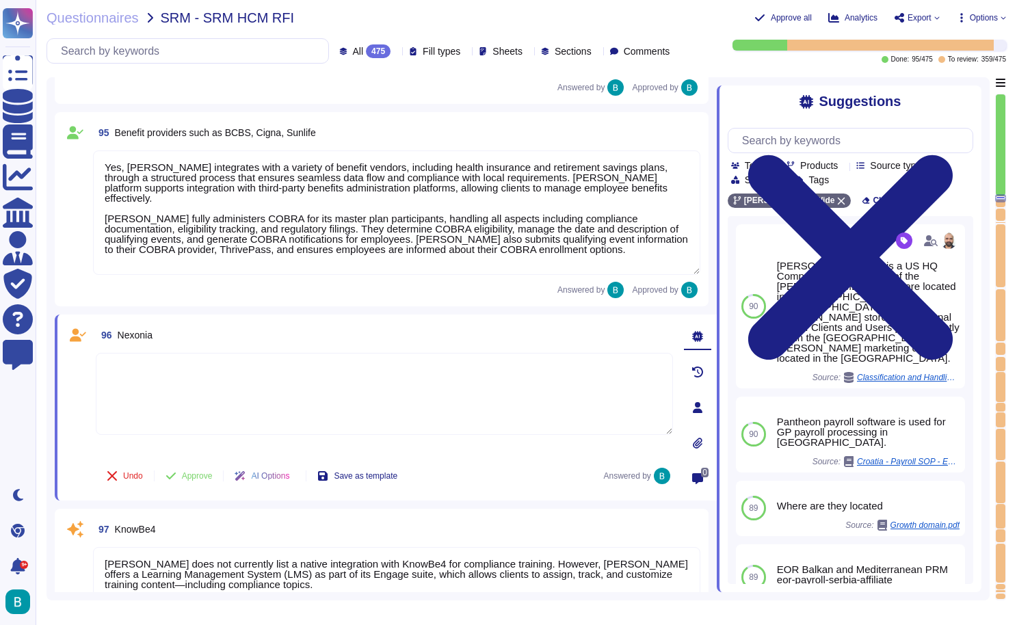
paste textarea "Not supported, API is offered."
type textarea "Not supported, API is offered."
click at [267, 330] on div "96 Nexonia" at bounding box center [384, 335] width 577 height 25
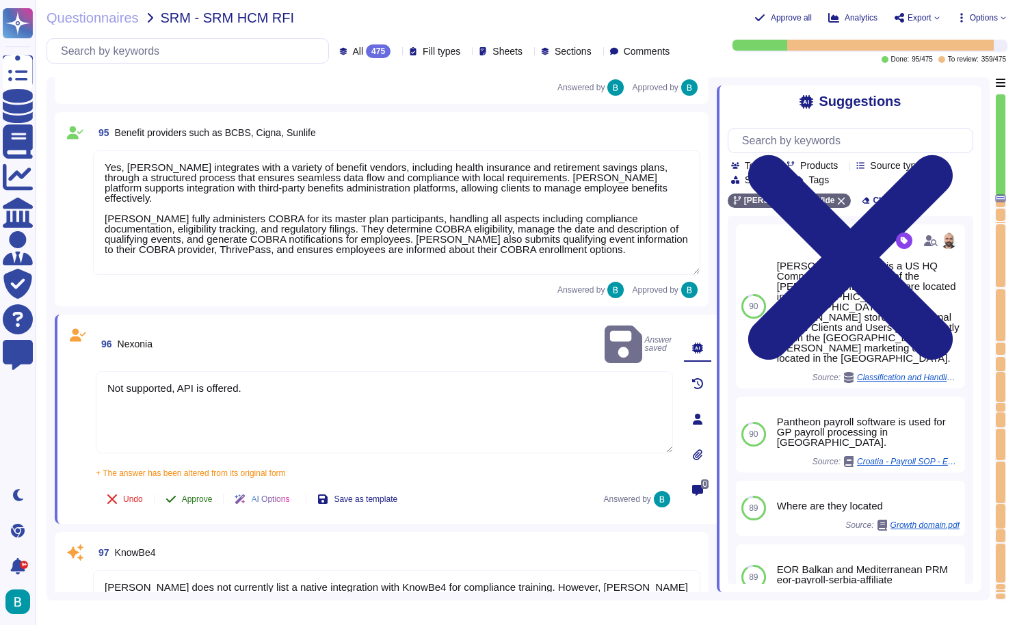
click at [194, 495] on span "Approve" at bounding box center [197, 499] width 31 height 8
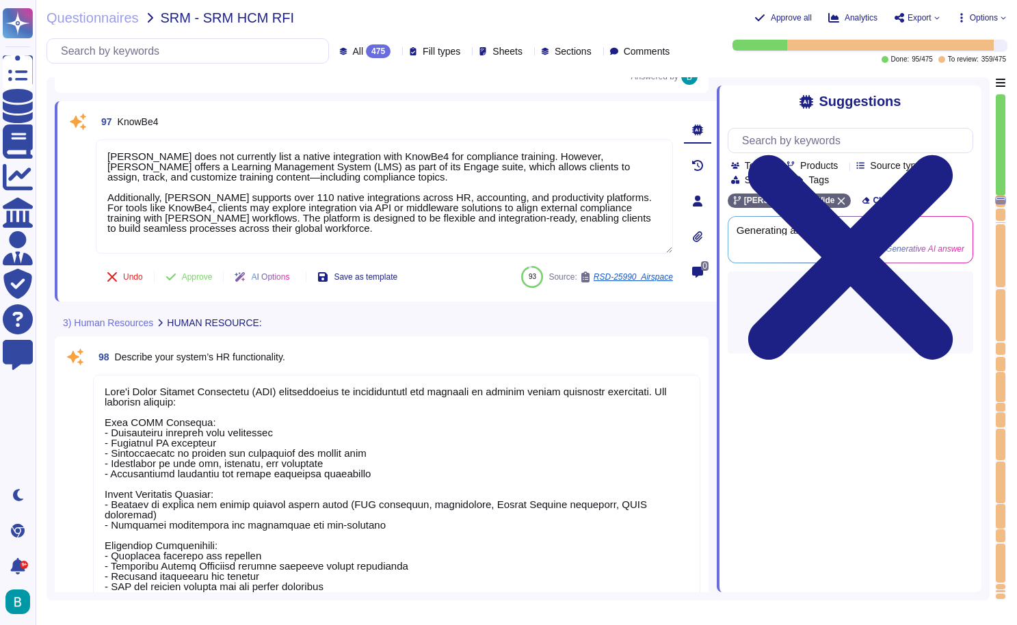
scroll to position [20159, 0]
type textarea "[PERSON_NAME] app 2019 [PERSON_NAME] 2024"
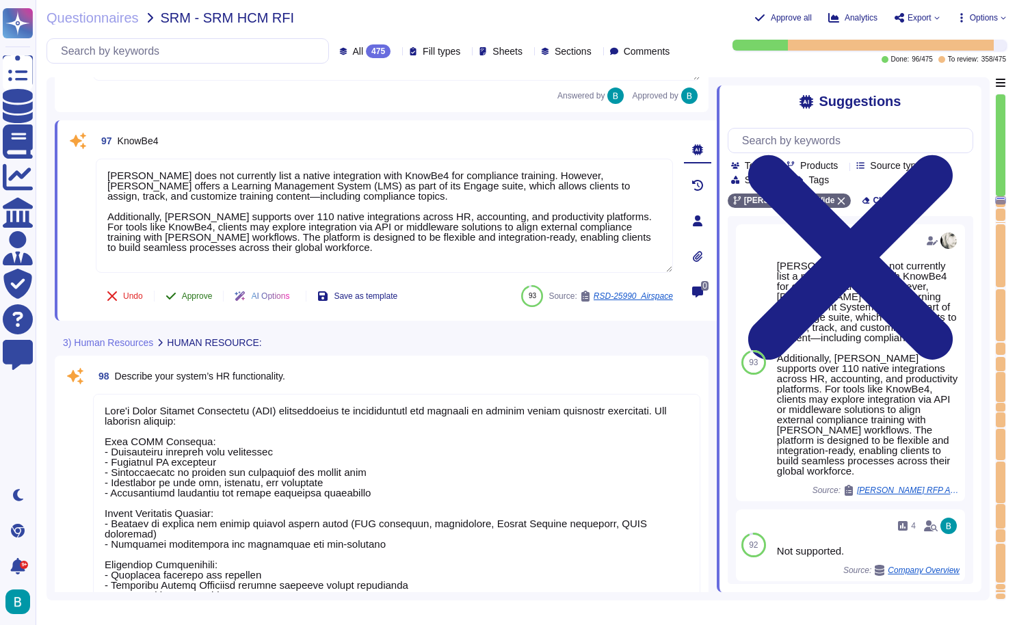
click at [197, 296] on span "Approve" at bounding box center [197, 296] width 31 height 8
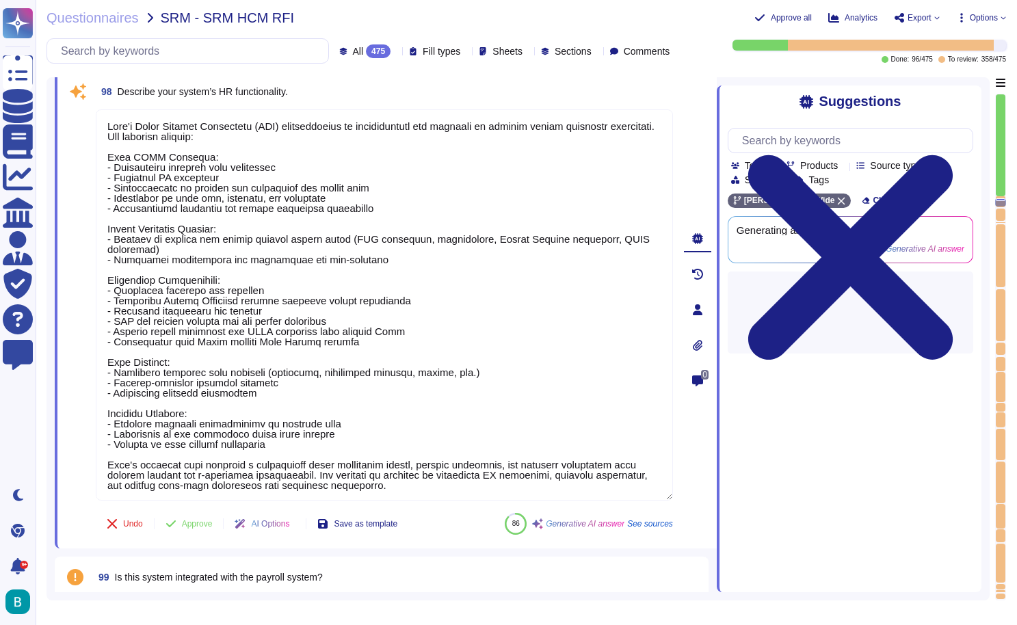
scroll to position [20353, 0]
type textarea "The application was developed in-house by a team of [PERSON_NAME] engineers."
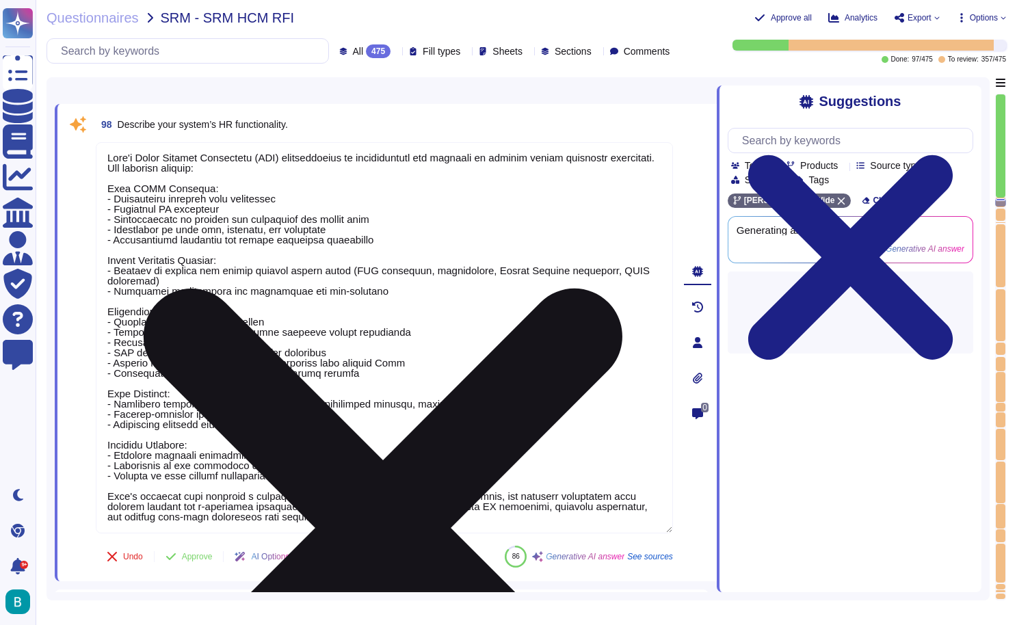
scroll to position [1, 0]
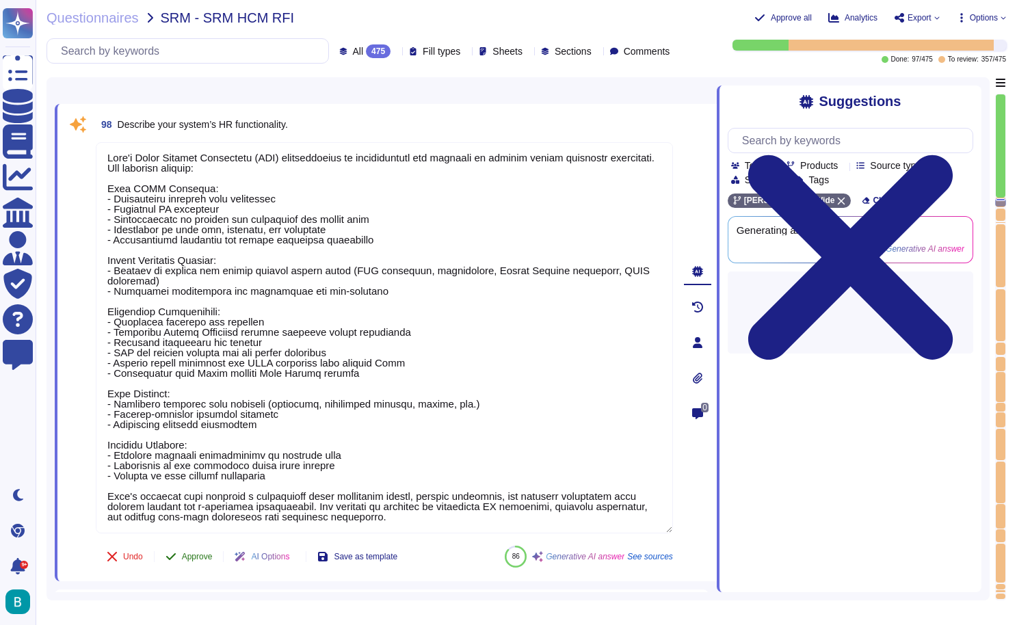
click at [200, 556] on span "Approve" at bounding box center [197, 556] width 31 height 8
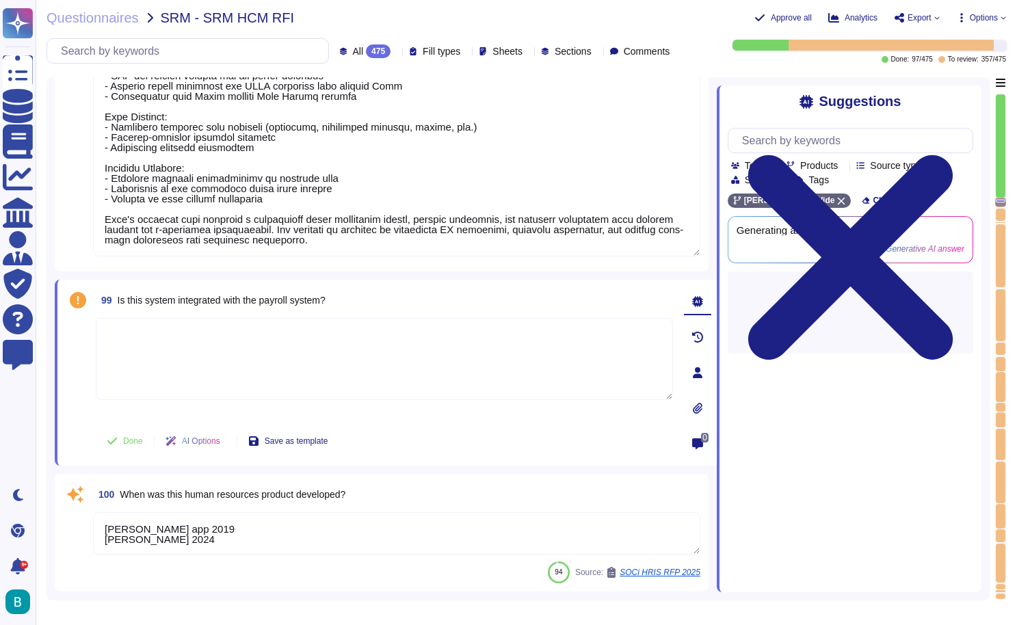
type textarea "Yes, [PERSON_NAME] platform allows for the storage and access of employee infor…"
type textarea "[PERSON_NAME] maintains historical information for up to 10 years after a custo…"
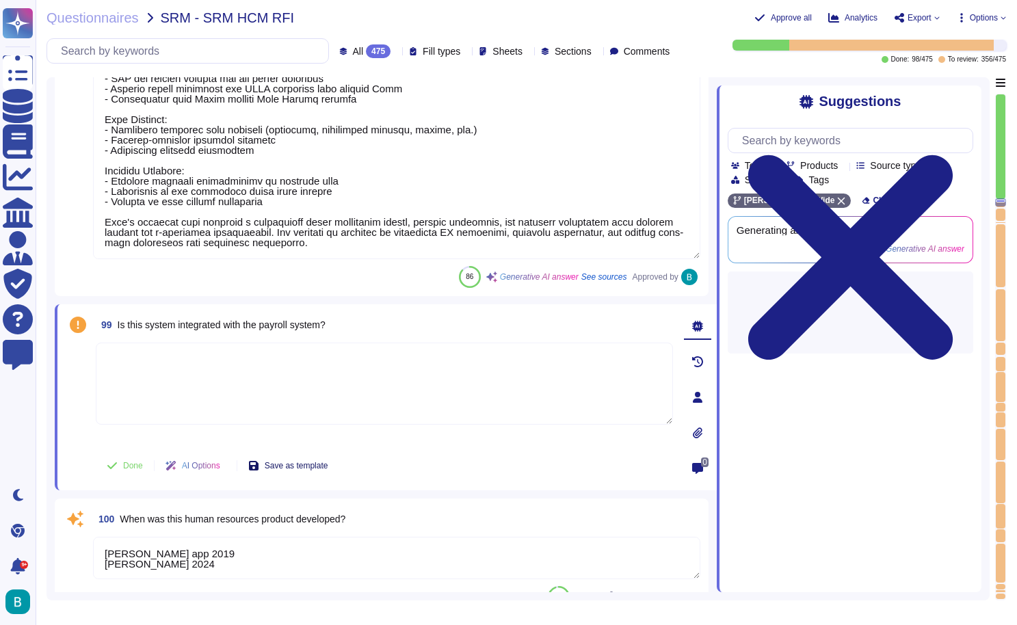
scroll to position [20823, 0]
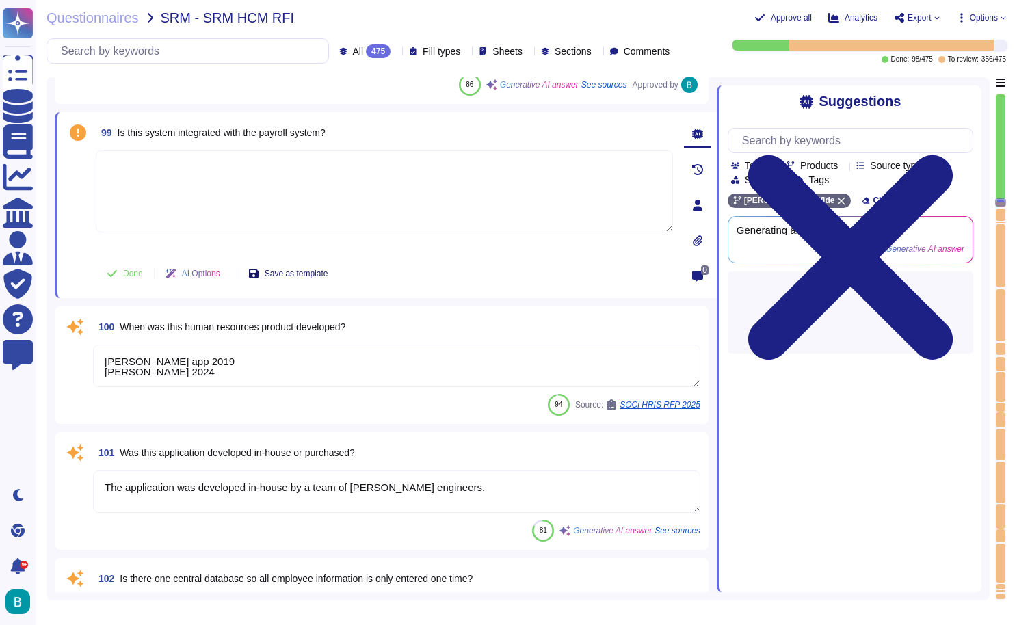
type textarea "Yes, [PERSON_NAME] platform supports the creation of multiple organizational un…"
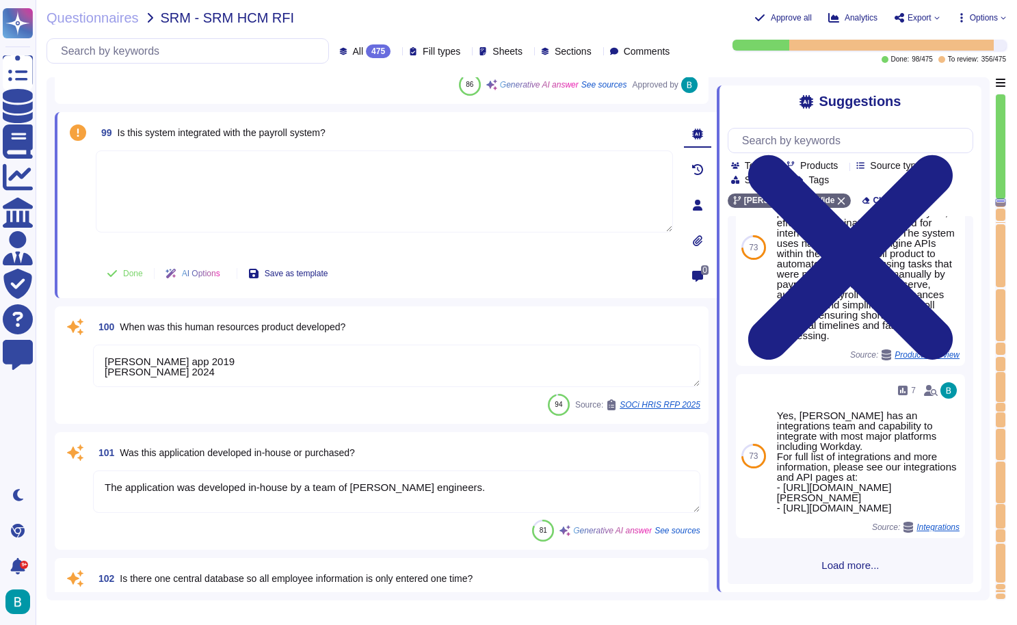
scroll to position [664, 0]
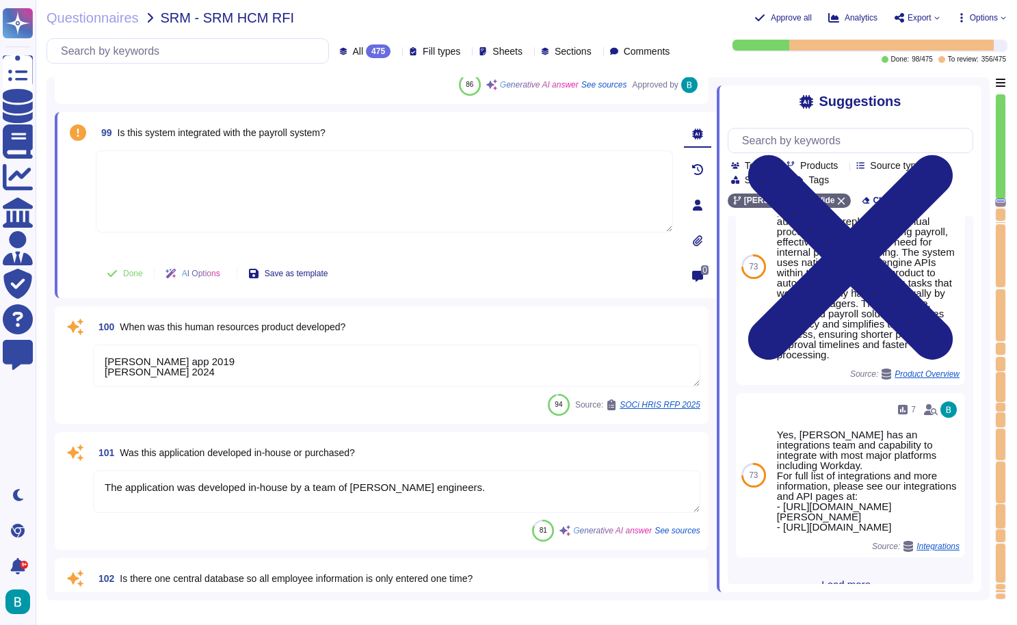
click at [457, 204] on textarea at bounding box center [384, 191] width 577 height 82
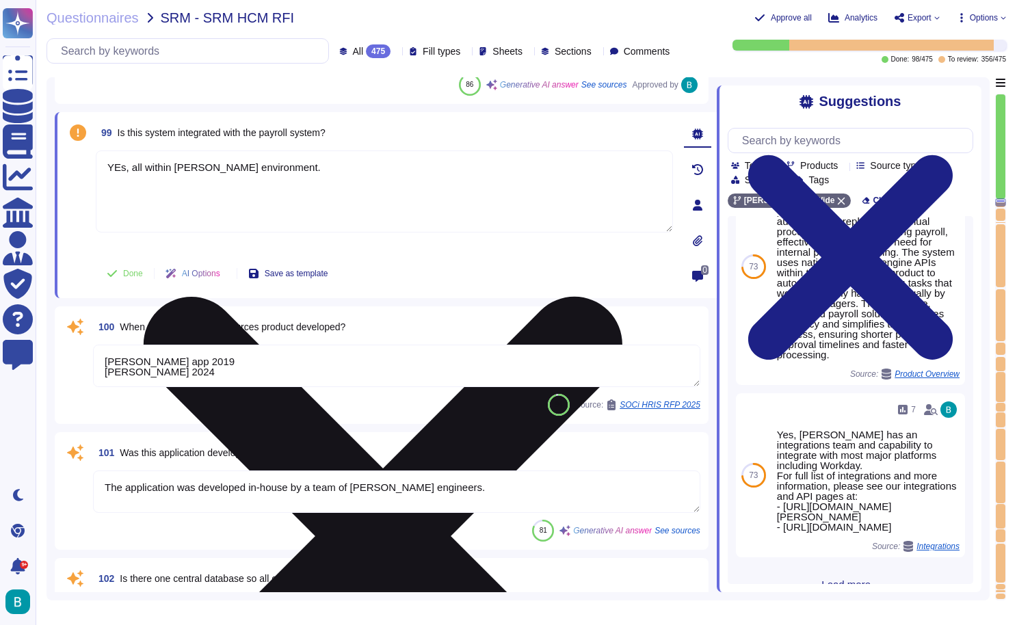
click at [120, 169] on textarea "YEs, all within [PERSON_NAME] environment." at bounding box center [384, 191] width 577 height 82
click at [228, 175] on textarea "Yes, all within [PERSON_NAME] environment." at bounding box center [384, 191] width 577 height 82
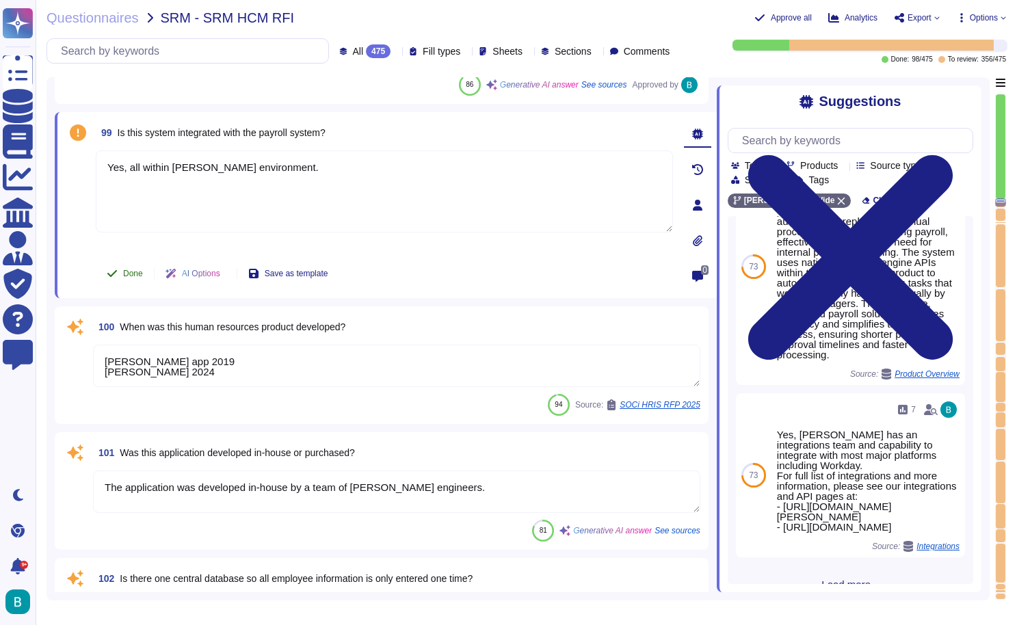
type textarea "Yes, all within [PERSON_NAME] environment."
click at [134, 274] on span "Done" at bounding box center [133, 273] width 20 height 8
click at [343, 358] on textarea "[PERSON_NAME] app 2019 [PERSON_NAME] 2024" at bounding box center [396, 366] width 607 height 42
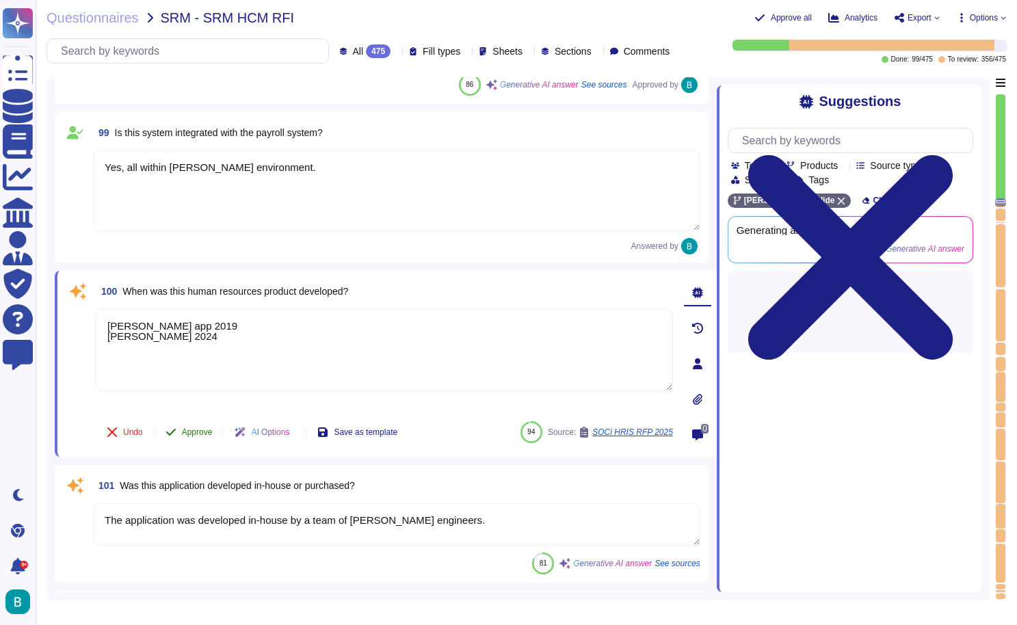
click at [201, 432] on span "Approve" at bounding box center [197, 432] width 31 height 8
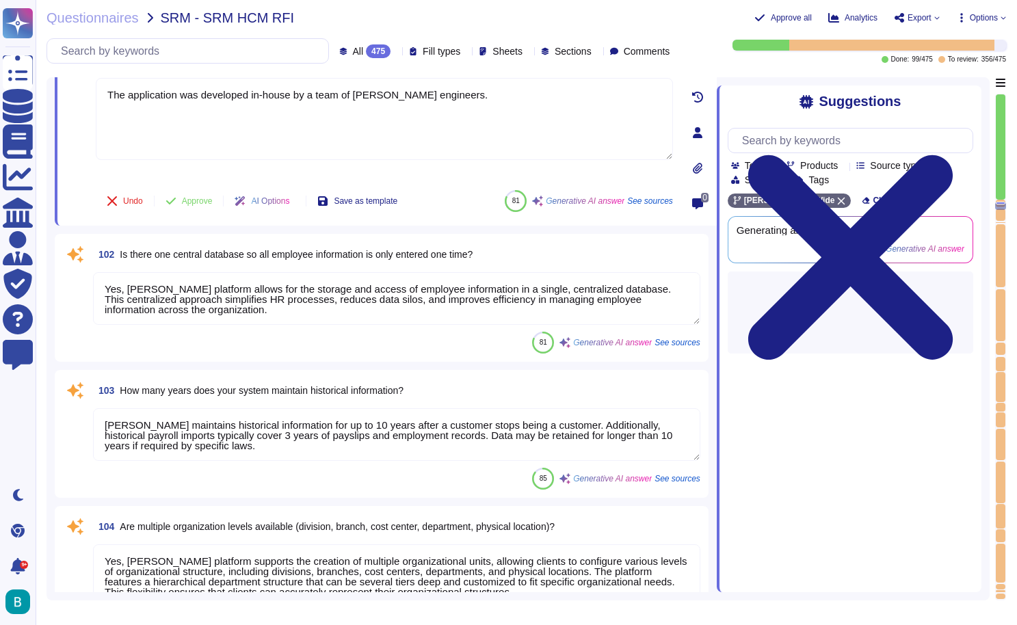
type textarea "Yes, [PERSON_NAME] offers organizational charts that visualize organizational s…"
type textarea "Yes, customizable fields are available, including various types such as text fi…"
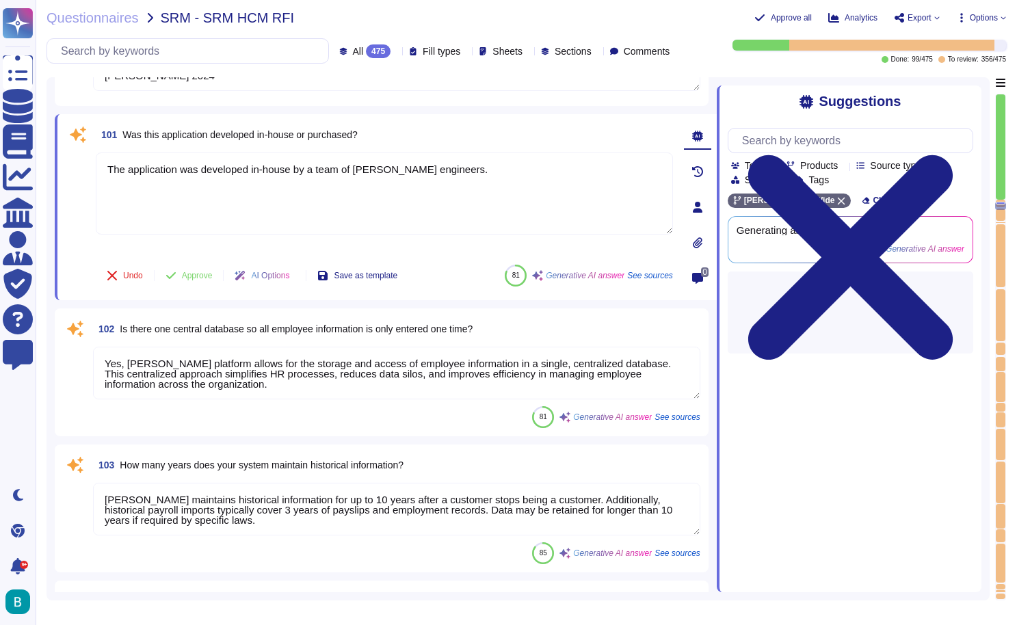
scroll to position [21069, 0]
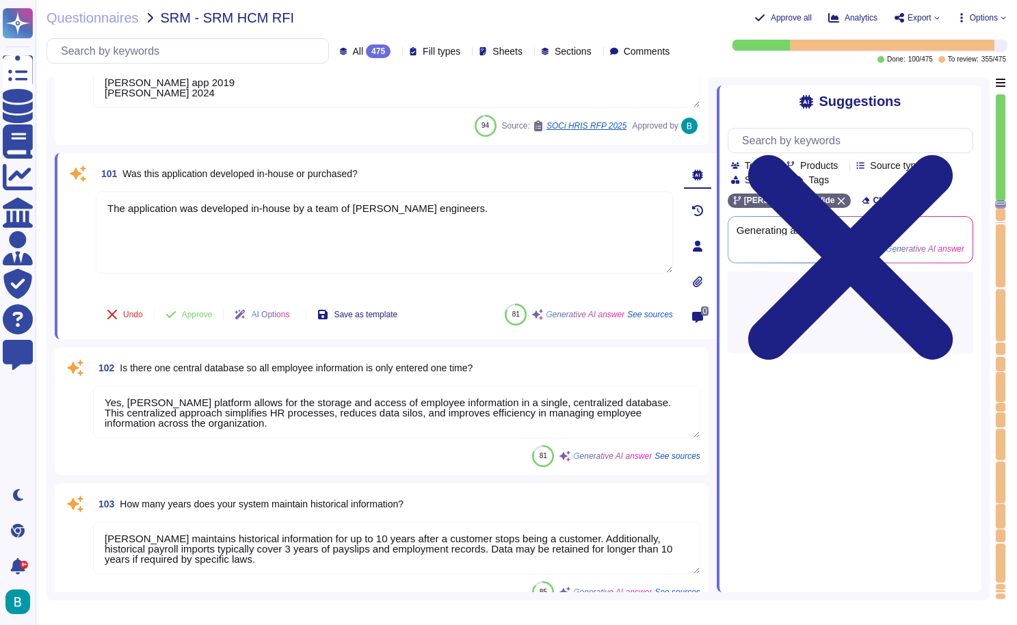
type textarea "[PERSON_NAME] Human Capital Management (HCM) functionality is comprehensive and…"
click at [206, 308] on button "Approve" at bounding box center [189, 314] width 69 height 27
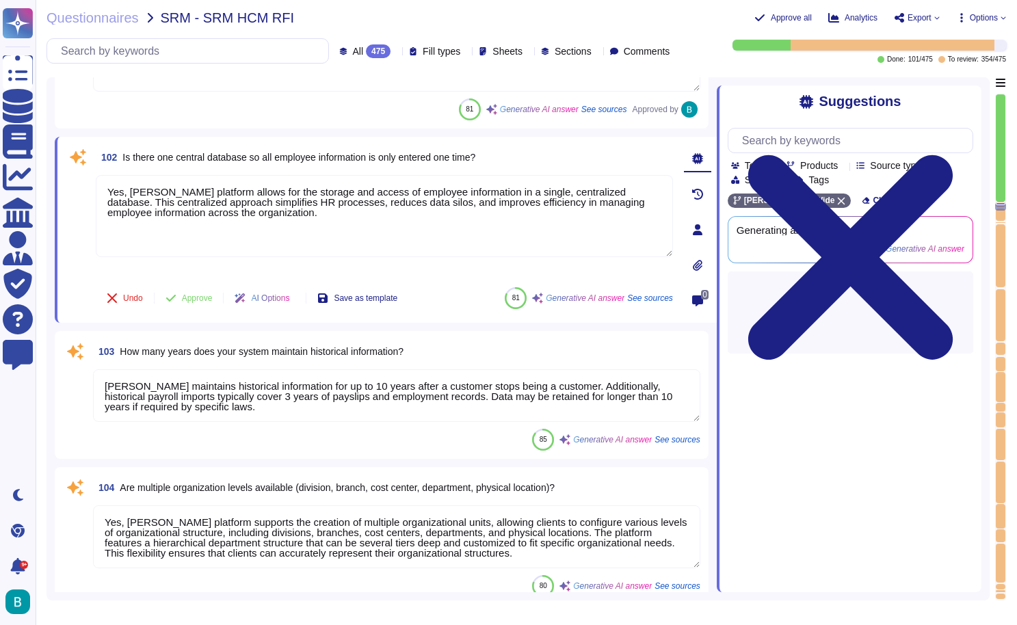
scroll to position [21214, 0]
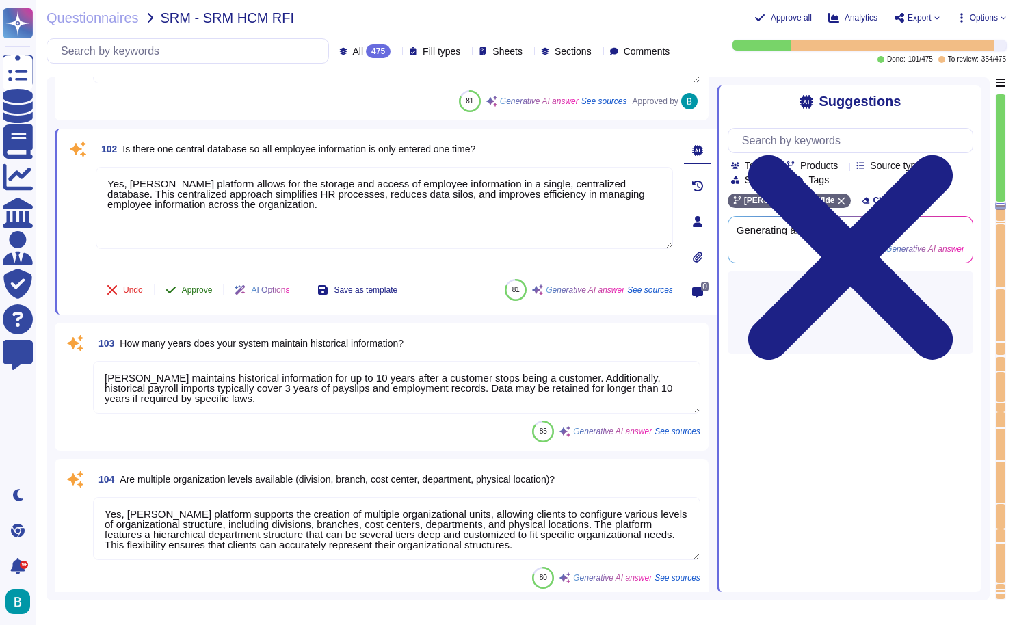
click at [196, 290] on span "Approve" at bounding box center [197, 290] width 31 height 8
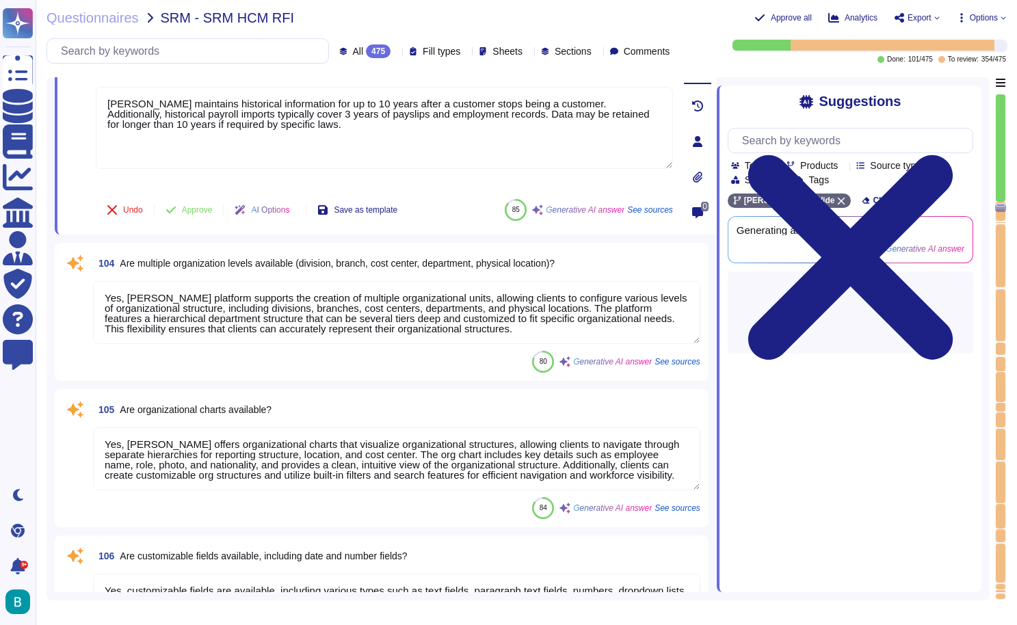
type textarea "In such cases, the employer must report to the IND and notify the salary change…"
type textarea "Yes, [PERSON_NAME] platform supports the management of salary levels and bands,…"
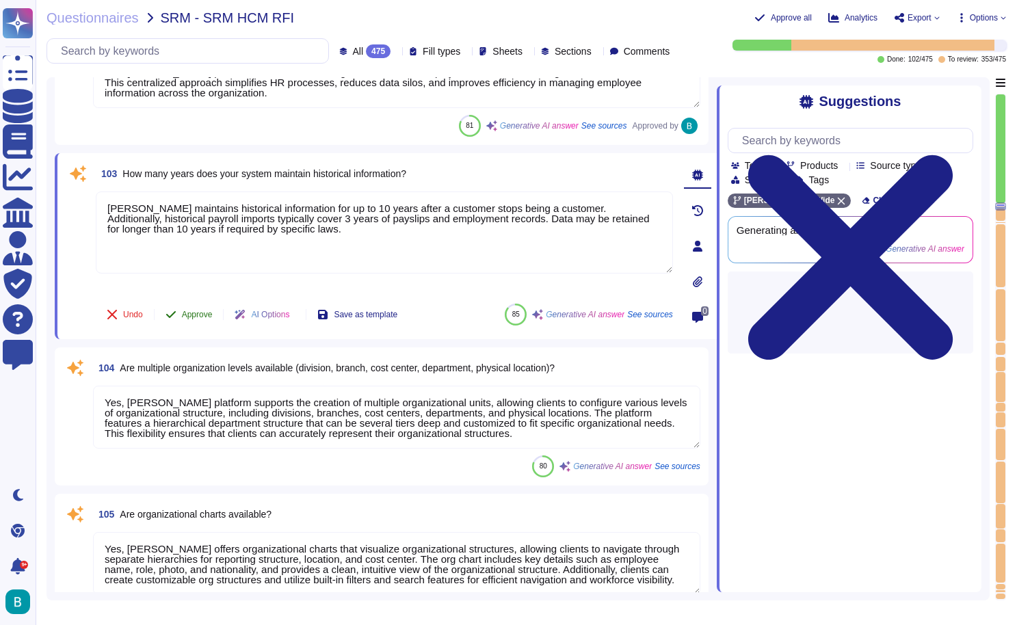
click at [196, 317] on span "Approve" at bounding box center [197, 314] width 31 height 8
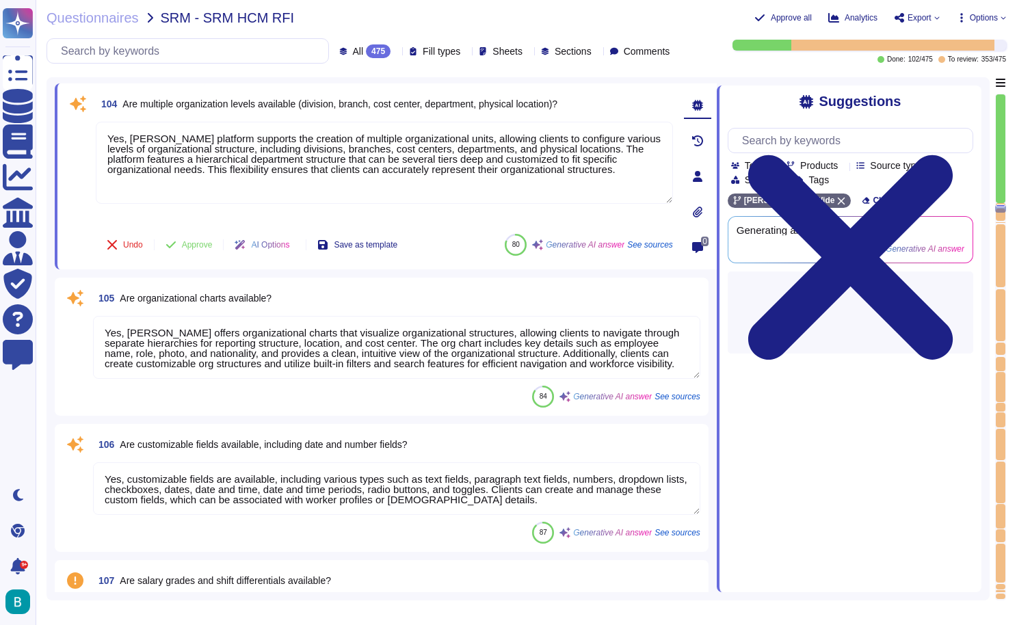
type textarea "Yes, [PERSON_NAME] platform supports the management of salary levels and bands,…"
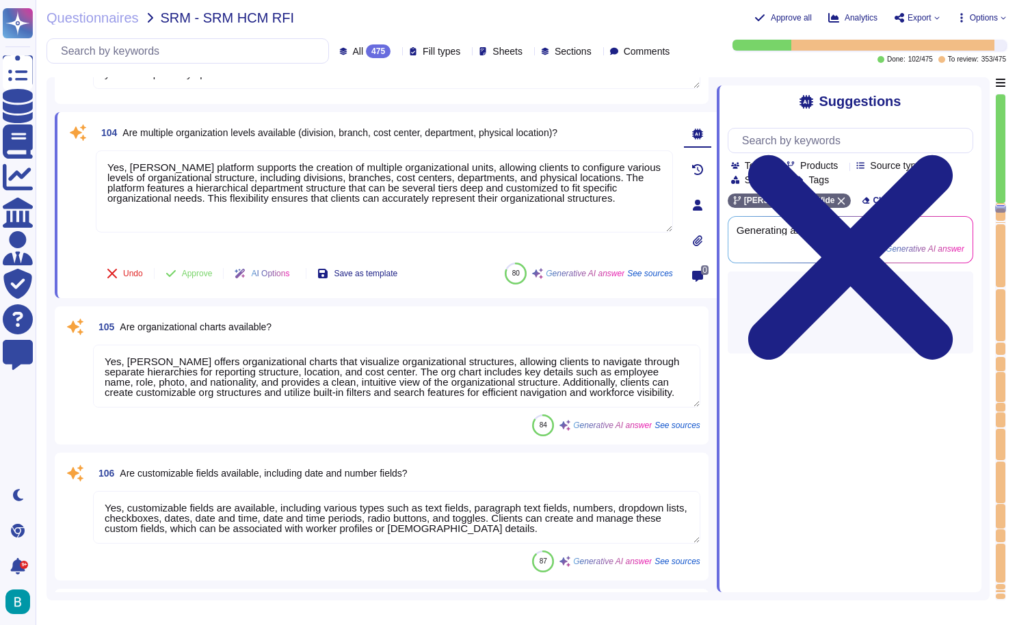
scroll to position [21475, 0]
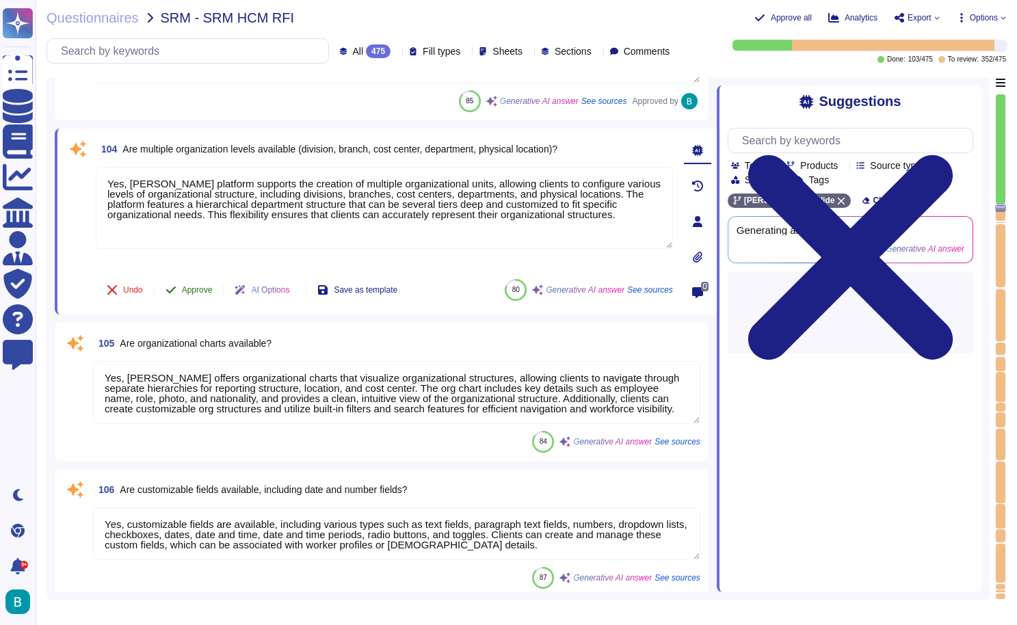
click at [191, 289] on span "Approve" at bounding box center [197, 290] width 31 height 8
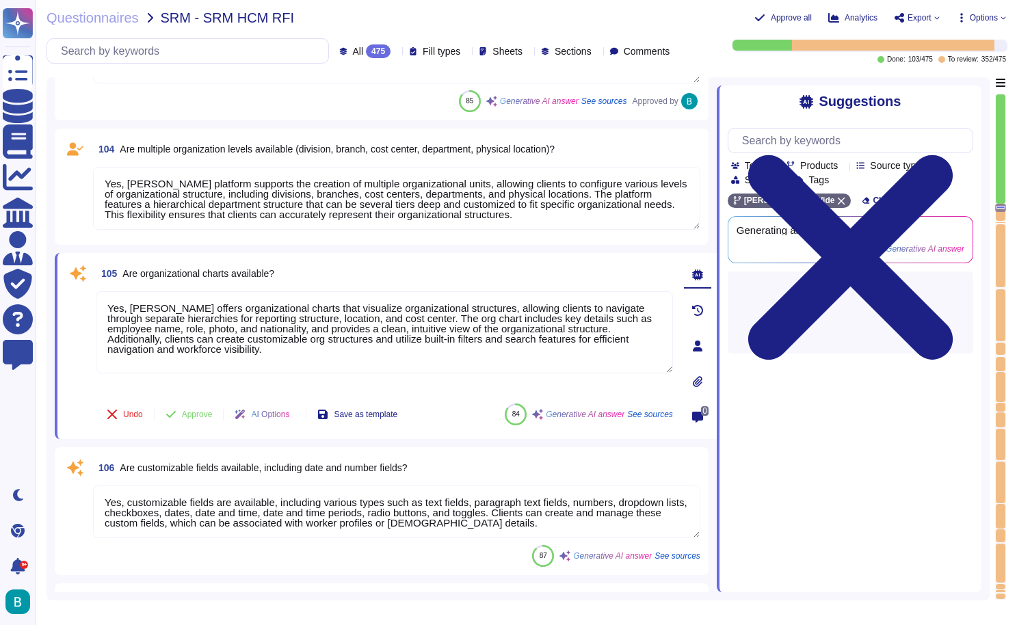
type textarea "Job titles and descriptions are associated with positions through leveling stru…"
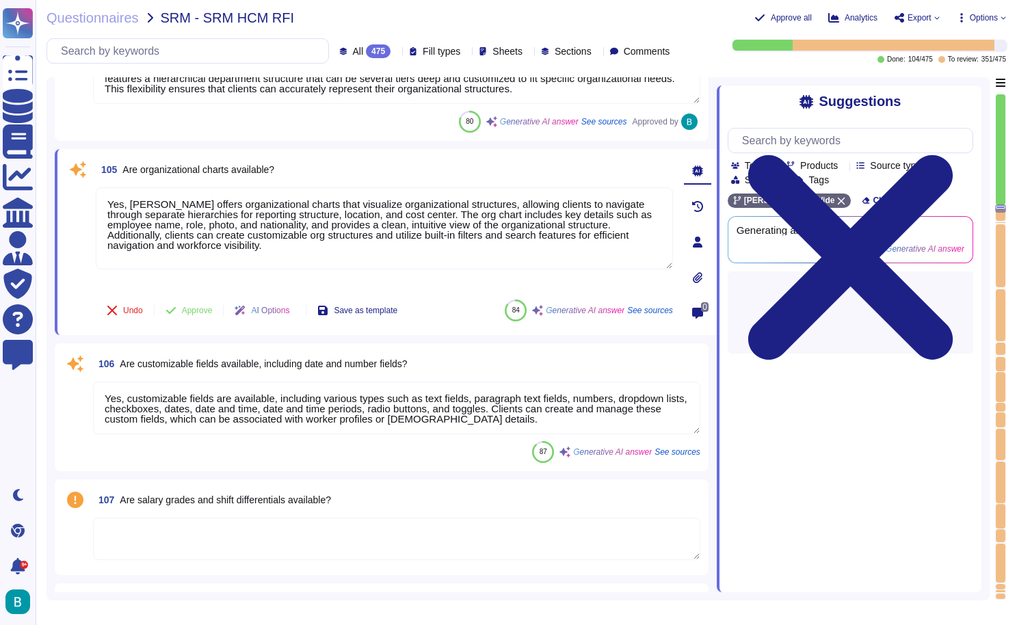
scroll to position [21616, 0]
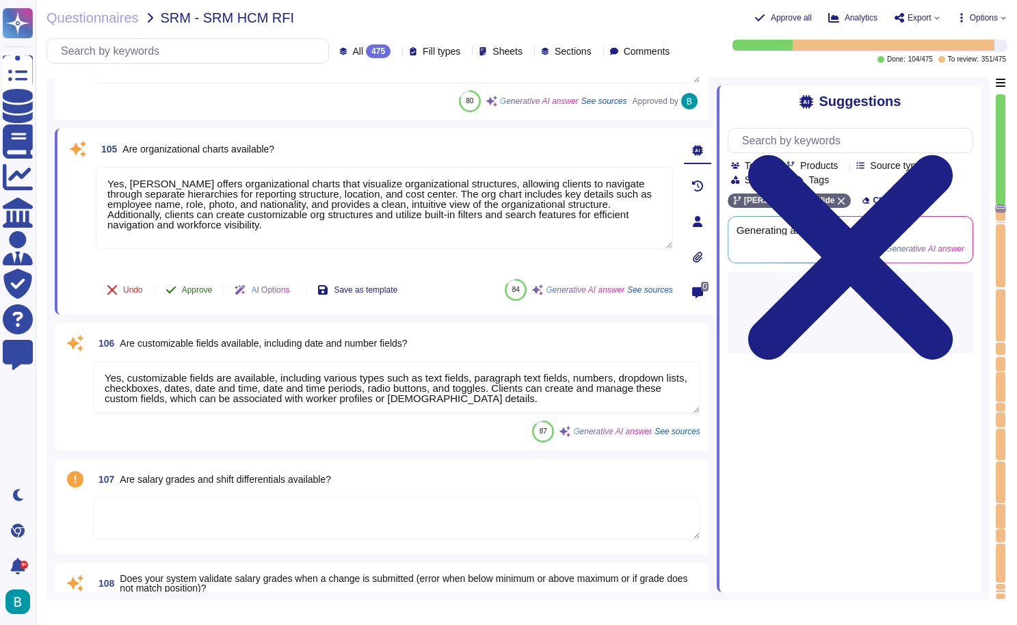
click at [192, 289] on span "Approve" at bounding box center [197, 290] width 31 height 8
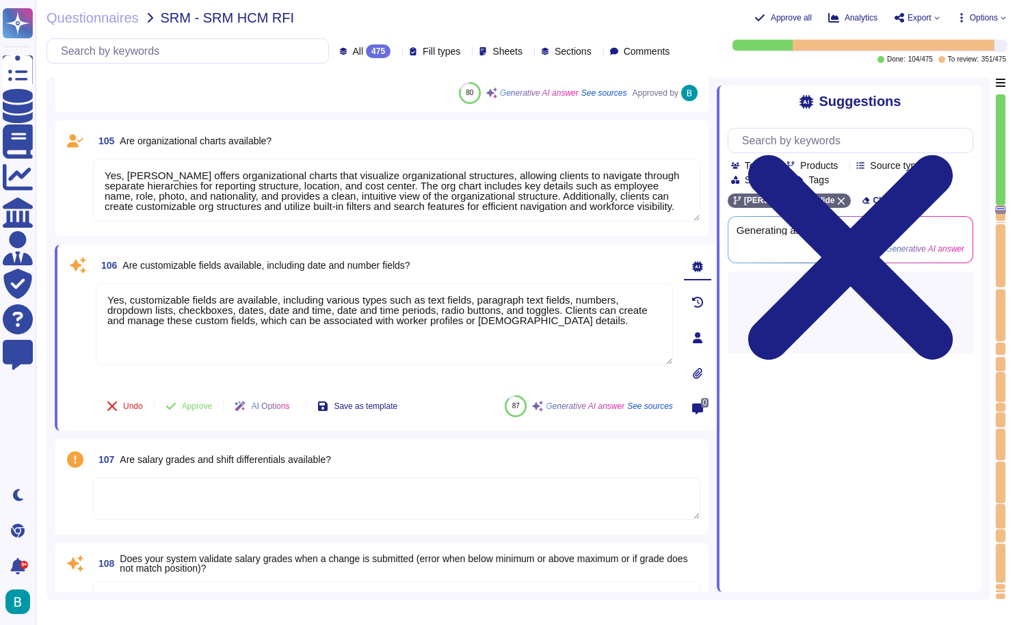
type textarea "true"
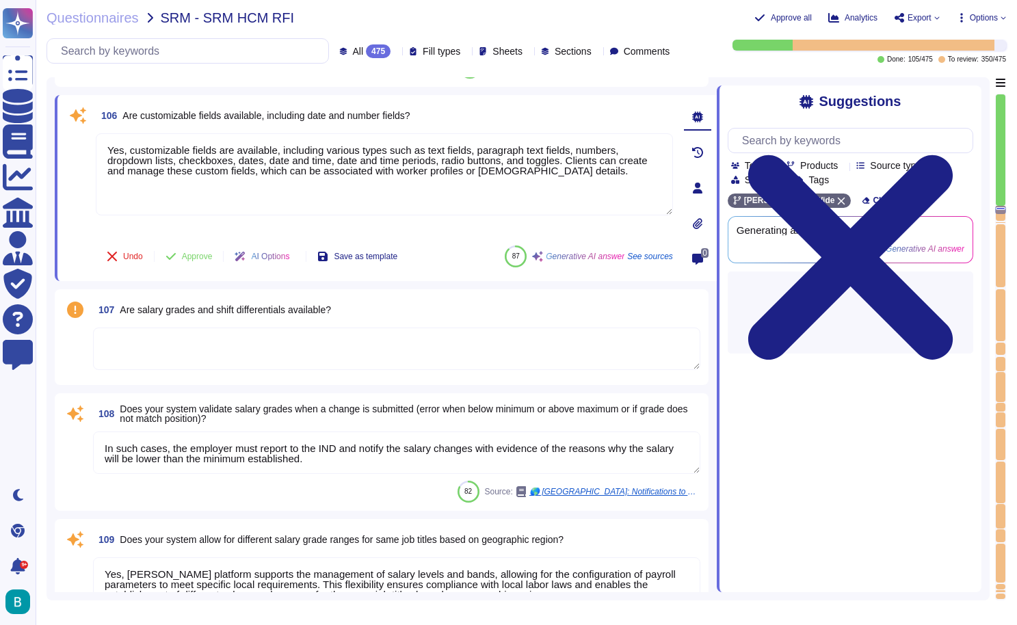
scroll to position [21757, 0]
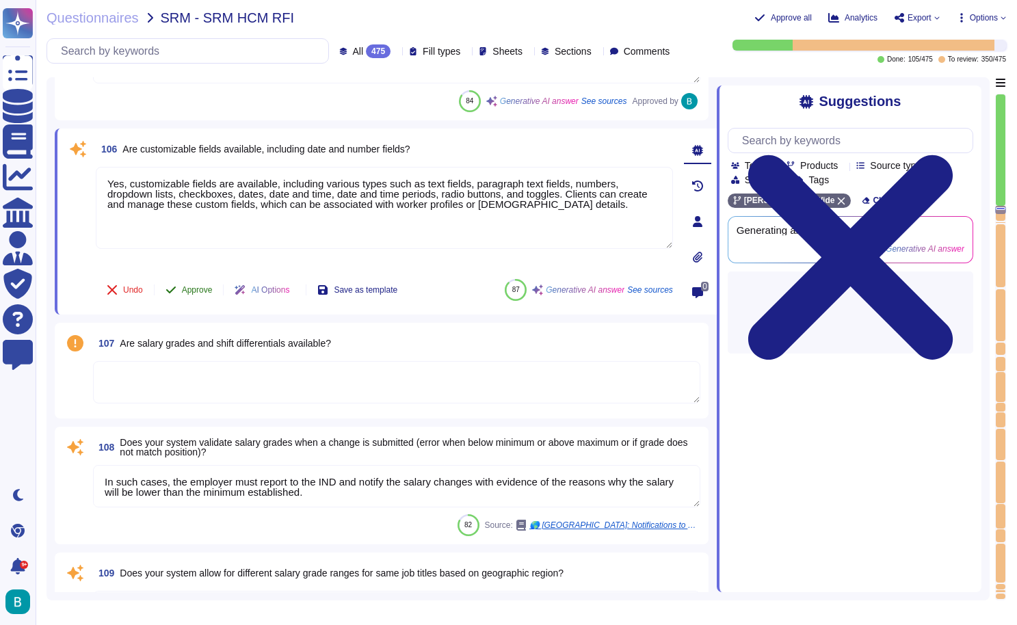
click at [196, 293] on span "Approve" at bounding box center [197, 290] width 31 height 8
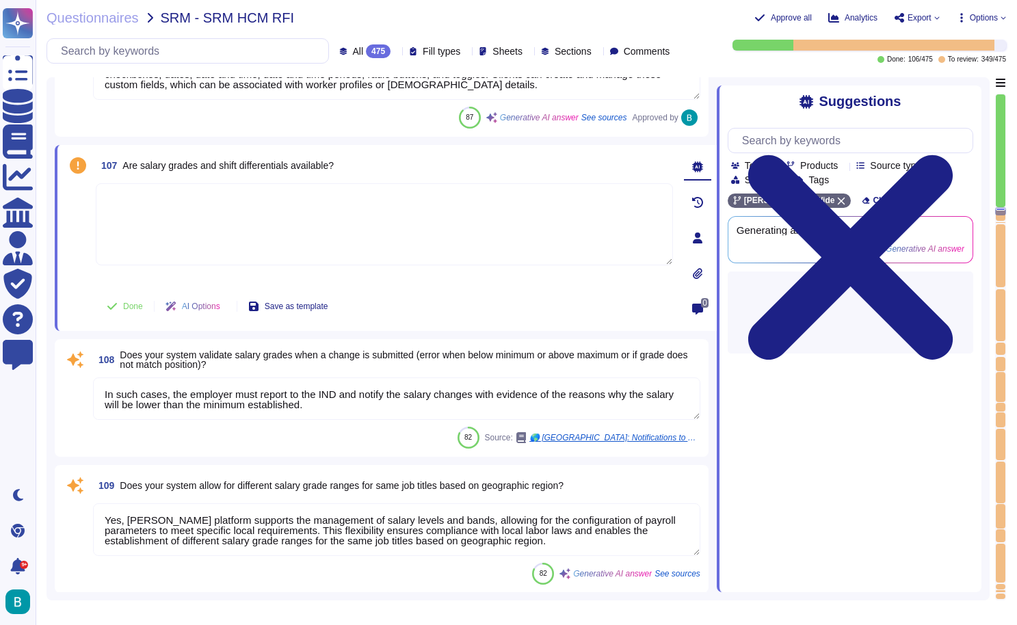
scroll to position [21887, 0]
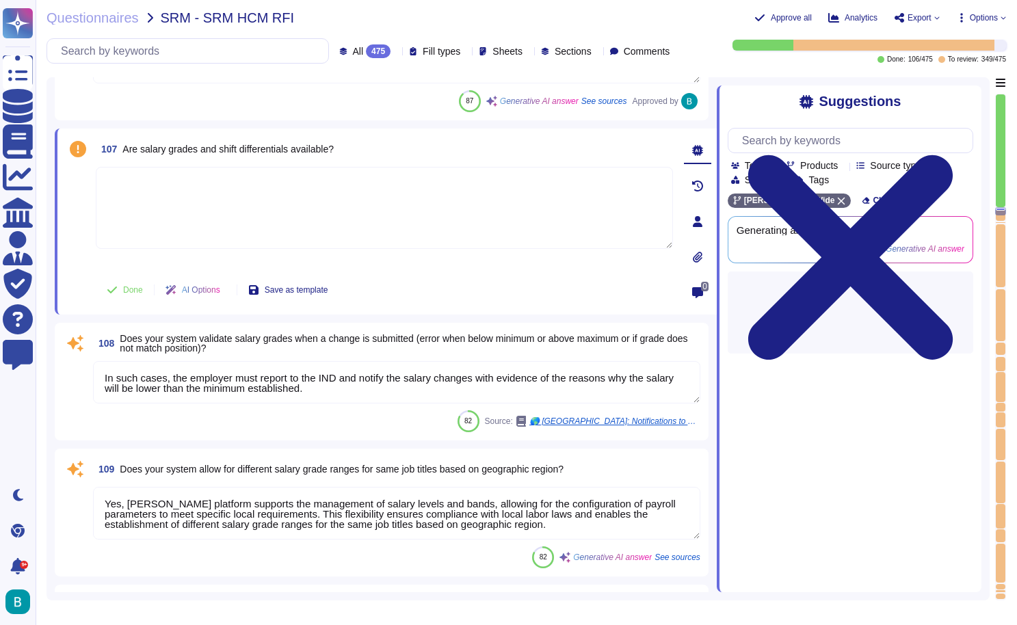
type textarea "Yes, [PERSON_NAME]platform allows for the maintenance of comprehensive records,…"
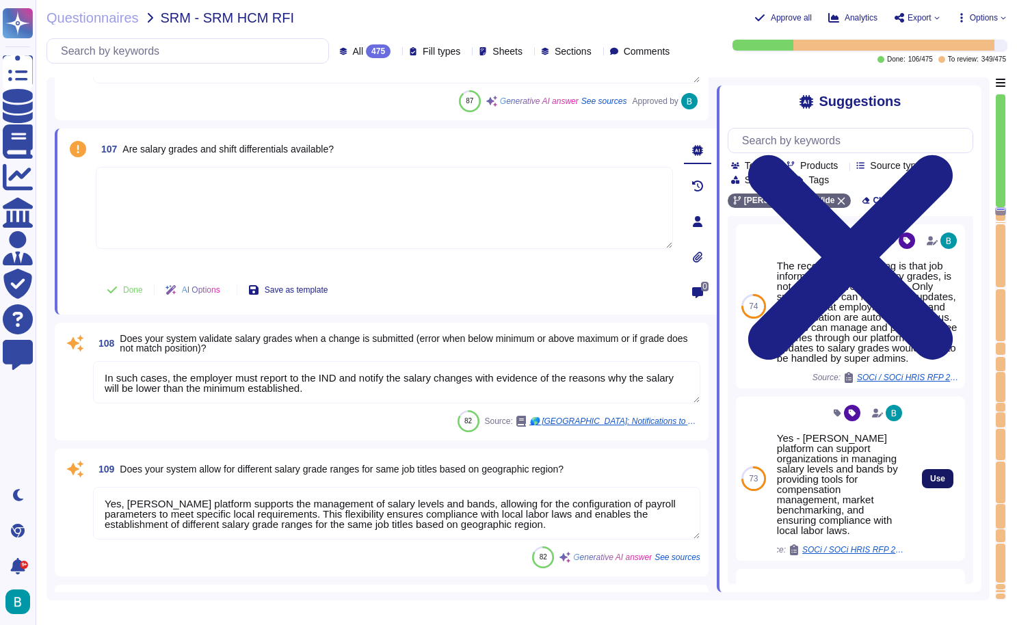
click at [937, 483] on span "Use" at bounding box center [937, 479] width 15 height 8
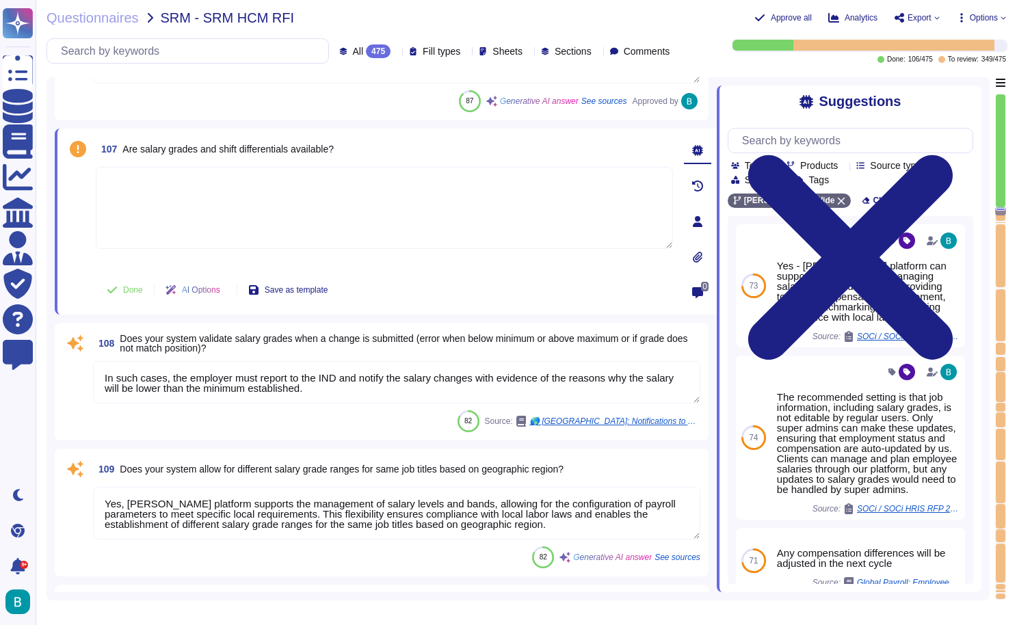
type textarea "Yes - [PERSON_NAME] platform can support organizations in managing salary level…"
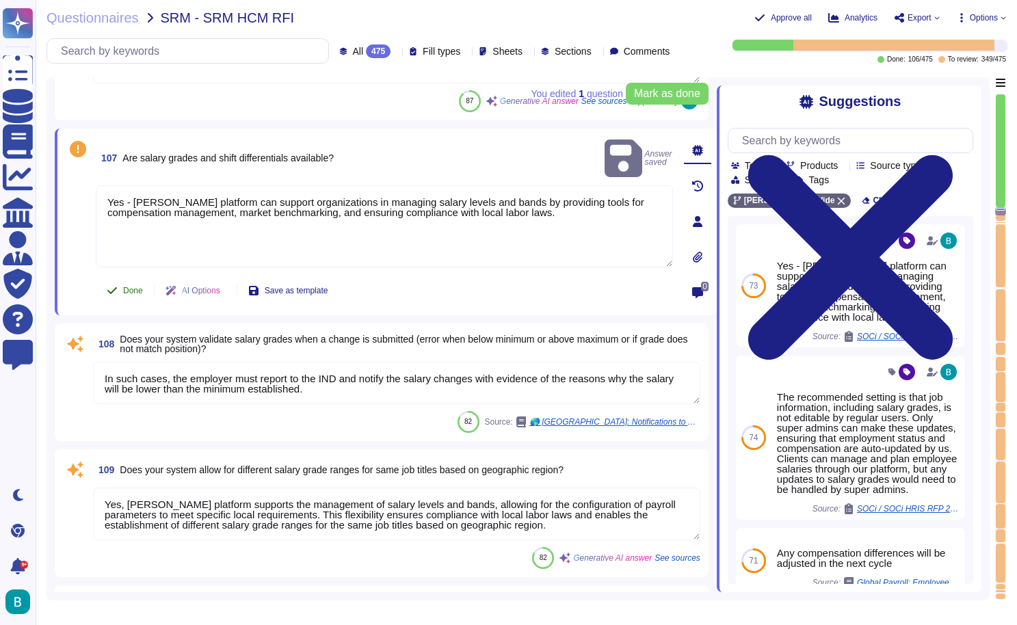
click at [129, 282] on button "Done" at bounding box center [125, 290] width 58 height 27
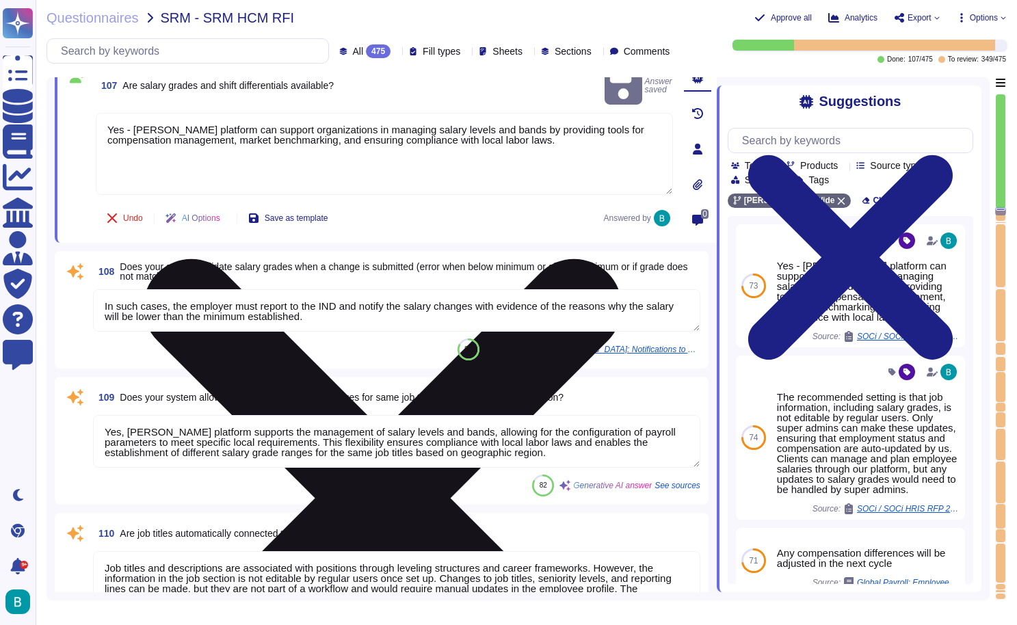
scroll to position [22025, 0]
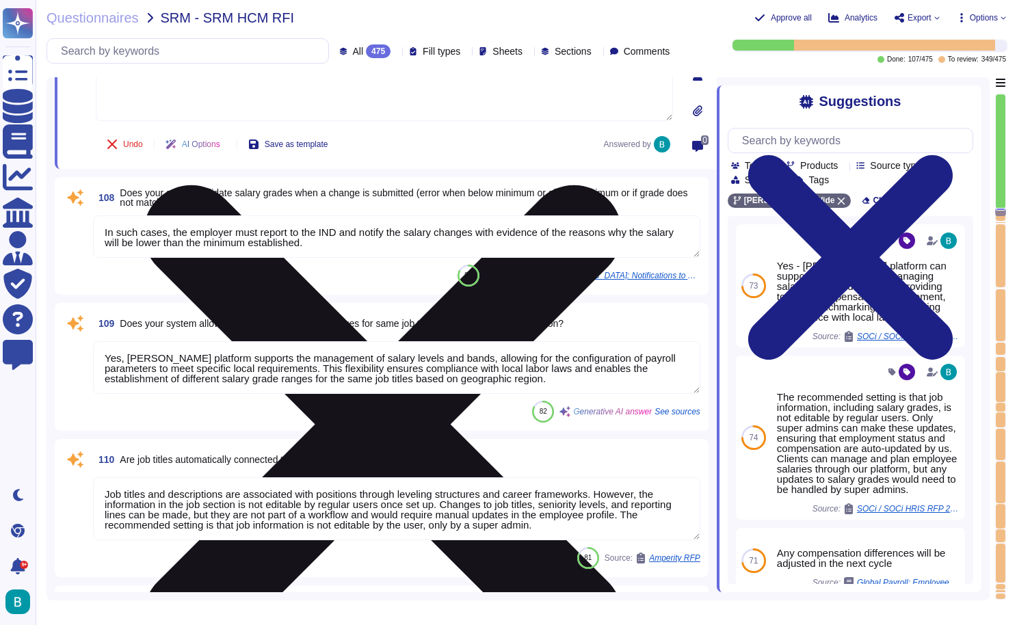
type textarea "[PERSON_NAME] Engage includes features that support succession planning, such a…"
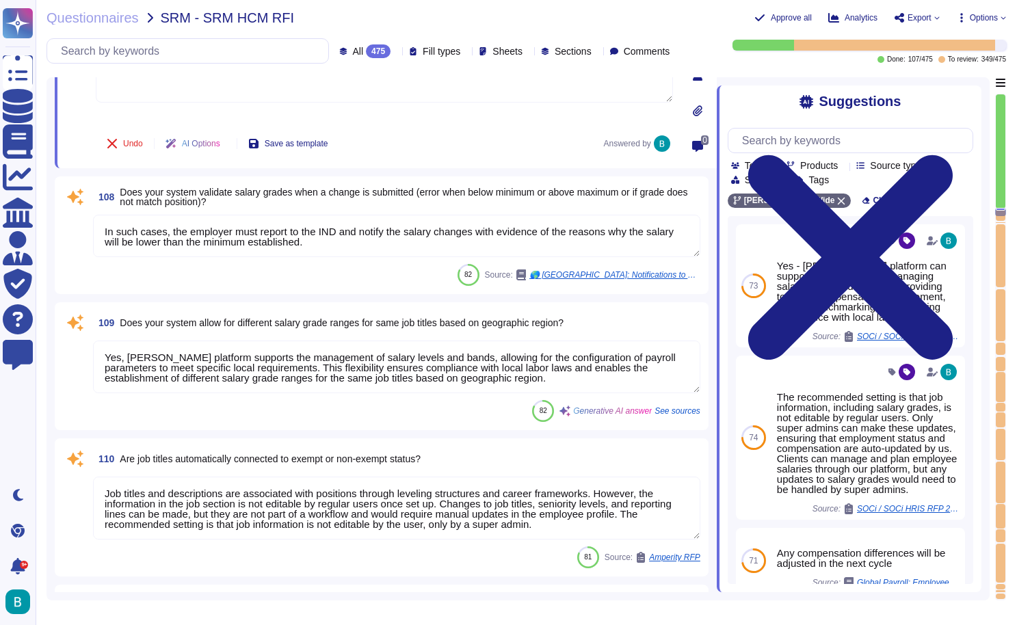
click at [379, 239] on textarea "In such cases, the employer must report to the IND and notify the salary change…" at bounding box center [396, 236] width 607 height 42
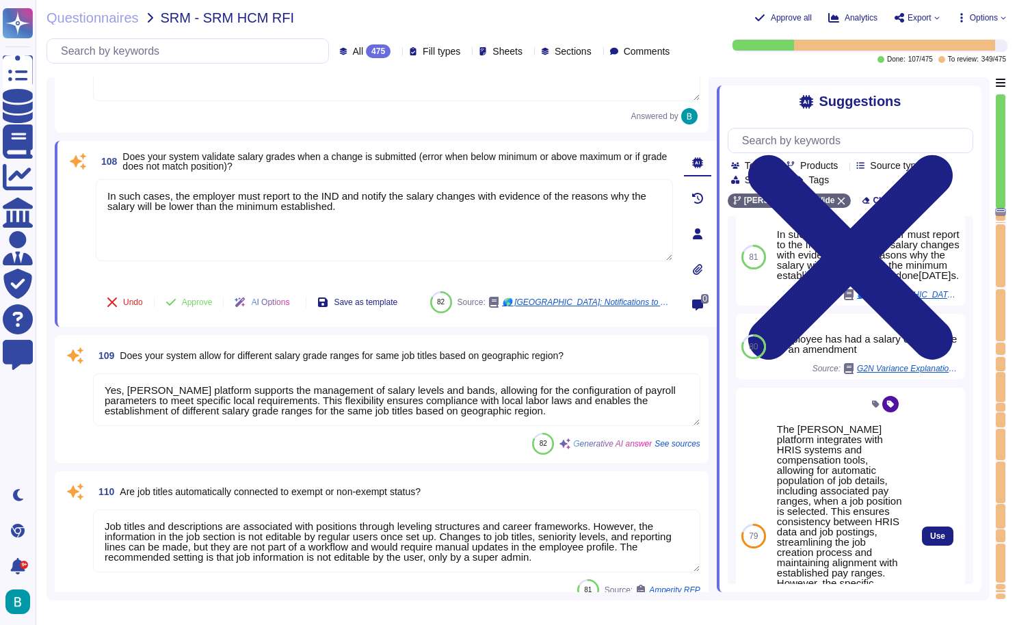
scroll to position [226, 0]
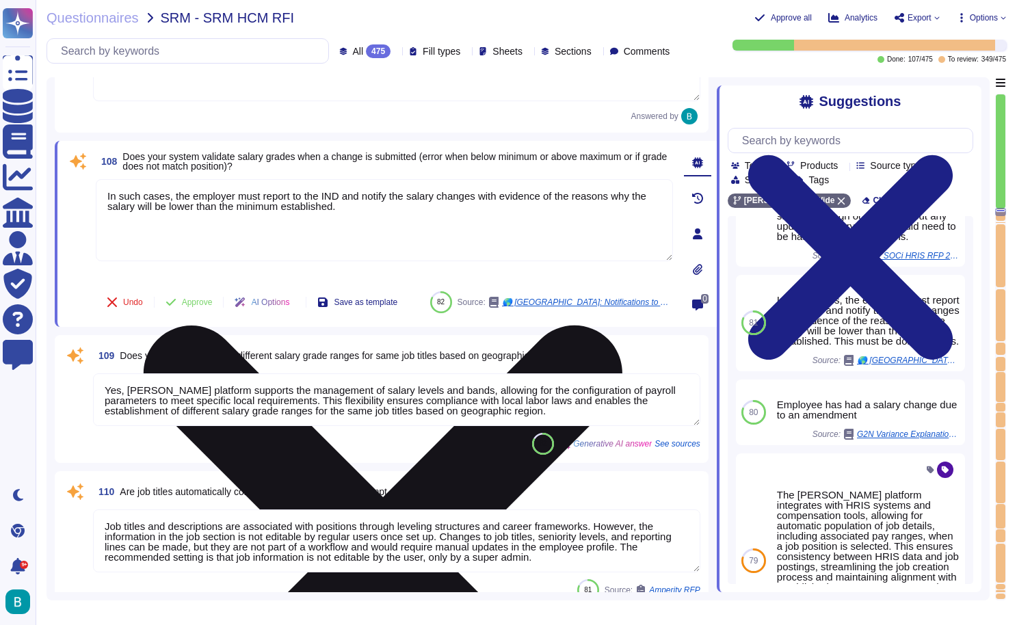
click at [668, 184] on icon at bounding box center [383, 565] width 574 height 766
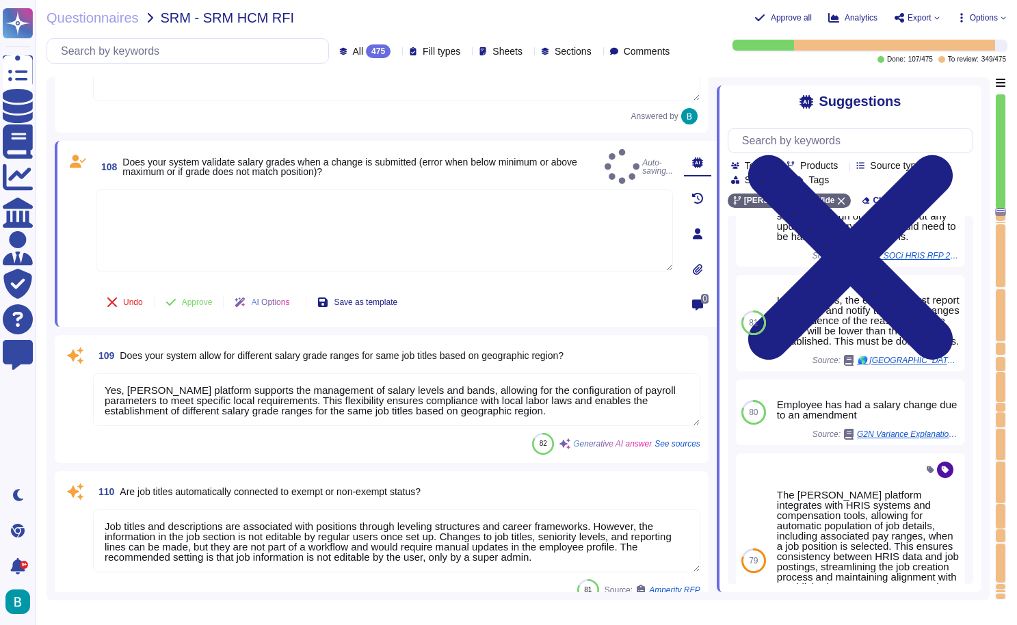
click at [514, 208] on textarea at bounding box center [384, 230] width 577 height 82
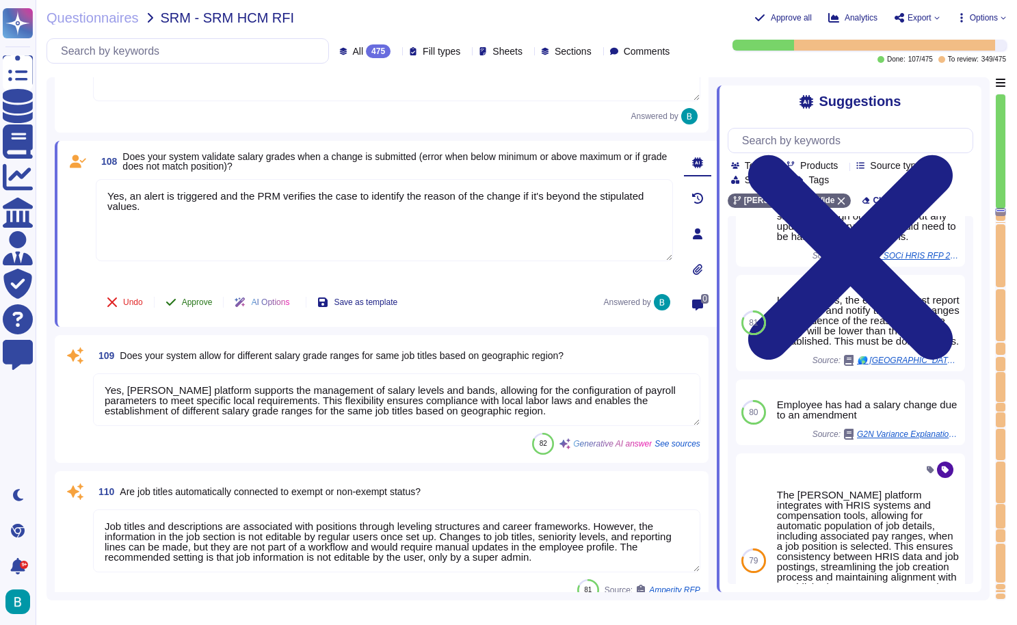
click at [212, 290] on div "108 Does your system validate salary grades when a change is submitted (error w…" at bounding box center [369, 234] width 607 height 170
type textarea "Yes, an alert is triggered and the PRM verifies the case to identify the reason…"
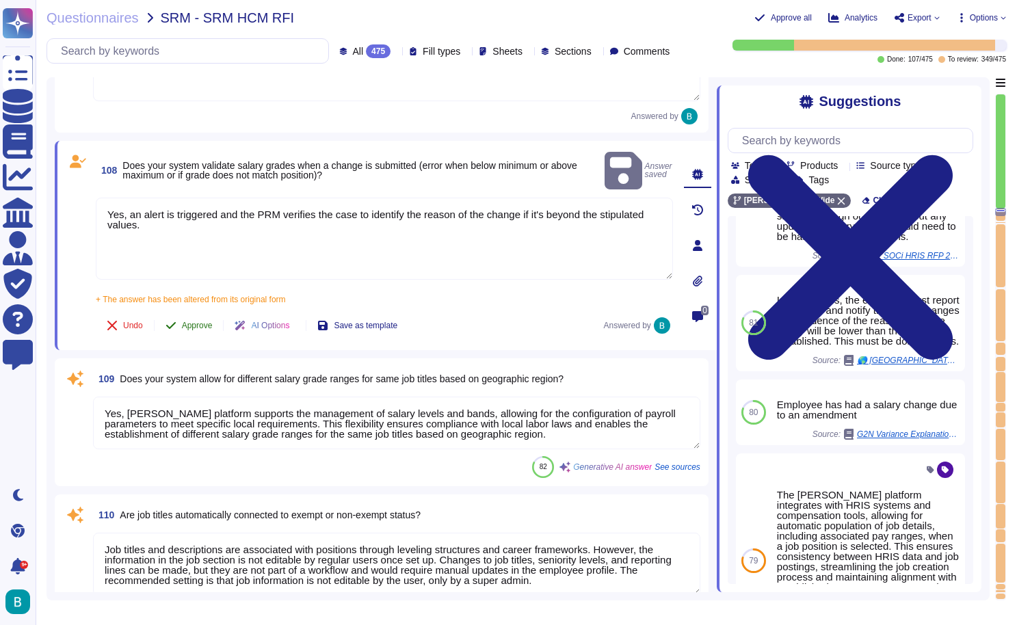
click at [208, 321] on span "Approve" at bounding box center [197, 325] width 31 height 8
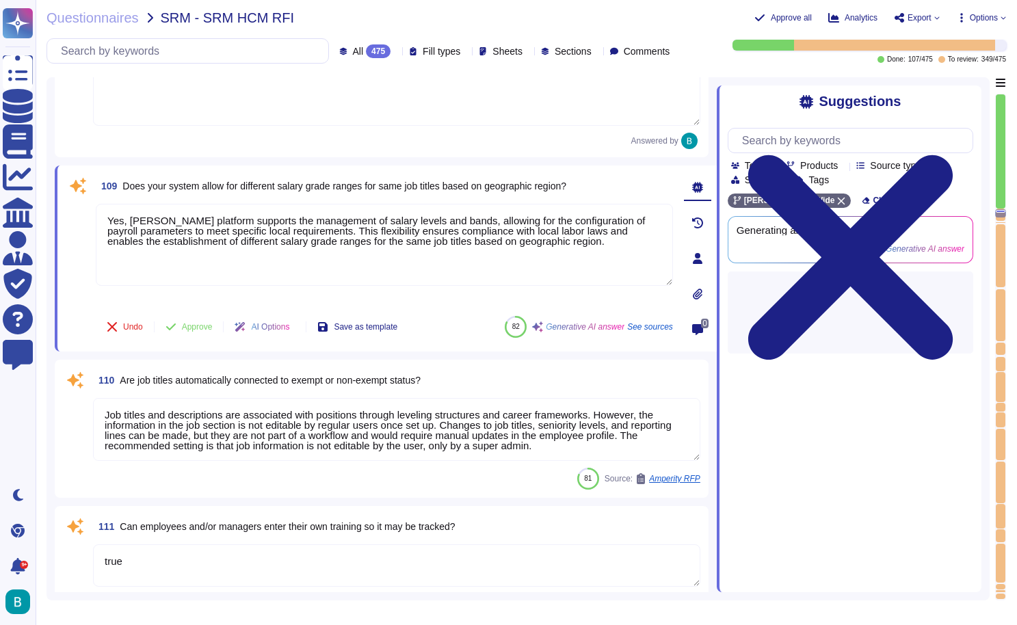
type textarea "Lore ipsumdol s ametconsec adipisci eli seddoeiu temporin utlabor, etdolorem al…"
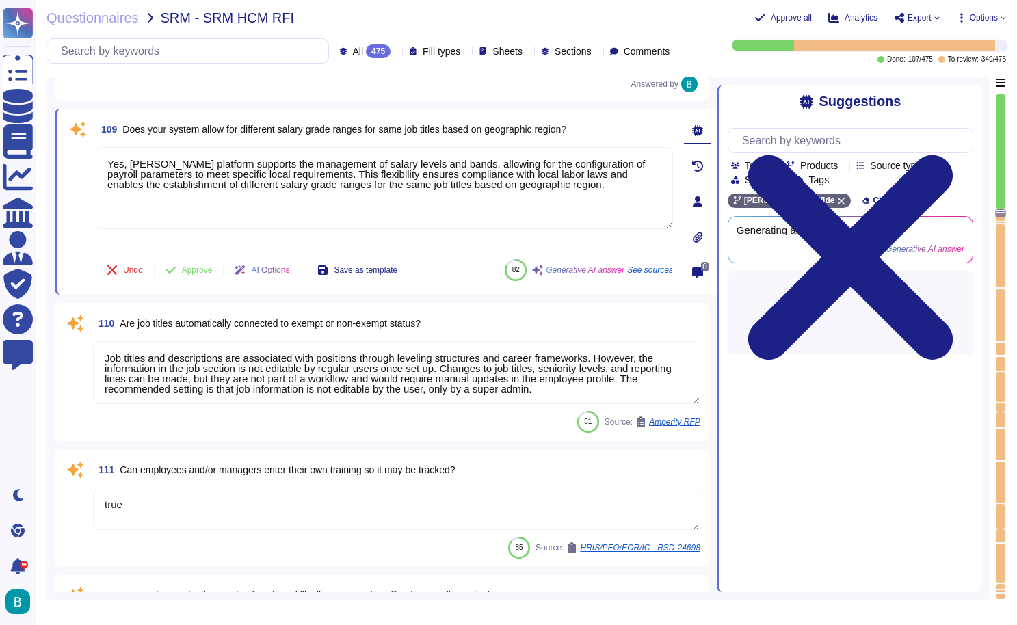
scroll to position [22188, 0]
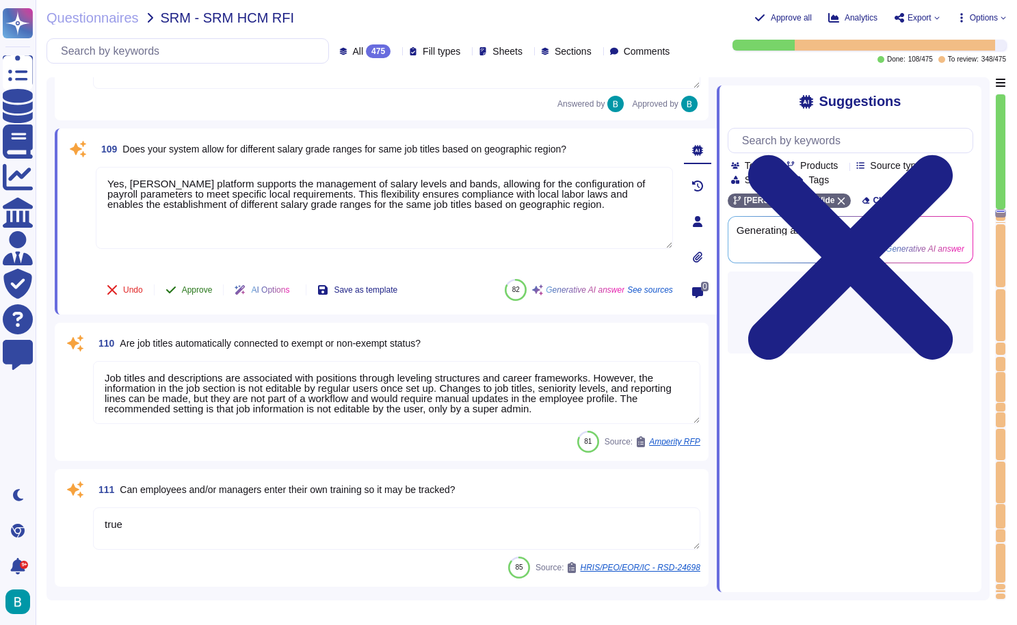
click at [202, 288] on span "Approve" at bounding box center [197, 290] width 31 height 8
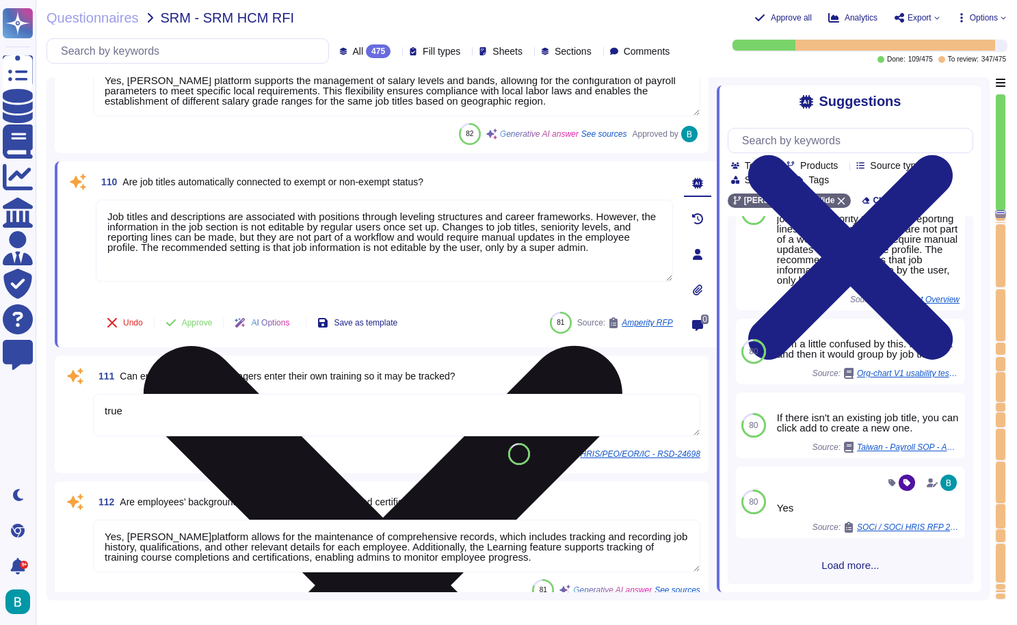
scroll to position [334, 0]
click at [454, 243] on textarea "Job titles and descriptions are associated with positions through leveling stru…" at bounding box center [384, 241] width 577 height 82
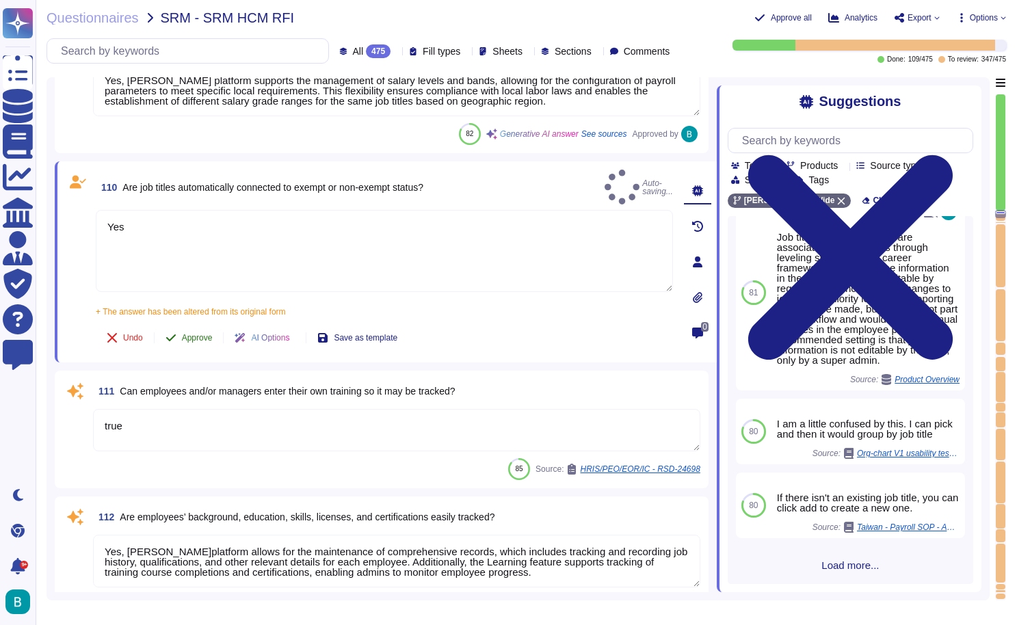
type textarea "Yes"
click at [213, 334] on span "Approve" at bounding box center [197, 338] width 31 height 8
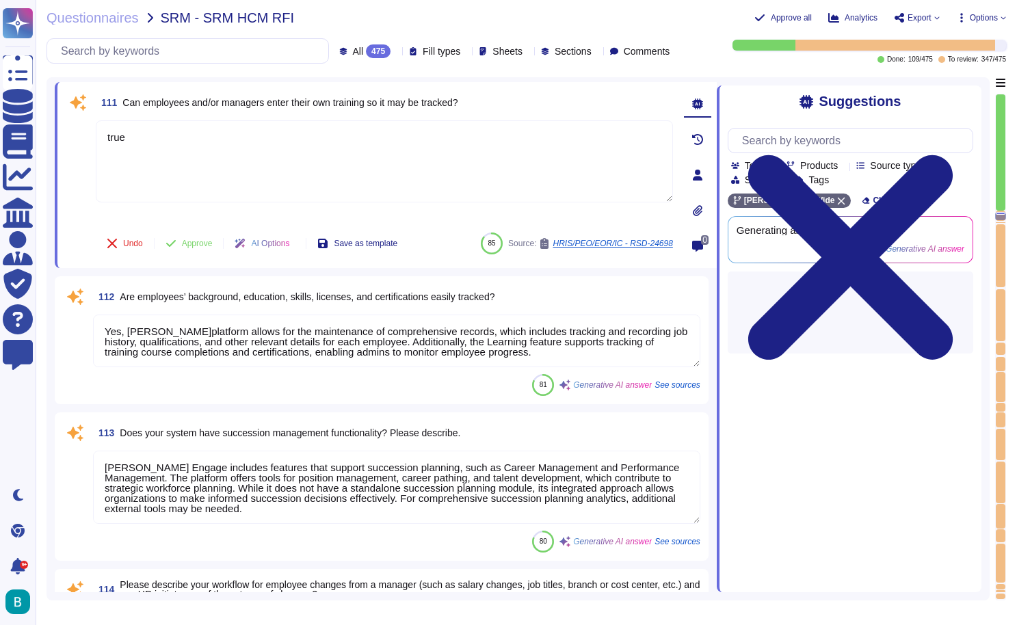
scroll to position [22453, 0]
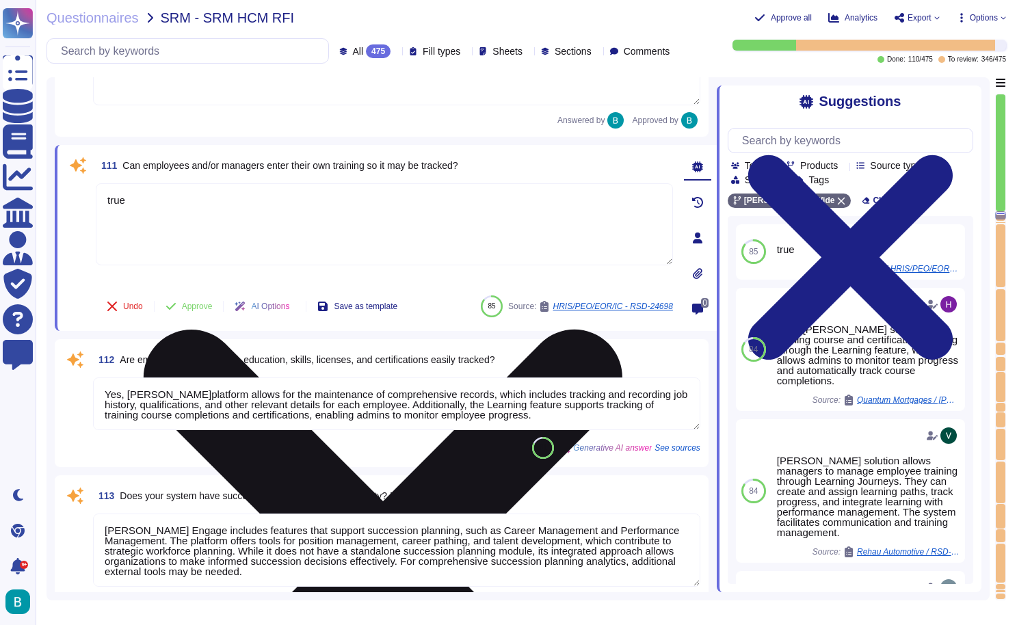
click at [622, 330] on icon at bounding box center [383, 569] width 479 height 479
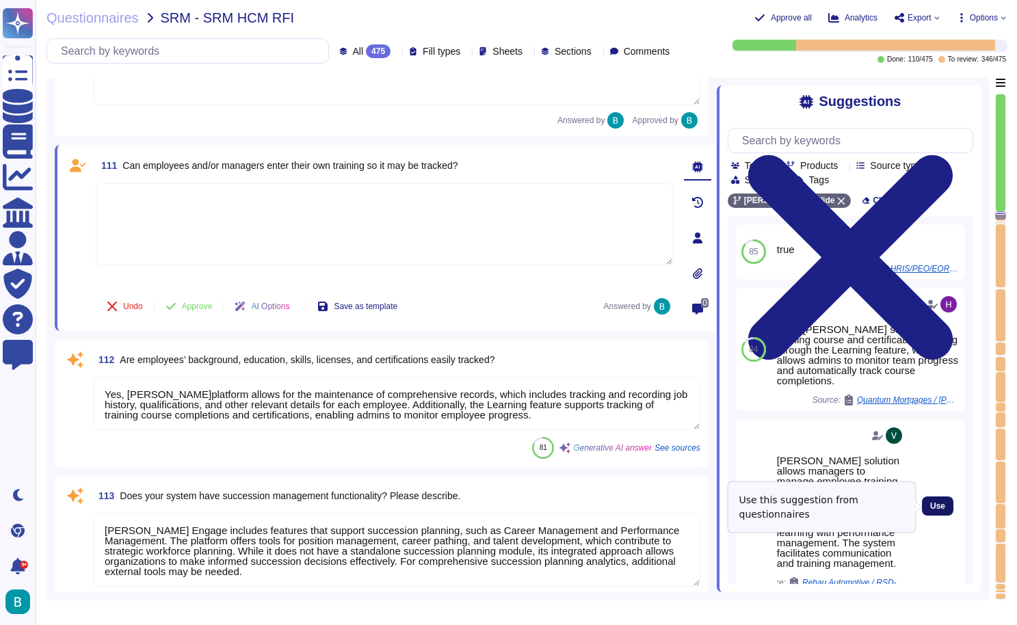
click at [935, 507] on span "Use" at bounding box center [937, 506] width 15 height 8
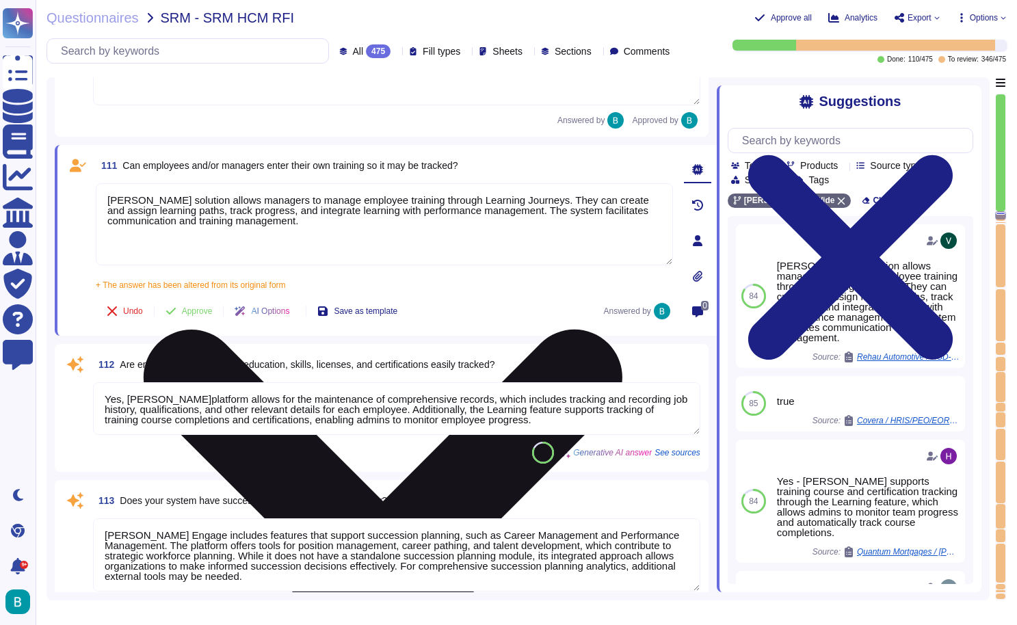
click at [375, 201] on textarea "[PERSON_NAME] solution allows managers to manage employee training through Lear…" at bounding box center [384, 224] width 577 height 82
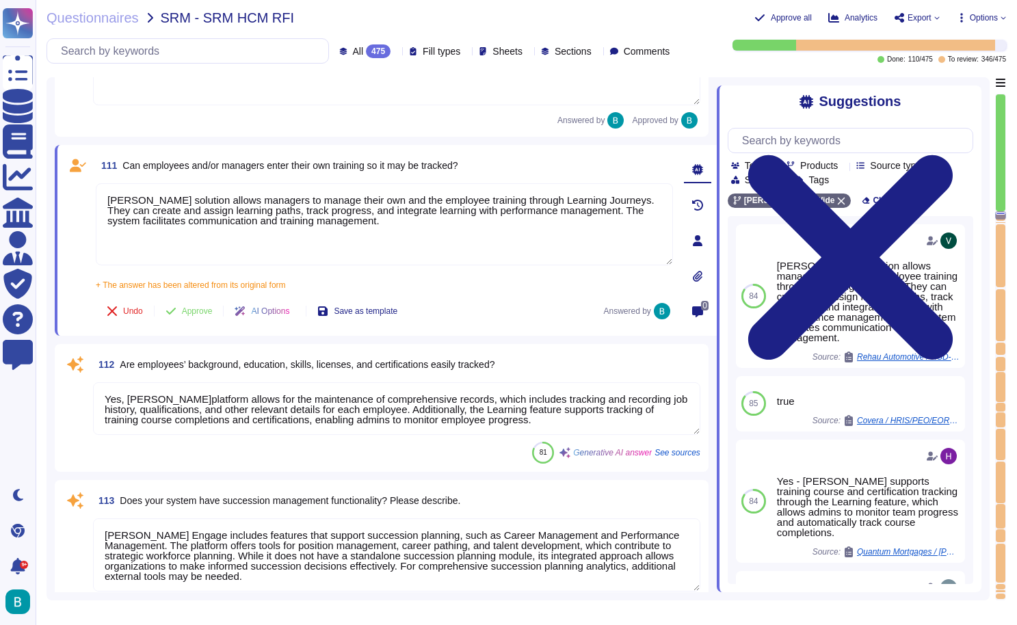
click at [511, 301] on div "Undo Approve AI Options Save as template Answered by" at bounding box center [384, 311] width 577 height 33
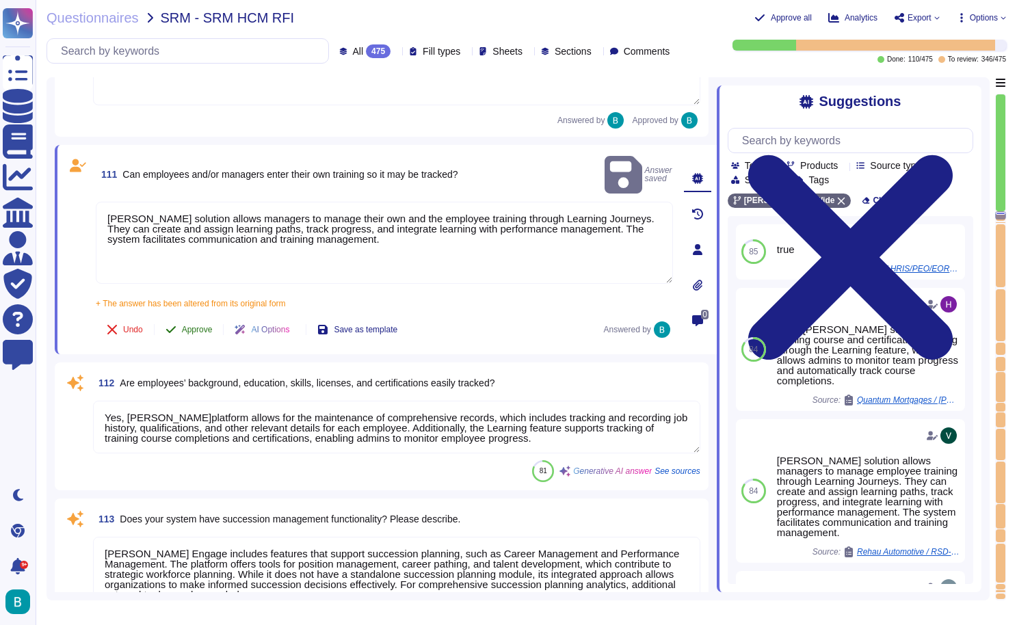
click at [189, 325] on span "Approve" at bounding box center [197, 329] width 31 height 8
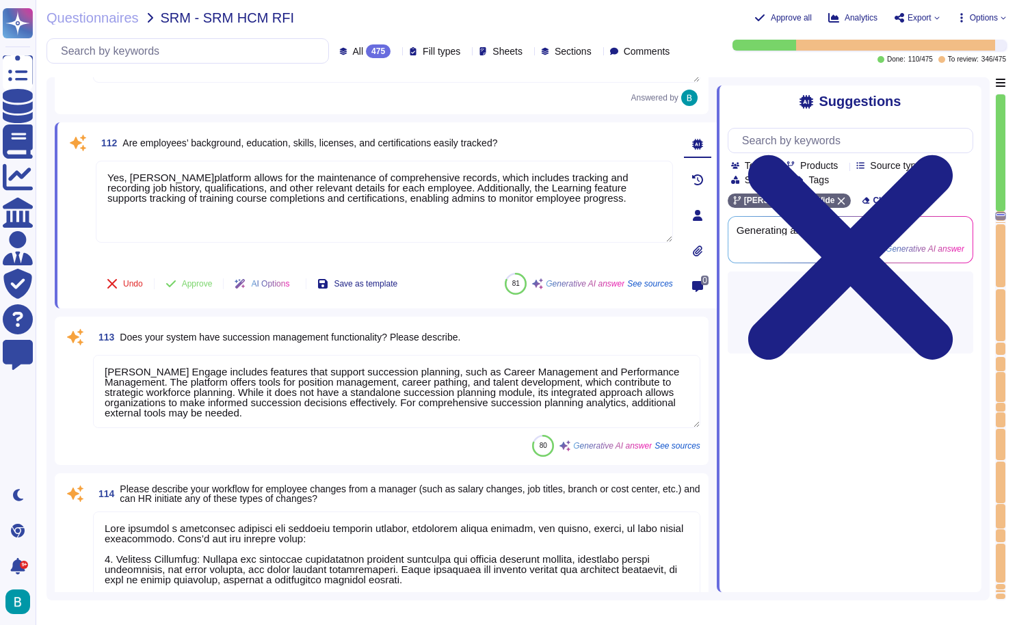
scroll to position [22619, 0]
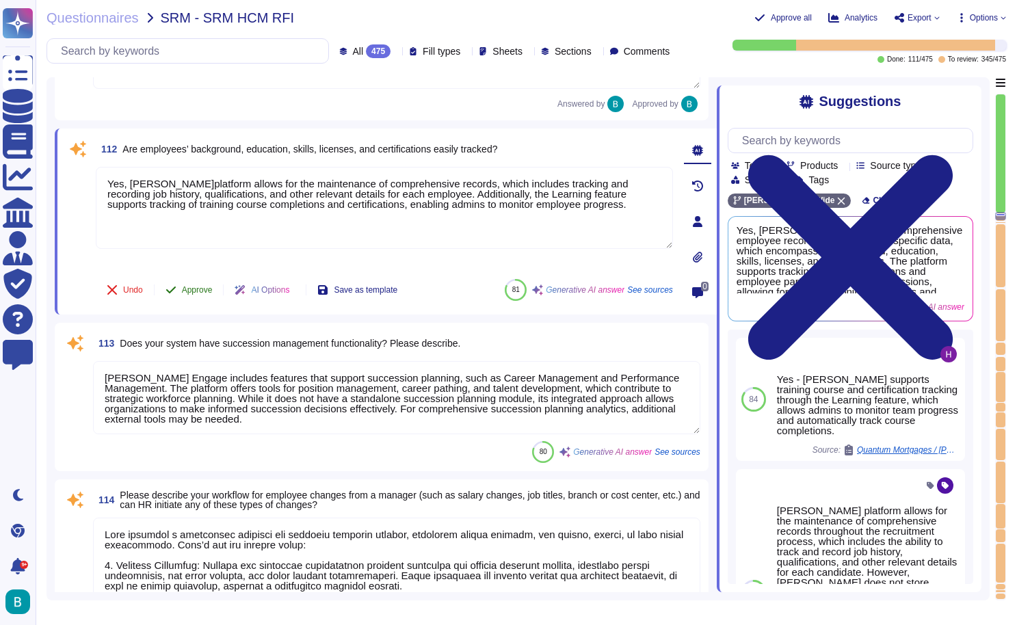
click at [204, 289] on span "Approve" at bounding box center [197, 290] width 31 height 8
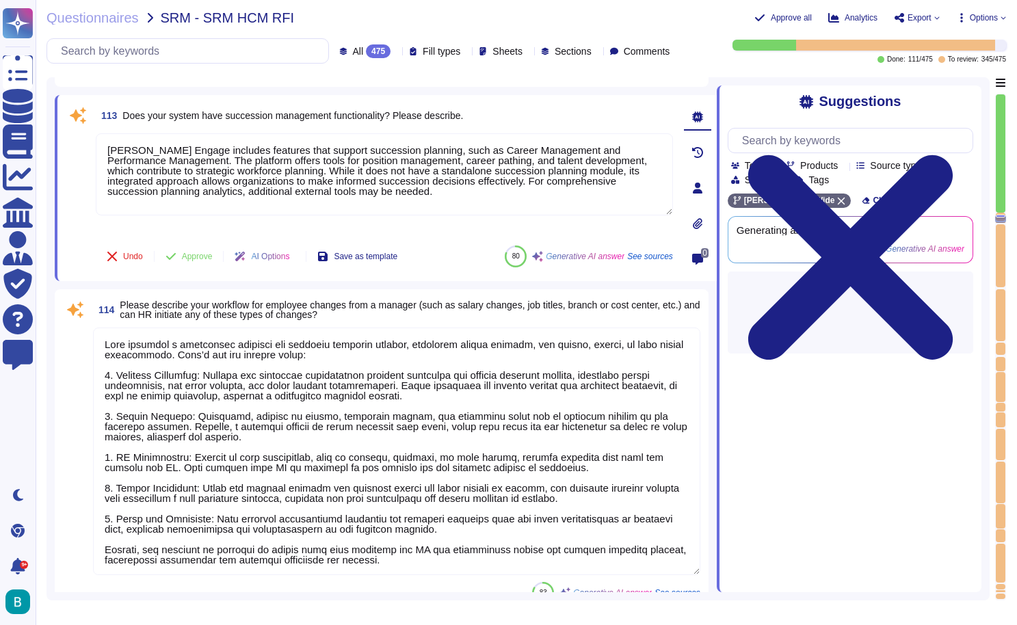
scroll to position [22725, 0]
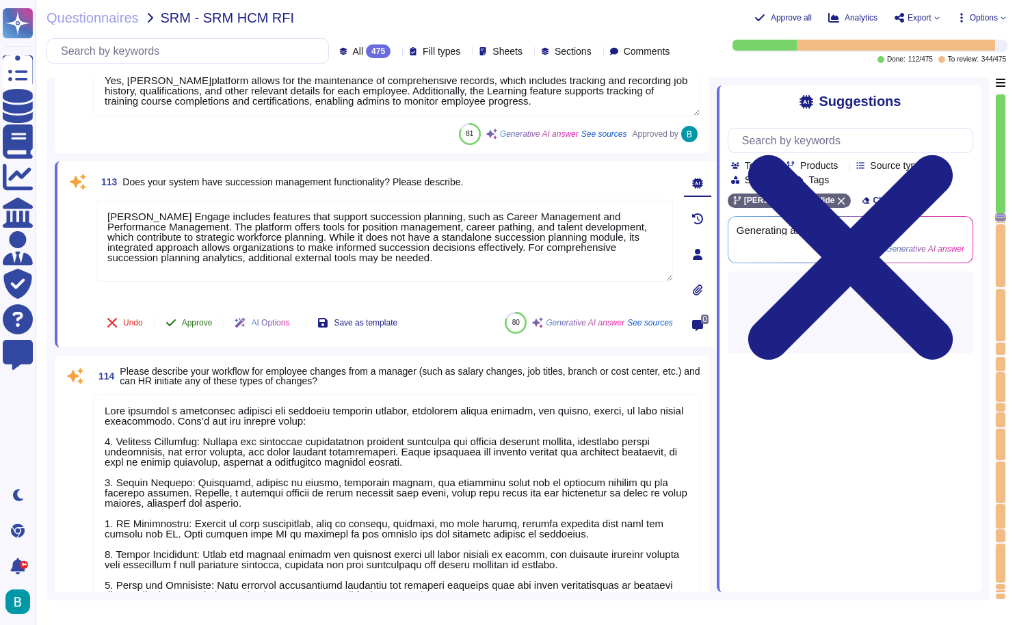
click at [193, 321] on span "Approve" at bounding box center [197, 323] width 31 height 8
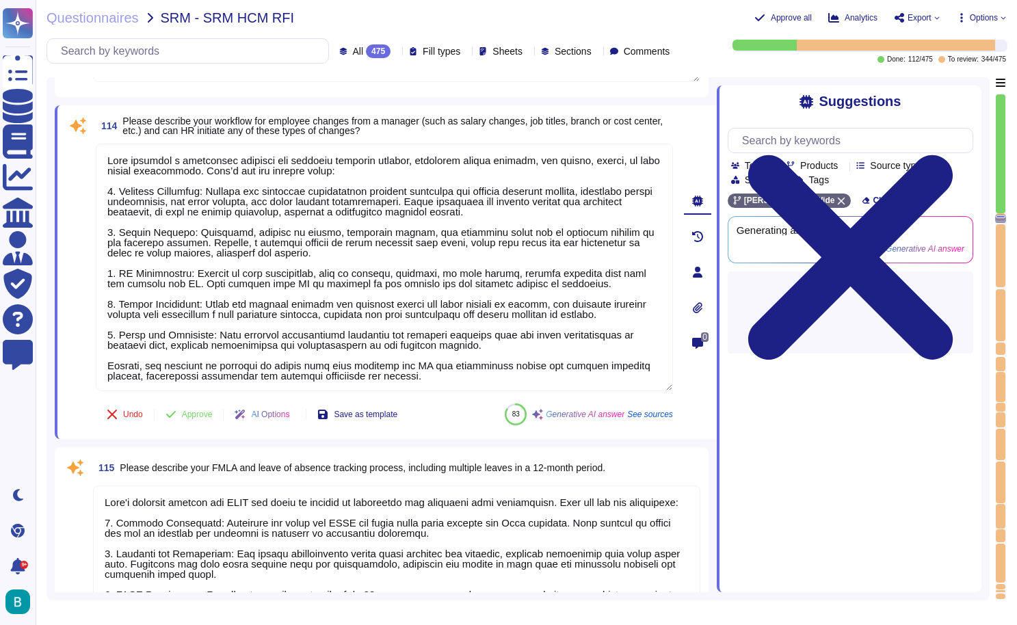
scroll to position [22877, 0]
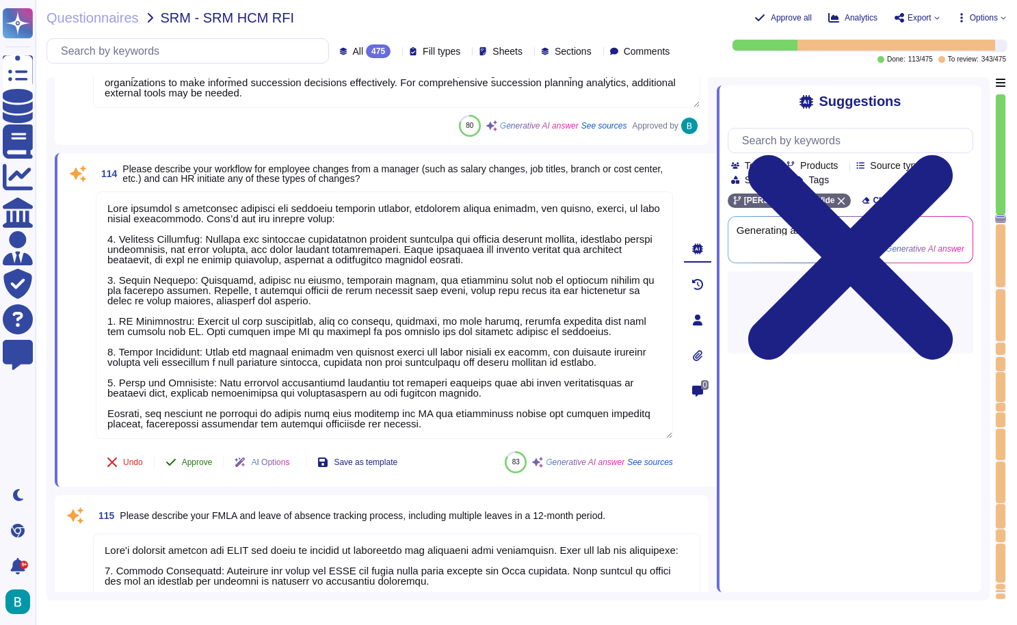
click at [210, 461] on span "Approve" at bounding box center [197, 462] width 31 height 8
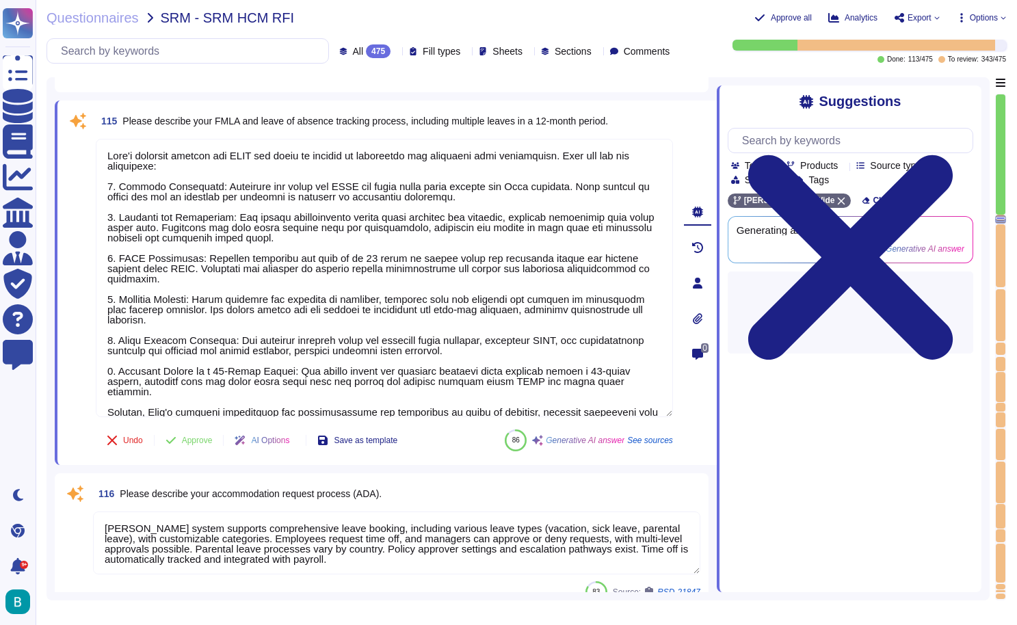
scroll to position [23202, 0]
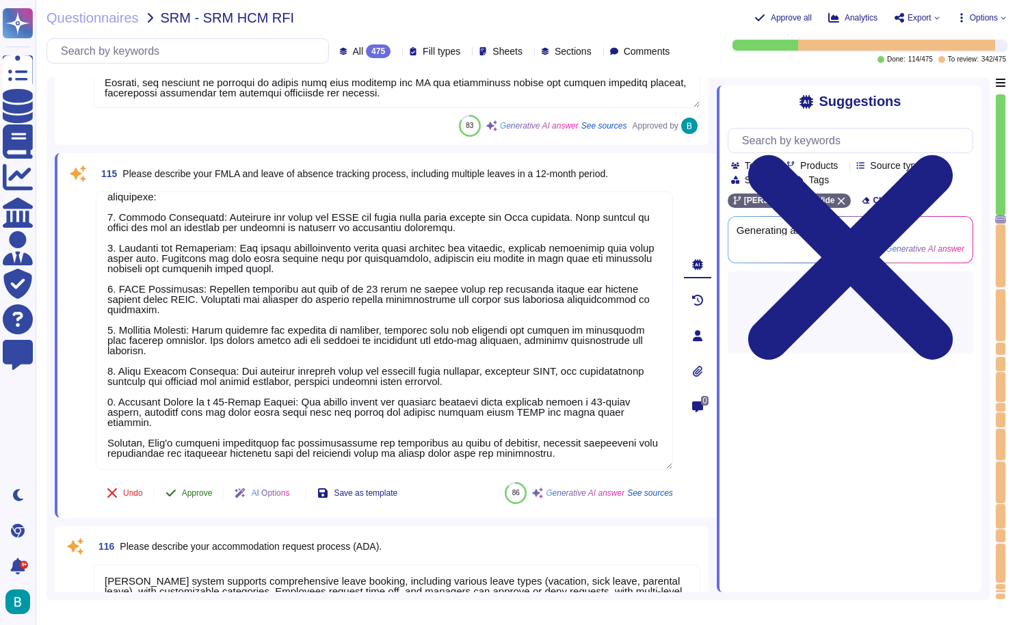
click at [198, 487] on button "Approve" at bounding box center [189, 492] width 69 height 27
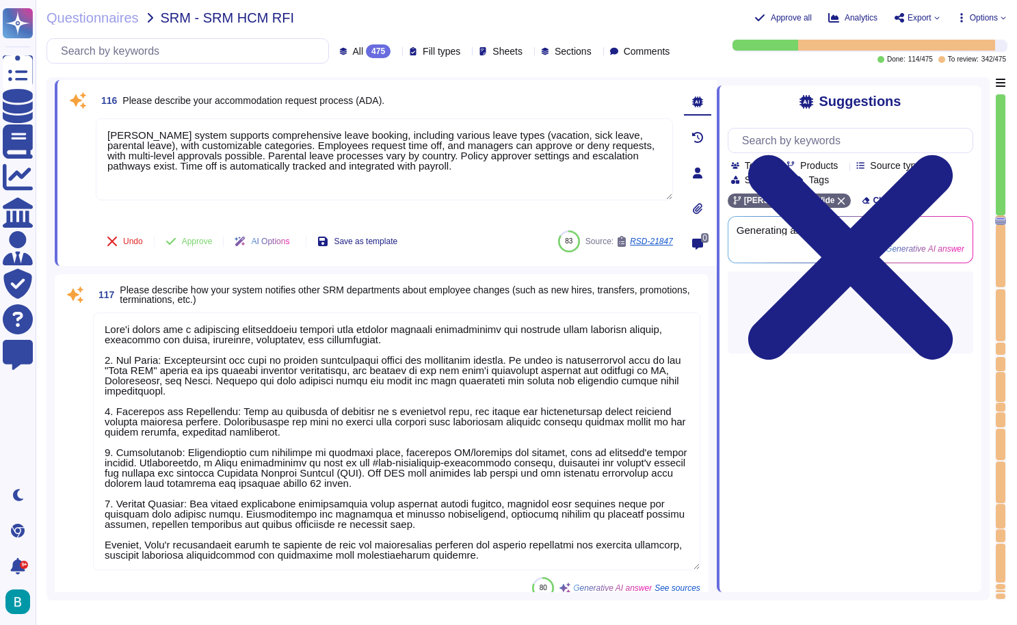
scroll to position [23558, 0]
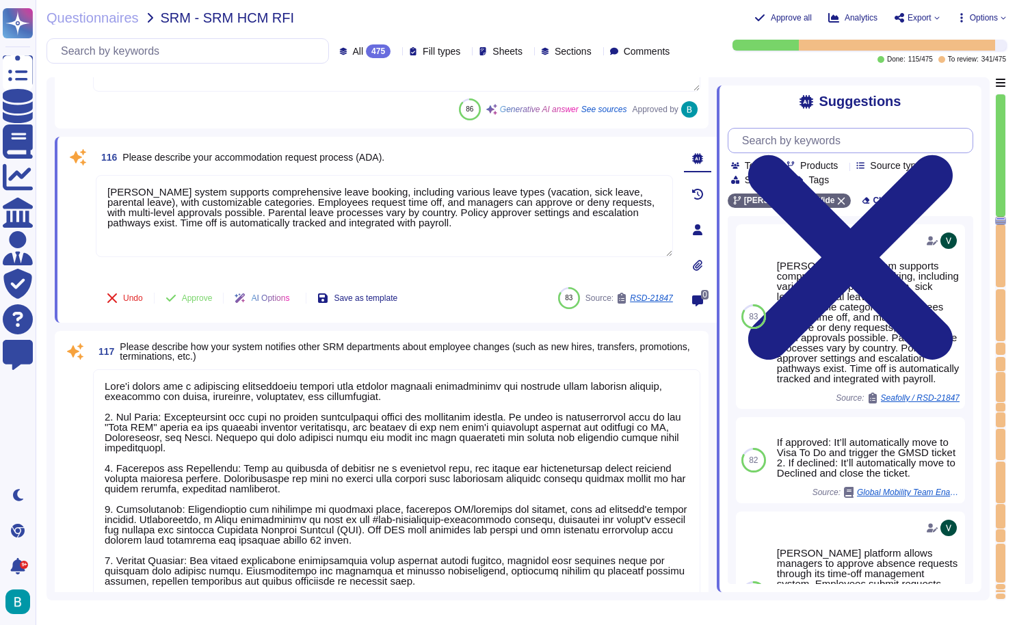
click at [892, 136] on input "text" at bounding box center [853, 141] width 237 height 24
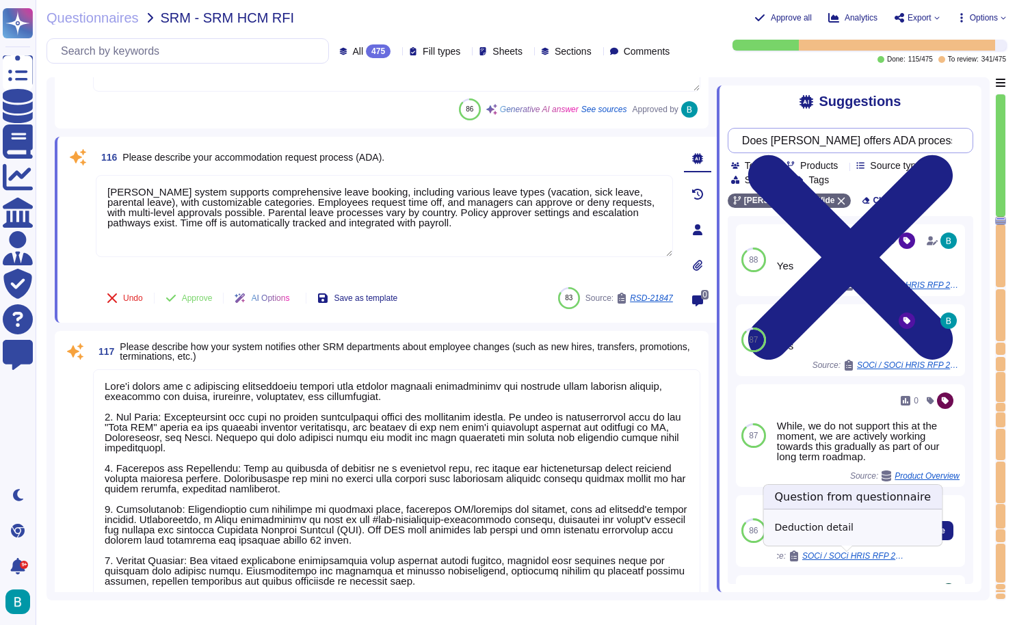
scroll to position [0, 0]
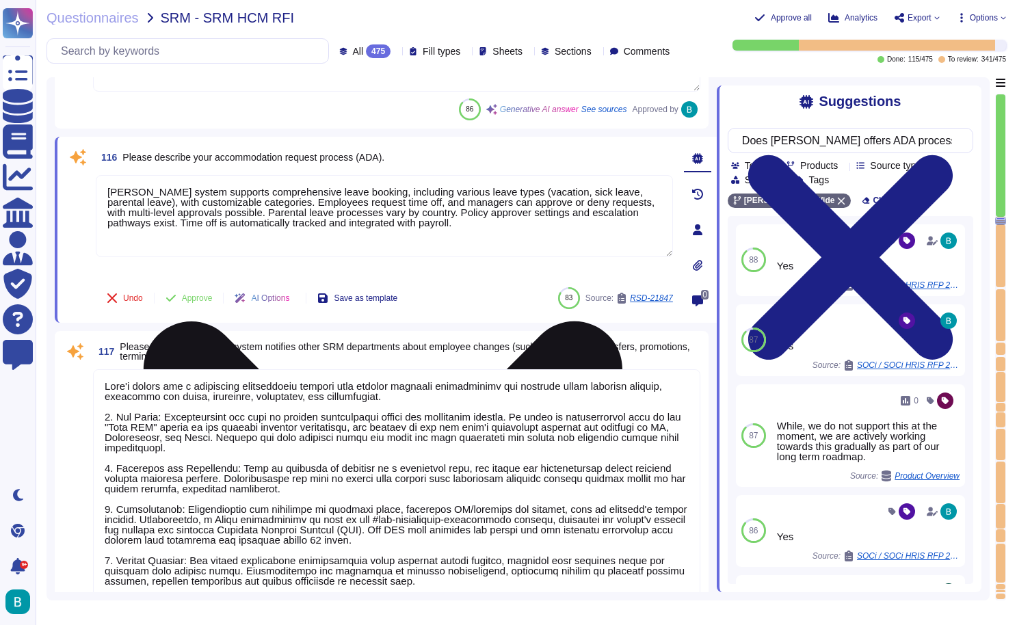
click at [667, 185] on icon at bounding box center [383, 561] width 574 height 766
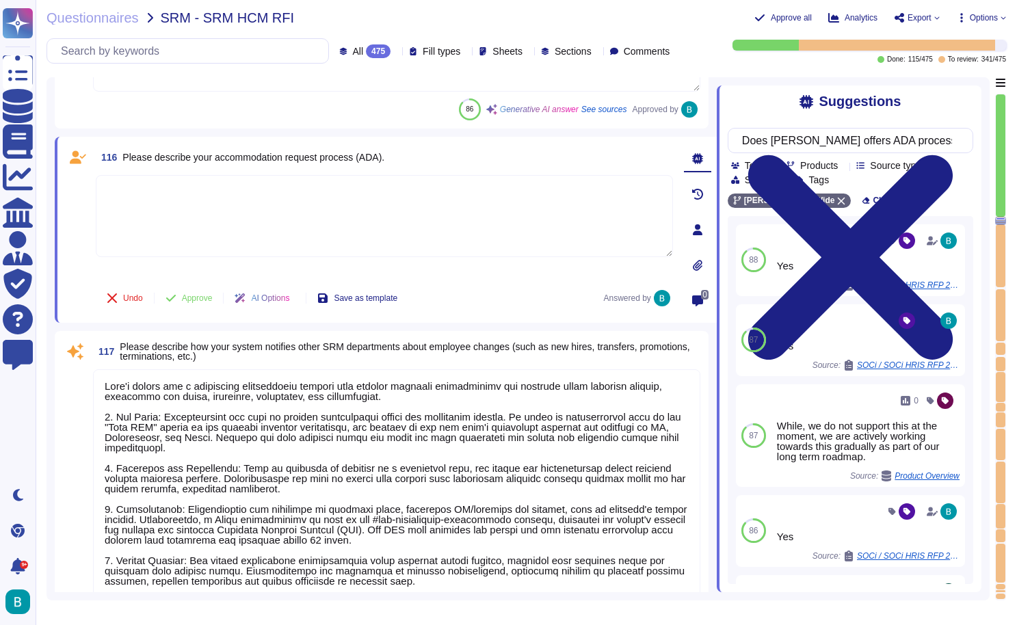
click at [375, 155] on span "Please describe your accommodation request process (ADA)." at bounding box center [253, 157] width 262 height 11
copy span "Please describe your accommodation request process (ADA)."
click at [500, 222] on textarea at bounding box center [384, 216] width 577 height 82
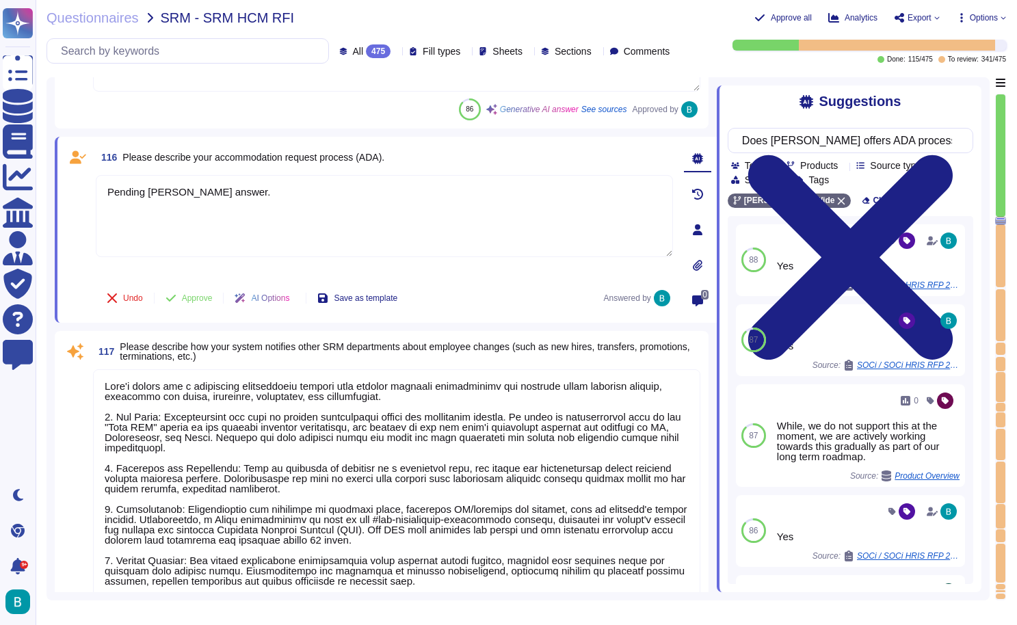
click at [295, 298] on div at bounding box center [295, 298] width 0 height 10
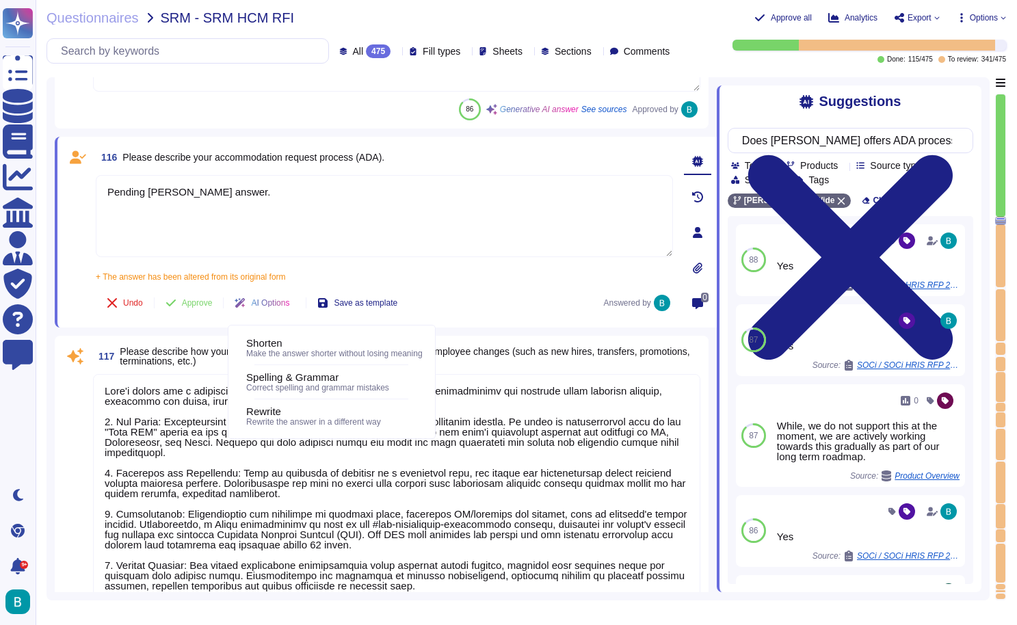
click at [514, 270] on div "+ The answer has been altered from its original form Pending [PERSON_NAME] answ…" at bounding box center [384, 272] width 577 height 17
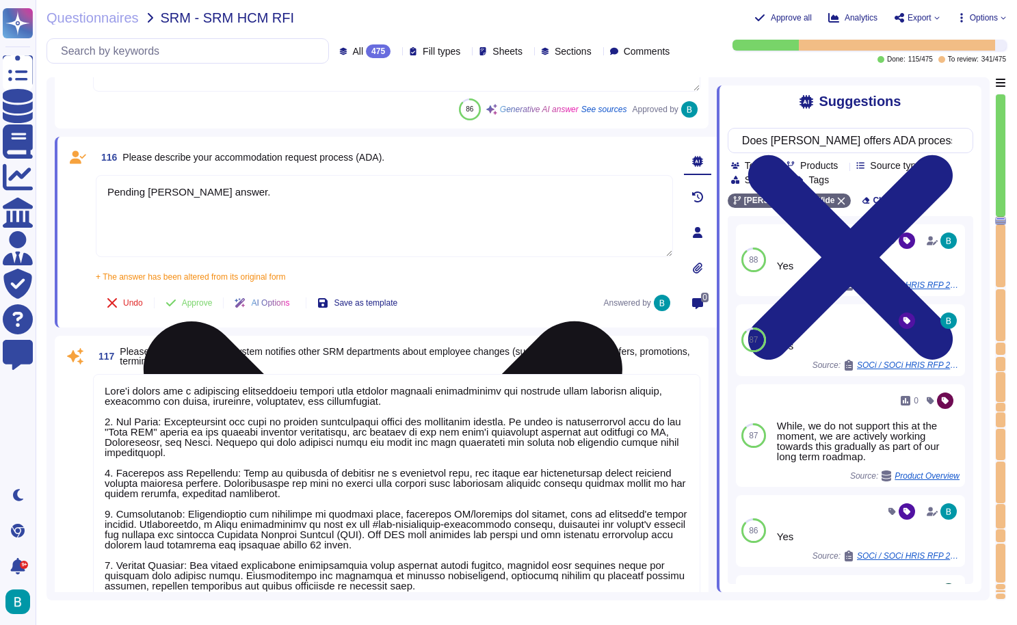
click at [216, 196] on textarea "Pending [PERSON_NAME] answer." at bounding box center [384, 216] width 577 height 82
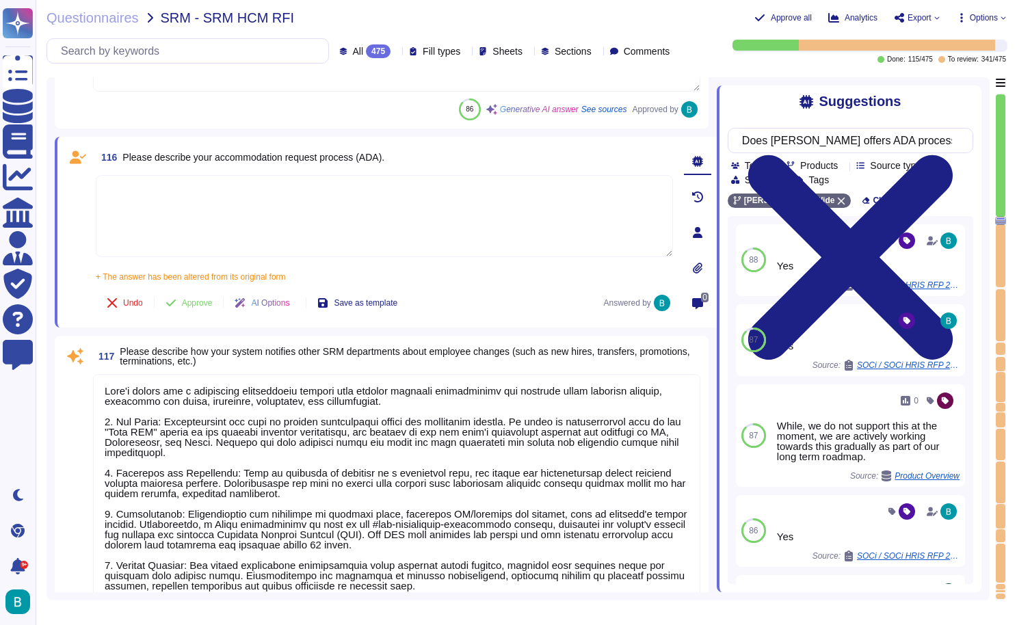
click at [336, 187] on textarea at bounding box center [384, 216] width 577 height 82
click at [696, 302] on icon at bounding box center [697, 303] width 11 height 11
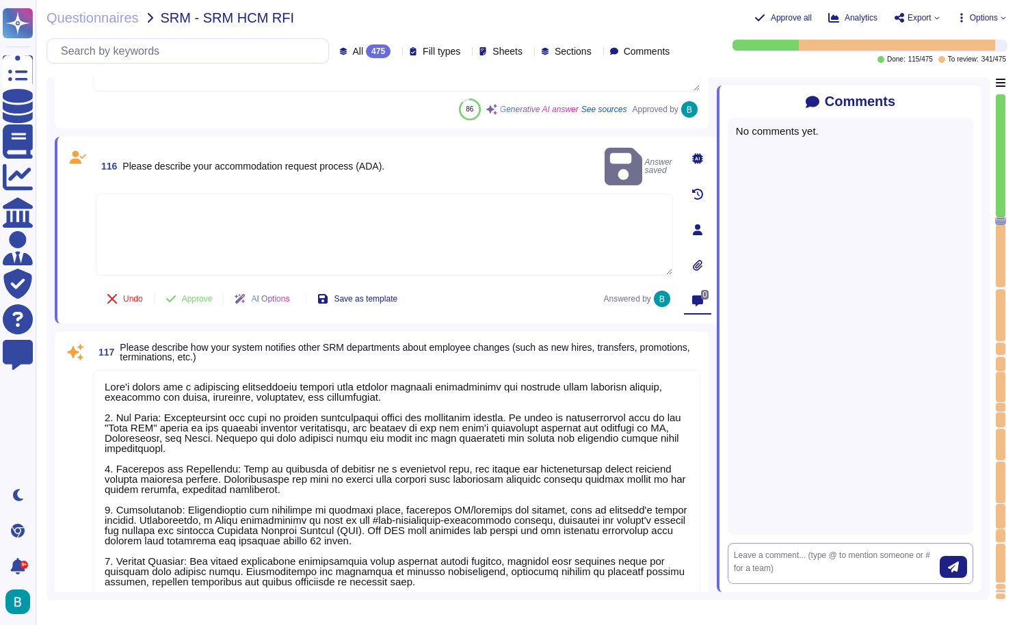
click at [784, 576] on textarea at bounding box center [837, 563] width 206 height 29
paste textarea "Pending [PERSON_NAME] answer."
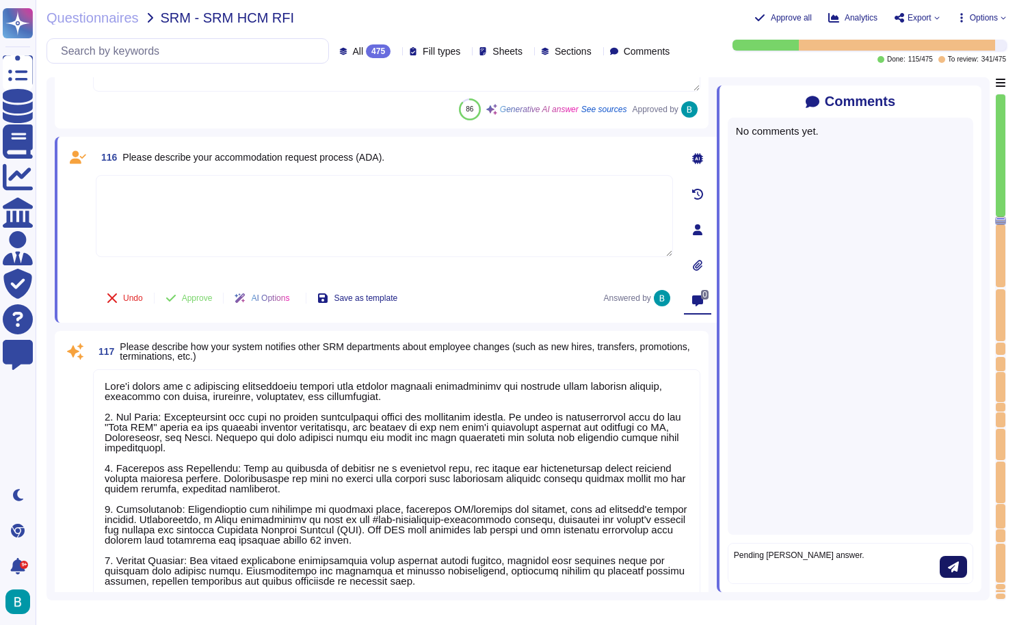
click at [950, 571] on icon "submit" at bounding box center [953, 566] width 11 height 11
click at [973, 102] on icon at bounding box center [973, 102] width 0 height 0
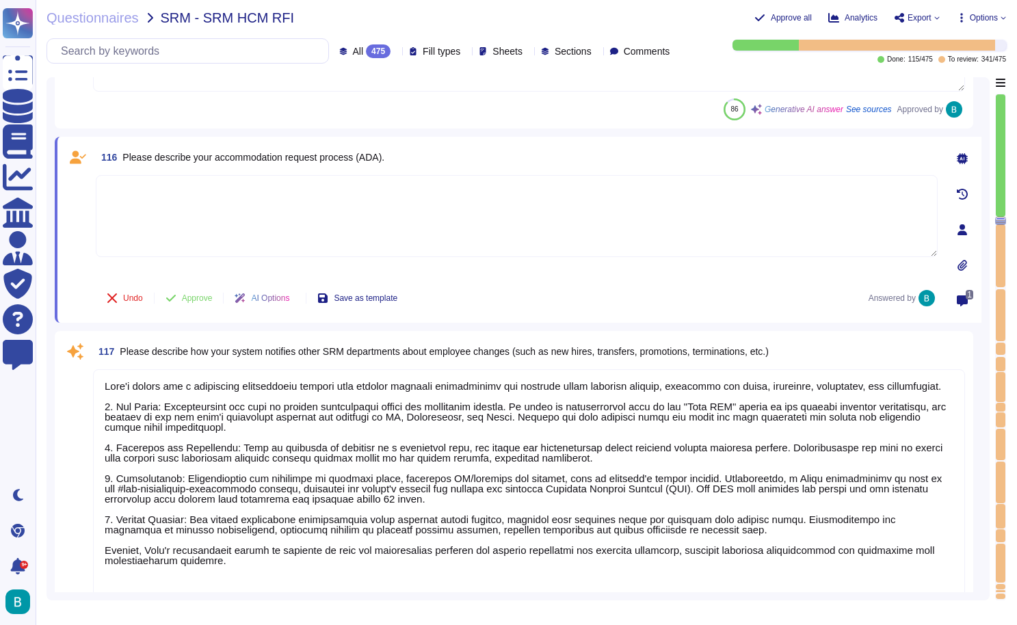
click at [503, 223] on textarea at bounding box center [517, 216] width 842 height 82
click at [391, 375] on textarea at bounding box center [529, 498] width 872 height 258
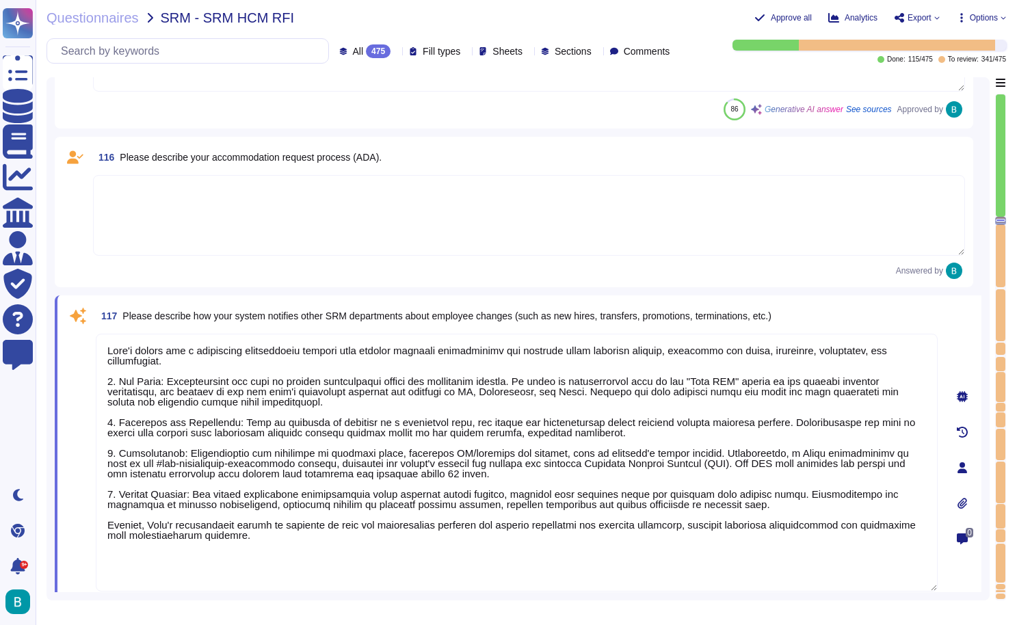
click at [961, 401] on icon at bounding box center [962, 396] width 11 height 11
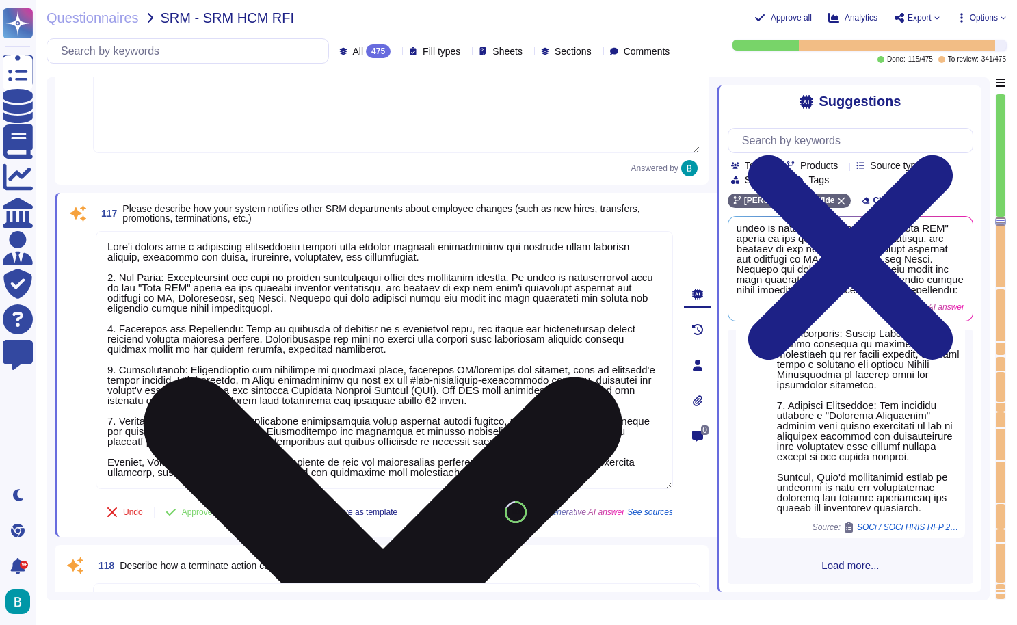
scroll to position [1114, 0]
click at [622, 377] on icon at bounding box center [383, 616] width 479 height 479
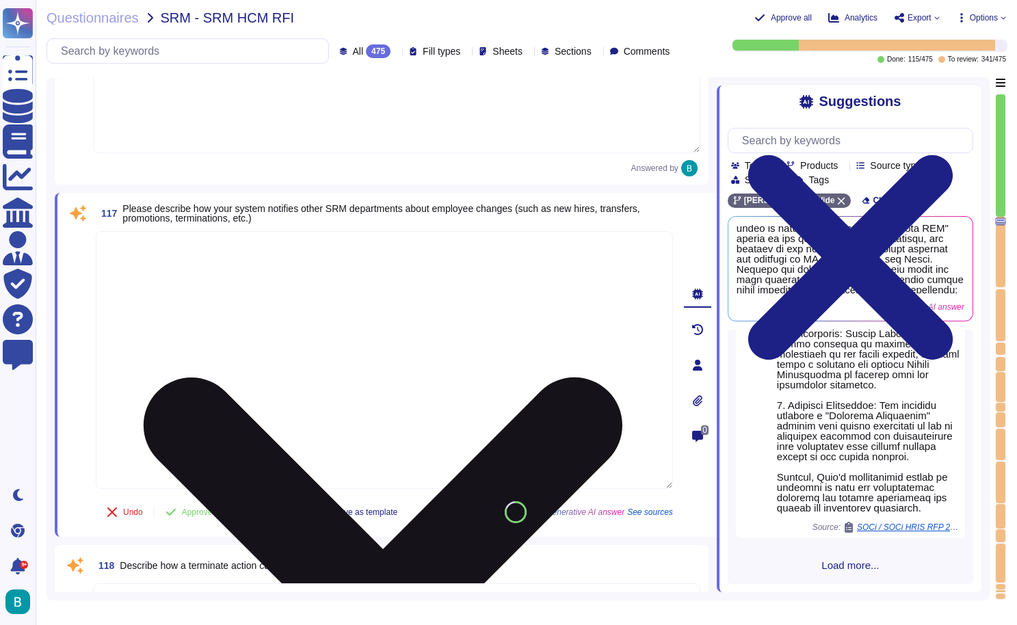
scroll to position [0, 0]
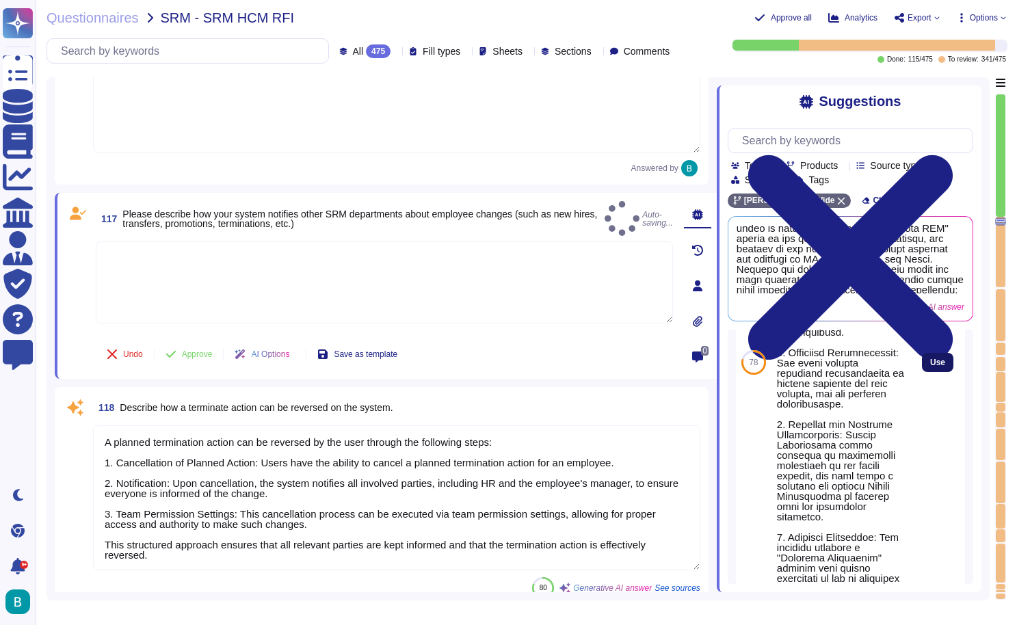
click at [939, 366] on span "Use" at bounding box center [937, 362] width 15 height 8
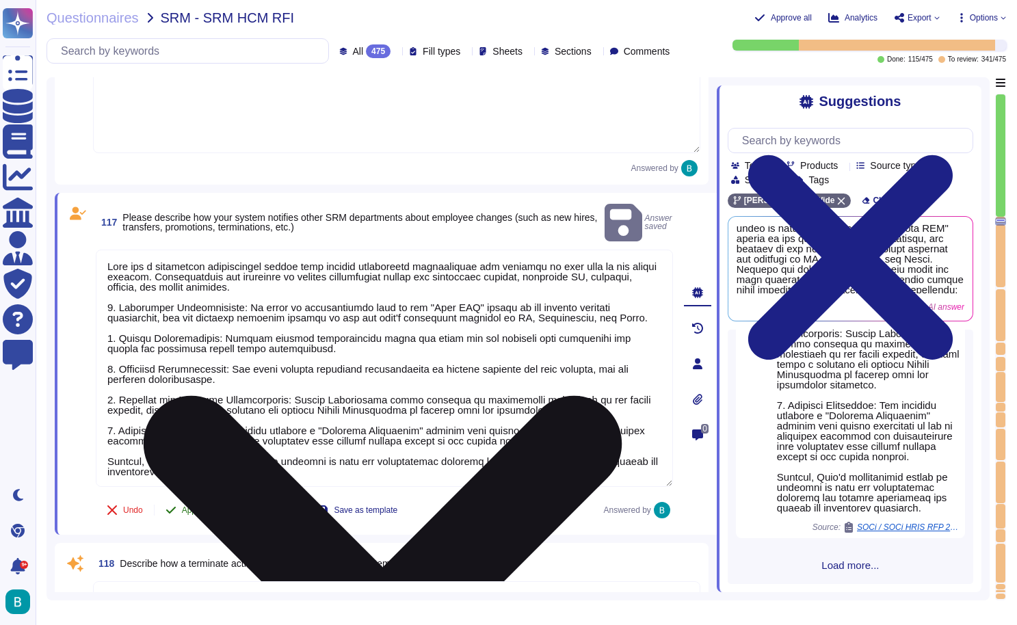
click at [198, 506] on span "Approve" at bounding box center [197, 510] width 31 height 8
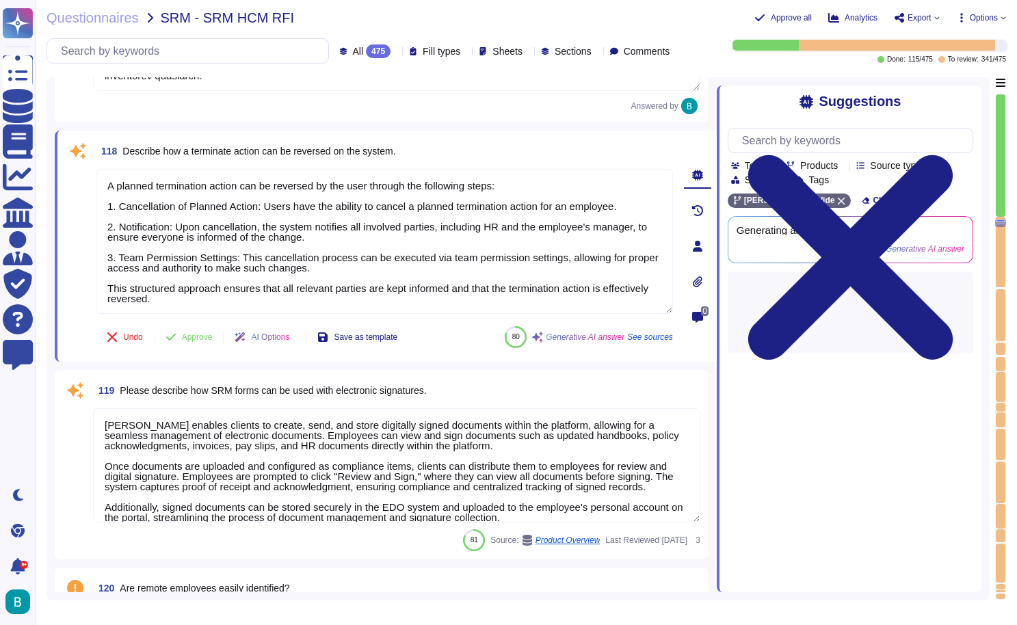
scroll to position [24040, 0]
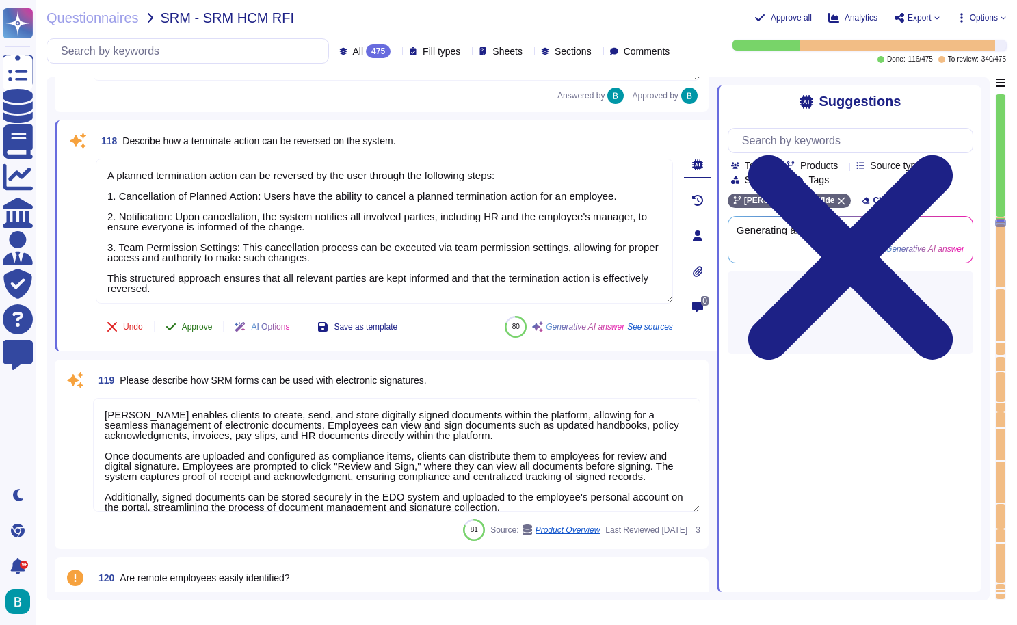
click at [206, 325] on span "Approve" at bounding box center [197, 327] width 31 height 8
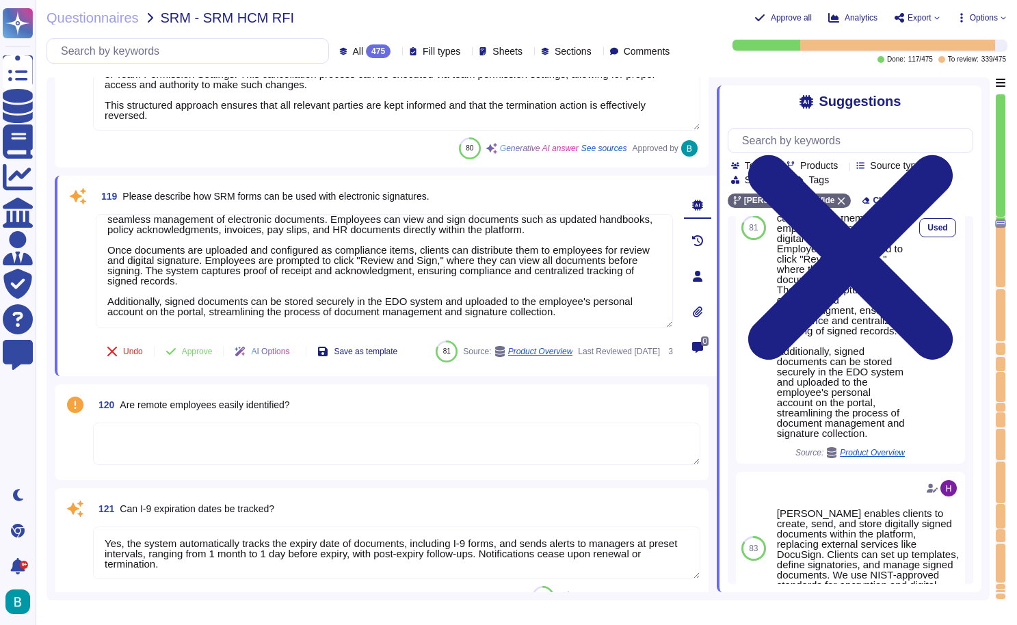
scroll to position [273, 0]
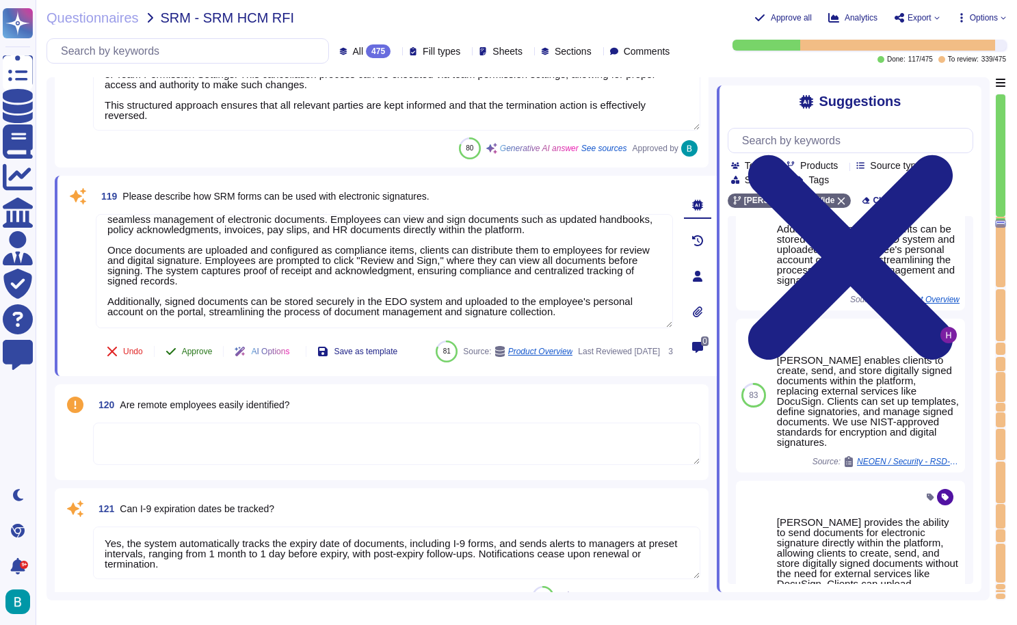
click at [195, 345] on button "Approve" at bounding box center [189, 351] width 69 height 27
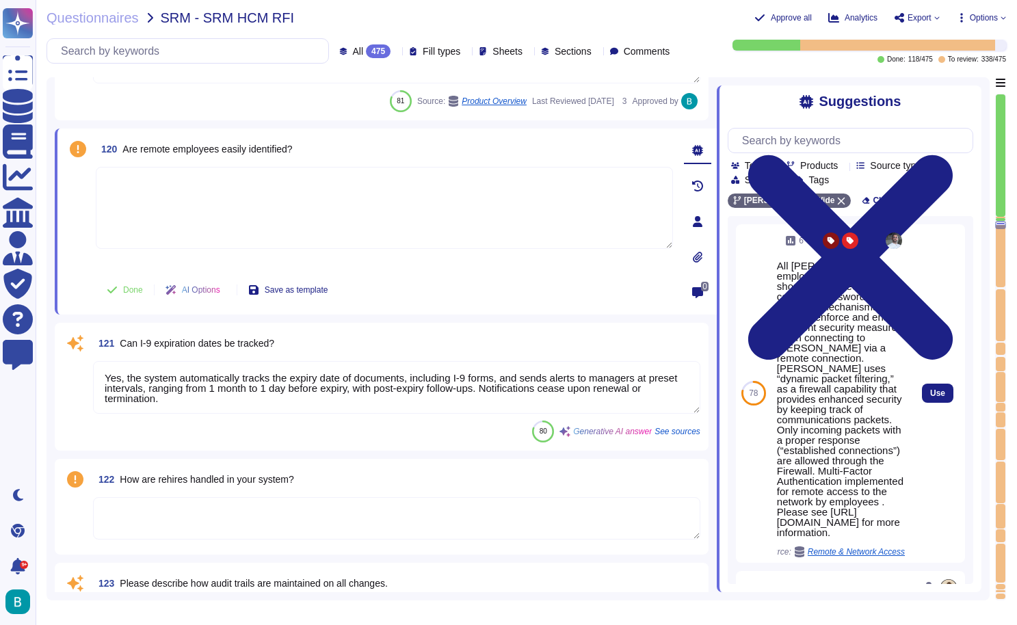
scroll to position [0, 0]
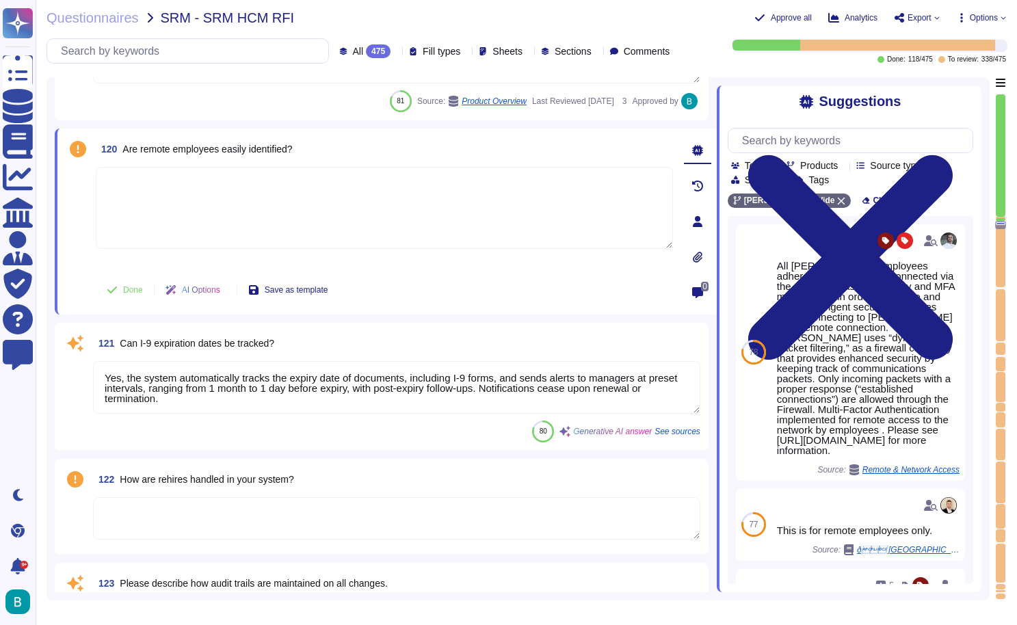
click at [546, 227] on textarea at bounding box center [384, 208] width 577 height 82
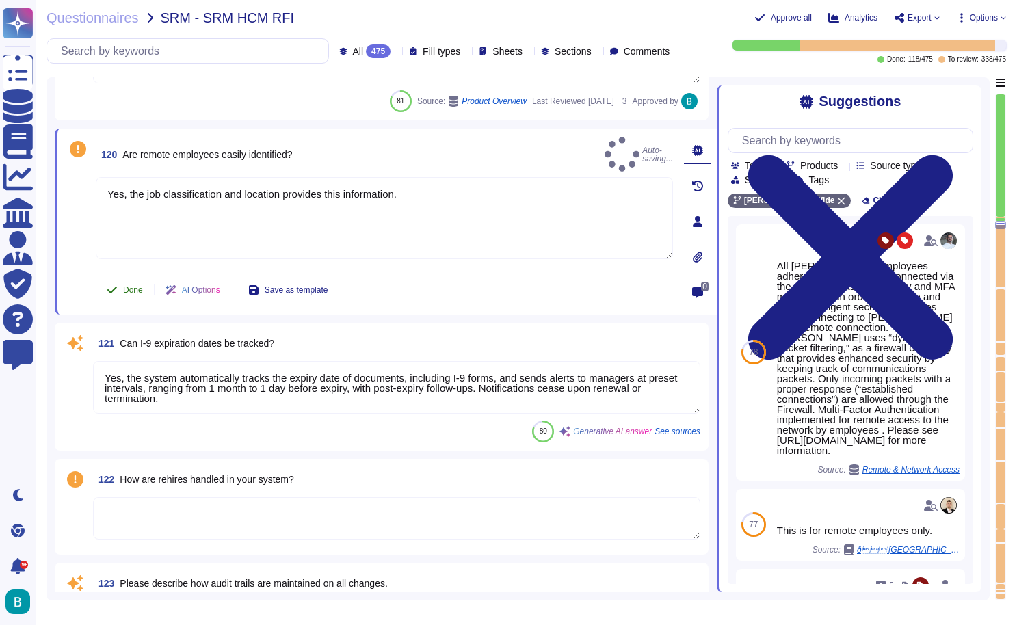
click at [140, 286] on span "Done" at bounding box center [133, 290] width 20 height 8
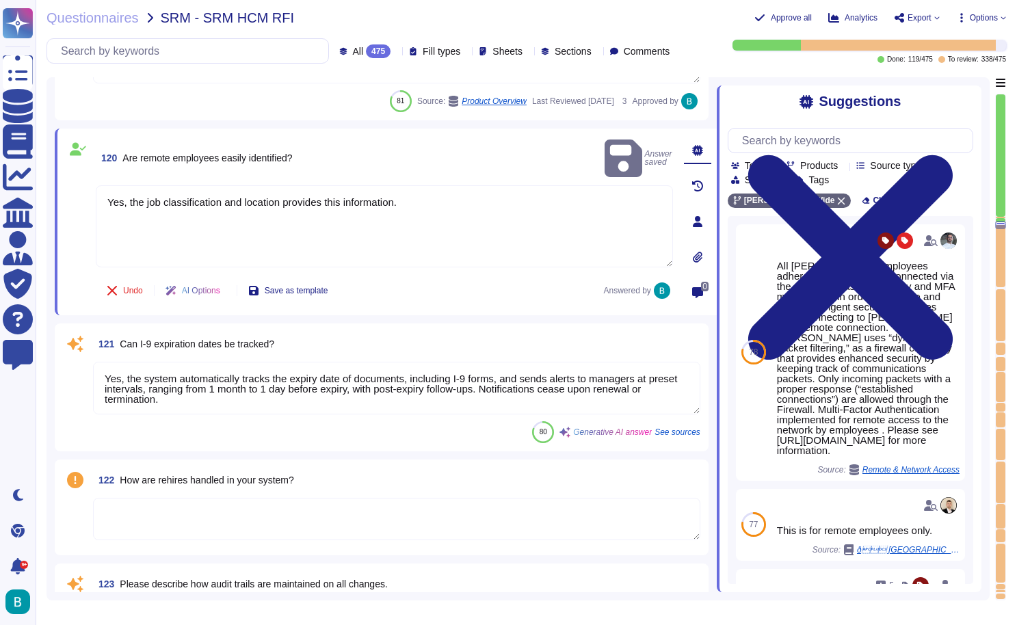
click at [331, 388] on textarea "Yes, the system automatically tracks the expiry date of documents, including I-…" at bounding box center [396, 388] width 607 height 53
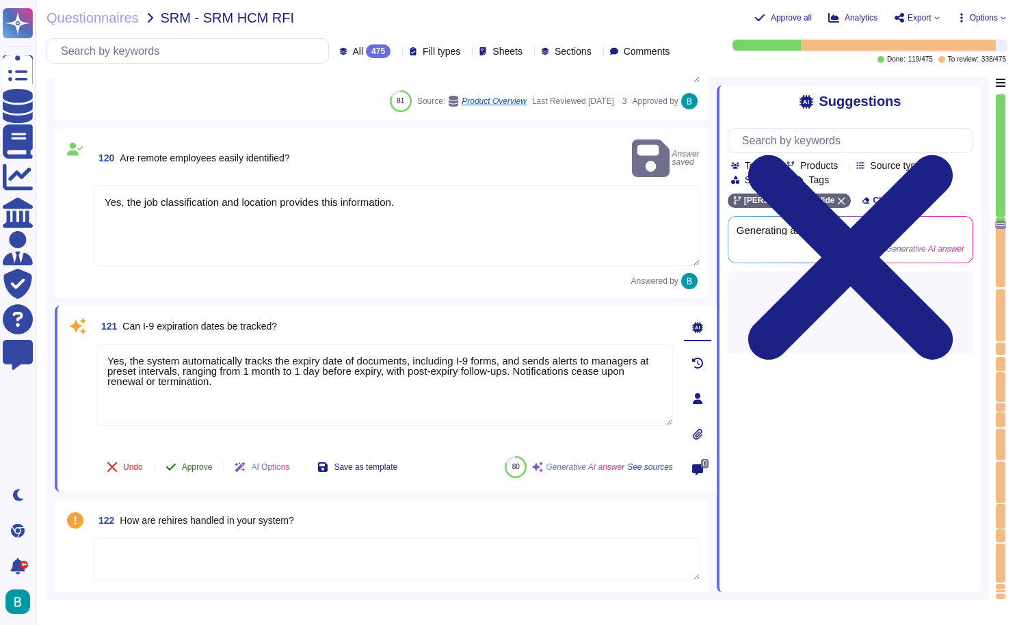
click at [186, 463] on span "Approve" at bounding box center [197, 467] width 31 height 8
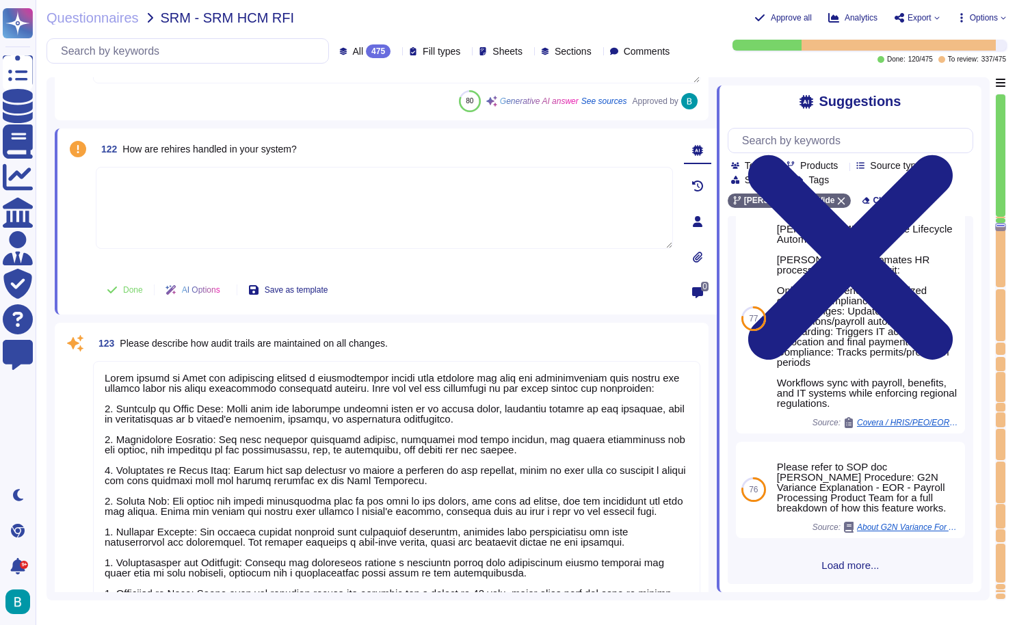
scroll to position [583, 0]
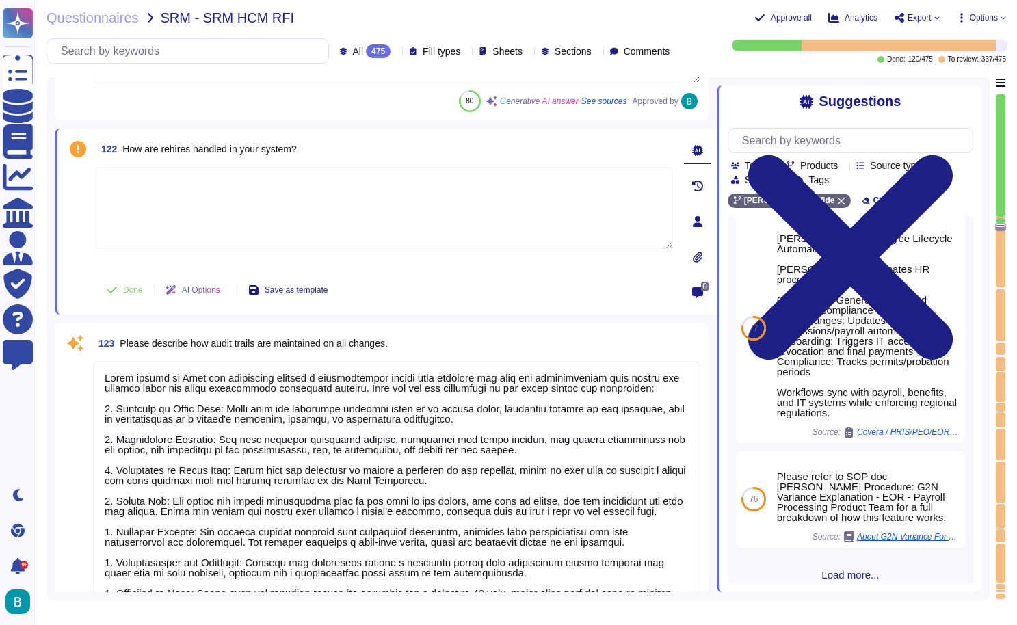
click at [461, 181] on textarea at bounding box center [384, 208] width 577 height 82
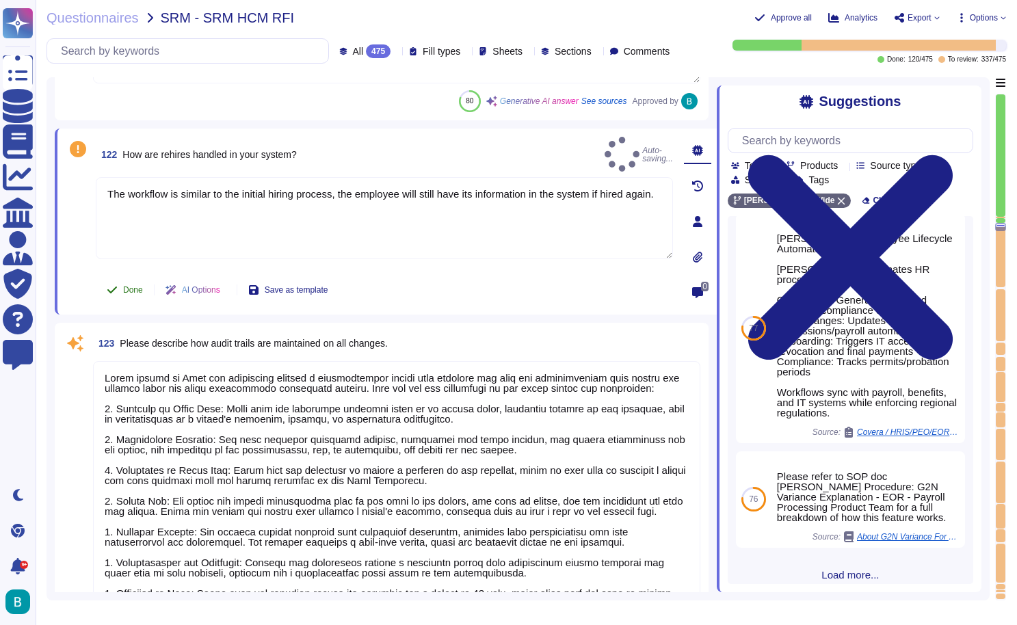
click at [133, 293] on span "Done" at bounding box center [133, 290] width 20 height 8
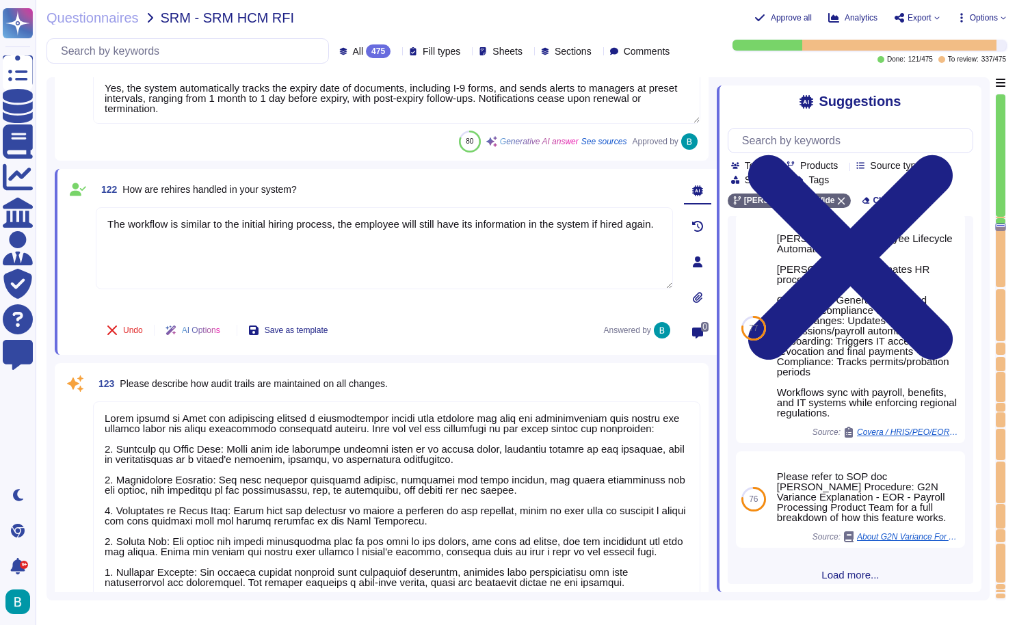
scroll to position [24706, 0]
click at [347, 446] on textarea at bounding box center [396, 566] width 607 height 330
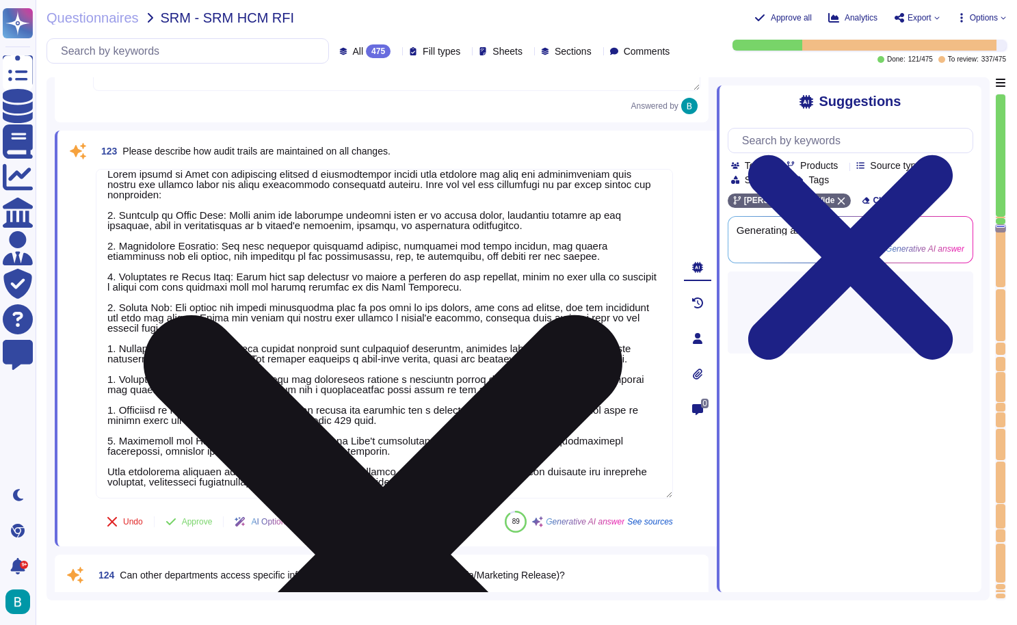
scroll to position [24927, 0]
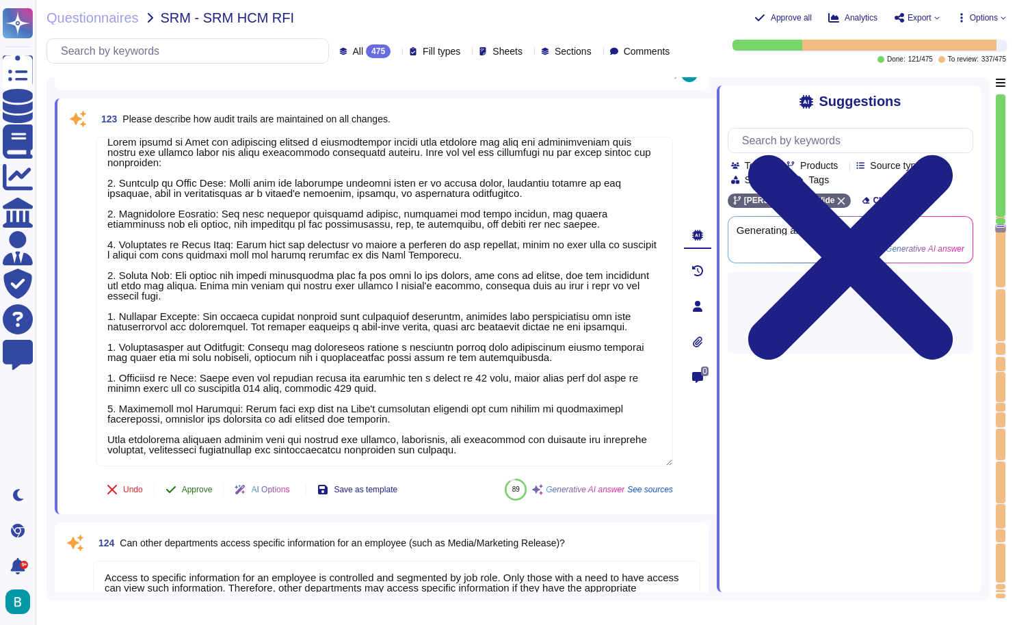
click at [209, 489] on span "Approve" at bounding box center [197, 489] width 31 height 8
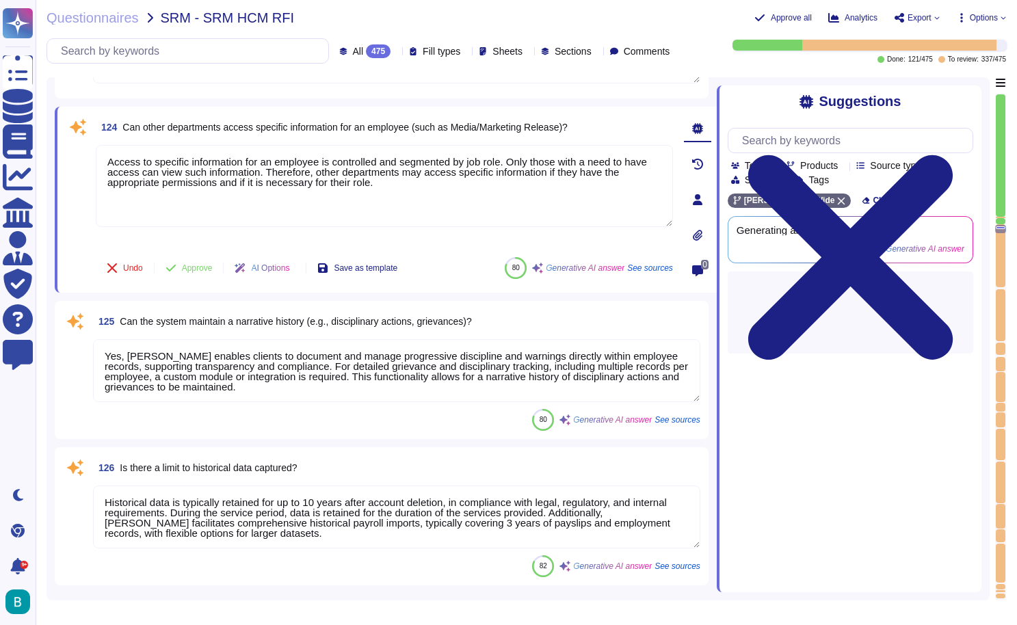
scroll to position [25280, 0]
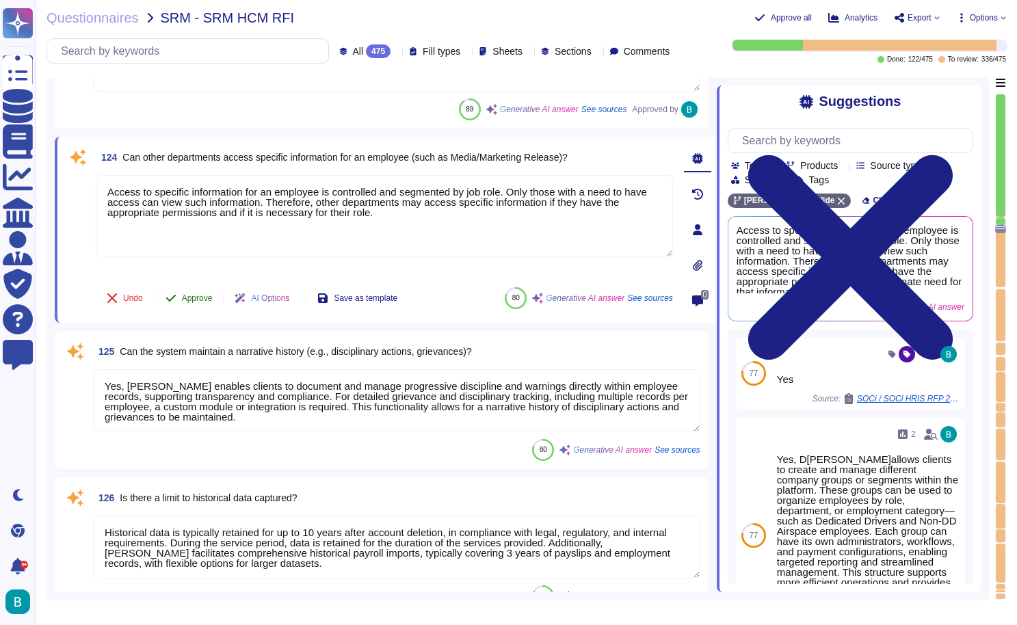
click at [196, 298] on span "Approve" at bounding box center [197, 298] width 31 height 8
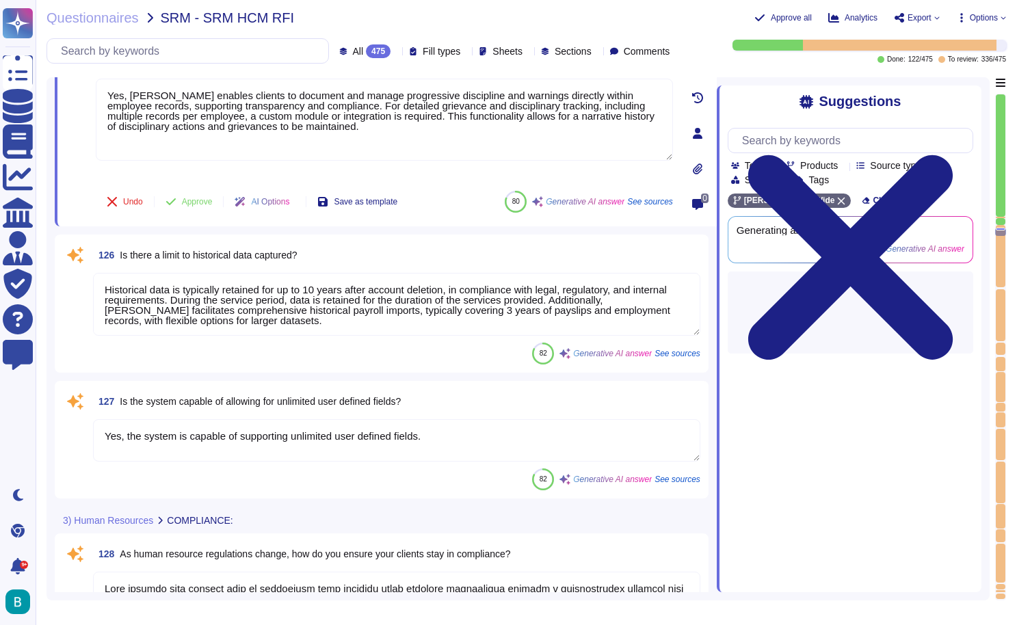
scroll to position [25411, 0]
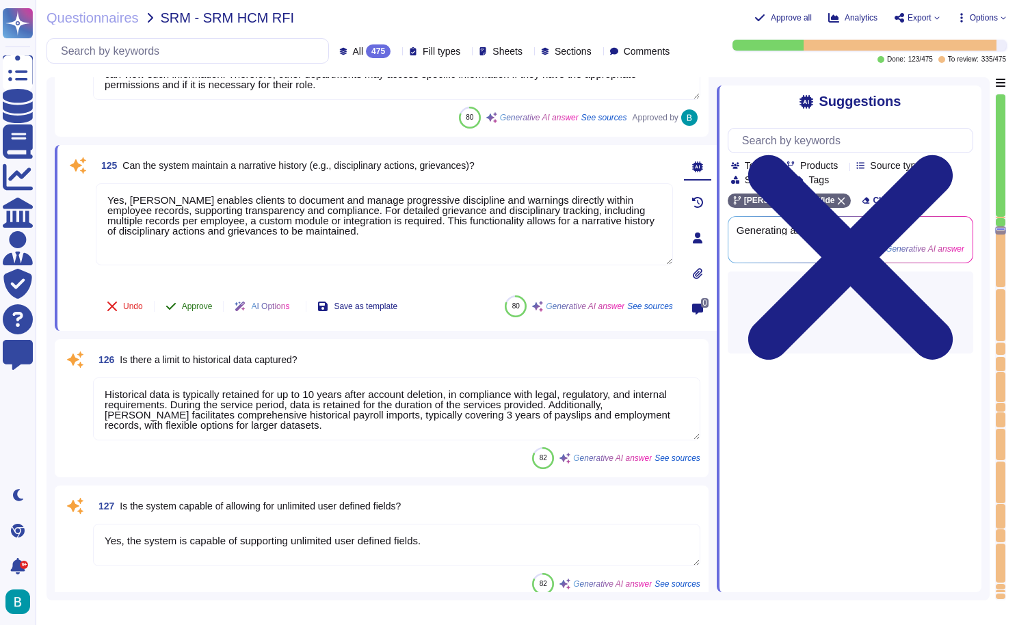
click at [200, 305] on span "Approve" at bounding box center [197, 306] width 31 height 8
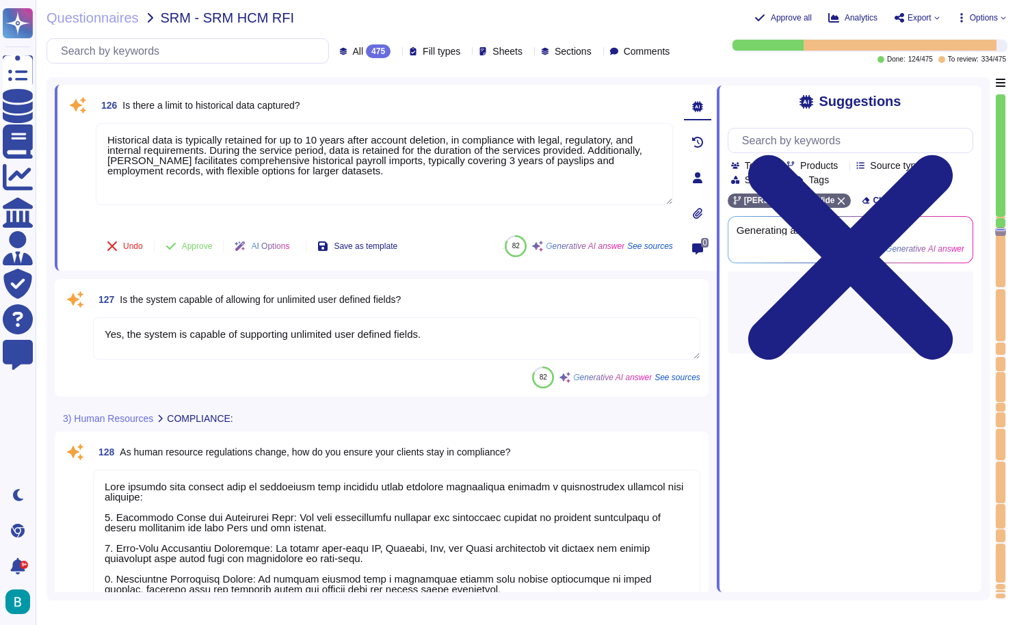
scroll to position [25576, 0]
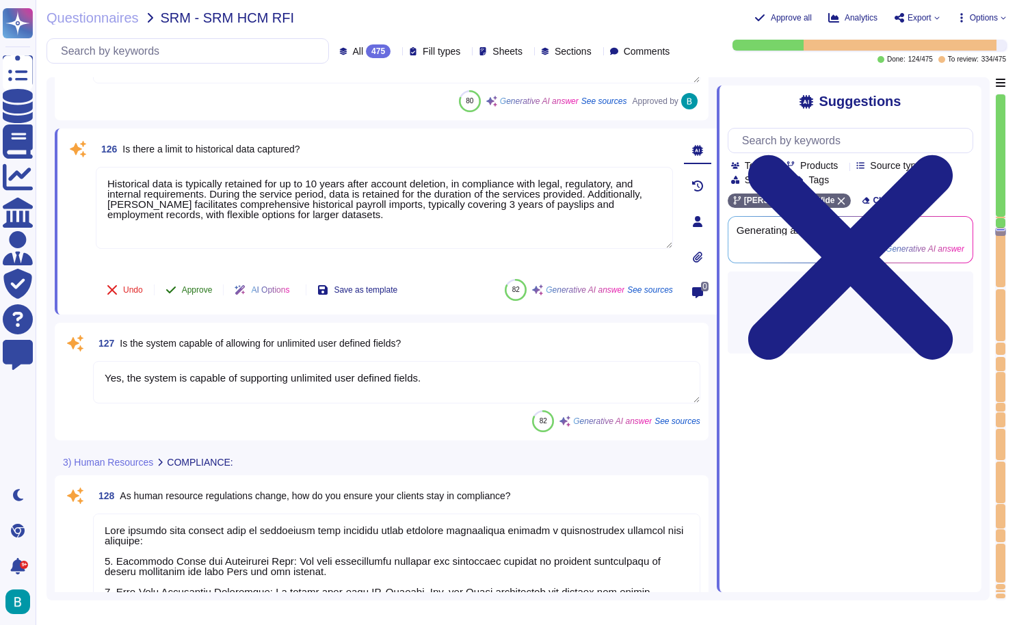
click at [195, 290] on span "Approve" at bounding box center [197, 290] width 31 height 8
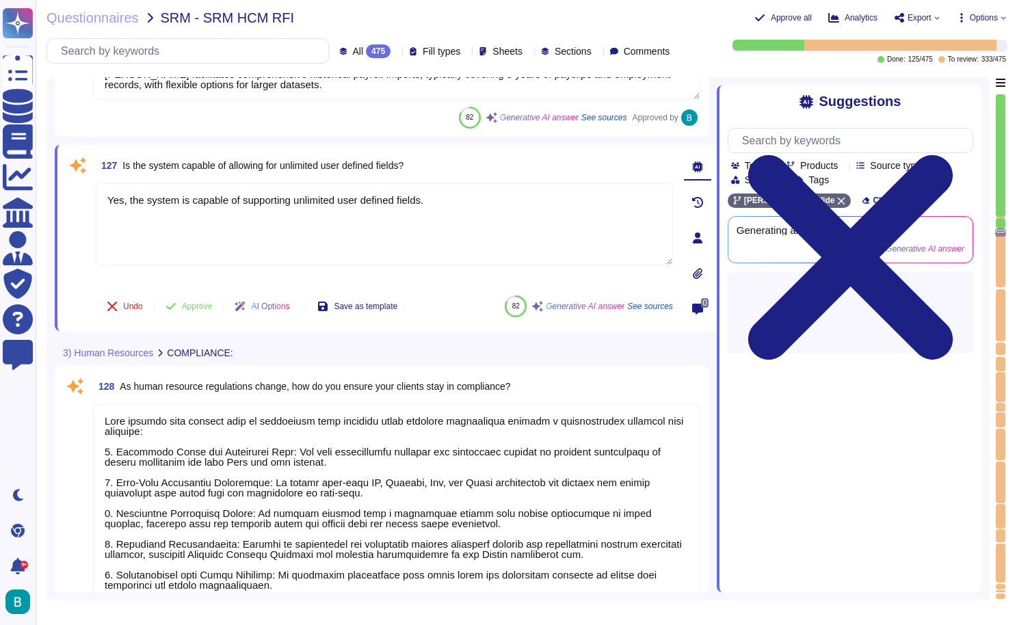
scroll to position [25692, 0]
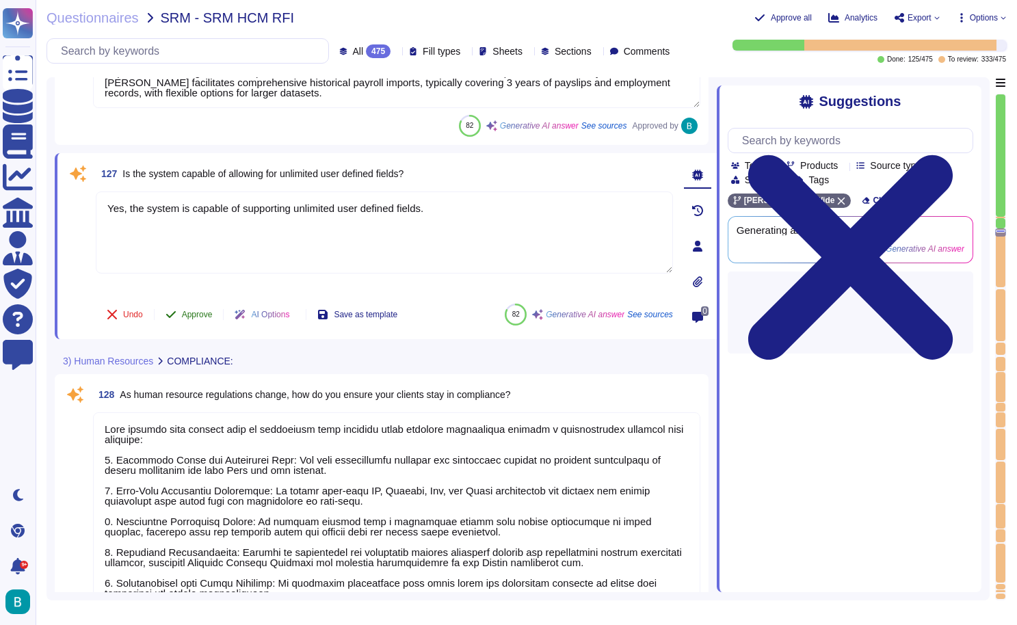
click at [199, 315] on span "Approve" at bounding box center [197, 314] width 31 height 8
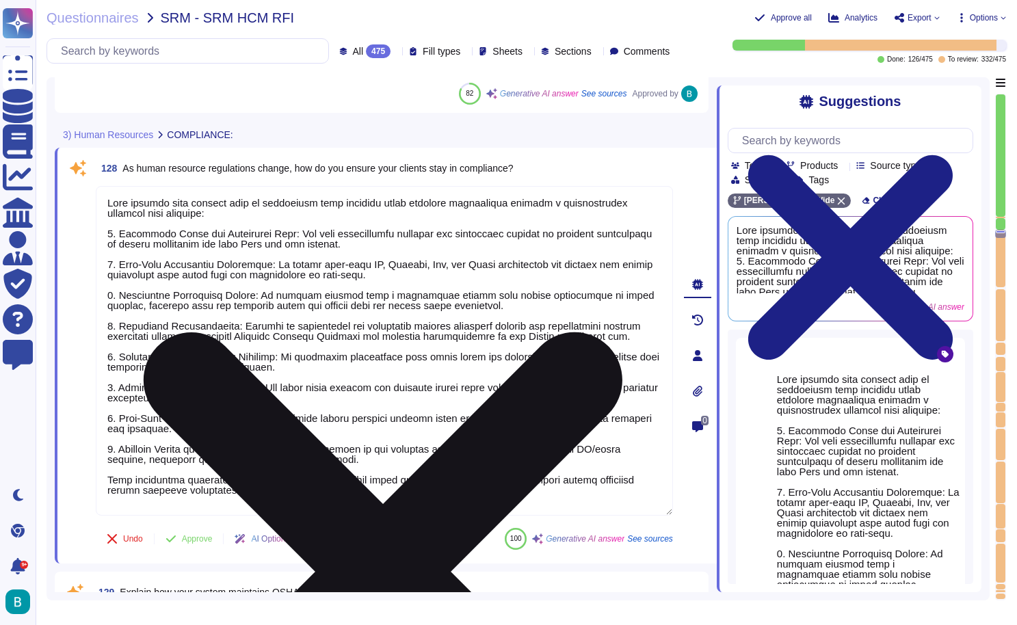
scroll to position [25766, 0]
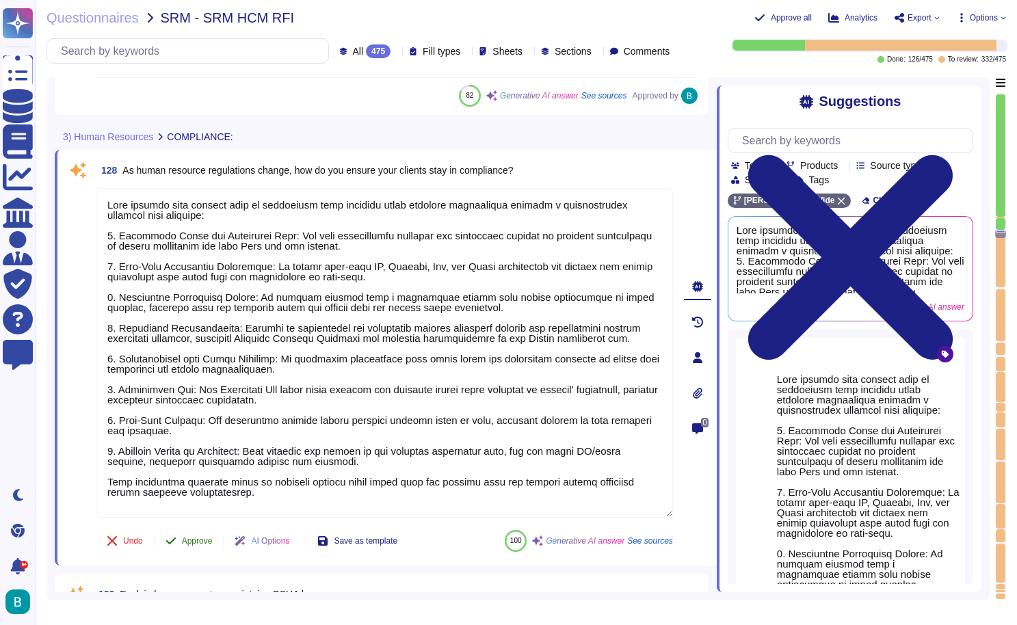
click at [196, 544] on span "Approve" at bounding box center [197, 541] width 31 height 8
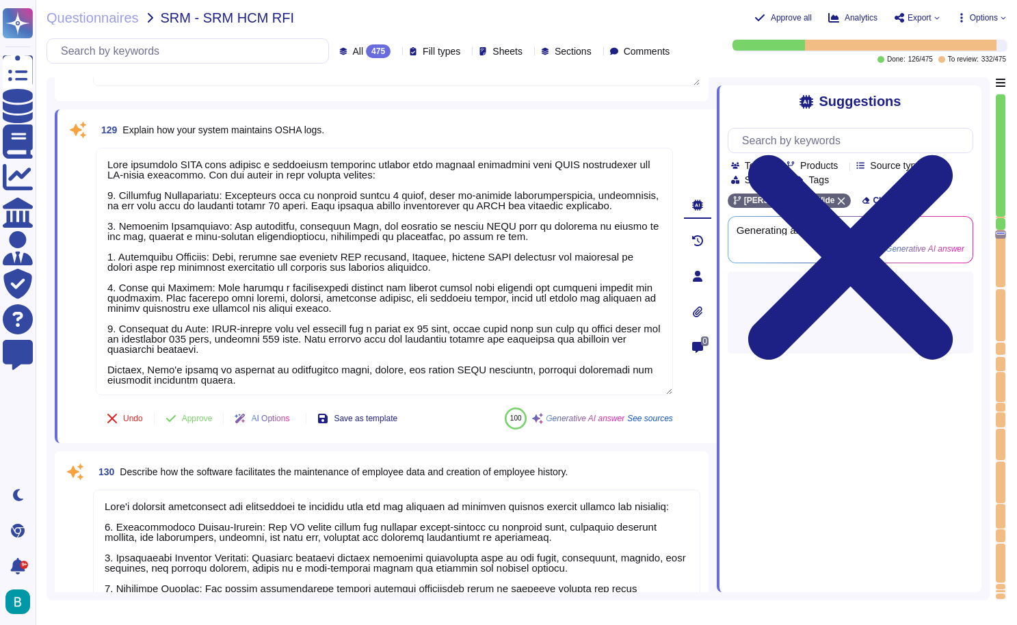
scroll to position [26170, 0]
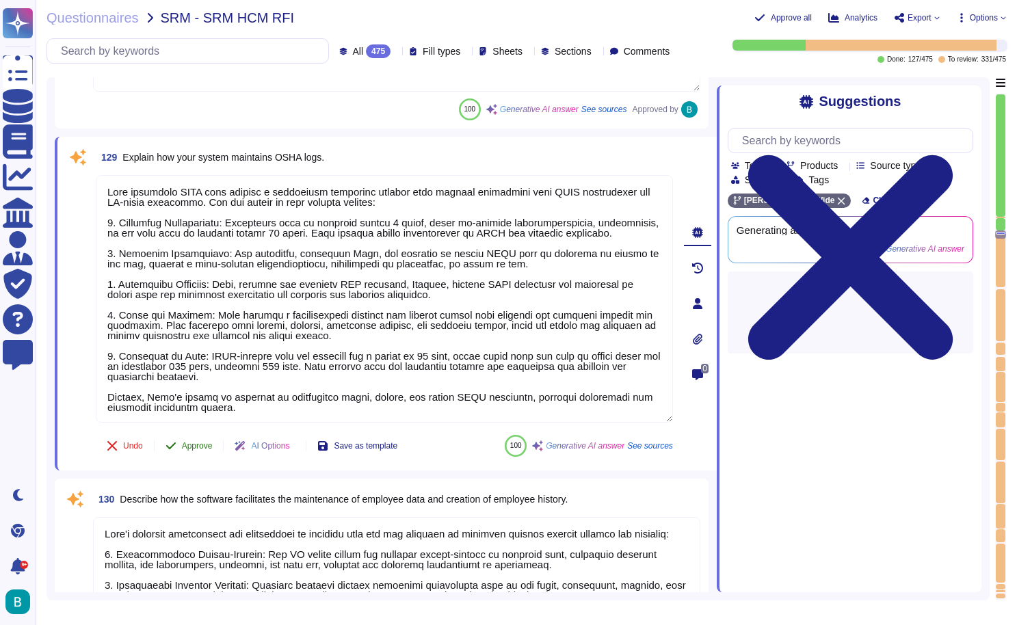
click at [199, 446] on span "Approve" at bounding box center [197, 446] width 31 height 8
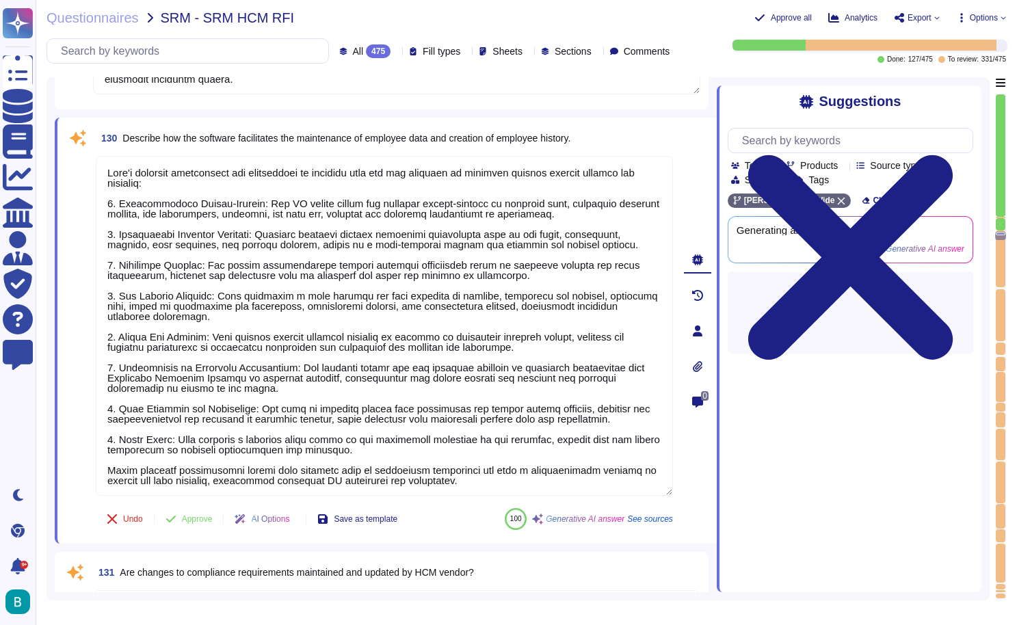
scroll to position [26496, 0]
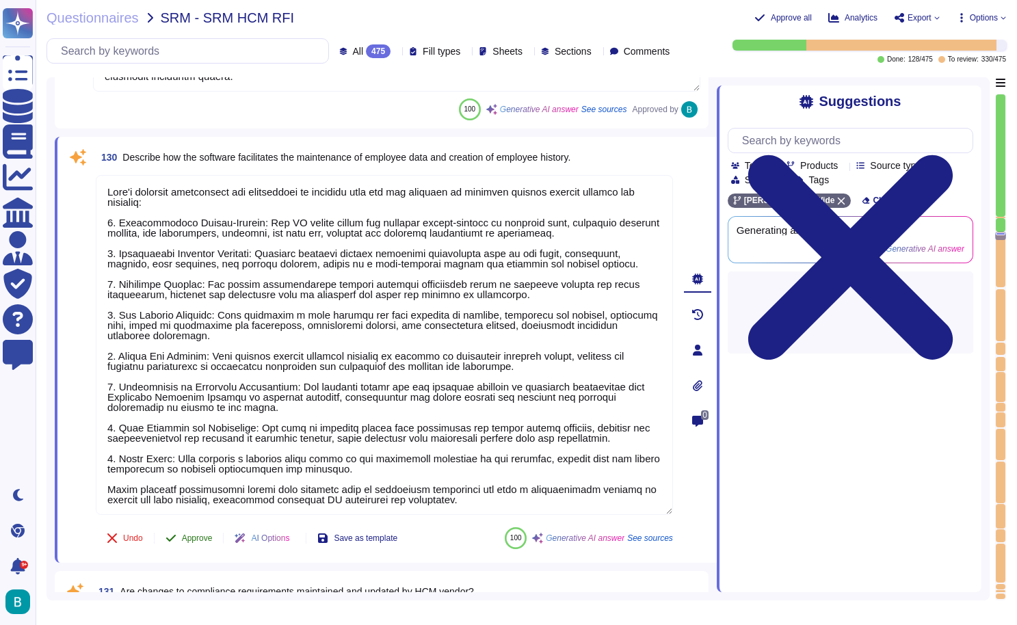
click at [199, 542] on span "Approve" at bounding box center [197, 538] width 31 height 8
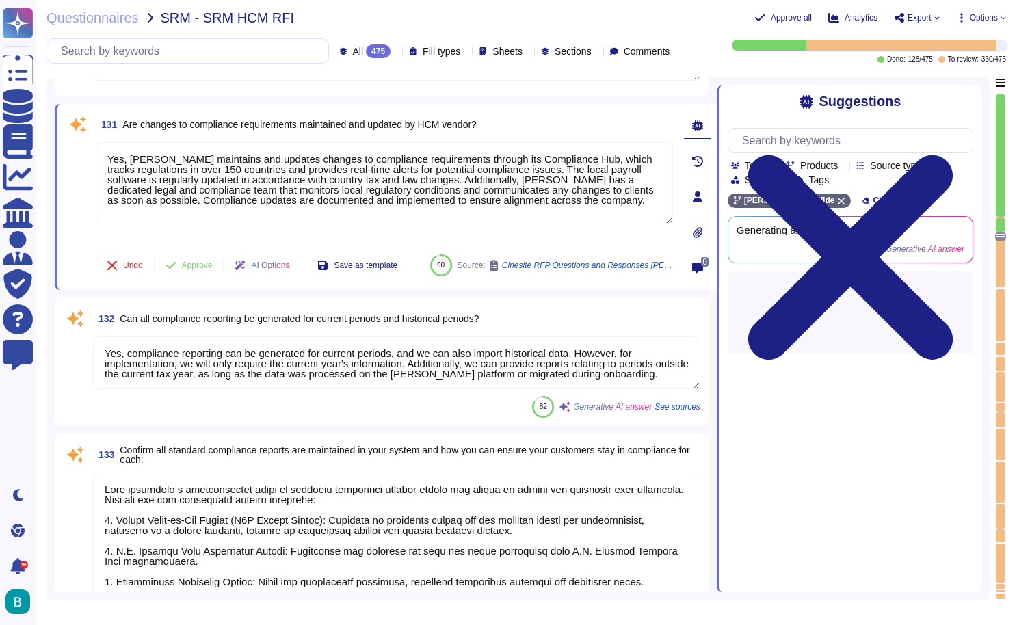
scroll to position [26913, 0]
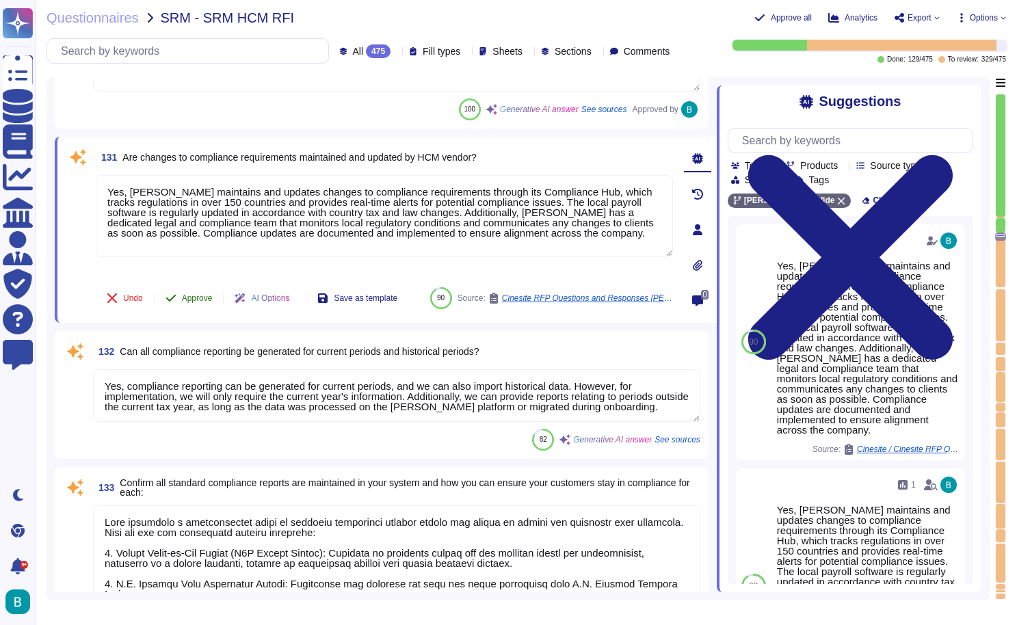
click at [194, 285] on button "Approve" at bounding box center [189, 297] width 69 height 27
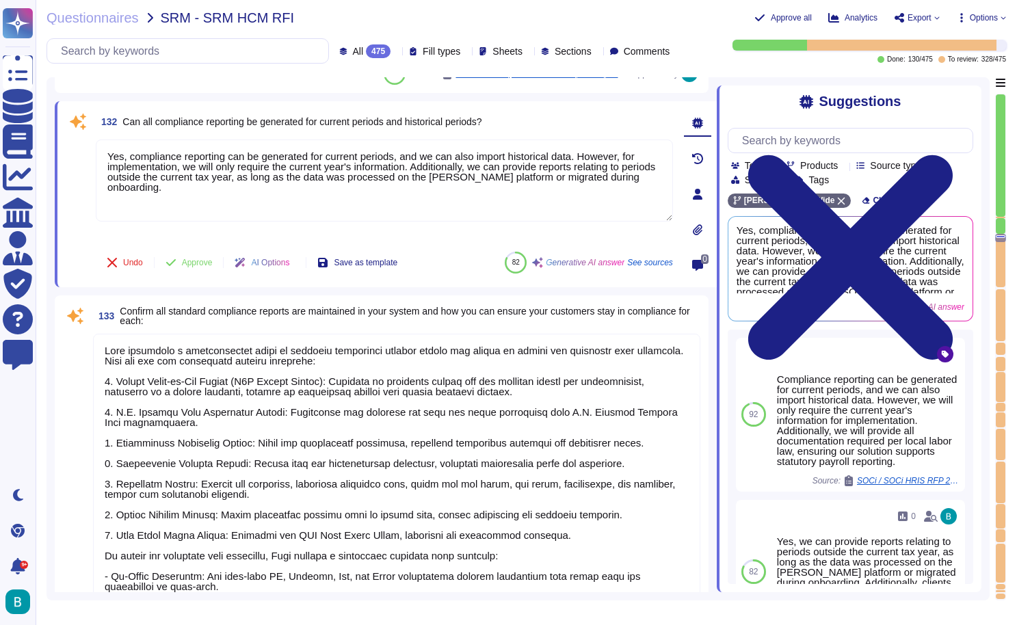
scroll to position [27096, 0]
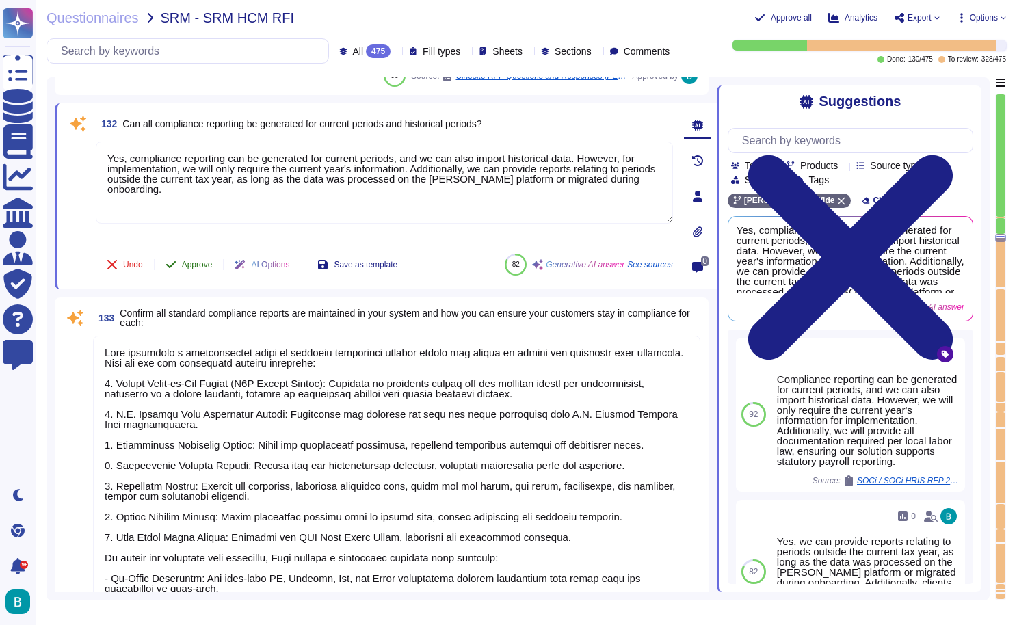
click at [200, 258] on button "Approve" at bounding box center [189, 264] width 69 height 27
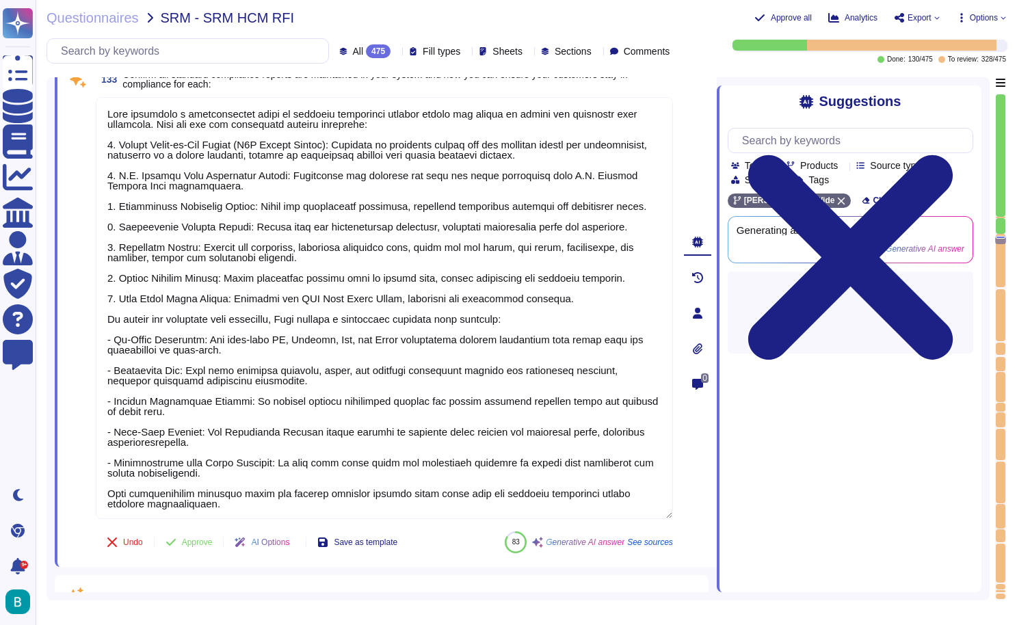
scroll to position [27185, 0]
